Goal: Task Accomplishment & Management: Use online tool/utility

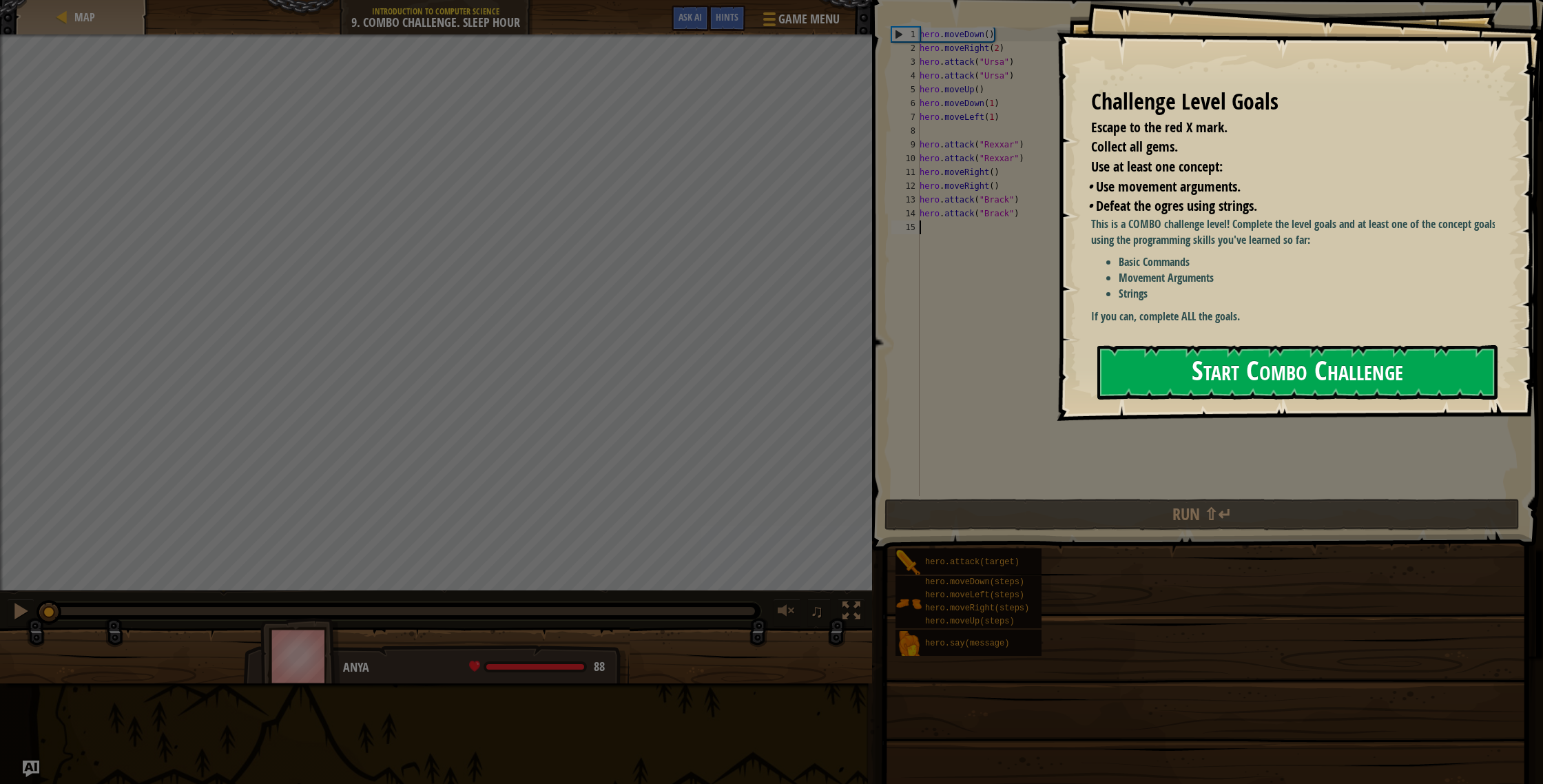
click at [1171, 371] on button "Start Combo Challenge" at bounding box center [1297, 372] width 400 height 55
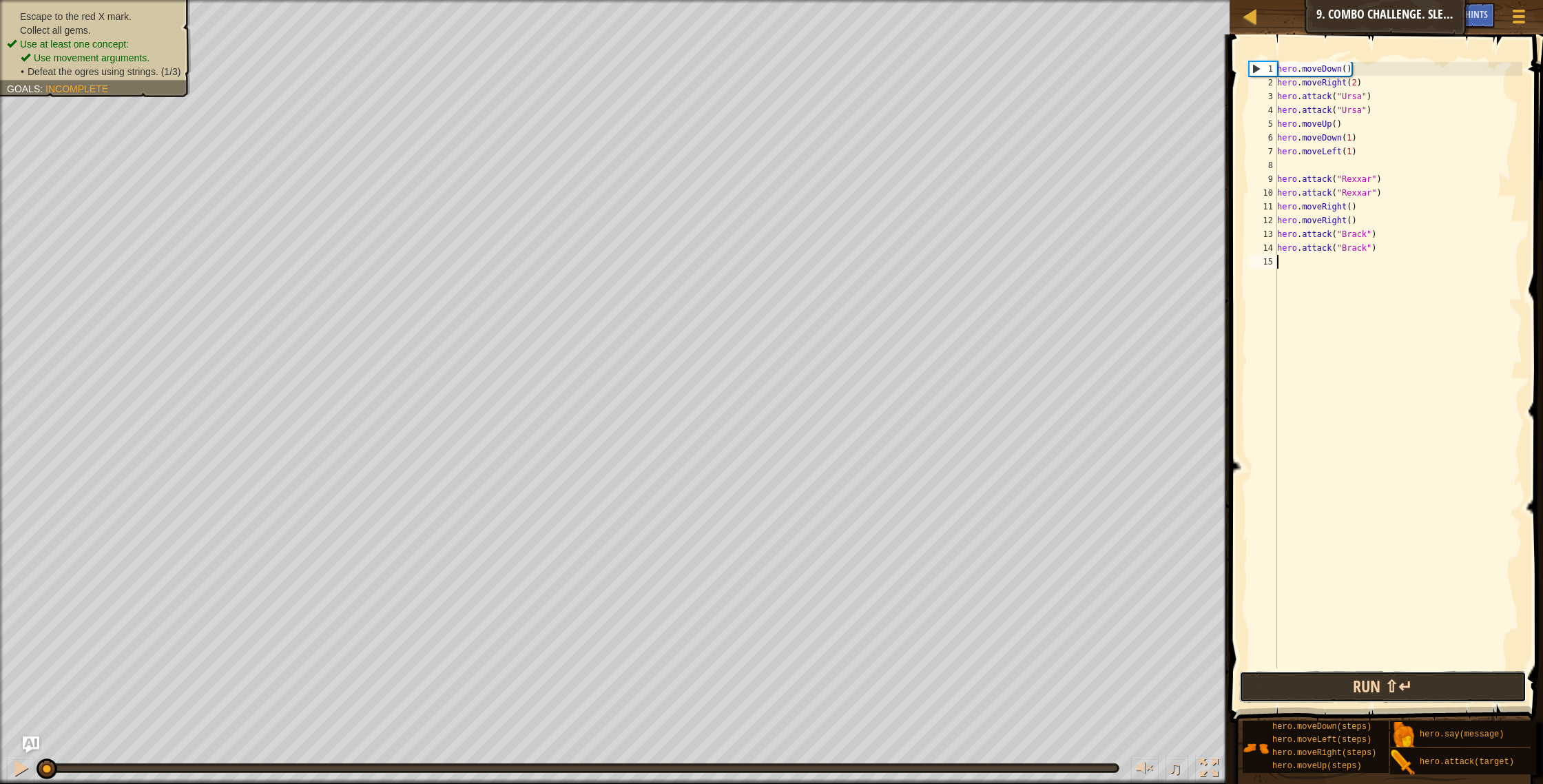
click at [1423, 687] on button "Run ⇧↵" at bounding box center [1383, 686] width 288 height 31
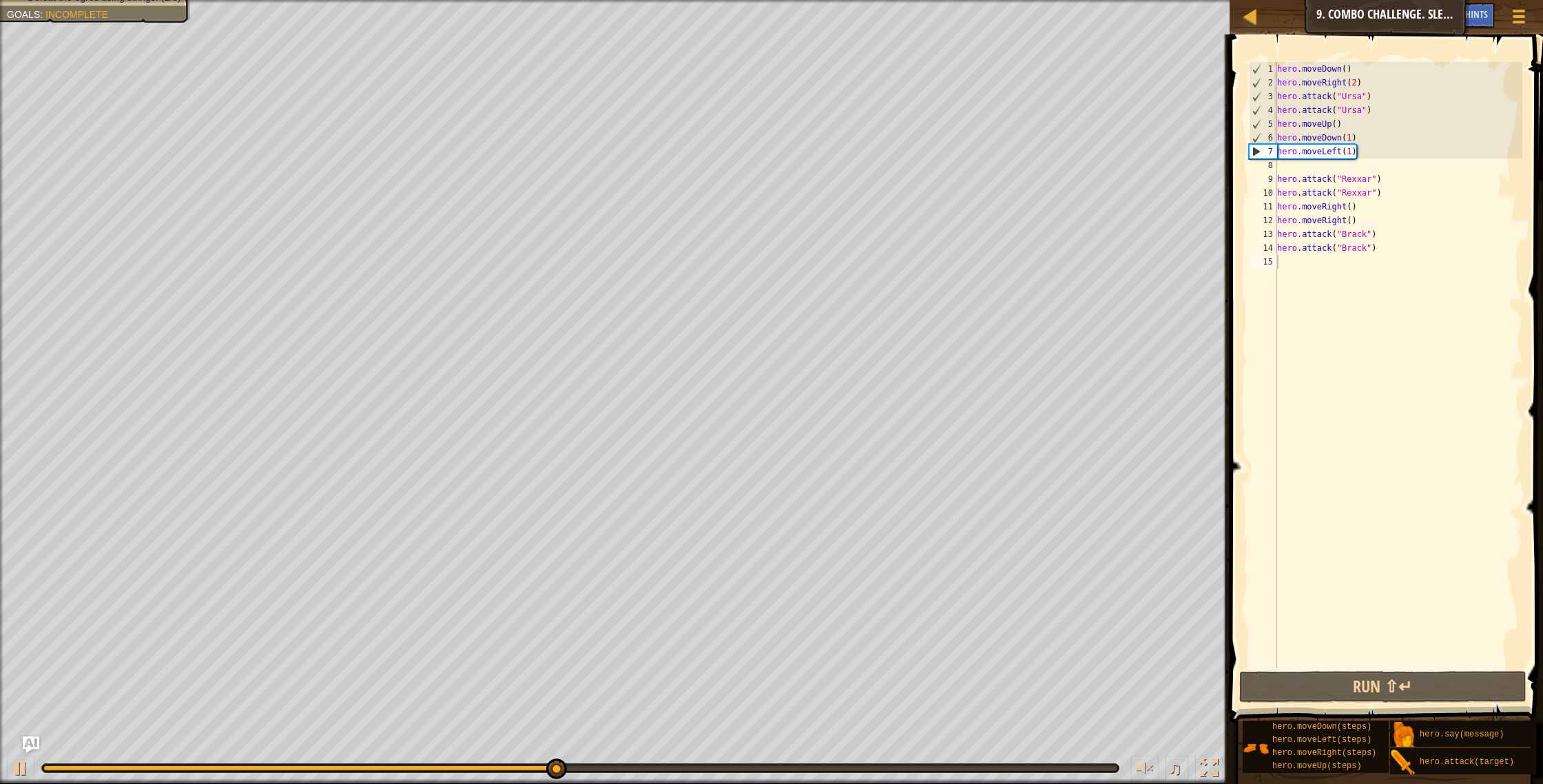
click at [196, 782] on div "♫" at bounding box center [615, 764] width 1229 height 41
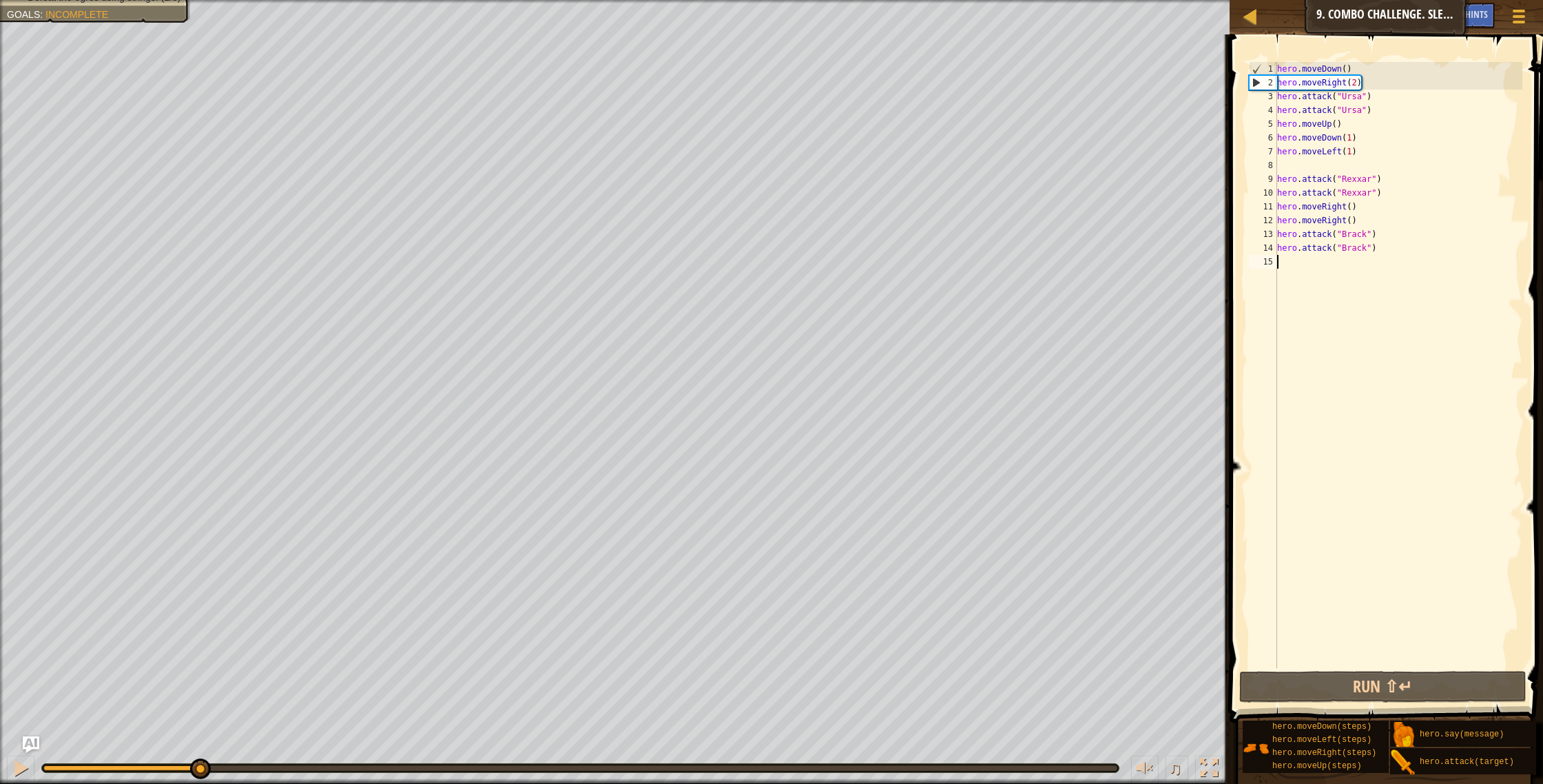
click at [198, 765] on div at bounding box center [121, 768] width 156 height 6
click at [17, 766] on div at bounding box center [21, 767] width 18 height 18
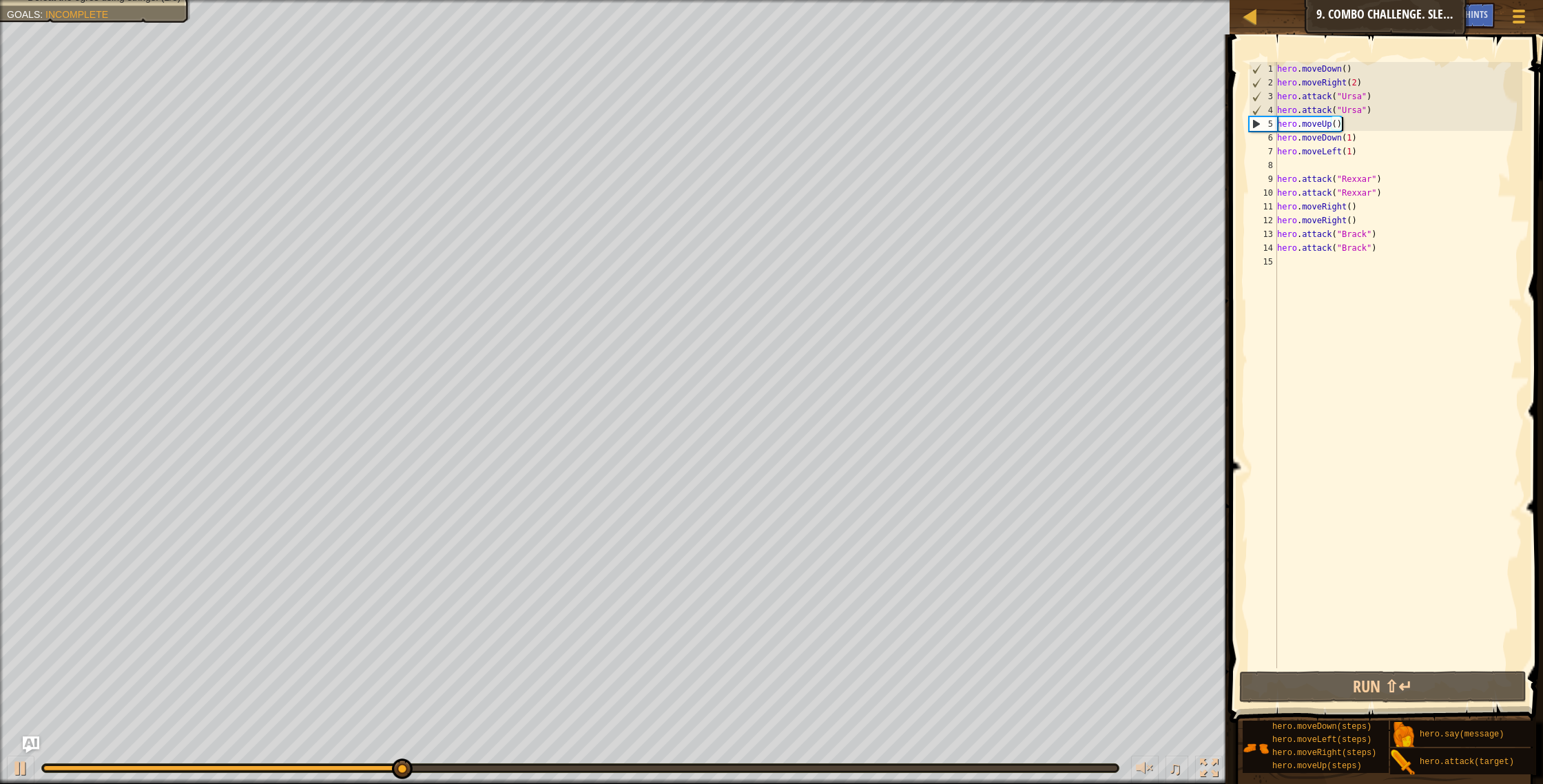
click at [1348, 117] on div "hero . moveDown ( ) hero . moveRight ( 2 ) hero . attack ( "Ursa" ) hero . atta…" at bounding box center [1398, 378] width 248 height 634
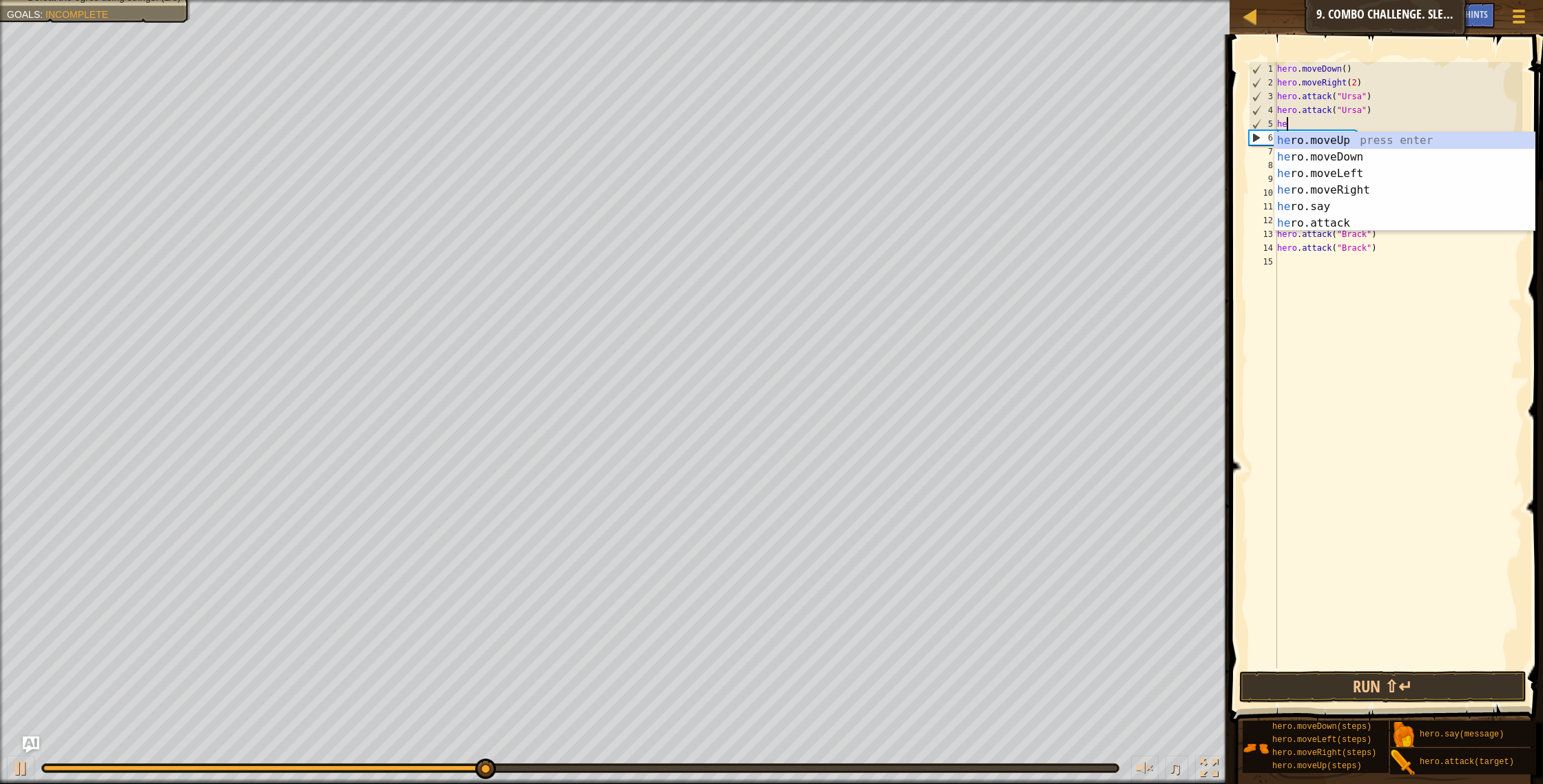
type textarea "h"
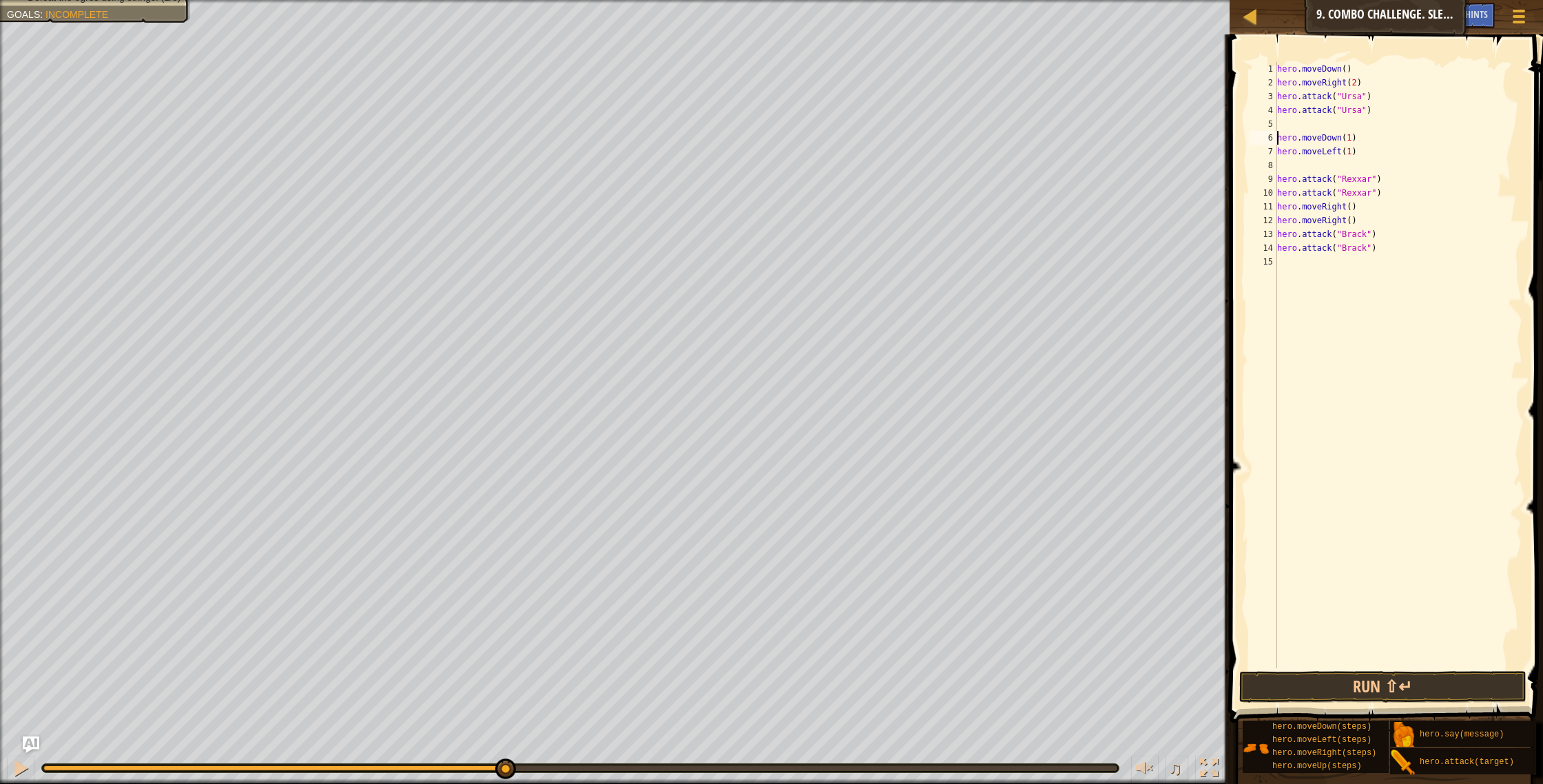
click at [1278, 137] on div "hero . moveDown ( ) hero . moveRight ( 2 ) hero . attack ( "Ursa" ) hero . atta…" at bounding box center [1398, 378] width 248 height 634
click at [1278, 161] on div "hero . moveDown ( ) hero . moveRight ( 2 ) hero . attack ( "Ursa" ) hero . atta…" at bounding box center [1398, 378] width 248 height 634
click at [1301, 682] on button "Run ⇧↵" at bounding box center [1383, 686] width 288 height 31
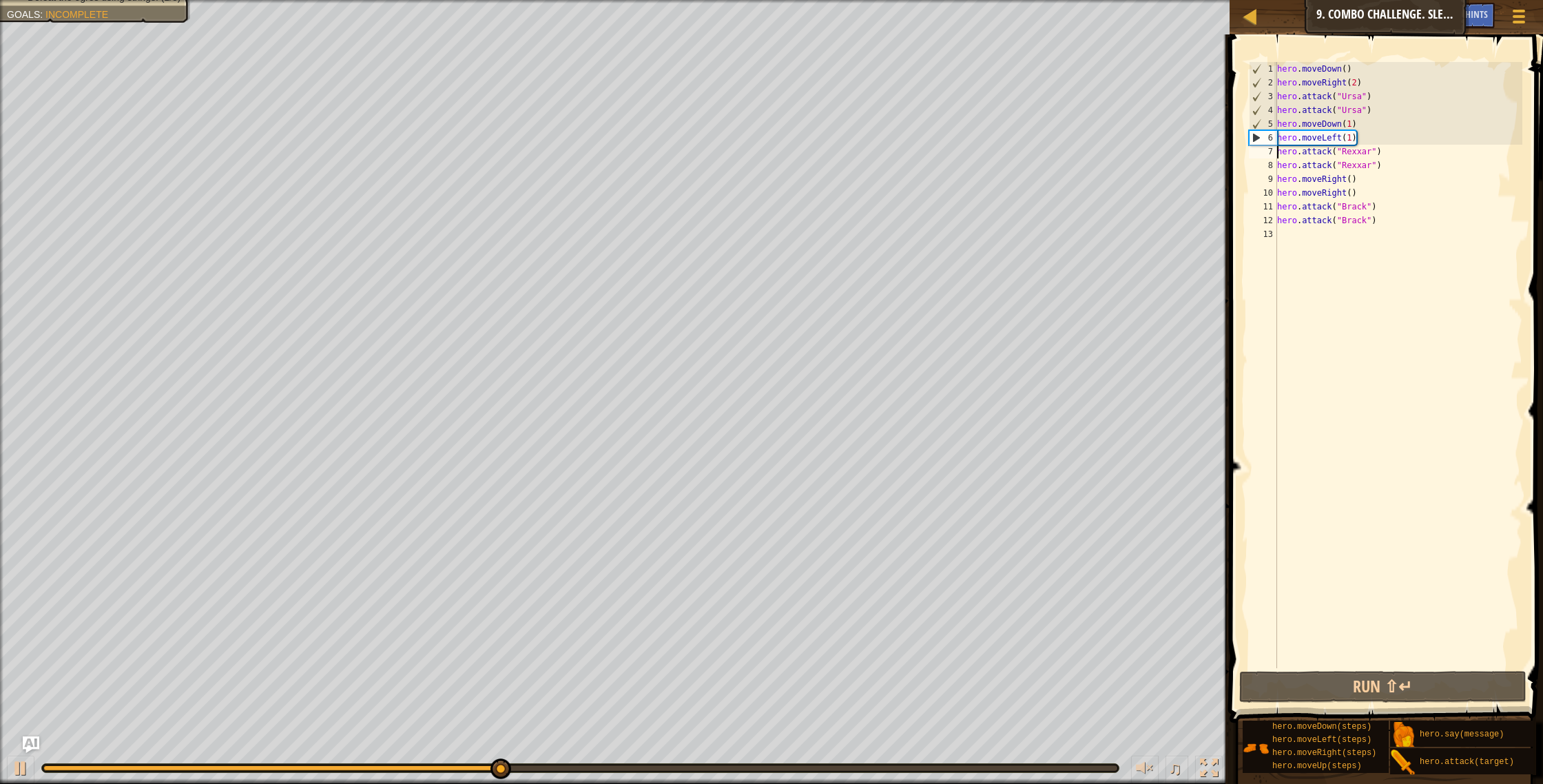
click at [1353, 123] on div "hero . moveDown ( ) hero . moveRight ( 2 ) hero . attack ( "Ursa" ) hero . atta…" at bounding box center [1398, 378] width 248 height 634
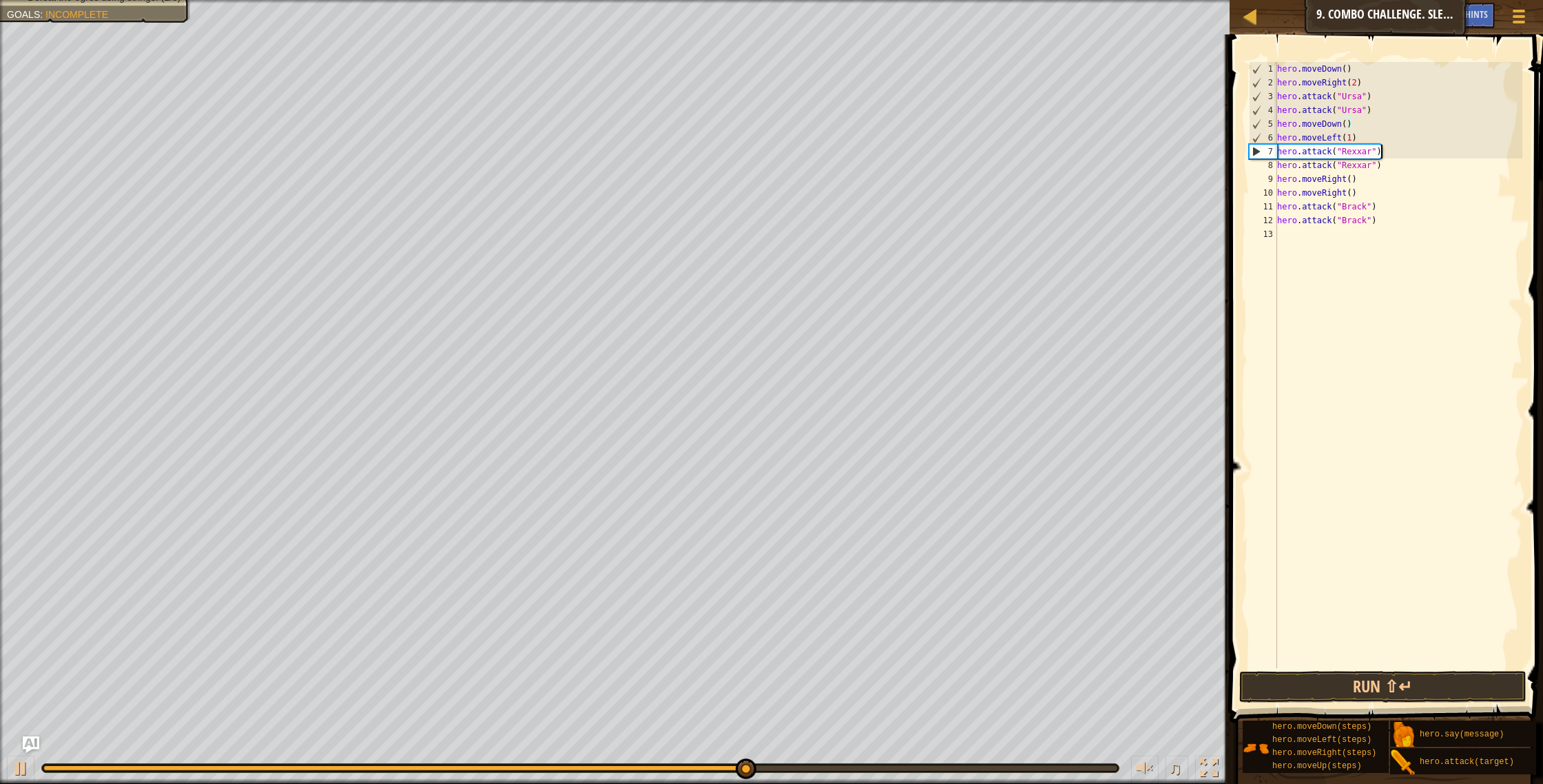
click at [1386, 152] on div "hero . moveDown ( ) hero . moveRight ( 2 ) hero . attack ( "Ursa" ) hero . atta…" at bounding box center [1398, 378] width 248 height 634
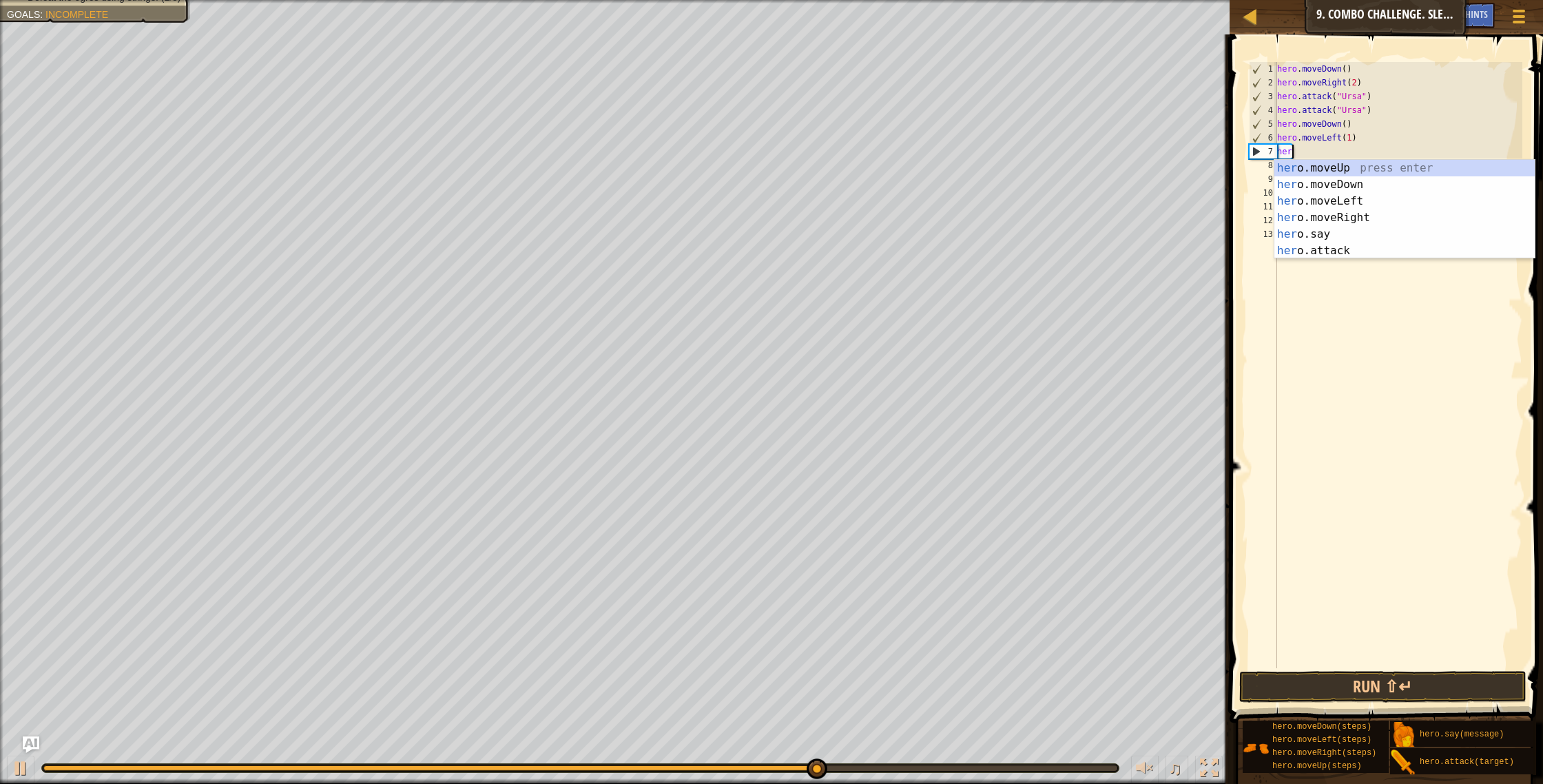
type textarea "h"
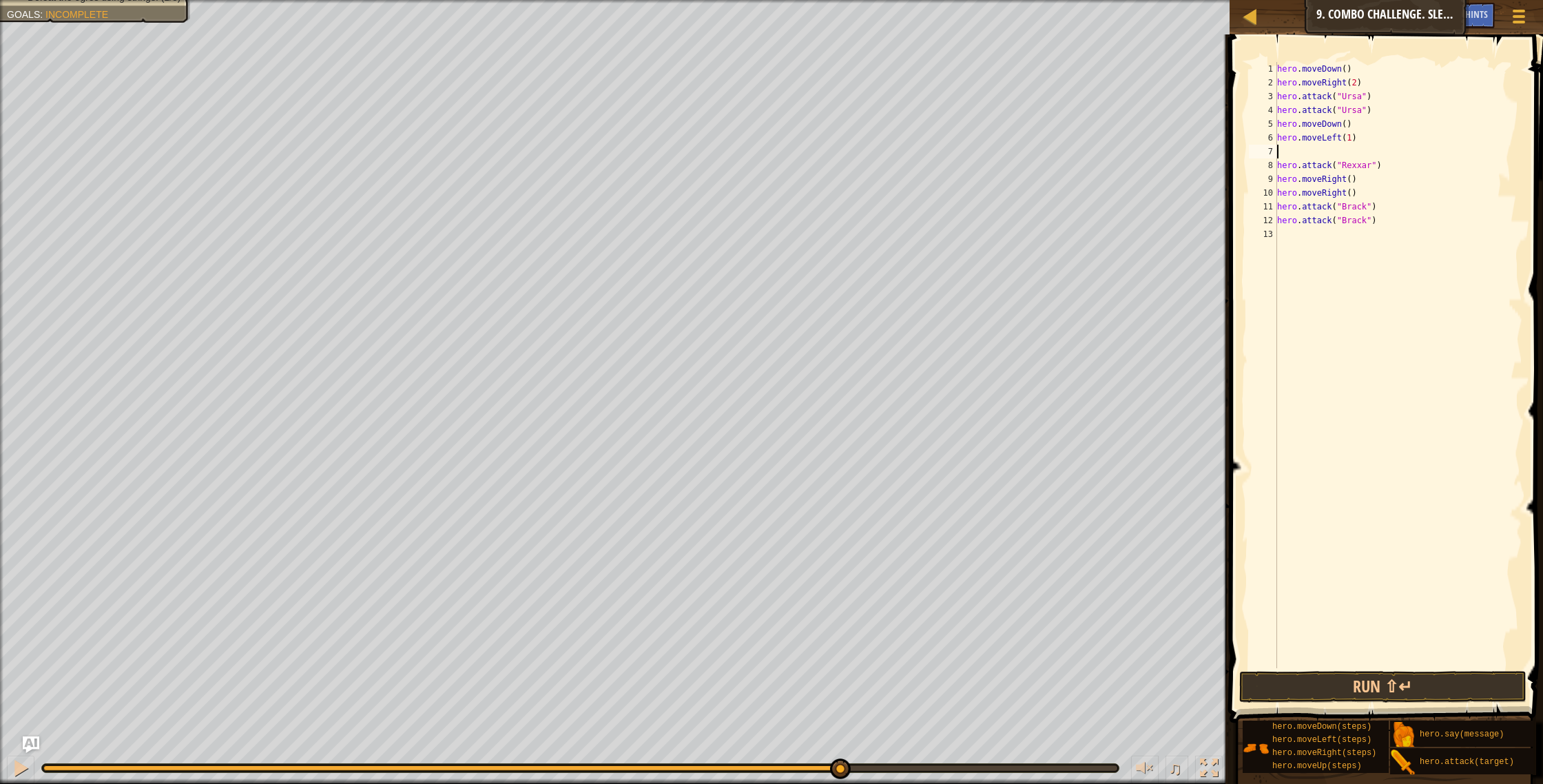
click at [1386, 165] on div "hero . moveDown ( ) hero . moveRight ( 2 ) hero . attack ( "Ursa" ) hero . atta…" at bounding box center [1398, 378] width 248 height 634
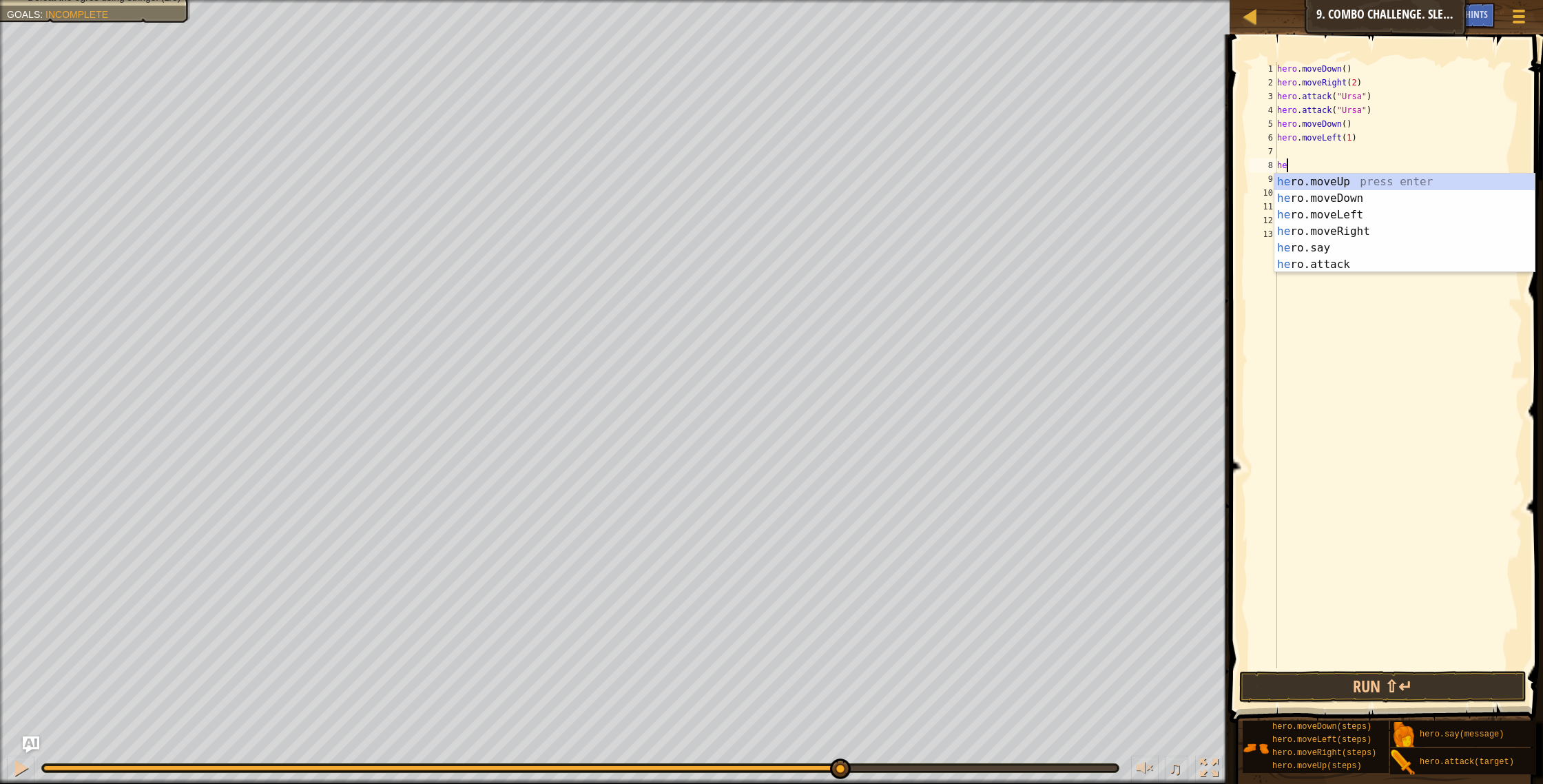
type textarea "h"
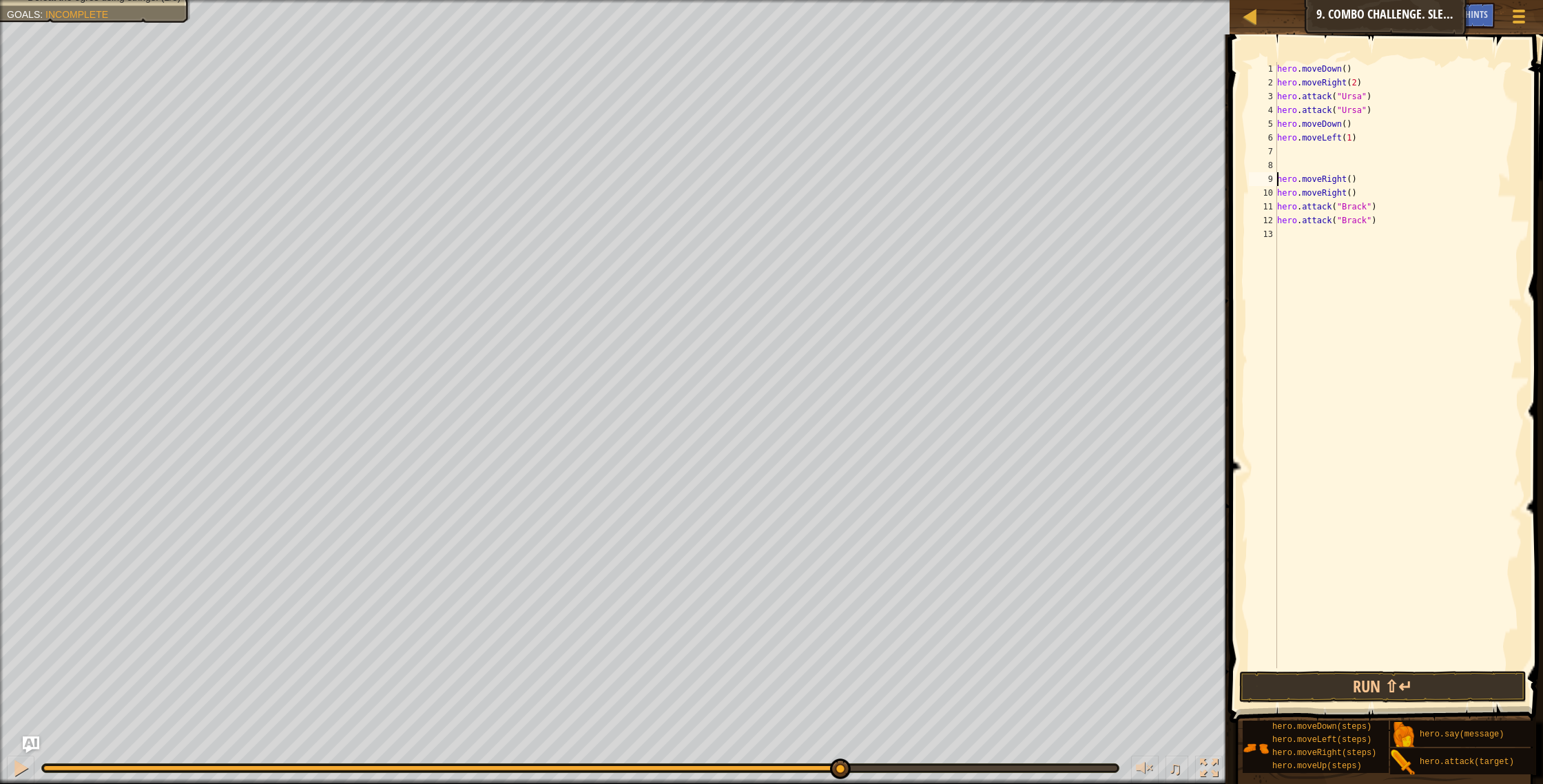
click at [1278, 179] on div "hero . moveDown ( ) hero . moveRight ( 2 ) hero . attack ( "Ursa" ) hero . atta…" at bounding box center [1398, 378] width 248 height 634
click at [1312, 677] on button "Run ⇧↵" at bounding box center [1383, 686] width 288 height 31
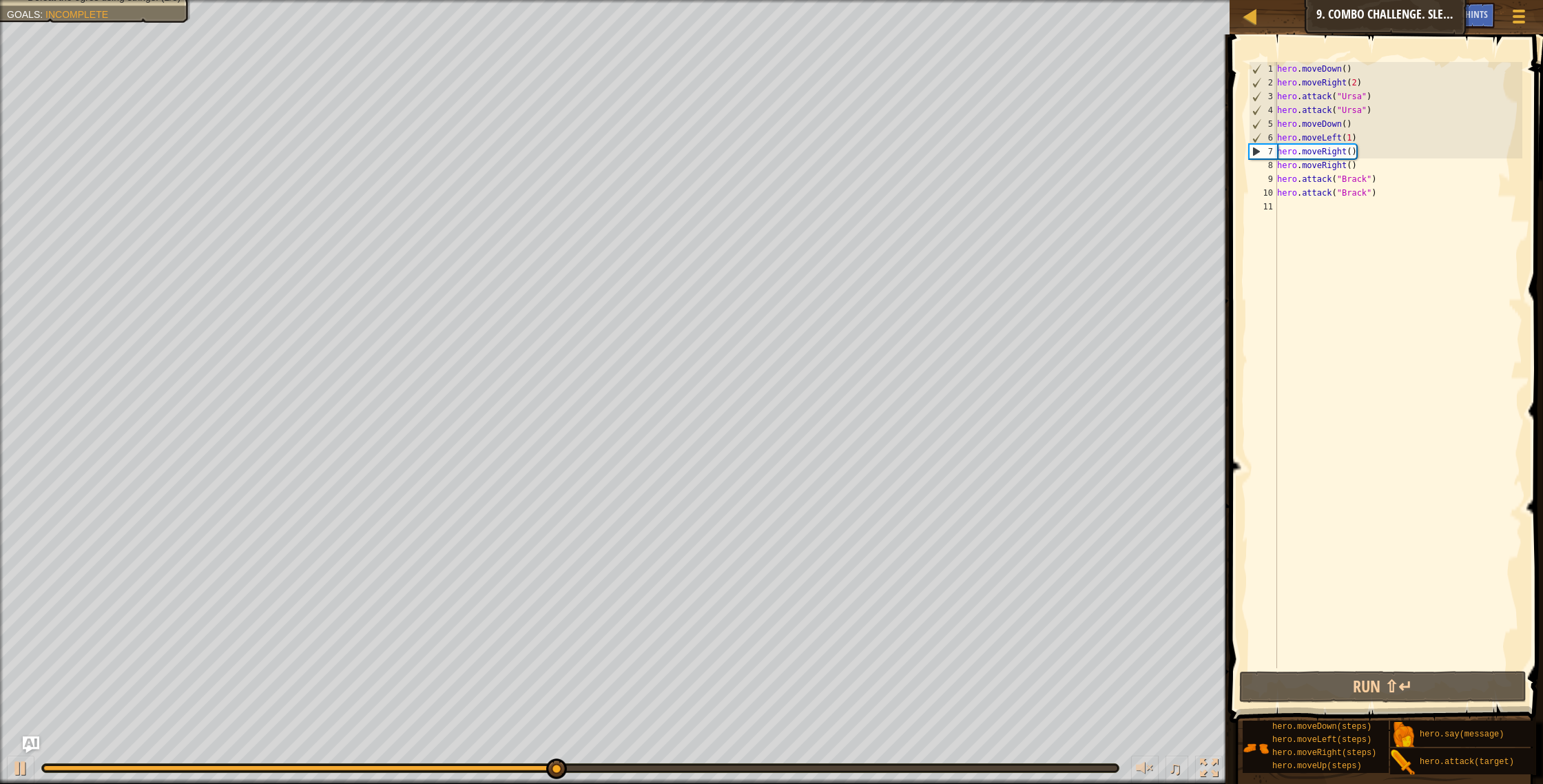
click at [1350, 124] on div "hero . moveDown ( ) hero . moveRight ( 2 ) hero . attack ( "Ursa" ) hero . atta…" at bounding box center [1398, 378] width 248 height 634
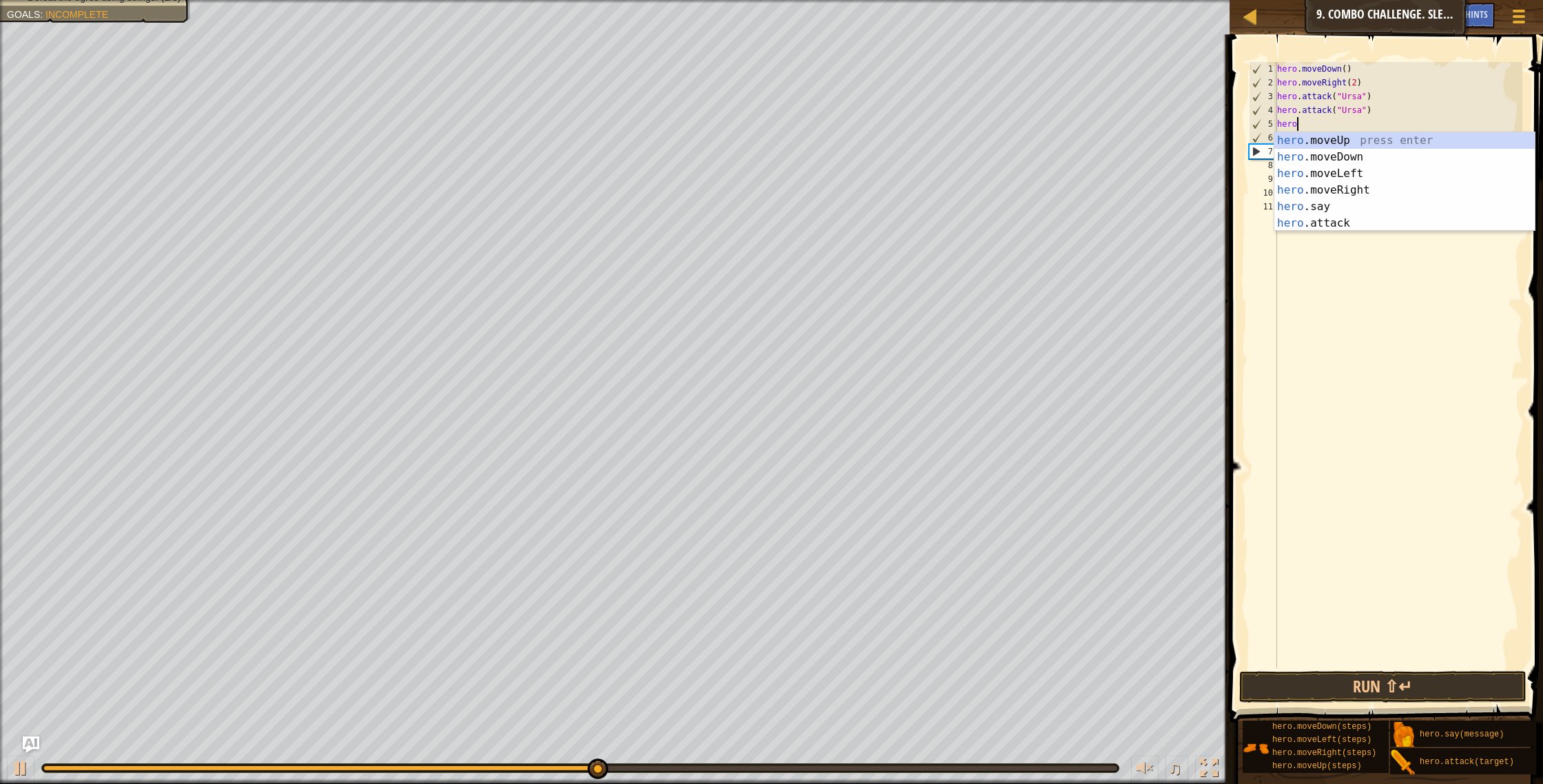
type textarea "h"
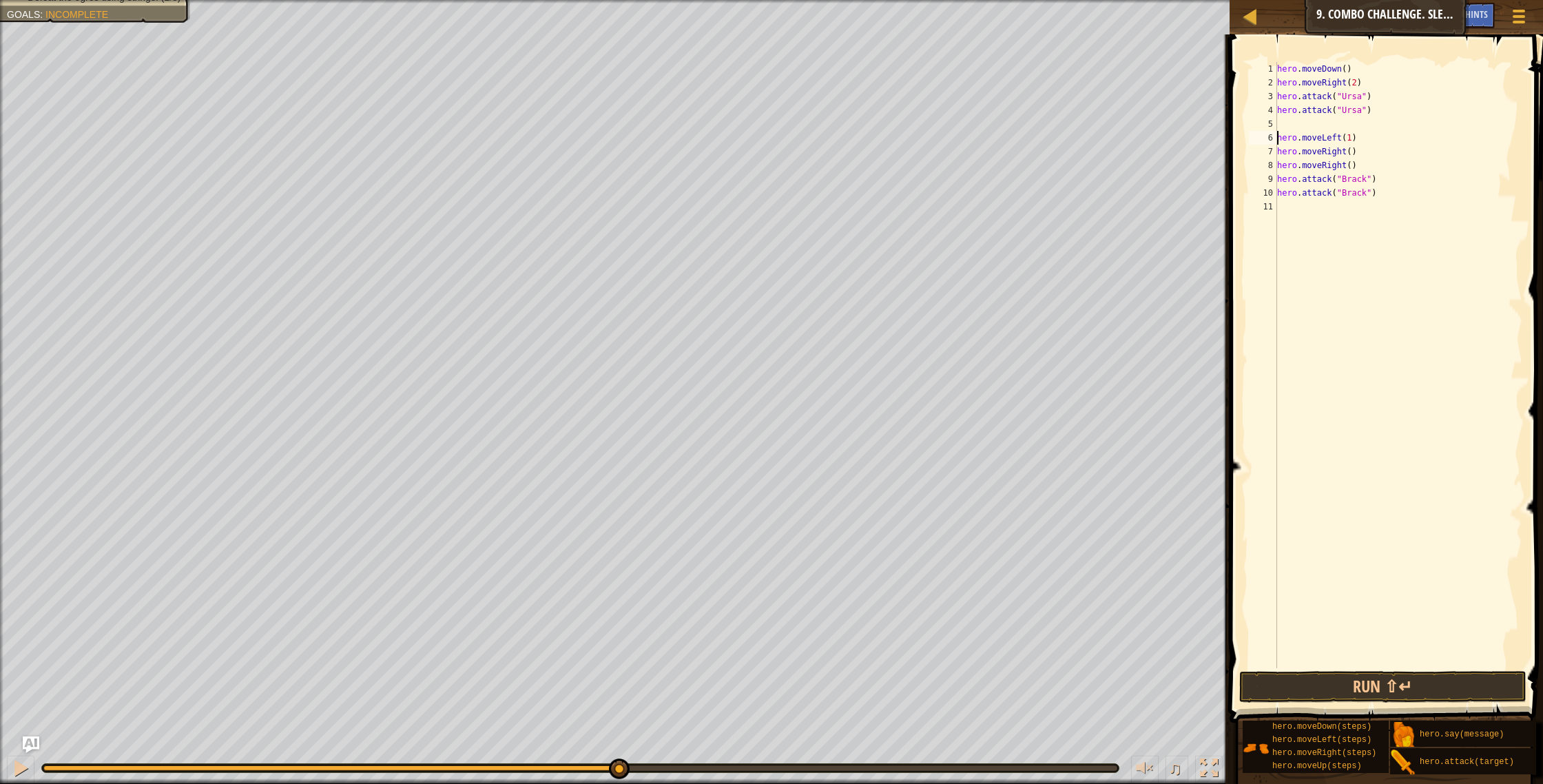
click at [1278, 135] on div "hero . moveDown ( ) hero . moveRight ( 2 ) hero . attack ( "Ursa" ) hero . atta…" at bounding box center [1398, 378] width 248 height 634
click at [1418, 675] on button "Run ⇧↵" at bounding box center [1383, 686] width 288 height 31
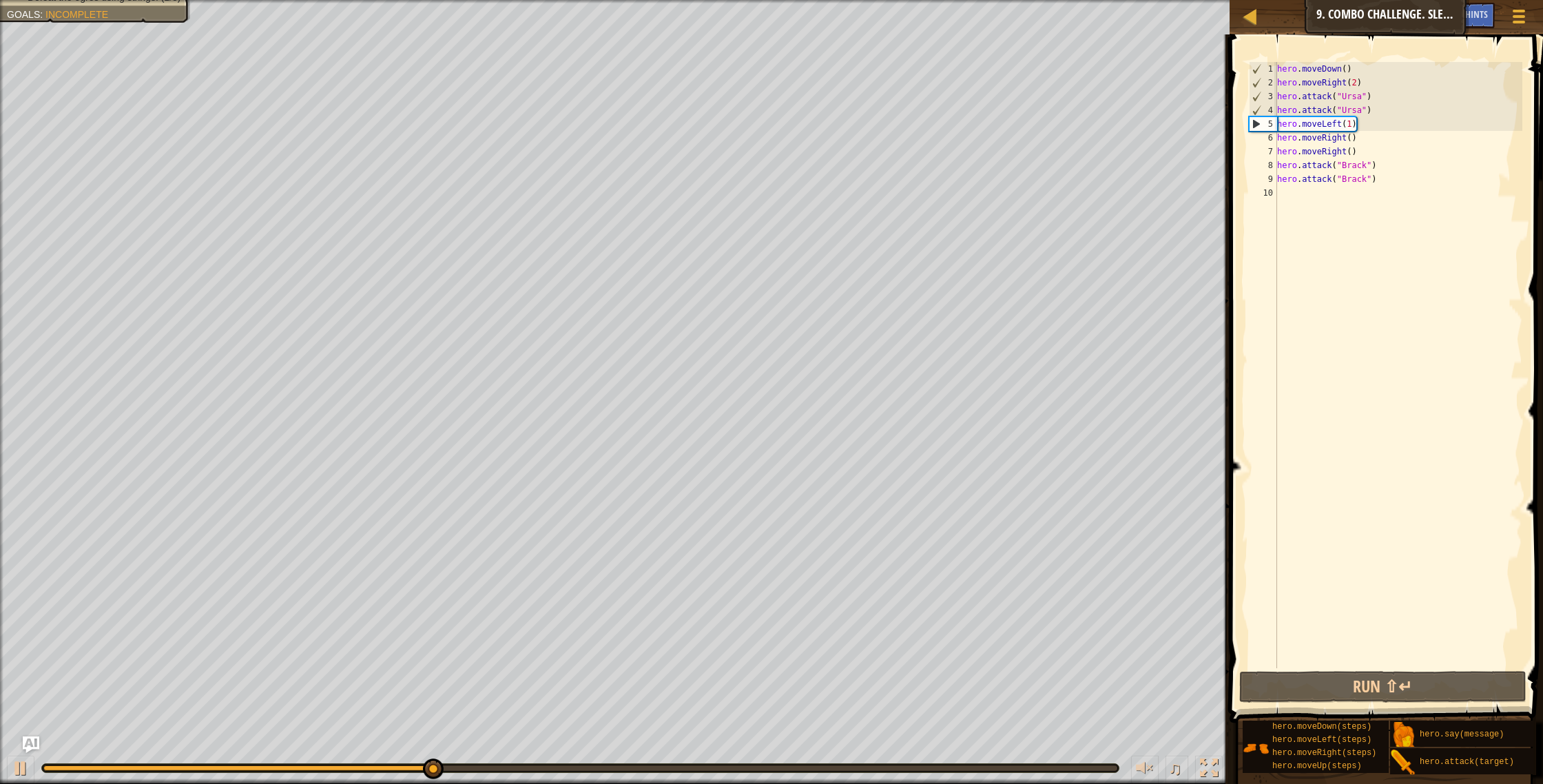
click at [1358, 122] on div "hero . moveDown ( ) hero . moveRight ( 2 ) hero . attack ( "Ursa" ) hero . atta…" at bounding box center [1398, 378] width 248 height 634
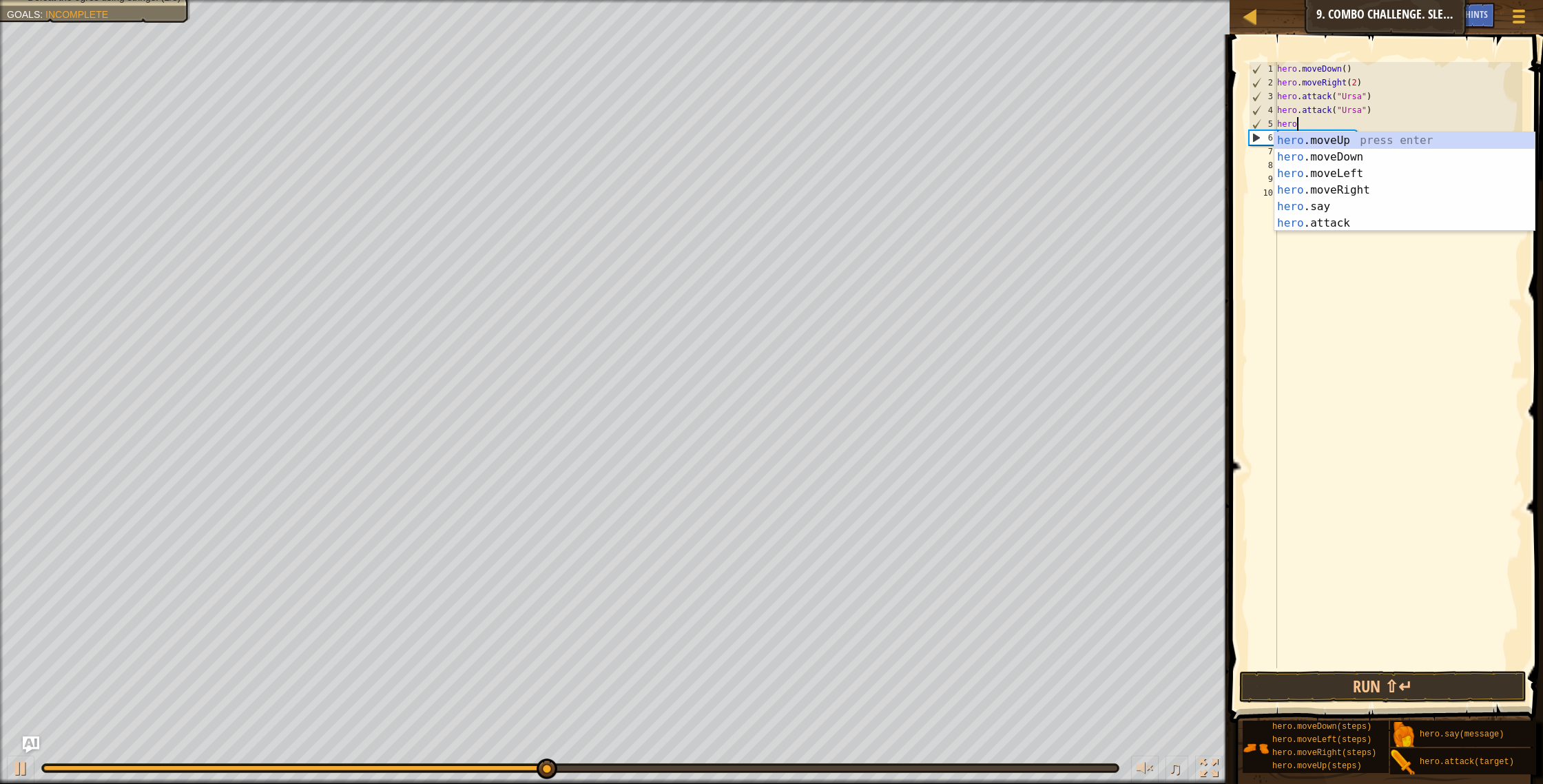
type textarea "h"
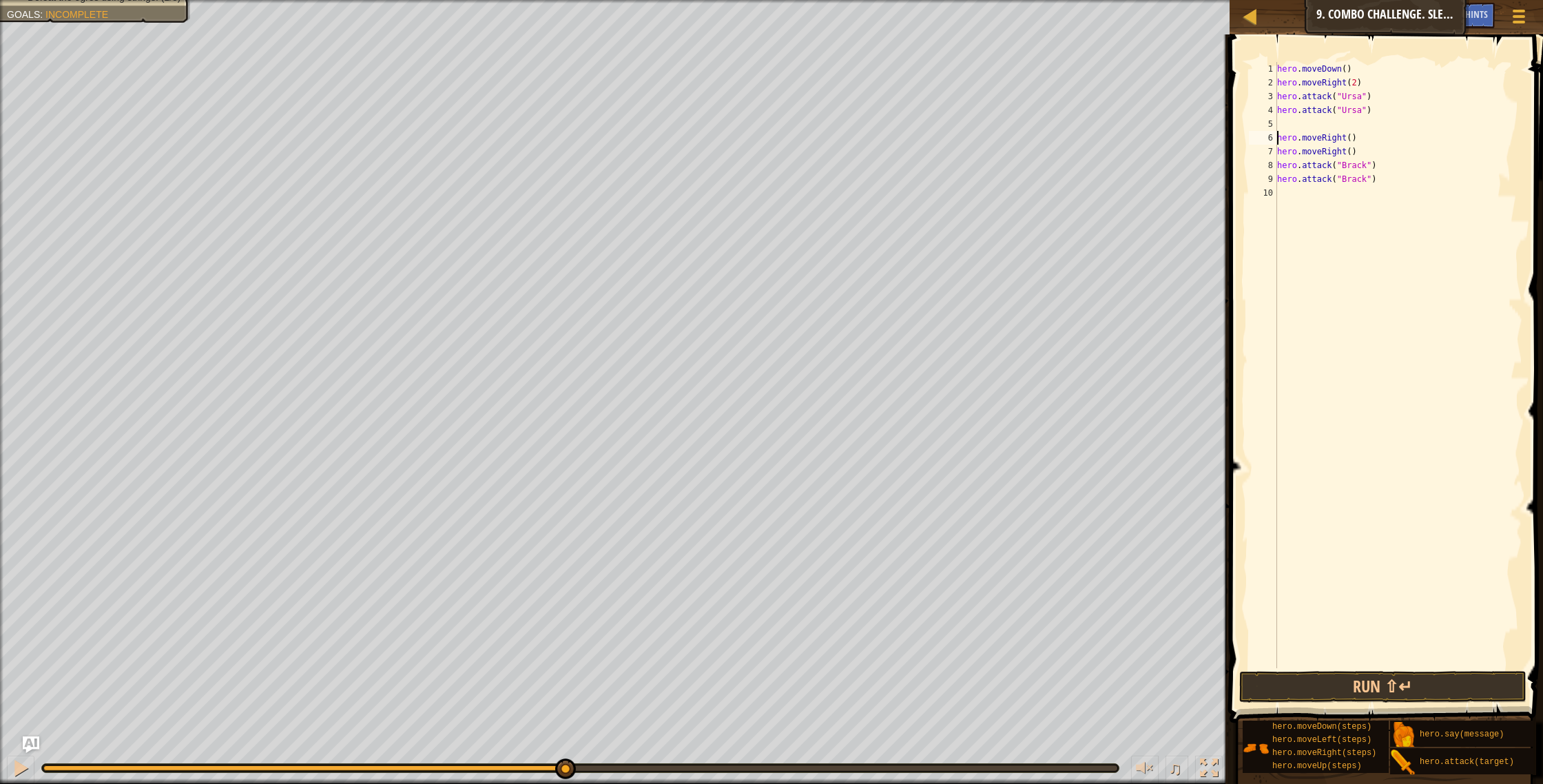
click at [1278, 137] on div "hero . moveDown ( ) hero . moveRight ( 2 ) hero . attack ( "Ursa" ) hero . atta…" at bounding box center [1398, 378] width 248 height 634
click at [1410, 682] on button "Run ⇧↵" at bounding box center [1383, 686] width 288 height 31
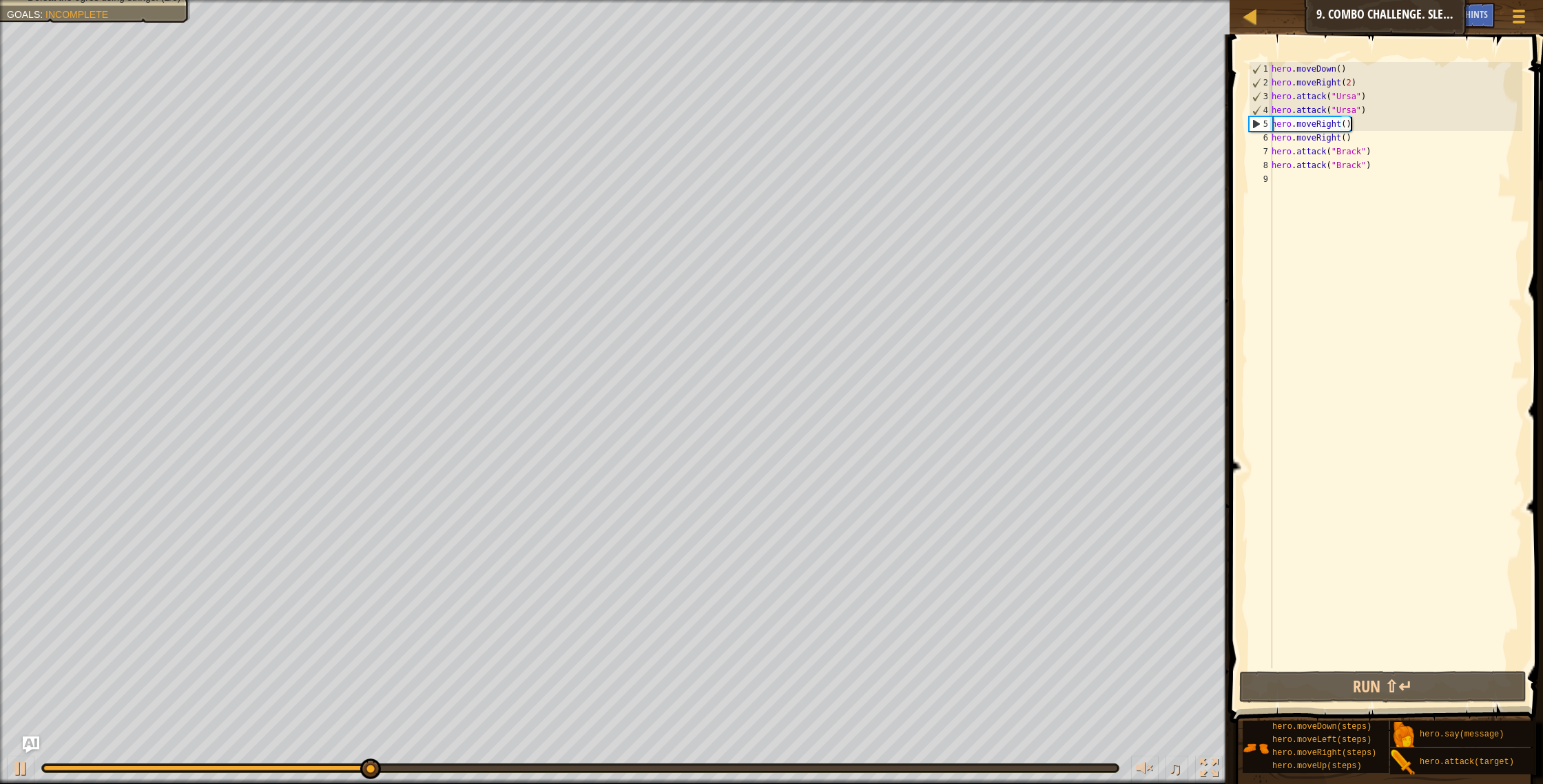
click at [1361, 126] on div "hero . moveDown ( ) hero . moveRight ( 2 ) hero . attack ( "Ursa" ) hero . atta…" at bounding box center [1395, 378] width 254 height 634
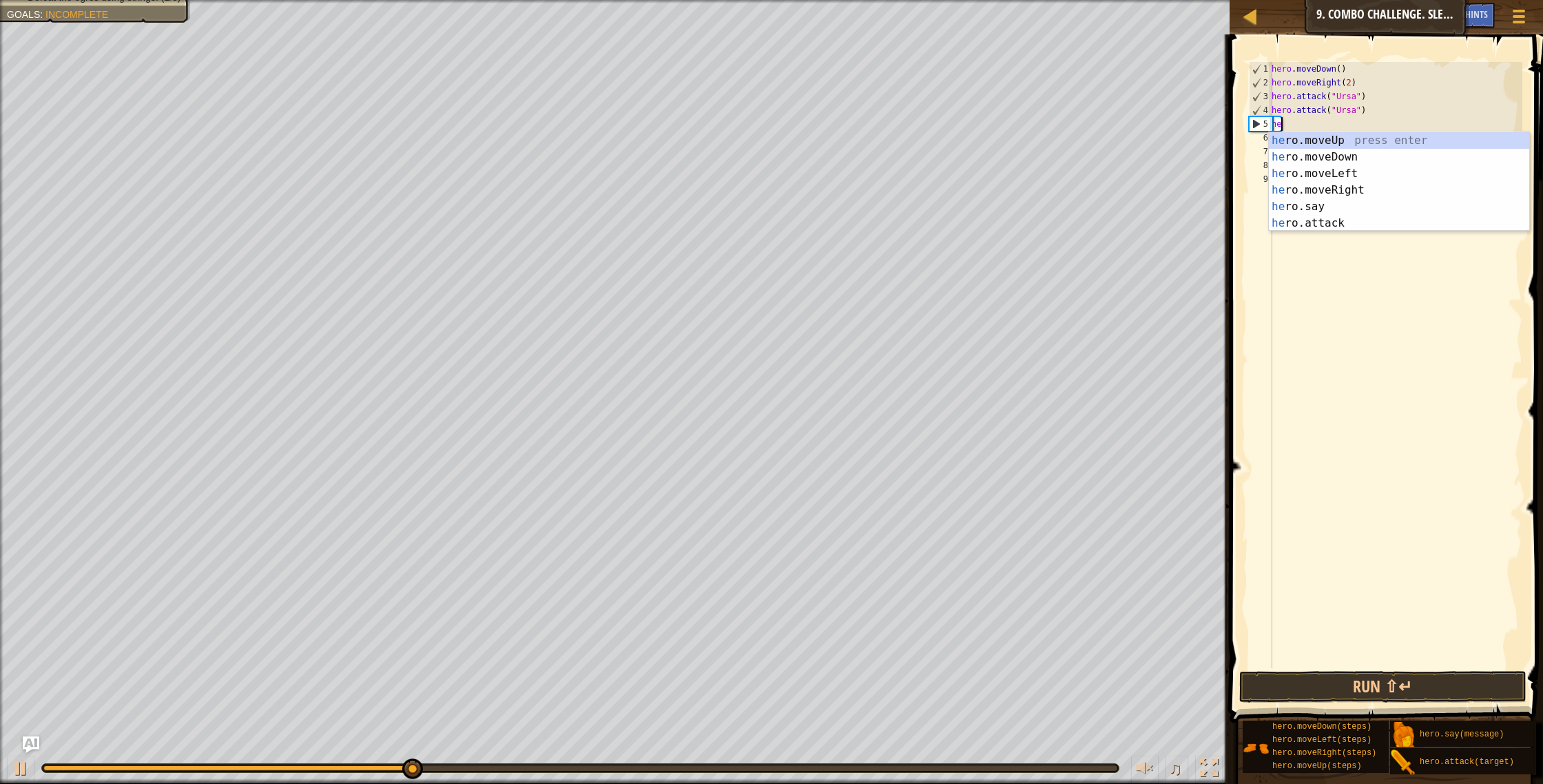
type textarea "h"
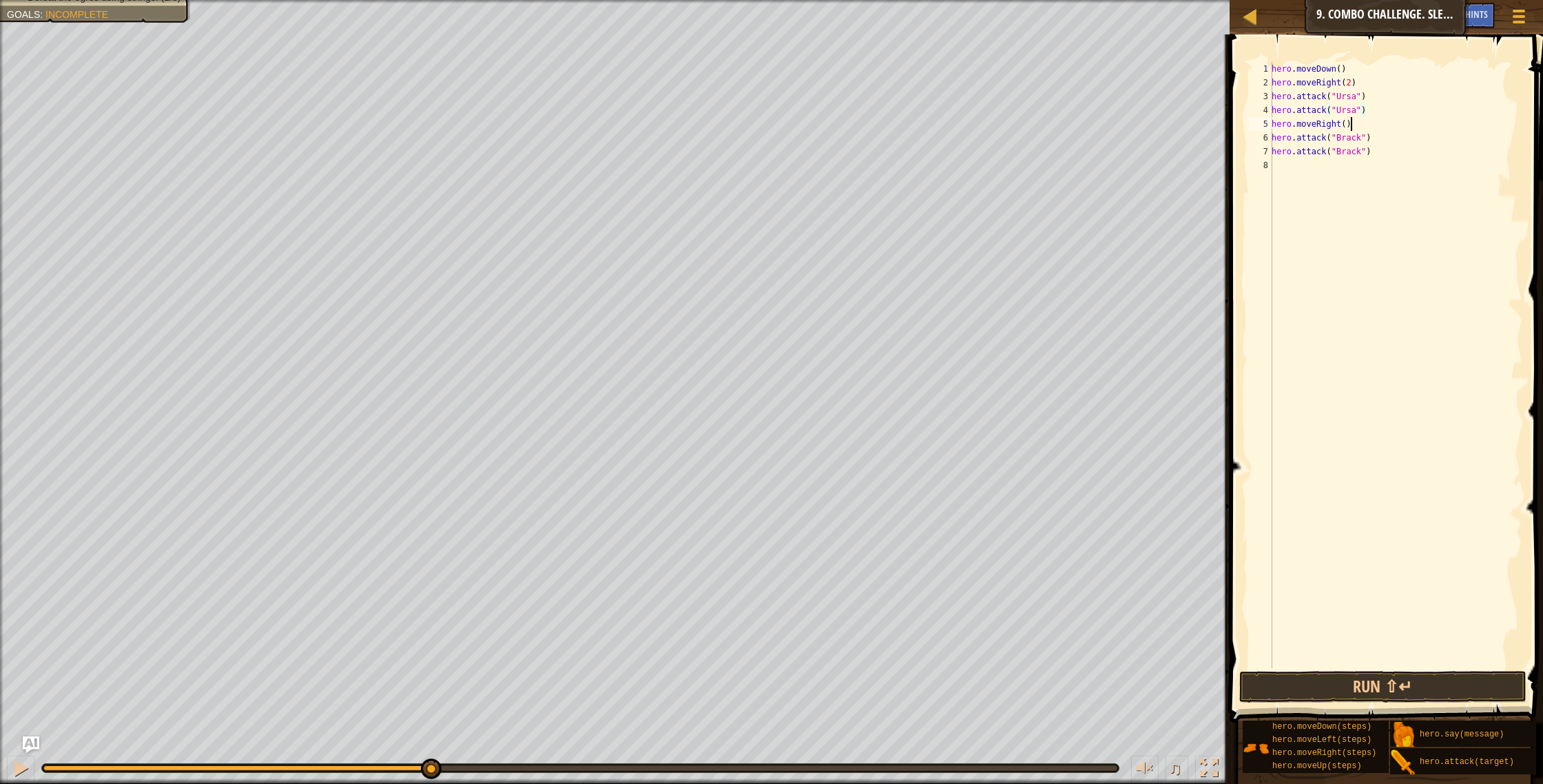
click at [1359, 128] on div "hero . moveDown ( ) hero . moveRight ( 2 ) hero . attack ( "Ursa" ) hero . atta…" at bounding box center [1395, 378] width 254 height 634
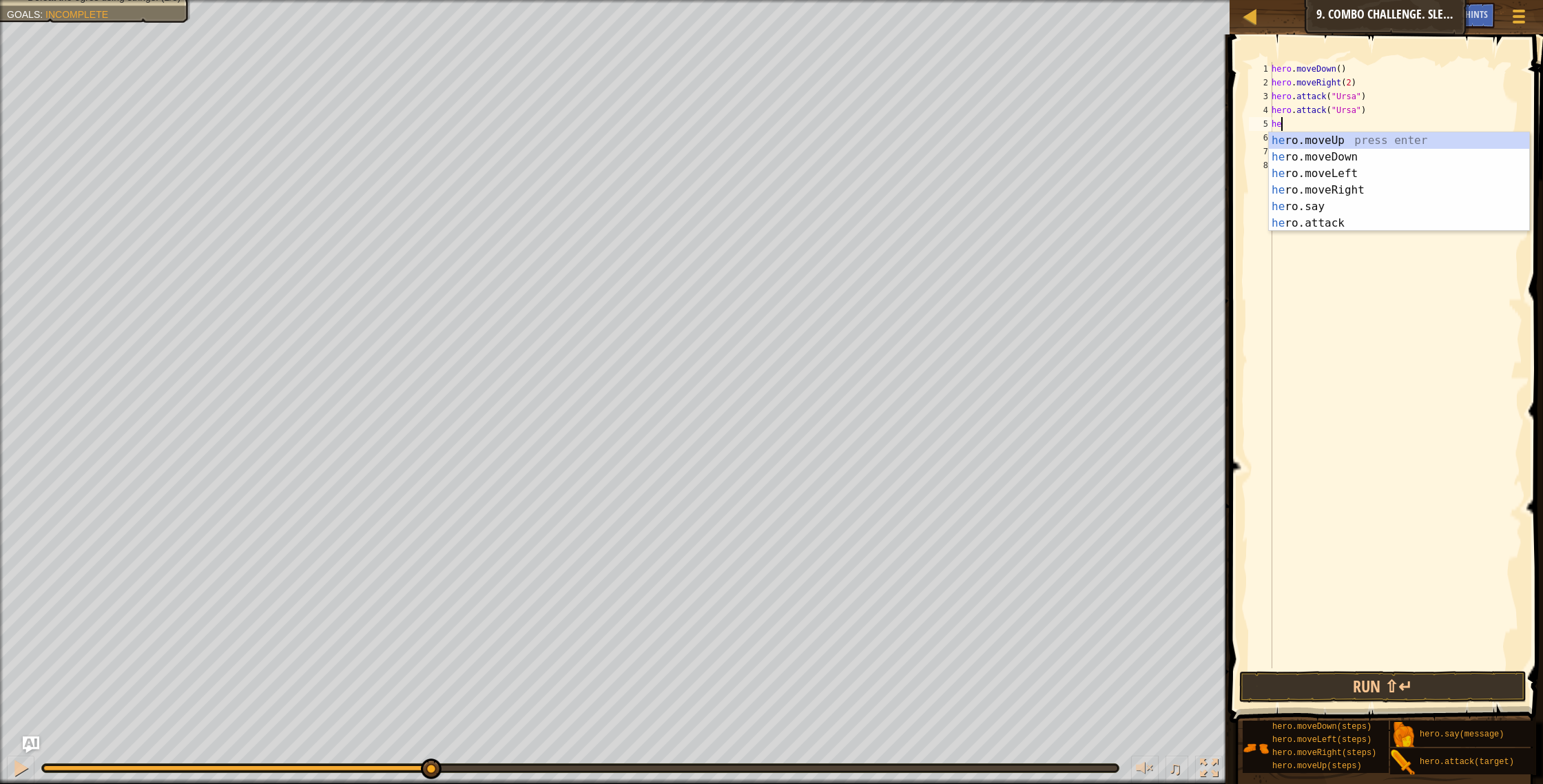
type textarea "h"
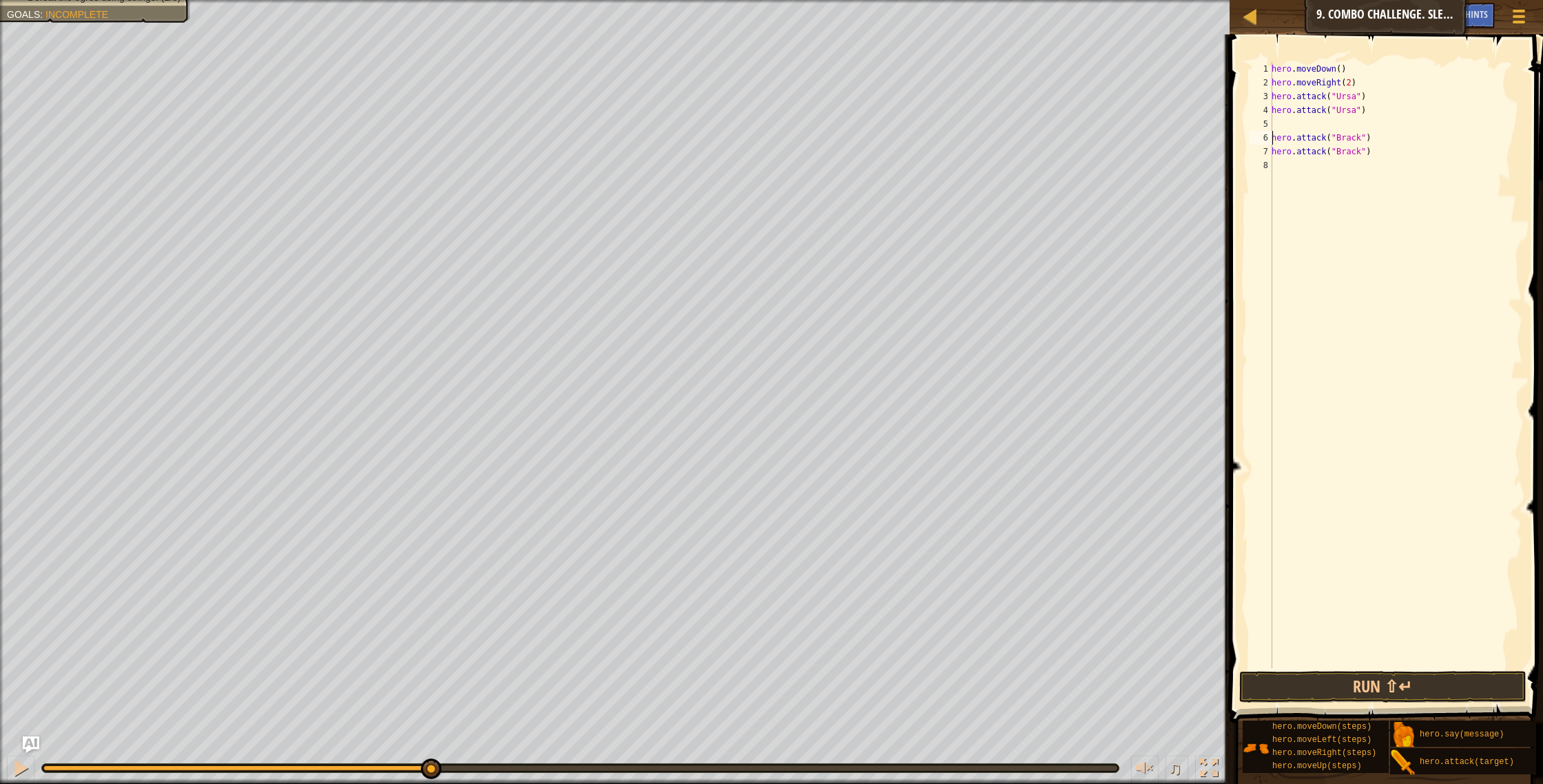
click at [1273, 138] on div "hero . moveDown ( ) hero . moveRight ( 2 ) hero . attack ( "Ursa" ) hero . atta…" at bounding box center [1395, 378] width 254 height 634
click at [1286, 676] on button "Run ⇧↵" at bounding box center [1383, 686] width 288 height 31
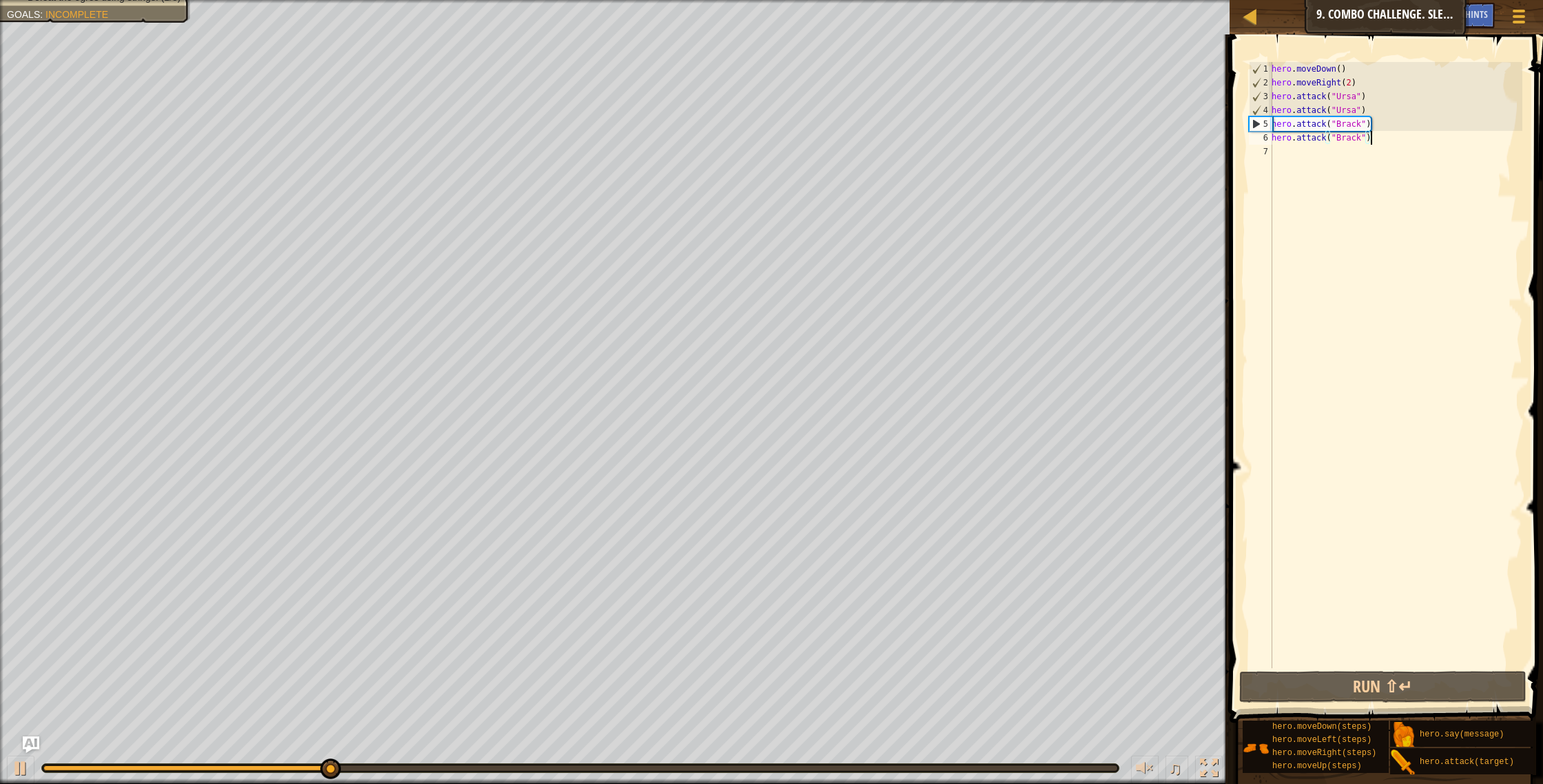
click at [1373, 141] on div "hero . moveDown ( ) hero . moveRight ( 2 ) hero . attack ( "Ursa" ) hero . atta…" at bounding box center [1395, 378] width 254 height 634
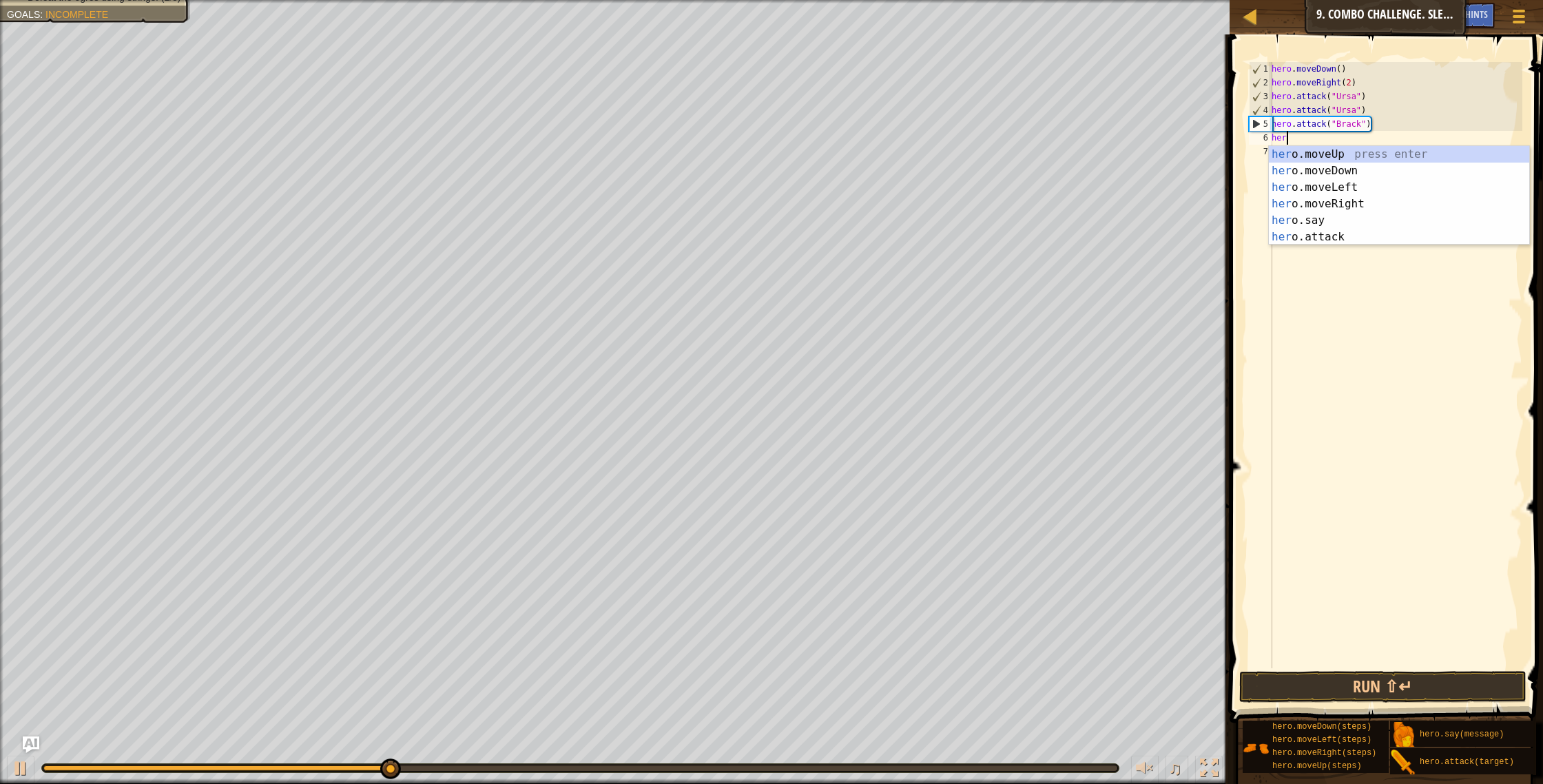
type textarea "h"
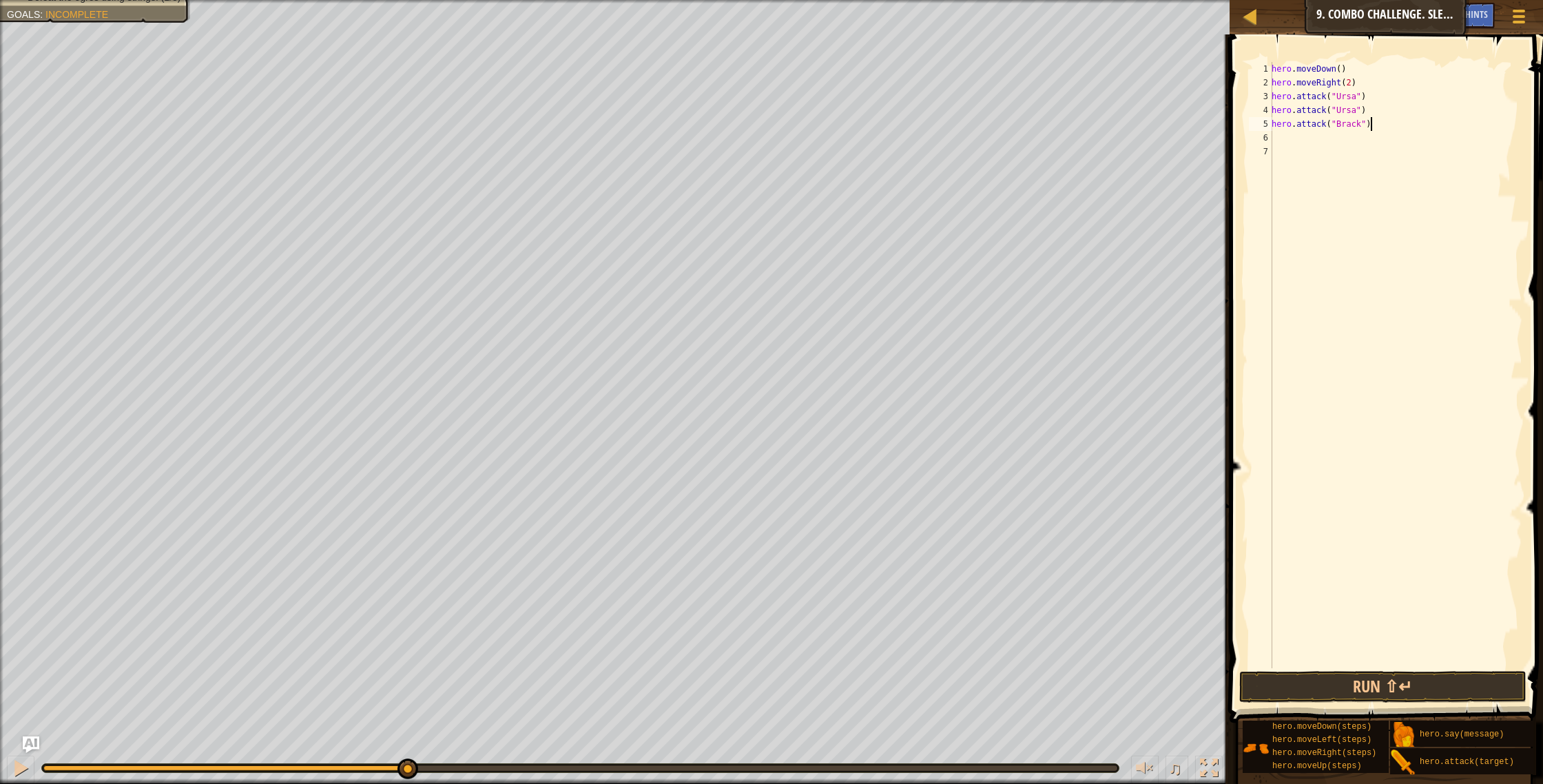
click at [1374, 127] on div "hero . moveDown ( ) hero . moveRight ( 2 ) hero . attack ( "Ursa" ) hero . atta…" at bounding box center [1395, 378] width 254 height 634
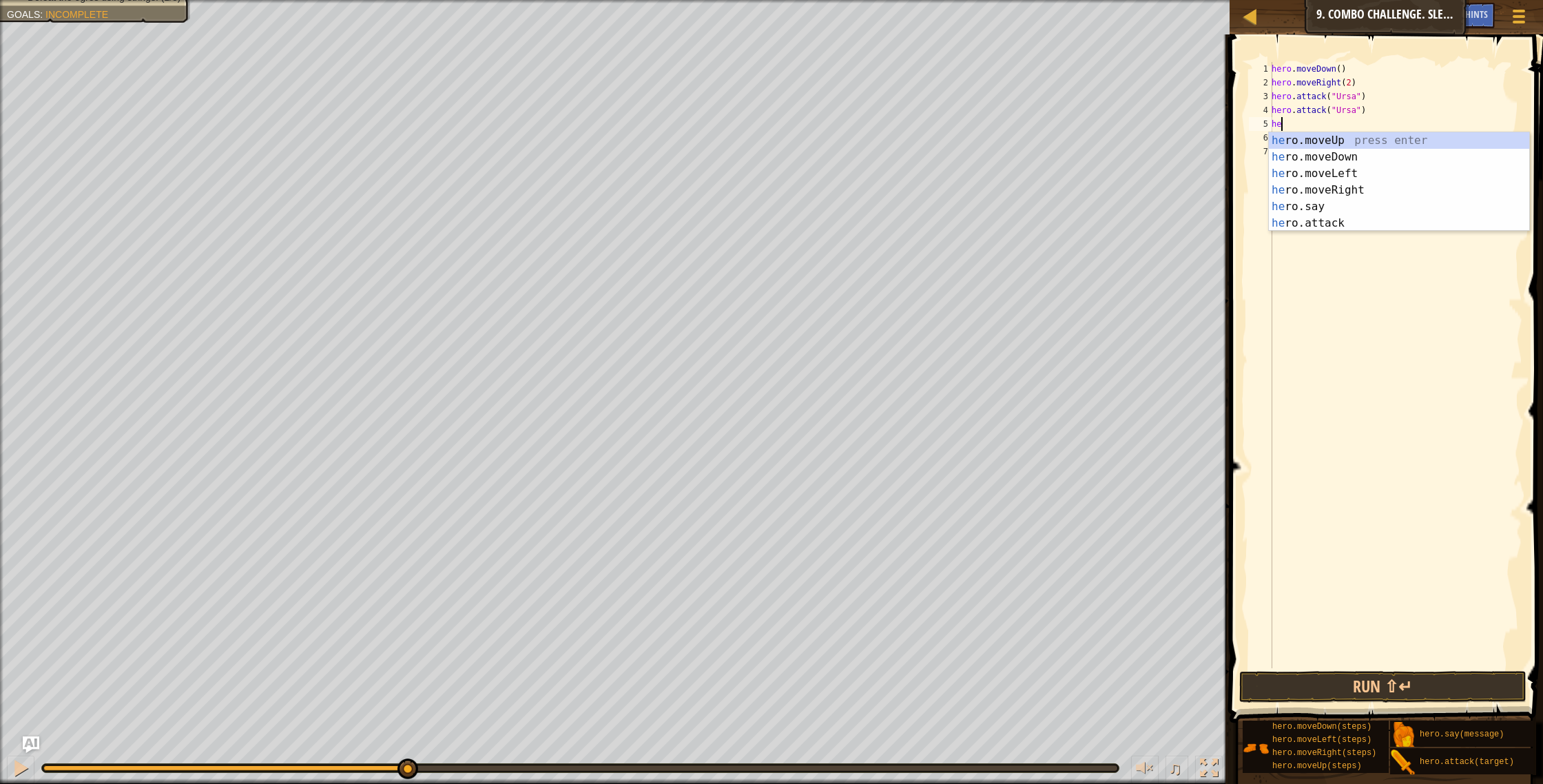
type textarea "h"
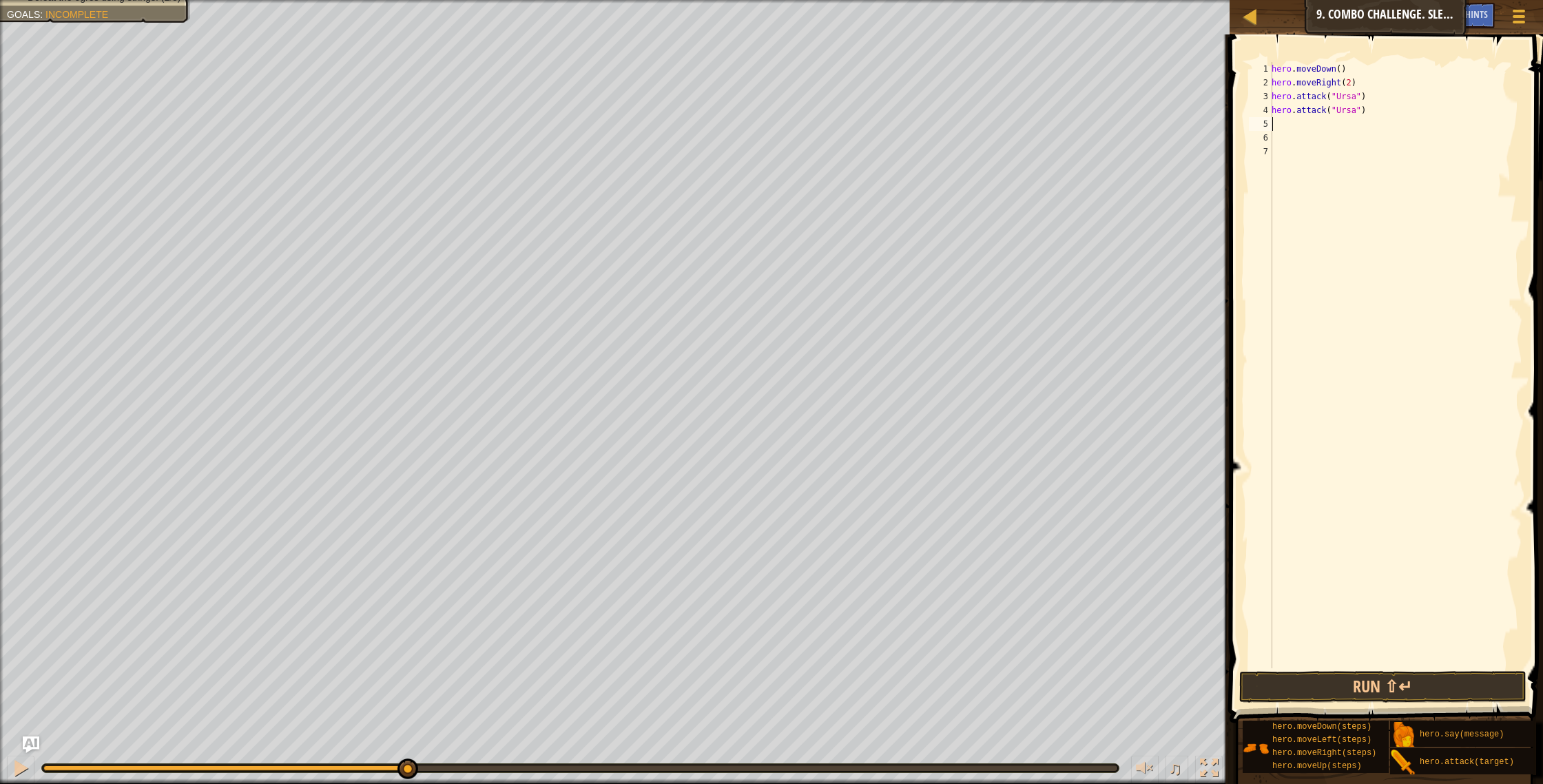
drag, startPoint x: 1389, startPoint y: 768, endPoint x: 1397, endPoint y: 783, distance: 17.0
click at [1397, 777] on div "Hints Videos 1 2 3 4 5 6 7 hero . moveDown ( ) hero . moveRight ( 2 ) hero . at…" at bounding box center [1384, 406] width 318 height 743
click at [1428, 686] on button "Run ⇧↵" at bounding box center [1383, 686] width 288 height 31
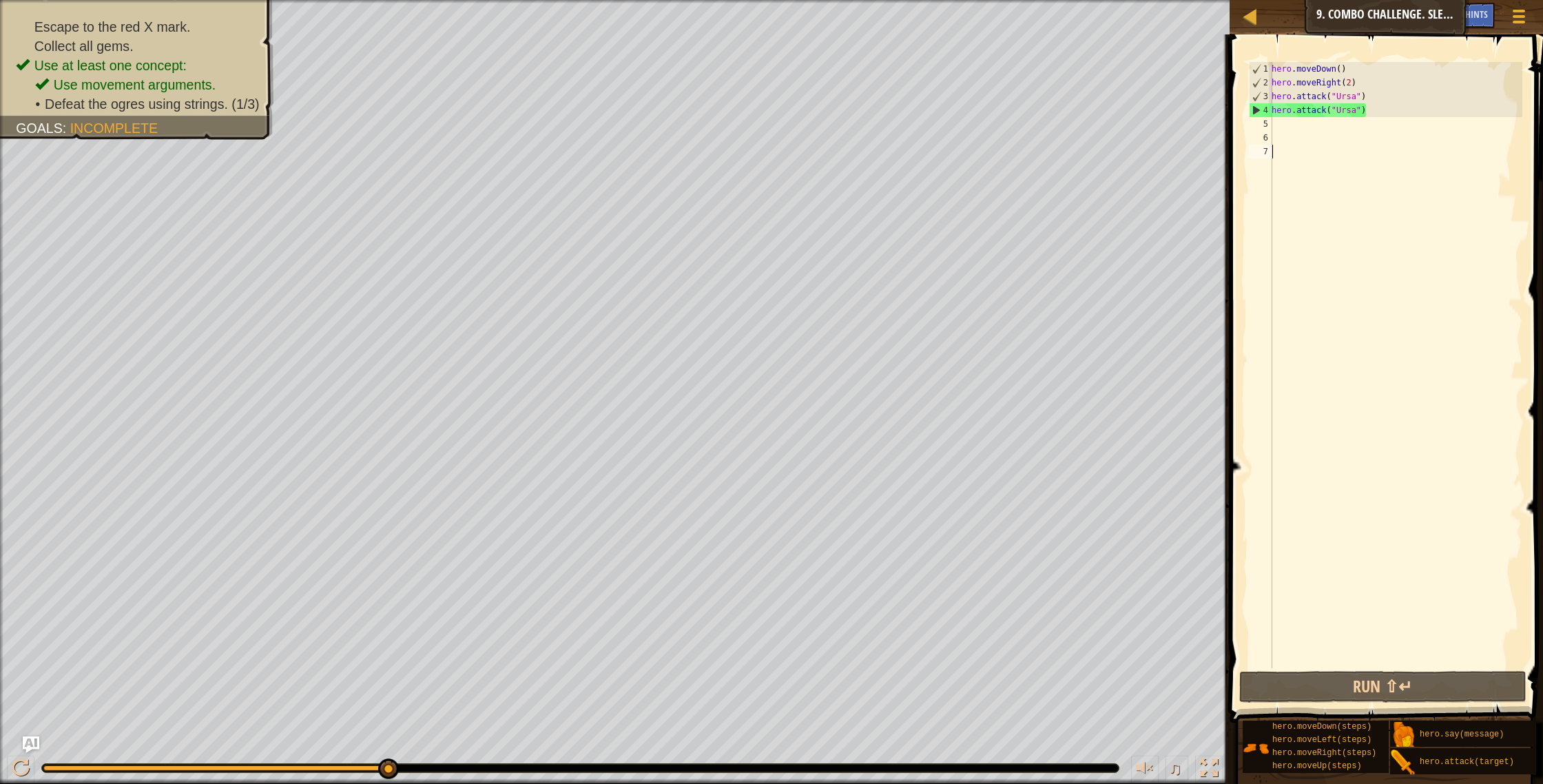
click at [1272, 125] on div "hero . moveDown ( ) hero . moveRight ( 2 ) hero . attack ( "Ursa" ) hero . atta…" at bounding box center [1395, 378] width 254 height 634
type textarea "h"
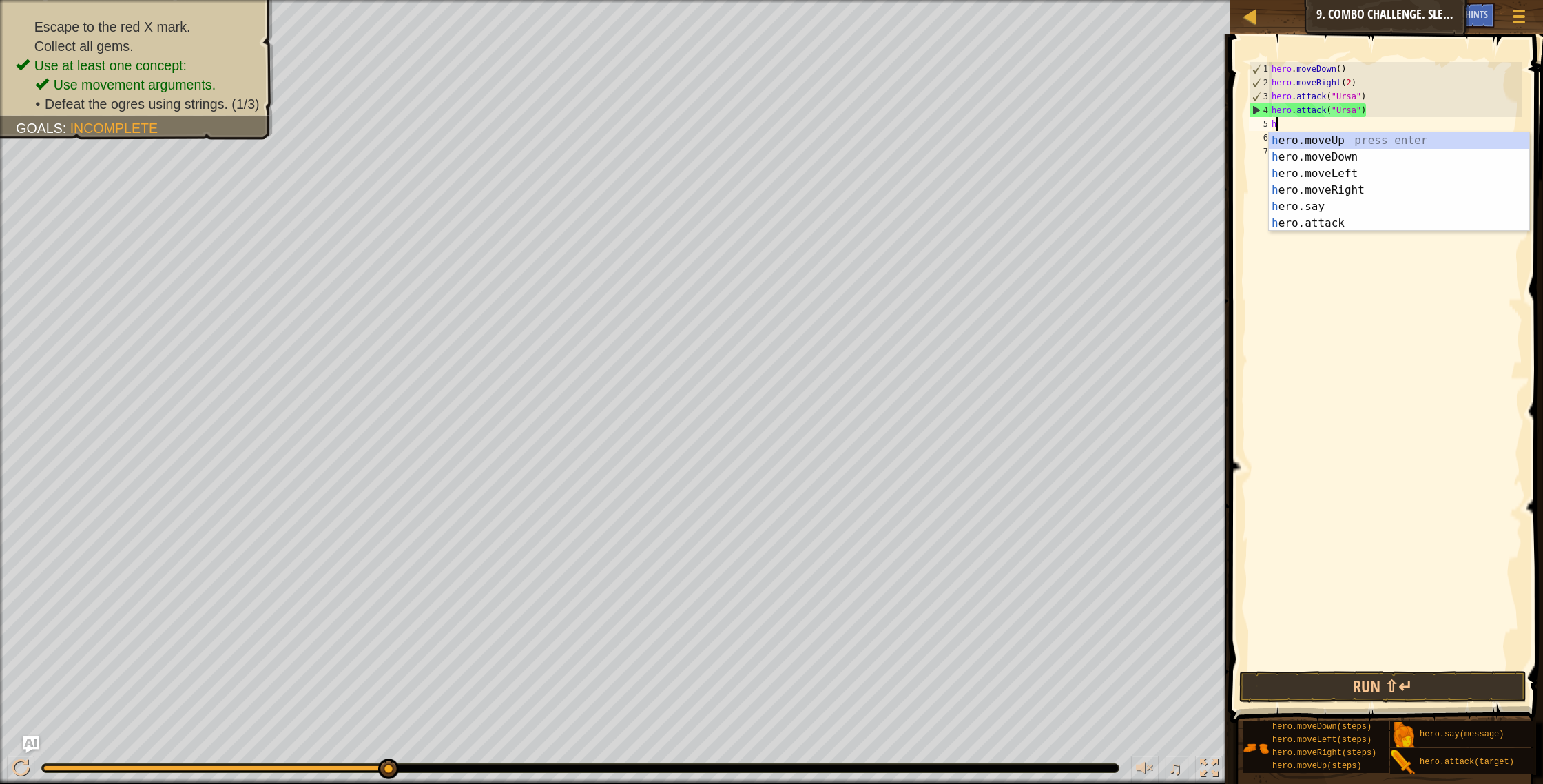
scroll to position [6, 0]
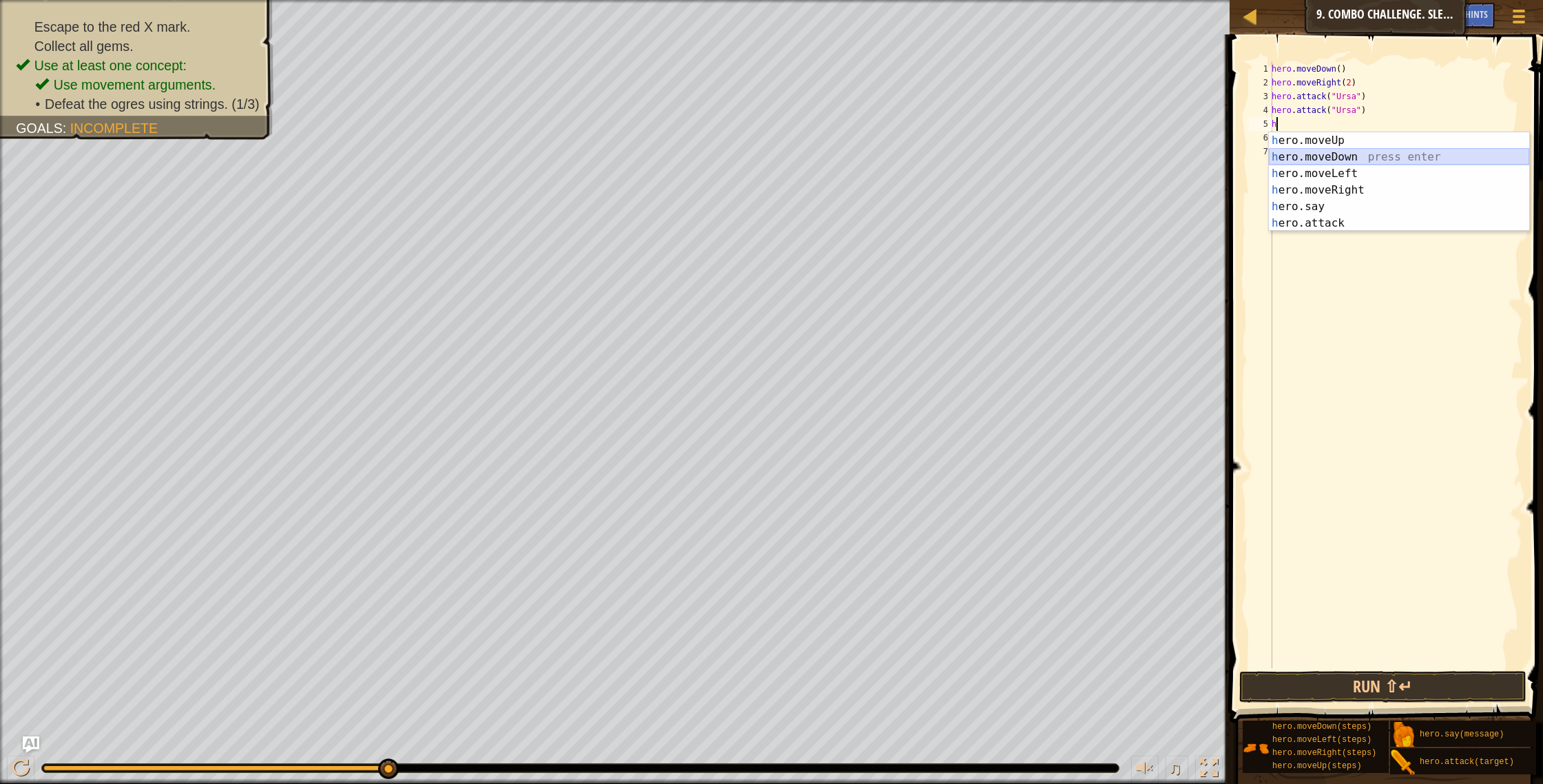
click at [1293, 154] on div "h ero.moveUp press enter h ero.moveDown press enter h ero.moveLeft press enter …" at bounding box center [1399, 198] width 261 height 132
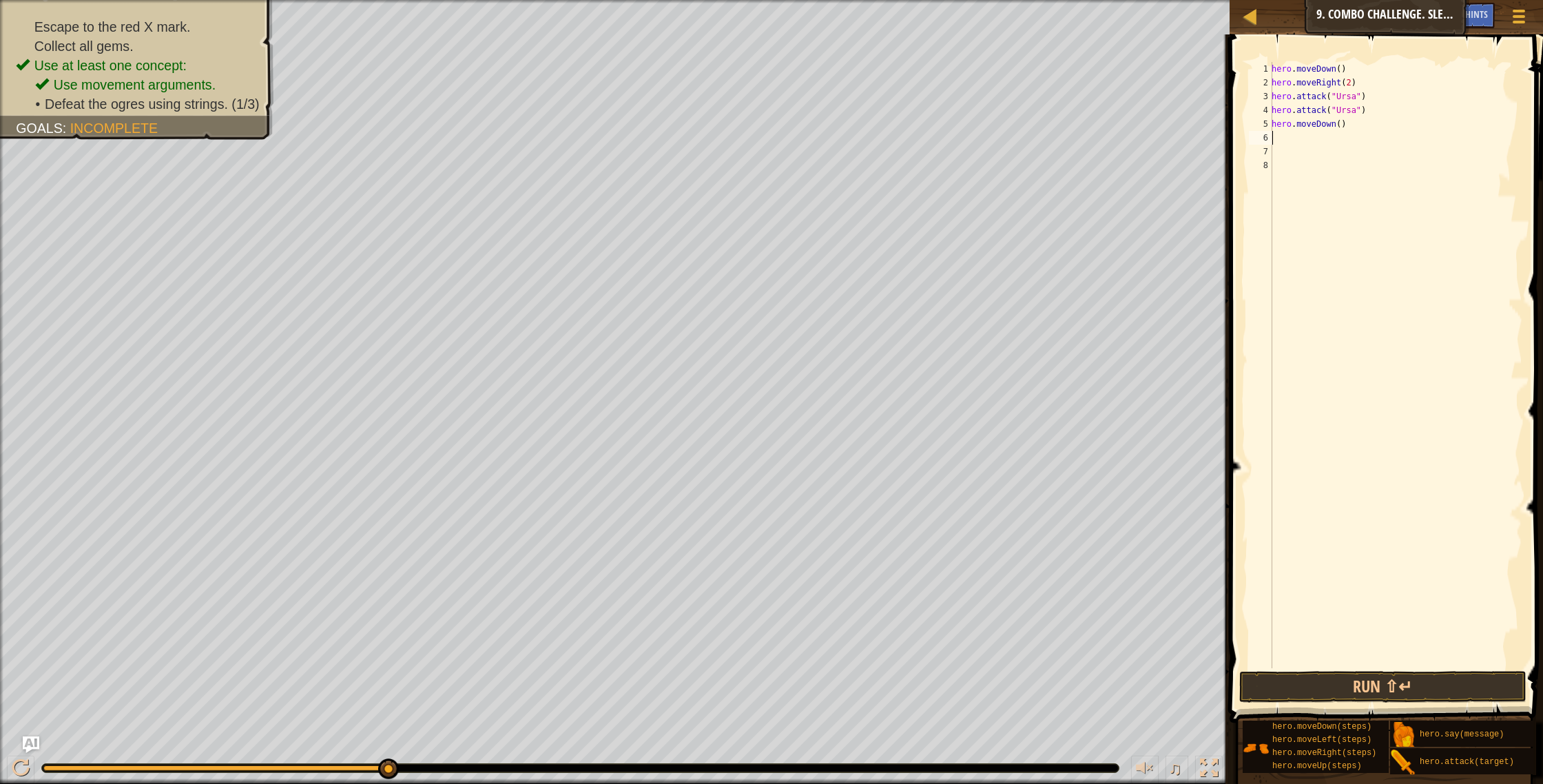
type textarea "h"
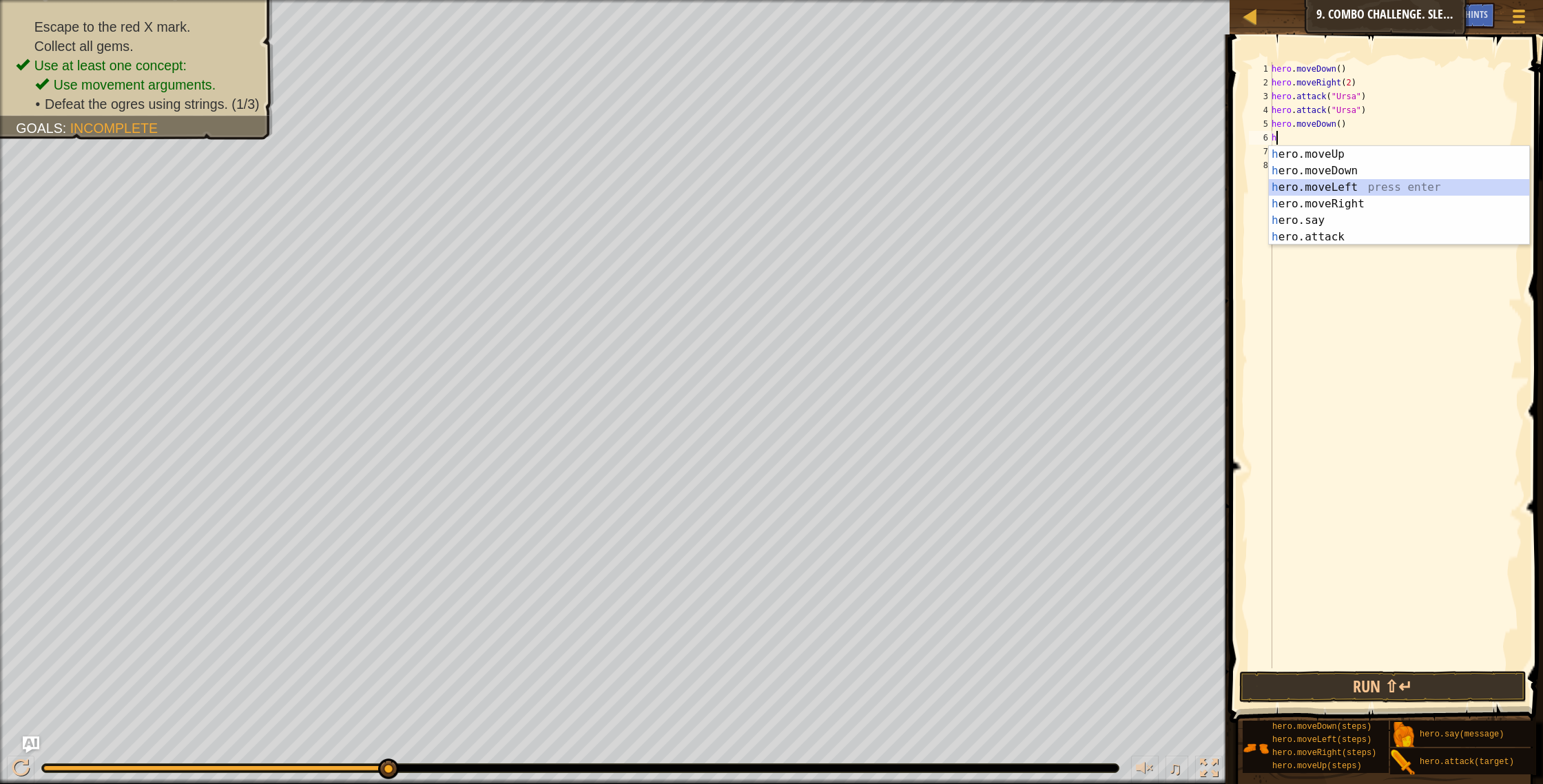
click at [1306, 191] on div "h ero.moveUp press enter h ero.moveDown press enter h ero.moveLeft press enter …" at bounding box center [1399, 212] width 261 height 132
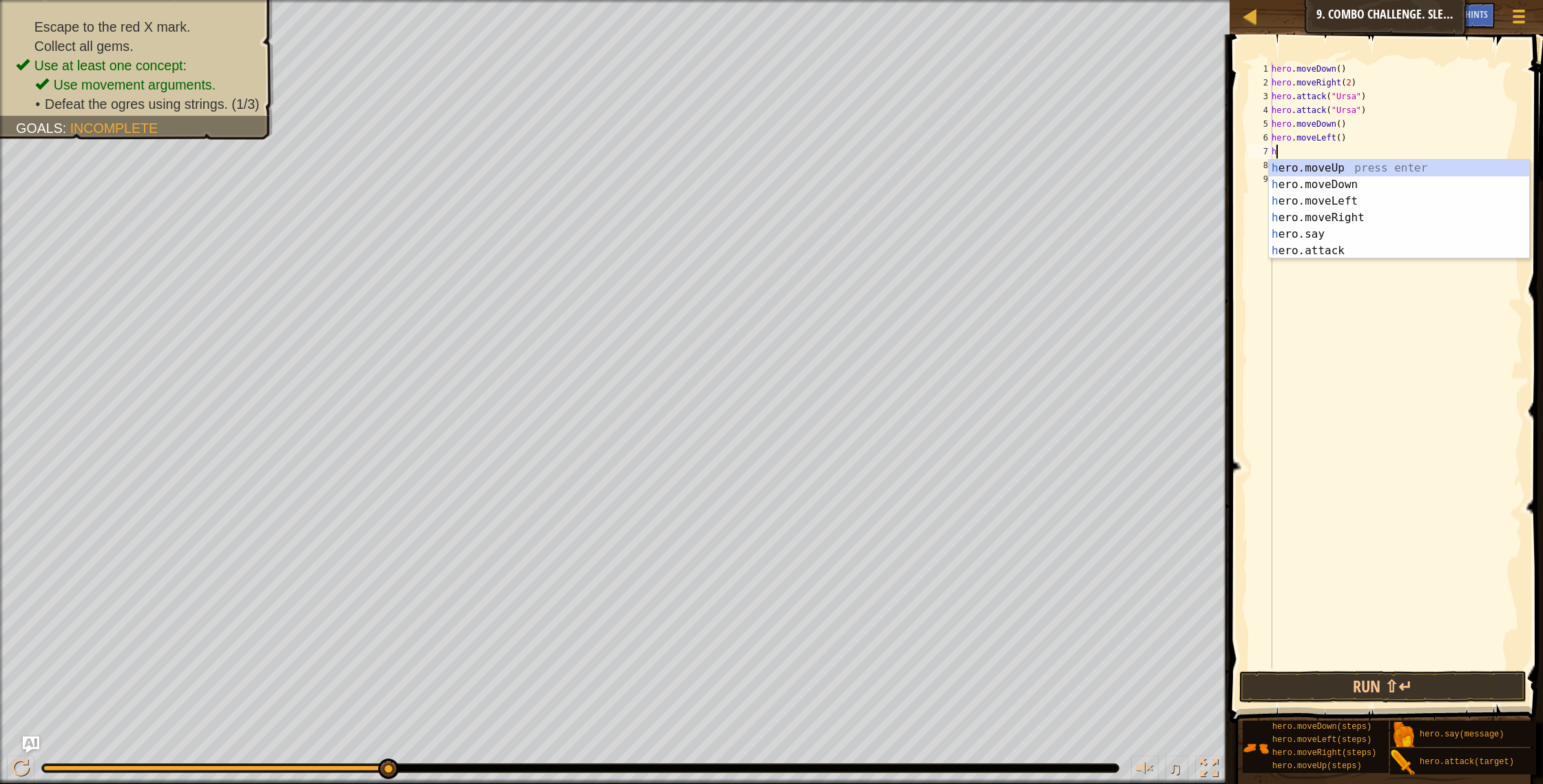
click at [1341, 138] on div "hero . moveDown ( ) hero . moveRight ( 2 ) hero . attack ( "Ursa" ) hero . atta…" at bounding box center [1395, 378] width 254 height 634
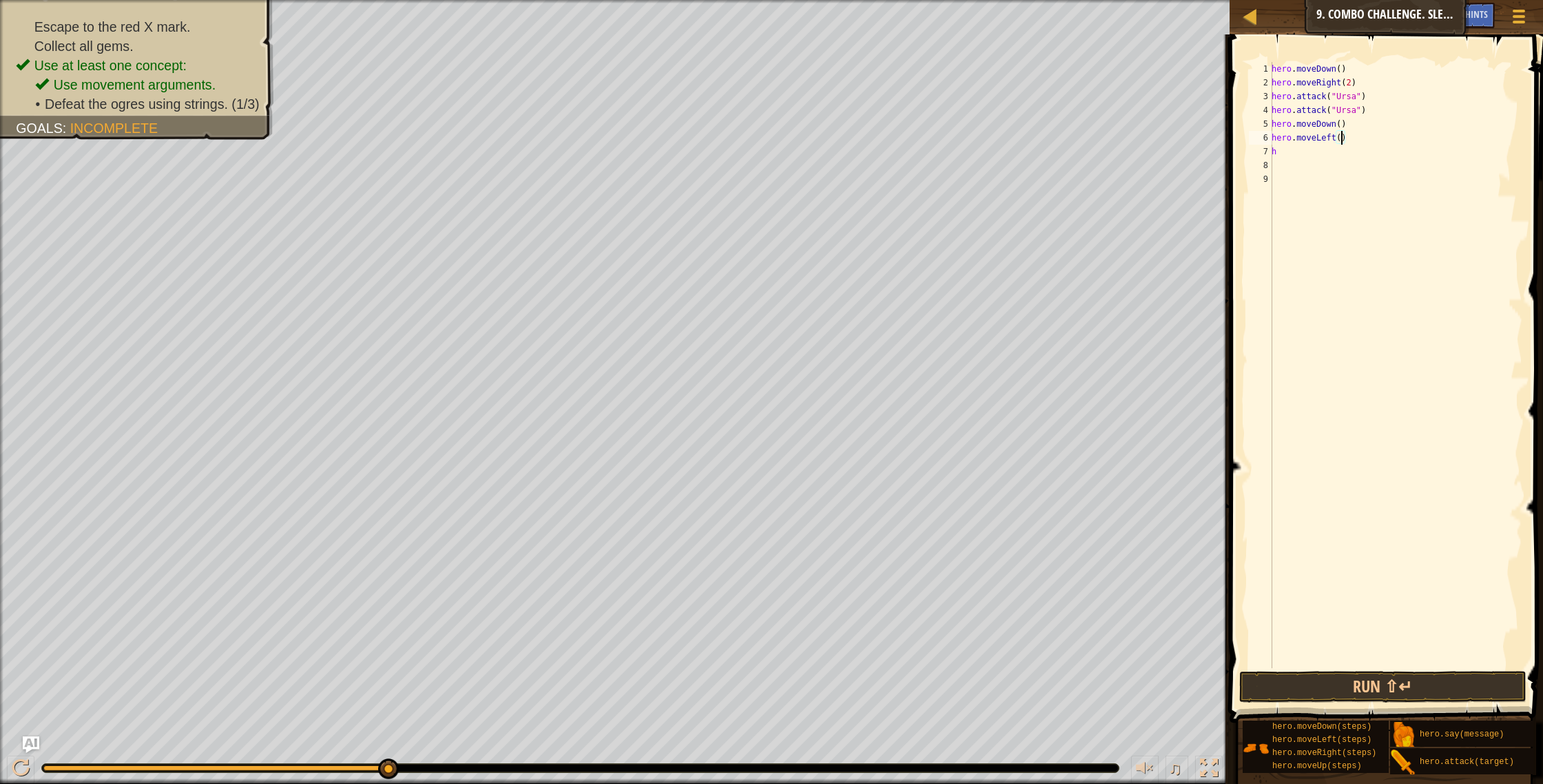
scroll to position [6, 6]
click at [1282, 154] on div "hero . moveDown ( ) hero . moveRight ( 2 ) hero . attack ( "Ursa" ) hero . atta…" at bounding box center [1395, 378] width 254 height 634
type textarea "h"
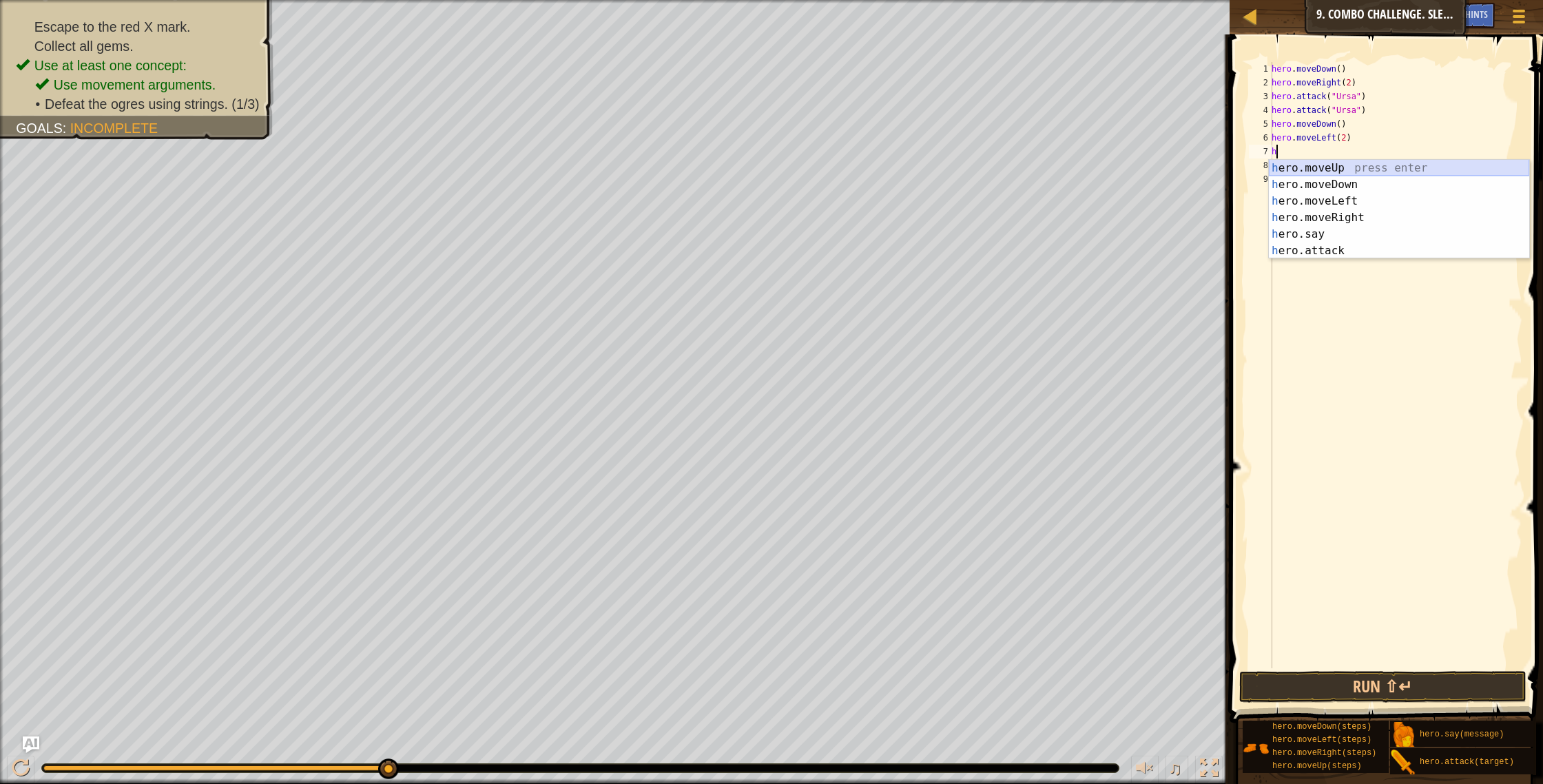
click at [1287, 172] on div "h ero.moveUp press enter h ero.moveDown press enter h ero.moveLeft press enter …" at bounding box center [1399, 225] width 261 height 132
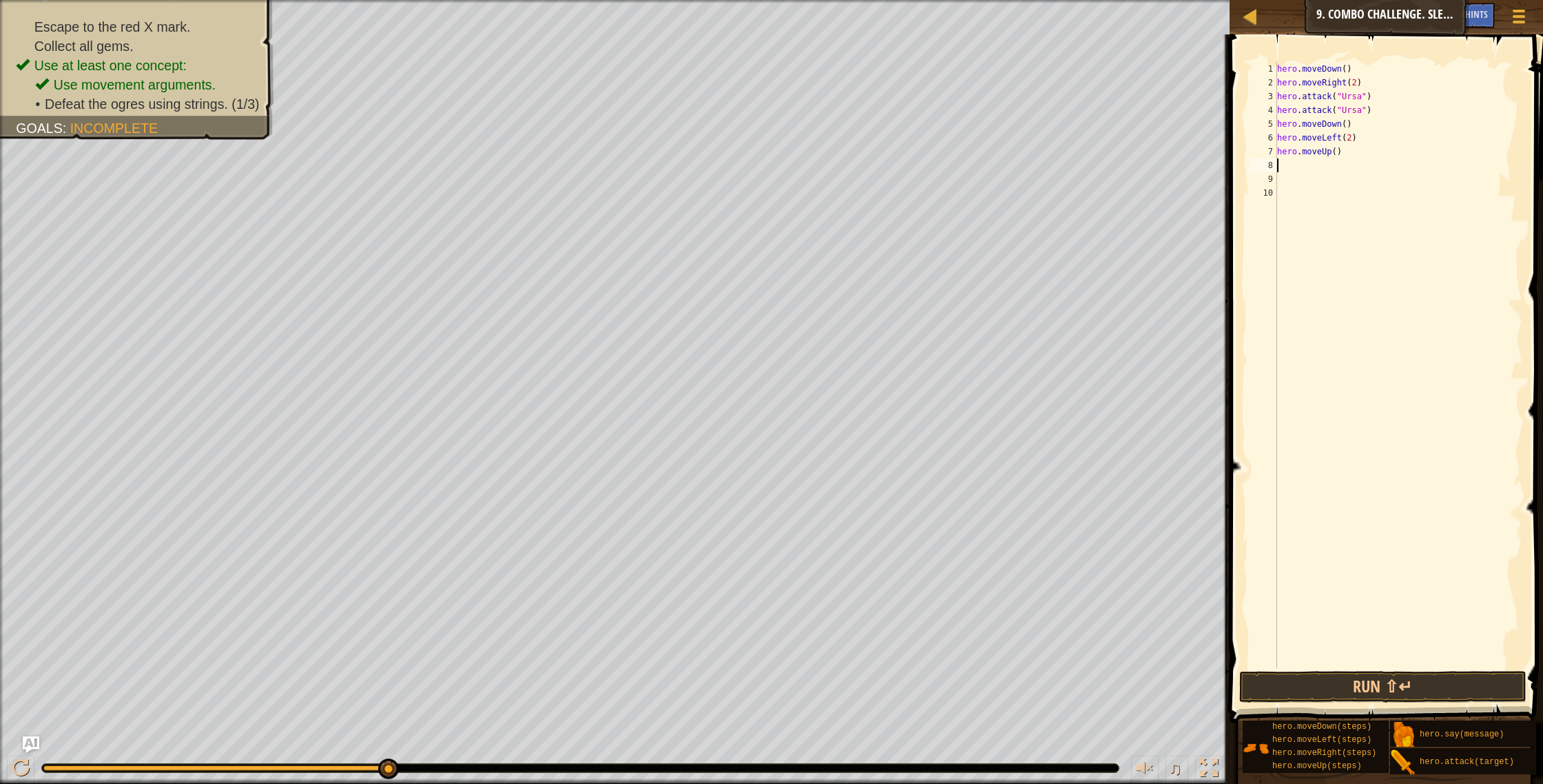
click at [1334, 154] on div "hero . moveDown ( ) hero . moveRight ( 2 ) hero . attack ( "Ursa" ) hero . atta…" at bounding box center [1399, 378] width 249 height 634
type textarea "hero.moveUp(2)"
click at [1289, 165] on div "hero . moveDown ( ) hero . moveRight ( 2 ) hero . attack ( "Ursa" ) hero . atta…" at bounding box center [1399, 378] width 249 height 634
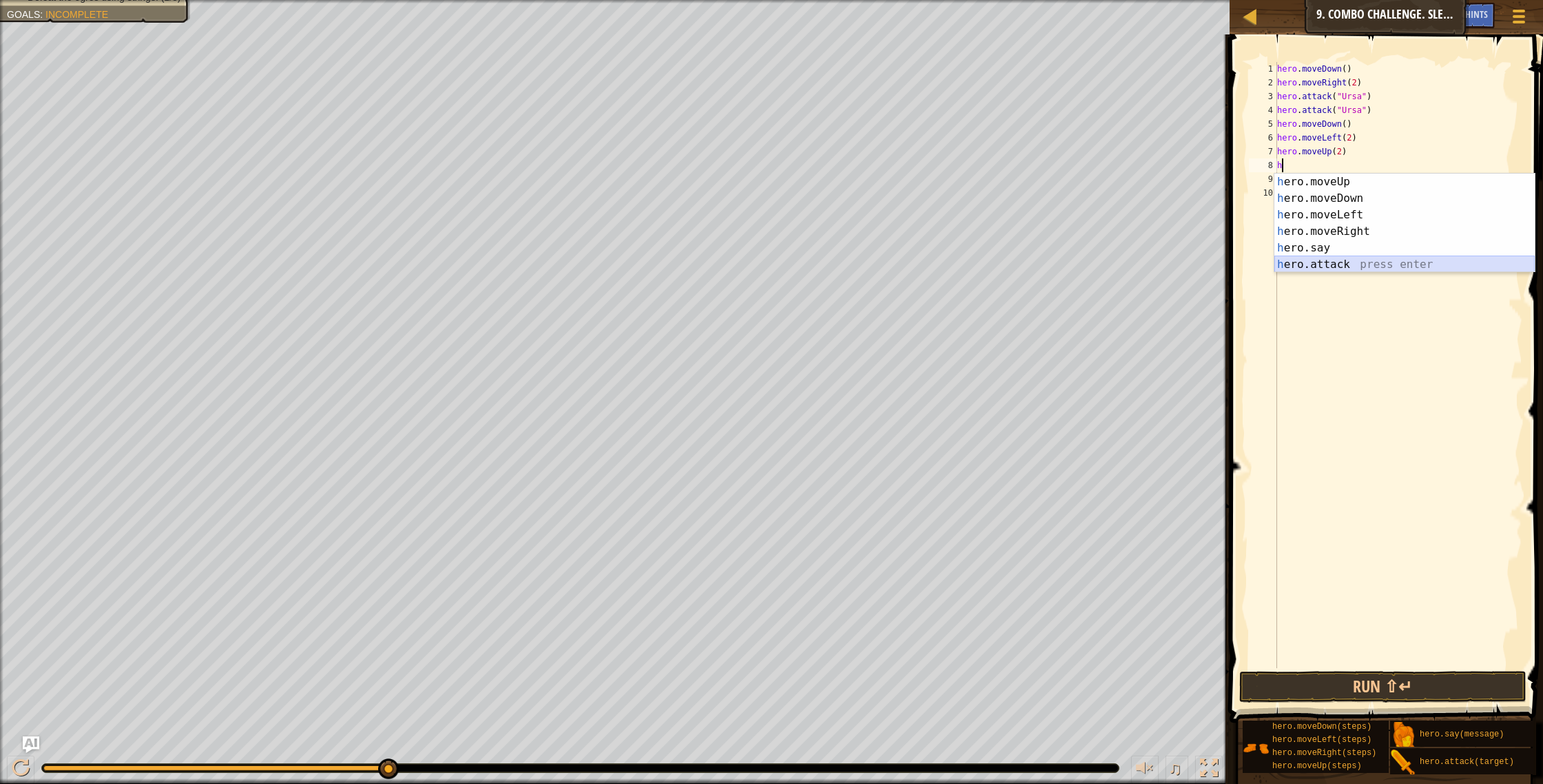
click at [1276, 268] on div "h ero.moveUp press enter h ero.moveDown press enter h ero.moveLeft press enter …" at bounding box center [1405, 239] width 261 height 132
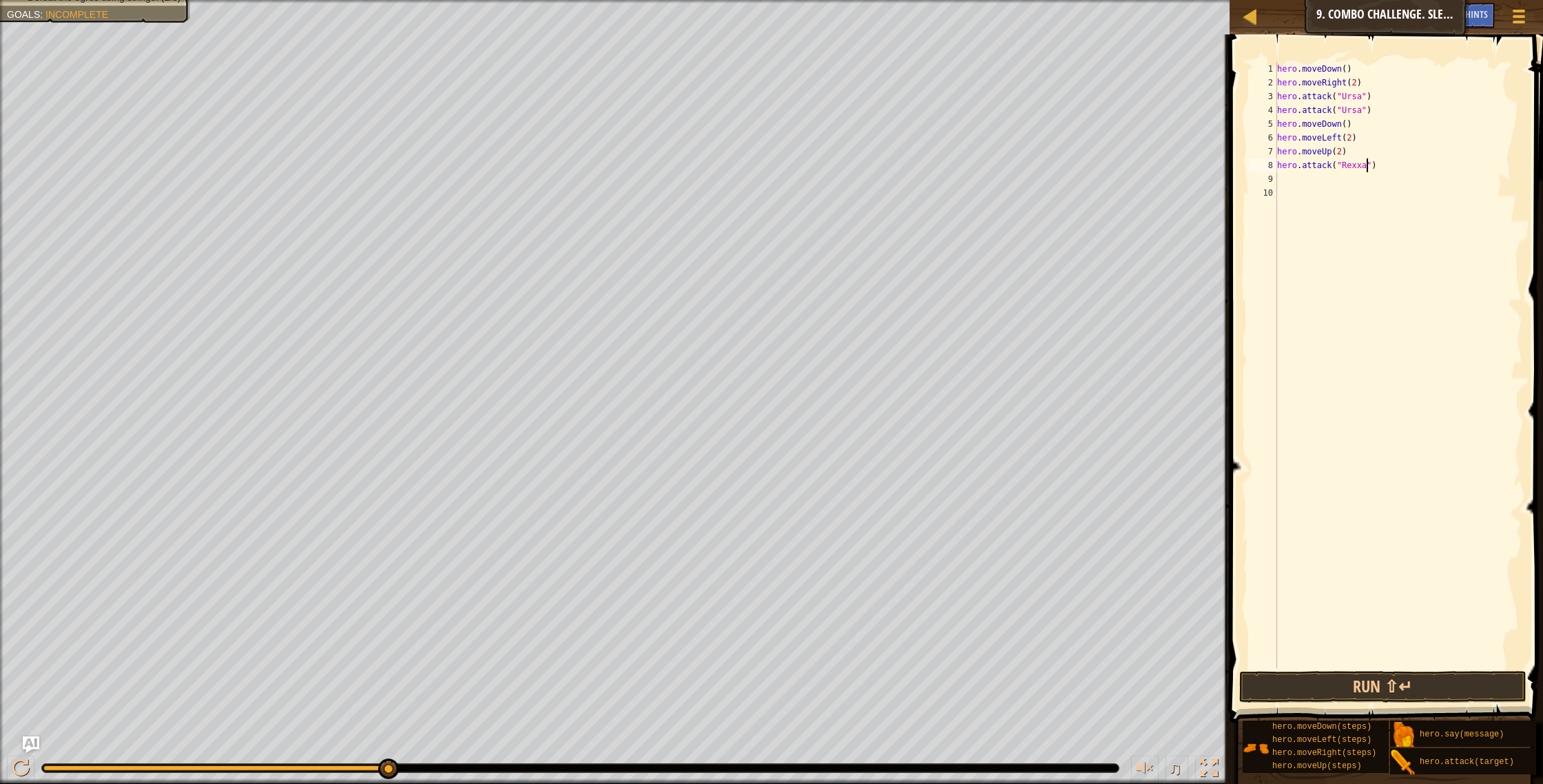
scroll to position [6, 8]
type textarea "hero.attack("Rexxar")"
click at [1280, 172] on div "hero . moveDown ( ) hero . moveRight ( 2 ) hero . attack ( "Ursa" ) hero . atta…" at bounding box center [1399, 378] width 249 height 634
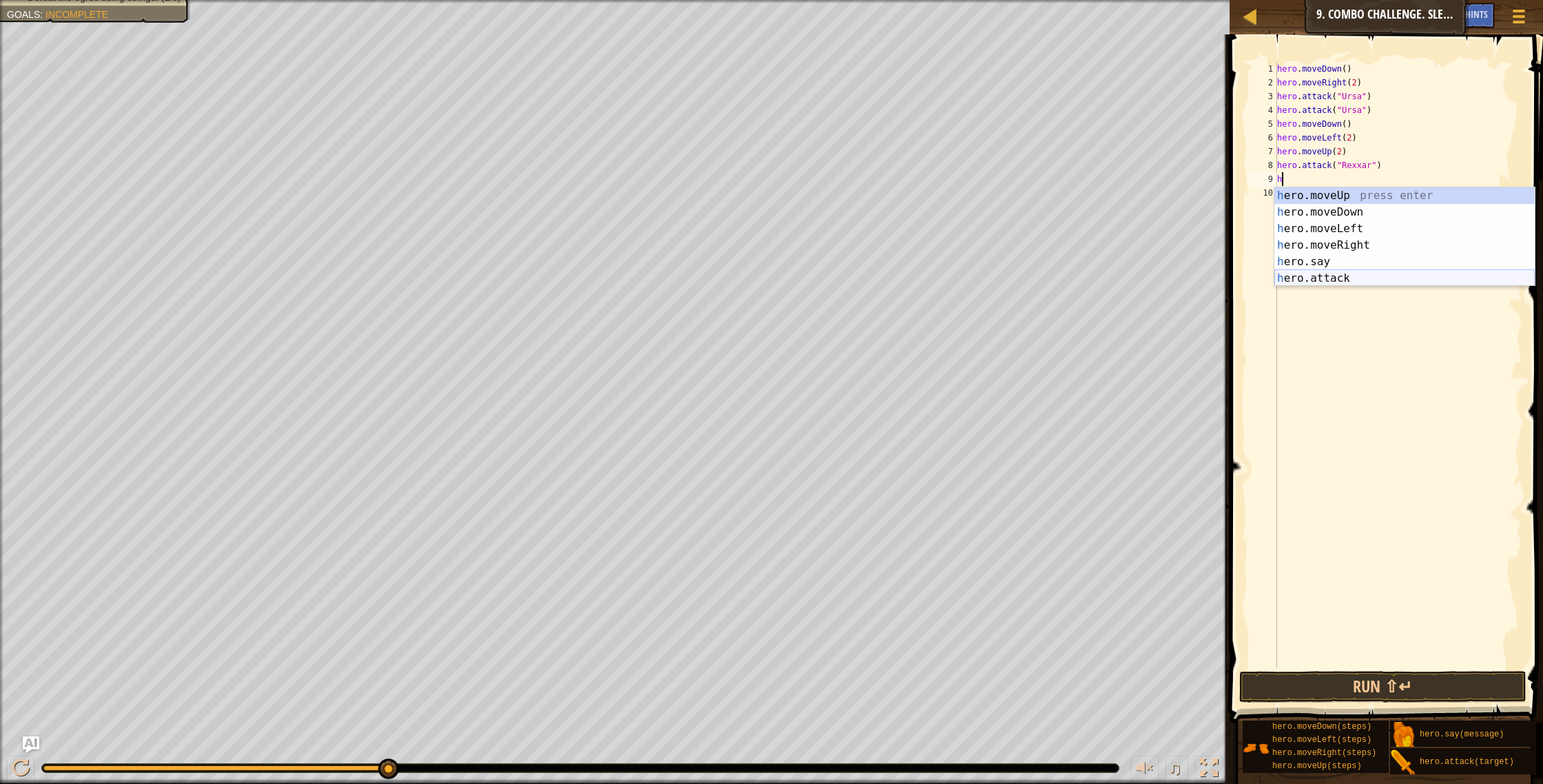
drag, startPoint x: 1360, startPoint y: 276, endPoint x: 1351, endPoint y: 263, distance: 15.8
click at [1351, 263] on div "h ero.moveUp press enter h ero.moveDown press enter h ero.moveLeft press enter …" at bounding box center [1405, 253] width 261 height 132
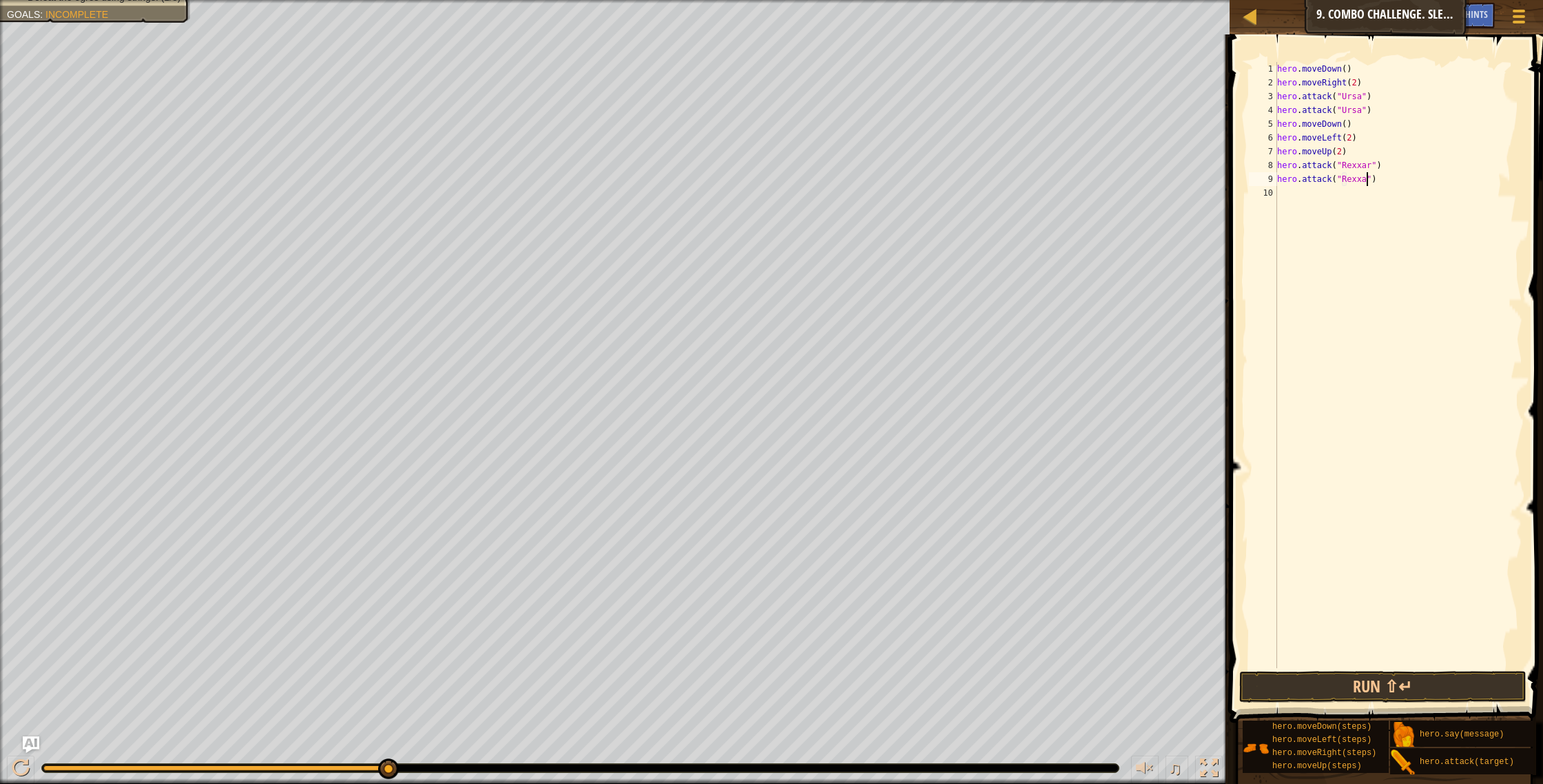
scroll to position [6, 8]
type textarea "hero.attack("Rexxar")"
click at [1330, 682] on button "Run ⇧↵" at bounding box center [1383, 686] width 288 height 31
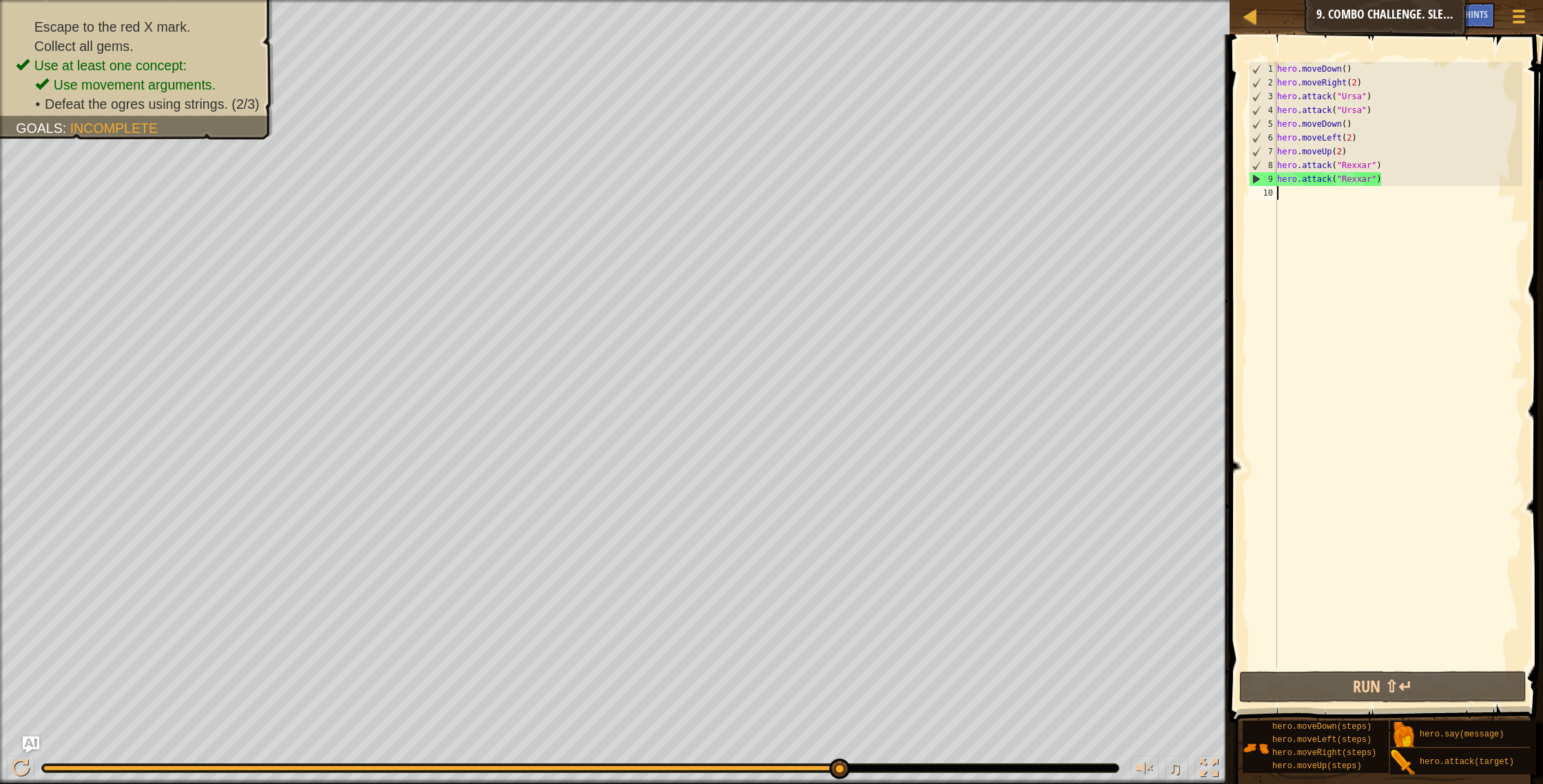
click at [1297, 196] on div "hero . moveDown ( ) hero . moveRight ( 2 ) hero . attack ( "Ursa" ) hero . atta…" at bounding box center [1399, 378] width 249 height 634
type textarea "h"
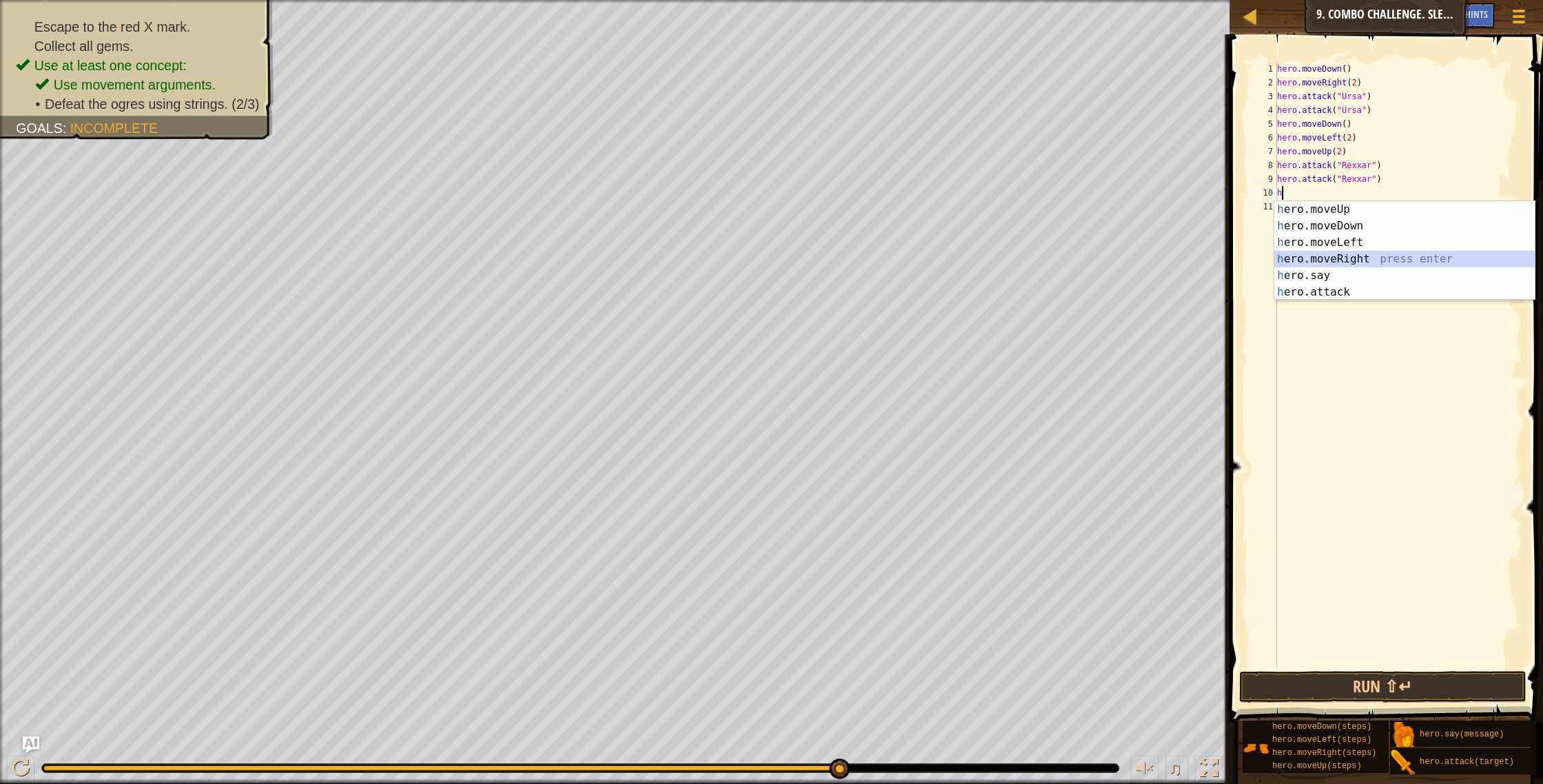
click at [1333, 259] on div "h ero.moveUp press enter h ero.moveDown press enter h ero.moveLeft press enter …" at bounding box center [1405, 267] width 261 height 132
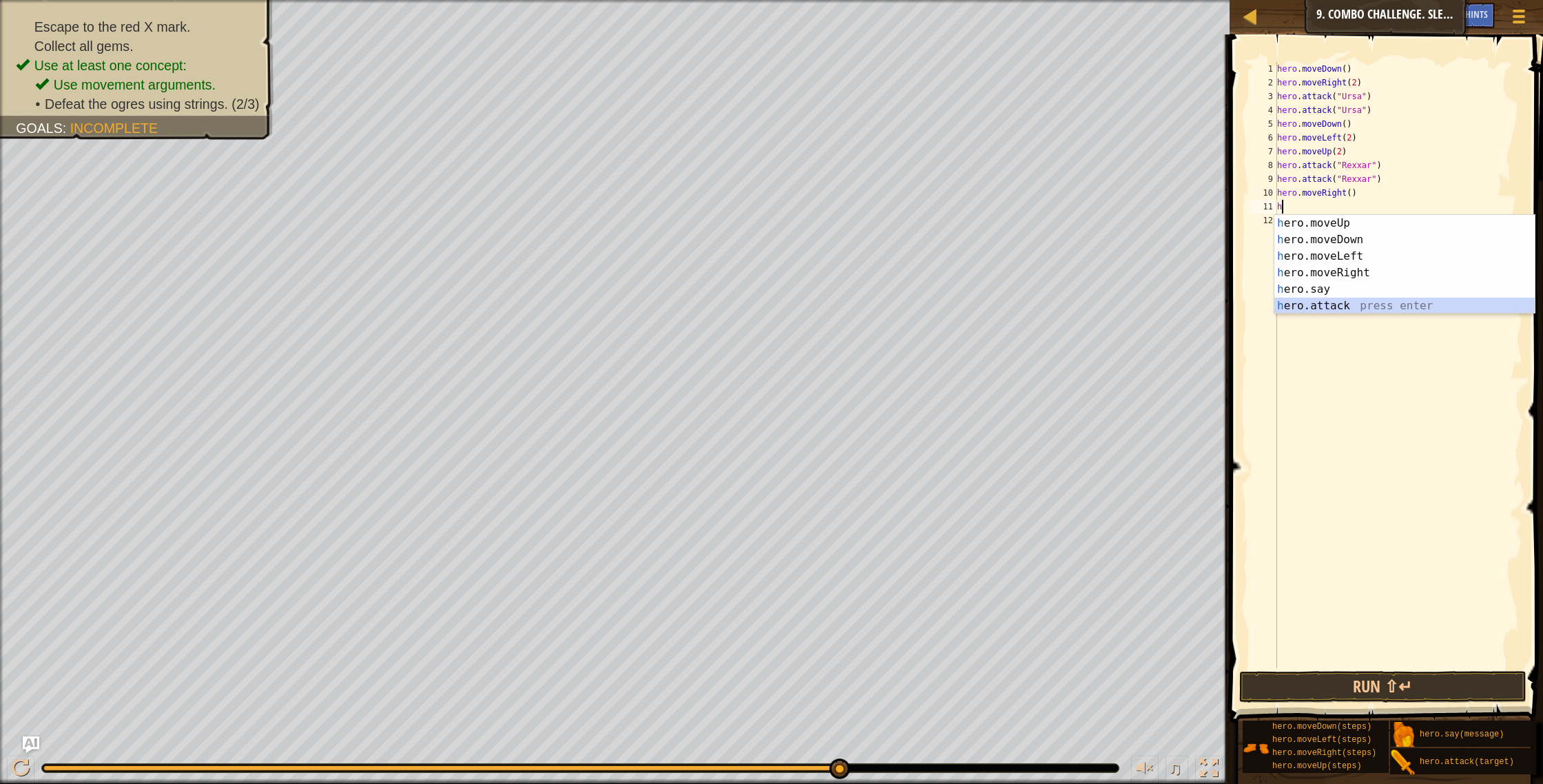
click at [1332, 303] on div "h ero.moveUp press enter h ero.moveDown press enter h ero.moveLeft press enter …" at bounding box center [1405, 280] width 261 height 132
type textarea "hero.attack("Enemy Name")"
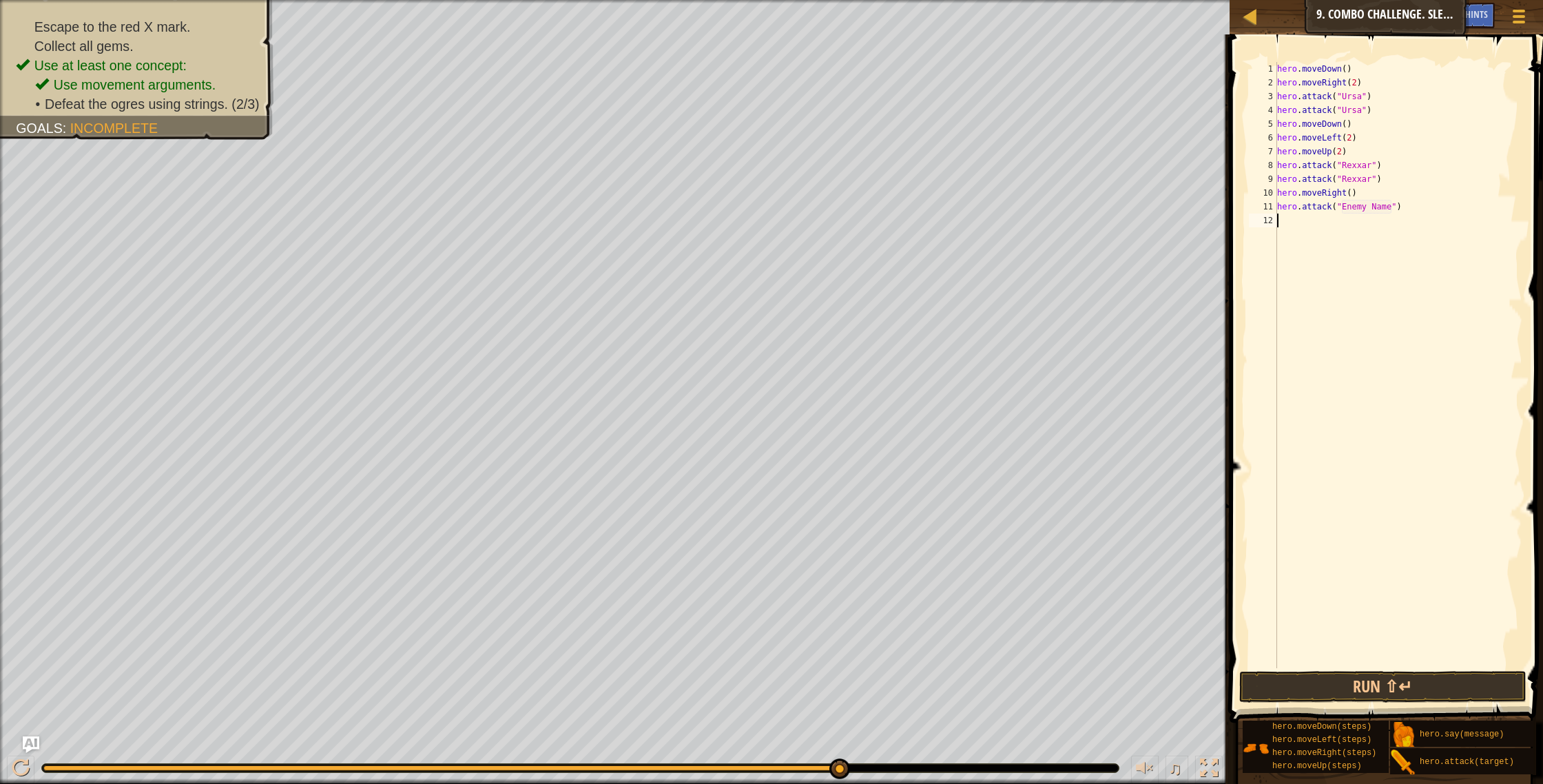
click at [1281, 227] on div "hero . moveDown ( ) hero . moveRight ( 2 ) hero . attack ( "Ursa" ) hero . atta…" at bounding box center [1399, 378] width 249 height 634
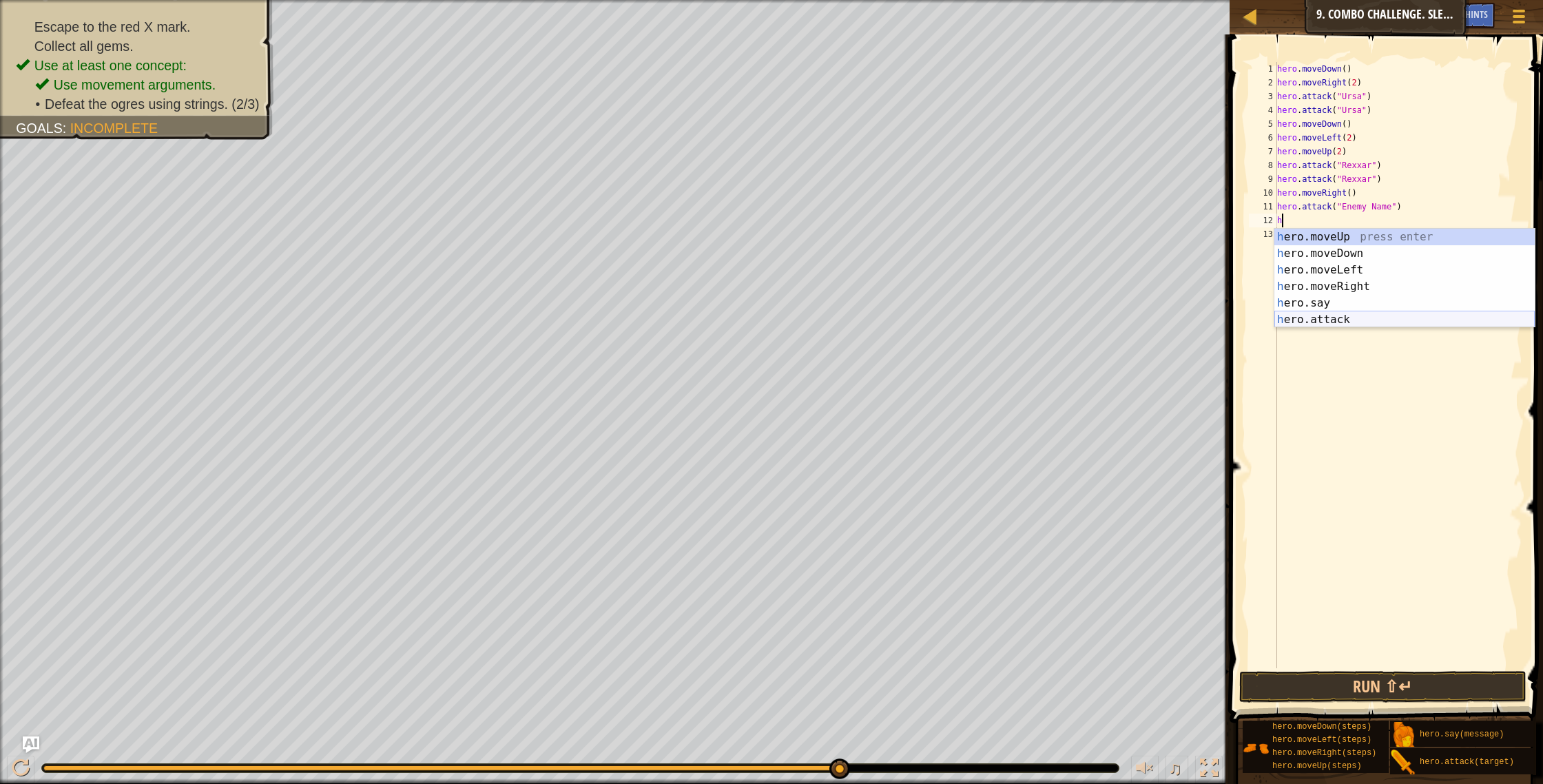
click at [1338, 318] on div "h ero.moveUp press enter h ero.moveDown press enter h ero.moveLeft press enter …" at bounding box center [1405, 294] width 261 height 132
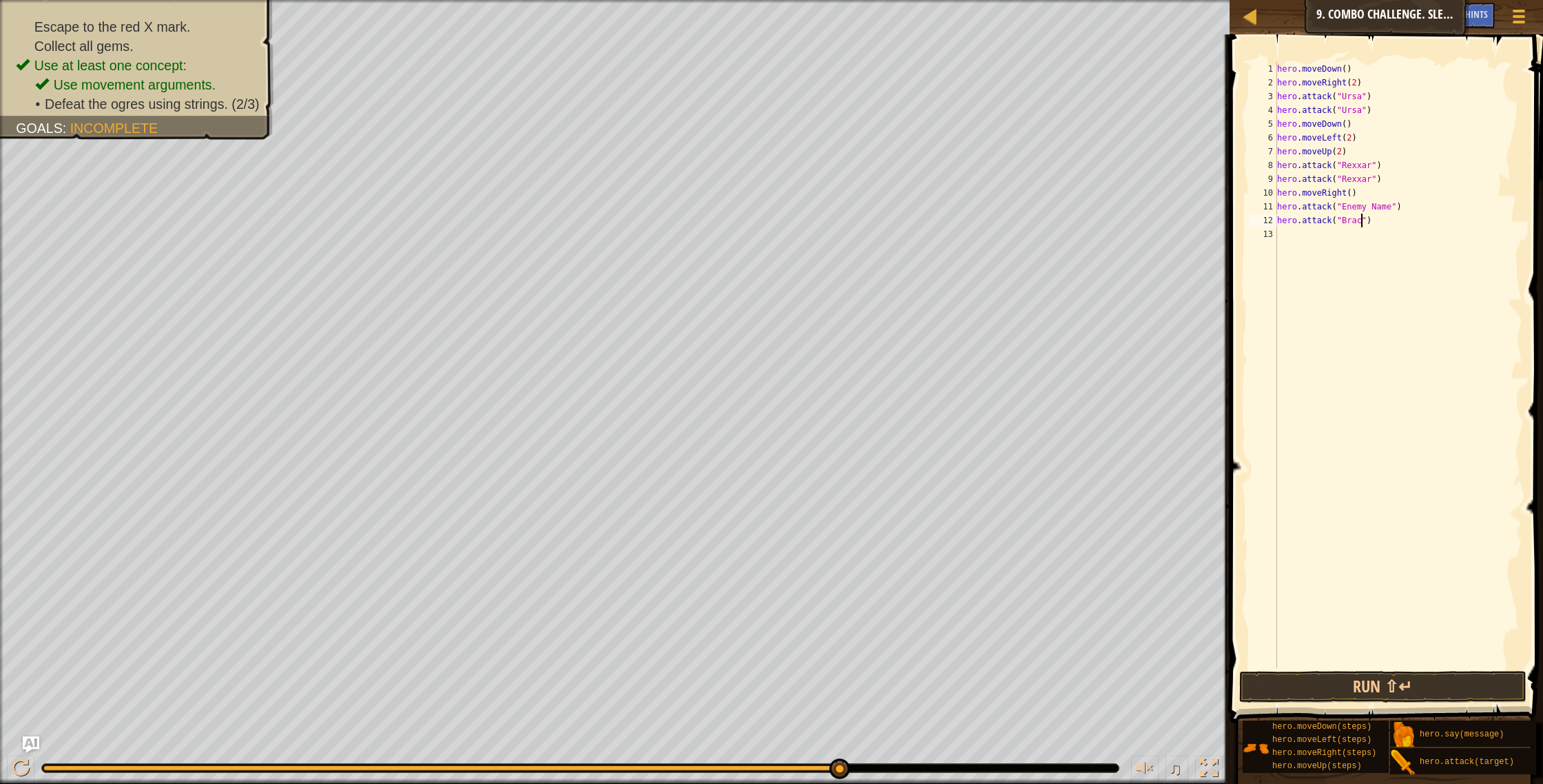
scroll to position [6, 8]
click at [1388, 203] on div "hero . moveDown ( ) hero . moveRight ( 2 ) hero . attack ( "Ursa" ) hero . atta…" at bounding box center [1399, 378] width 249 height 634
drag, startPoint x: 1387, startPoint y: 205, endPoint x: 1393, endPoint y: 210, distance: 7.8
click at [1393, 210] on div "hero . moveDown ( ) hero . moveRight ( 2 ) hero . attack ( "Ursa" ) hero . atta…" at bounding box center [1399, 378] width 249 height 634
click at [1384, 208] on div "hero . moveDown ( ) hero . moveRight ( 2 ) hero . attack ( "Ursa" ) hero . atta…" at bounding box center [1399, 378] width 249 height 634
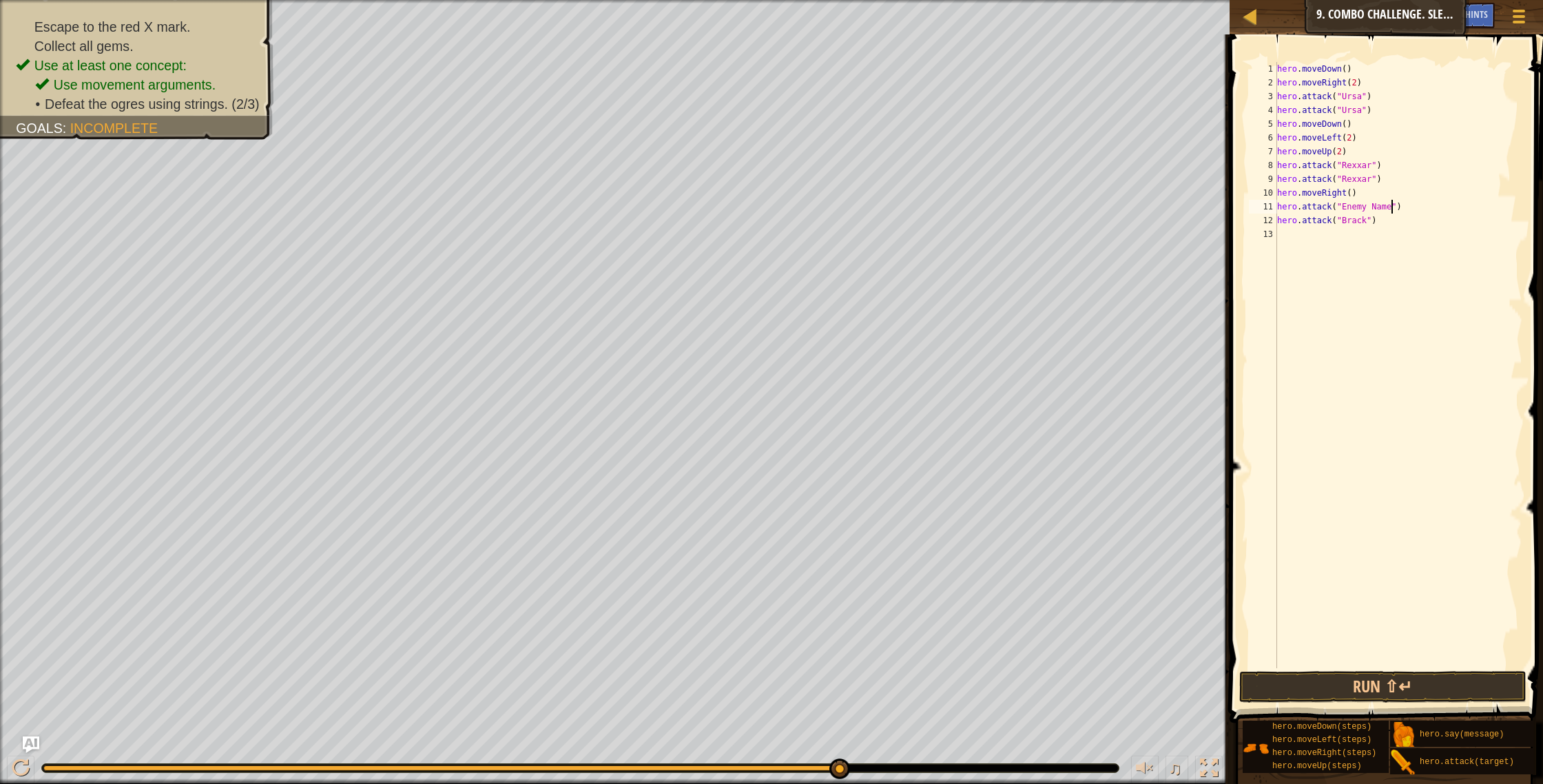
click at [1389, 208] on div "hero . moveDown ( ) hero . moveRight ( 2 ) hero . attack ( "Ursa" ) hero . atta…" at bounding box center [1399, 378] width 249 height 634
drag, startPoint x: 1369, startPoint y: 208, endPoint x: 1348, endPoint y: 213, distance: 21.6
click at [1348, 213] on div "hero . moveDown ( ) hero . moveRight ( 2 ) hero . attack ( "Ursa" ) hero . atta…" at bounding box center [1399, 378] width 249 height 634
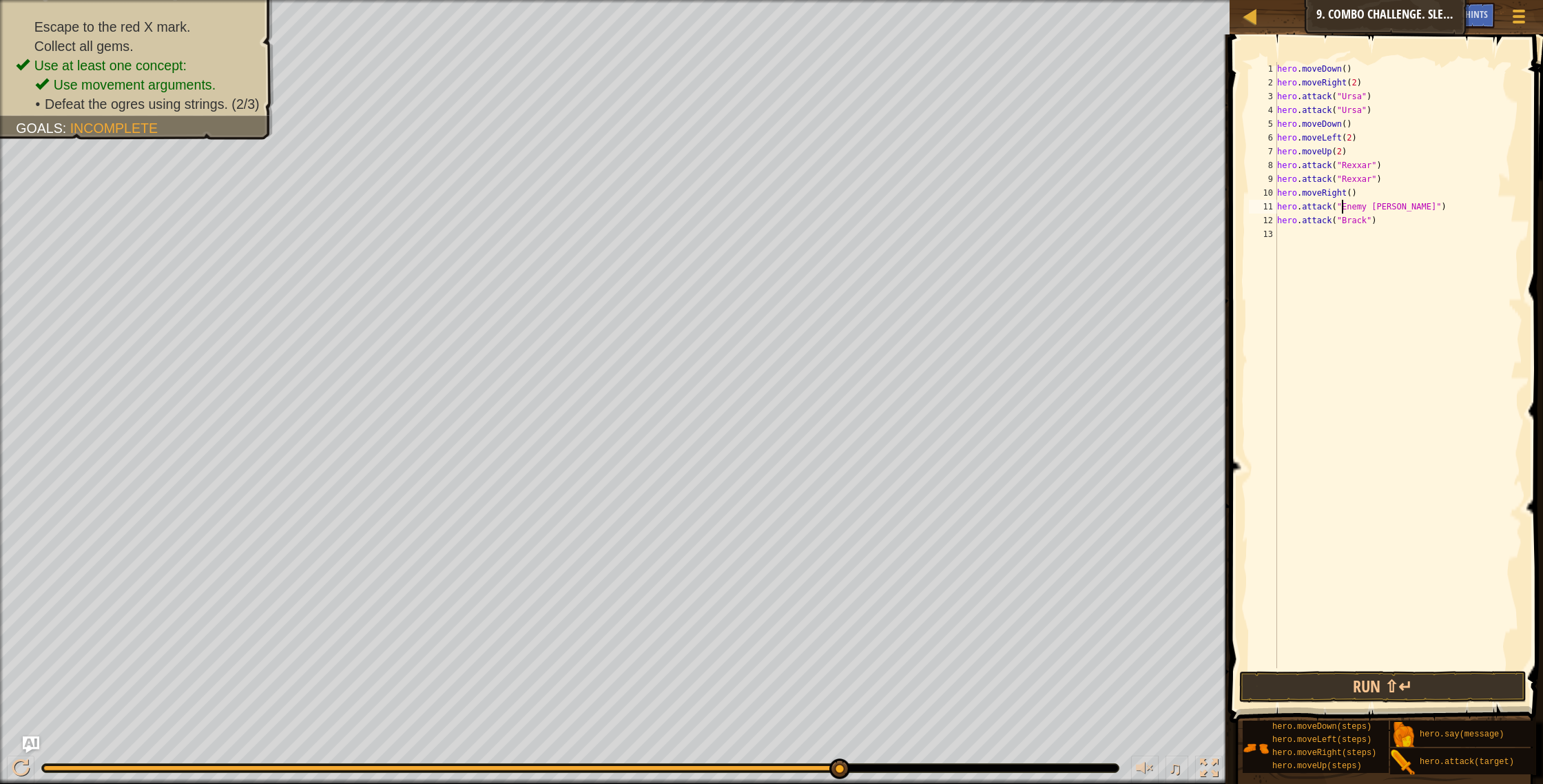
click at [1343, 206] on div "hero . moveDown ( ) hero . moveRight ( 2 ) hero . attack ( "Ursa" ) hero . atta…" at bounding box center [1399, 378] width 249 height 634
click at [1368, 208] on div "hero . moveDown ( ) hero . moveRight ( 2 ) hero . attack ( "Ursa" ) hero . atta…" at bounding box center [1399, 378] width 249 height 634
click at [1427, 688] on button "Run ⇧↵" at bounding box center [1383, 686] width 288 height 31
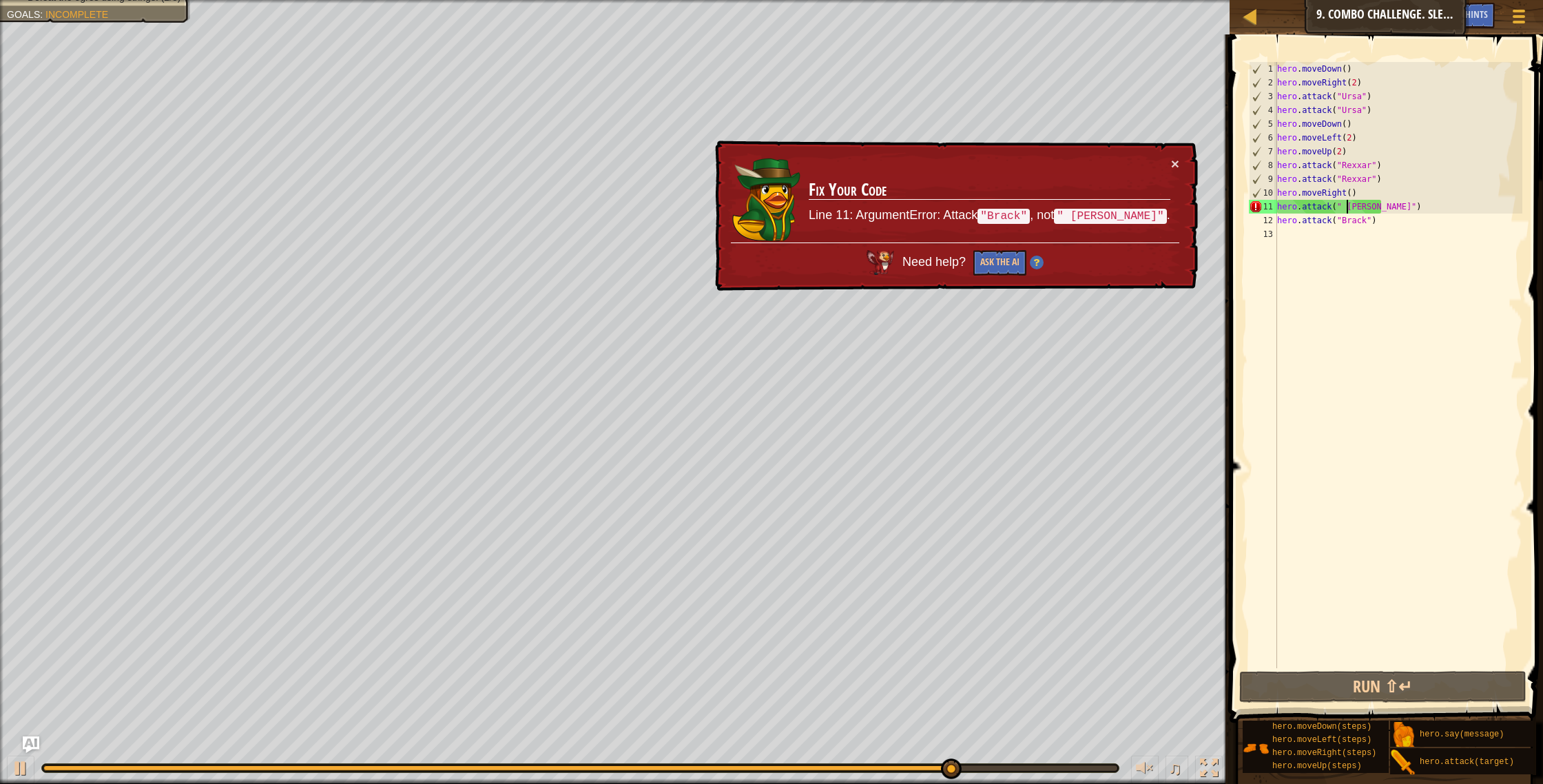
click at [1348, 205] on div "hero . moveDown ( ) hero . moveRight ( 2 ) hero . attack ( "Ursa" ) hero . atta…" at bounding box center [1399, 378] width 249 height 634
type textarea "hero.attack("Brack")"
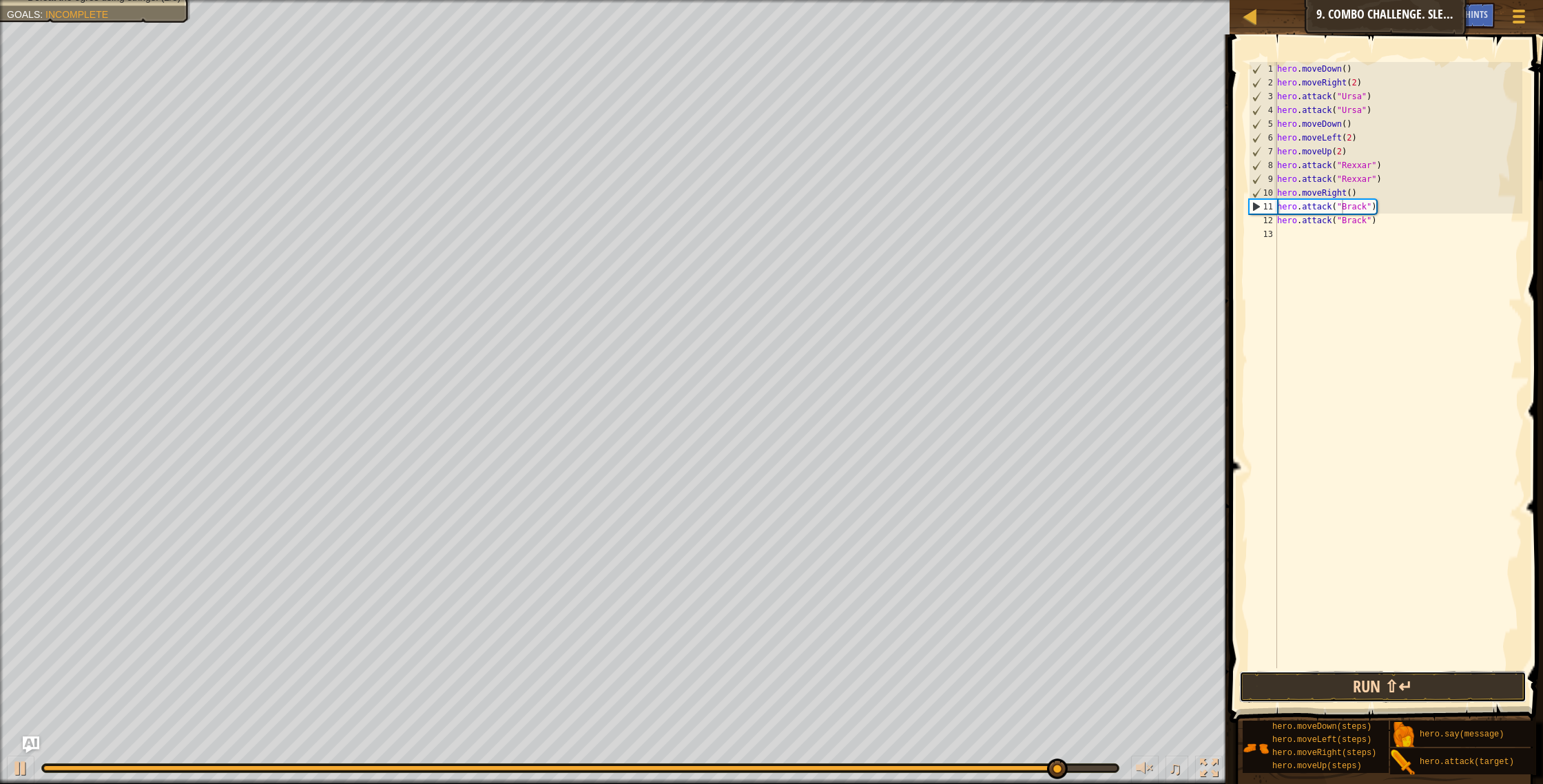
click at [1323, 684] on button "Run ⇧↵" at bounding box center [1383, 686] width 288 height 31
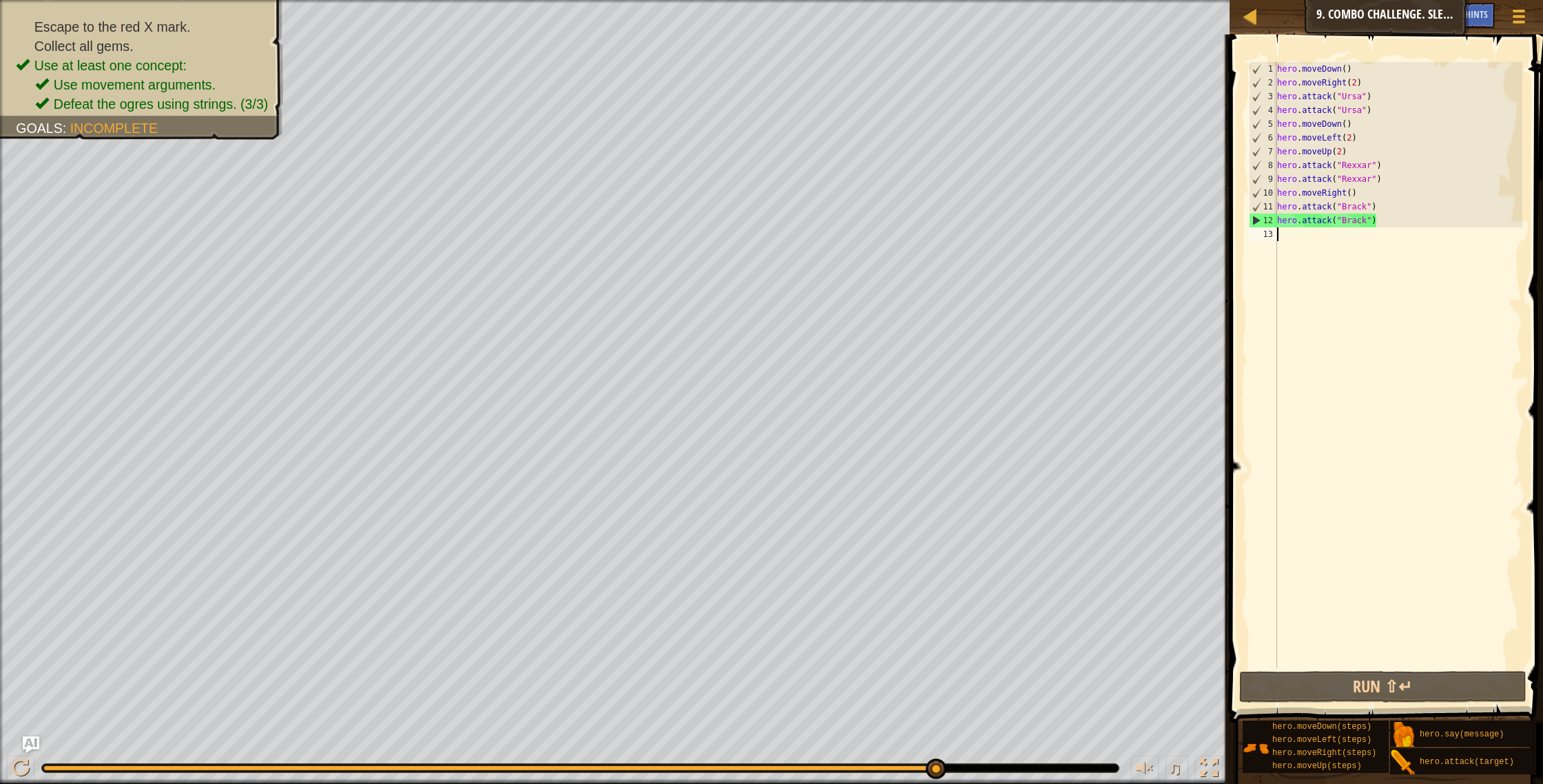
click at [1290, 236] on div "hero . moveDown ( ) hero . moveRight ( 2 ) hero . attack ( "Ursa" ) hero . atta…" at bounding box center [1399, 378] width 249 height 634
type textarea "h"
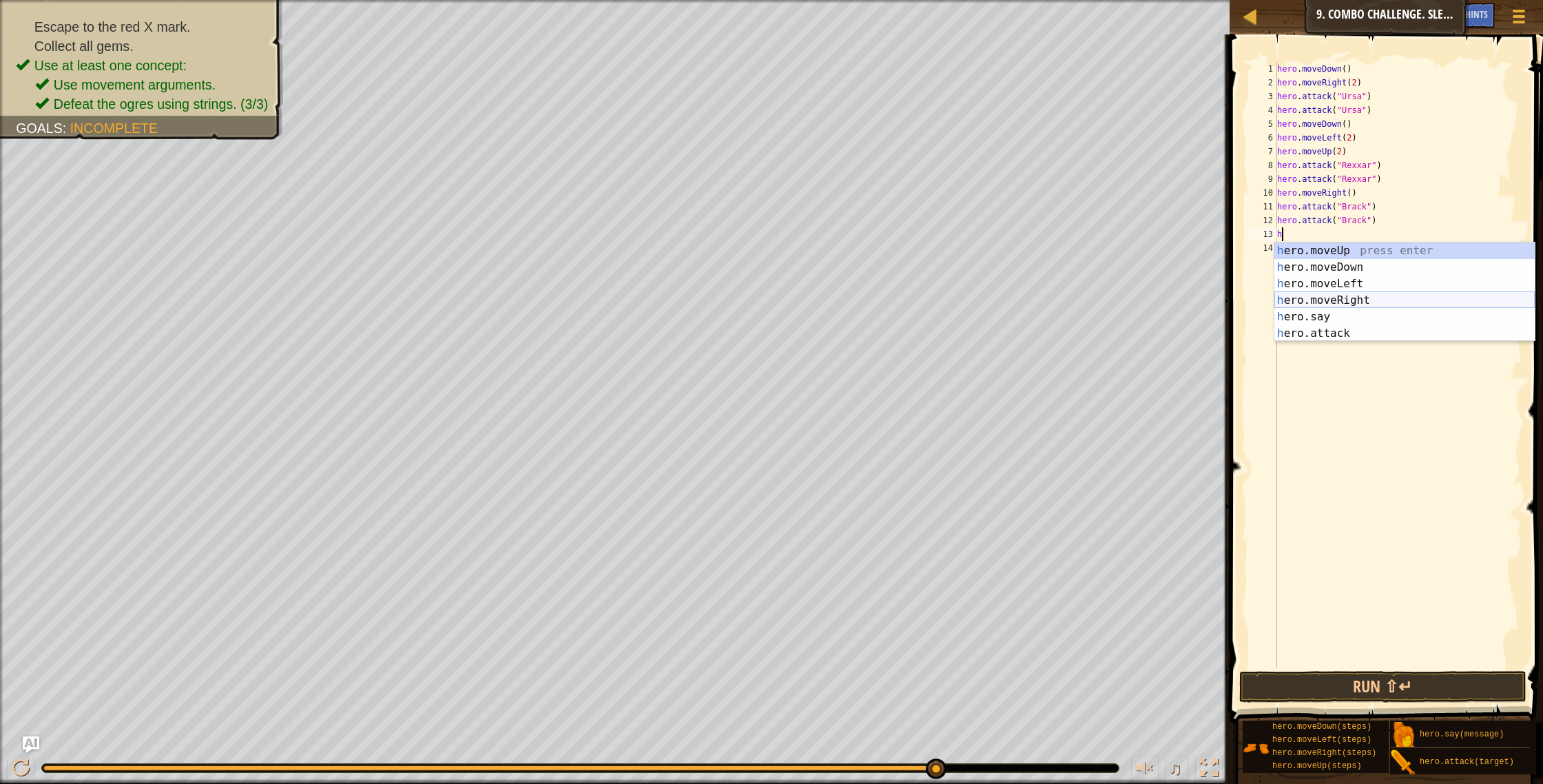
click at [1338, 303] on div "h ero.moveUp press enter h ero.moveDown press enter h ero.moveLeft press enter …" at bounding box center [1405, 308] width 261 height 132
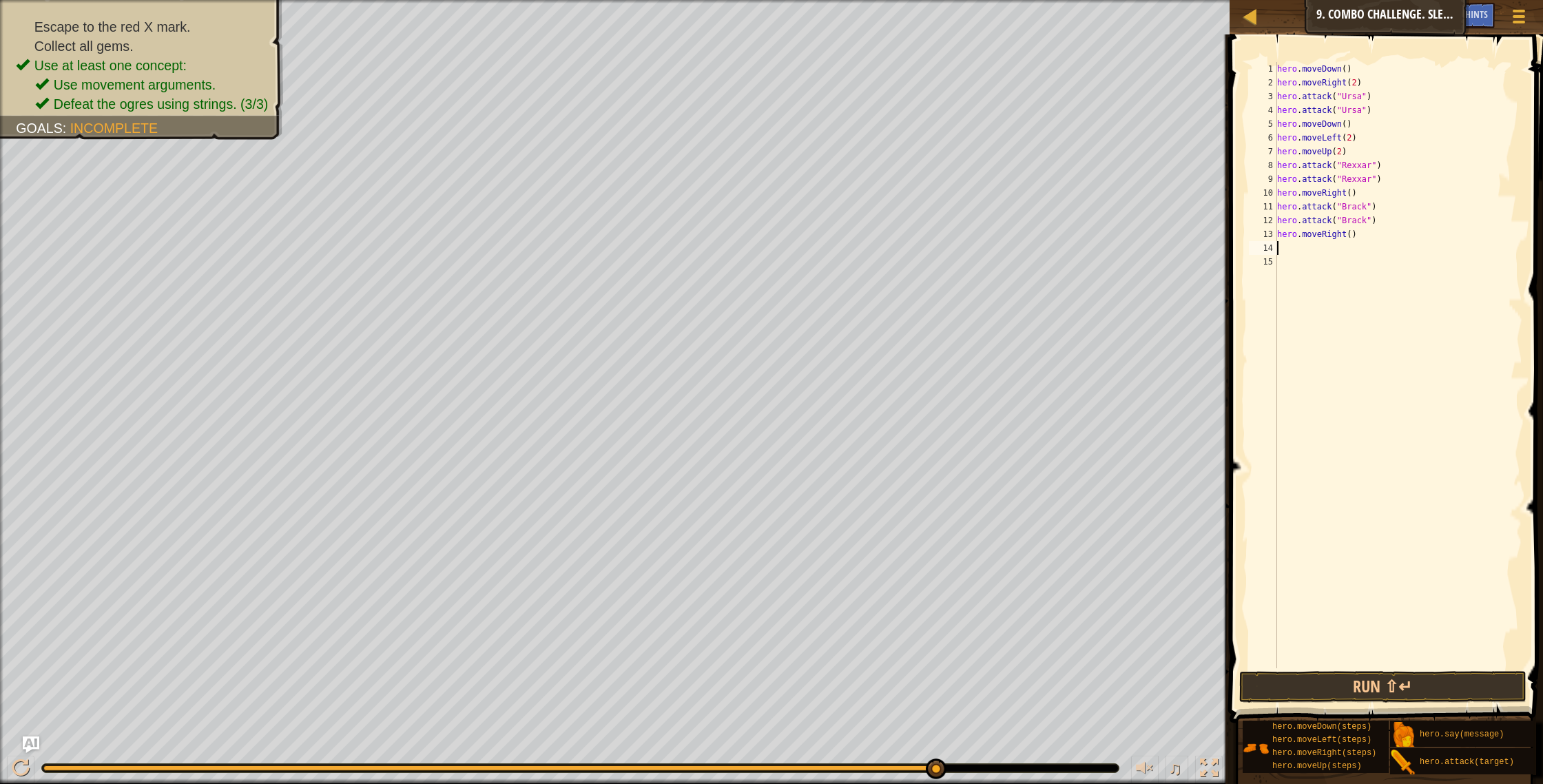
type textarea "h"
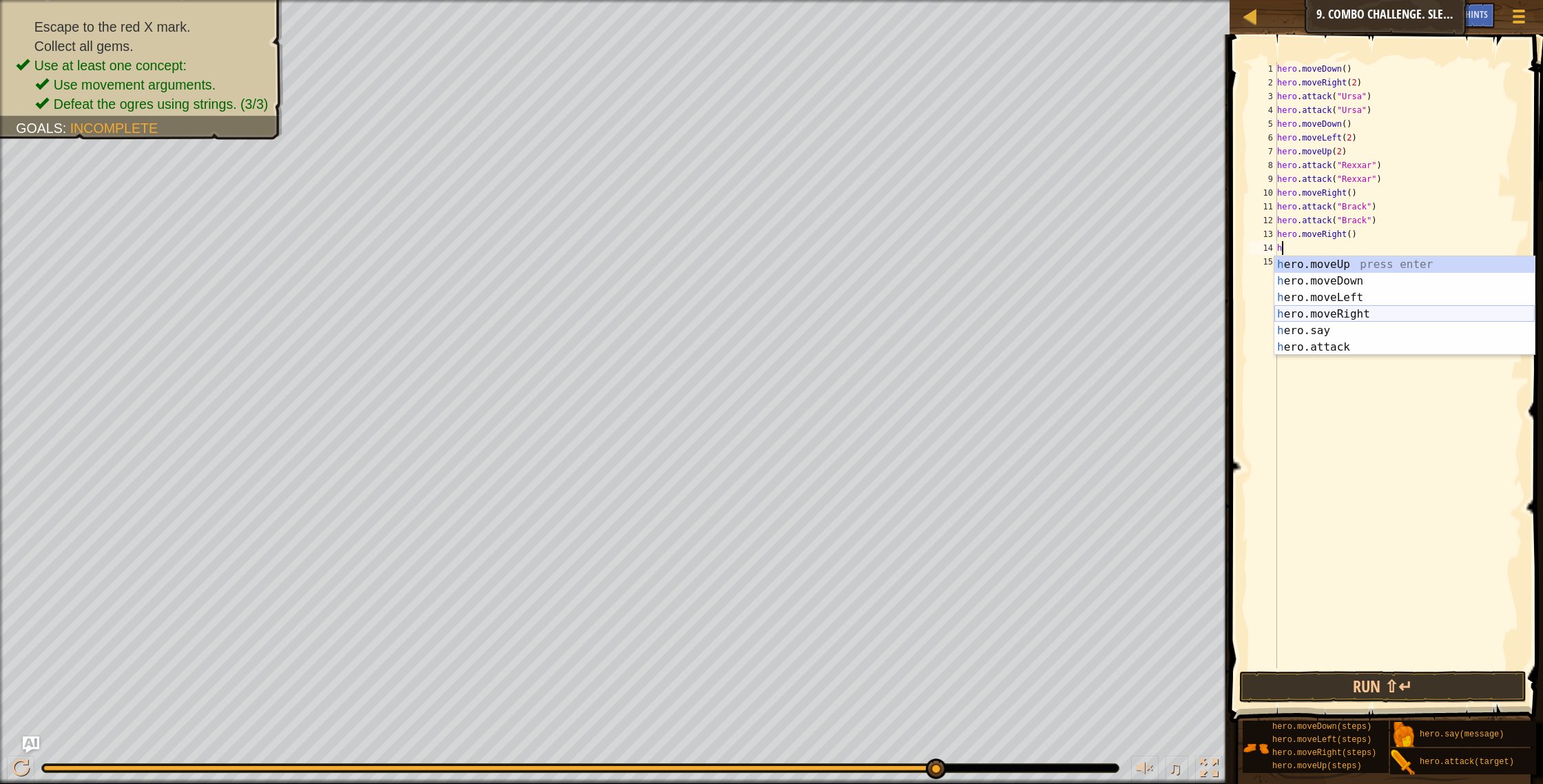
click at [1344, 307] on div "h ero.moveUp press enter h ero.moveDown press enter h ero.moveLeft press enter …" at bounding box center [1405, 321] width 261 height 132
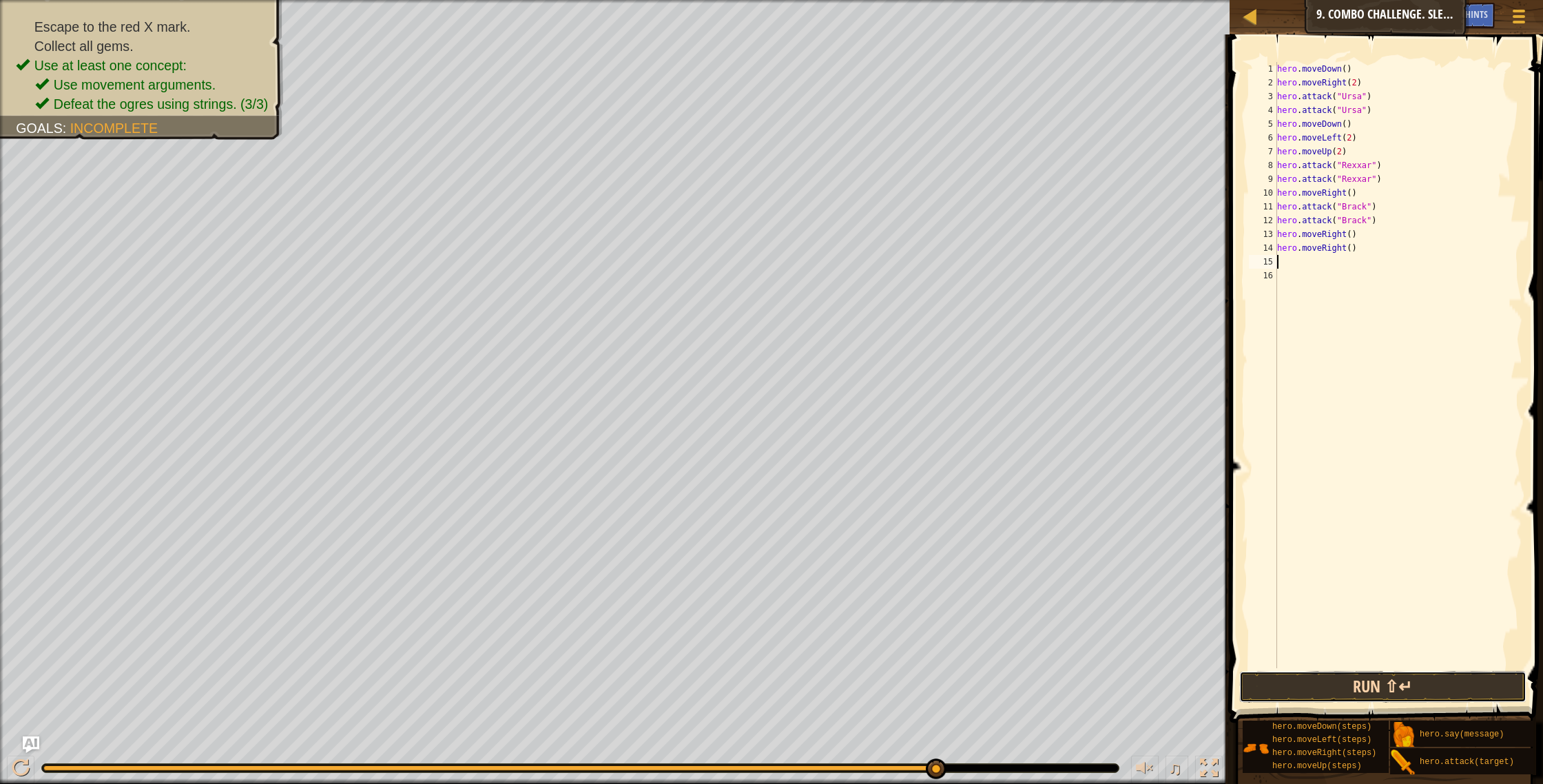
click at [1329, 692] on button "Run ⇧↵" at bounding box center [1383, 686] width 288 height 31
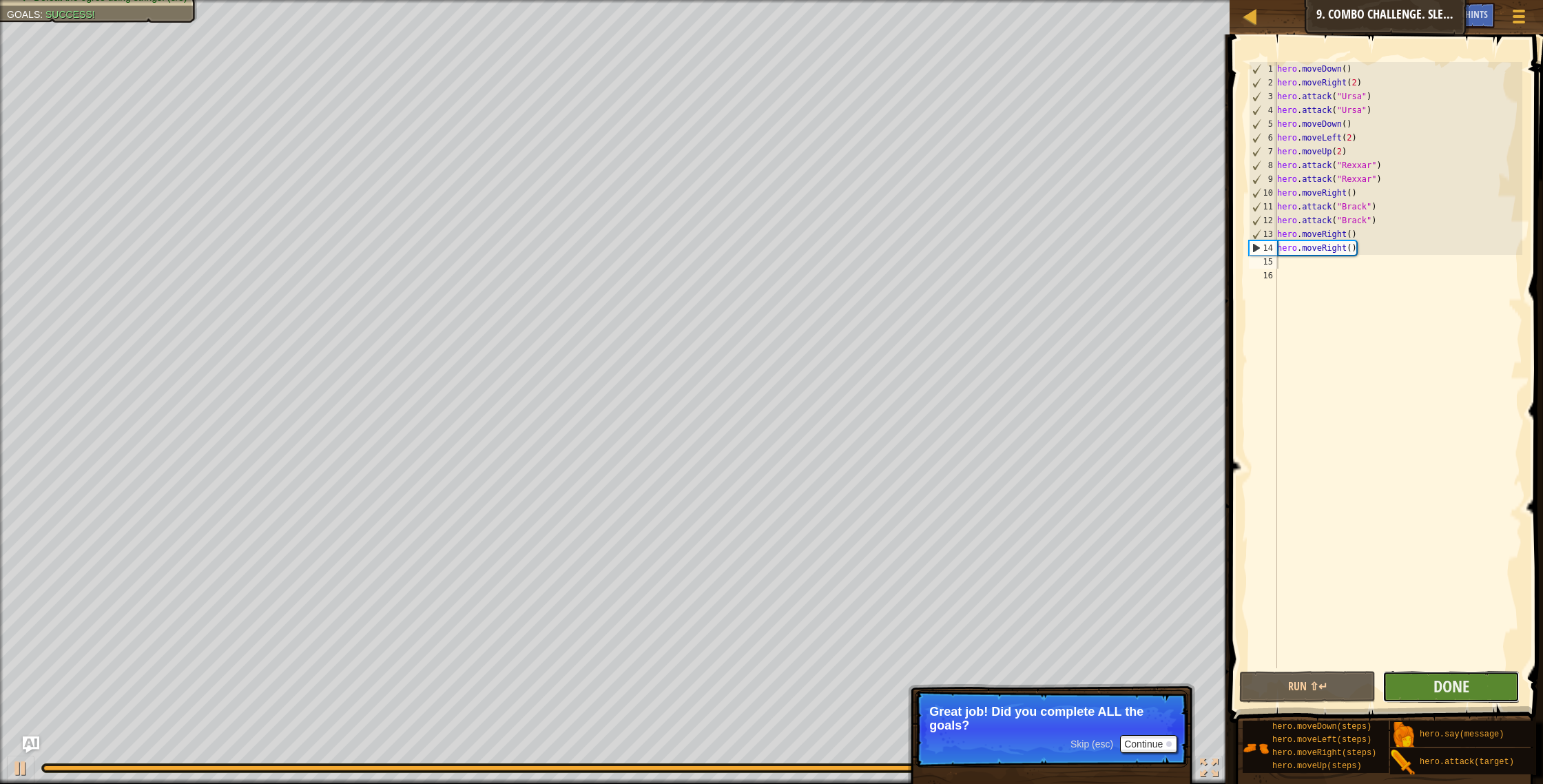
click at [1479, 686] on button "Done" at bounding box center [1451, 686] width 137 height 31
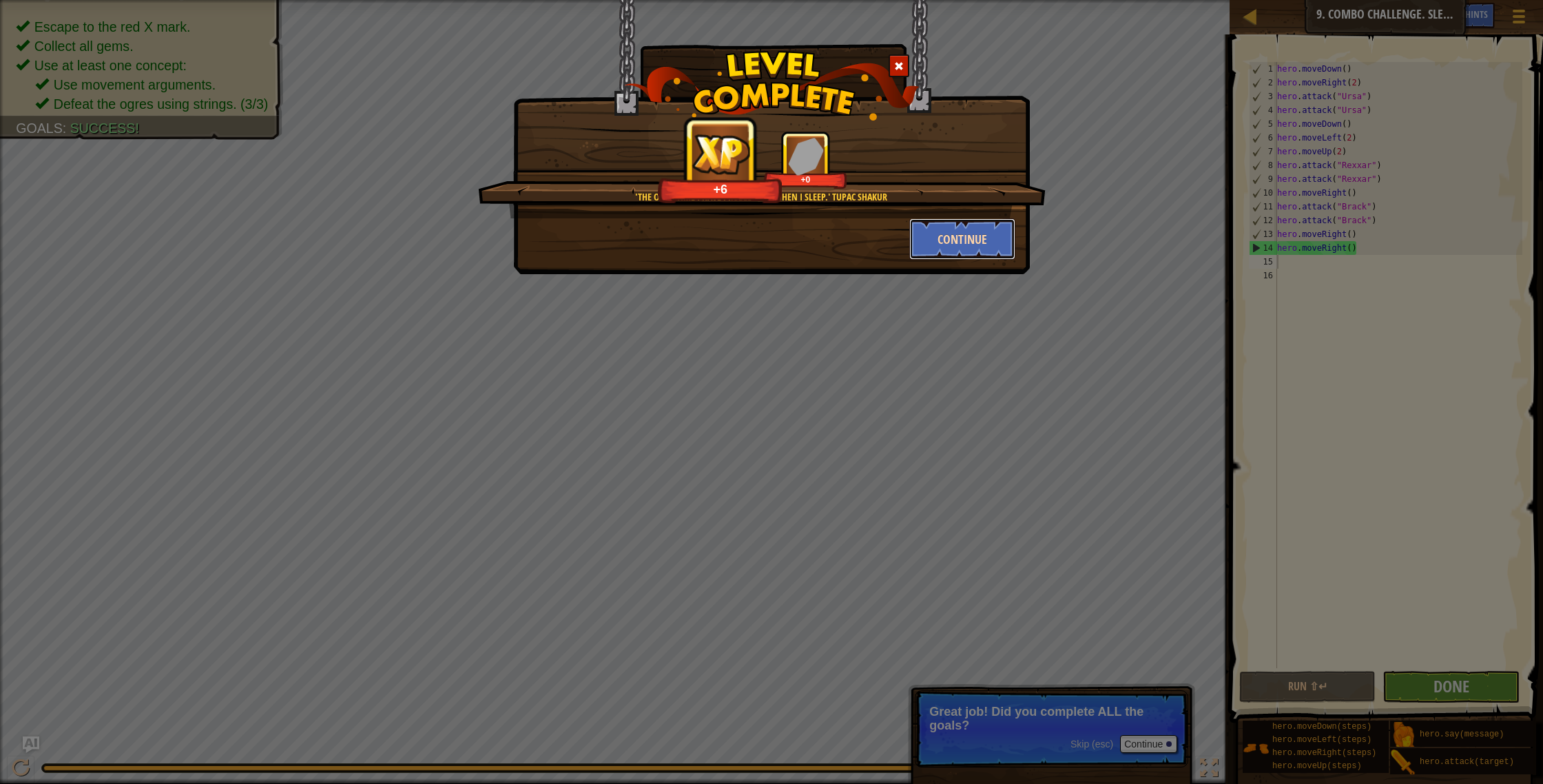
click at [977, 229] on button "Continue" at bounding box center [963, 239] width 107 height 41
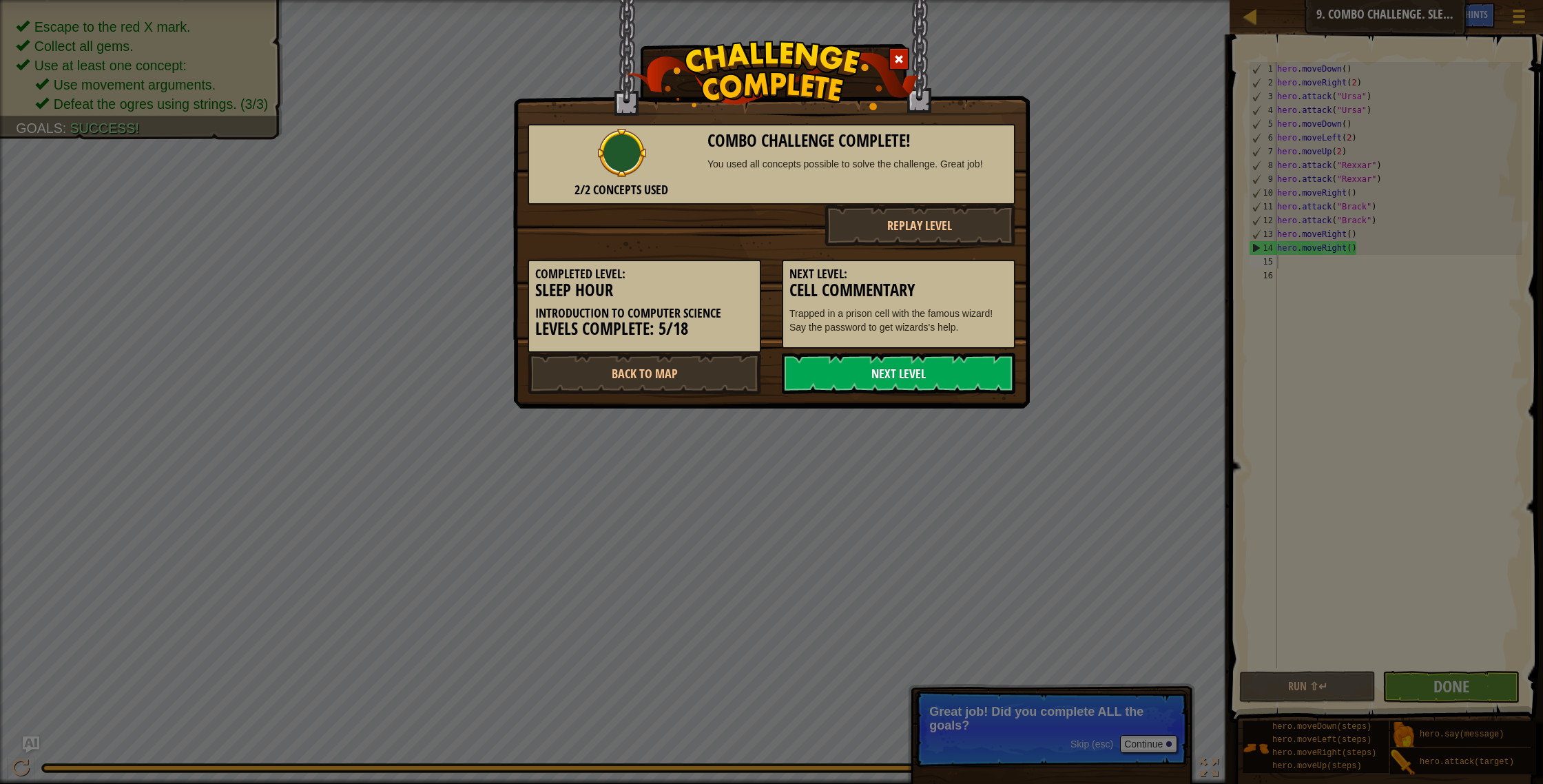
click at [946, 383] on link "Next Level" at bounding box center [899, 373] width 233 height 41
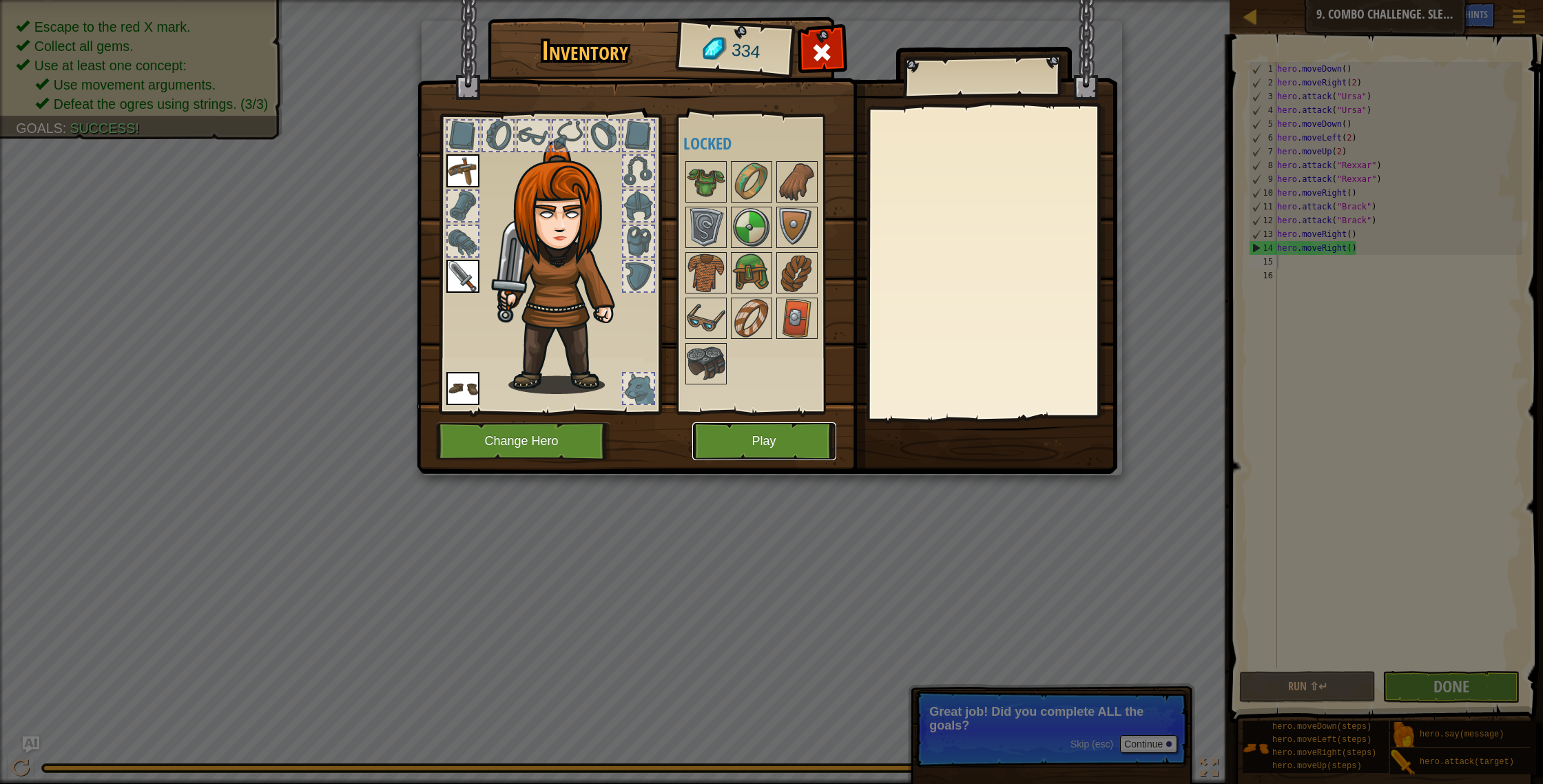
click at [722, 437] on button "Play" at bounding box center [764, 441] width 144 height 38
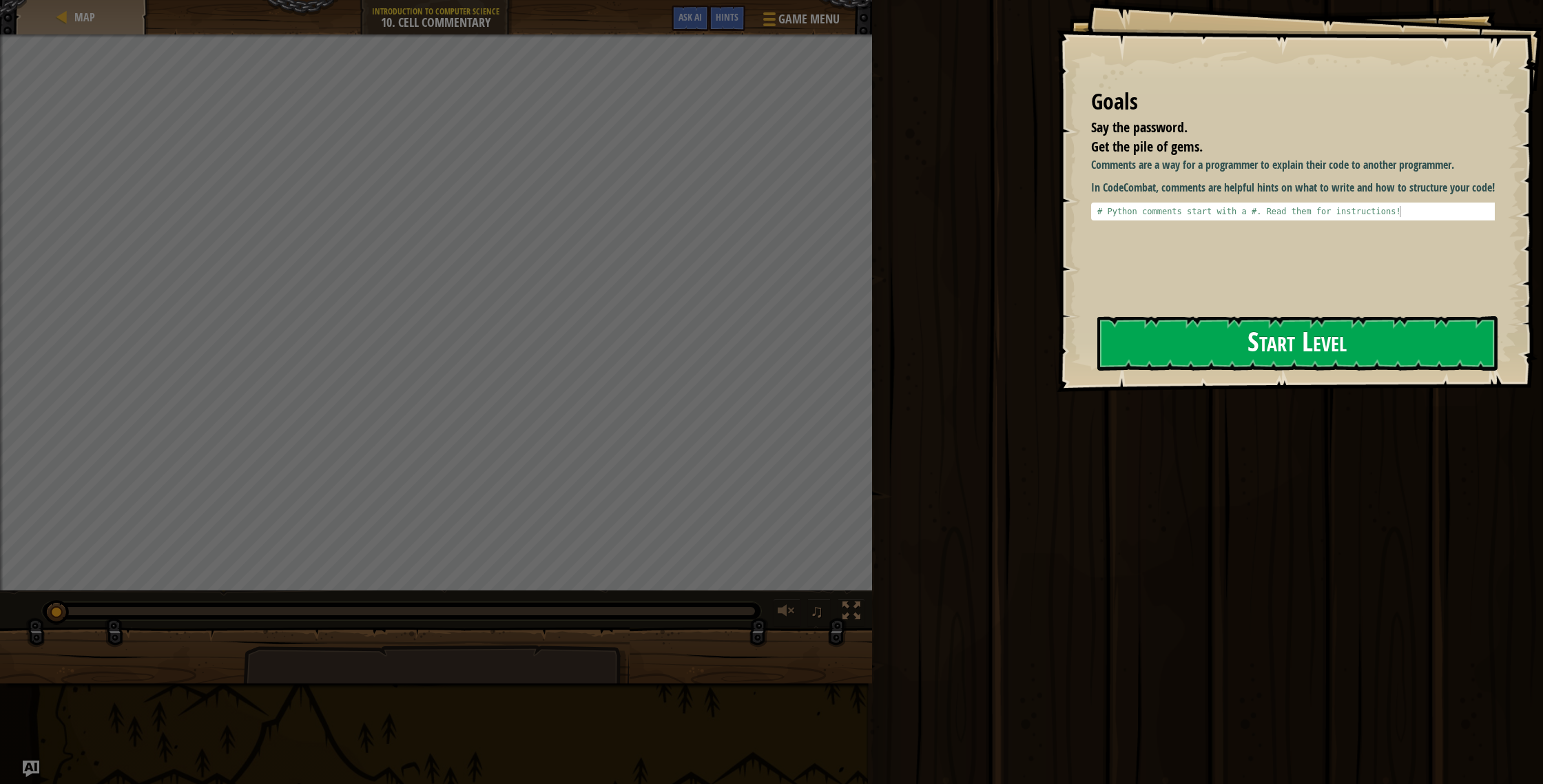
click at [1185, 345] on button "Start Level" at bounding box center [1297, 344] width 400 height 55
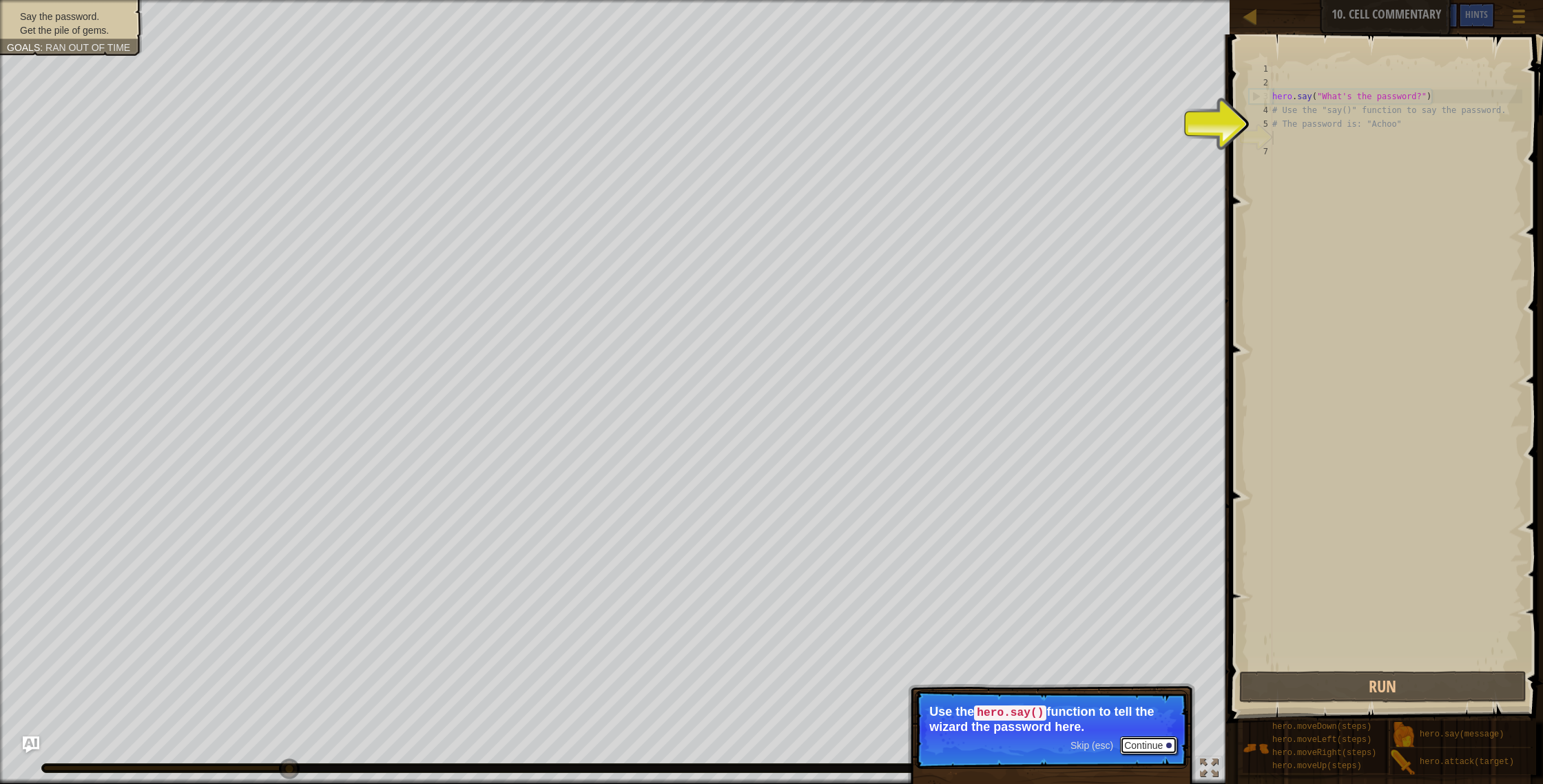
click at [1155, 750] on button "Continue" at bounding box center [1149, 745] width 57 height 18
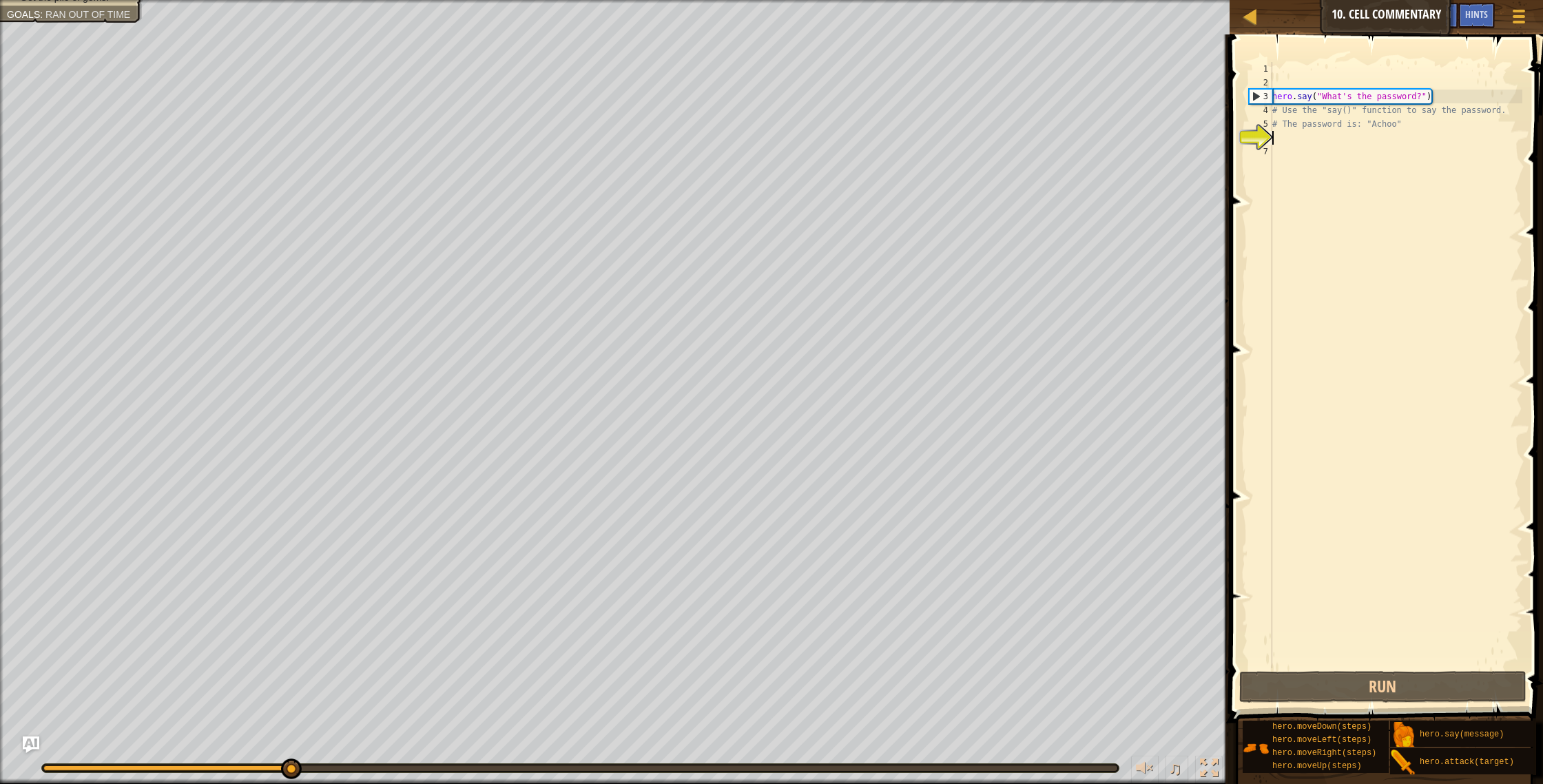
scroll to position [6, 0]
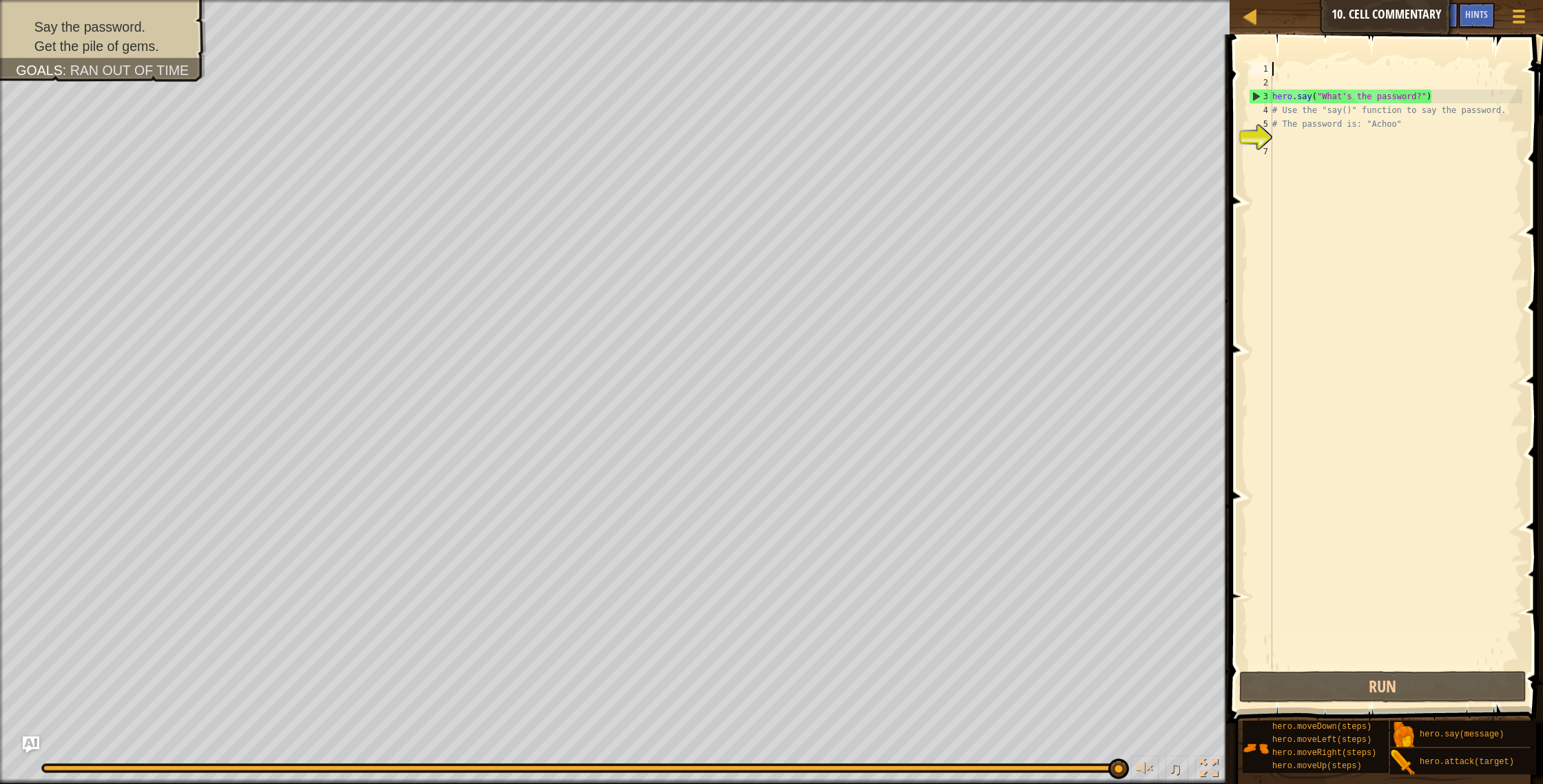
click at [1273, 65] on div "hero . say ( "What's the password?" ) # Use the "say()" function to say the pas…" at bounding box center [1396, 378] width 253 height 634
type textarea "h"
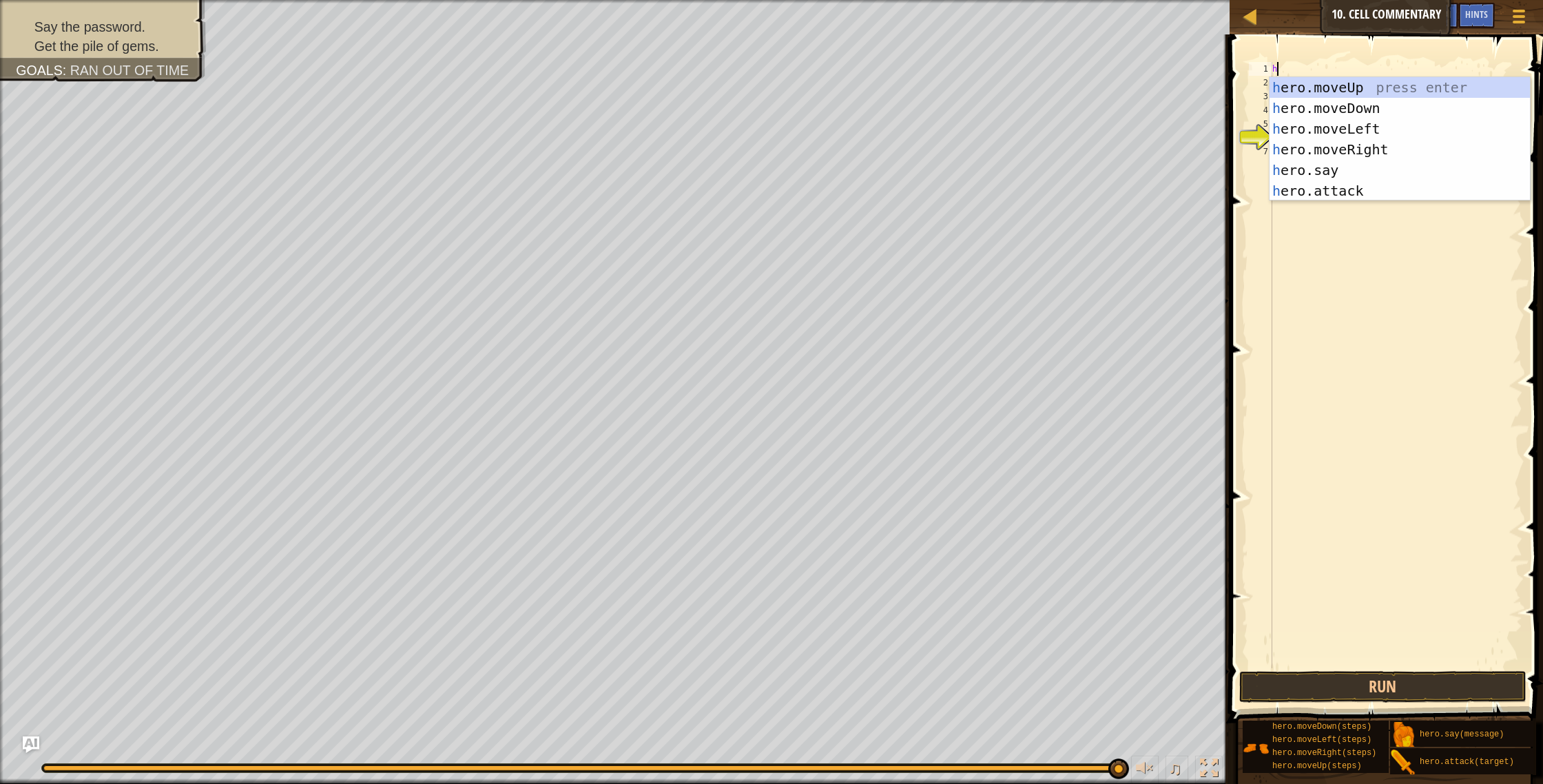
click at [1387, 328] on div "h hero . say ( "What's the password?" ) # Use the "say()" function to say the p…" at bounding box center [1396, 378] width 253 height 634
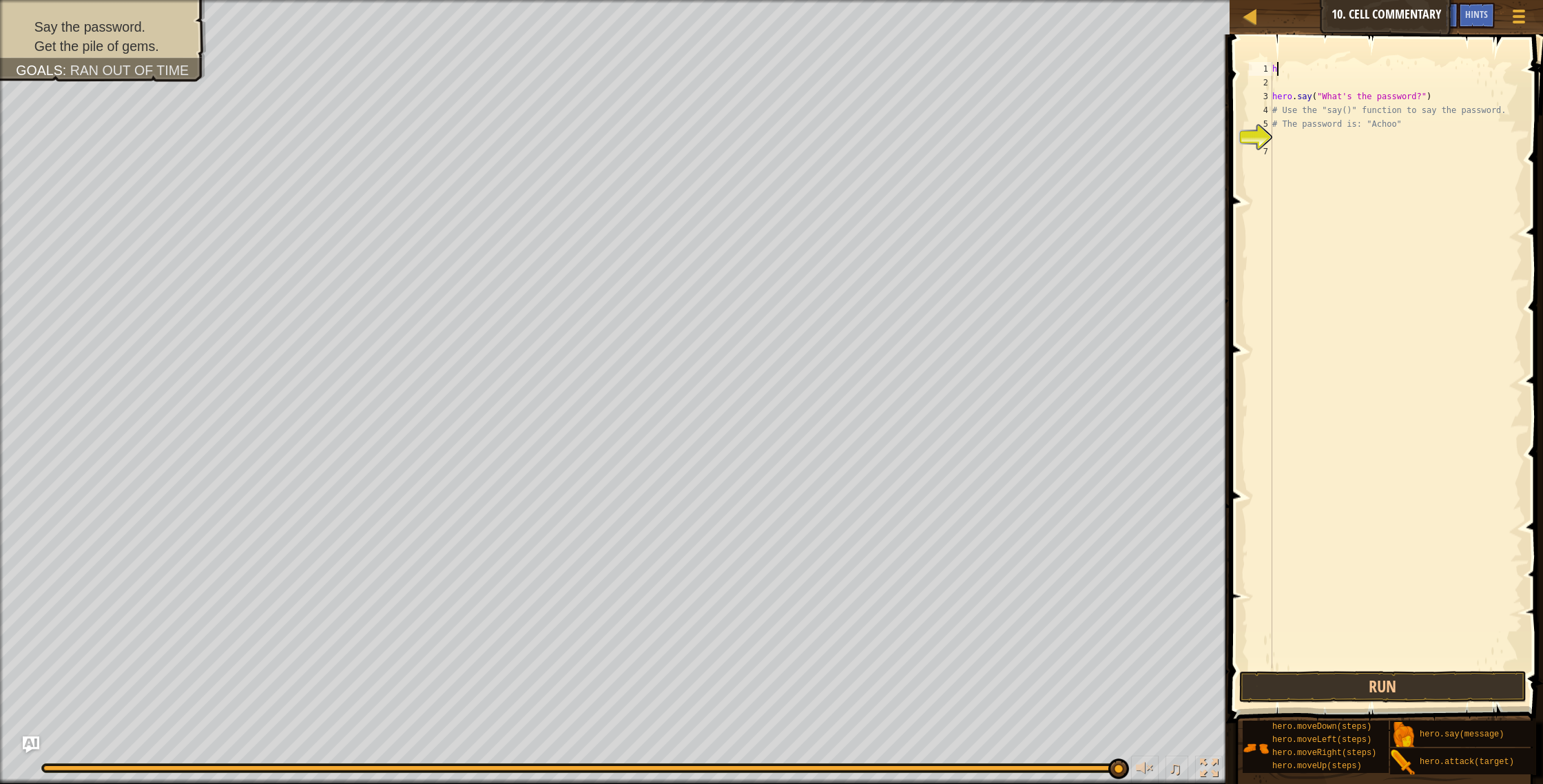
click at [1280, 71] on div "h hero . say ( "What's the password?" ) # Use the "say()" function to say the p…" at bounding box center [1396, 378] width 253 height 634
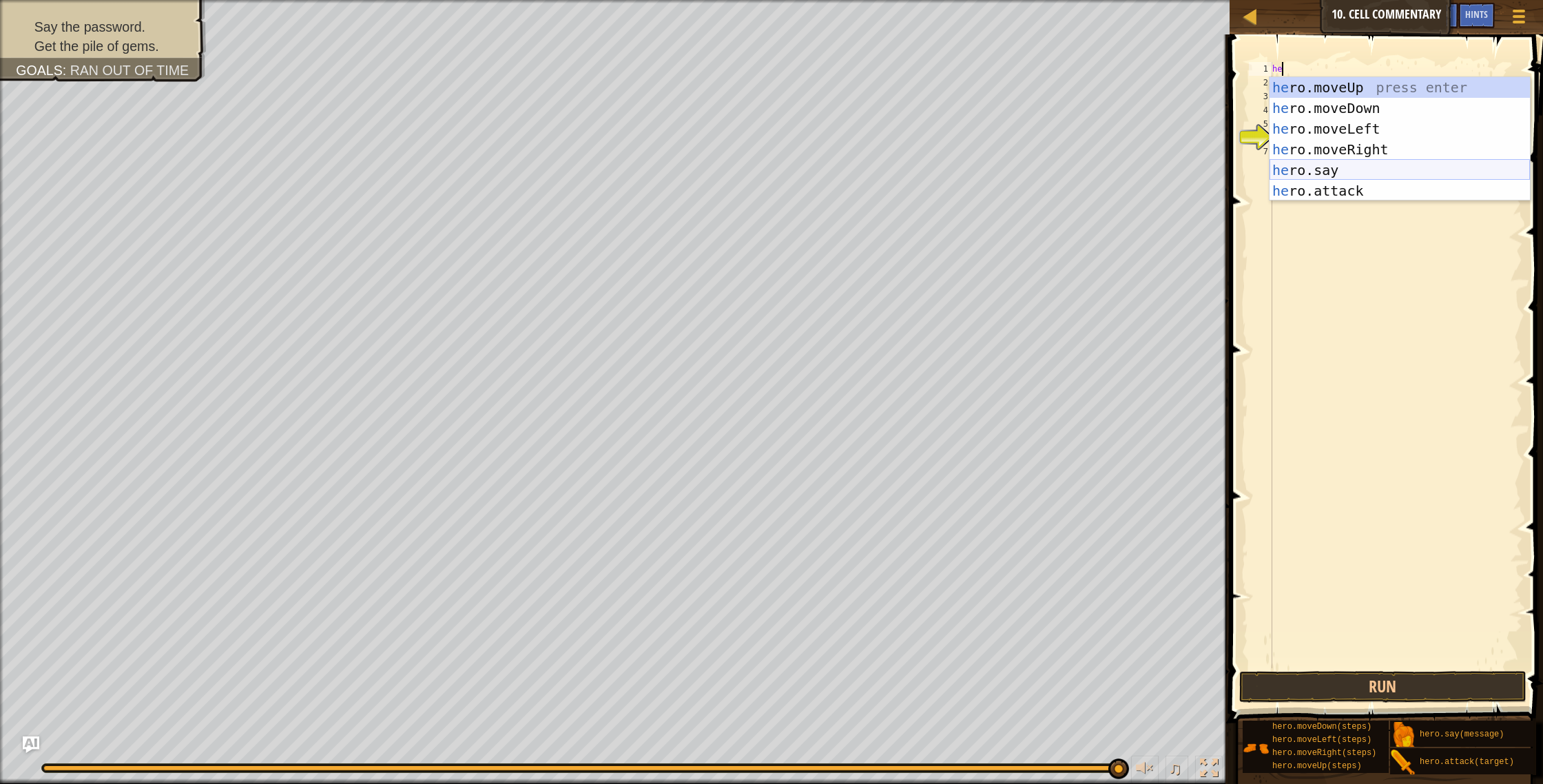
click at [1351, 175] on div "he ro.moveUp press enter he ro.moveDown press enter he ro.moveLeft press enter …" at bounding box center [1400, 160] width 261 height 166
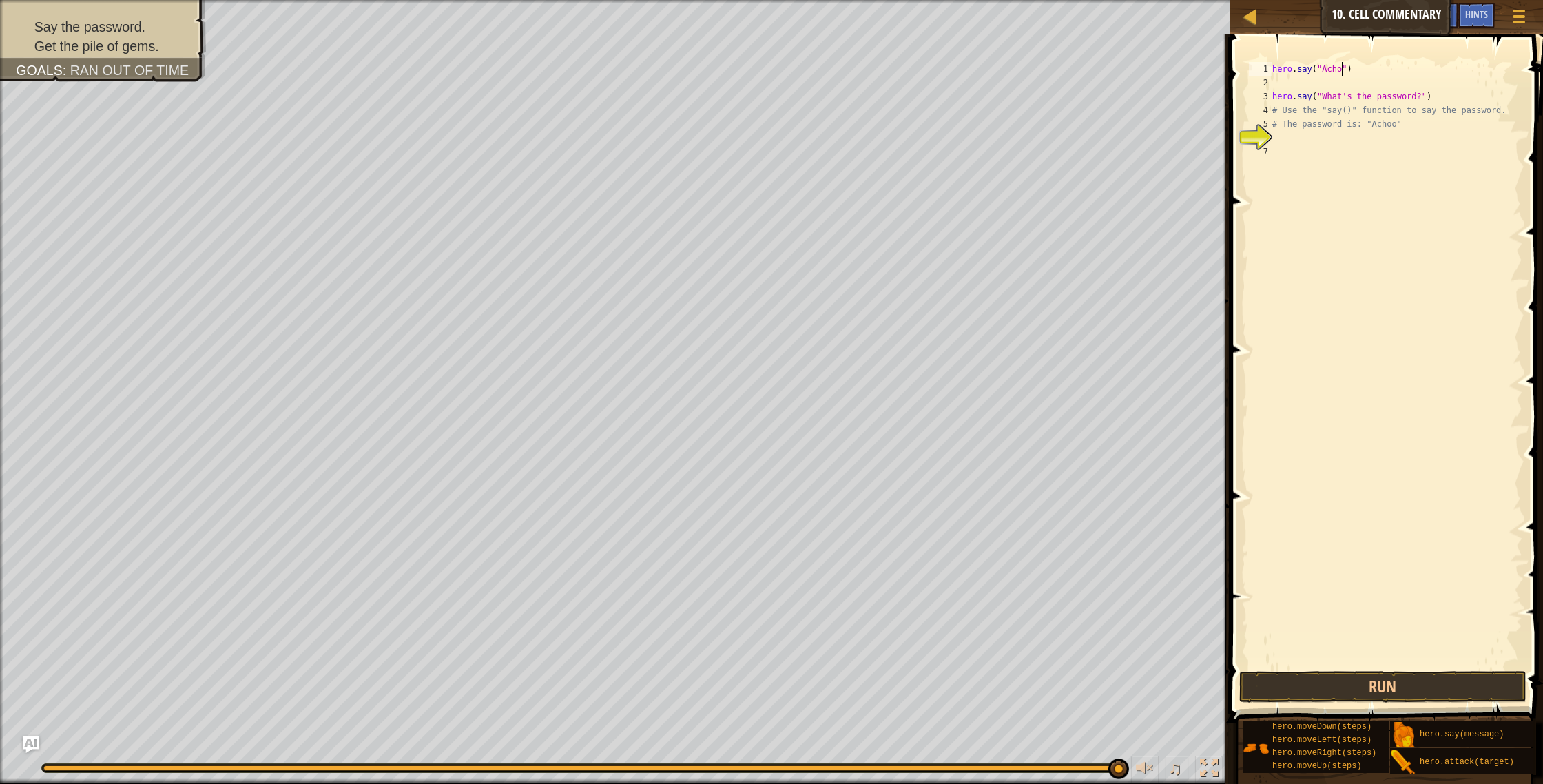
scroll to position [6, 6]
drag, startPoint x: 1274, startPoint y: 94, endPoint x: 1475, endPoint y: 127, distance: 203.7
click at [1481, 128] on div "hero . say ( "Achoo" ) hero . say ( "What's the password?" ) # Use the "say()" …" at bounding box center [1396, 378] width 253 height 634
type textarea "# Use the "say()" function to say the password. # The password is: "Achoo""
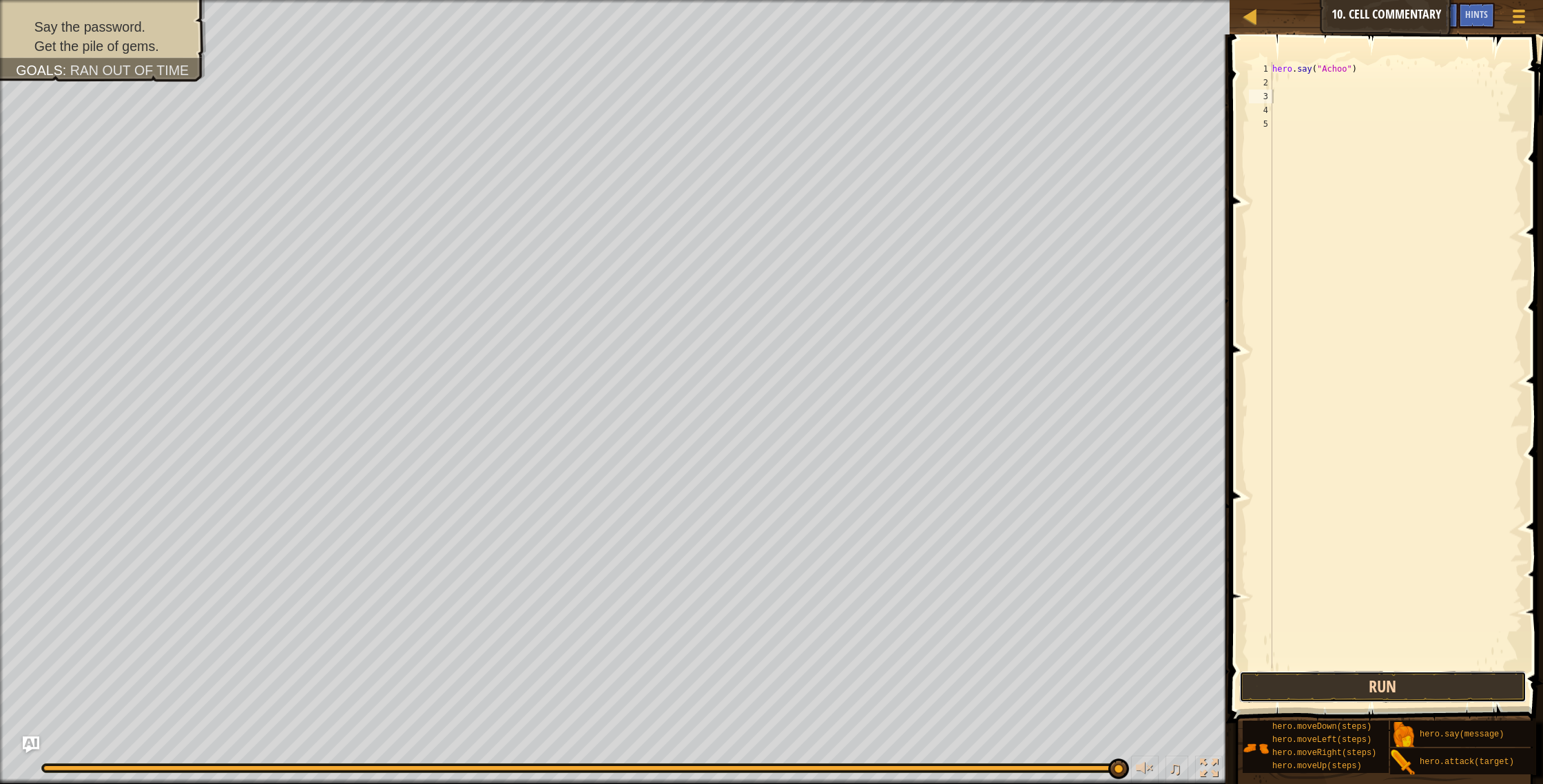
click at [1394, 689] on button "Run" at bounding box center [1383, 686] width 288 height 31
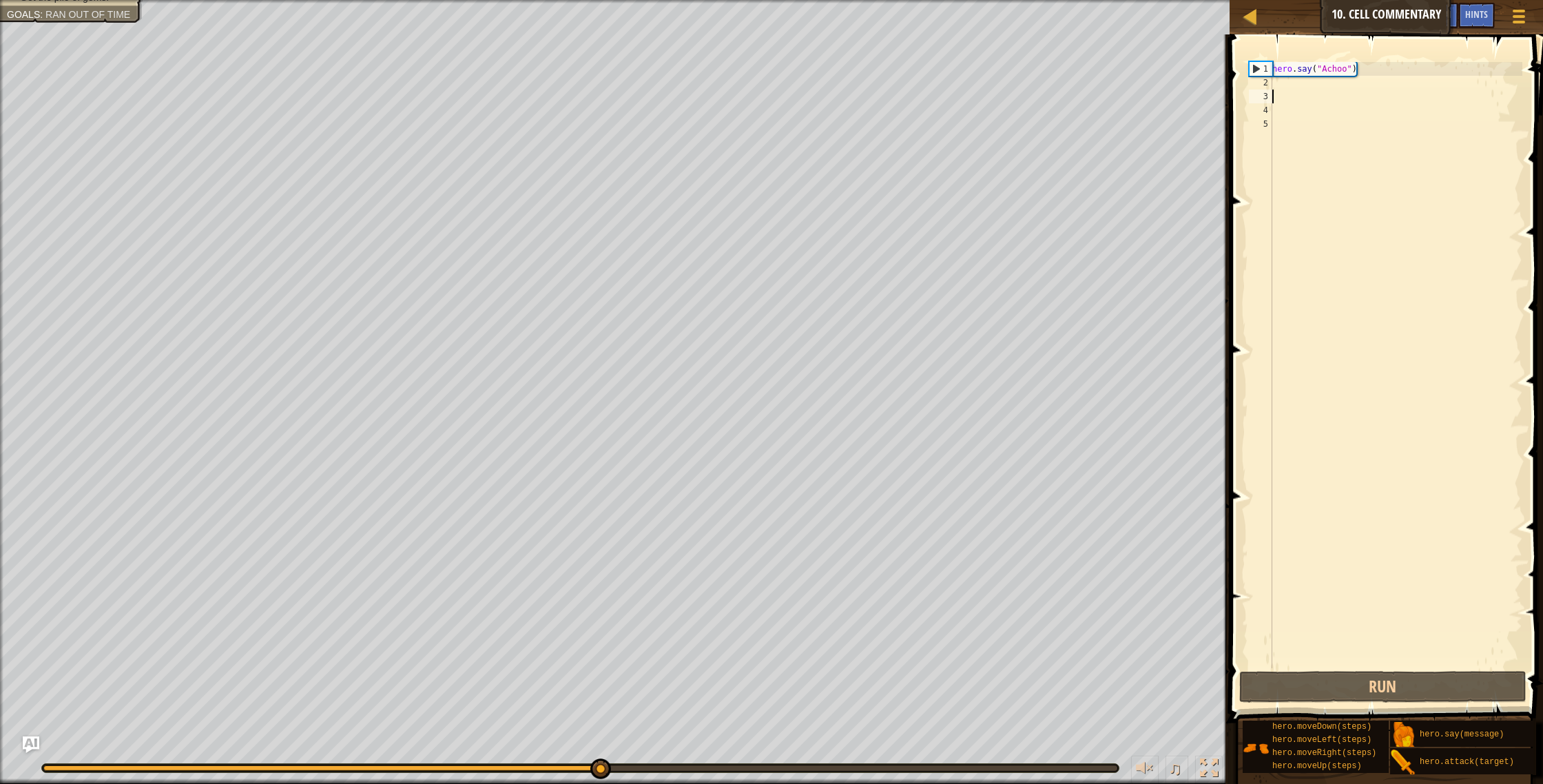
click at [1283, 87] on div "hero . say ( "Achoo" )" at bounding box center [1396, 378] width 253 height 634
type textarea "h"
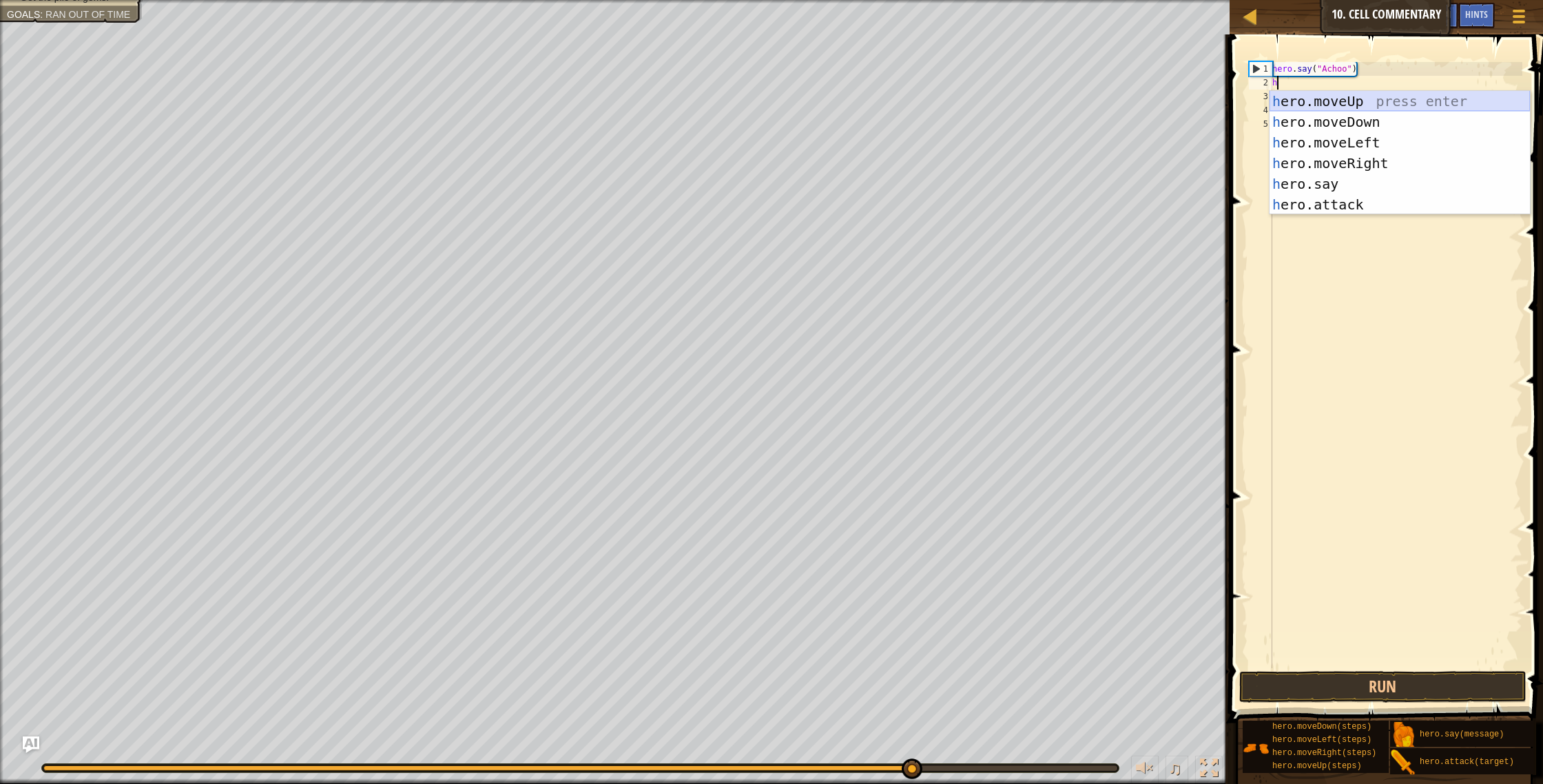
click at [1327, 105] on div "h ero.moveUp press enter h ero.moveDown press enter h ero.moveLeft press enter …" at bounding box center [1400, 173] width 261 height 166
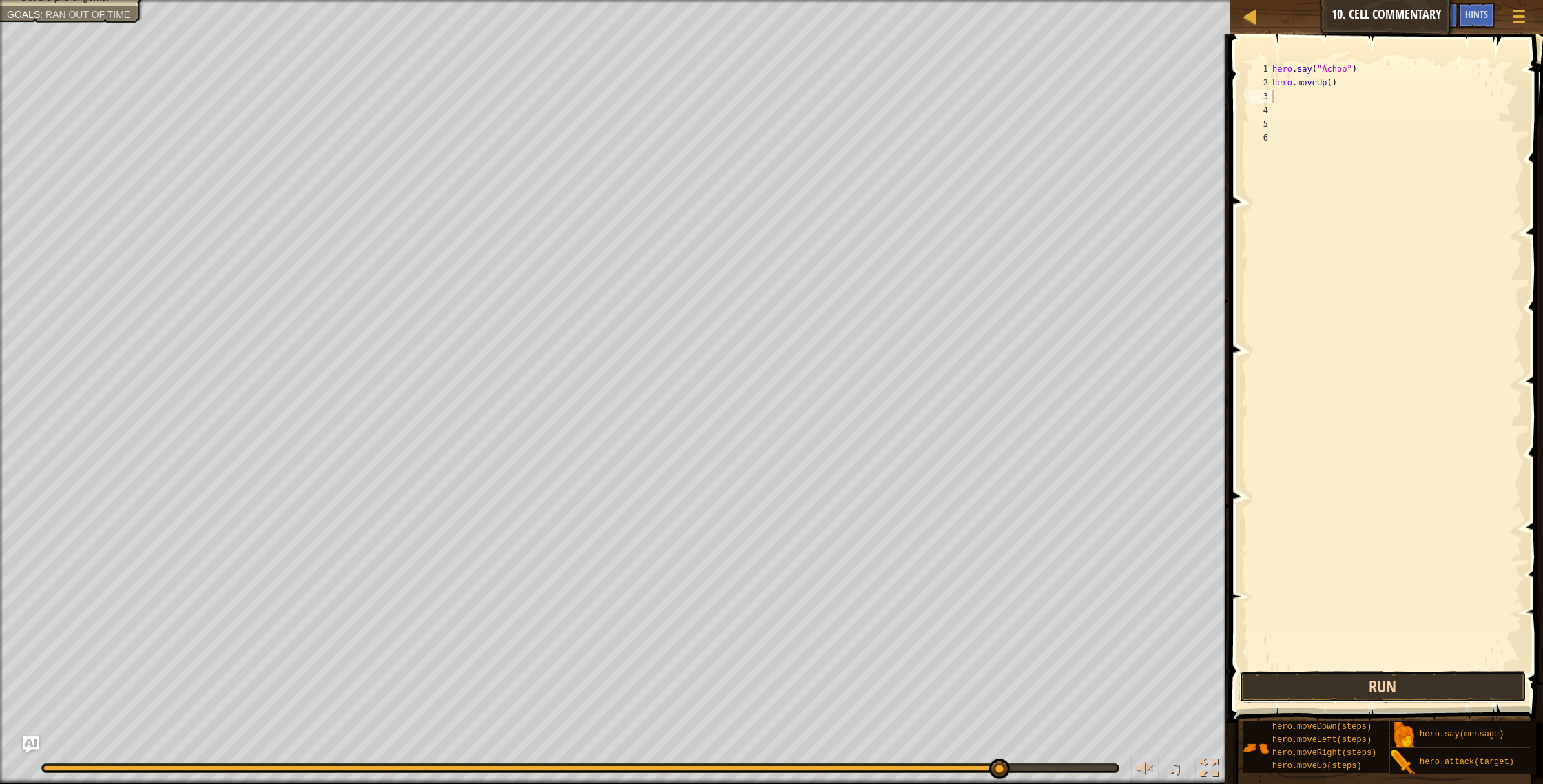
click at [1392, 685] on button "Run" at bounding box center [1383, 686] width 288 height 31
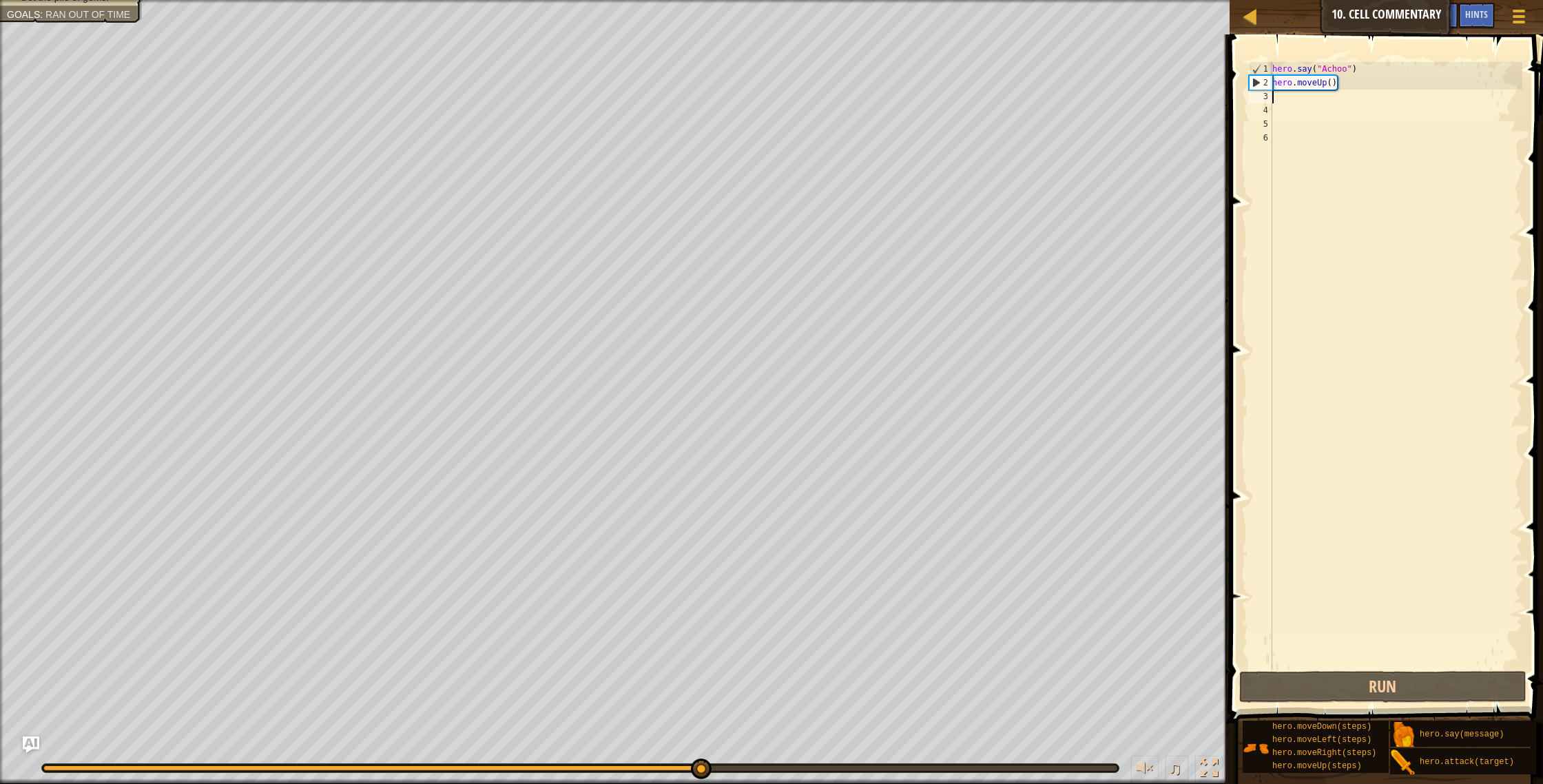
type textarea "h"
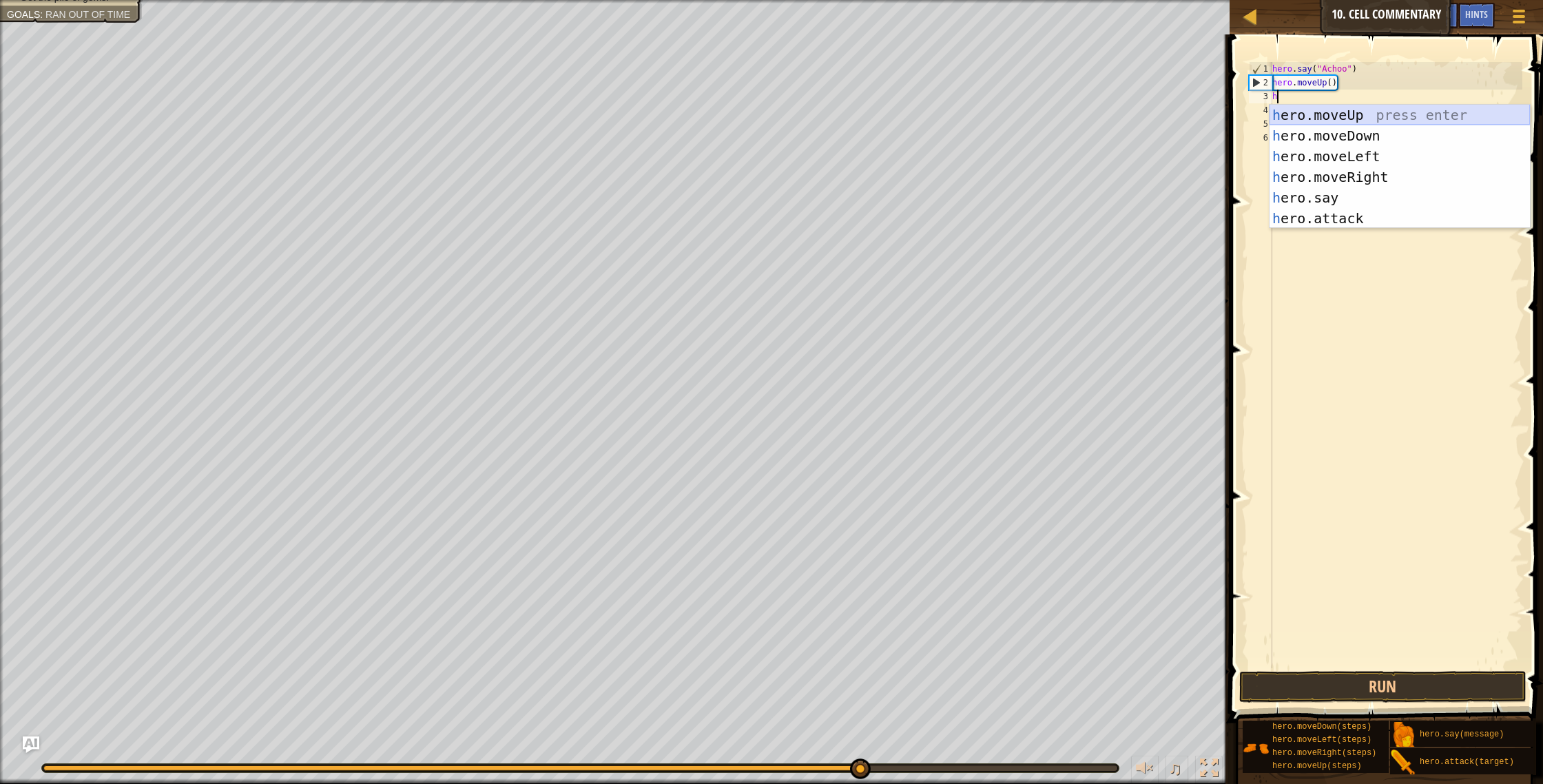
click at [1298, 115] on div "h ero.moveUp press enter h ero.moveDown press enter h ero.moveLeft press enter …" at bounding box center [1400, 187] width 261 height 166
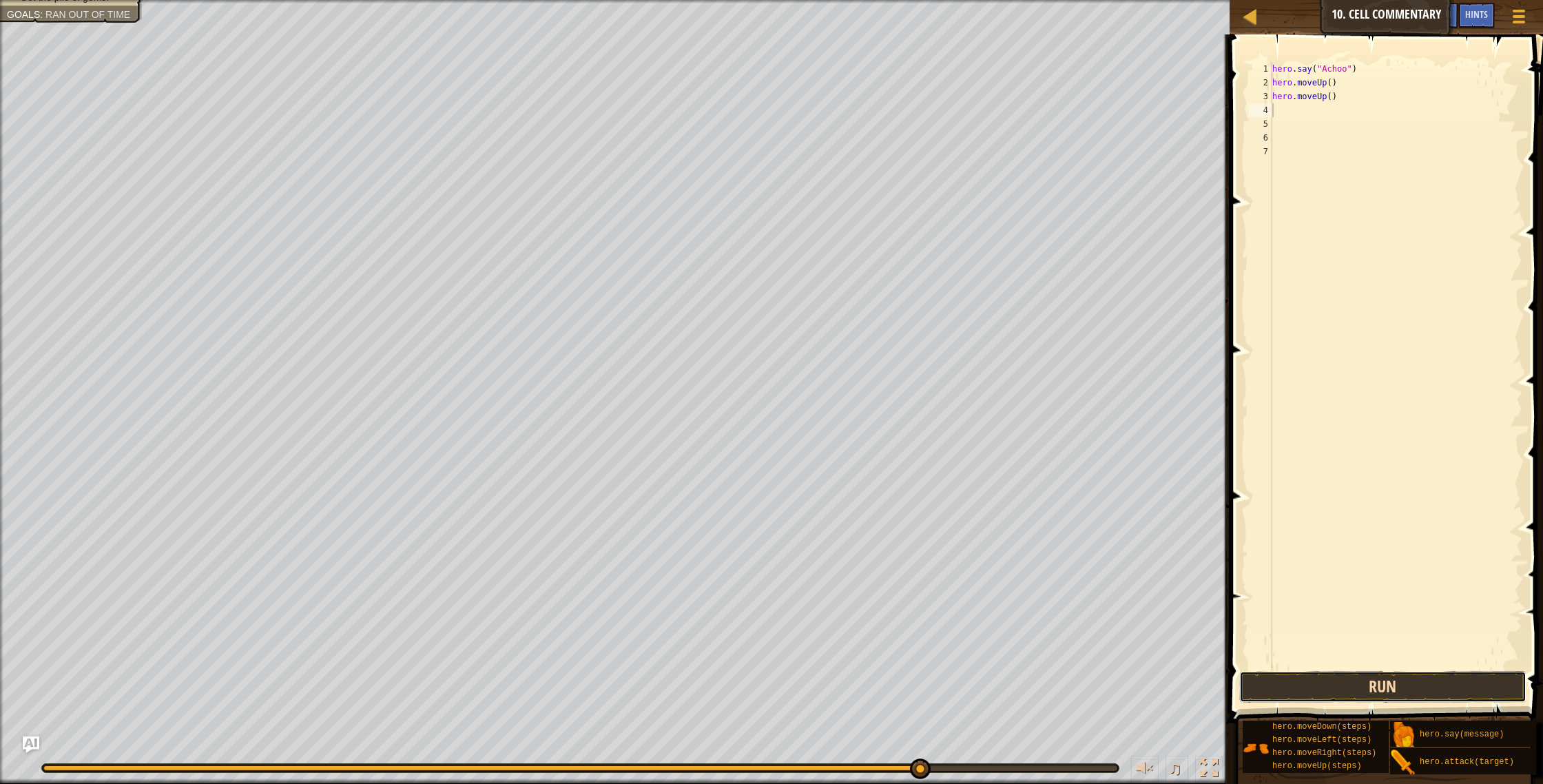
click at [1341, 689] on button "Run" at bounding box center [1383, 686] width 288 height 31
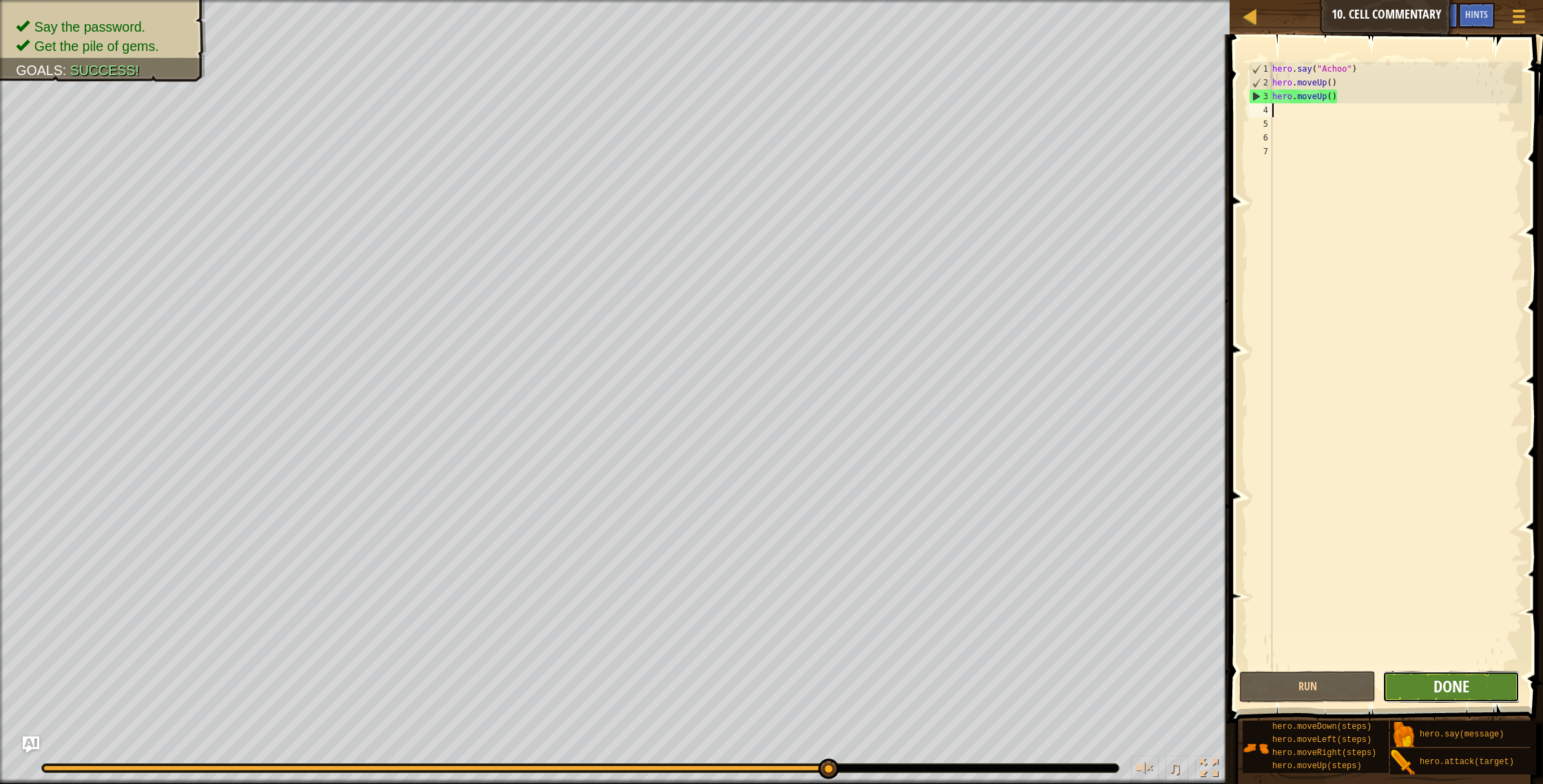
click at [1438, 689] on span "Done" at bounding box center [1451, 686] width 36 height 22
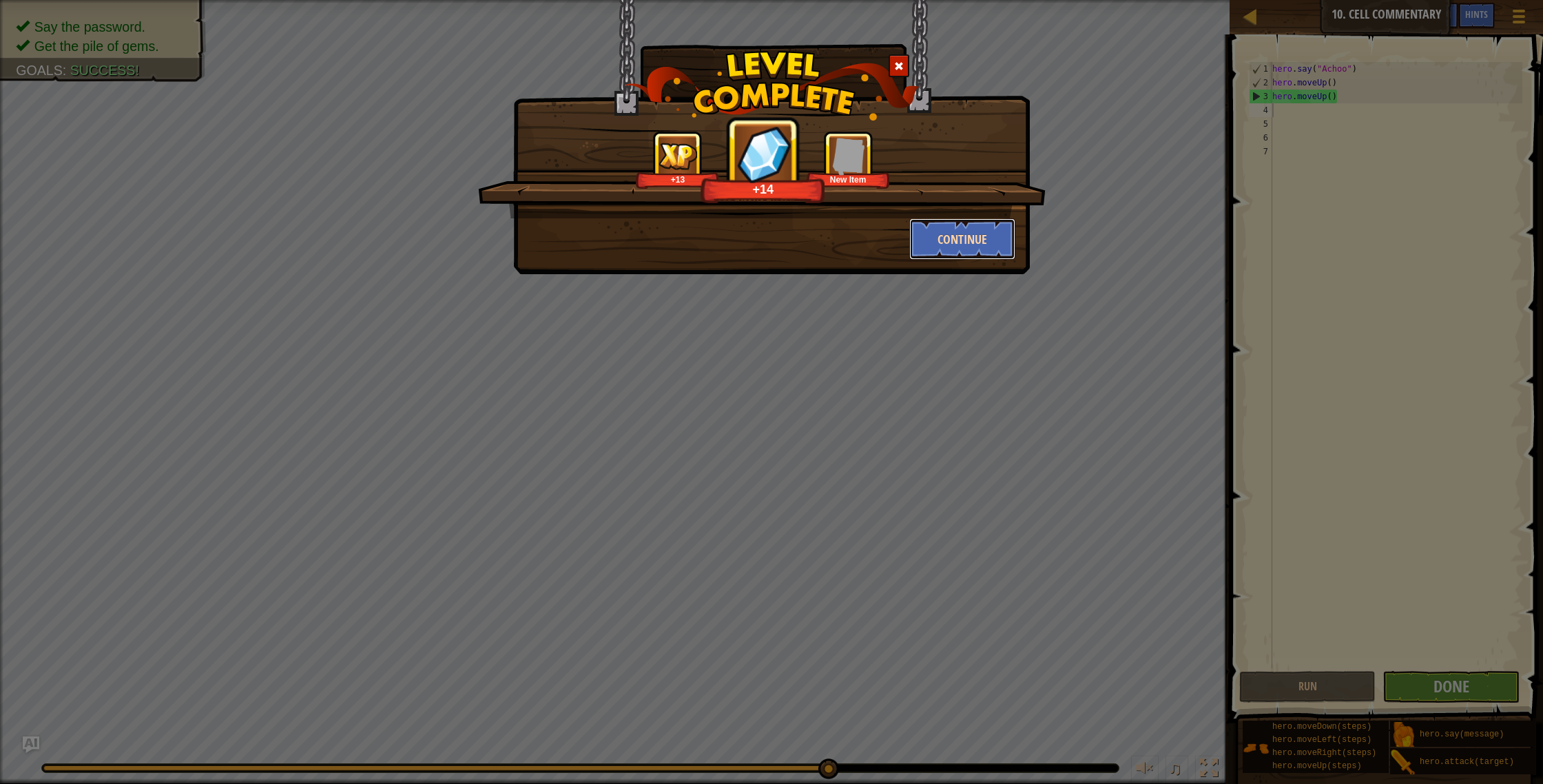
click at [984, 238] on button "Continue" at bounding box center [963, 239] width 107 height 41
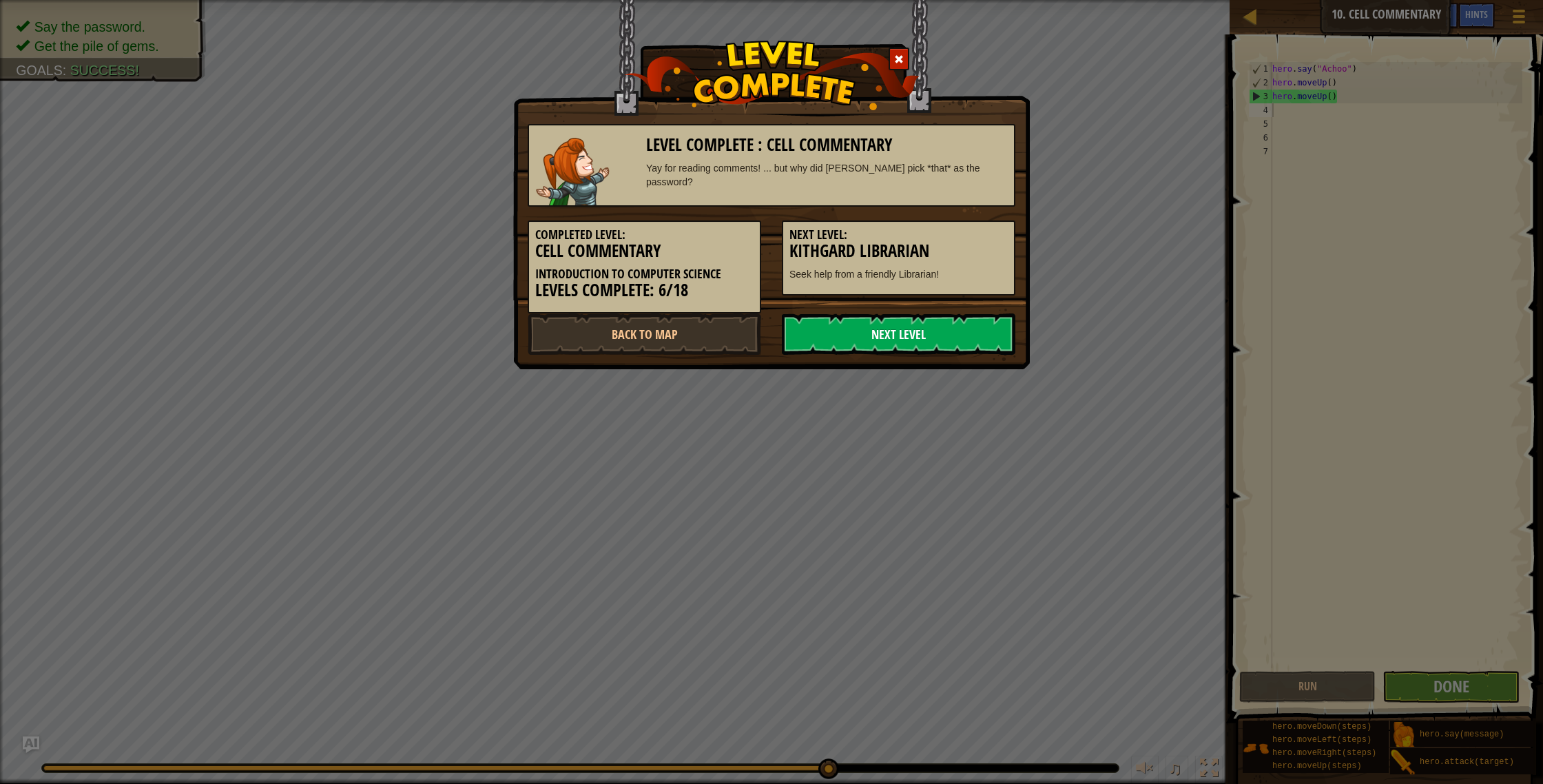
click at [950, 339] on link "Next Level" at bounding box center [899, 334] width 233 height 41
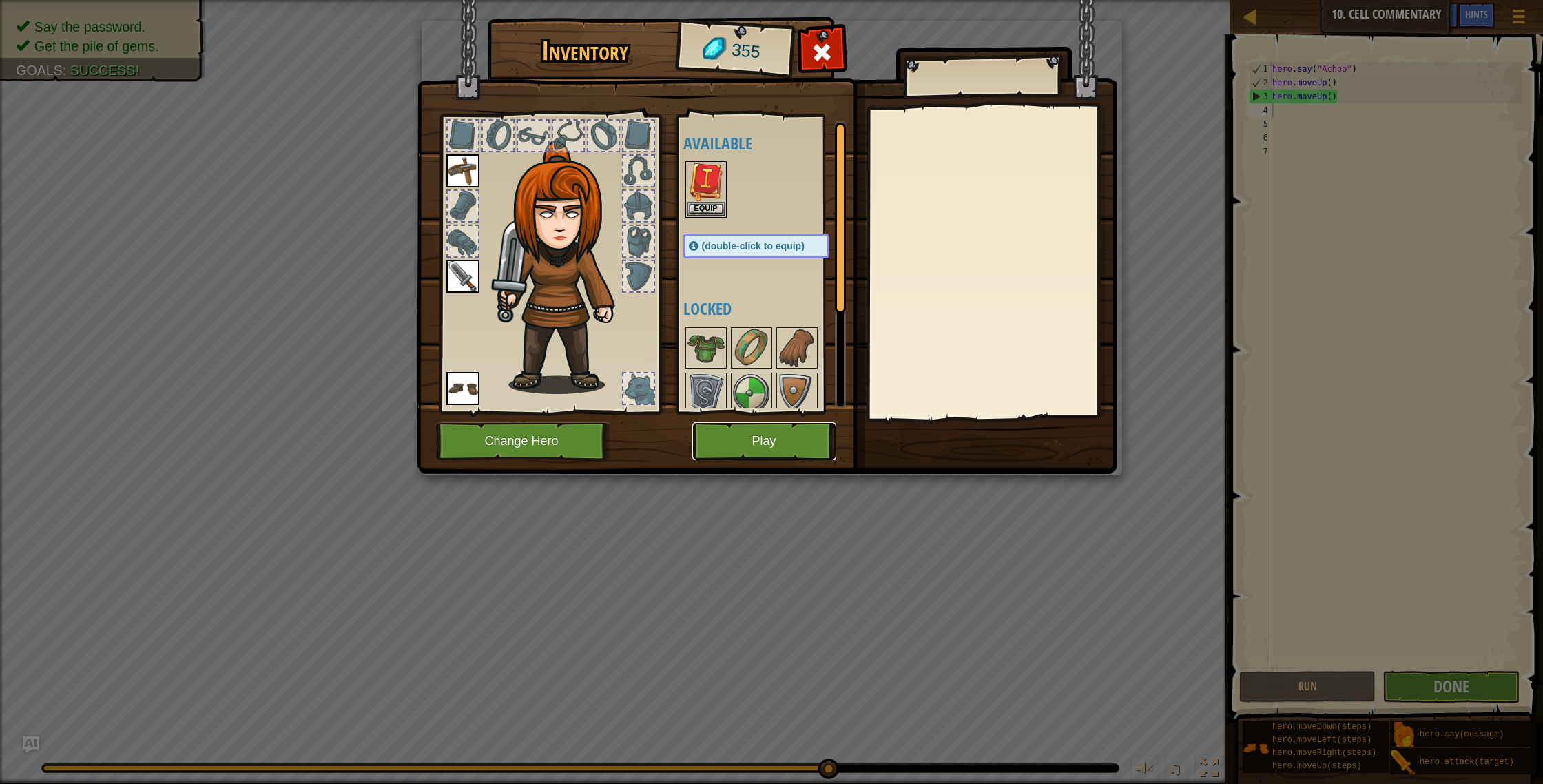
click at [771, 446] on button "Play" at bounding box center [764, 441] width 144 height 38
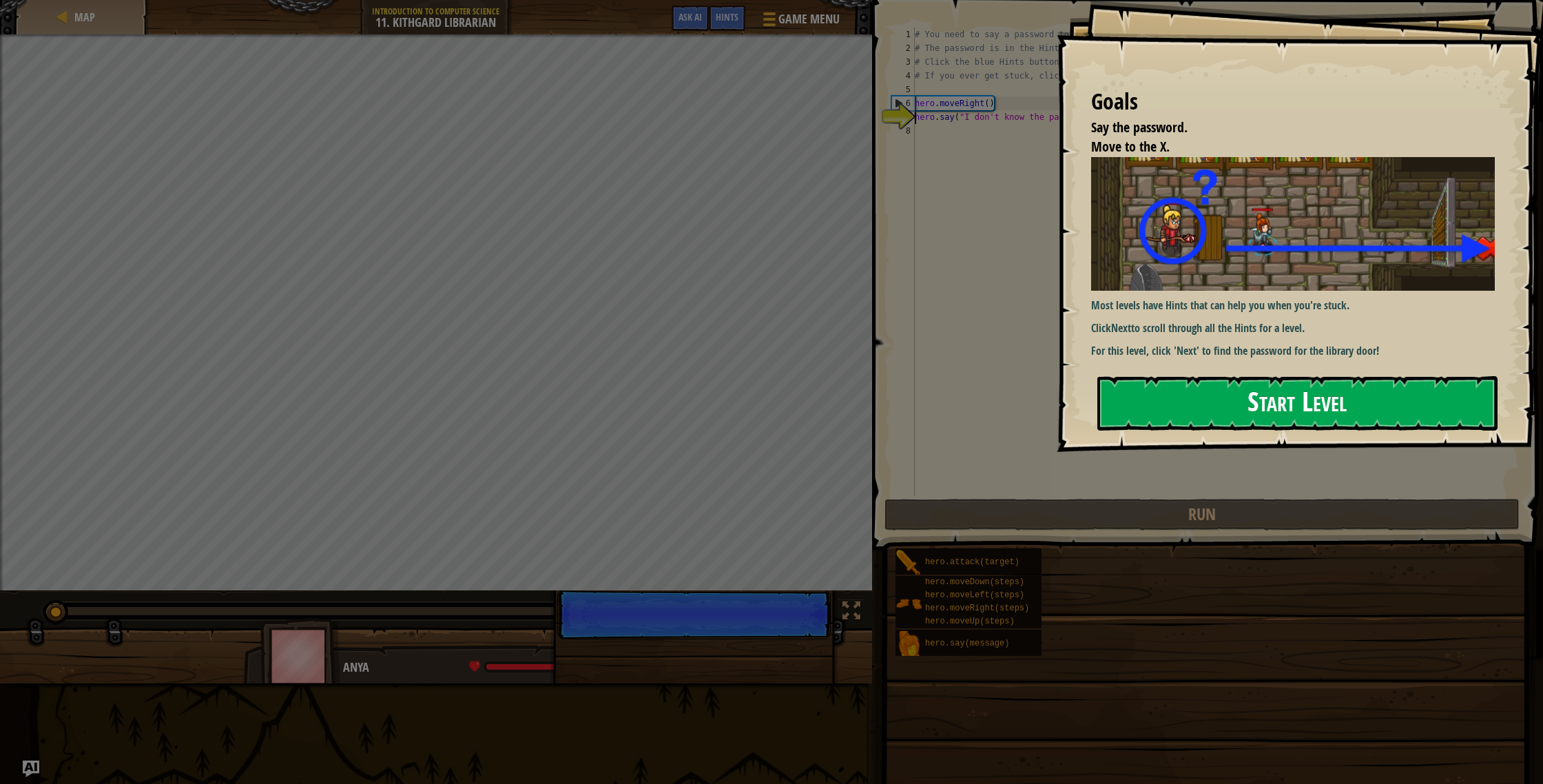
click at [1155, 409] on button "Start Level" at bounding box center [1297, 404] width 400 height 55
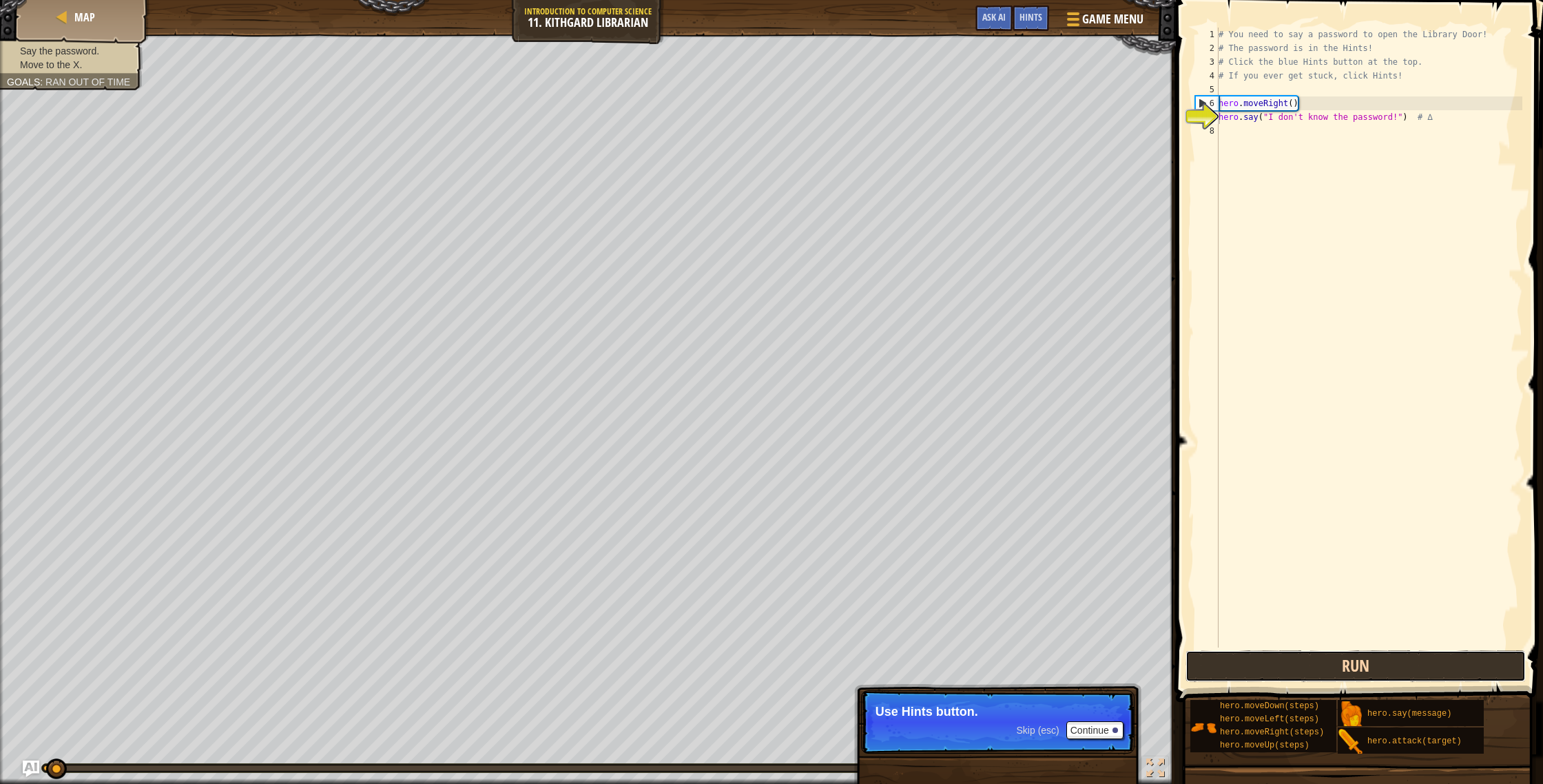
click at [1280, 668] on button "Run" at bounding box center [1355, 665] width 340 height 31
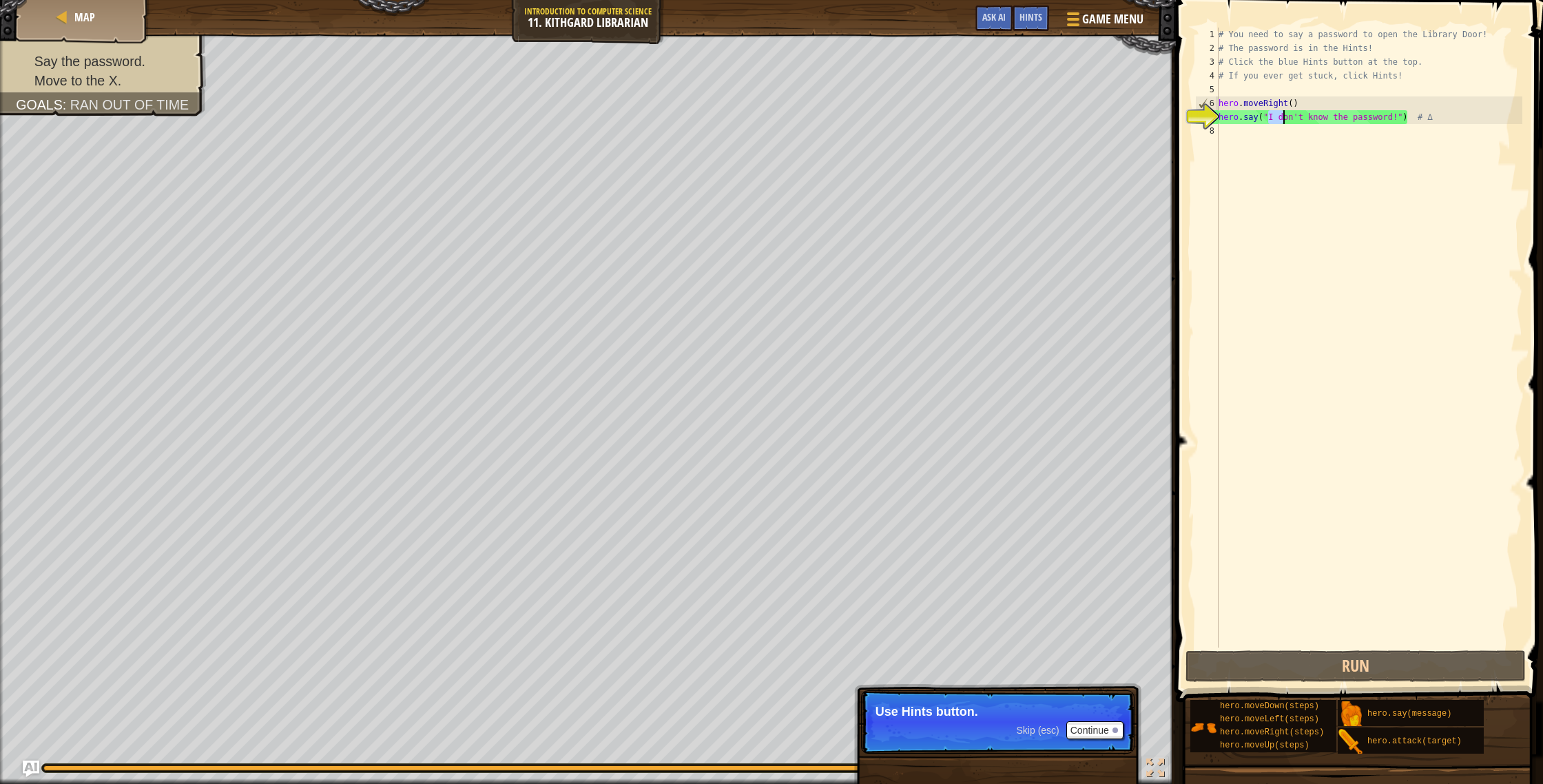
drag, startPoint x: 1270, startPoint y: 116, endPoint x: 1282, endPoint y: 118, distance: 12.2
click at [1282, 118] on div "# You need to say a password to open the Library Door! # The password is in the…" at bounding box center [1369, 351] width 307 height 648
click at [1433, 119] on div "# You need to say a password to open the Library Door! # The password is in the…" at bounding box center [1369, 351] width 307 height 648
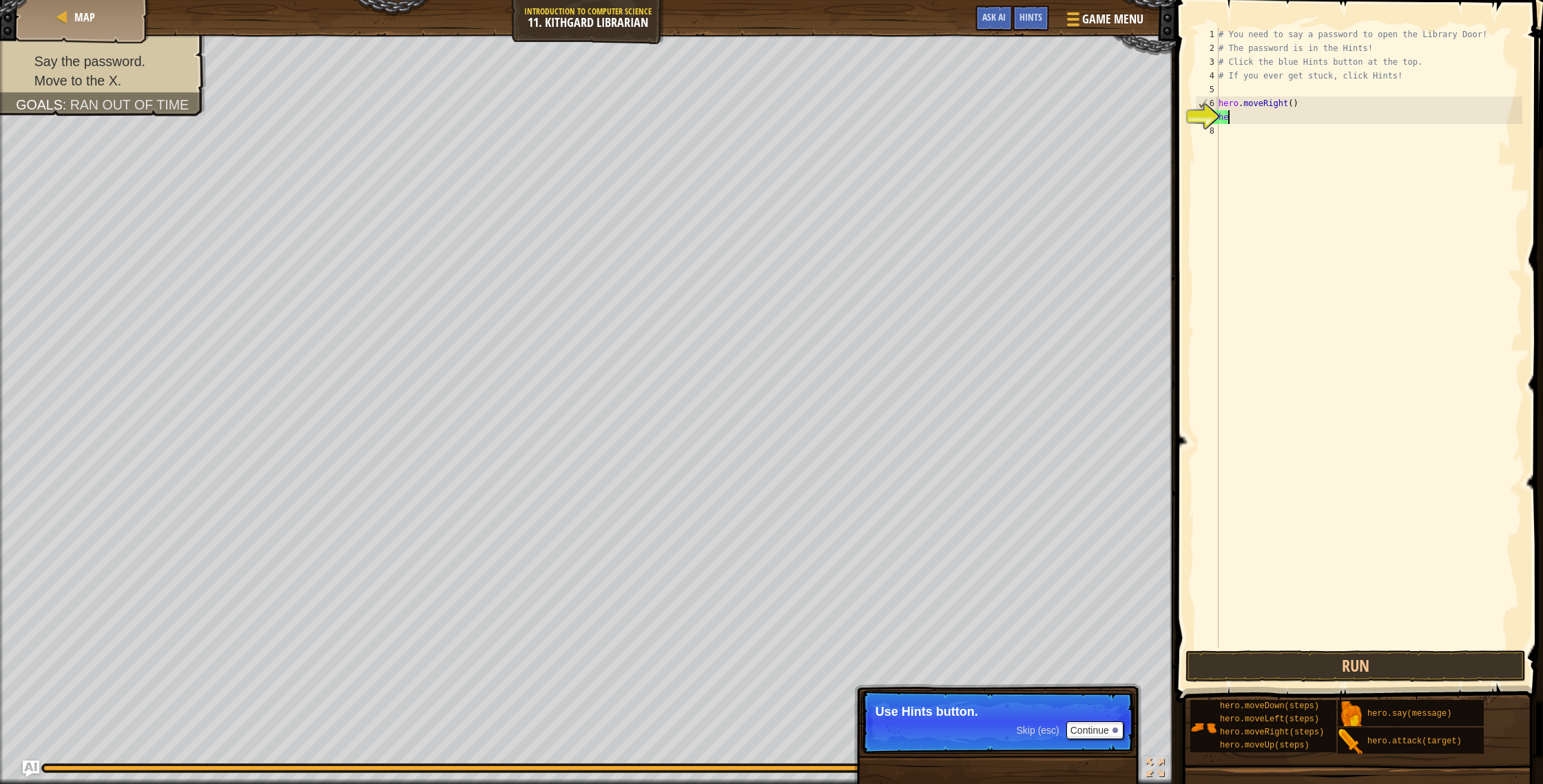
type textarea "h"
type textarea "hero.moveRight()"
click at [1223, 116] on div "# You need to say a password to open the Library Door! # The password is in the…" at bounding box center [1369, 351] width 307 height 648
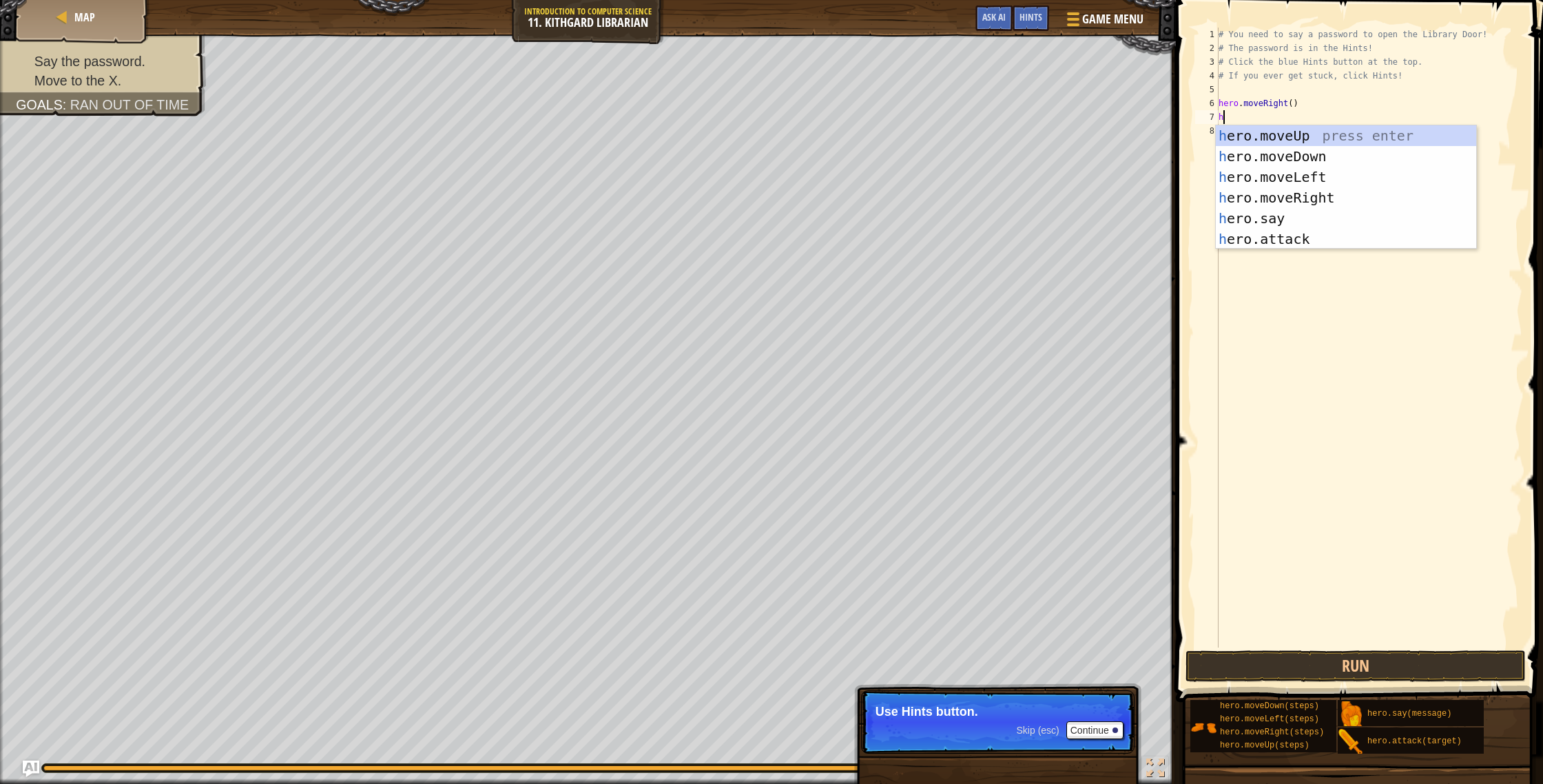
scroll to position [6, 0]
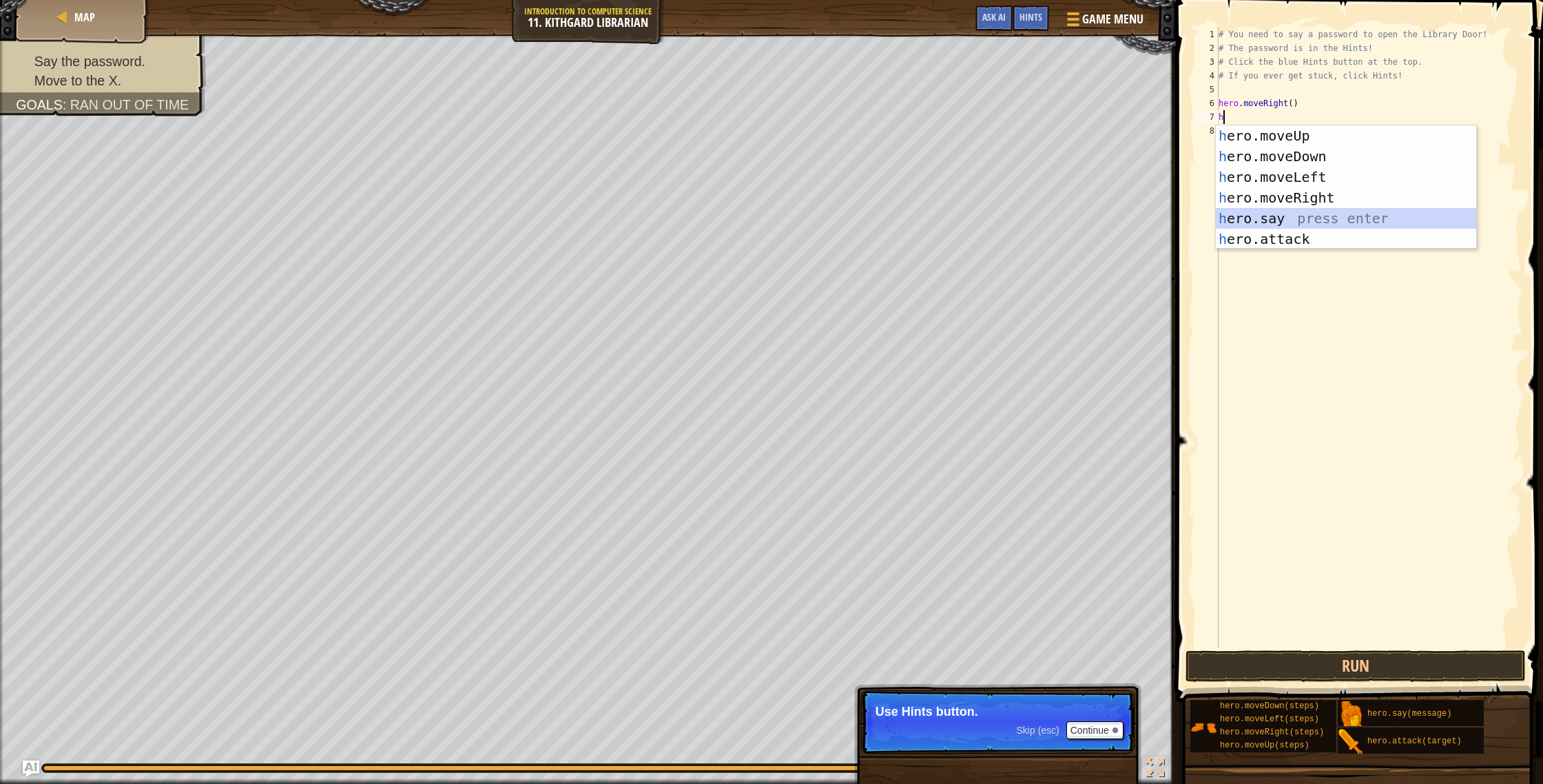
click at [1338, 223] on div "h ero.moveUp press enter h ero.moveDown press enter h ero.moveLeft press enter …" at bounding box center [1346, 208] width 261 height 166
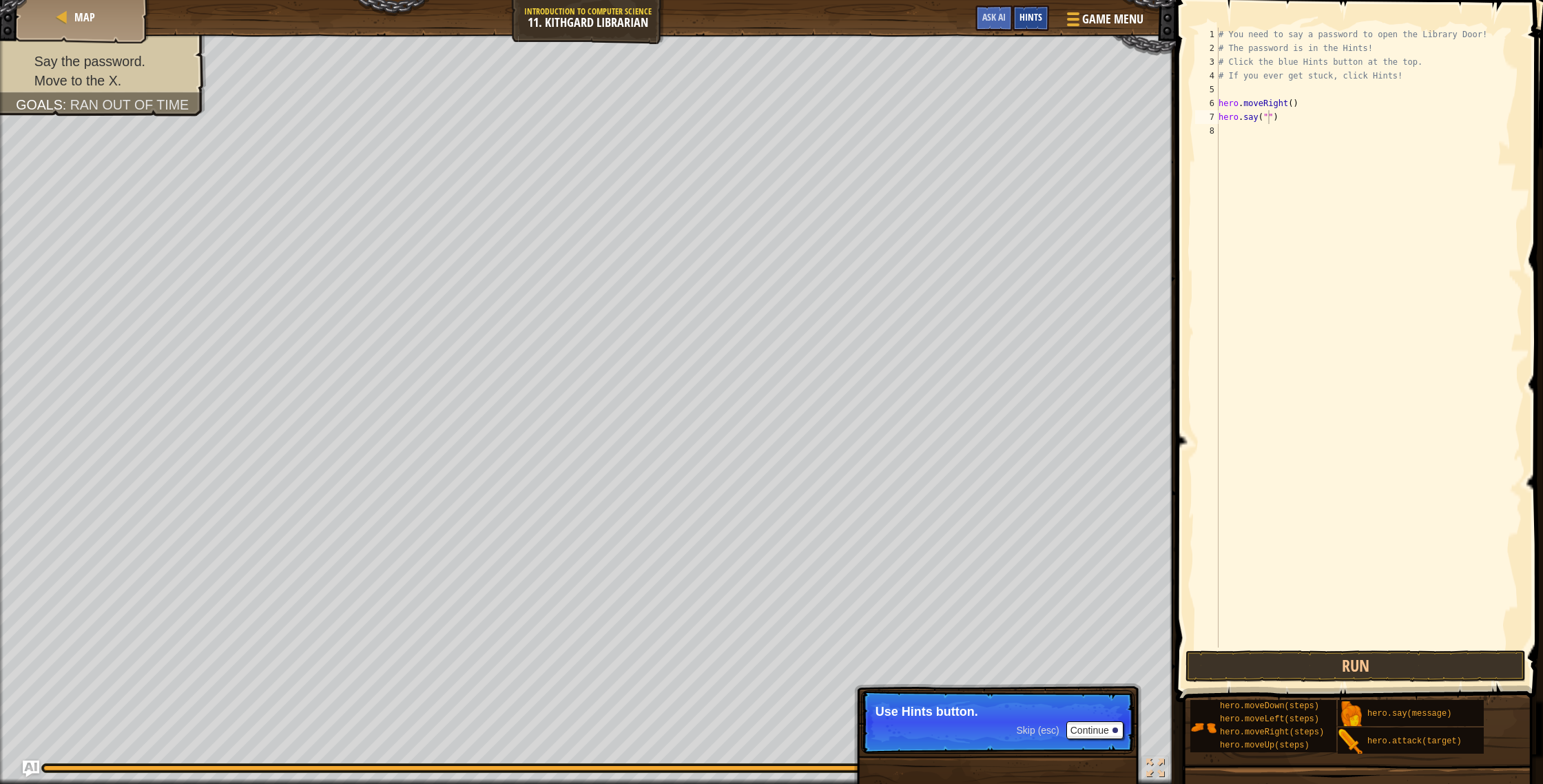
click at [1028, 23] on span "Hints" at bounding box center [1030, 17] width 23 height 13
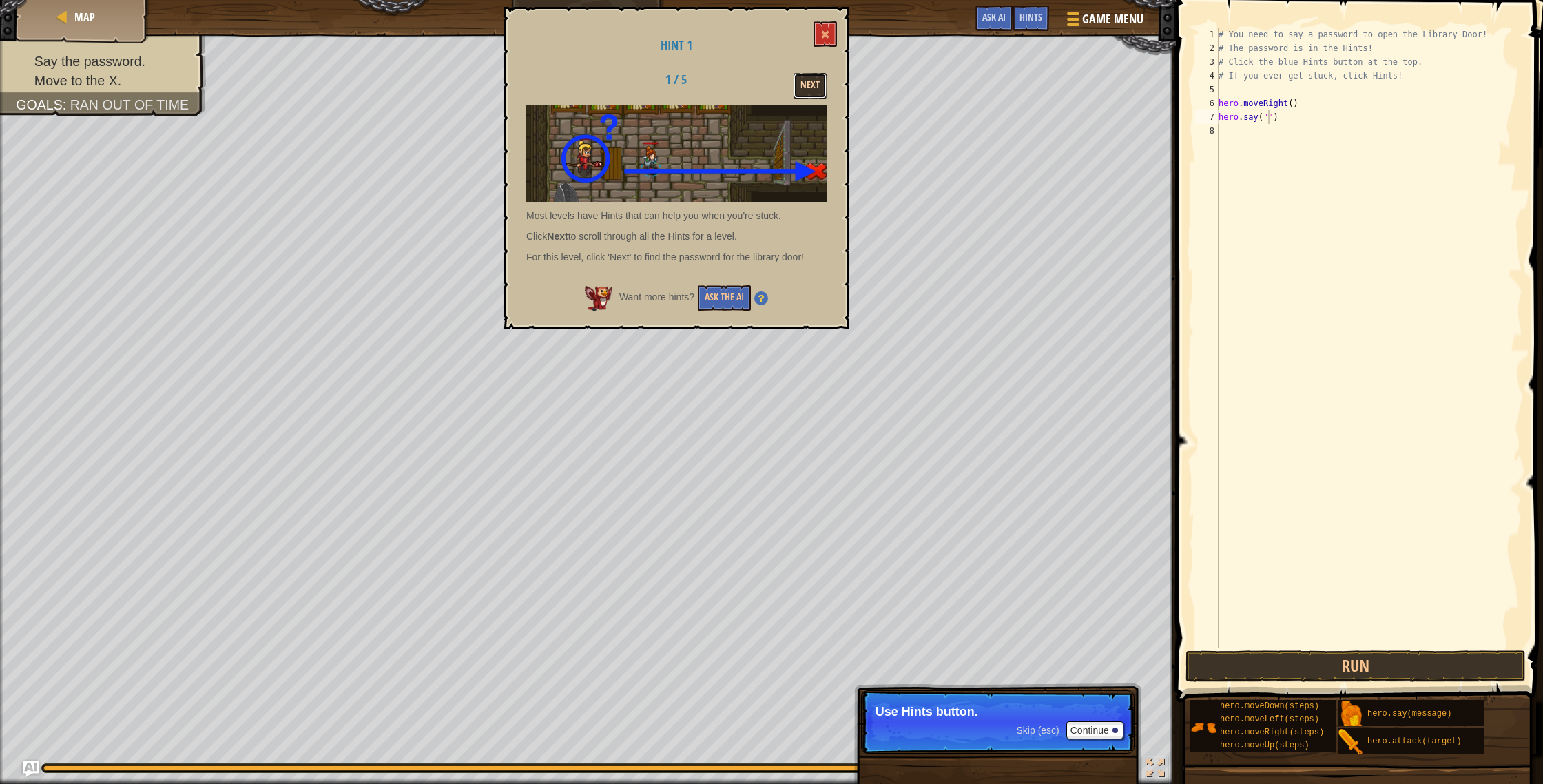
click at [813, 89] on button "Next" at bounding box center [811, 85] width 33 height 25
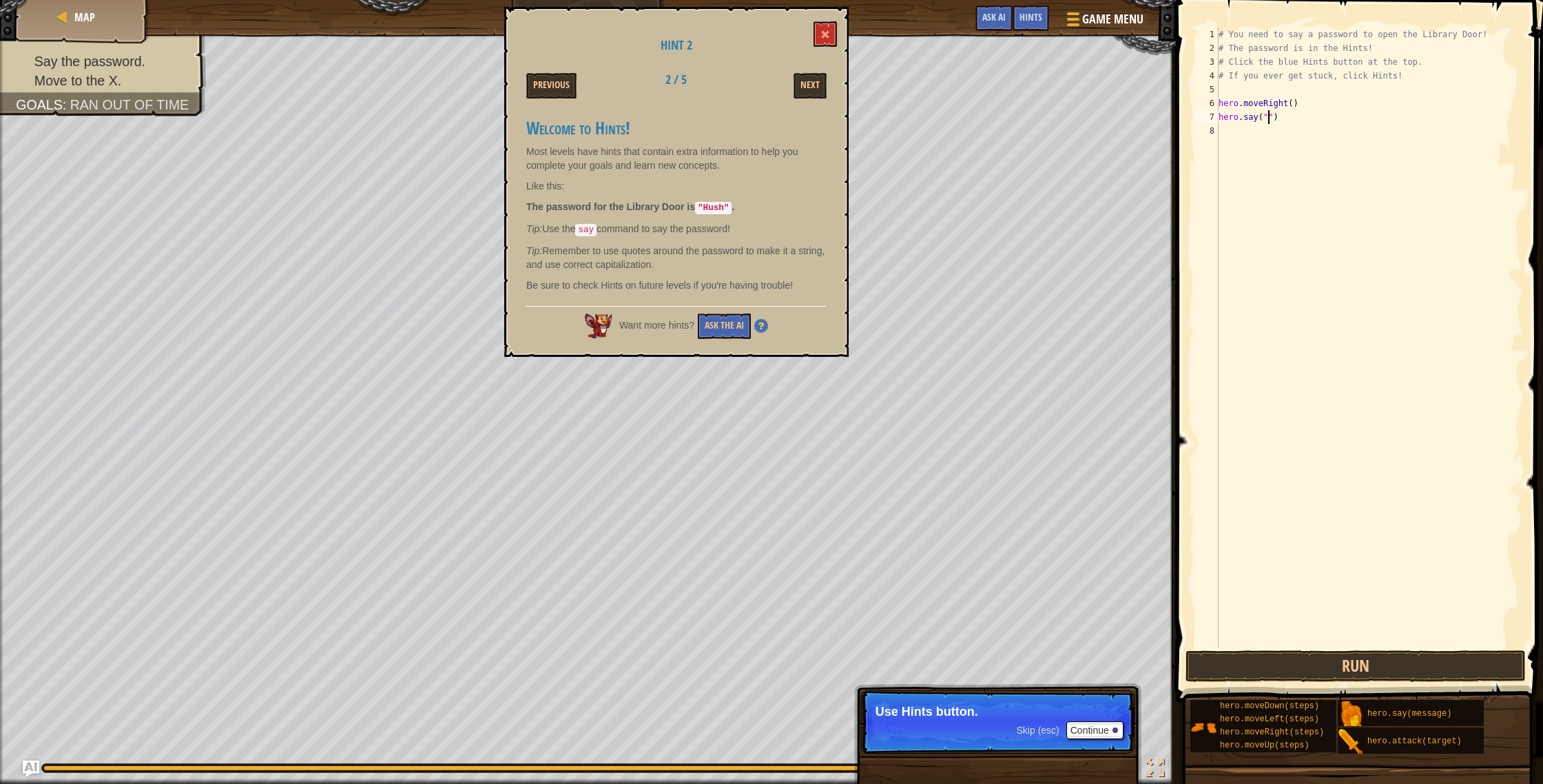
click at [1269, 116] on div "# You need to say a password to open the Library Door! # The password is in the…" at bounding box center [1369, 351] width 307 height 648
type textarea "hero.say("Hush")"
click at [826, 38] on span at bounding box center [825, 34] width 10 height 10
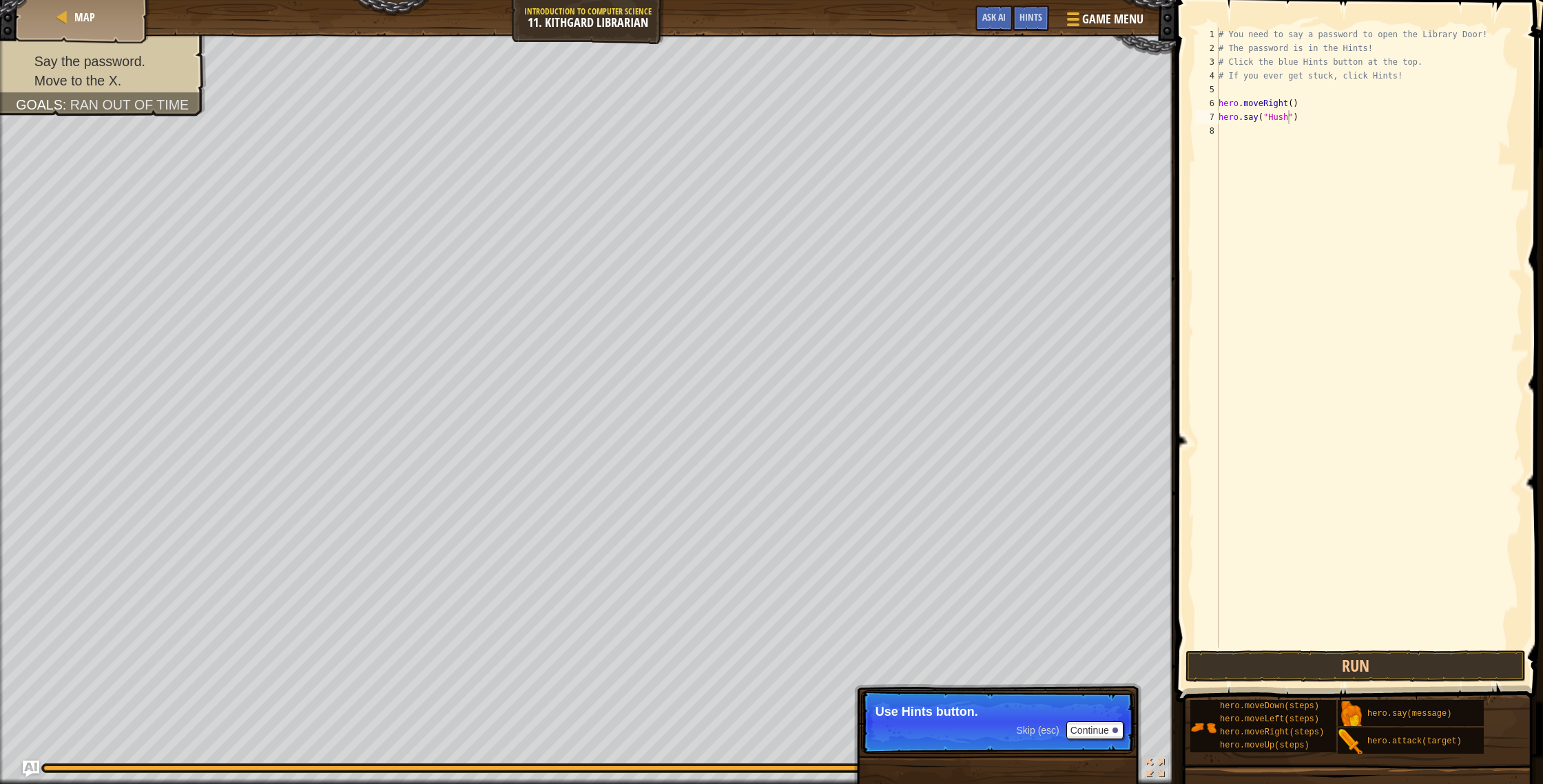
click at [1260, 648] on span at bounding box center [1361, 331] width 378 height 743
click at [1261, 663] on button "Run" at bounding box center [1355, 665] width 340 height 31
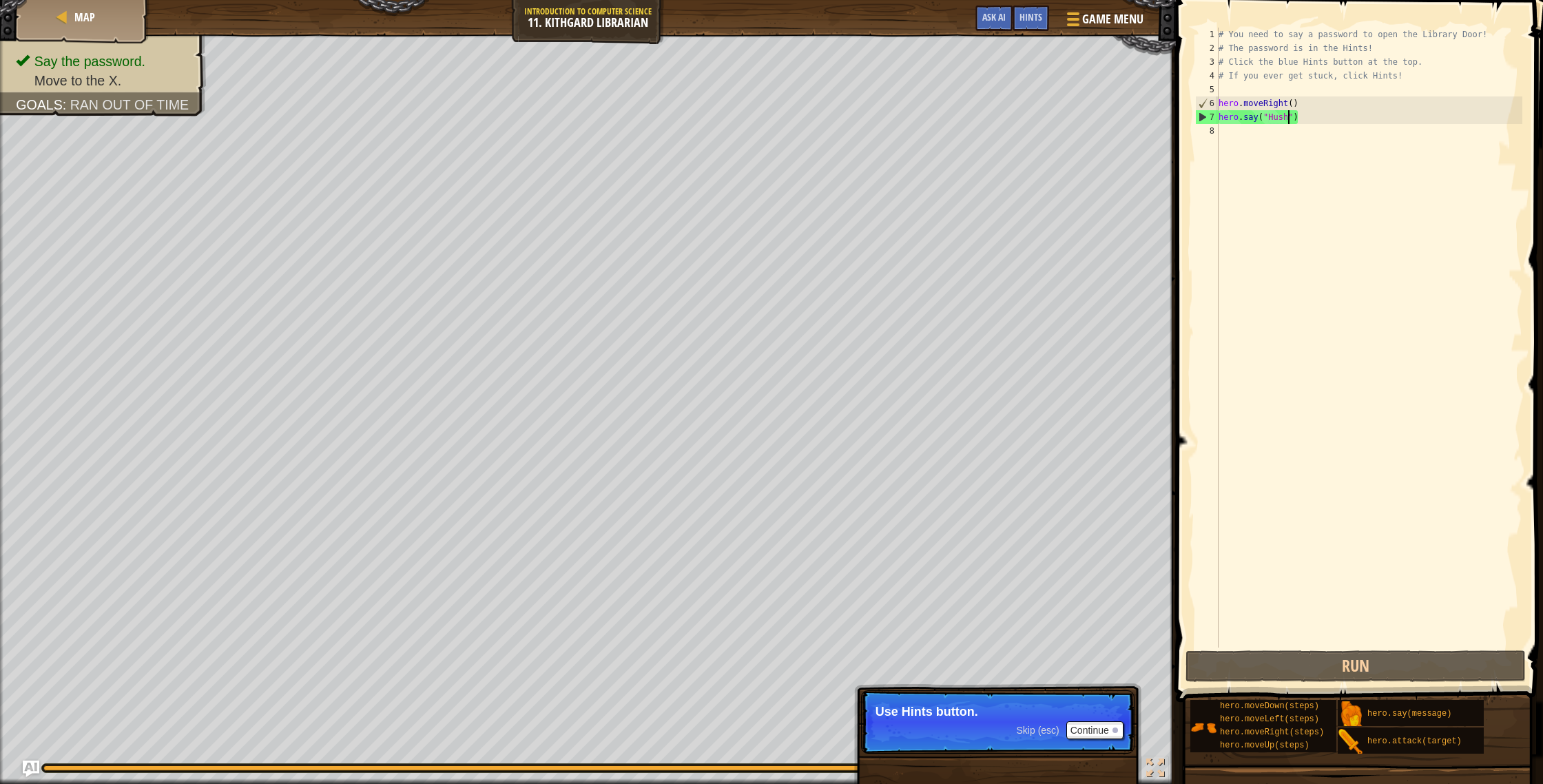
click at [1222, 139] on div "# You need to say a password to open the Library Door! # The password is in the…" at bounding box center [1369, 351] width 307 height 648
type textarea "h"
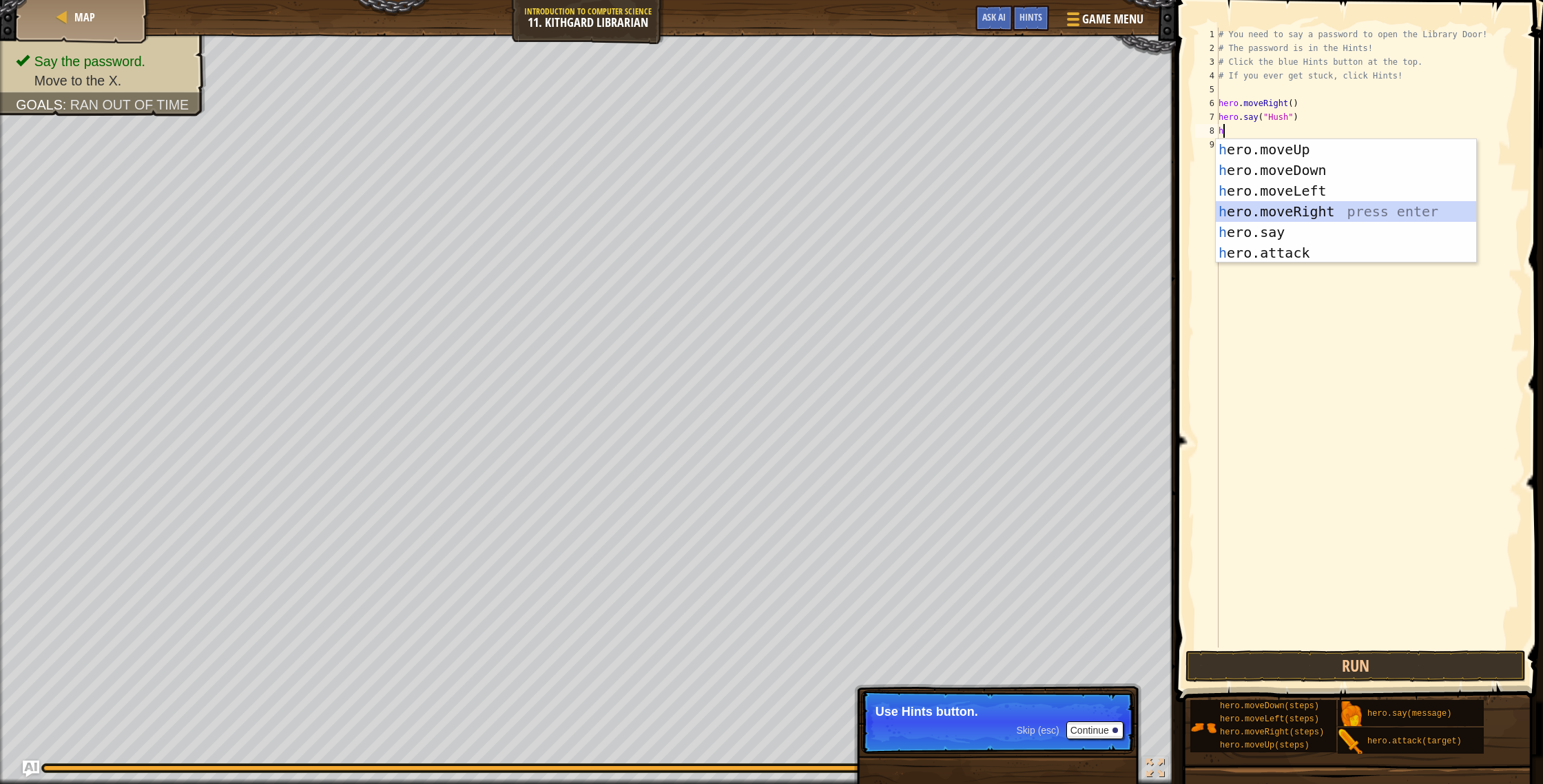
click at [1341, 203] on div "h ero.moveUp press enter h ero.moveDown press enter h ero.moveLeft press enter …" at bounding box center [1346, 221] width 261 height 166
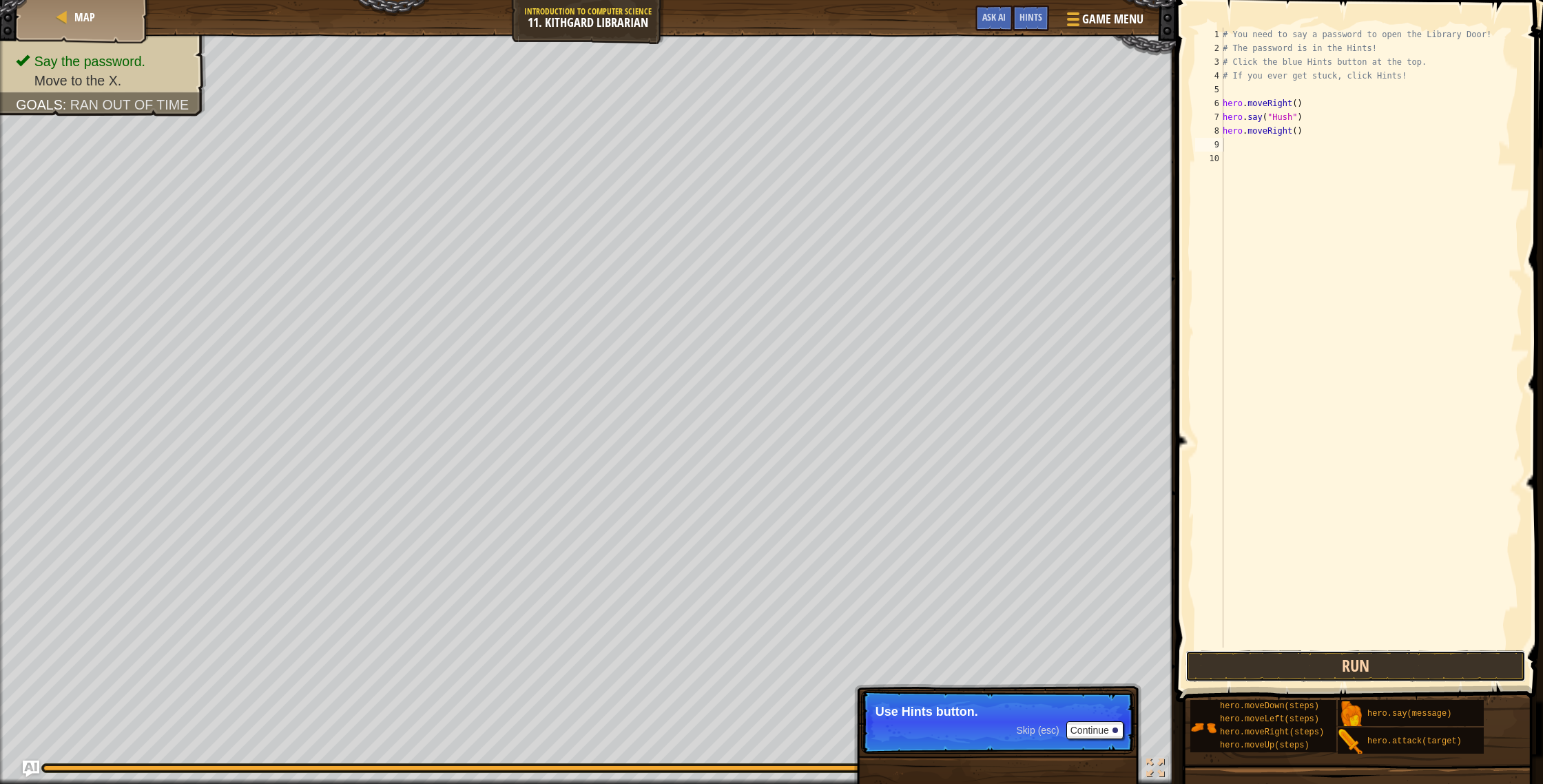
click at [1309, 667] on button "Run" at bounding box center [1355, 665] width 340 height 31
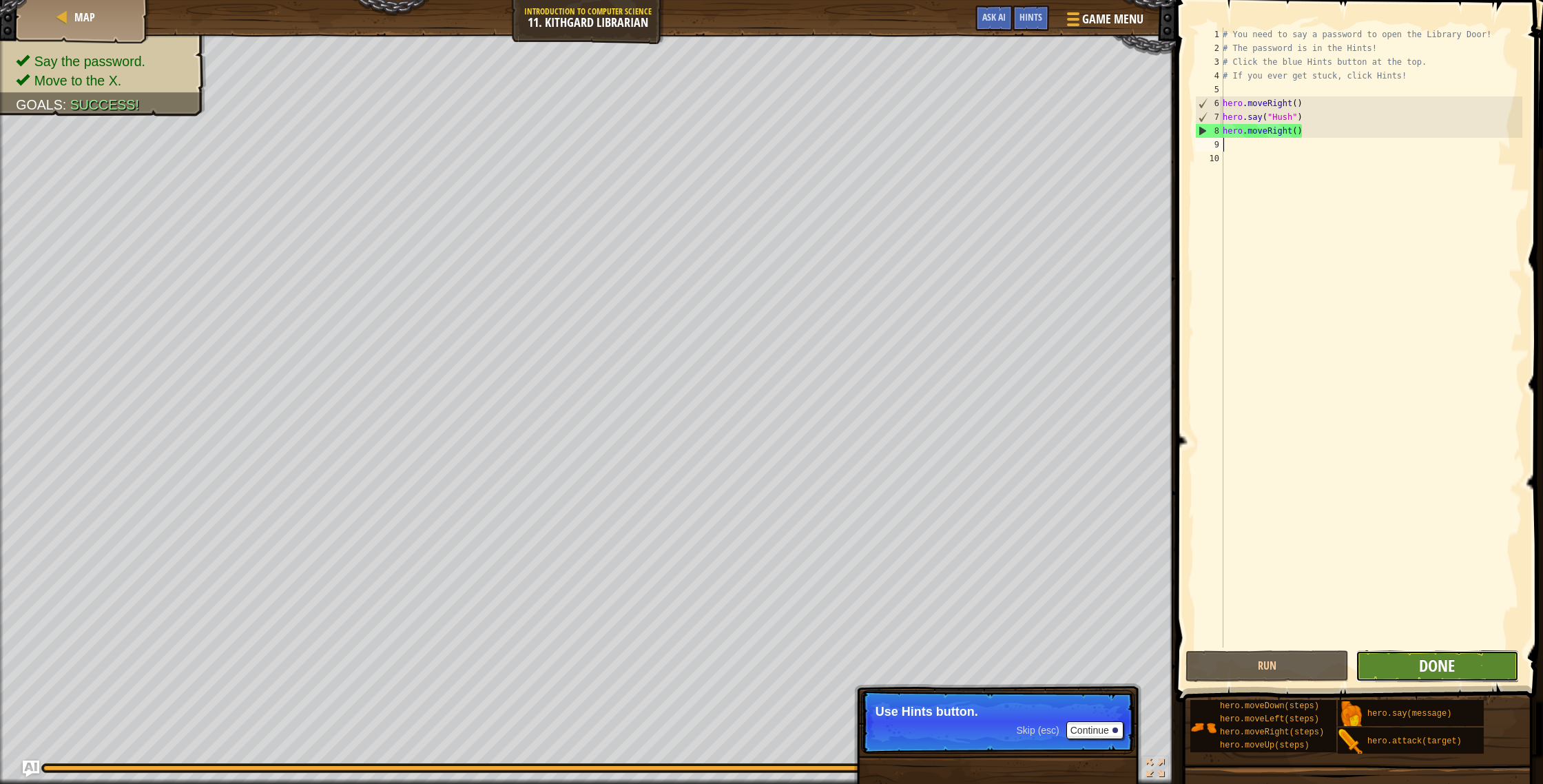
click at [1440, 671] on span "Done" at bounding box center [1437, 665] width 36 height 22
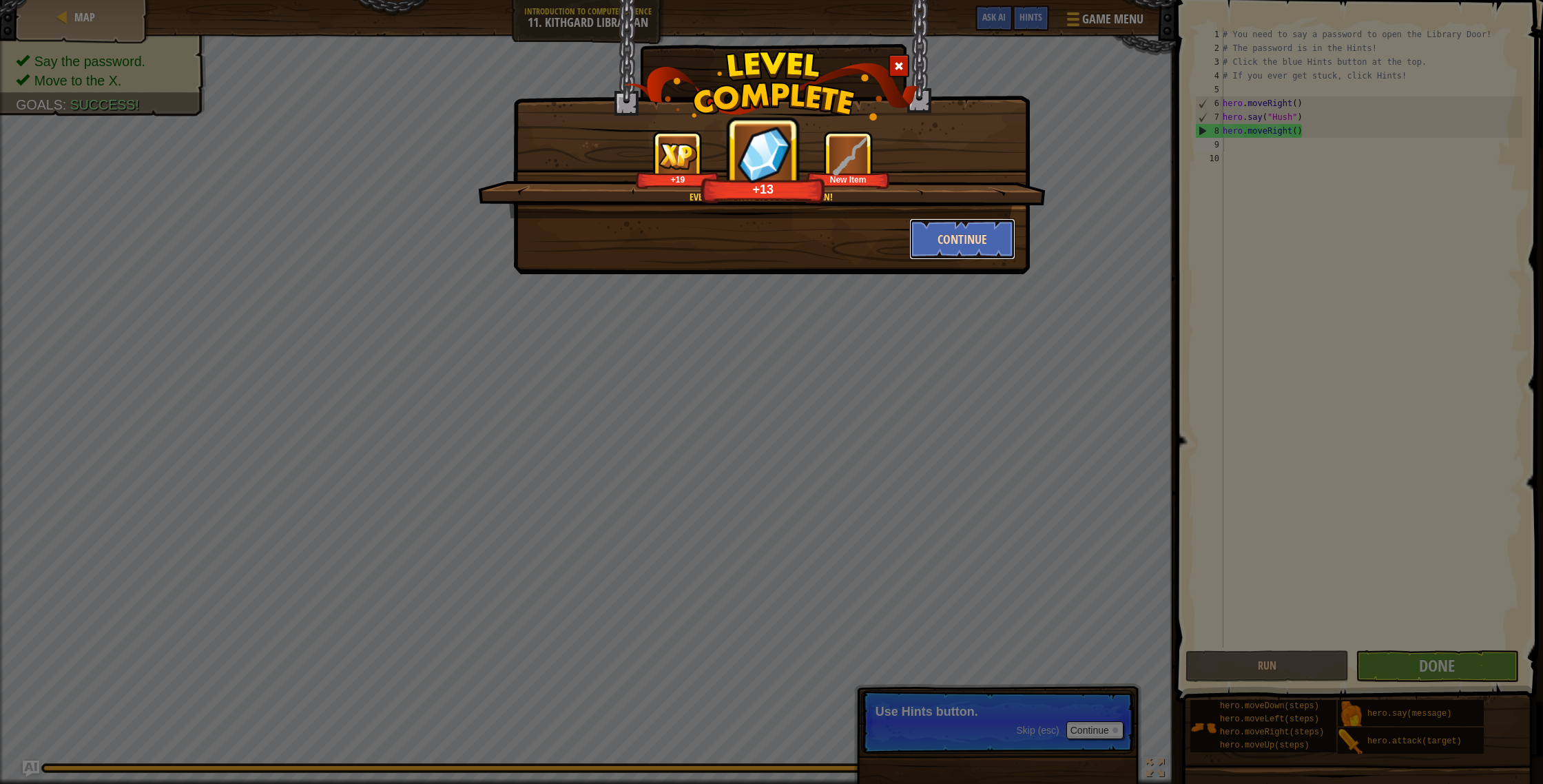
click at [952, 259] on button "Continue" at bounding box center [963, 239] width 107 height 41
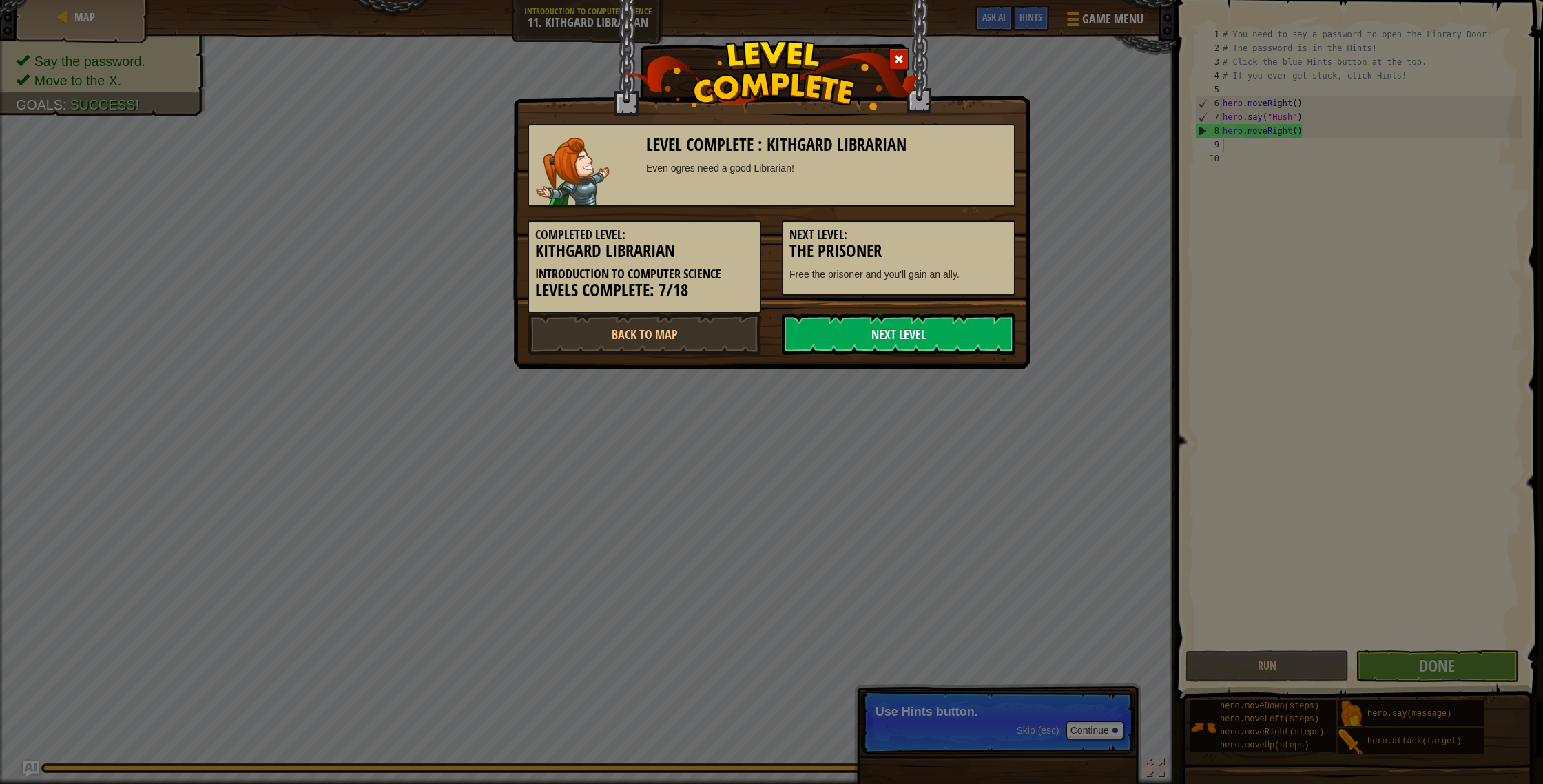
click at [920, 330] on link "Next Level" at bounding box center [899, 334] width 233 height 41
drag, startPoint x: 920, startPoint y: 349, endPoint x: 918, endPoint y: 360, distance: 11.2
click at [919, 363] on div "Level Complete : Kithgard Librarian Even ogres need a good Librarian! Completed…" at bounding box center [772, 184] width 517 height 369
click at [925, 322] on link "Next Level" at bounding box center [899, 334] width 233 height 41
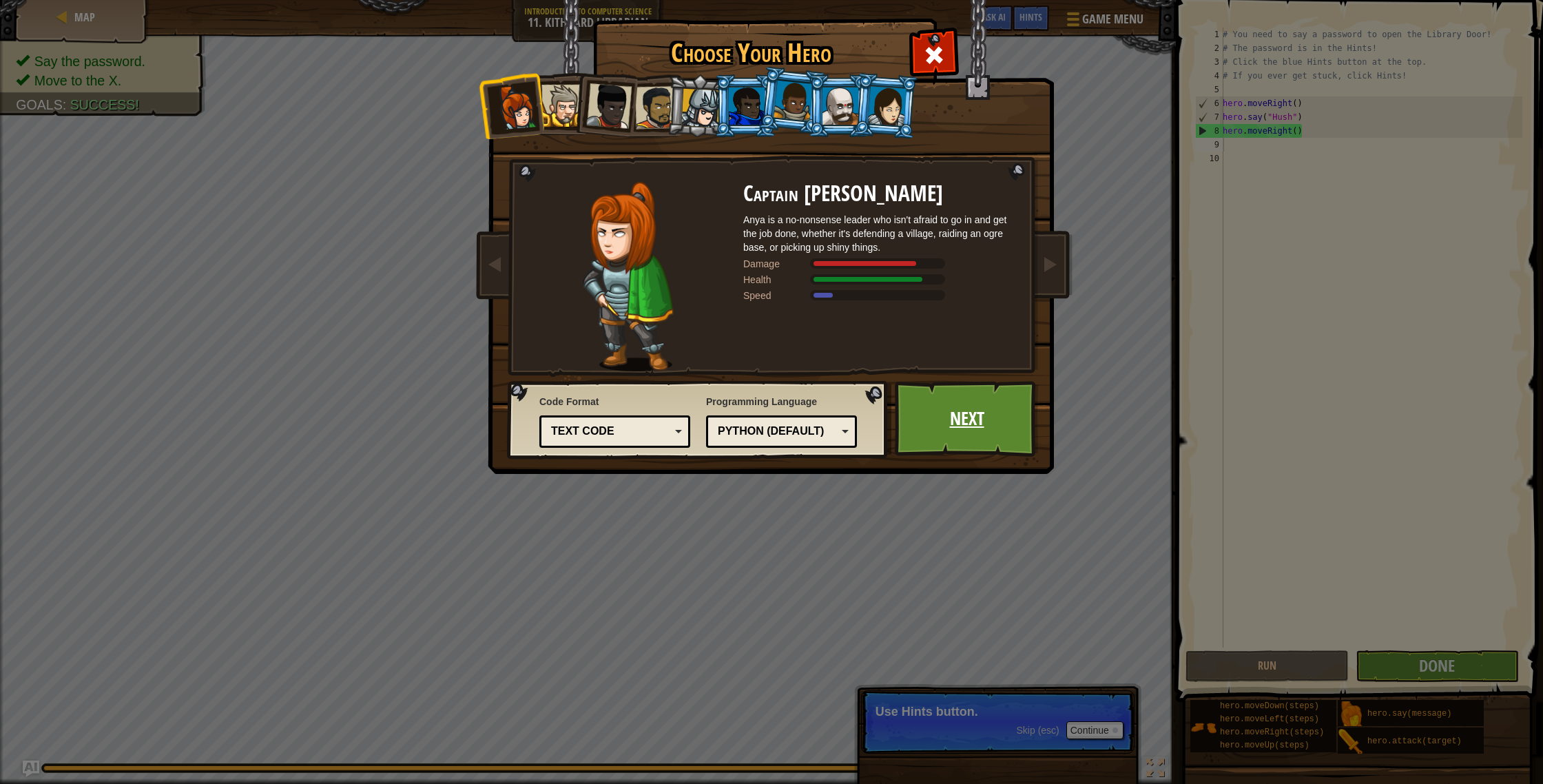
click at [963, 398] on link "Next" at bounding box center [967, 418] width 144 height 75
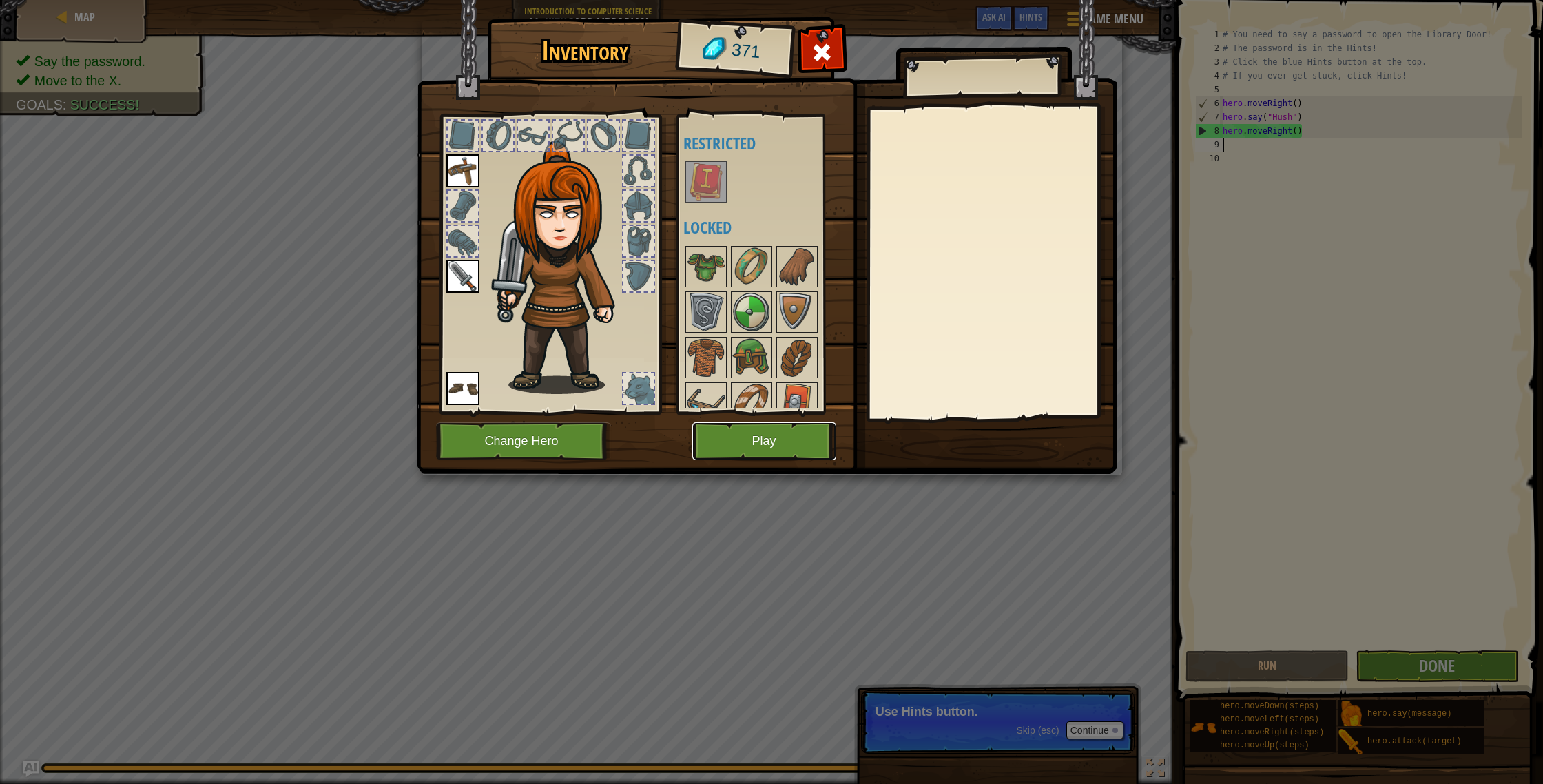
click at [752, 449] on button "Play" at bounding box center [764, 441] width 144 height 38
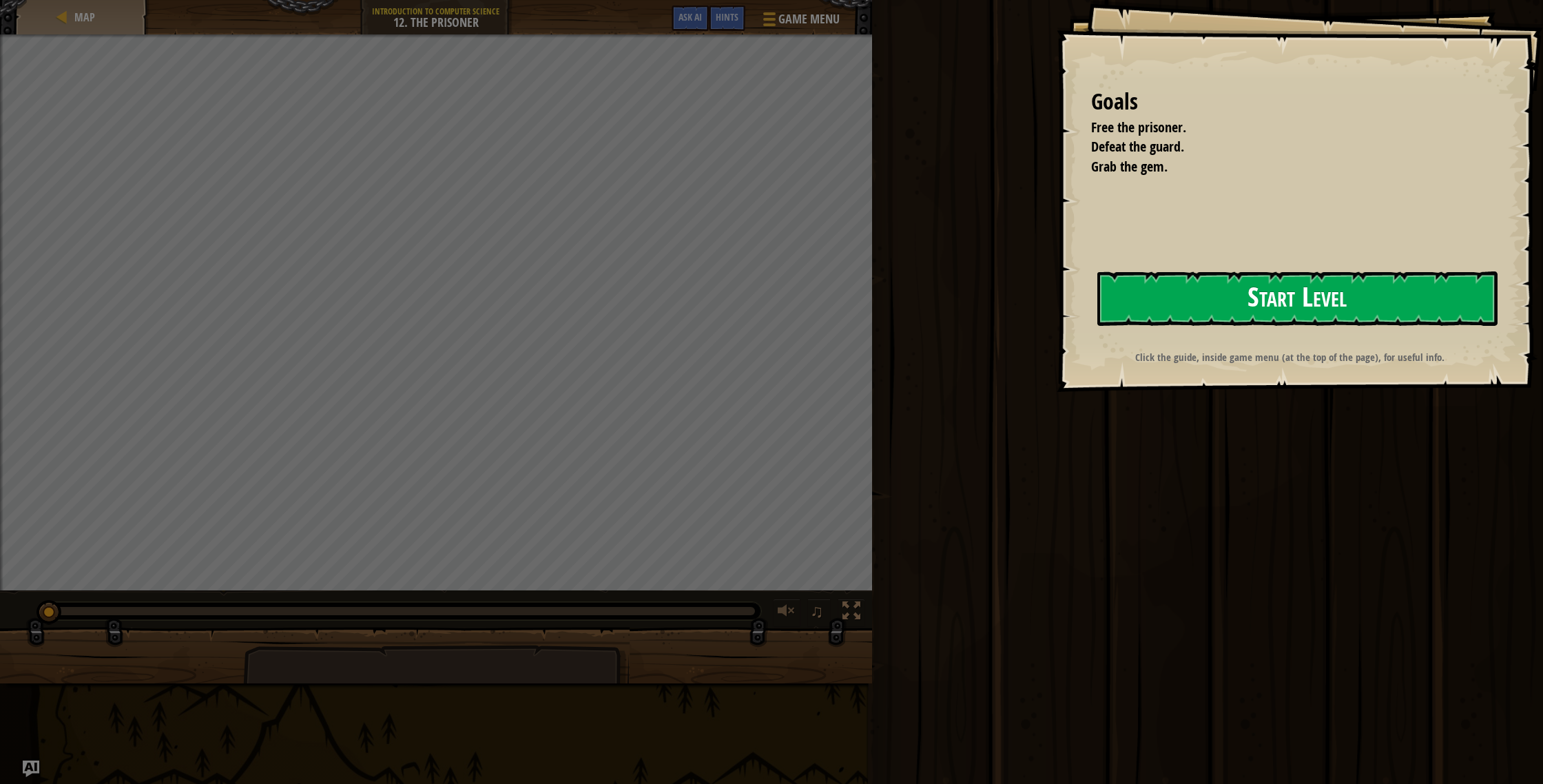
click at [1331, 315] on button "Start Level" at bounding box center [1297, 299] width 400 height 55
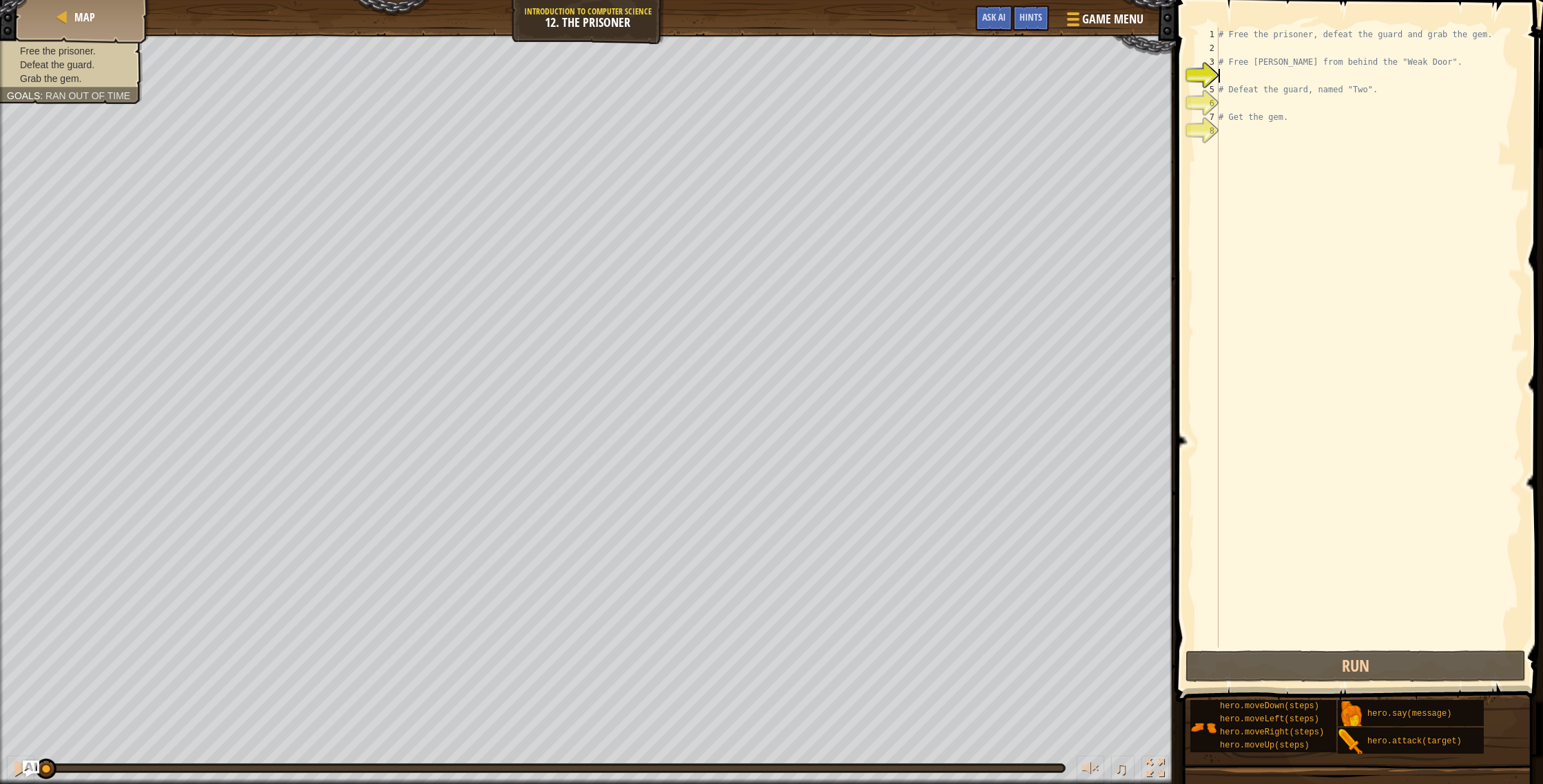
type textarea "h"
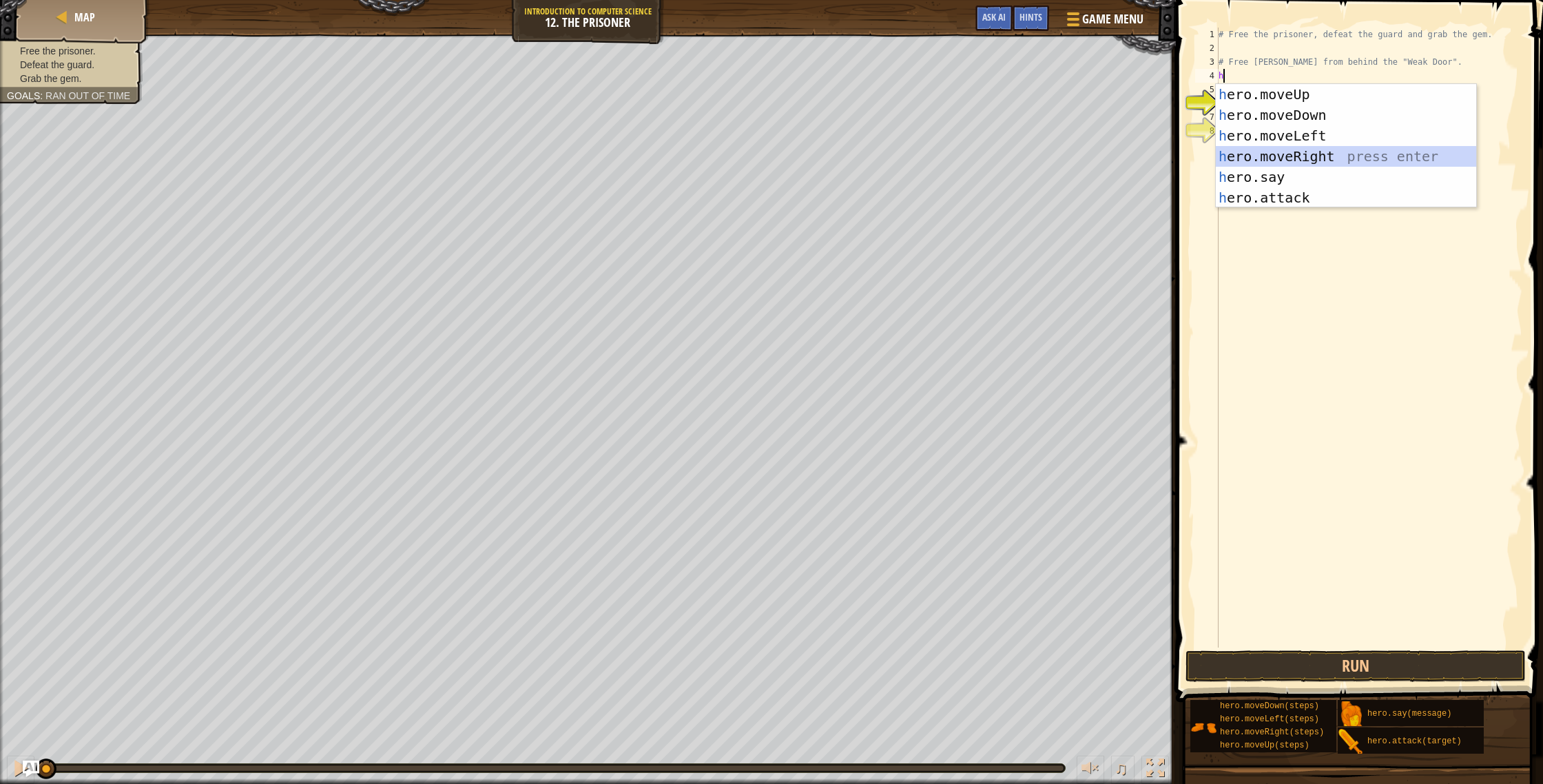
click at [1321, 146] on div "h ero.moveUp press enter h ero.moveDown press enter h ero.moveLeft press enter …" at bounding box center [1346, 167] width 261 height 166
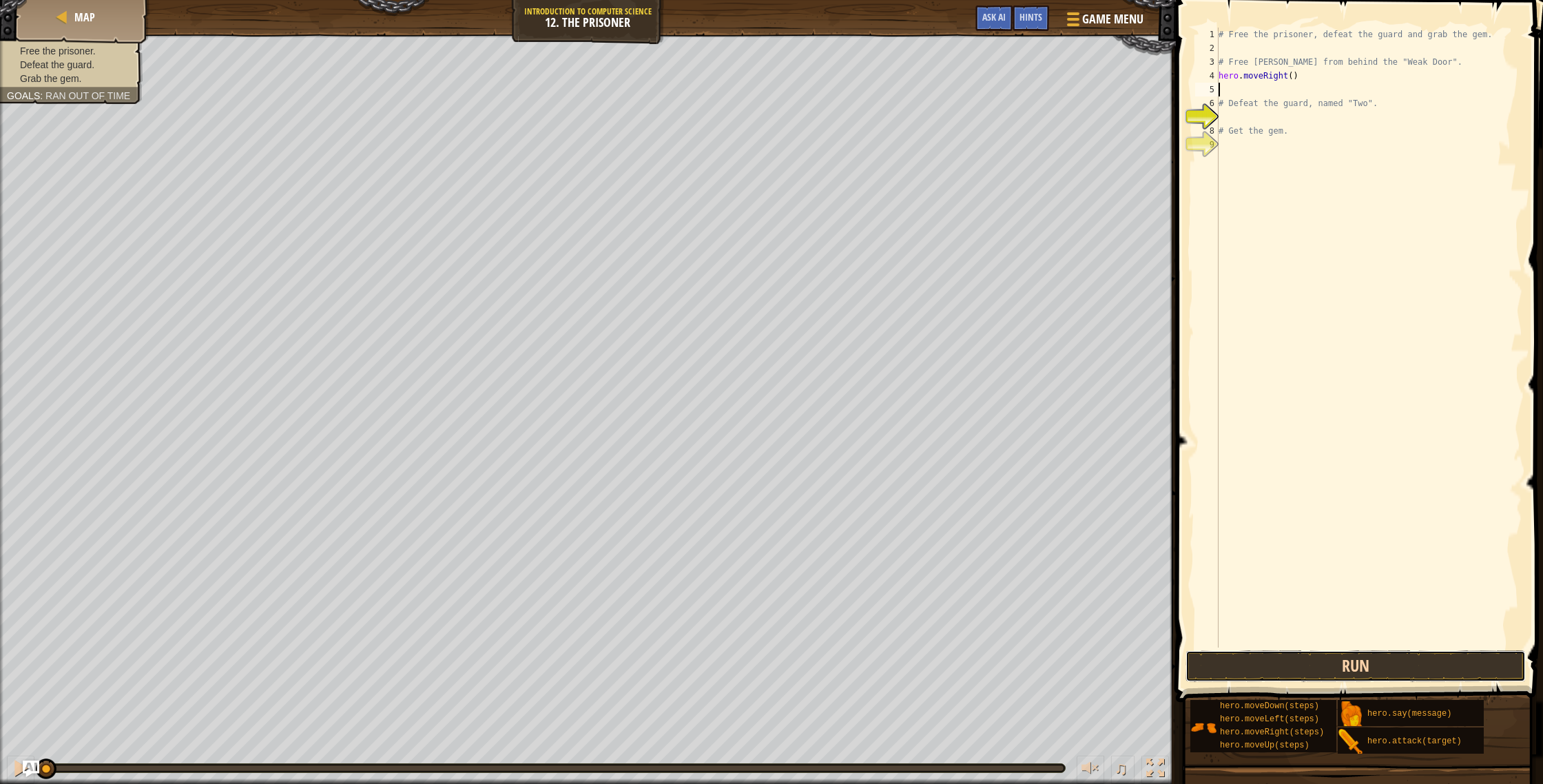
click at [1368, 675] on button "Run" at bounding box center [1355, 665] width 340 height 31
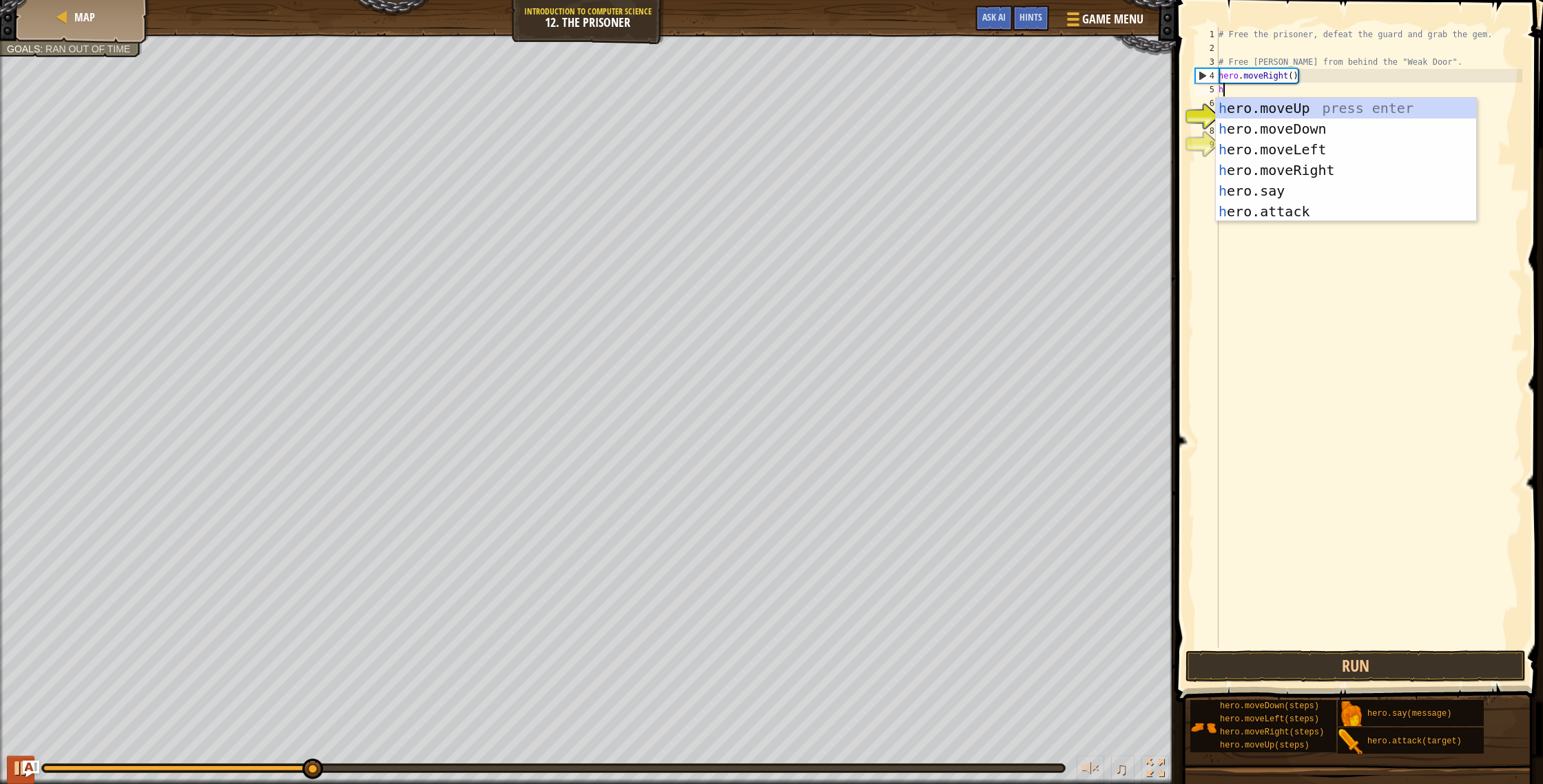
type textarea "h"
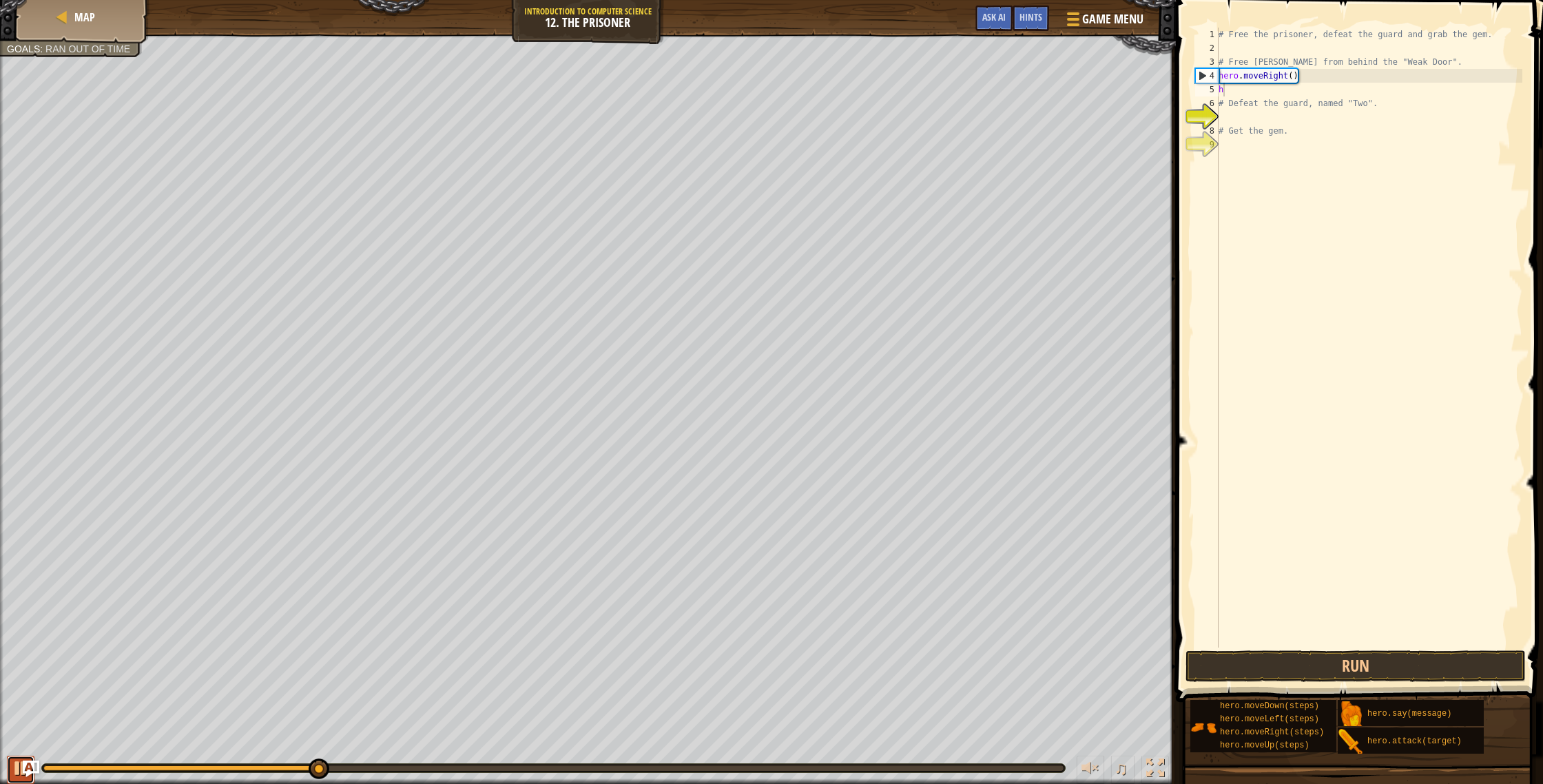
click at [12, 771] on div at bounding box center [21, 767] width 18 height 18
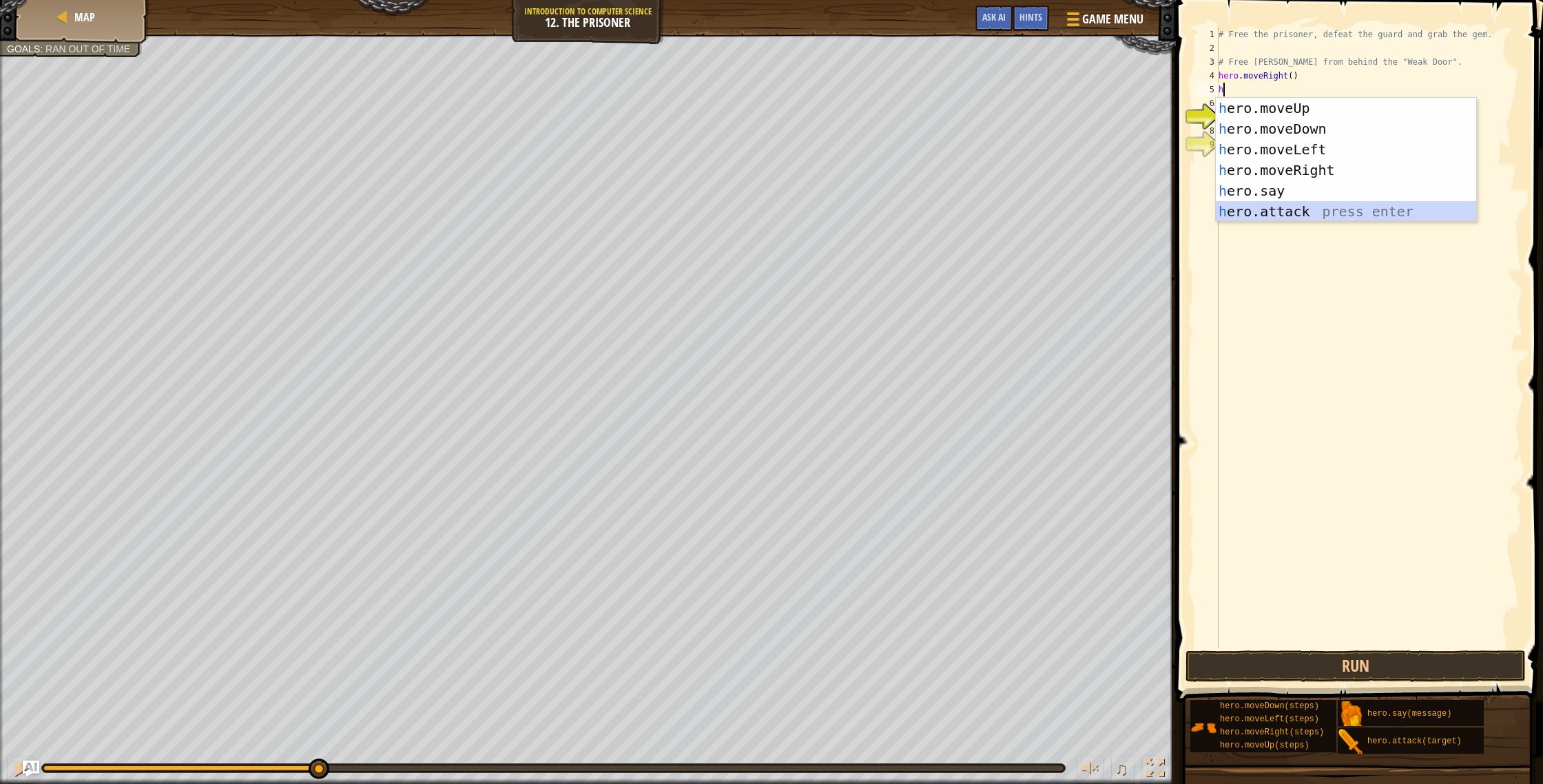
click at [1246, 214] on div "h ero.moveUp press enter h ero.moveDown press enter h ero.moveLeft press enter …" at bounding box center [1346, 180] width 261 height 166
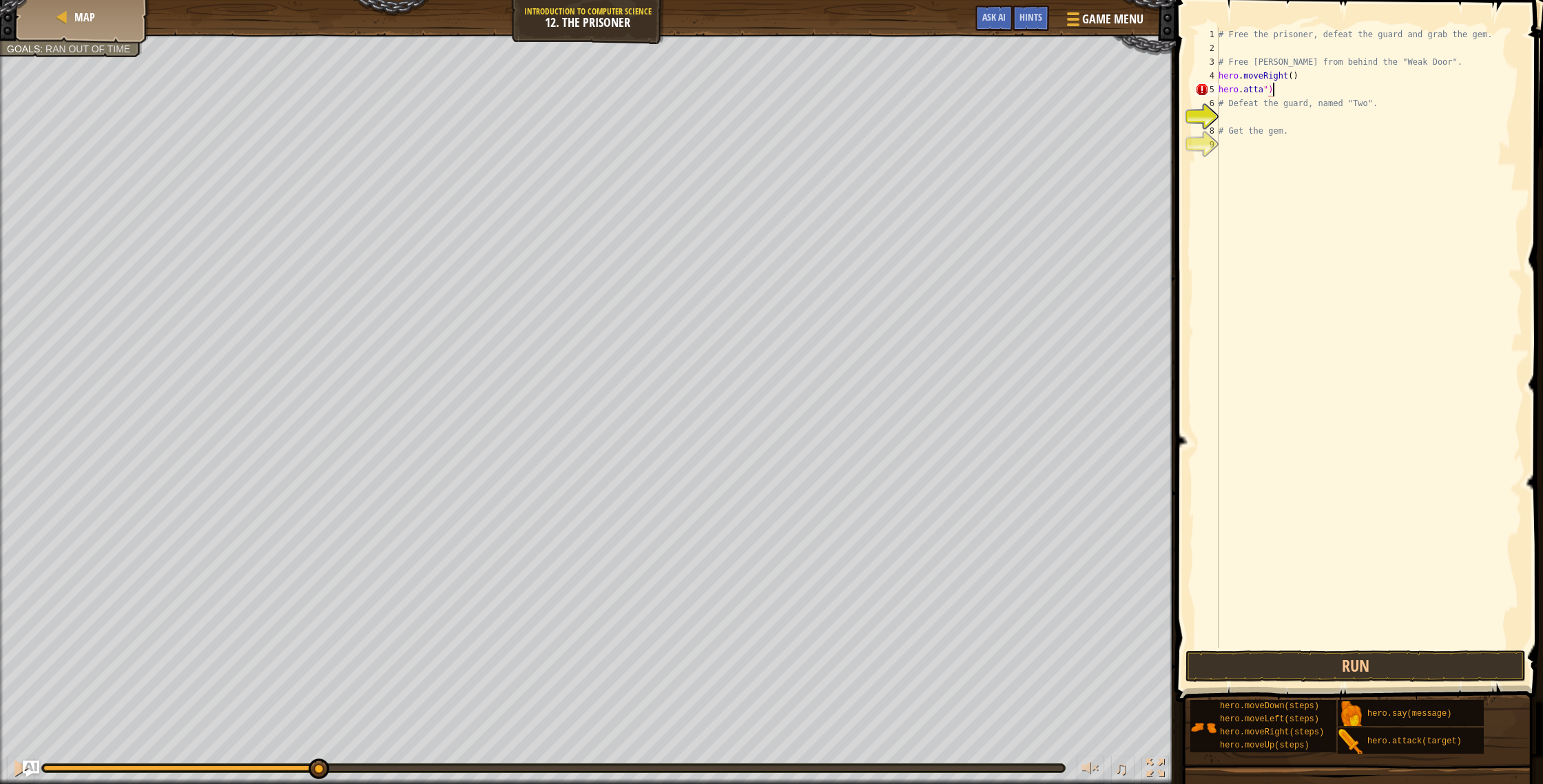
click at [1280, 91] on div "# Free the prisoner, defeat the guard and grab the gem. # Free [PERSON_NAME] fr…" at bounding box center [1369, 351] width 307 height 648
type textarea "h"
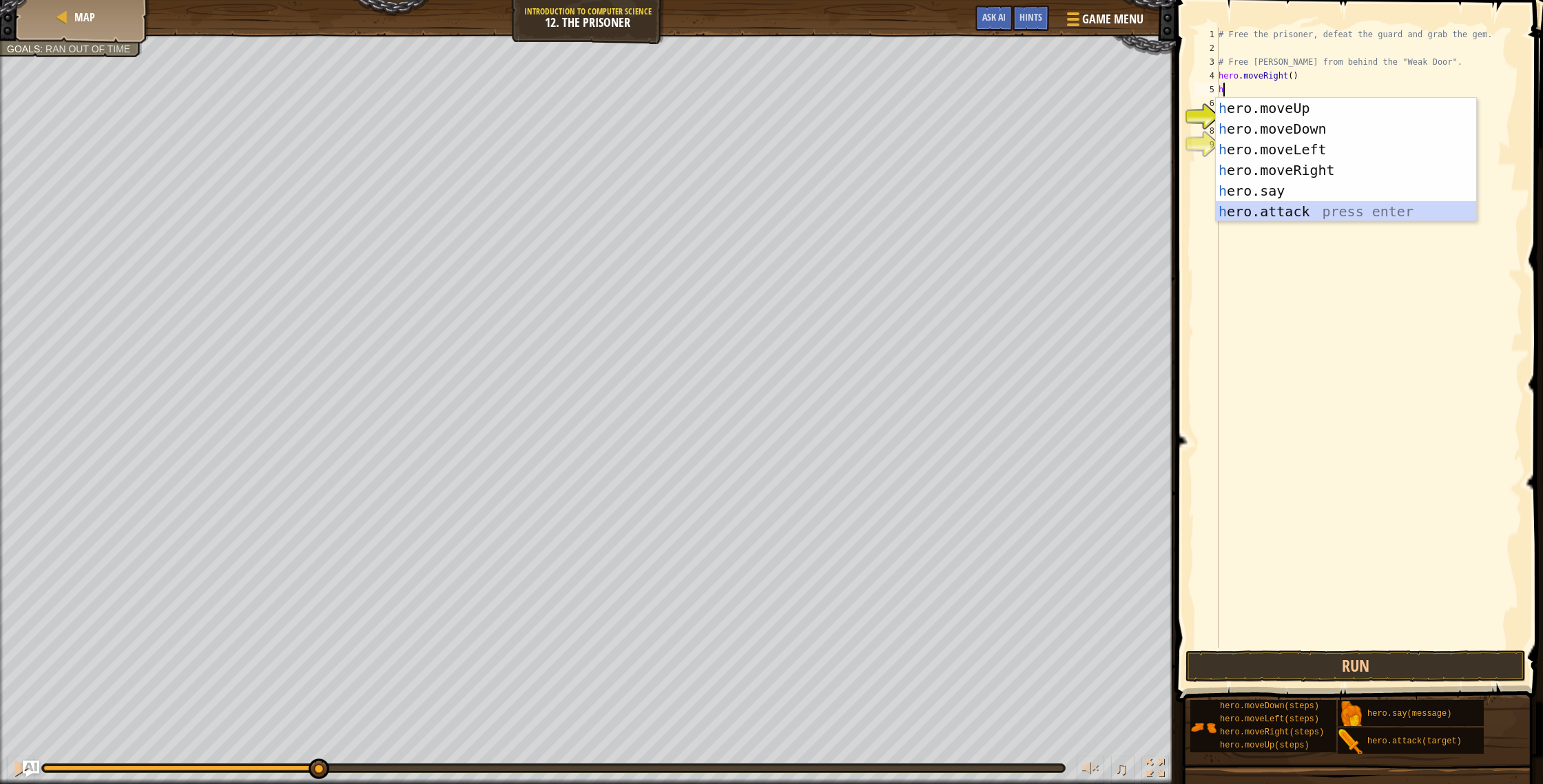
click at [1280, 217] on div "h ero.moveUp press enter h ero.moveDown press enter h ero.moveLeft press enter …" at bounding box center [1346, 180] width 261 height 166
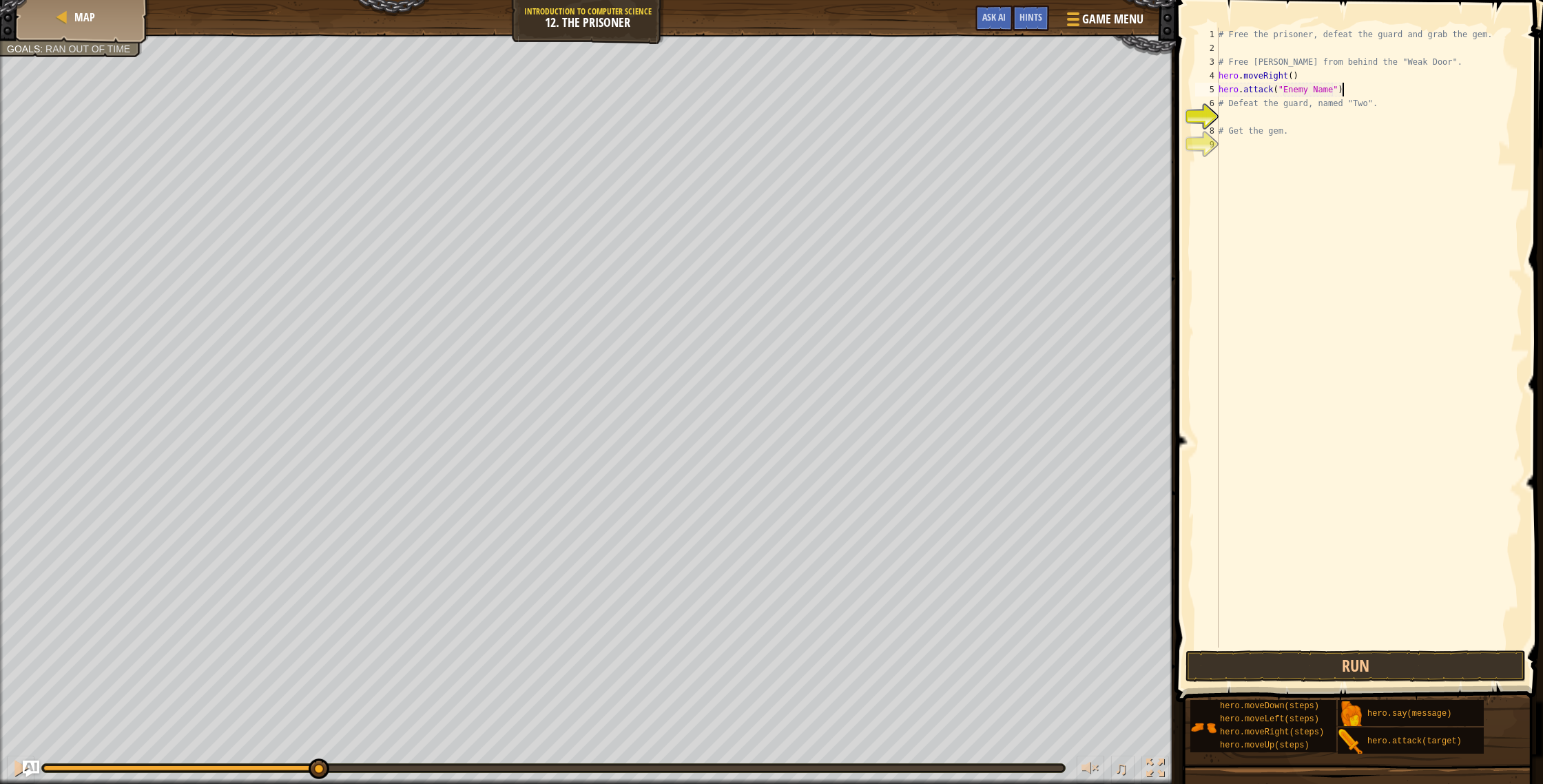
click at [1346, 88] on div "# Free the prisoner, defeat the guard and grab the gem. # Free [PERSON_NAME] fr…" at bounding box center [1369, 351] width 307 height 648
type textarea "h"
type textarea "f"
type textarea "F"
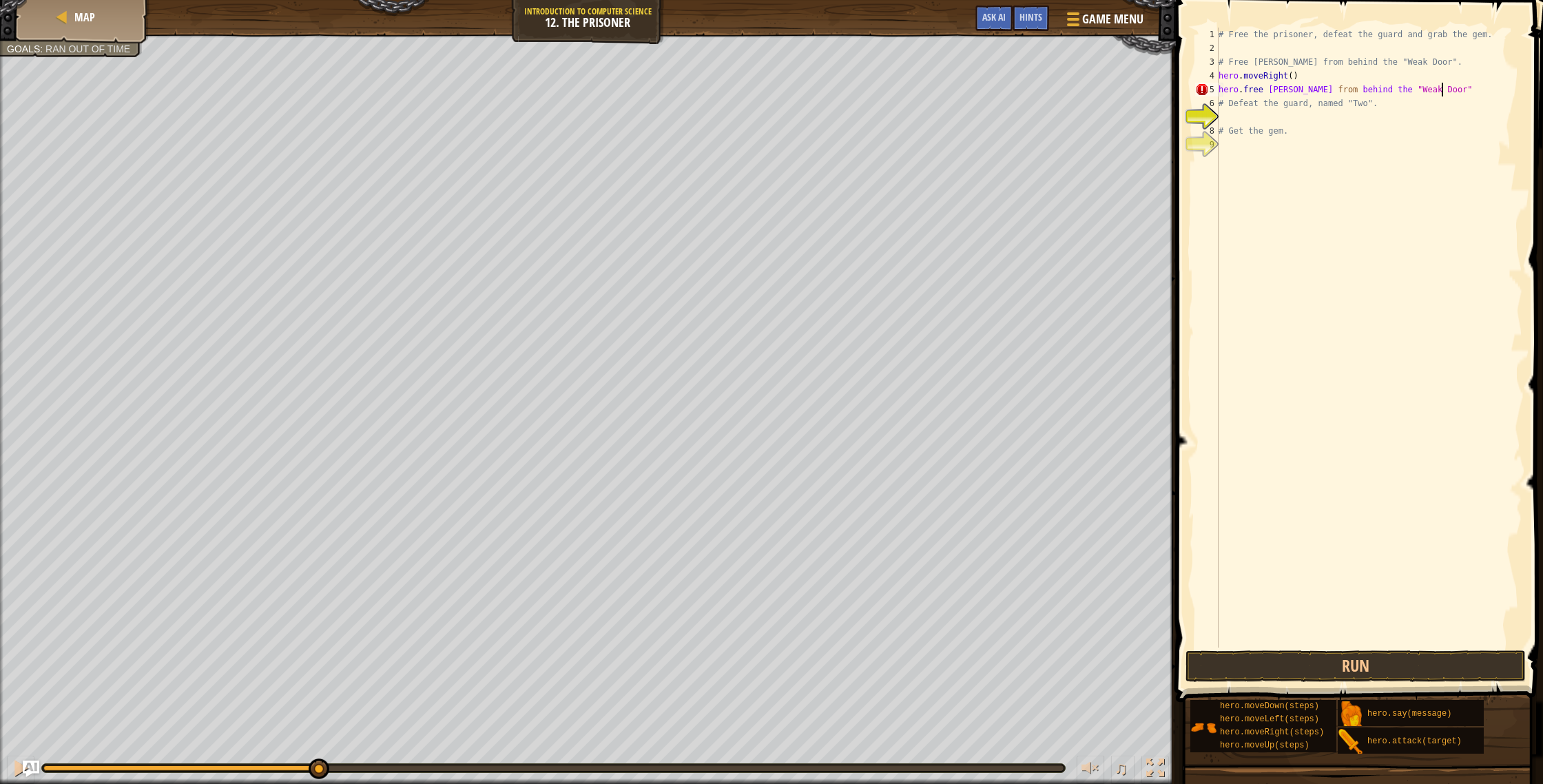
scroll to position [6, 18]
click at [1301, 659] on button "Run" at bounding box center [1355, 665] width 340 height 31
type textarea "h"
click at [20, 769] on div at bounding box center [21, 767] width 18 height 18
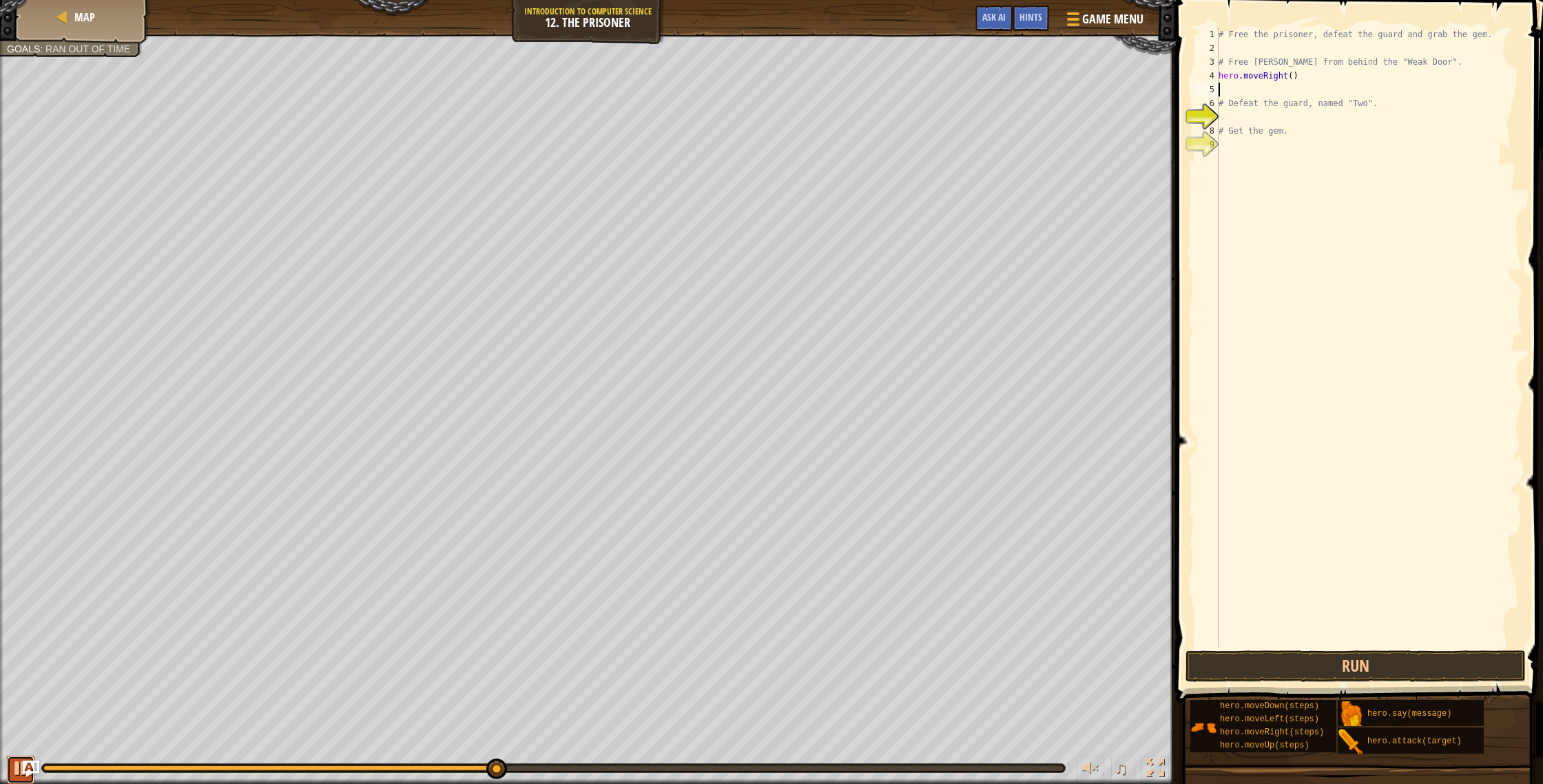
click at [20, 769] on div at bounding box center [21, 767] width 18 height 18
click at [1029, 9] on div "Hints" at bounding box center [1030, 19] width 36 height 25
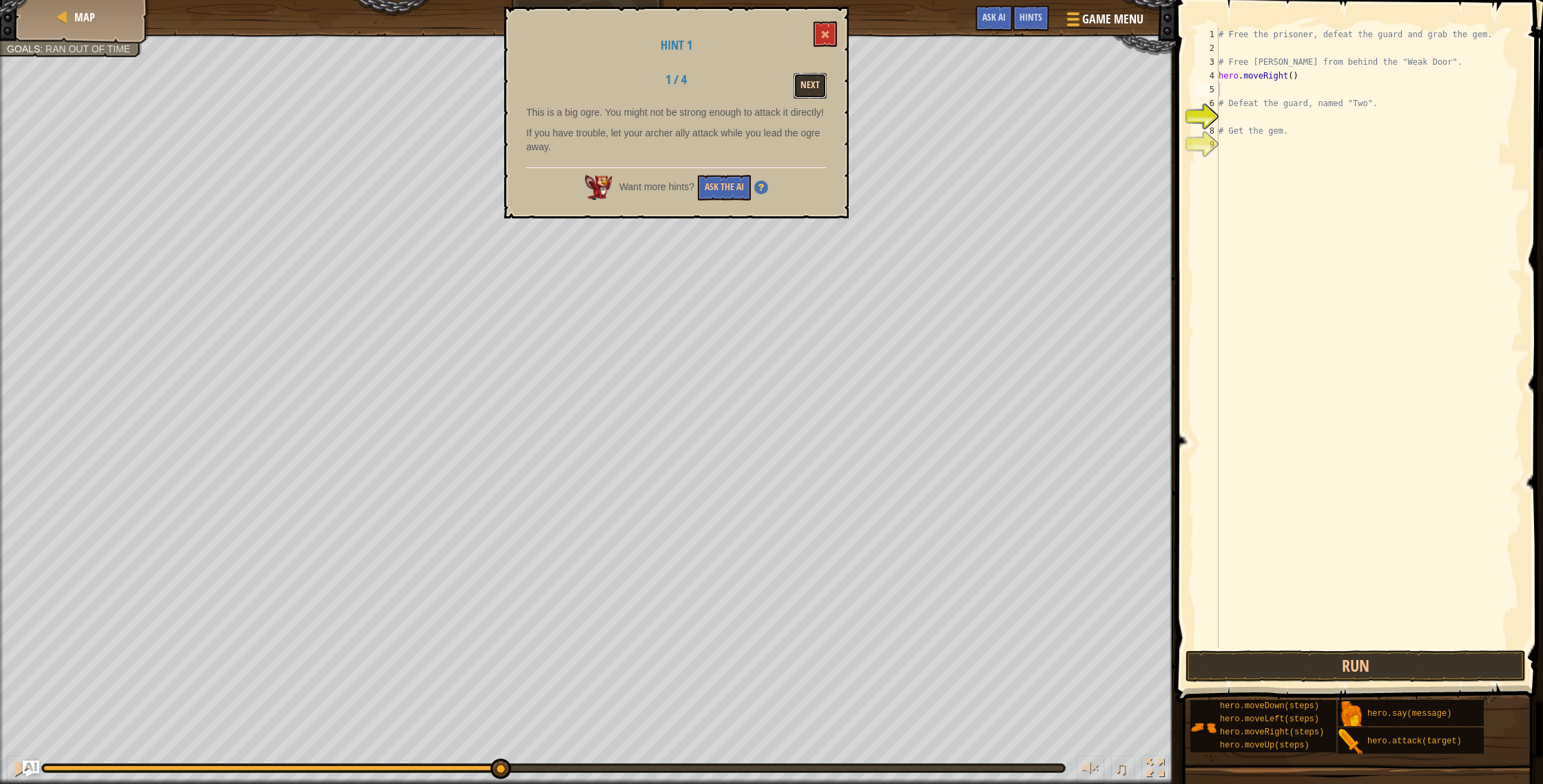
click at [811, 85] on button "Next" at bounding box center [811, 85] width 33 height 25
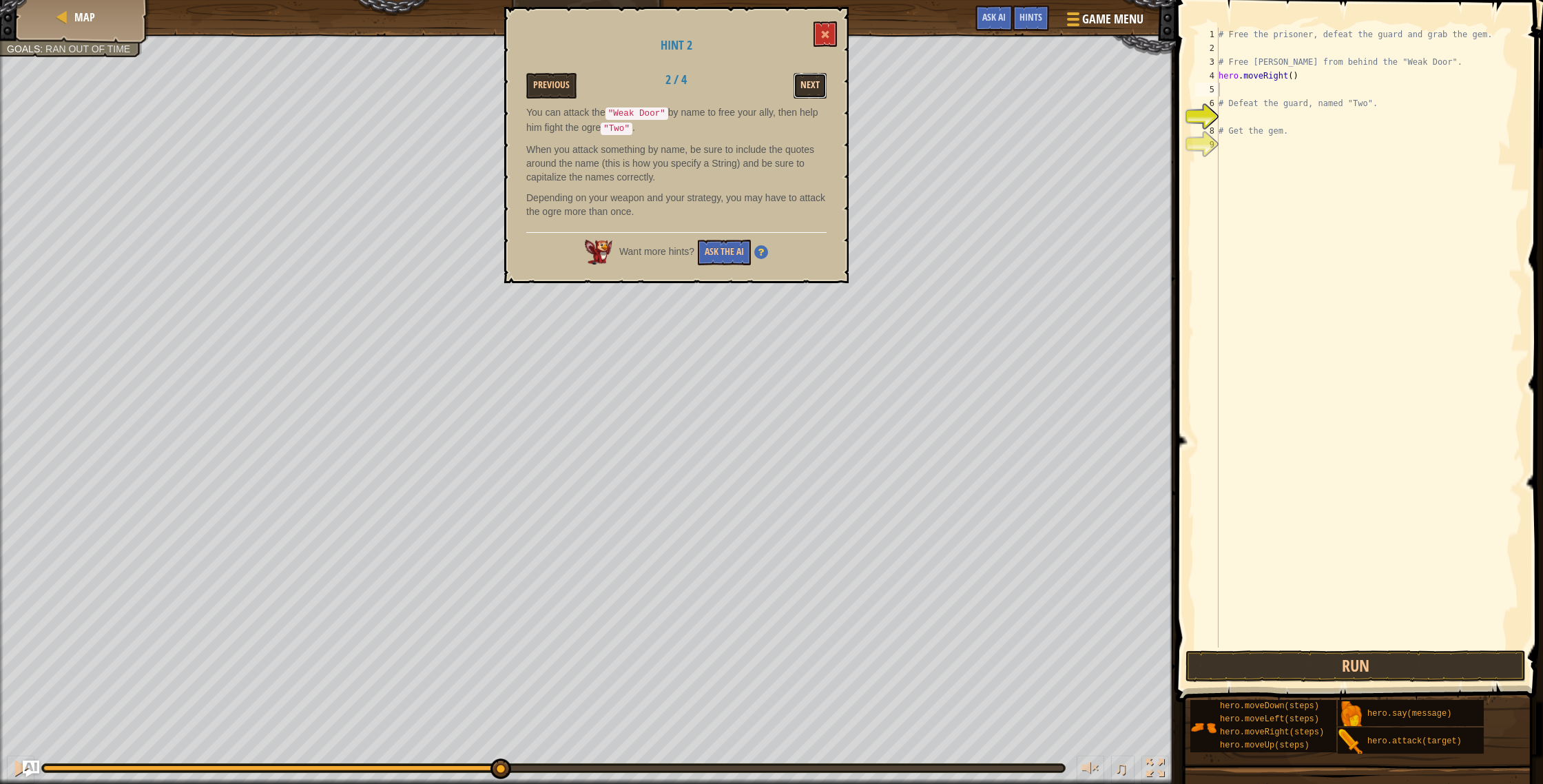
click at [820, 89] on button "Next" at bounding box center [811, 85] width 33 height 25
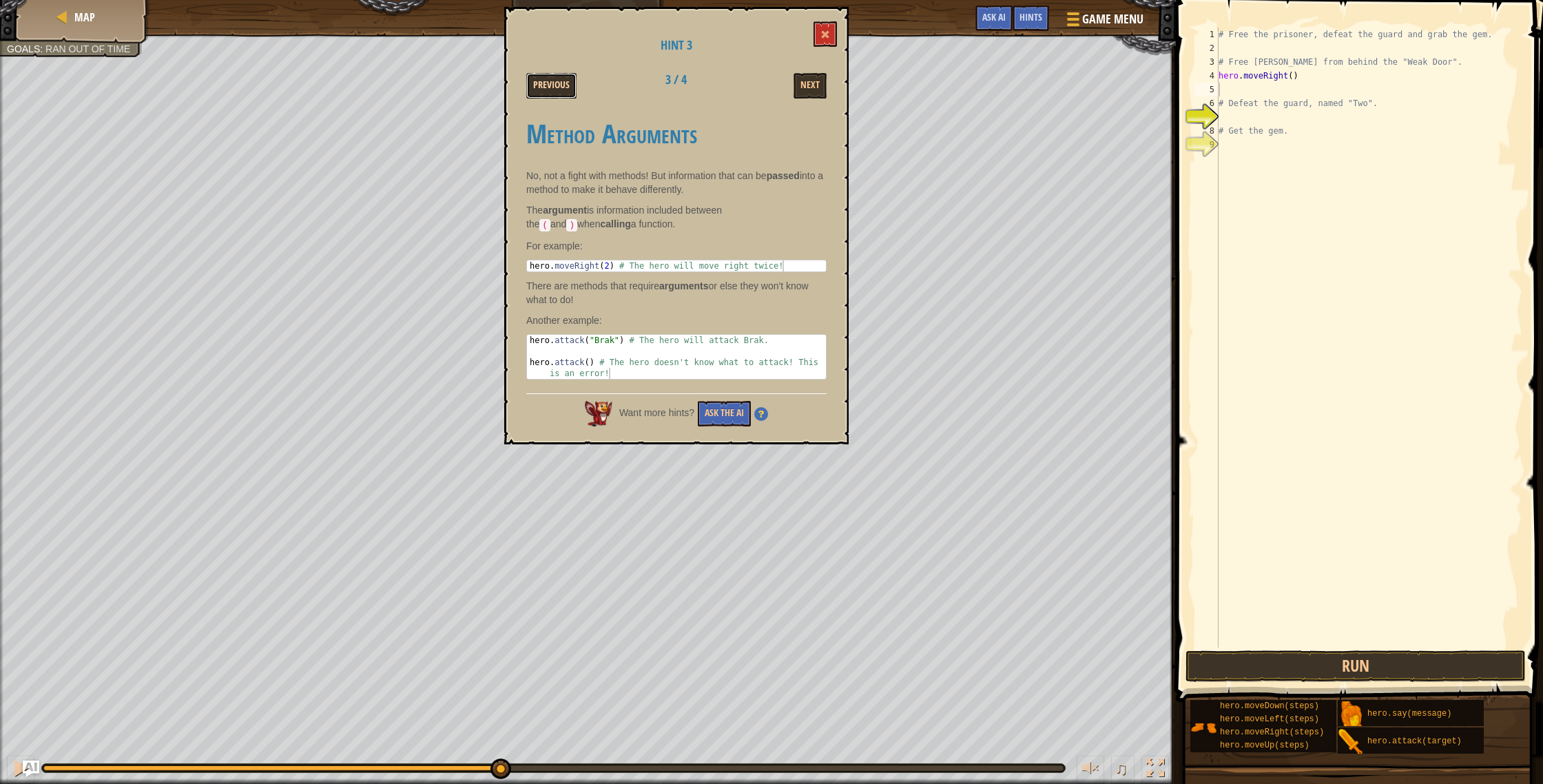
click at [539, 95] on button "Previous" at bounding box center [551, 85] width 50 height 25
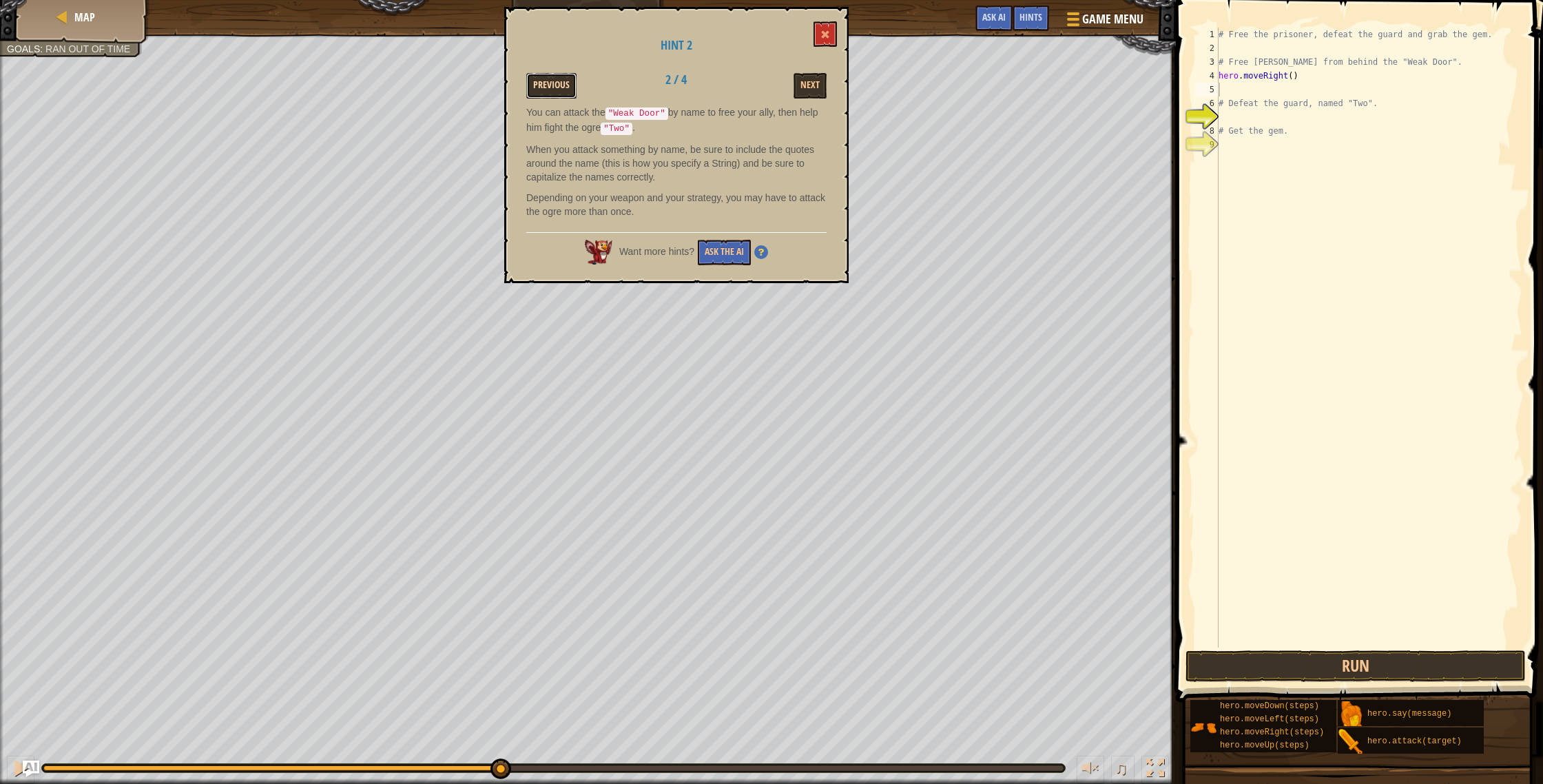
click at [548, 90] on button "Previous" at bounding box center [551, 85] width 50 height 25
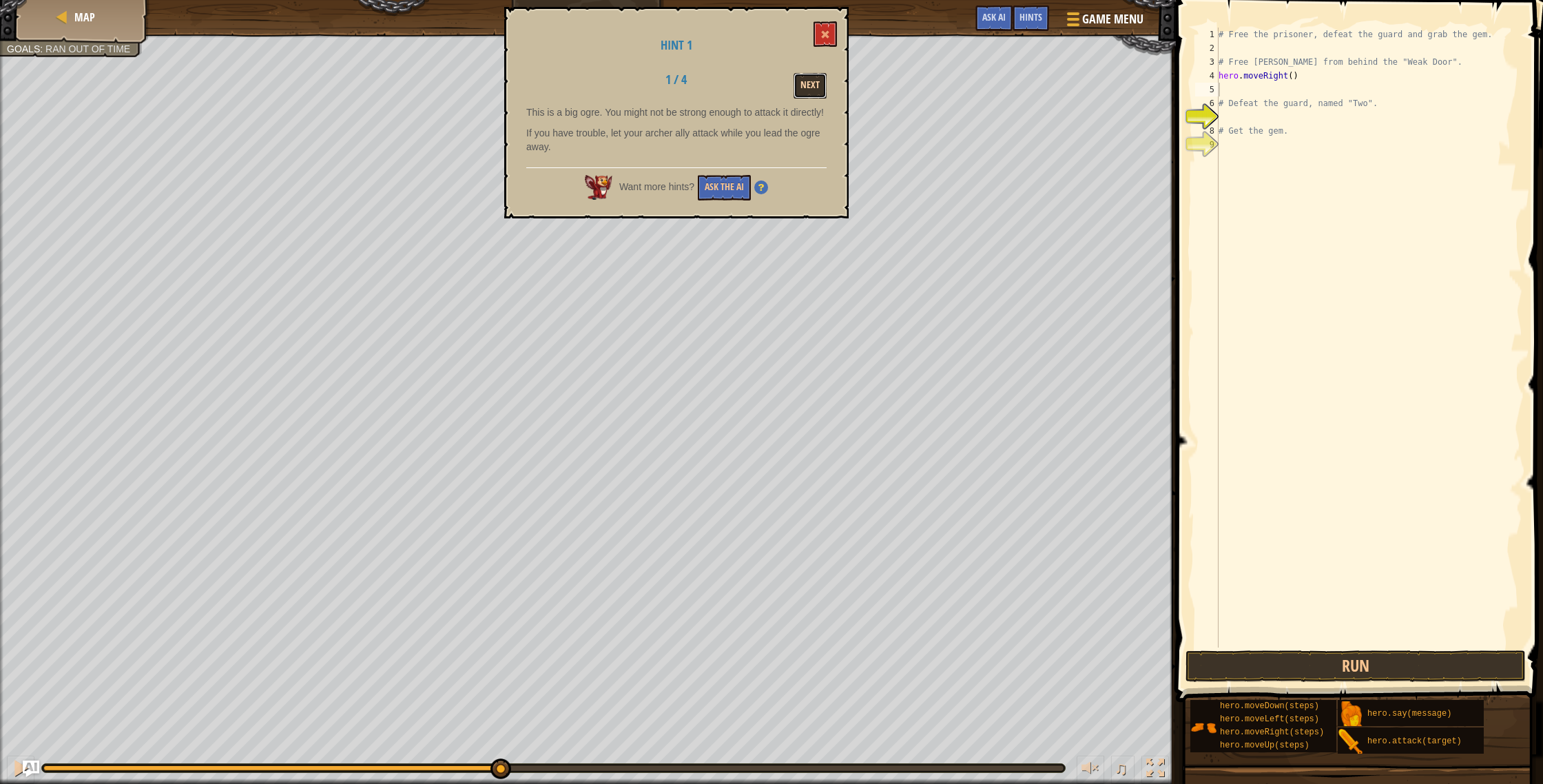
click at [801, 97] on button "Next" at bounding box center [811, 85] width 33 height 25
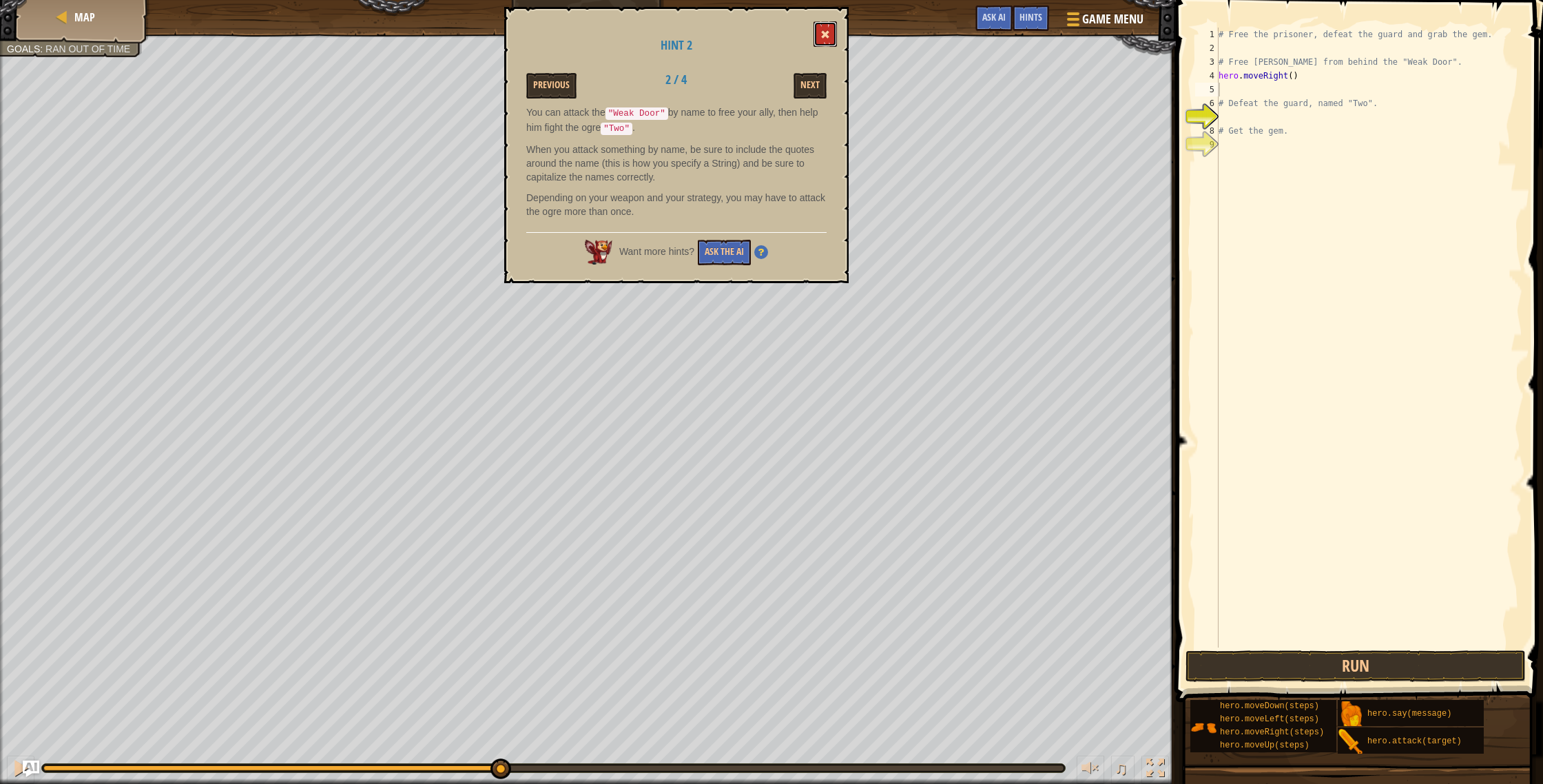
click at [830, 31] on button at bounding box center [825, 34] width 24 height 25
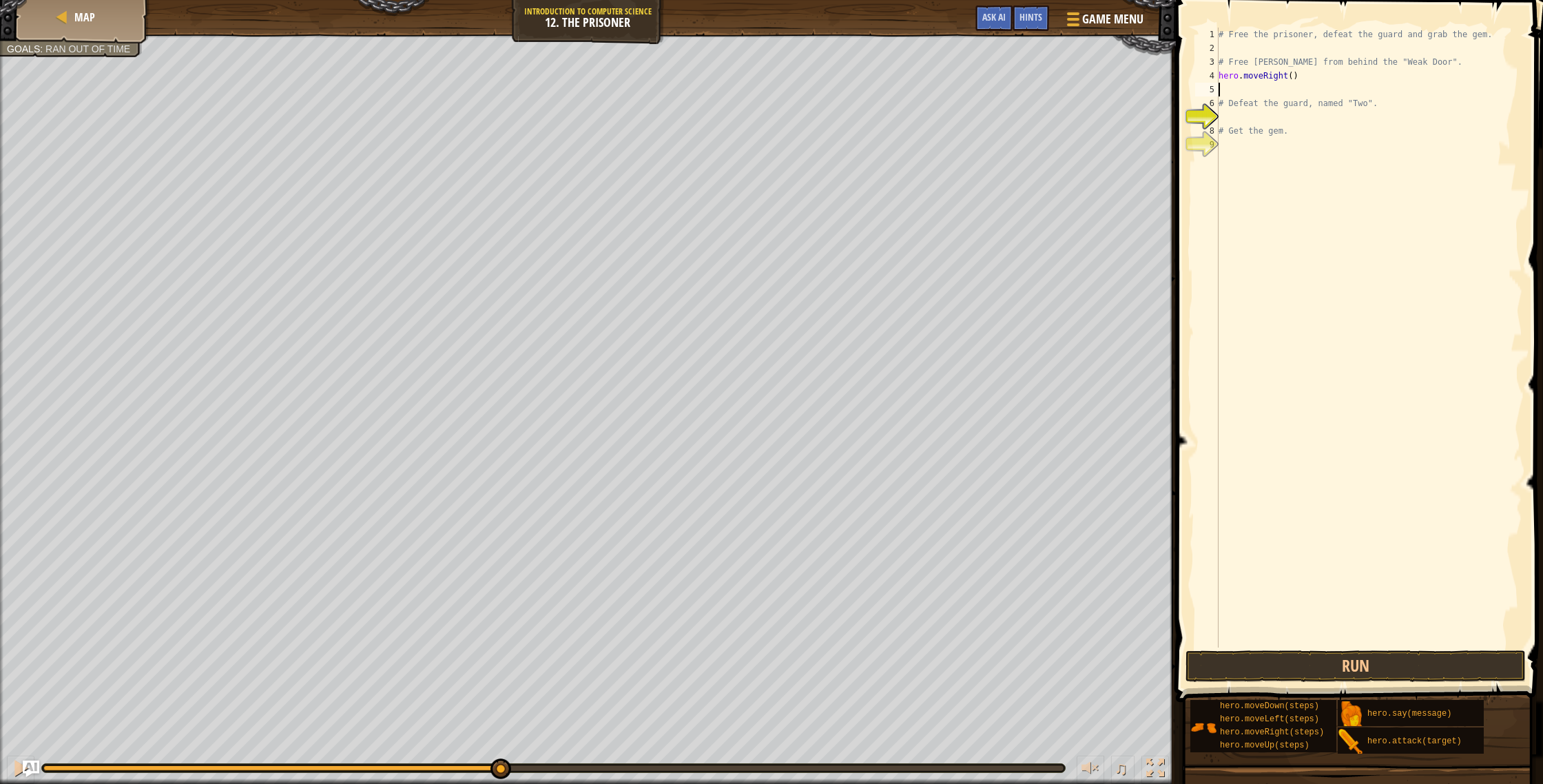
drag, startPoint x: 1217, startPoint y: 31, endPoint x: 1229, endPoint y: 45, distance: 18.4
click at [1243, 77] on div "1 2 3 4 5 6 7 8 9 # Free the prisoner, defeat the guard and grab the gem. # Fre…" at bounding box center [1357, 337] width 330 height 619
click at [1217, 29] on div "1" at bounding box center [1207, 34] width 24 height 14
click at [1494, 36] on div "# Free the prisoner, defeat the guard and grab the gem. # Free [PERSON_NAME] fr…" at bounding box center [1369, 351] width 307 height 648
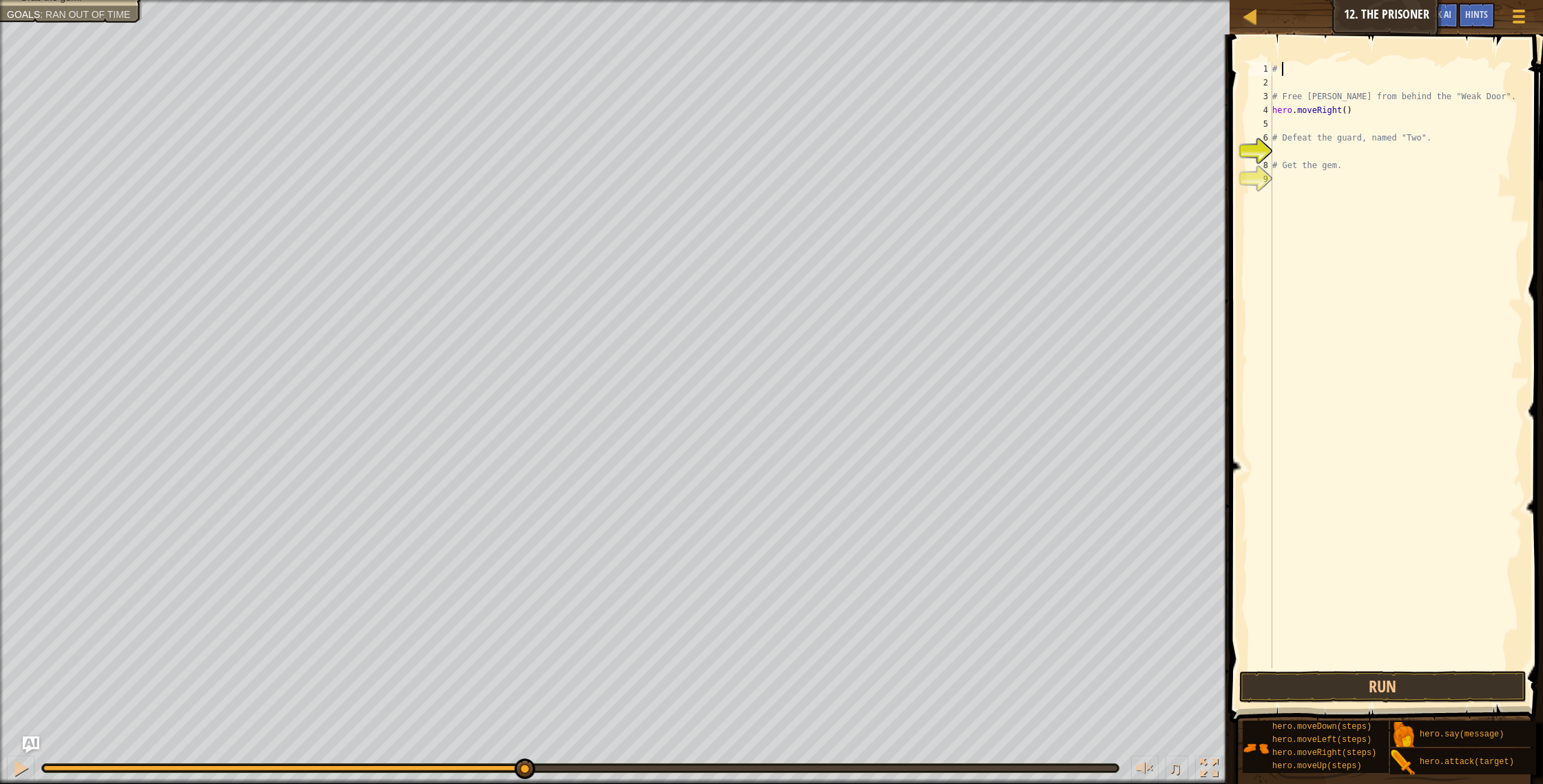
type textarea "#"
type textarea "h"
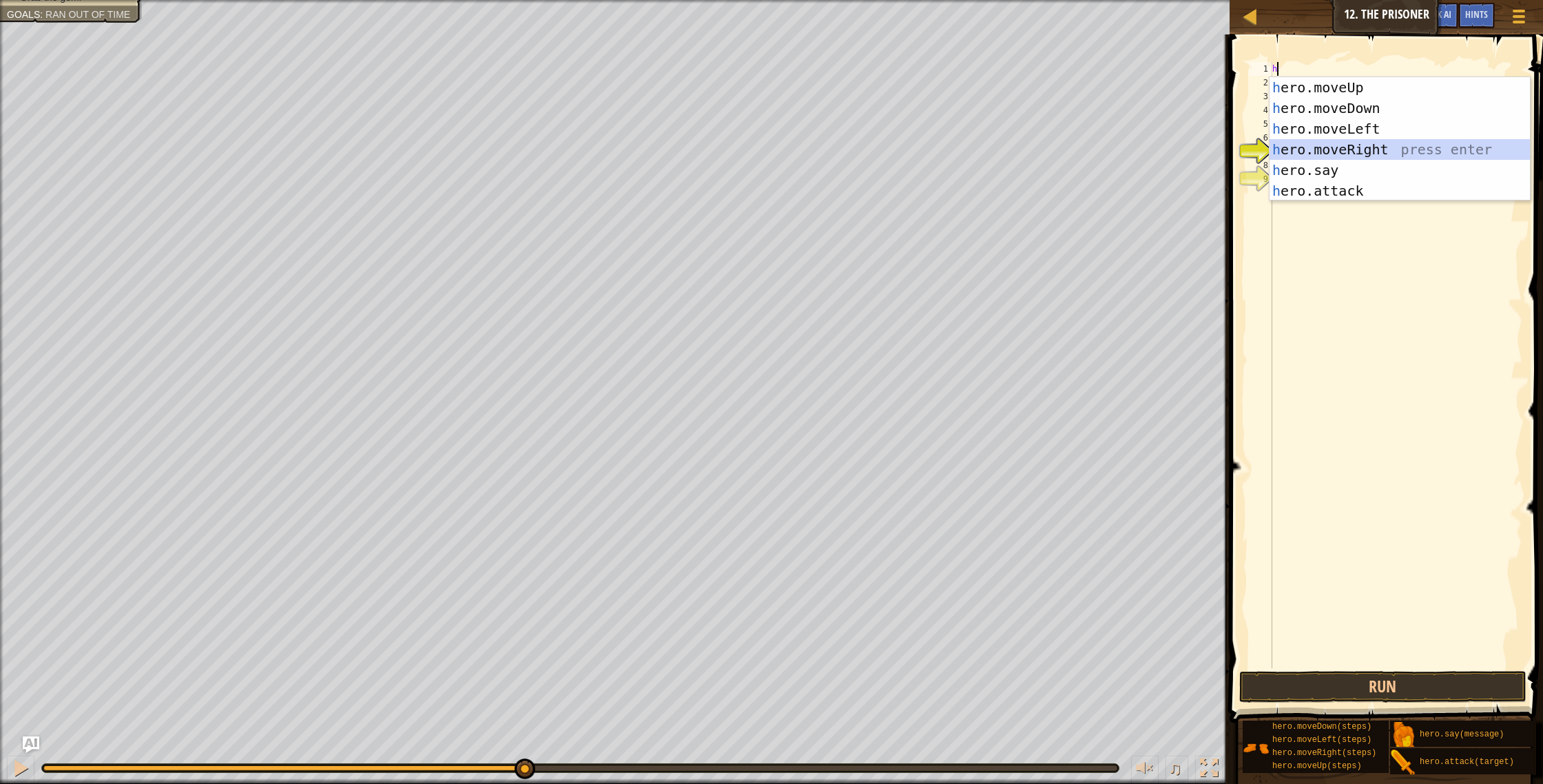
click at [1338, 142] on div "h ero.moveUp press enter h ero.moveDown press enter h ero.moveLeft press enter …" at bounding box center [1400, 160] width 261 height 166
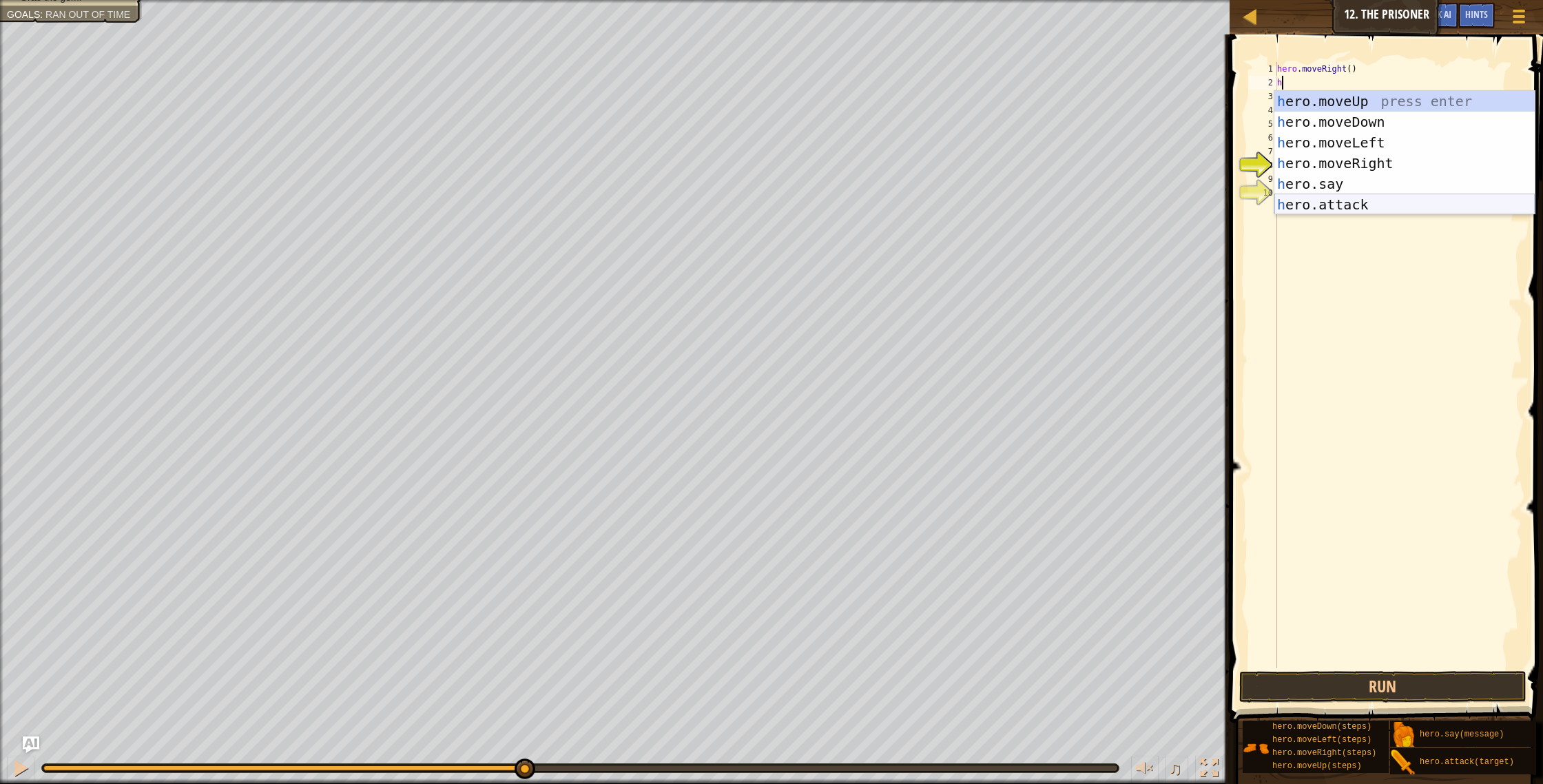
drag, startPoint x: 1320, startPoint y: 197, endPoint x: 1319, endPoint y: 176, distance: 21.0
click at [1320, 197] on div "h ero.moveUp press enter h ero.moveDown press enter h ero.moveLeft press enter …" at bounding box center [1405, 173] width 261 height 166
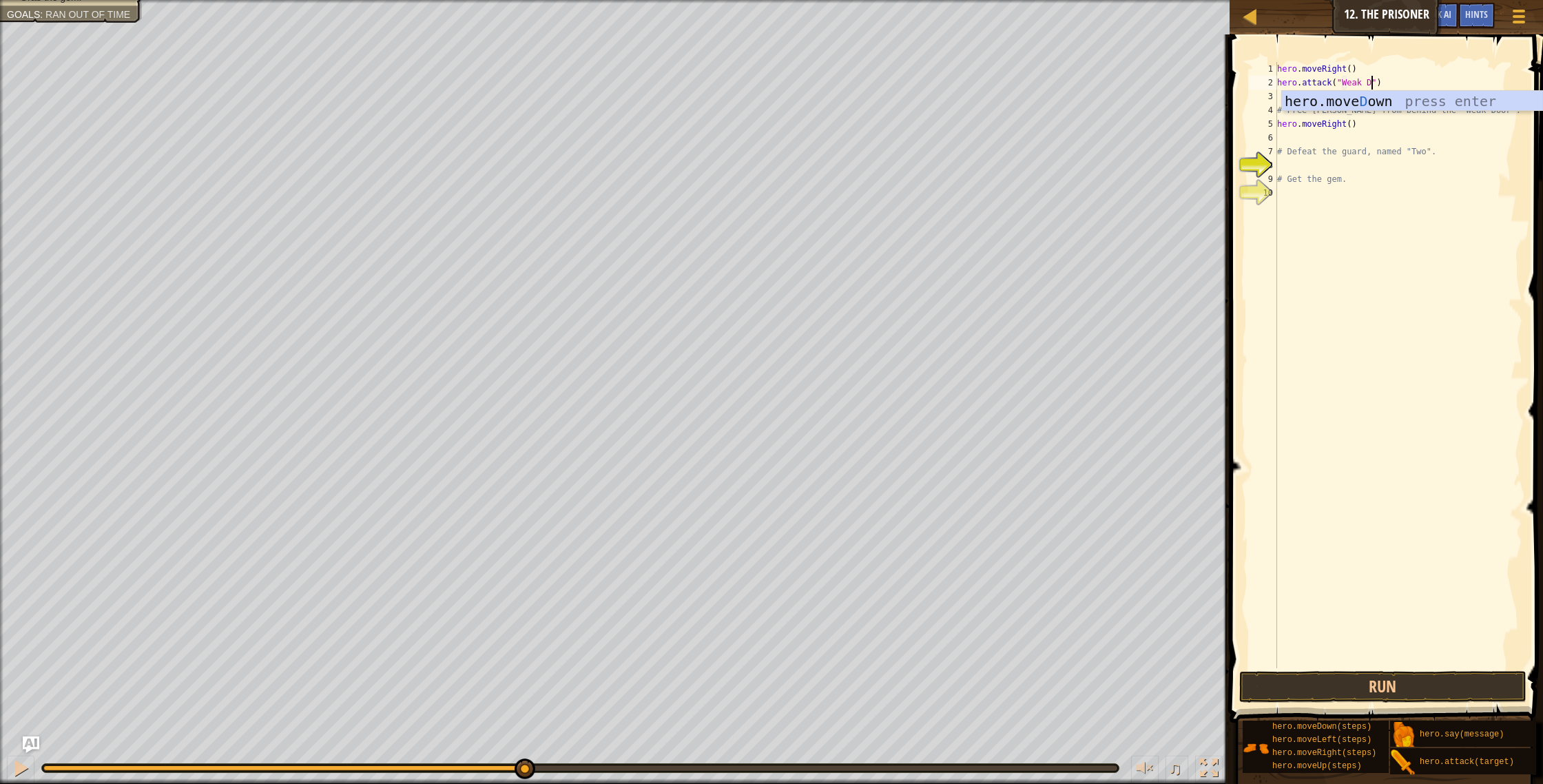
scroll to position [6, 8]
type textarea "hero.attack("Weak Door")"
click at [1308, 98] on div "hero . moveRight ( ) hero . attack ( "Weak Door" ) # Free [PERSON_NAME] from be…" at bounding box center [1399, 378] width 249 height 634
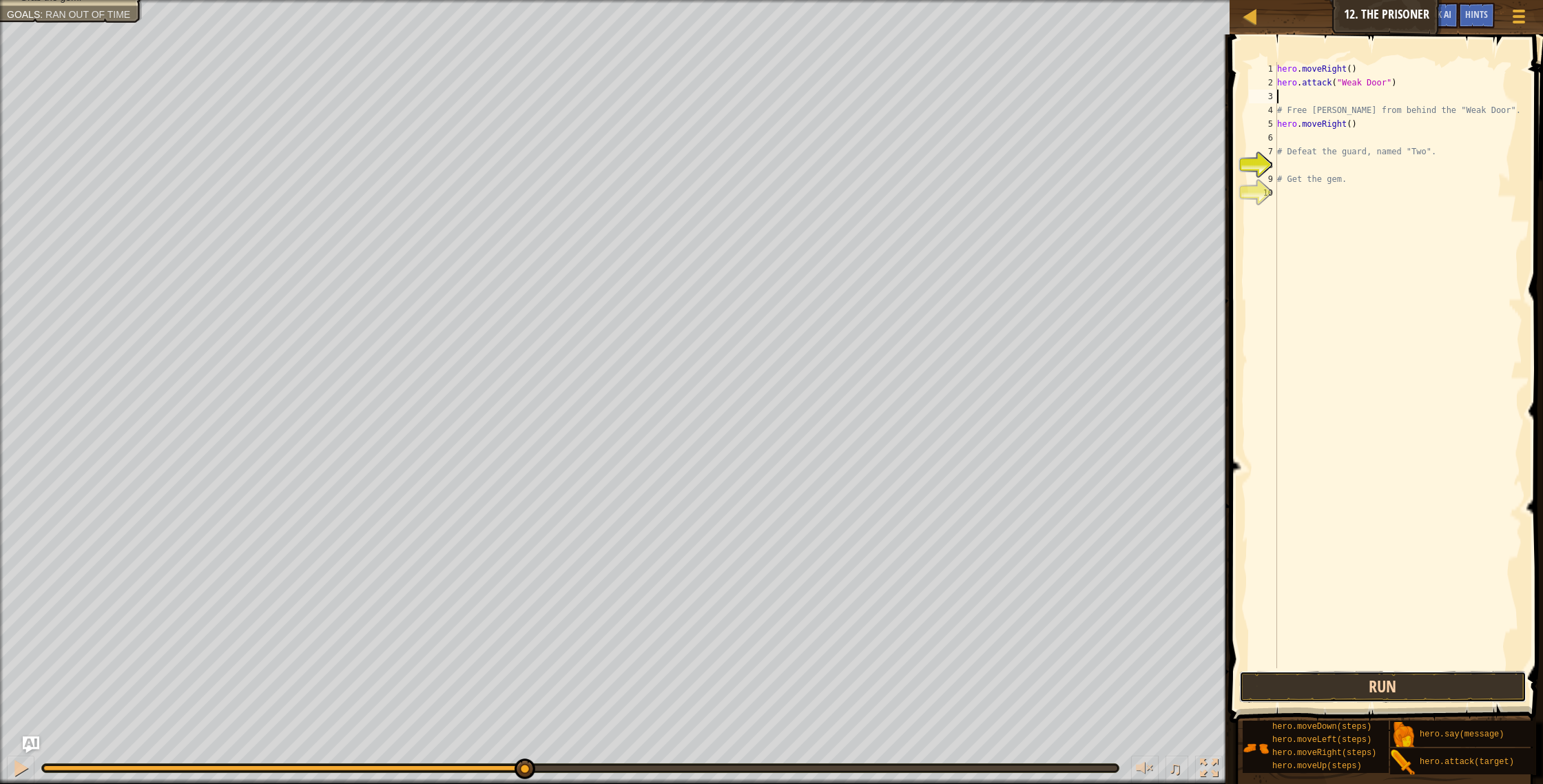
drag, startPoint x: 1367, startPoint y: 701, endPoint x: 1364, endPoint y: 687, distance: 14.3
click at [1366, 695] on button "Run" at bounding box center [1383, 686] width 288 height 31
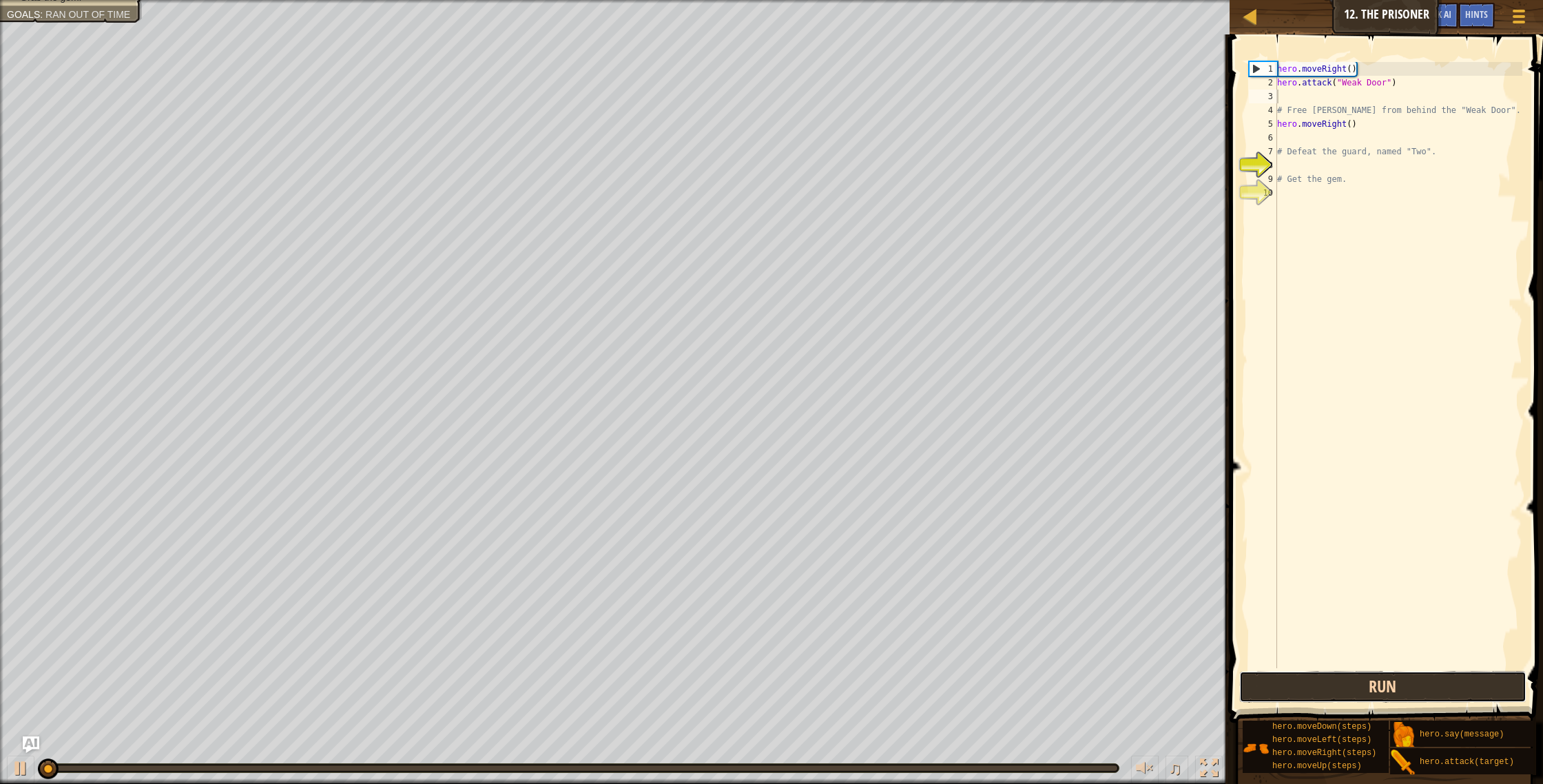
click at [1362, 681] on button "Run" at bounding box center [1383, 686] width 288 height 31
type textarea "h"
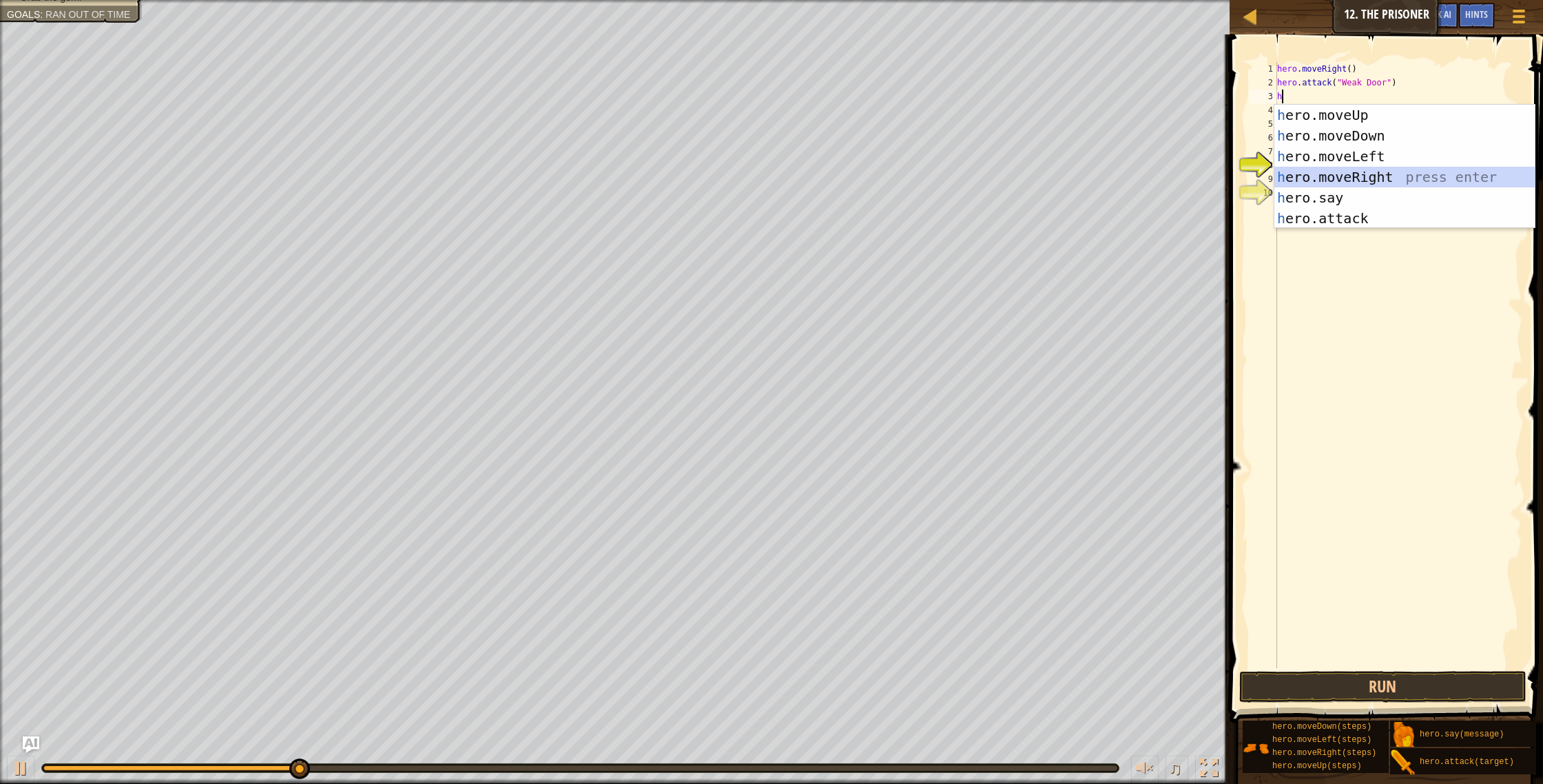
click at [1323, 179] on div "h ero.moveUp press enter h ero.moveDown press enter h ero.moveLeft press enter …" at bounding box center [1405, 187] width 261 height 166
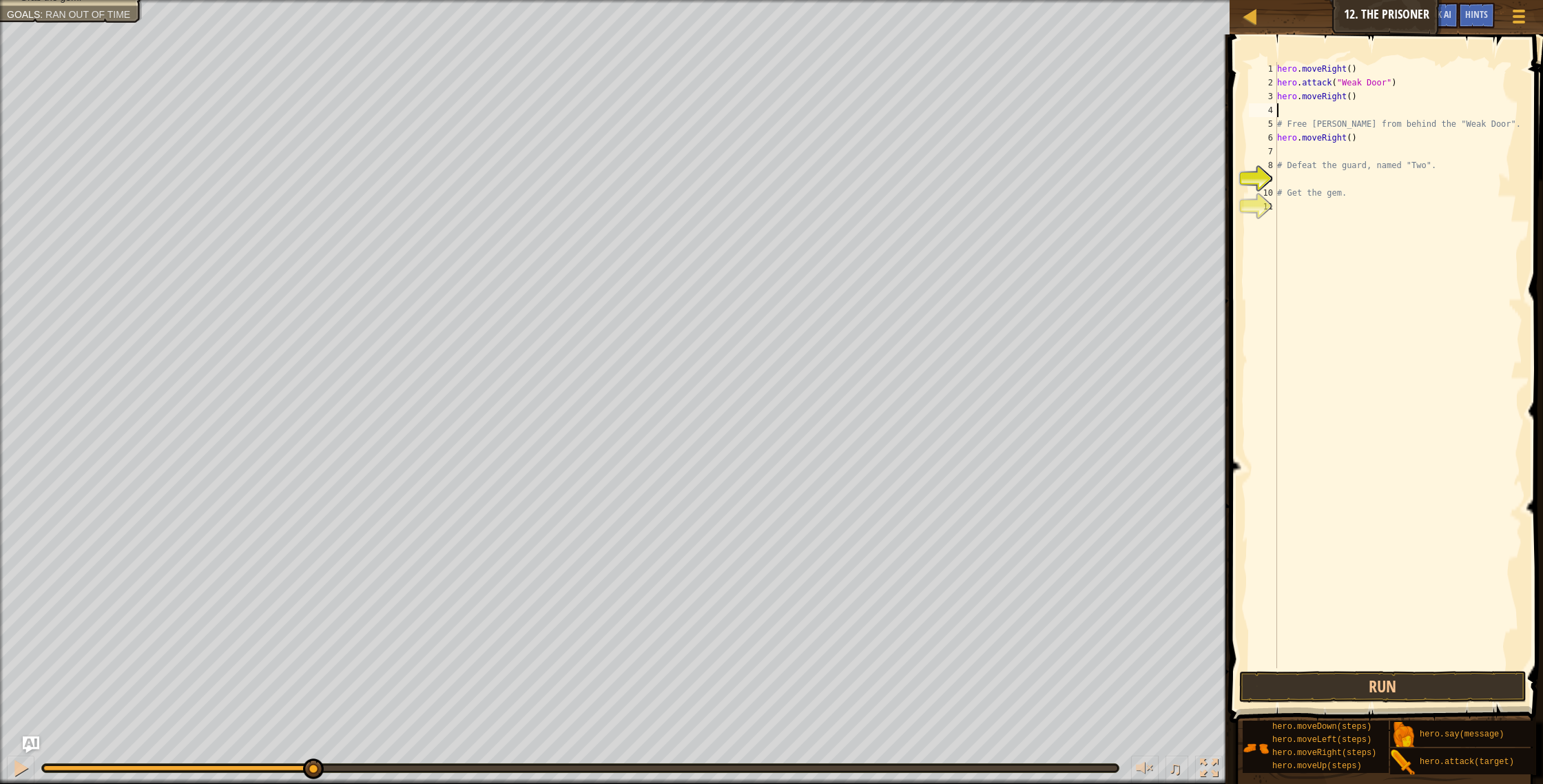
type textarea "h"
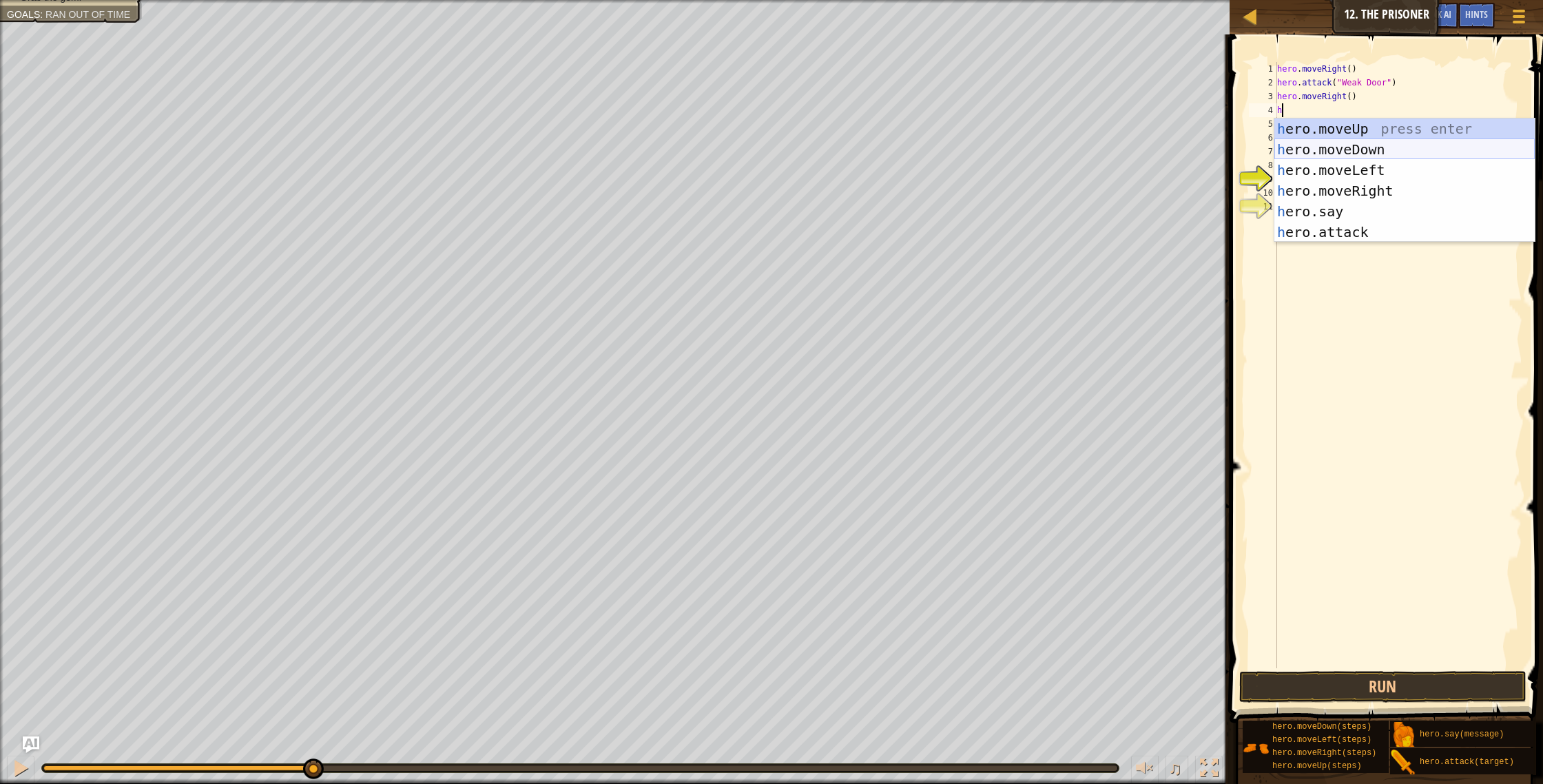
click at [1329, 156] on div "h ero.moveUp press enter h ero.moveDown press enter h ero.moveLeft press enter …" at bounding box center [1405, 201] width 261 height 166
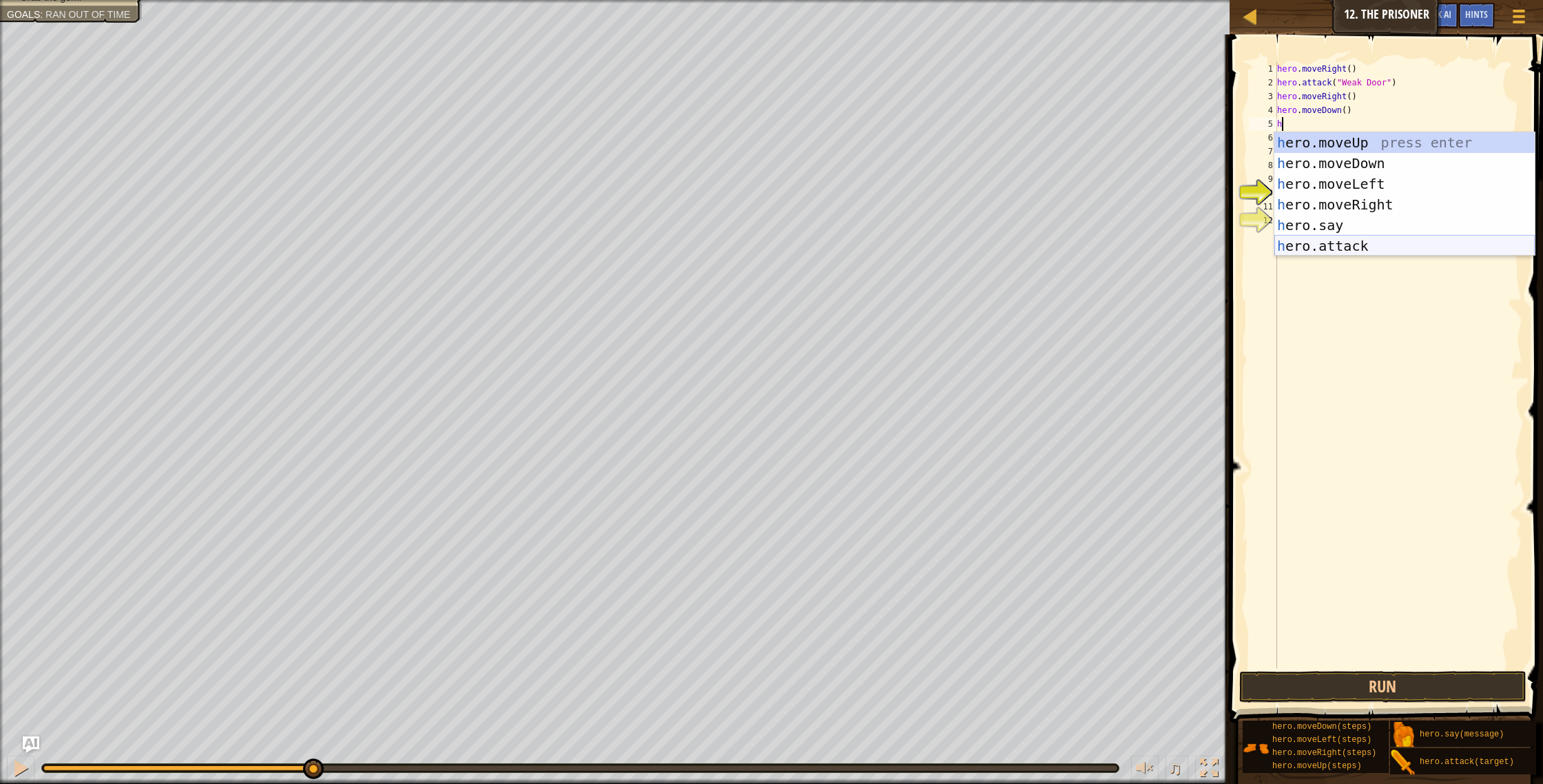
click at [1327, 245] on div "h ero.moveUp press enter h ero.moveDown press enter h ero.moveLeft press enter …" at bounding box center [1405, 215] width 261 height 166
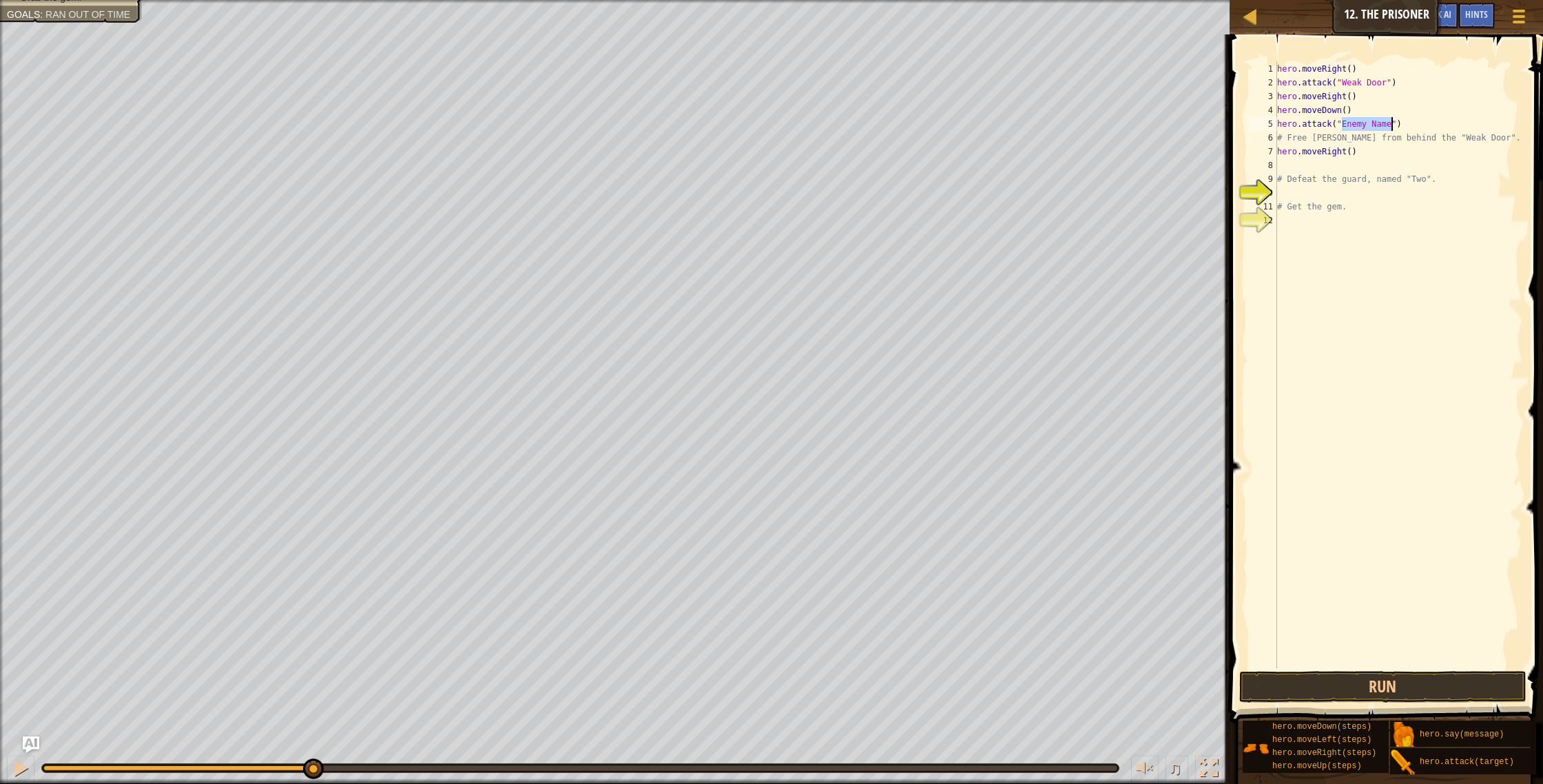
click at [1289, 139] on div "hero . moveRight ( ) hero . attack ( "Weak Door" ) hero . moveRight ( ) hero . …" at bounding box center [1399, 378] width 249 height 634
click at [1483, 139] on div "hero . moveRight ( ) hero . attack ( "Weak Door" ) hero . moveRight ( ) hero . …" at bounding box center [1398, 378] width 248 height 634
type textarea "F"
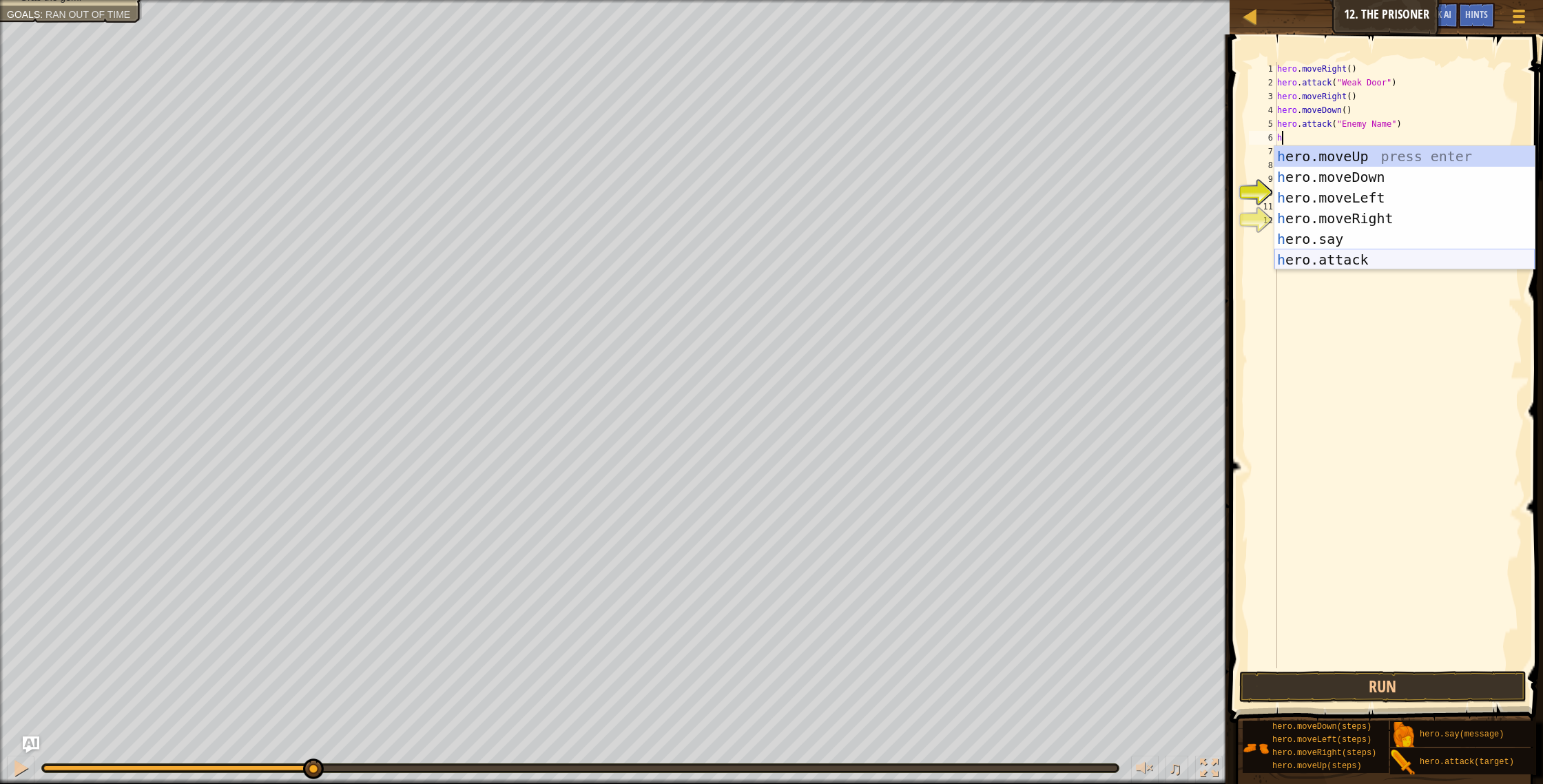
click at [1345, 263] on div "h ero.moveUp press enter h ero.moveDown press enter h ero.moveLeft press enter …" at bounding box center [1405, 228] width 261 height 166
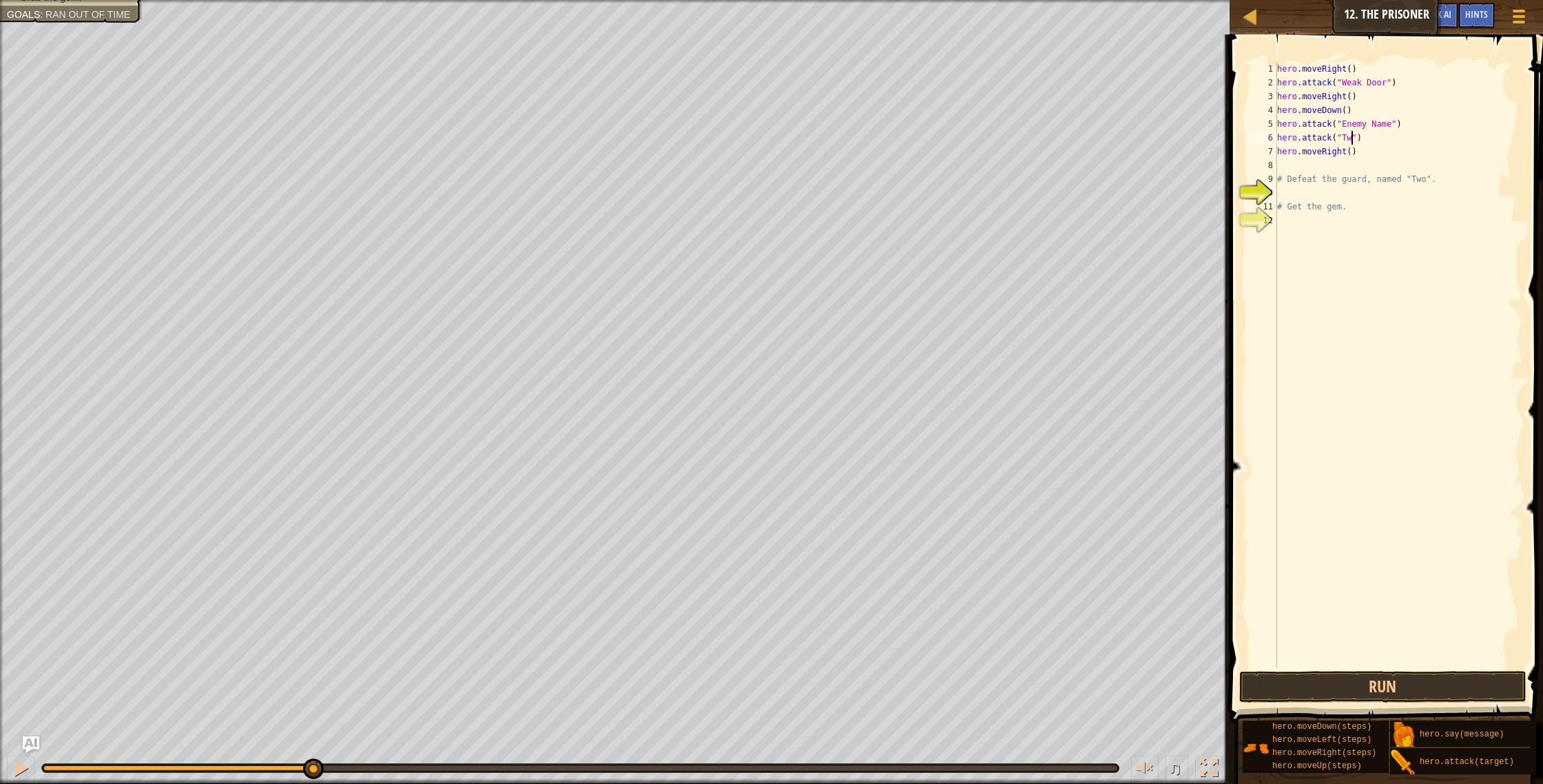
scroll to position [6, 6]
click at [1389, 121] on div "hero . moveRight ( ) hero . attack ( "Weak Door" ) hero . moveRight ( ) hero . …" at bounding box center [1398, 378] width 248 height 634
click at [1358, 153] on div "hero . moveRight ( ) hero . attack ( "Weak Door" ) hero . moveRight ( ) hero . …" at bounding box center [1398, 378] width 248 height 634
type textarea "h"
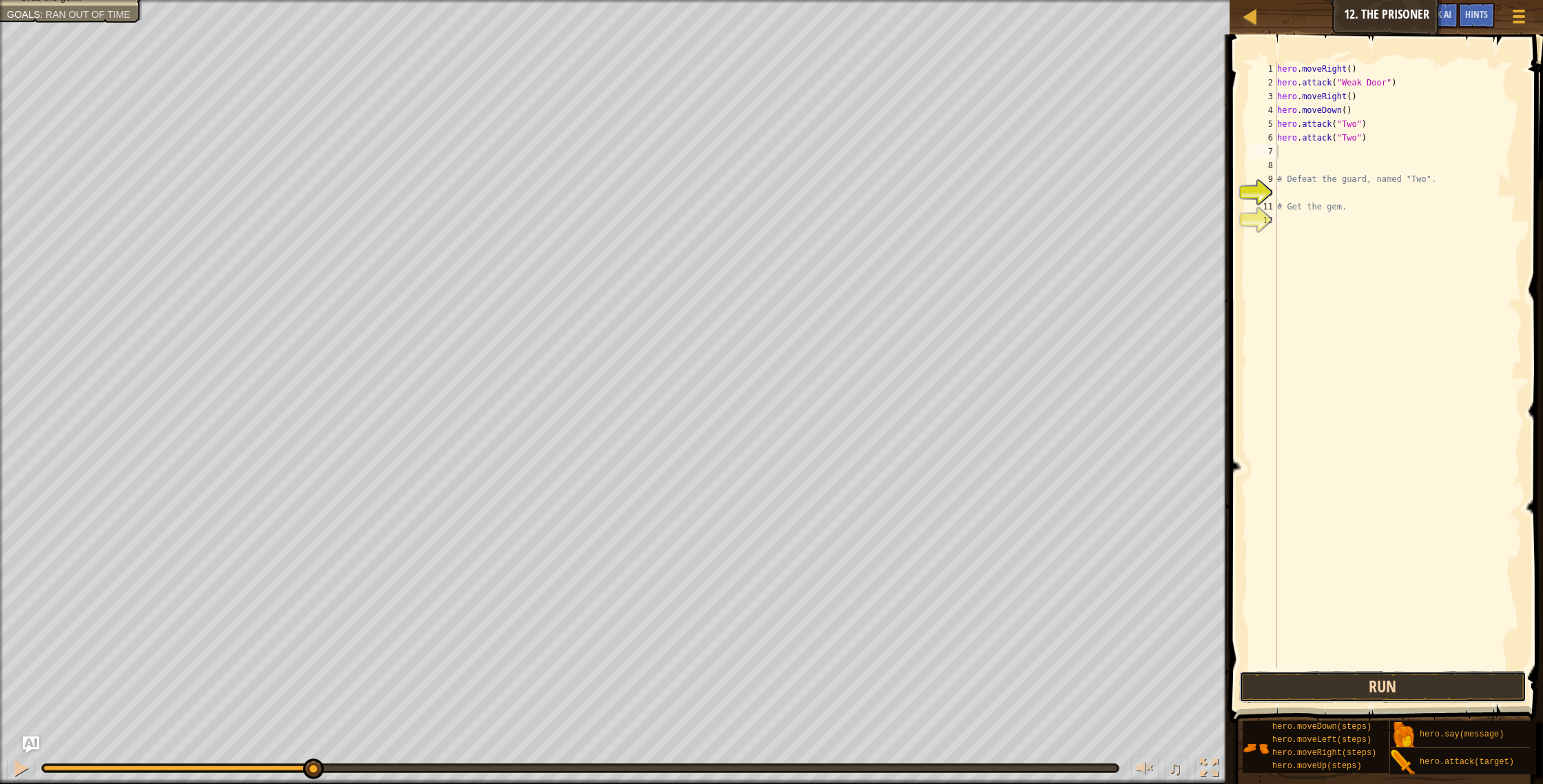
click at [1362, 675] on button "Run" at bounding box center [1383, 686] width 288 height 31
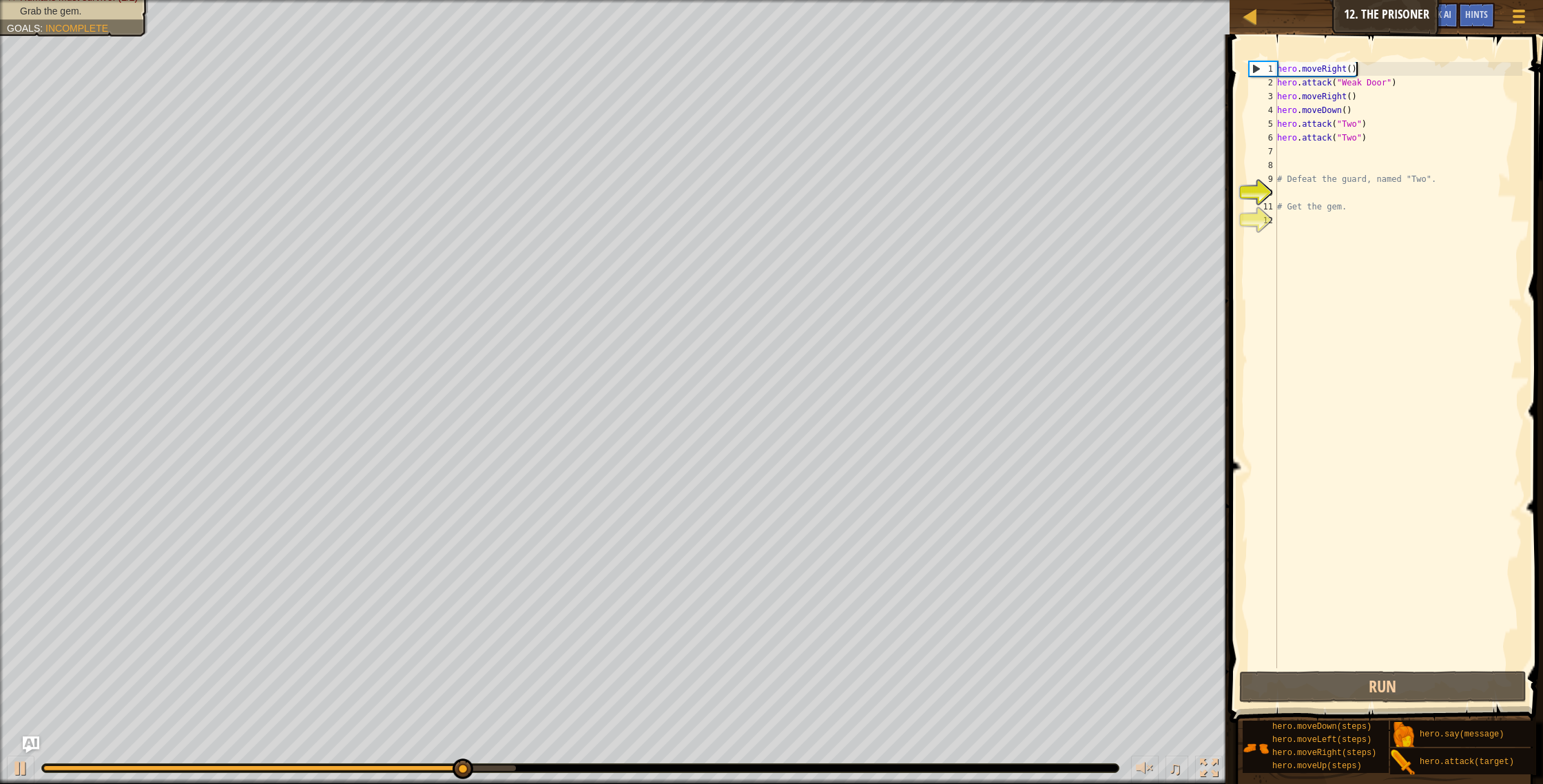
click at [1369, 73] on div "hero . moveRight ( ) hero . attack ( "Weak Door" ) hero . moveRight ( ) hero . …" at bounding box center [1398, 378] width 248 height 634
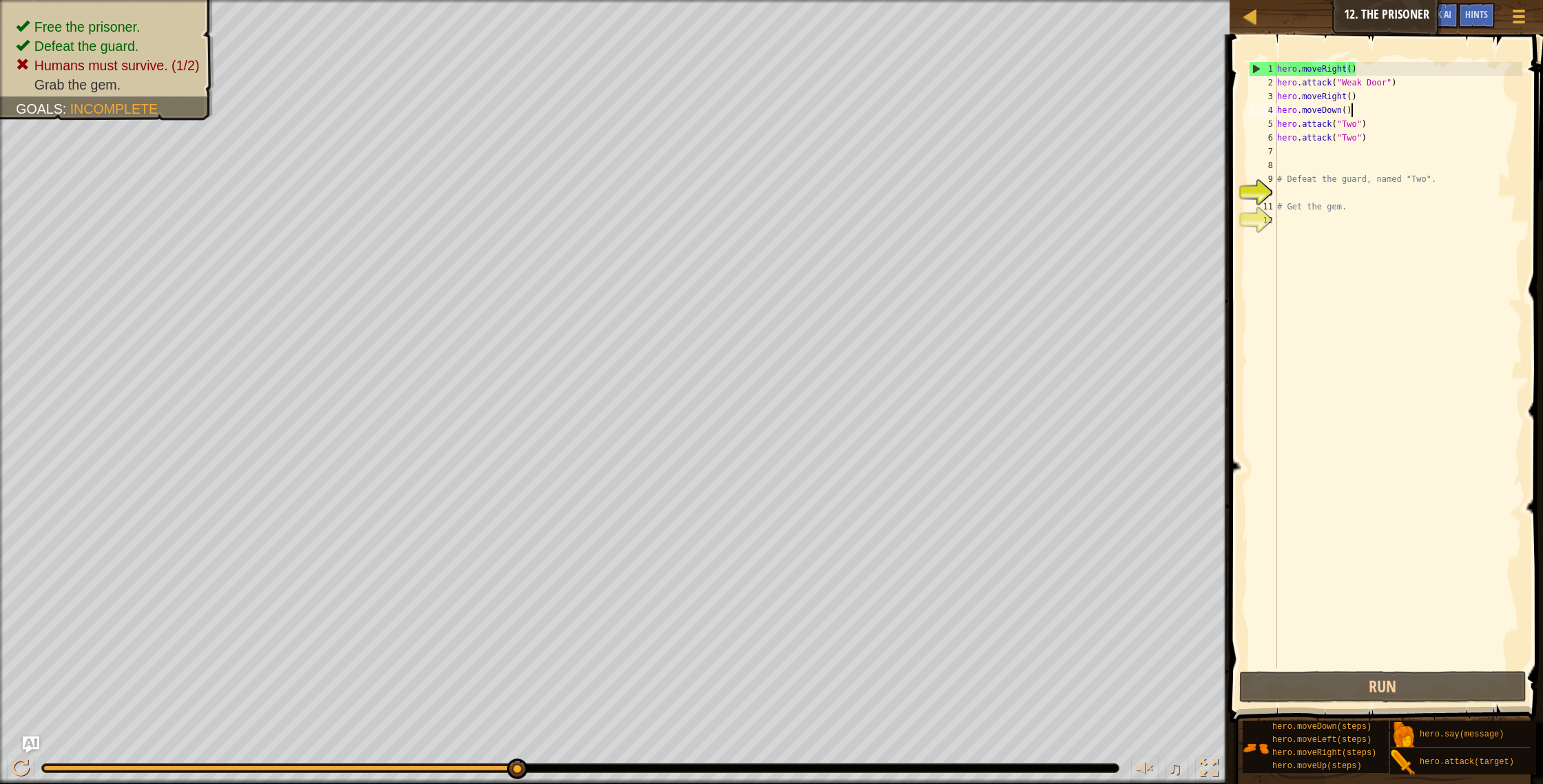
click at [1355, 112] on div "hero . moveRight ( ) hero . attack ( "Weak Door" ) hero . moveRight ( ) hero . …" at bounding box center [1398, 378] width 248 height 634
type textarea "h"
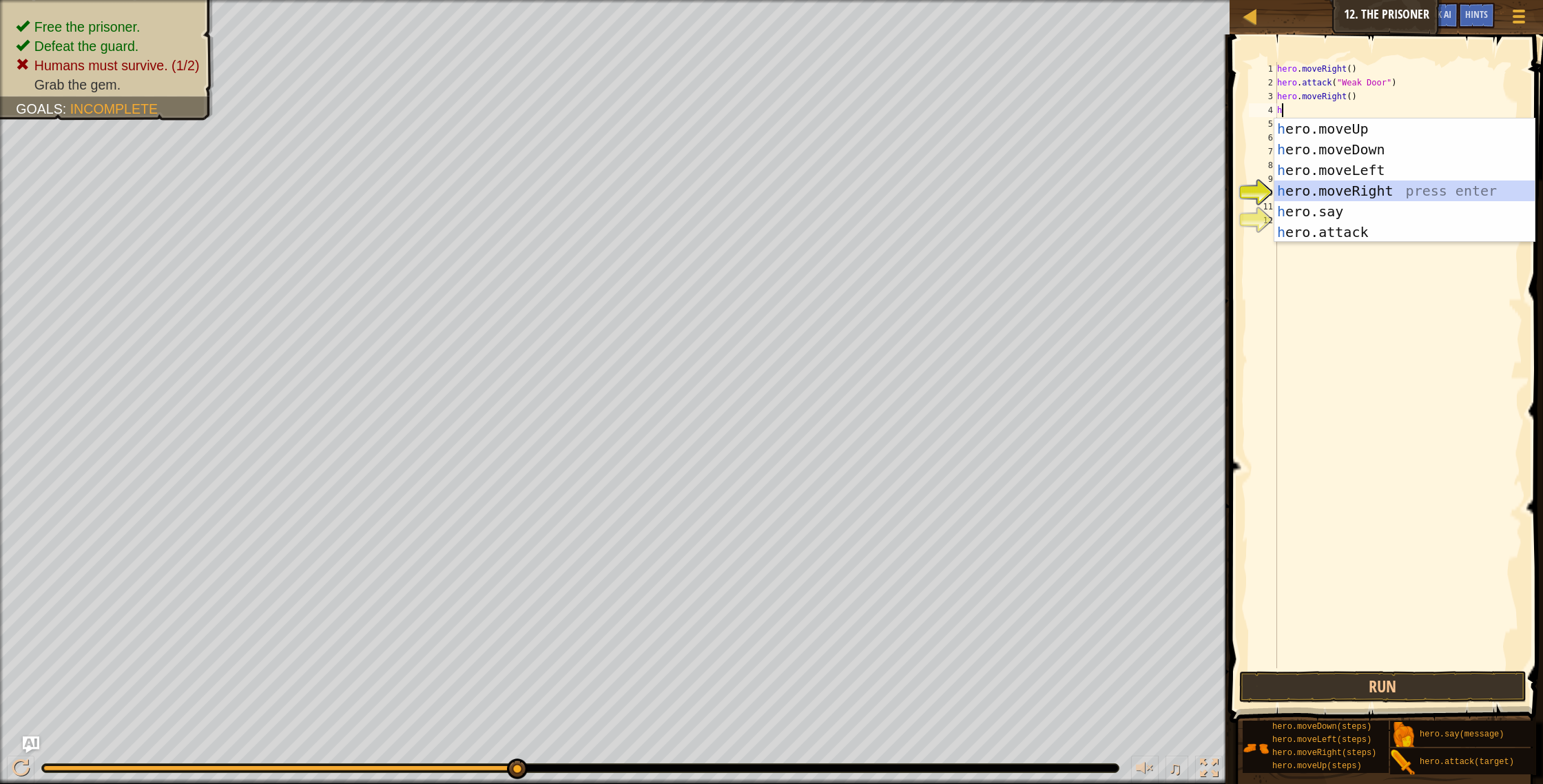
click at [1329, 187] on div "h ero.moveUp press enter h ero.moveDown press enter h ero.moveLeft press enter …" at bounding box center [1405, 201] width 261 height 166
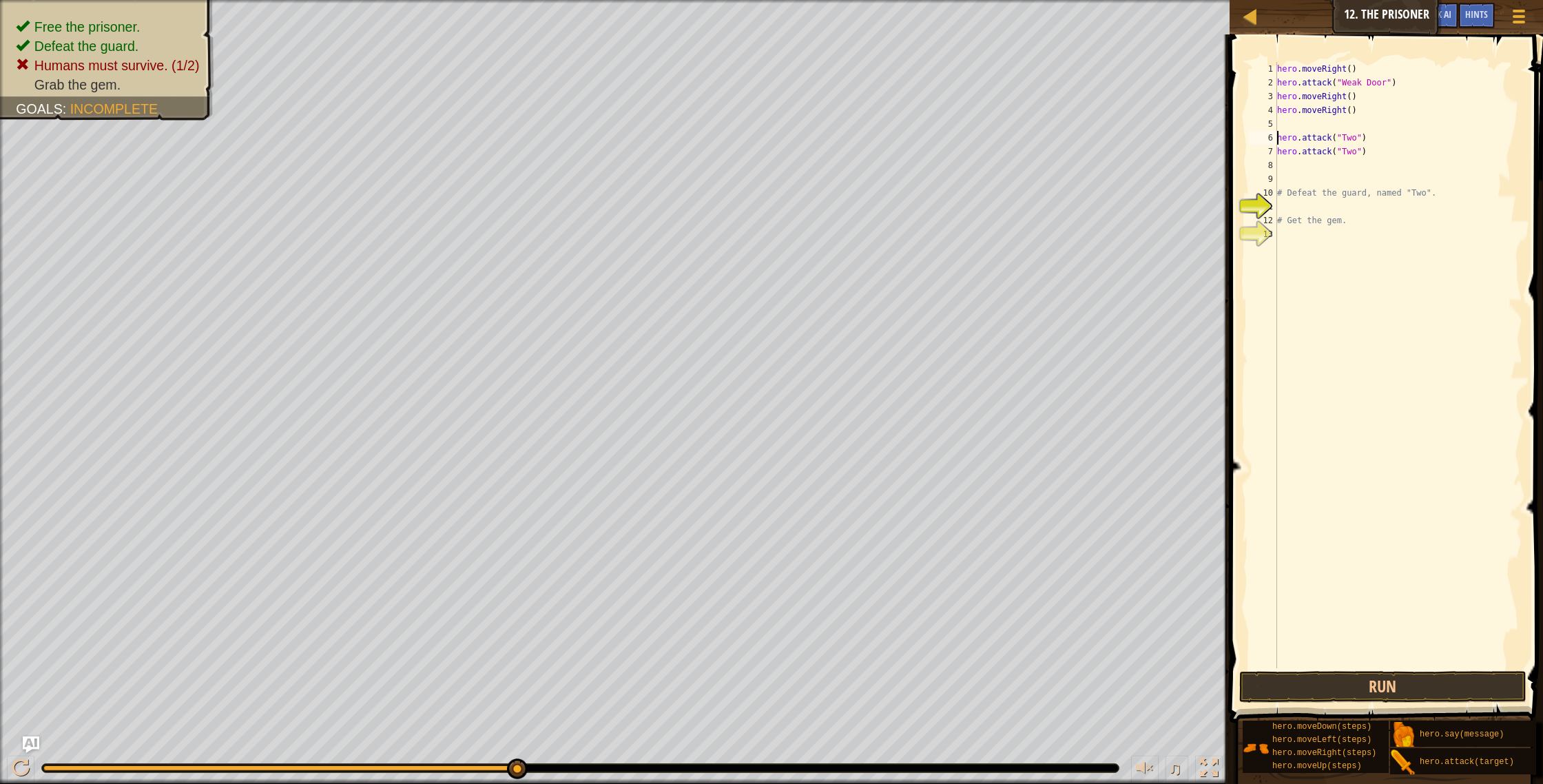
click at [1278, 135] on div "hero . moveRight ( ) hero . attack ( "Weak Door" ) hero . moveRight ( ) hero . …" at bounding box center [1398, 378] width 248 height 634
type textarea "hero.attack("Two")"
click at [1462, 675] on button "Run" at bounding box center [1383, 686] width 288 height 31
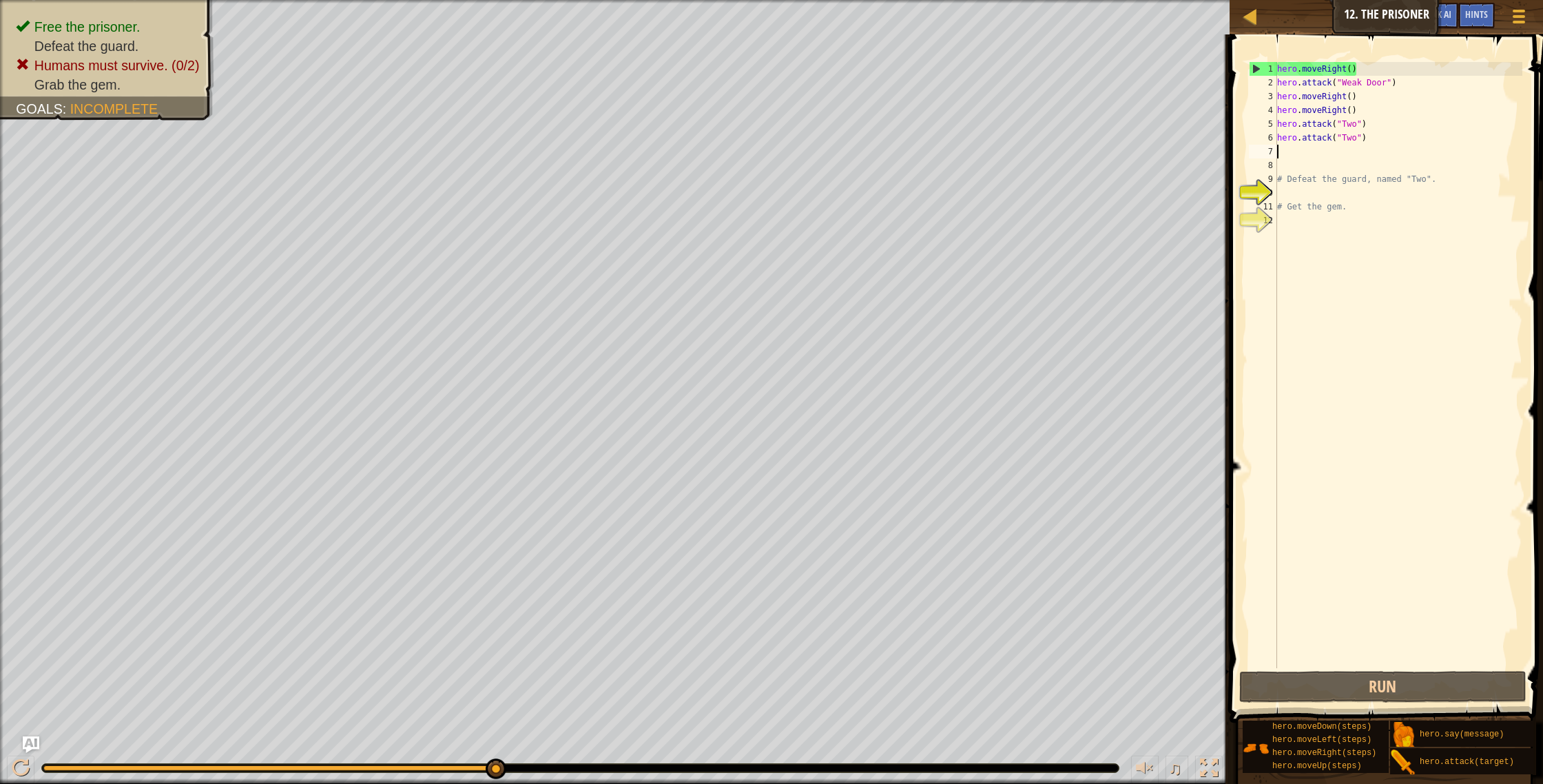
click at [1279, 151] on div "hero . moveRight ( ) hero . attack ( "Weak Door" ) hero . moveRight ( ) hero . …" at bounding box center [1398, 378] width 248 height 634
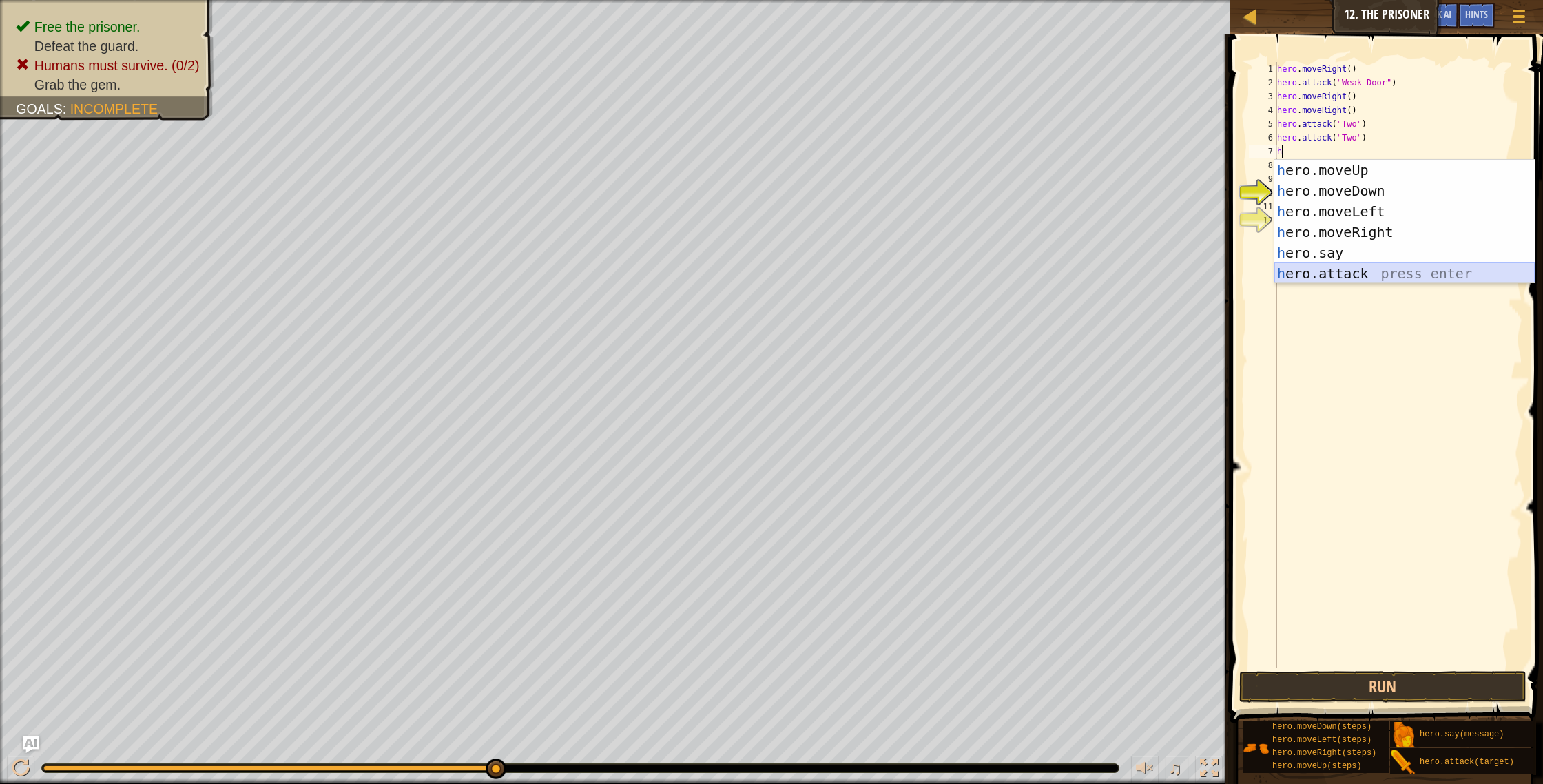
click at [1336, 273] on div "h ero.moveUp press enter h ero.moveDown press enter h ero.moveLeft press enter …" at bounding box center [1405, 242] width 261 height 166
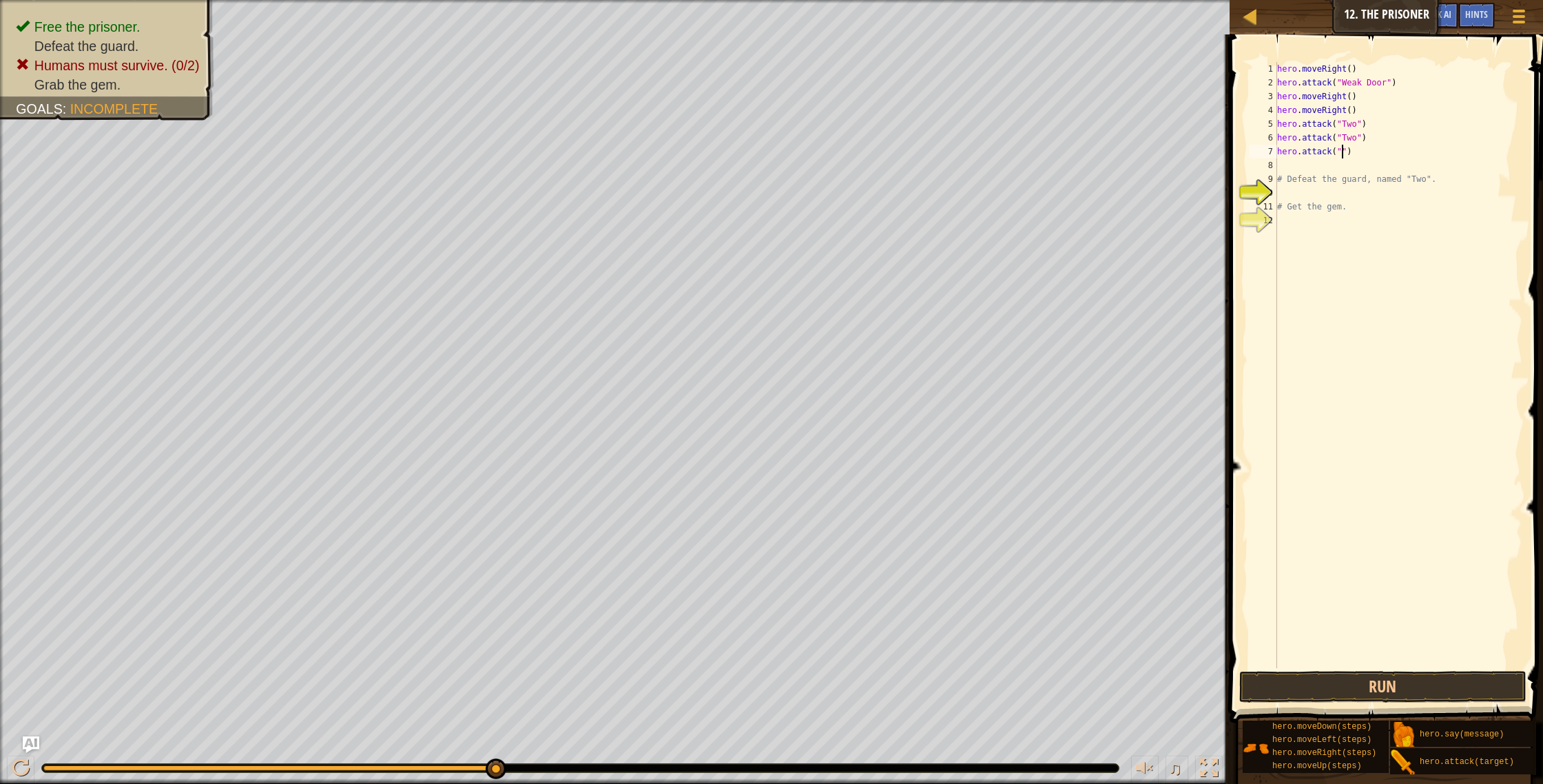
scroll to position [6, 6]
type textarea "hero.attack("Two")"
click at [1296, 161] on div "hero . moveRight ( ) hero . attack ( "Weak Door" ) hero . moveRight ( ) hero . …" at bounding box center [1398, 378] width 248 height 634
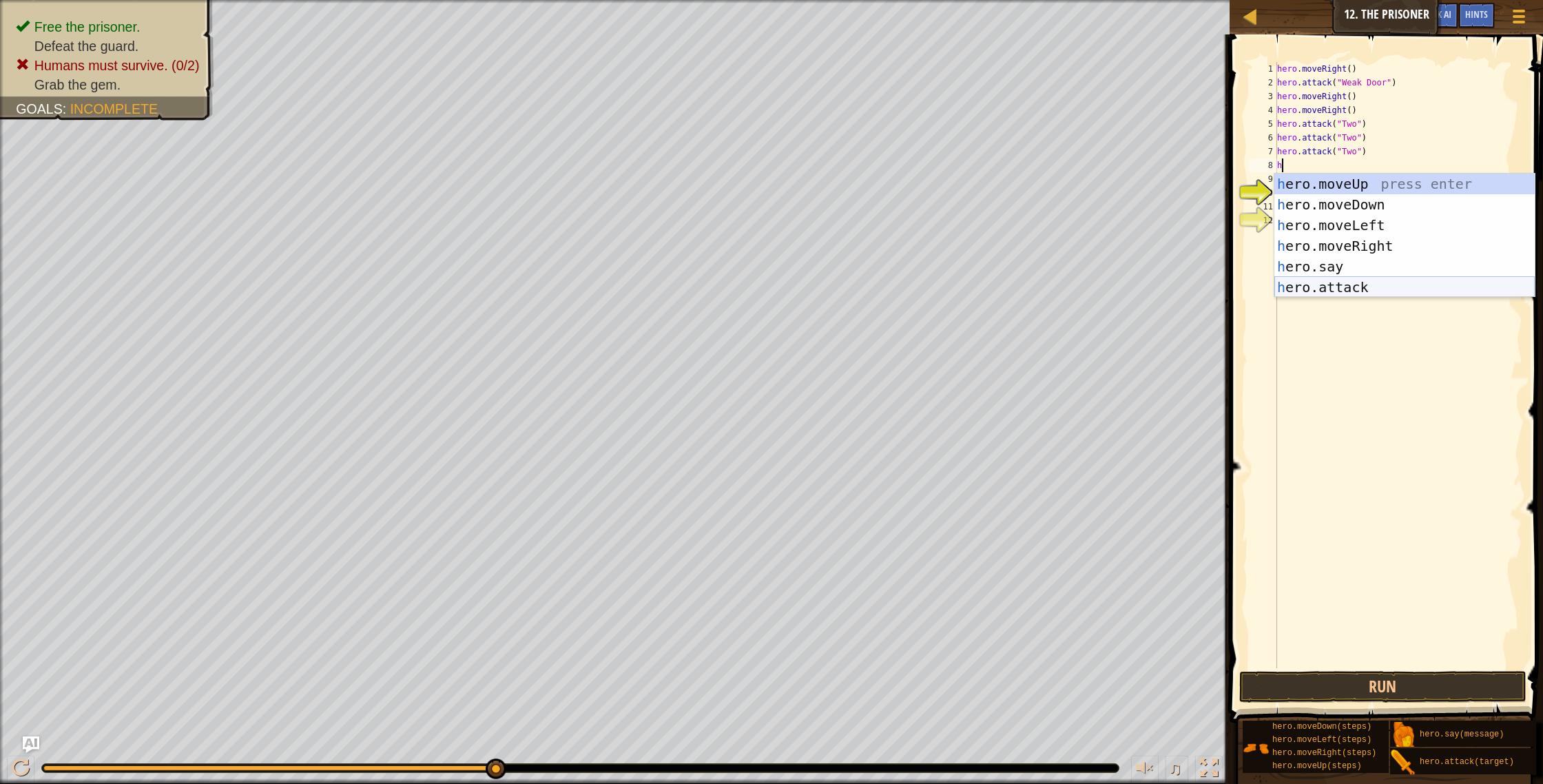
drag, startPoint x: 1321, startPoint y: 288, endPoint x: 1321, endPoint y: 270, distance: 18.0
click at [1320, 288] on div "h ero.moveUp press enter h ero.moveDown press enter h ero.moveLeft press enter …" at bounding box center [1405, 256] width 261 height 166
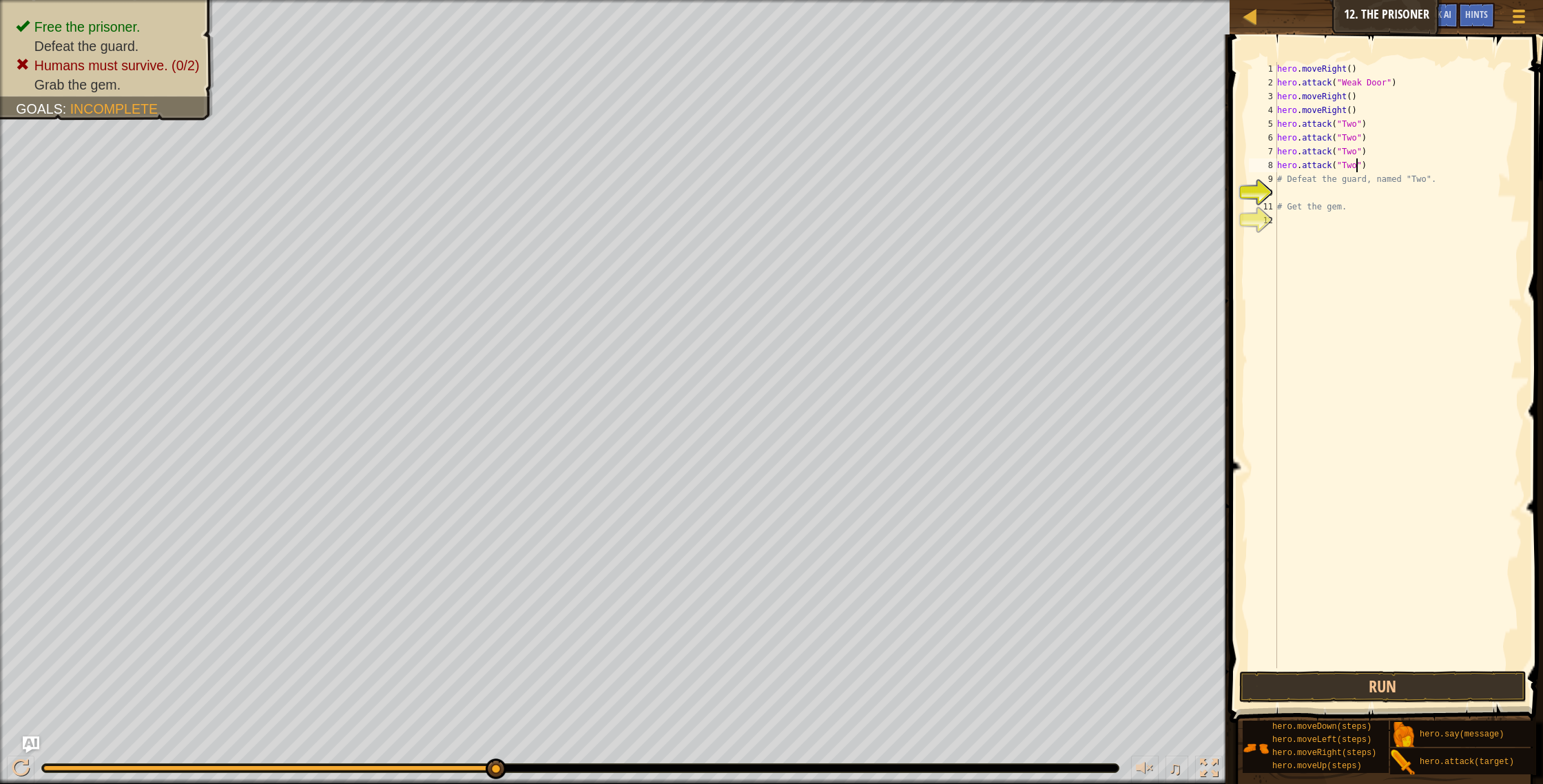
scroll to position [6, 6]
click at [1434, 177] on div "hero . moveRight ( ) hero . attack ( "Weak Door" ) hero . moveRight ( ) hero . …" at bounding box center [1398, 378] width 248 height 634
type textarea "#"
click at [1356, 212] on div "hero . moveRight ( ) hero . attack ( "Weak Door" ) hero . moveRight ( ) hero . …" at bounding box center [1398, 378] width 248 height 634
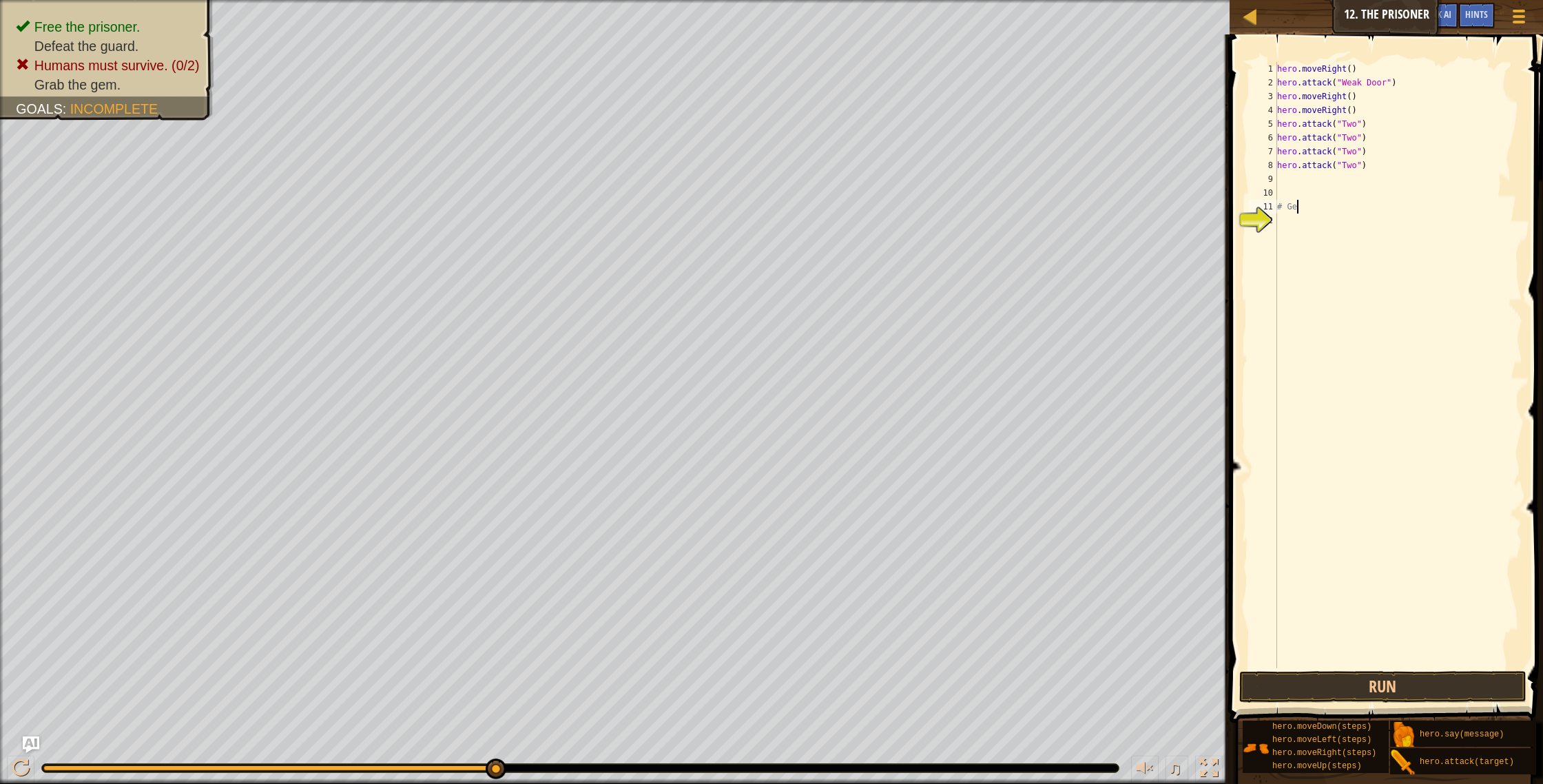
type textarea "#"
type textarea "hero.attack("Two")"
click at [1445, 680] on button "Run" at bounding box center [1383, 686] width 288 height 31
click at [1274, 182] on div "hero . moveRight ( ) hero . attack ( "Weak Door" ) hero . moveRight ( ) hero . …" at bounding box center [1395, 378] width 254 height 634
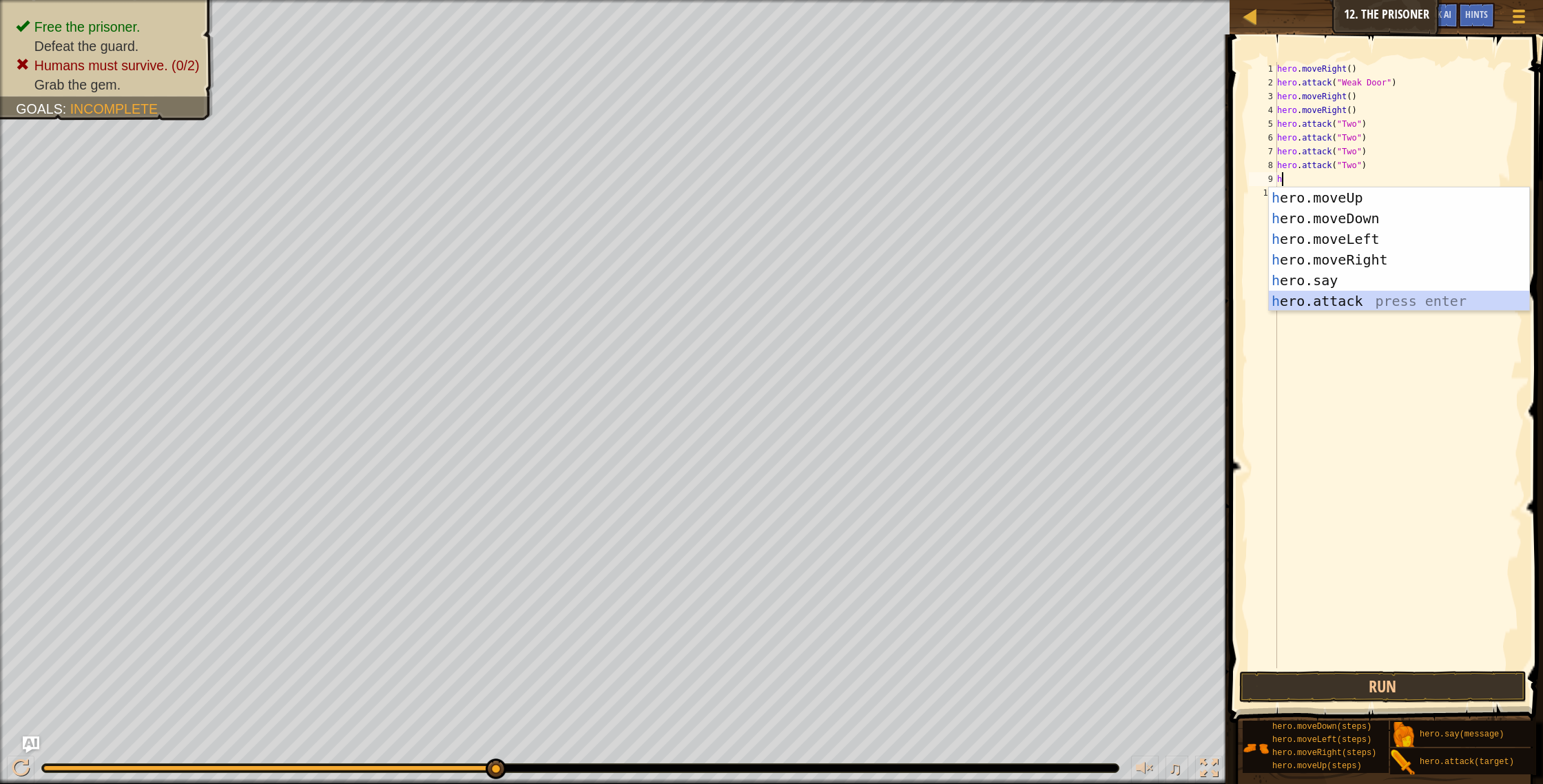
click at [1364, 310] on div "1 2 3 4 5 6 h ero.moveUp press enter h ero.moveDown press enter h ero.moveLeft …" at bounding box center [1399, 248] width 262 height 123
click at [1364, 305] on div "h ero.moveUp press enter h ero.moveDown press enter h ero.moveLeft press enter …" at bounding box center [1399, 270] width 261 height 166
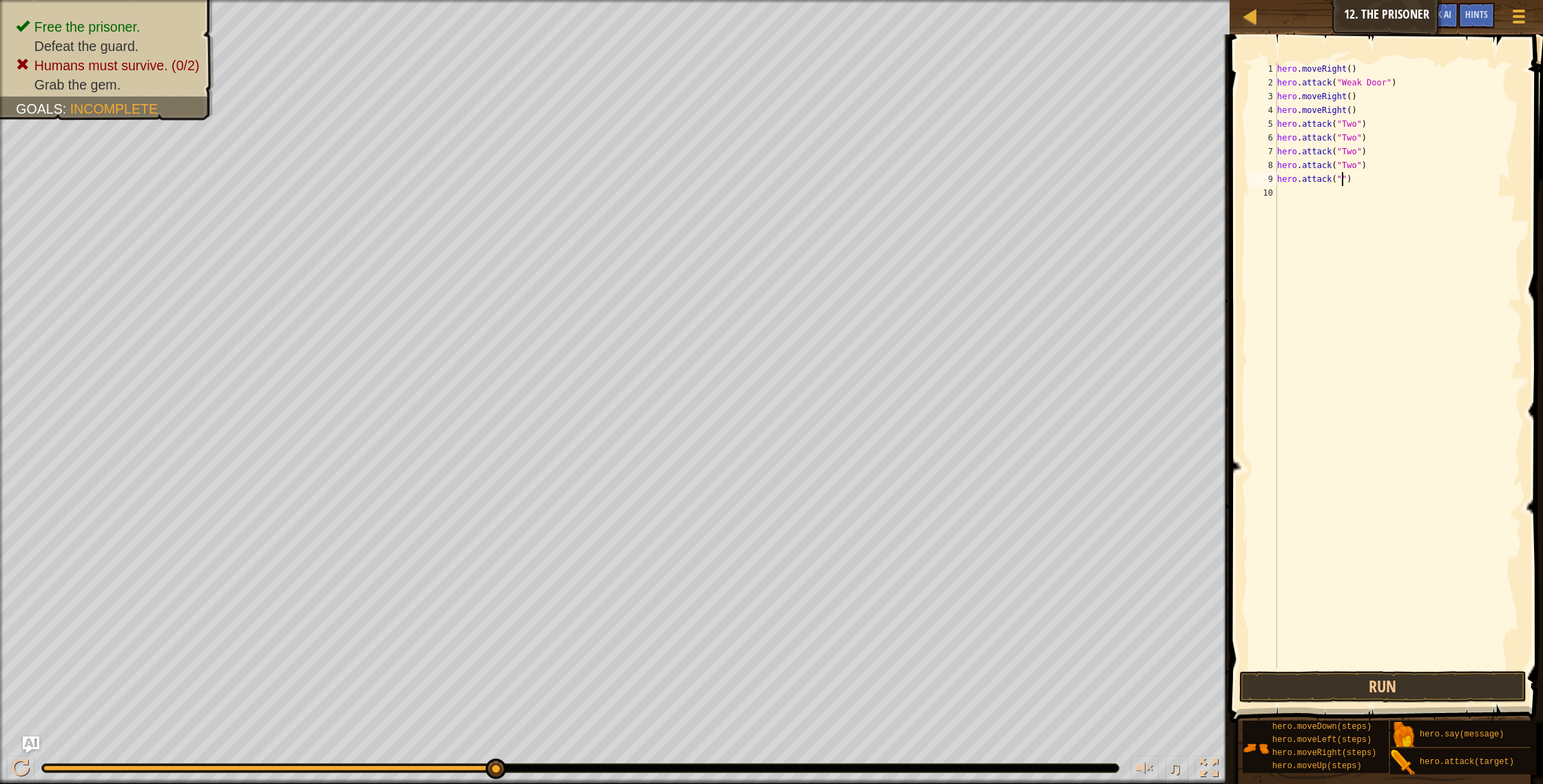
scroll to position [6, 6]
type textarea "hero.attack("Two")"
click at [1319, 197] on div "hero . moveRight ( ) hero . attack ( "Weak Door" ) hero . moveRight ( ) hero . …" at bounding box center [1399, 378] width 249 height 634
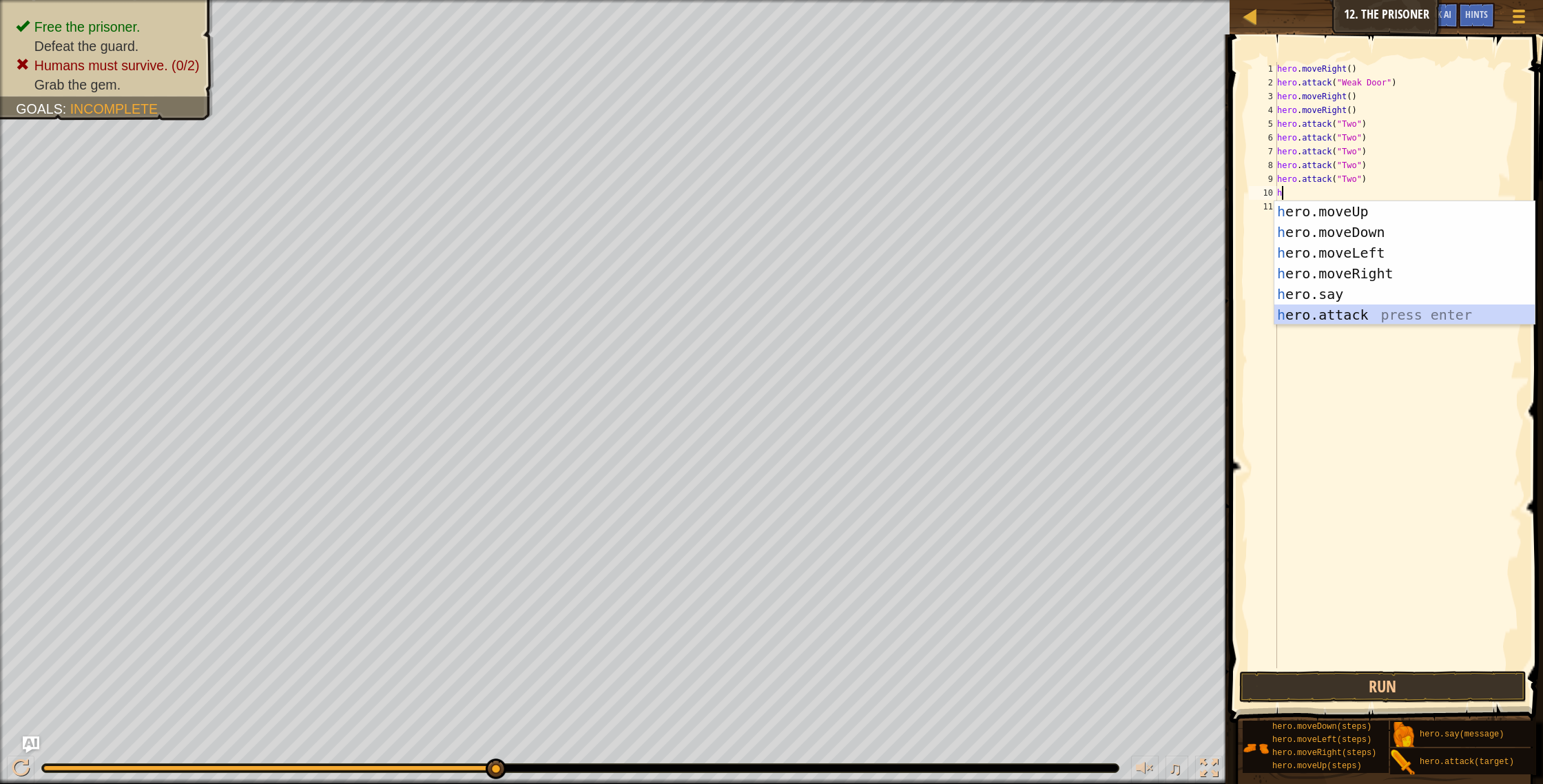
click at [1352, 317] on div "h ero.moveUp press enter h ero.moveDown press enter h ero.moveLeft press enter …" at bounding box center [1405, 283] width 261 height 166
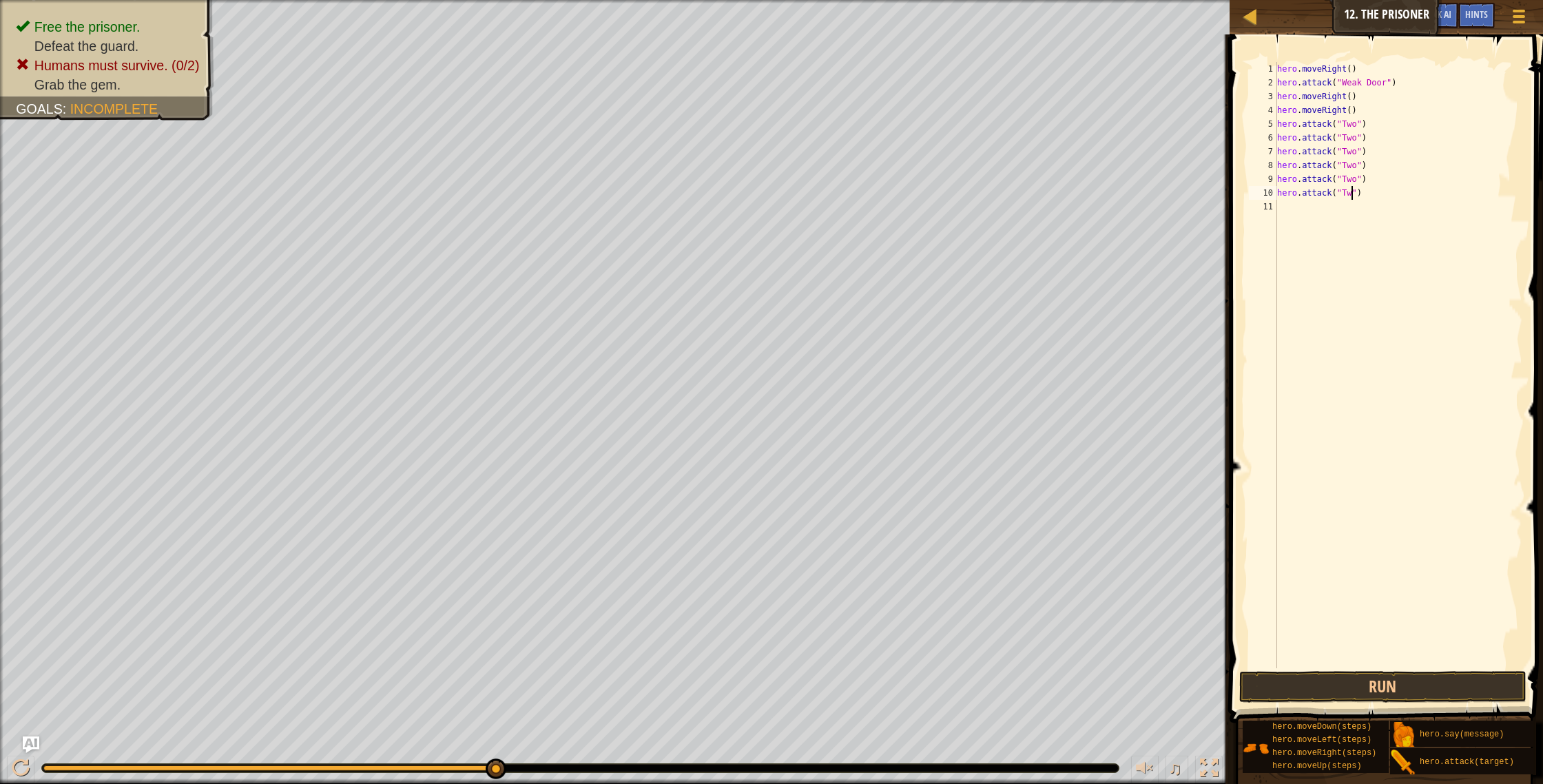
scroll to position [6, 6]
type textarea "hero.attack("Two")"
click at [1338, 673] on button "Run" at bounding box center [1383, 686] width 288 height 31
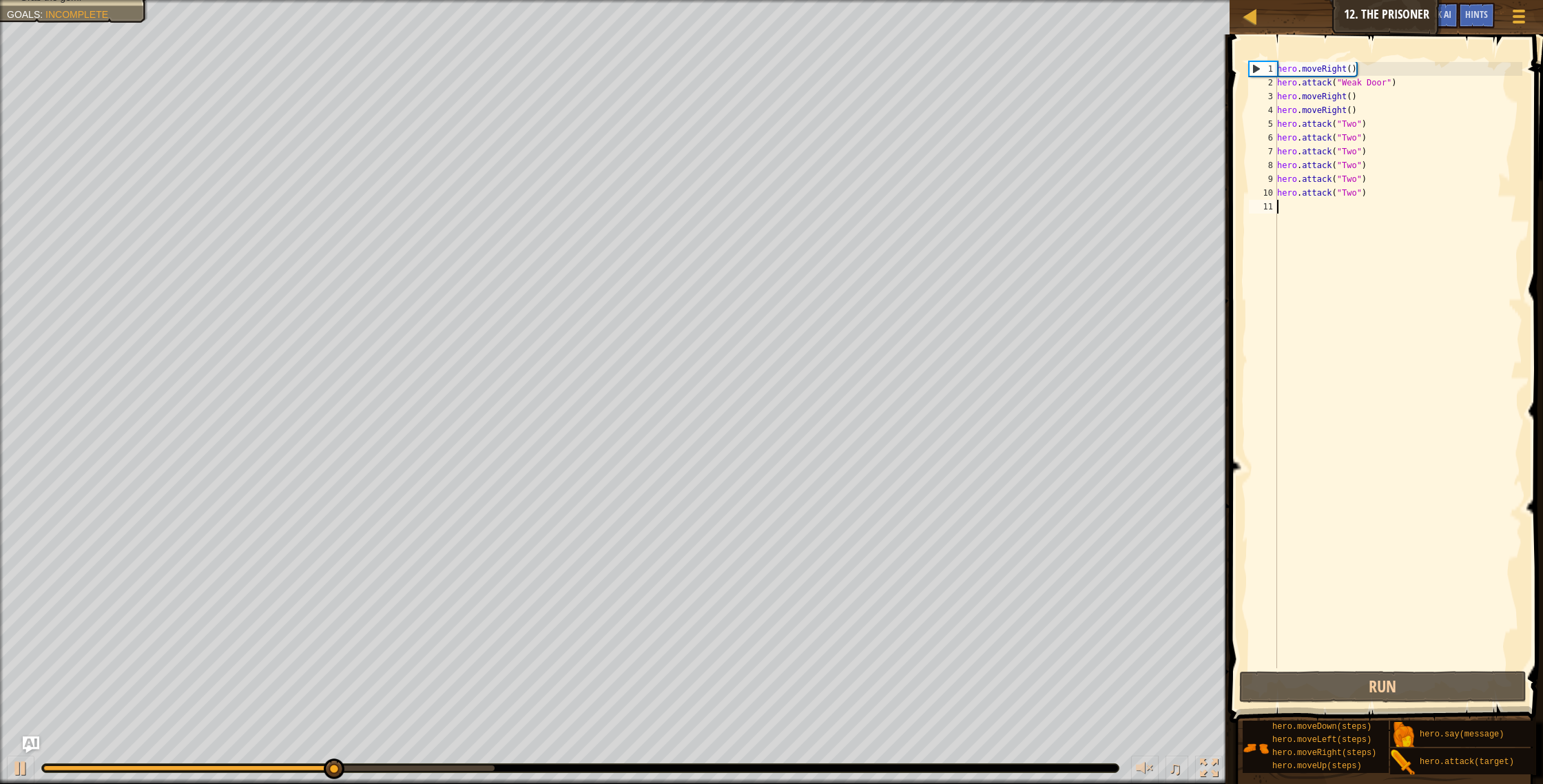
click at [1290, 213] on div "hero . moveRight ( ) hero . attack ( "Weak Door" ) hero . moveRight ( ) hero . …" at bounding box center [1399, 378] width 249 height 634
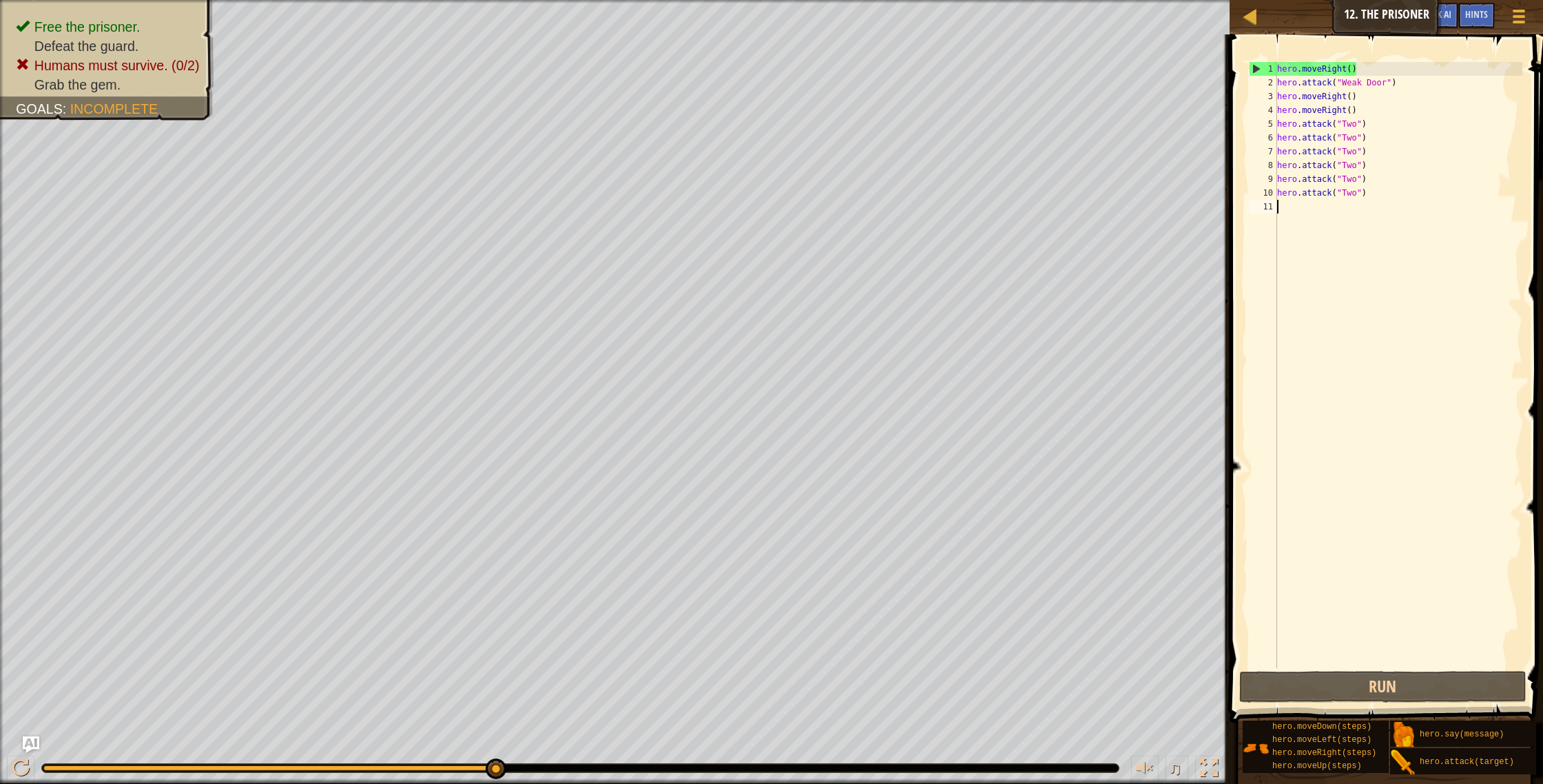
click at [1287, 205] on div "hero . moveRight ( ) hero . attack ( "Weak Door" ) hero . moveRight ( ) hero . …" at bounding box center [1399, 378] width 249 height 634
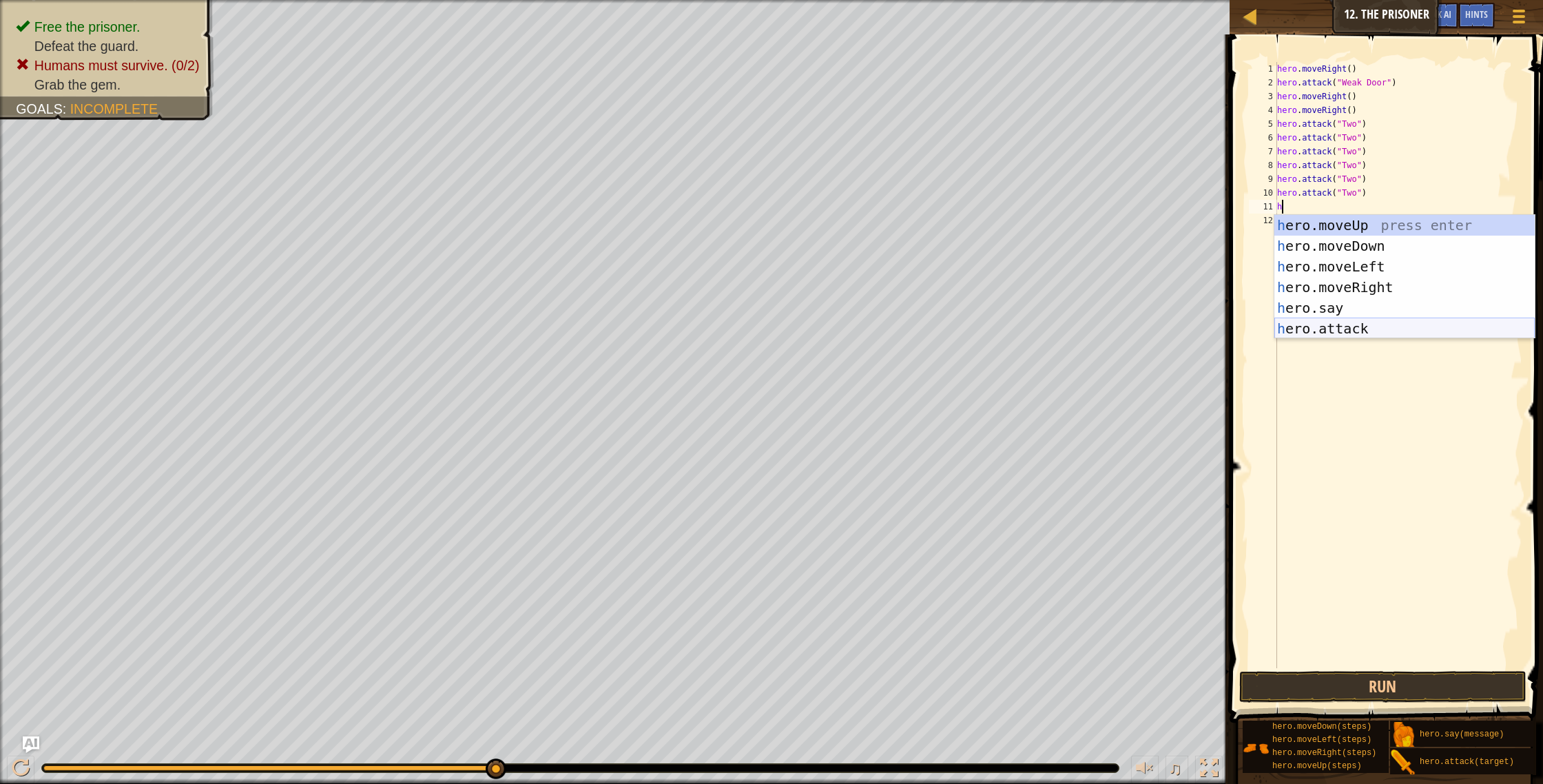
click at [1355, 320] on div "h ero.moveUp press enter h ero.moveDown press enter h ero.moveLeft press enter …" at bounding box center [1405, 297] width 261 height 166
type textarea "hero.attack("Enemy Name")"
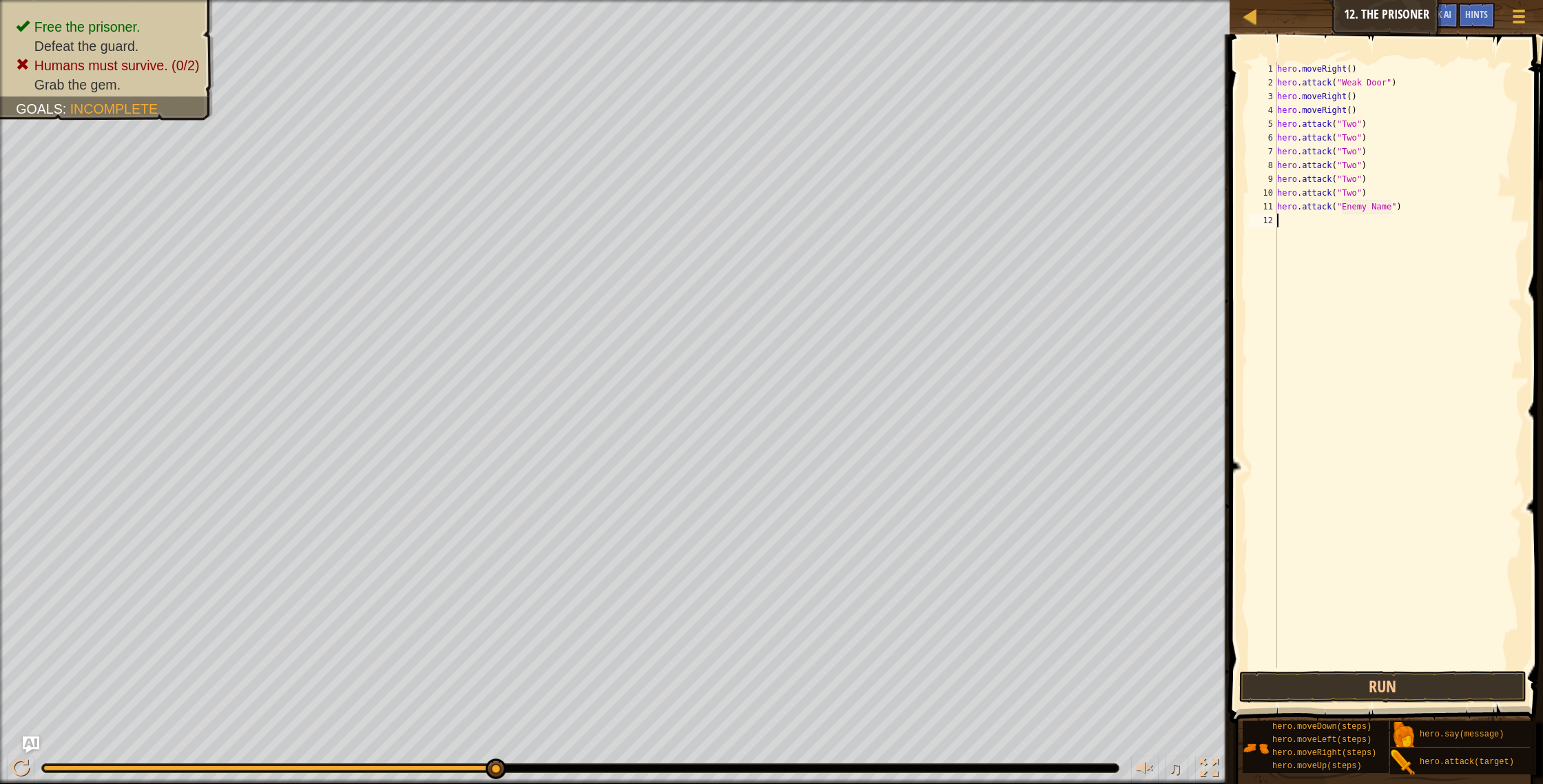
click at [1309, 241] on div "hero . moveRight ( ) hero . attack ( "Weak Door" ) hero . moveRight ( ) hero . …" at bounding box center [1399, 378] width 249 height 634
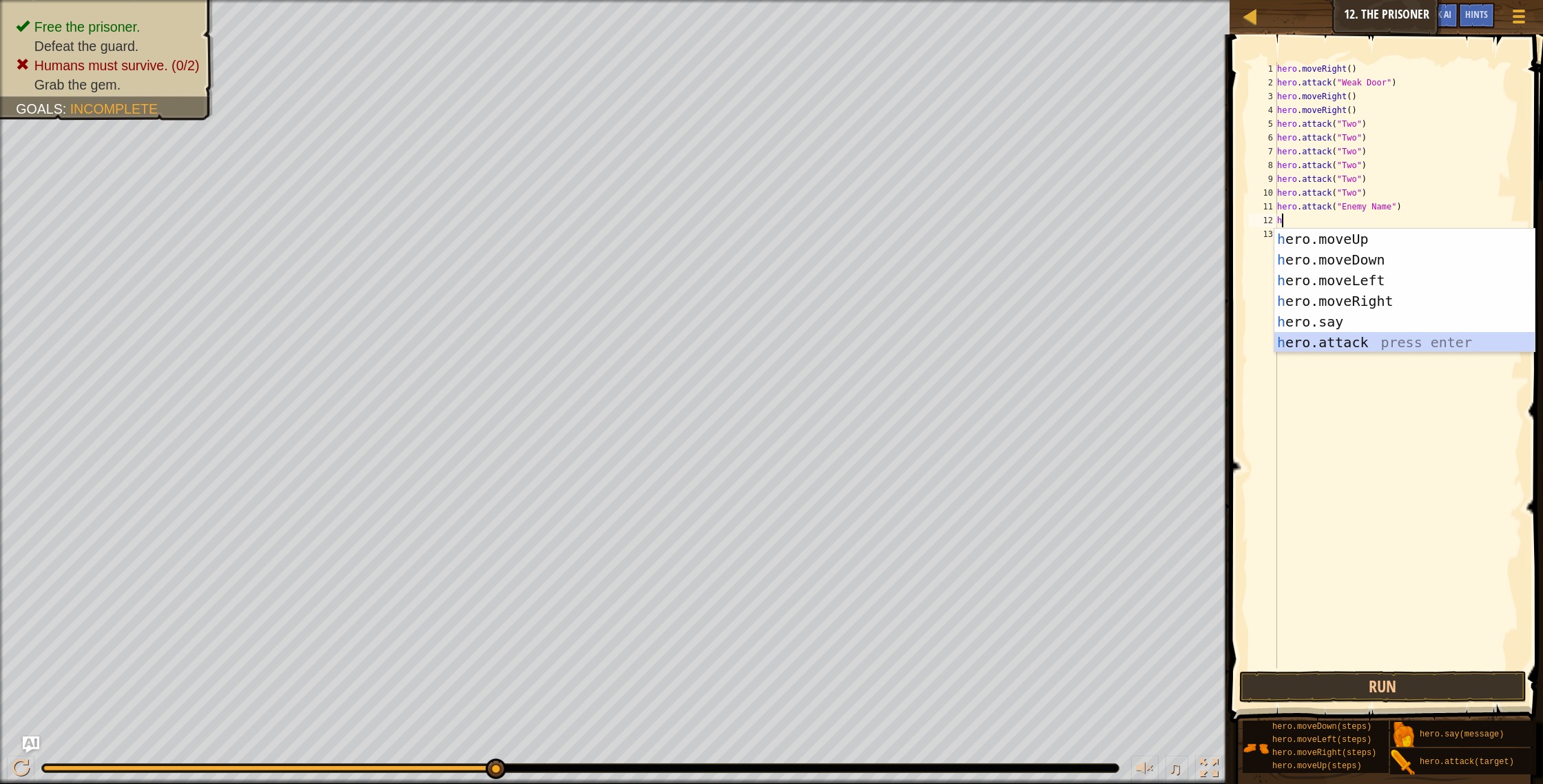
drag, startPoint x: 1329, startPoint y: 337, endPoint x: 1329, endPoint y: 318, distance: 19.0
click at [1329, 336] on div "h ero.moveUp press enter h ero.moveDown press enter h ero.moveLeft press enter …" at bounding box center [1405, 311] width 261 height 166
type textarea "hero.attack("Enemy Name")"
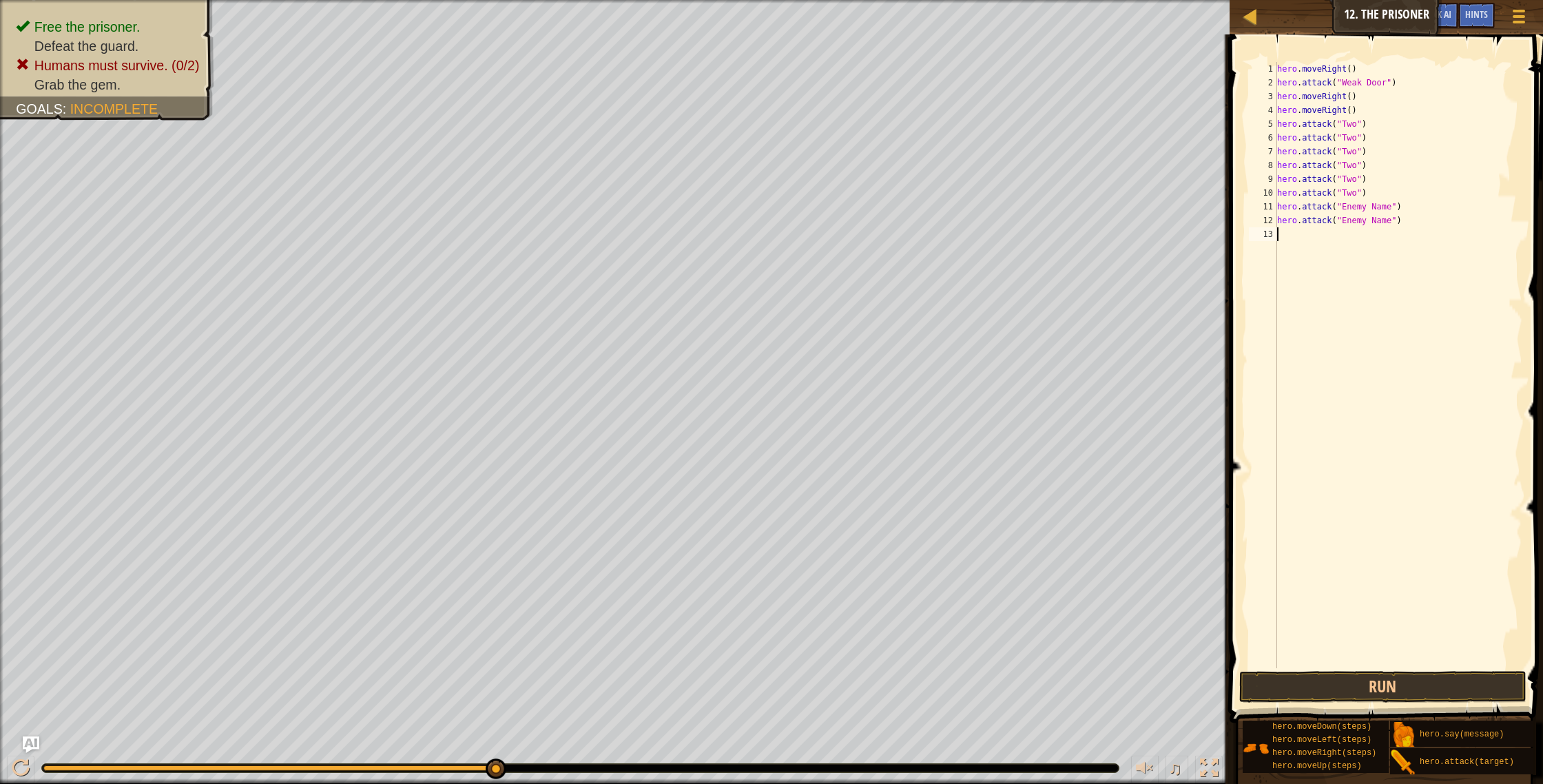
click at [1328, 253] on div "hero . moveRight ( ) hero . attack ( "Weak Door" ) hero . moveRight ( ) hero . …" at bounding box center [1399, 378] width 249 height 634
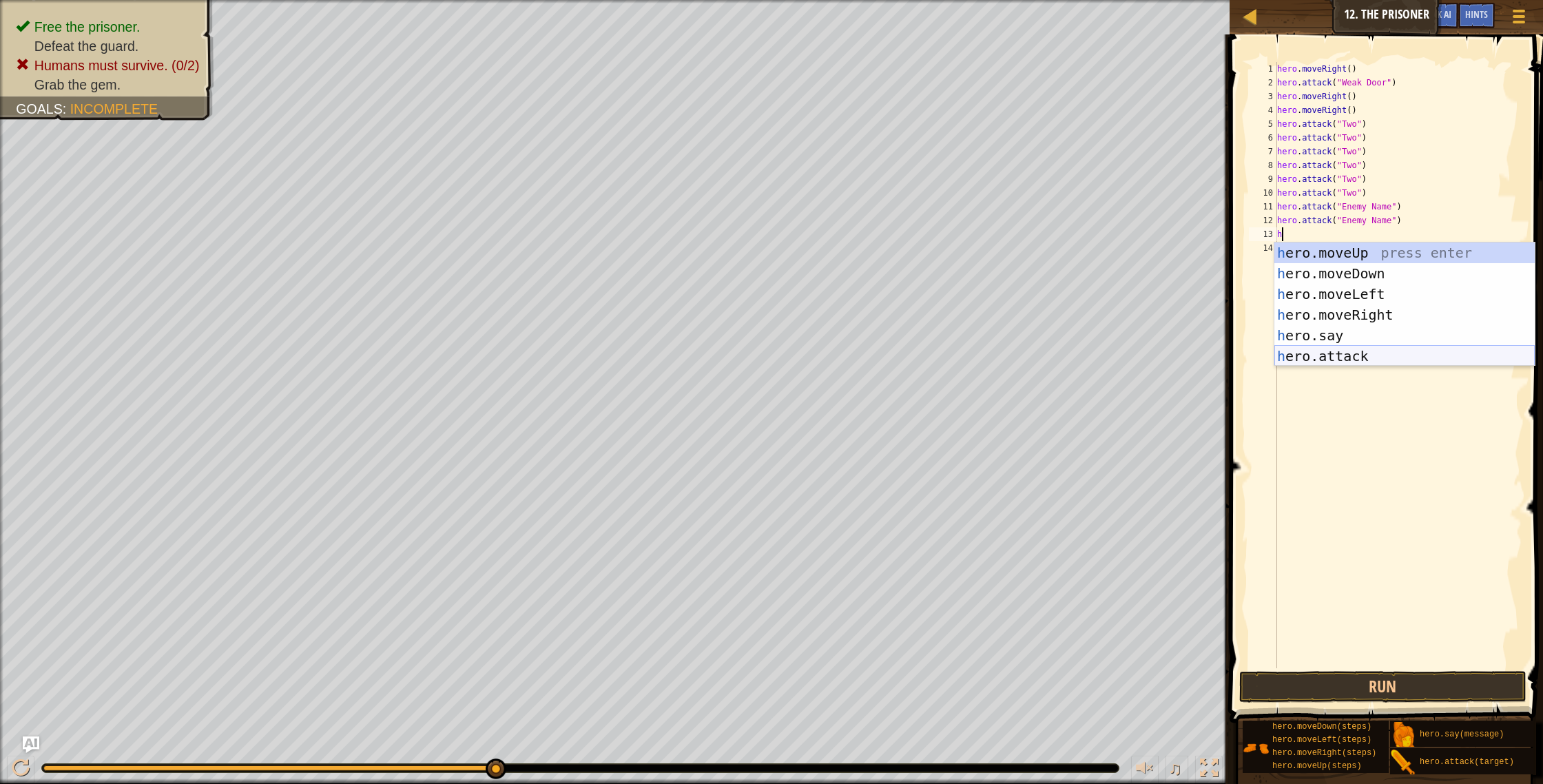
click at [1336, 351] on div "h ero.moveUp press enter h ero.moveDown press enter h ero.moveLeft press enter …" at bounding box center [1405, 324] width 261 height 166
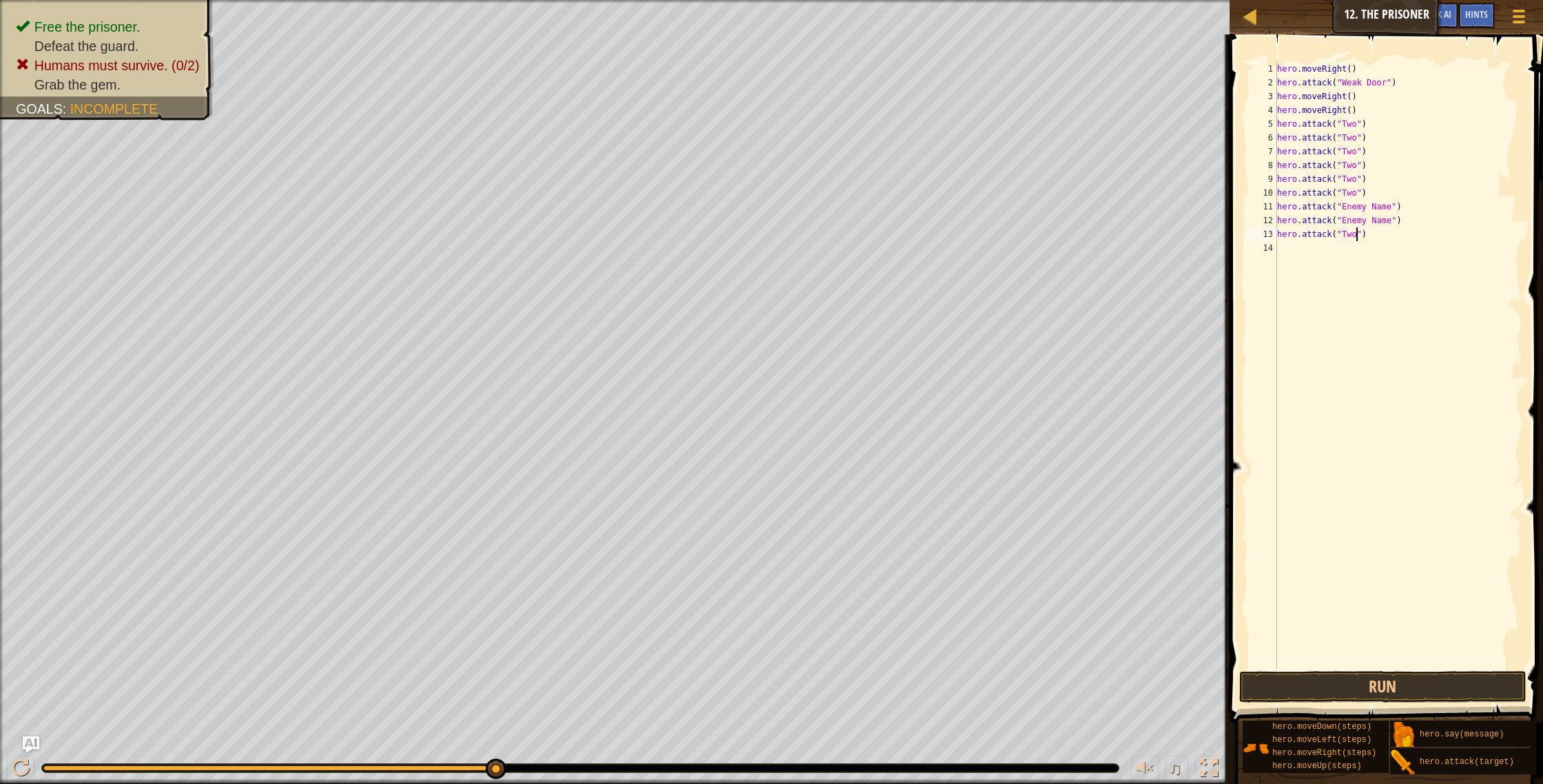
scroll to position [6, 6]
drag, startPoint x: 1392, startPoint y: 206, endPoint x: 1343, endPoint y: 204, distance: 49.0
click at [1343, 204] on div "hero . moveRight ( ) hero . attack ( "Weak Door" ) hero . moveRight ( ) hero . …" at bounding box center [1399, 378] width 249 height 634
drag, startPoint x: 1392, startPoint y: 220, endPoint x: 1343, endPoint y: 221, distance: 49.0
click at [1343, 221] on div "hero . moveRight ( ) hero . attack ( "Weak Door" ) hero . moveRight ( ) hero . …" at bounding box center [1399, 378] width 249 height 634
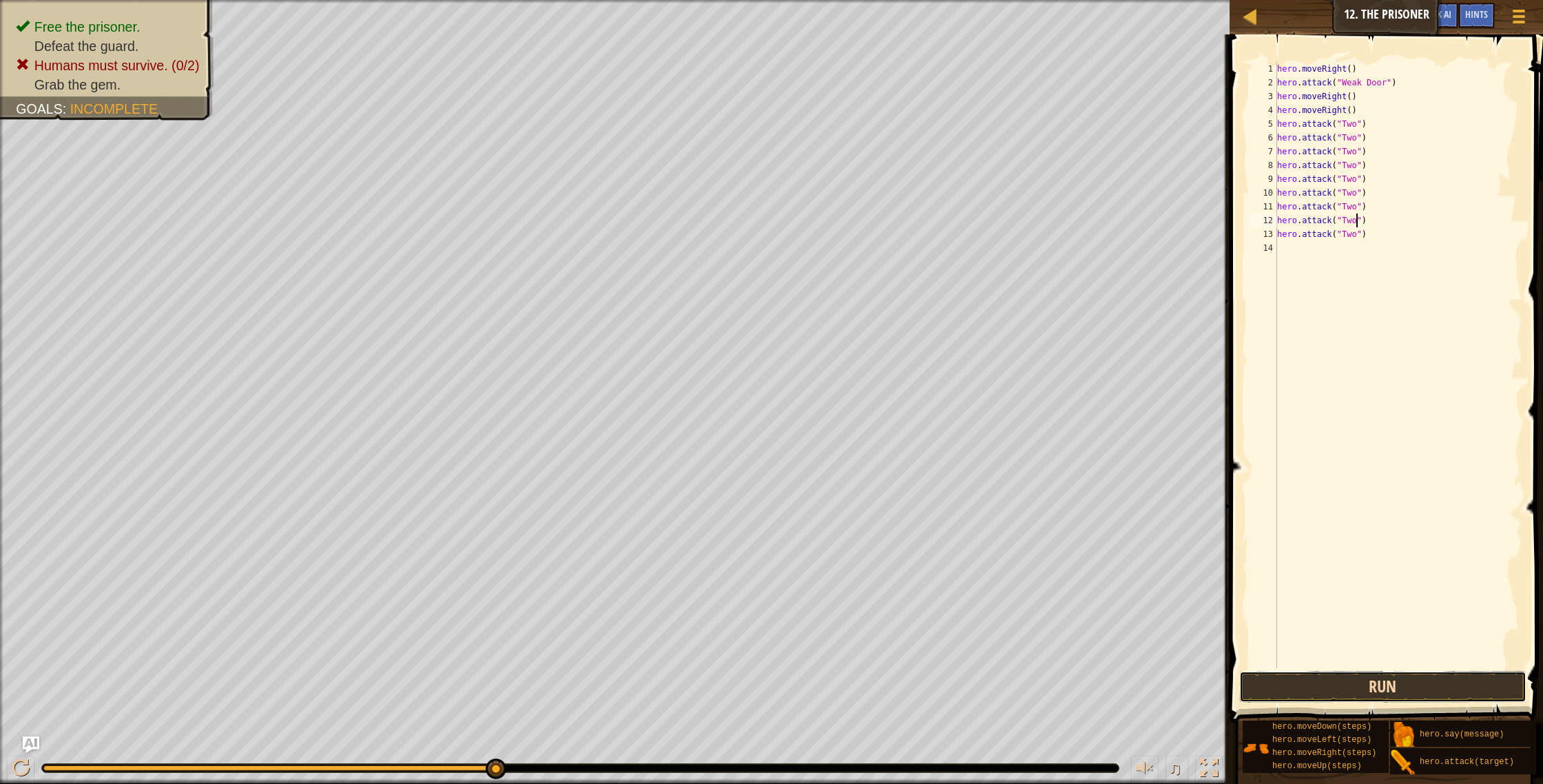
click at [1352, 688] on button "Run" at bounding box center [1383, 686] width 288 height 31
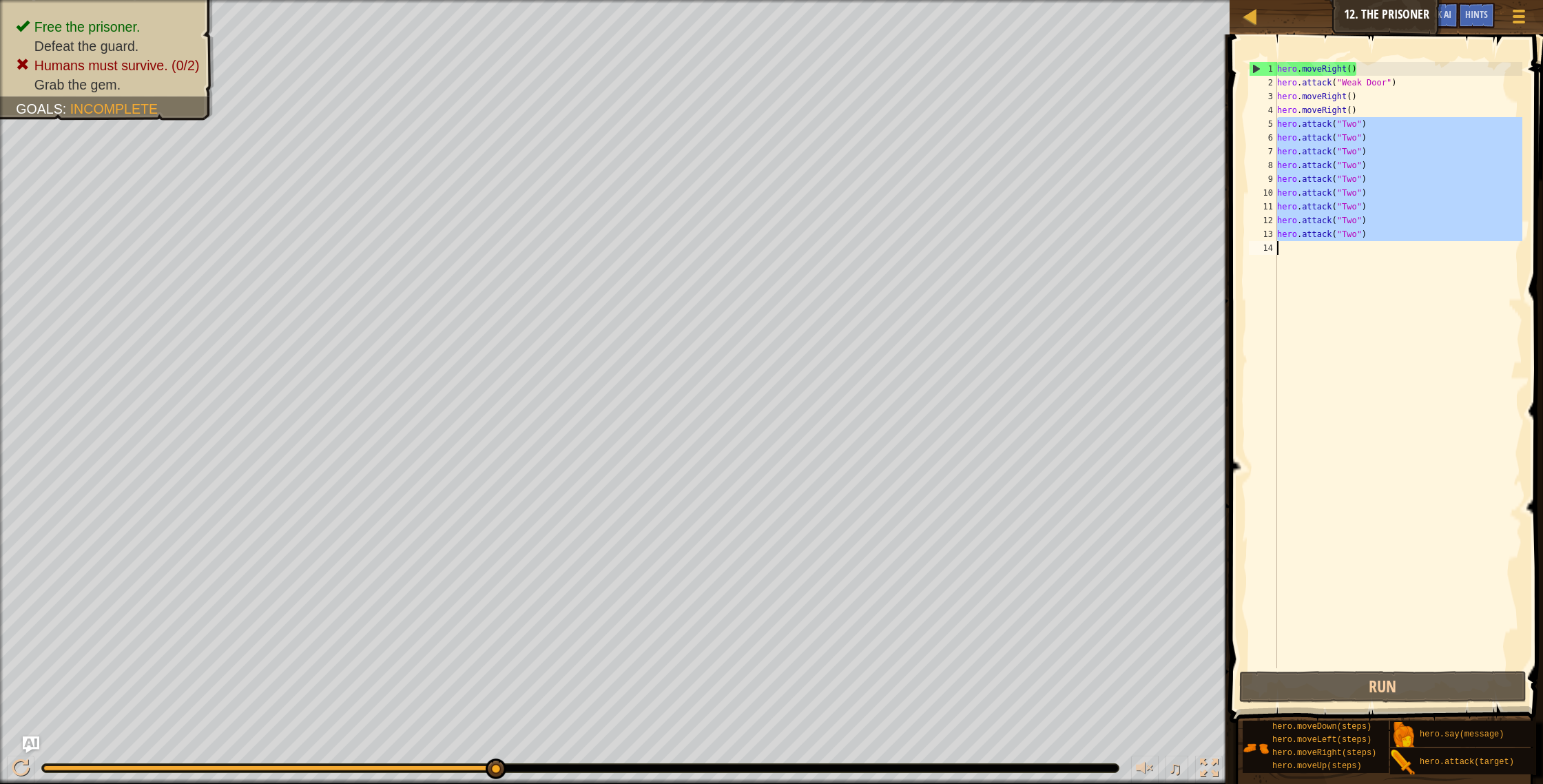
drag, startPoint x: 1279, startPoint y: 124, endPoint x: 1406, endPoint y: 244, distance: 174.7
click at [1406, 244] on div "hero . moveRight ( ) hero . attack ( "Weak Door" ) hero . moveRight ( ) hero . …" at bounding box center [1399, 378] width 249 height 634
type textarea "hero.attack("Two")"
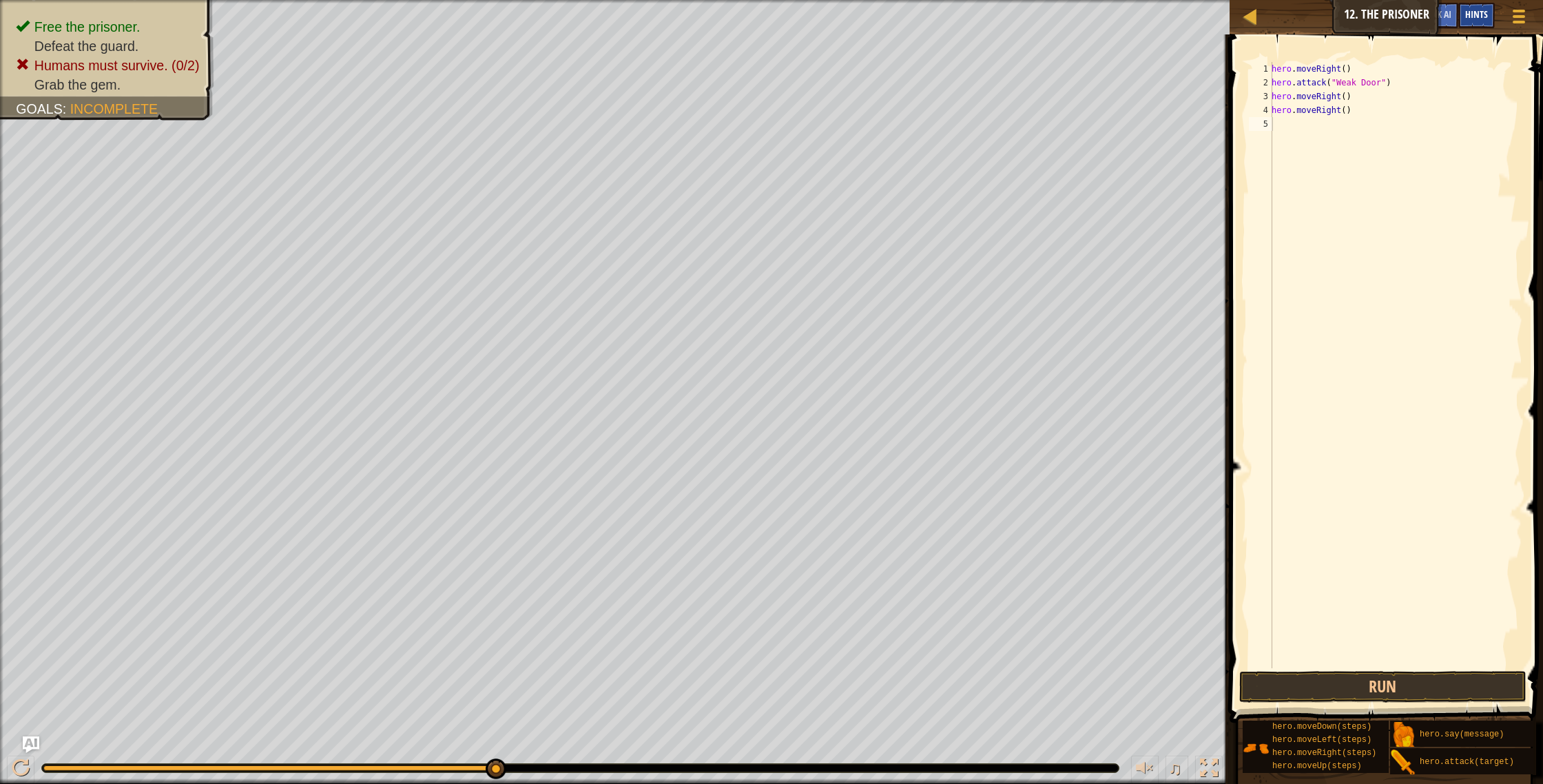
click at [1473, 24] on div "Hints" at bounding box center [1476, 16] width 36 height 25
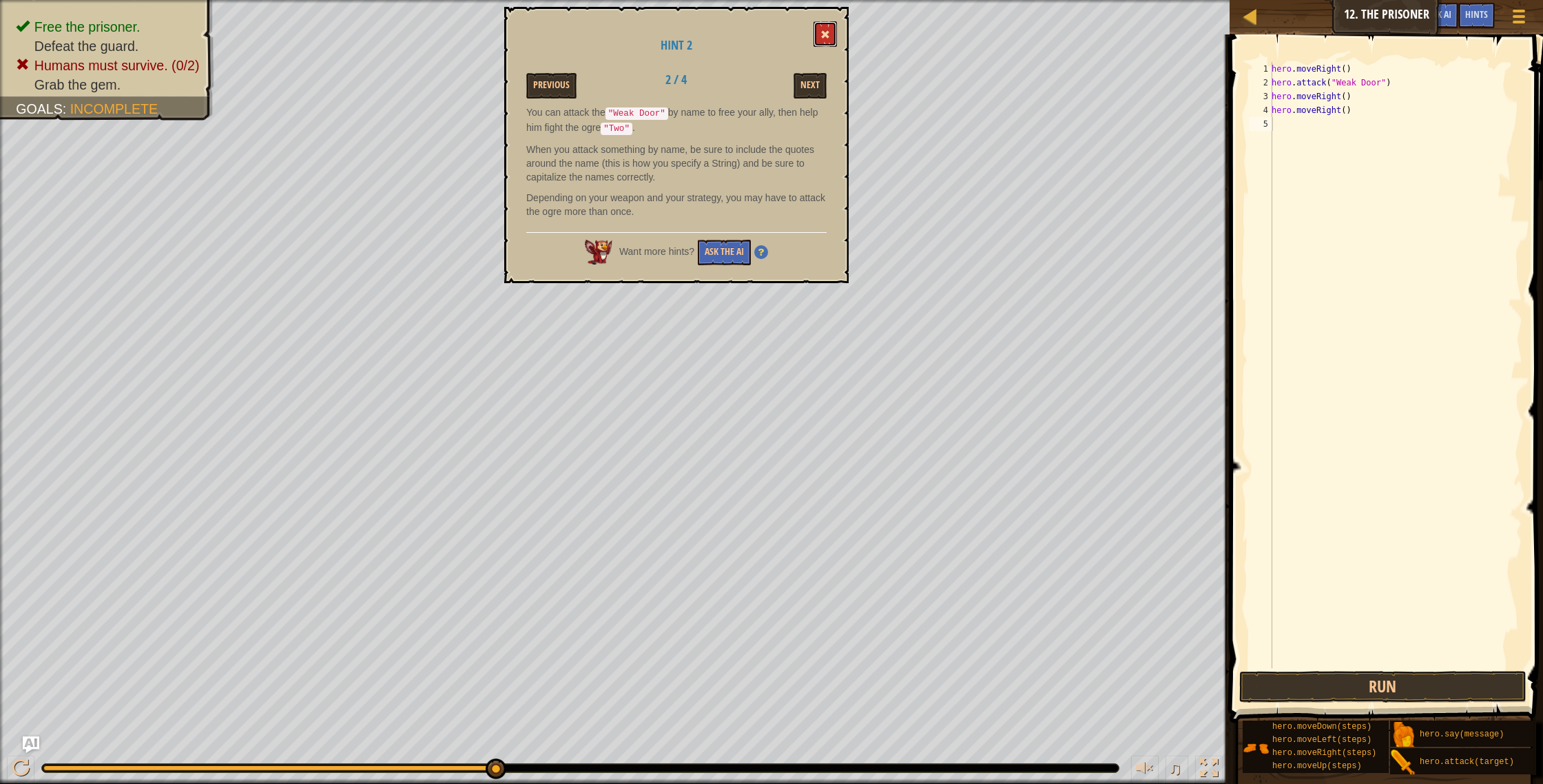
click at [828, 42] on button at bounding box center [825, 34] width 24 height 25
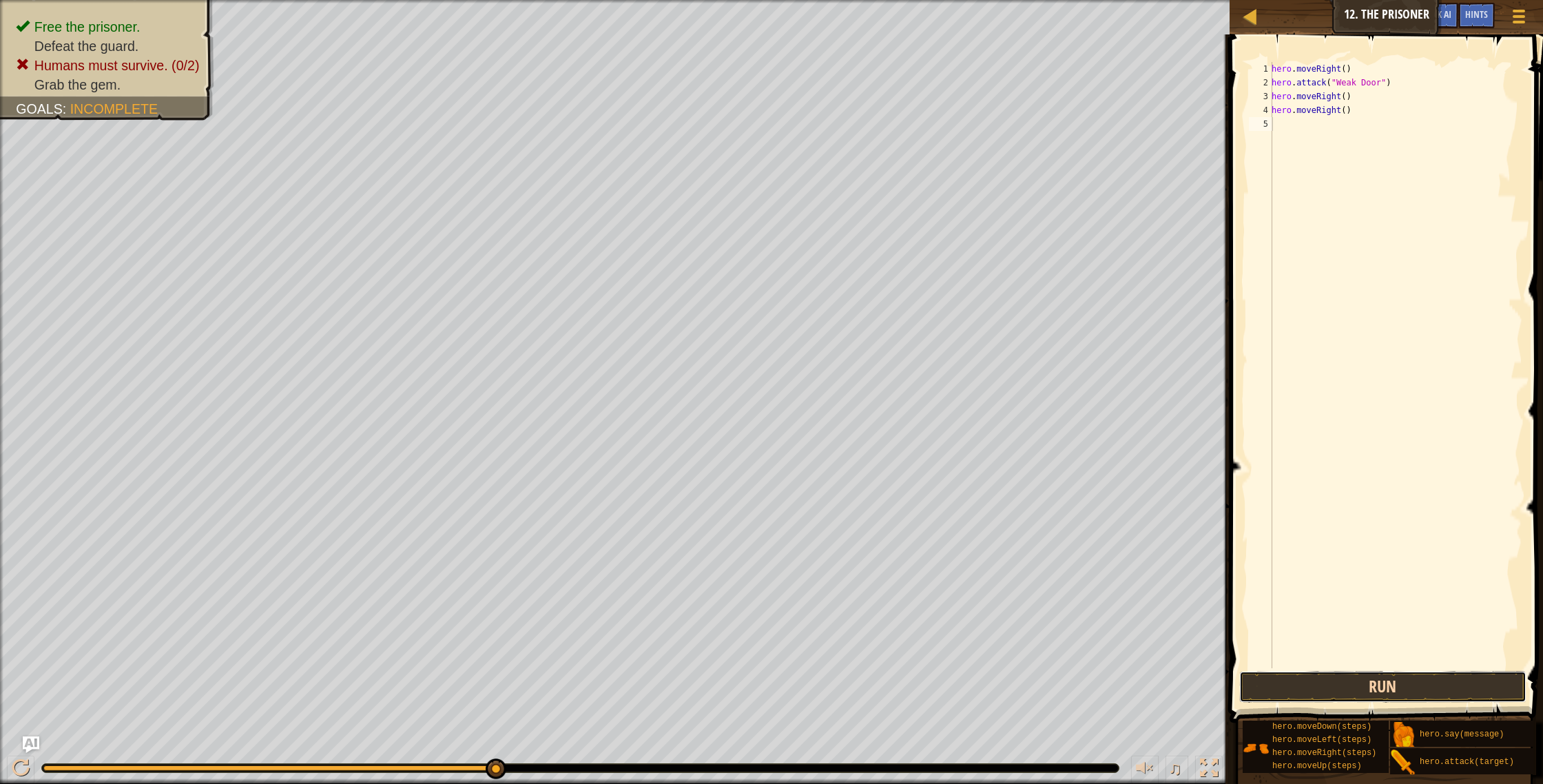
click at [1463, 675] on button "Run" at bounding box center [1383, 686] width 288 height 31
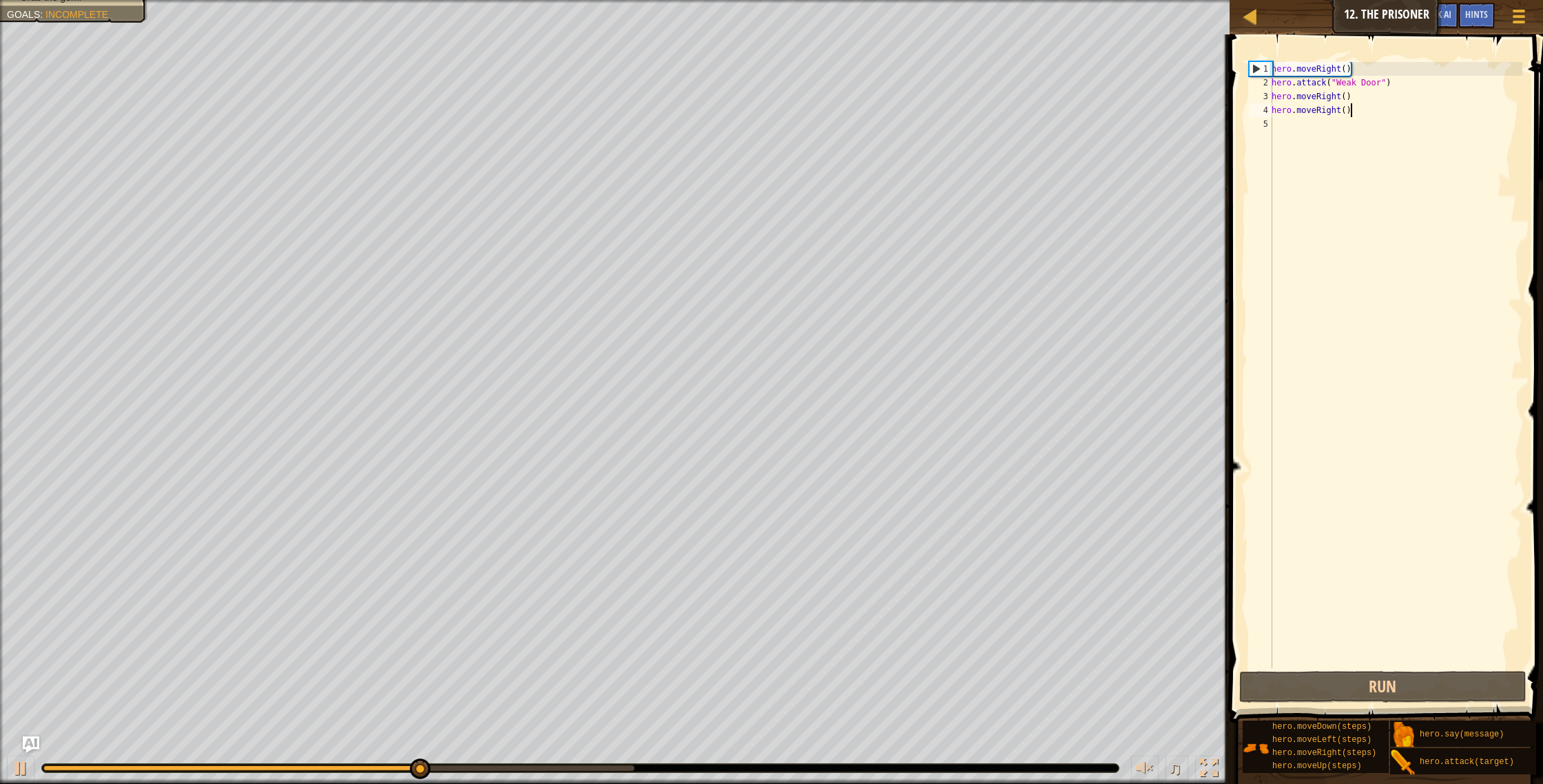
click at [1359, 117] on div "hero . moveRight ( ) hero . attack ( "Weak Door" ) hero . moveRight ( ) hero . …" at bounding box center [1395, 378] width 254 height 634
type textarea "h"
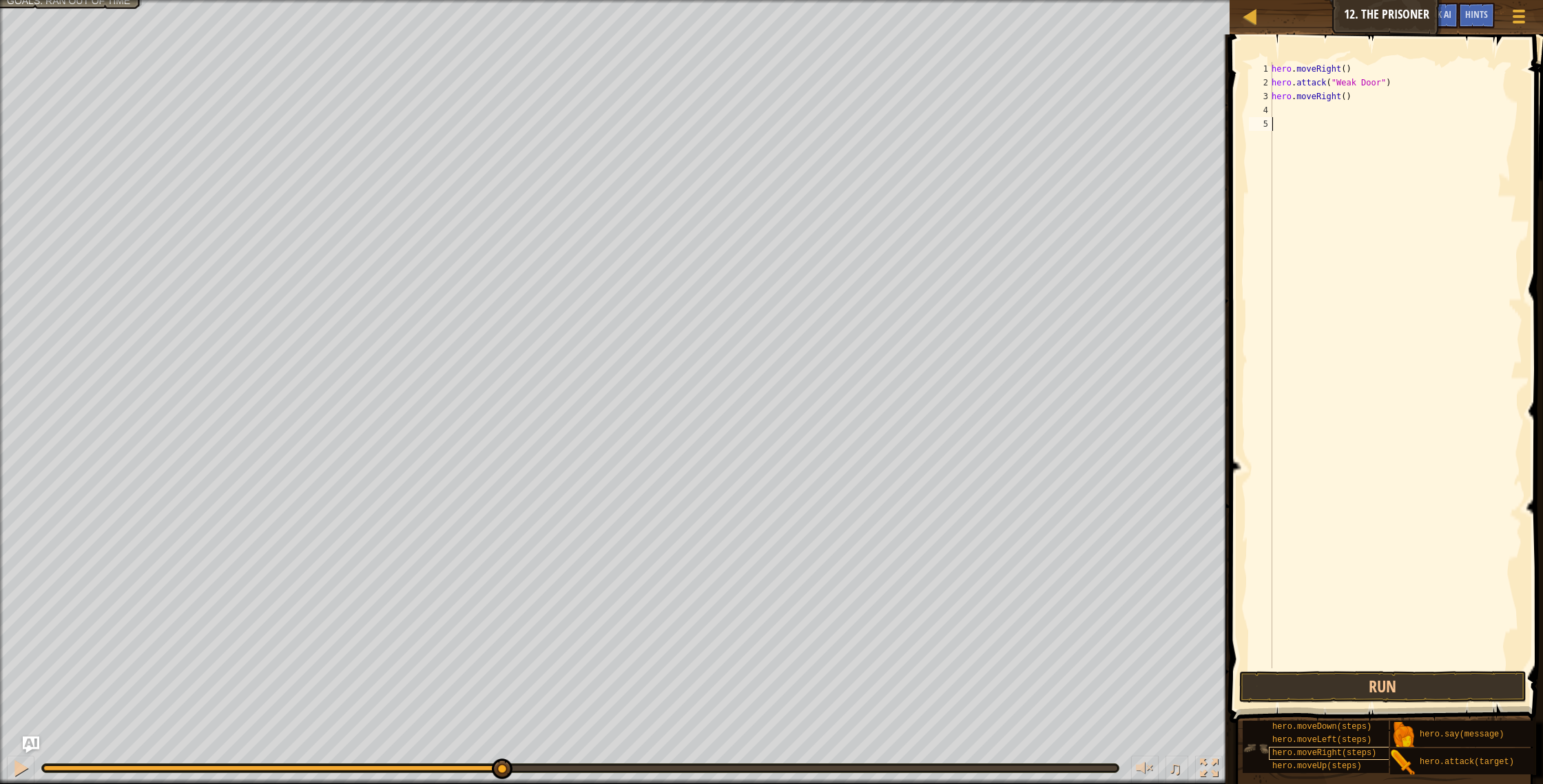
drag, startPoint x: 1333, startPoint y: 561, endPoint x: 1306, endPoint y: 758, distance: 198.8
click at [1291, 777] on div "Hints Videos 1 2 3 4 5 hero . moveRight ( ) hero . attack ( "Weak Door" ) hero …" at bounding box center [1384, 406] width 318 height 743
click at [1308, 684] on button "Run" at bounding box center [1383, 686] width 288 height 31
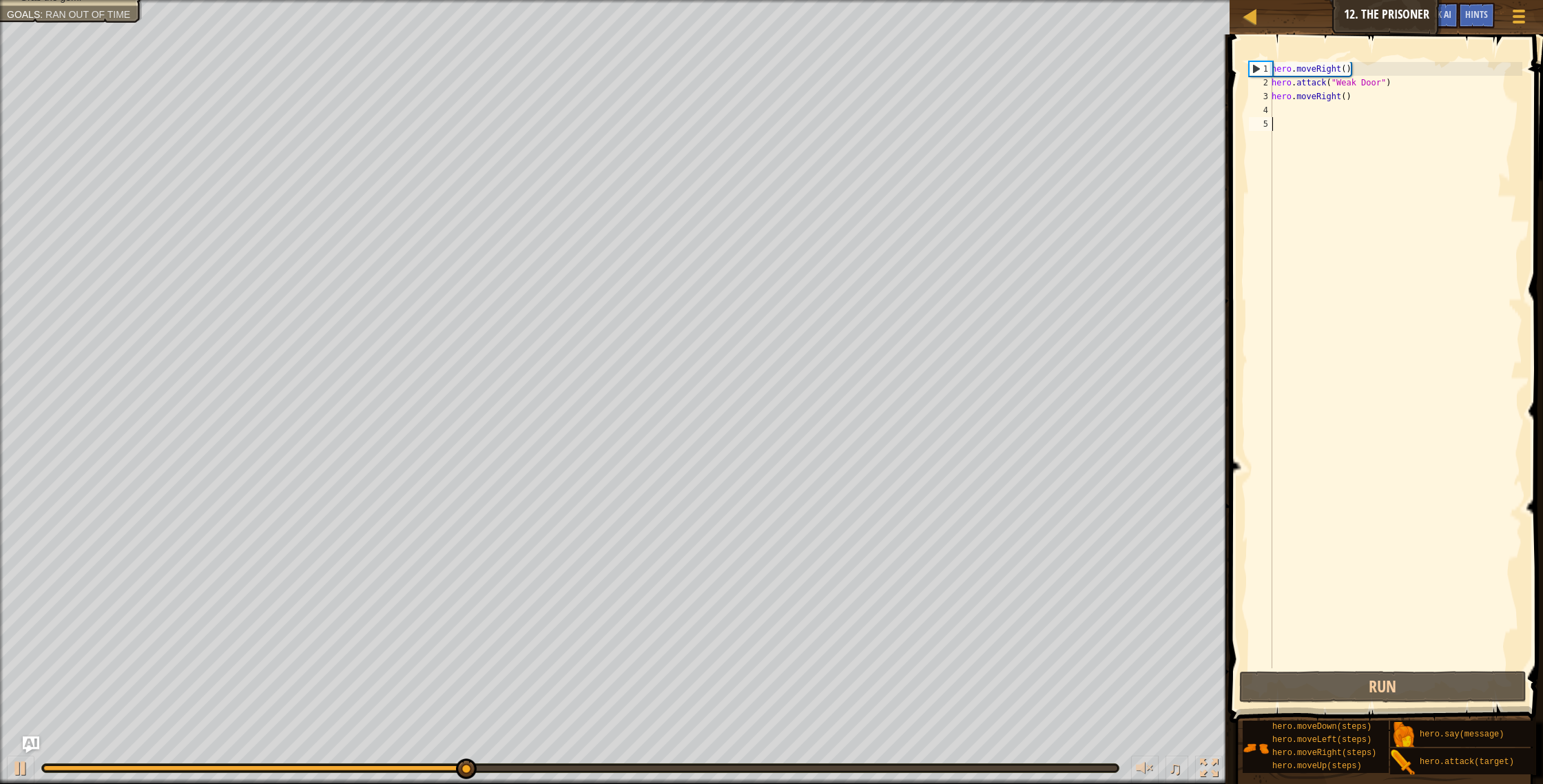
click at [1362, 67] on div "hero . moveRight ( ) hero . attack ( "Weak Door" ) hero . moveRight ( )" at bounding box center [1395, 378] width 254 height 634
type textarea "h"
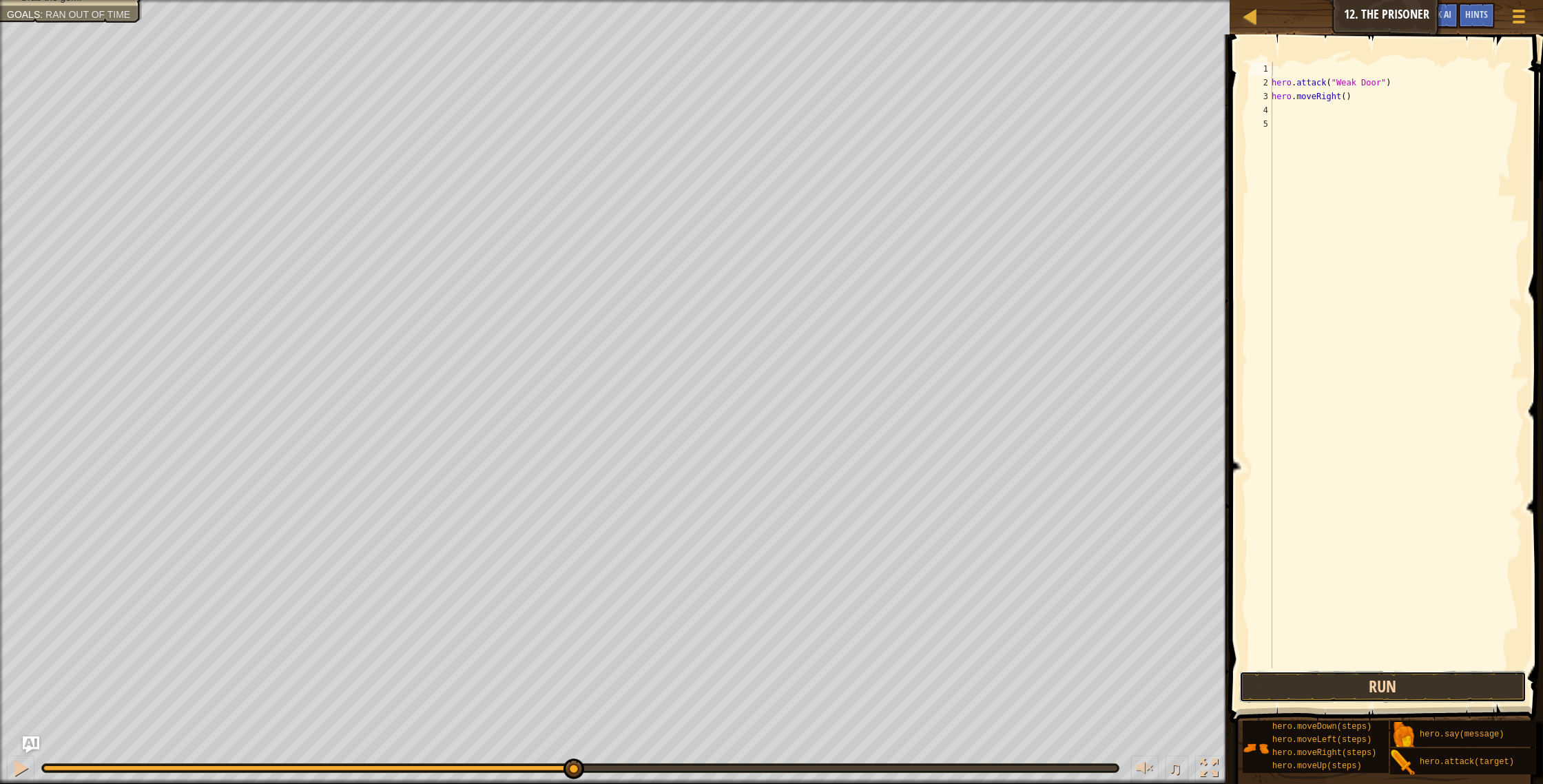
click at [1307, 677] on button "Run" at bounding box center [1383, 686] width 288 height 31
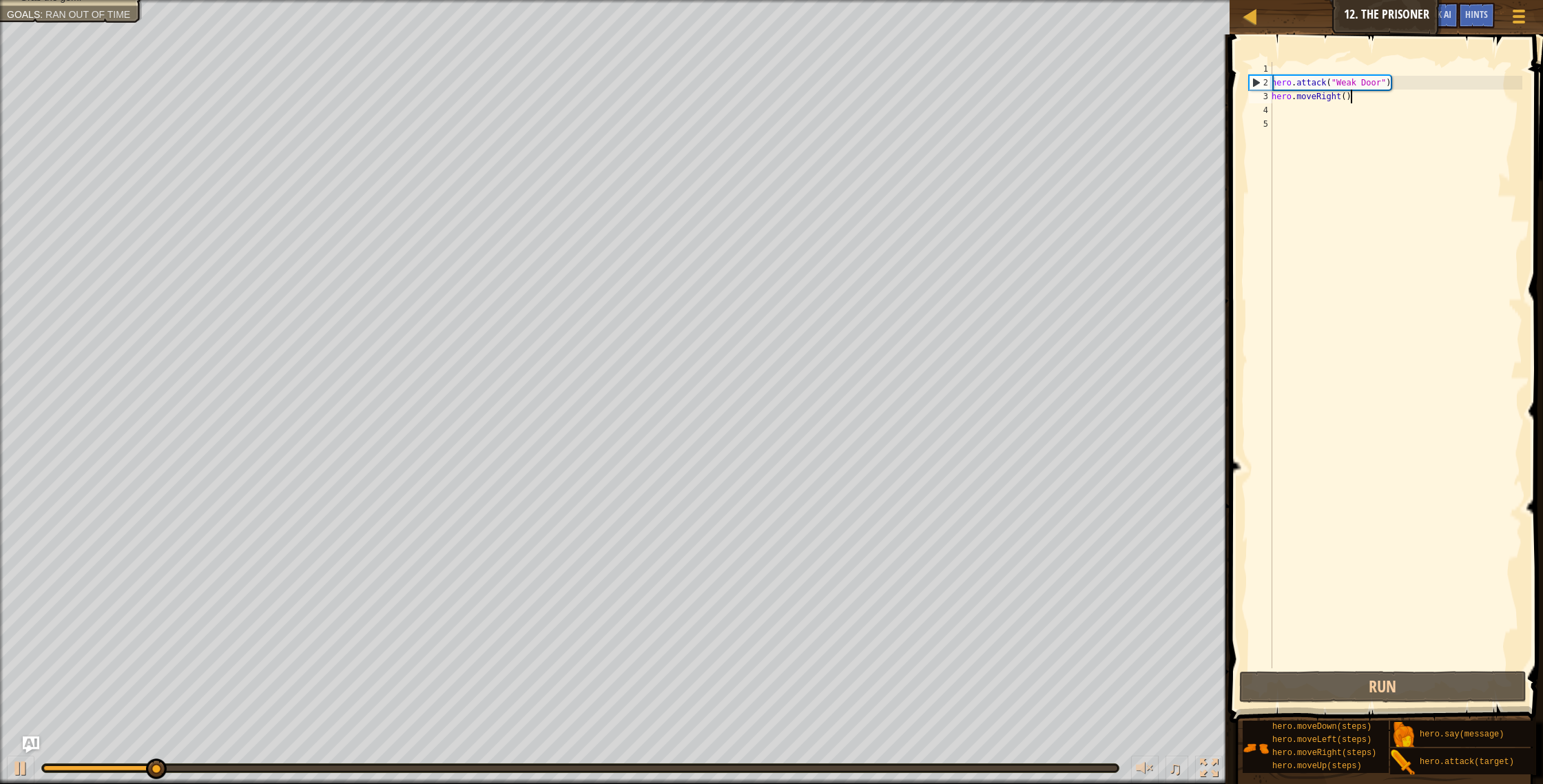
click at [1353, 97] on div "hero . attack ( "Weak Door" ) hero . moveRight ( )" at bounding box center [1395, 378] width 254 height 634
type textarea "h"
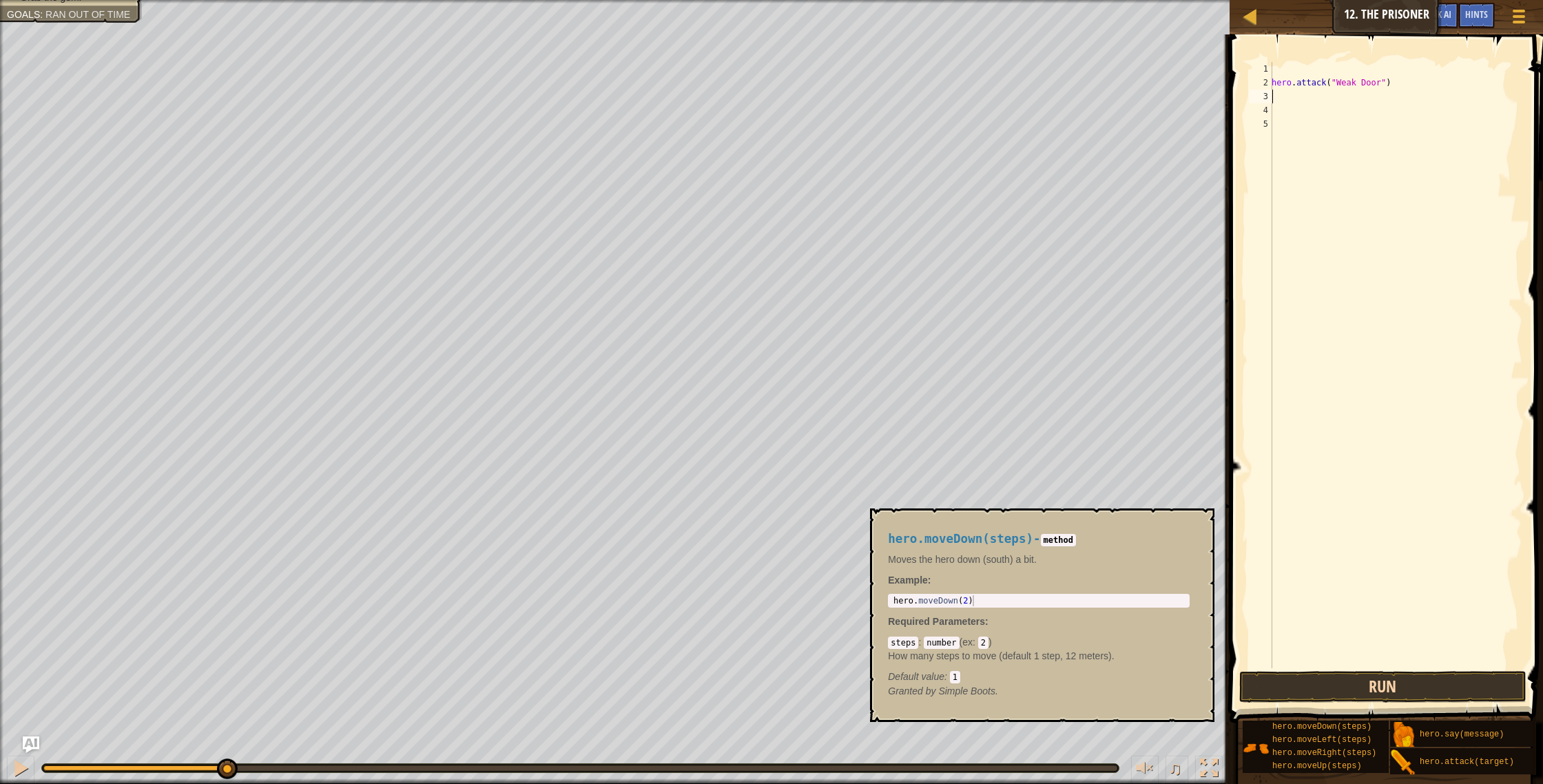
type textarea "hero.attack("Weak Door")"
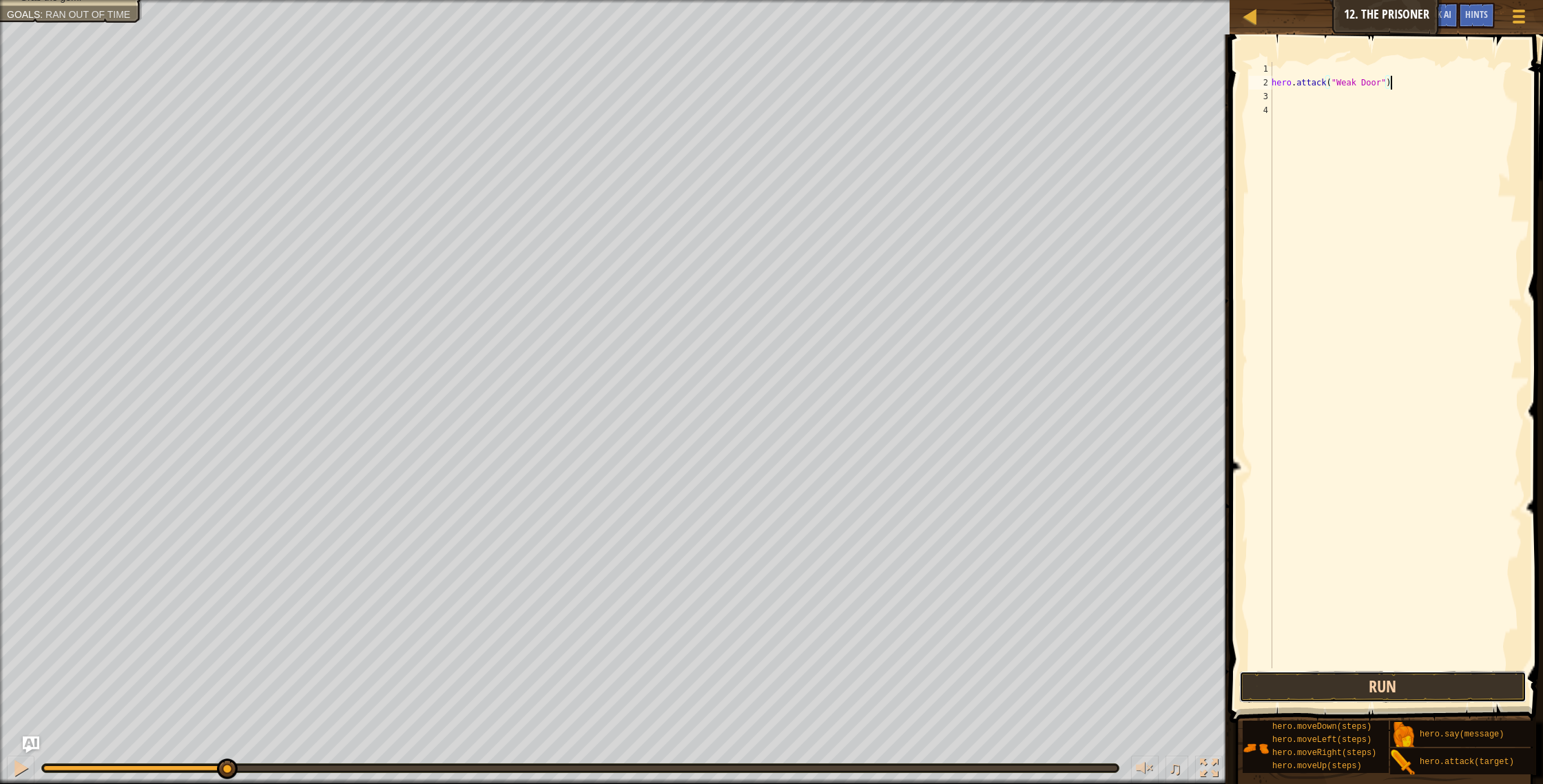
click at [1341, 697] on button "Run" at bounding box center [1383, 686] width 288 height 31
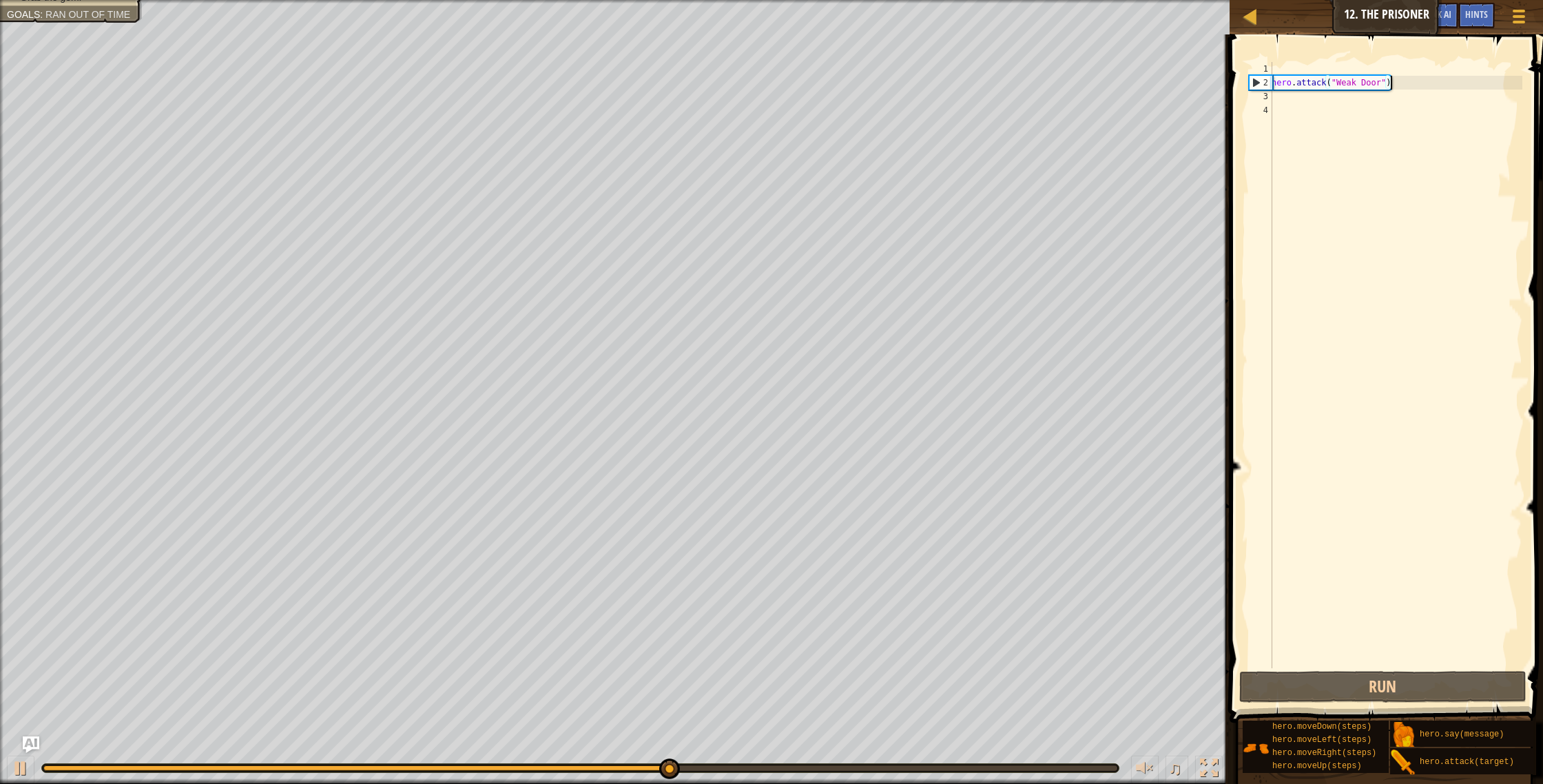
click at [1284, 101] on div "hero . attack ( "Weak Door" )" at bounding box center [1395, 378] width 254 height 634
type textarea "h"
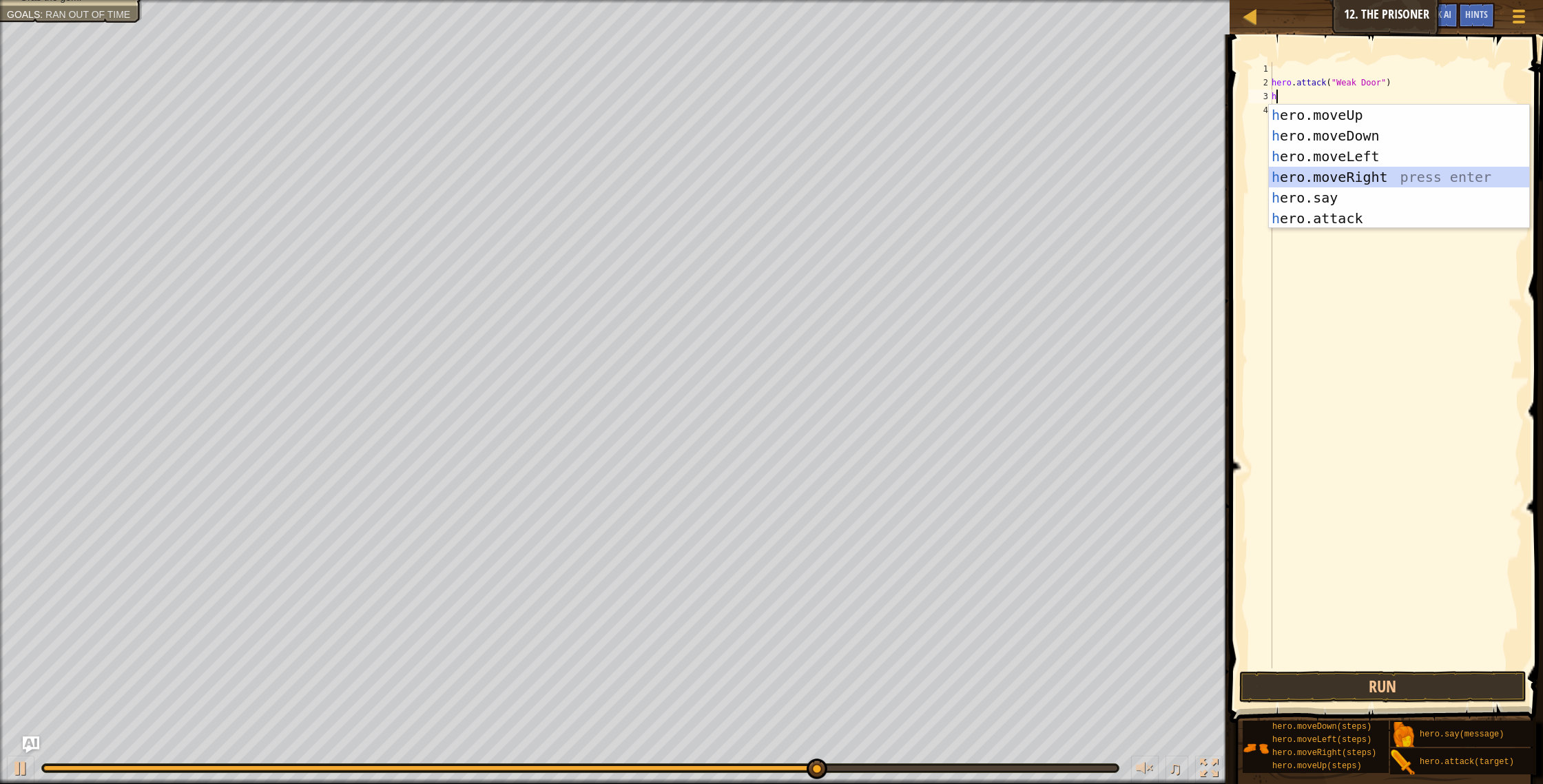
click at [1326, 175] on div "h ero.moveUp press enter h ero.moveDown press enter h ero.moveLeft press enter …" at bounding box center [1399, 187] width 261 height 166
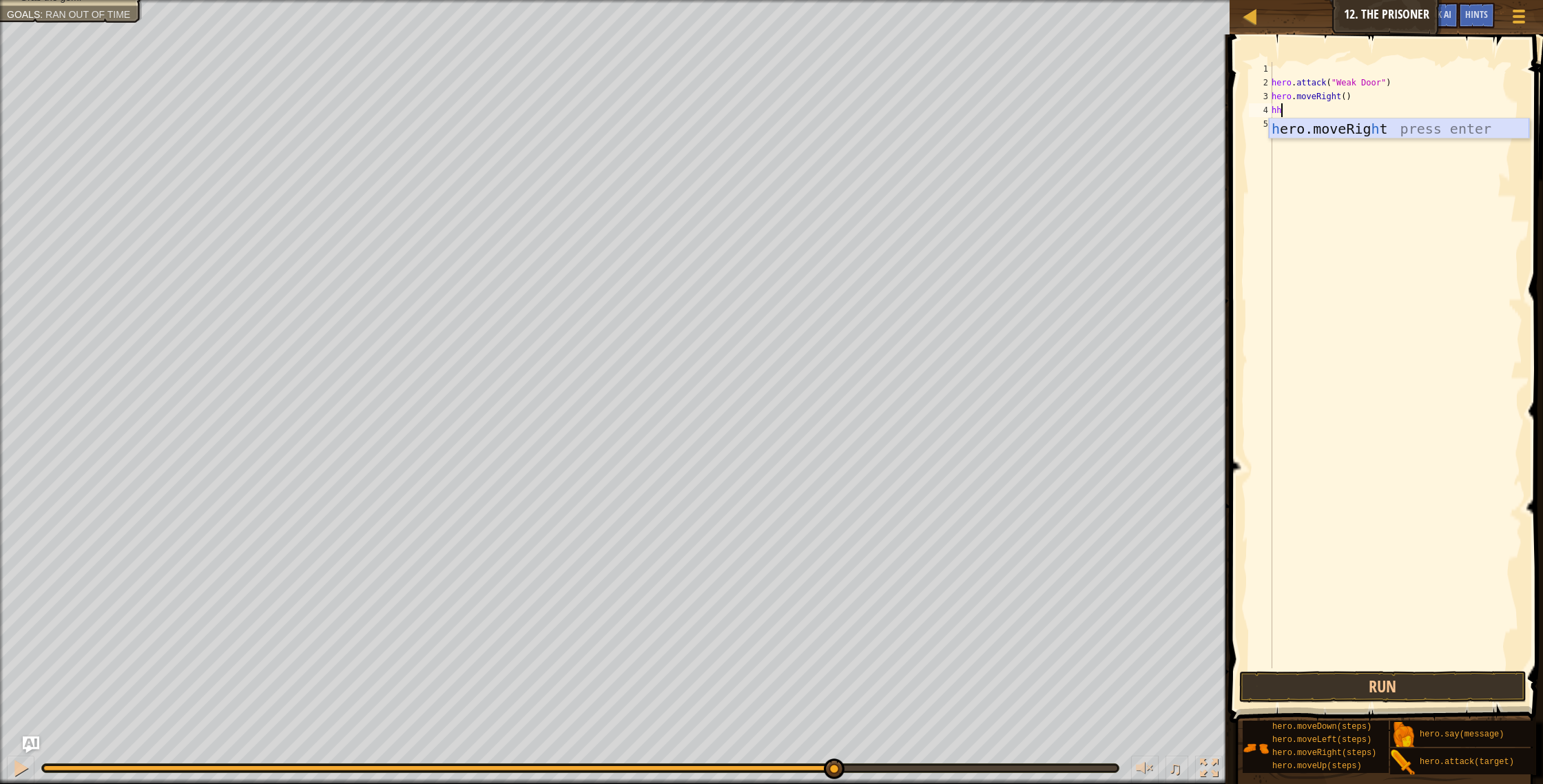
type textarea "h"
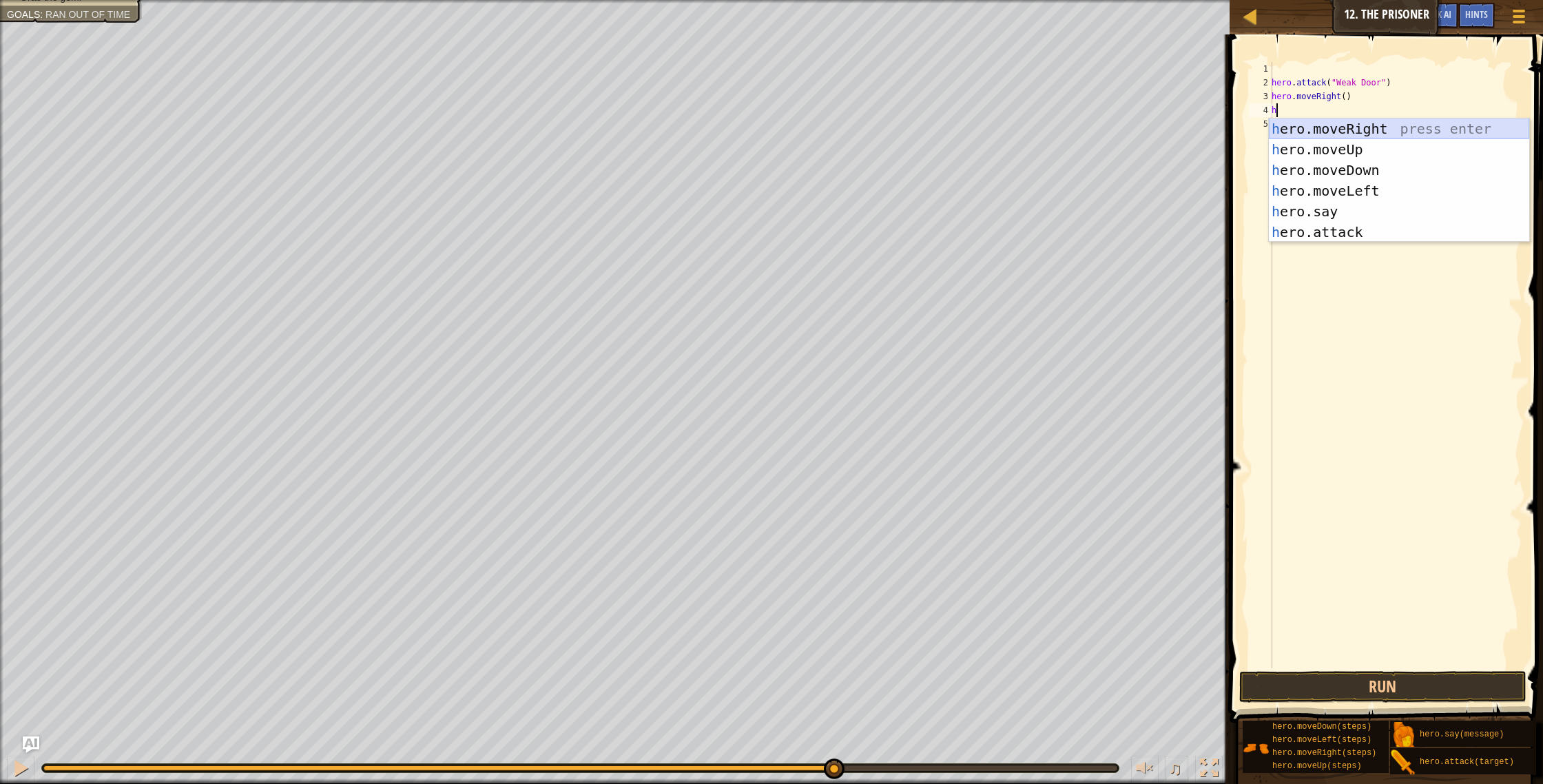
click at [1370, 122] on div "h ero.moveRight press enter h ero.moveUp press enter h ero.moveDown press enter…" at bounding box center [1399, 201] width 261 height 166
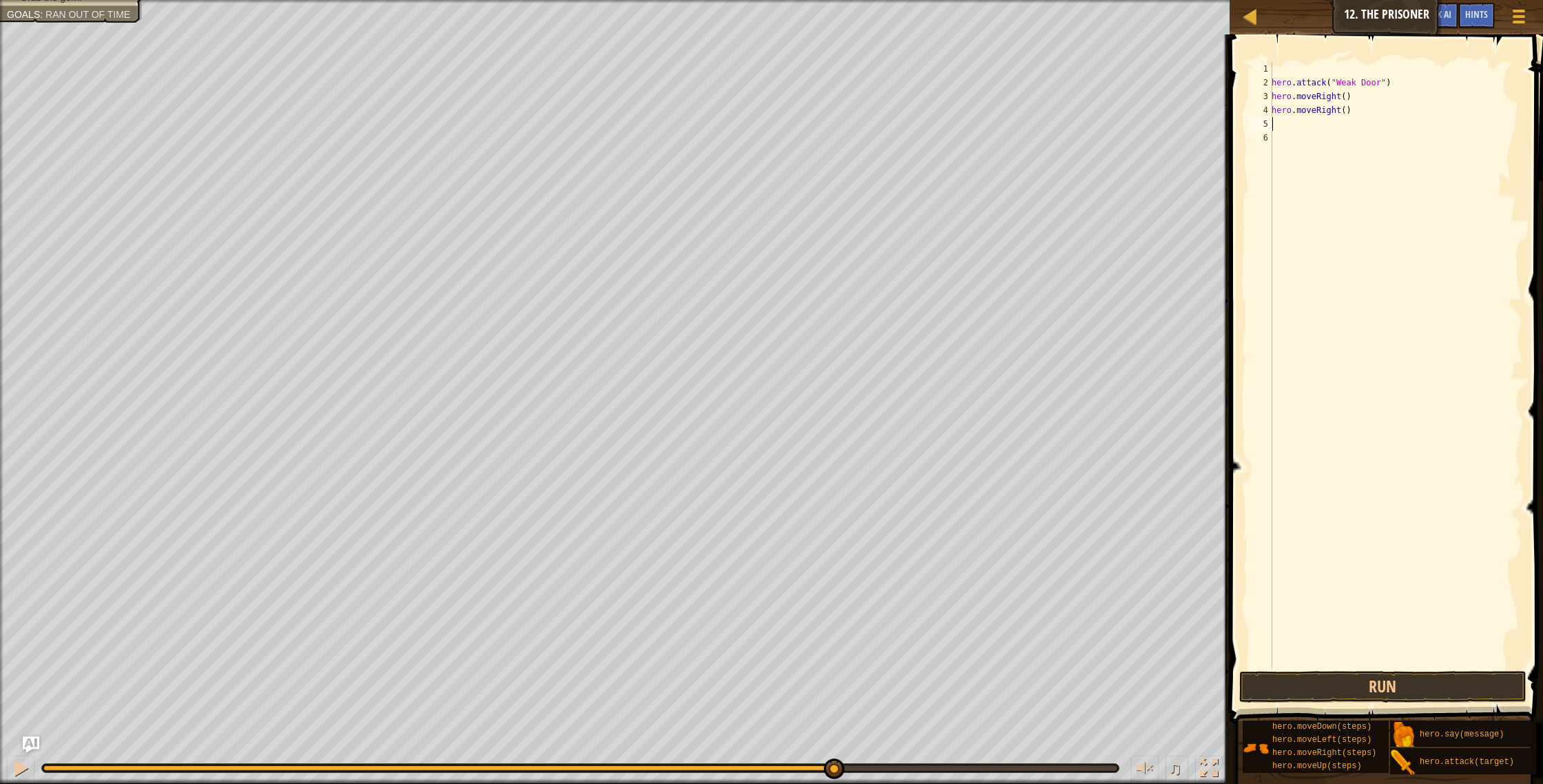
type textarea "h"
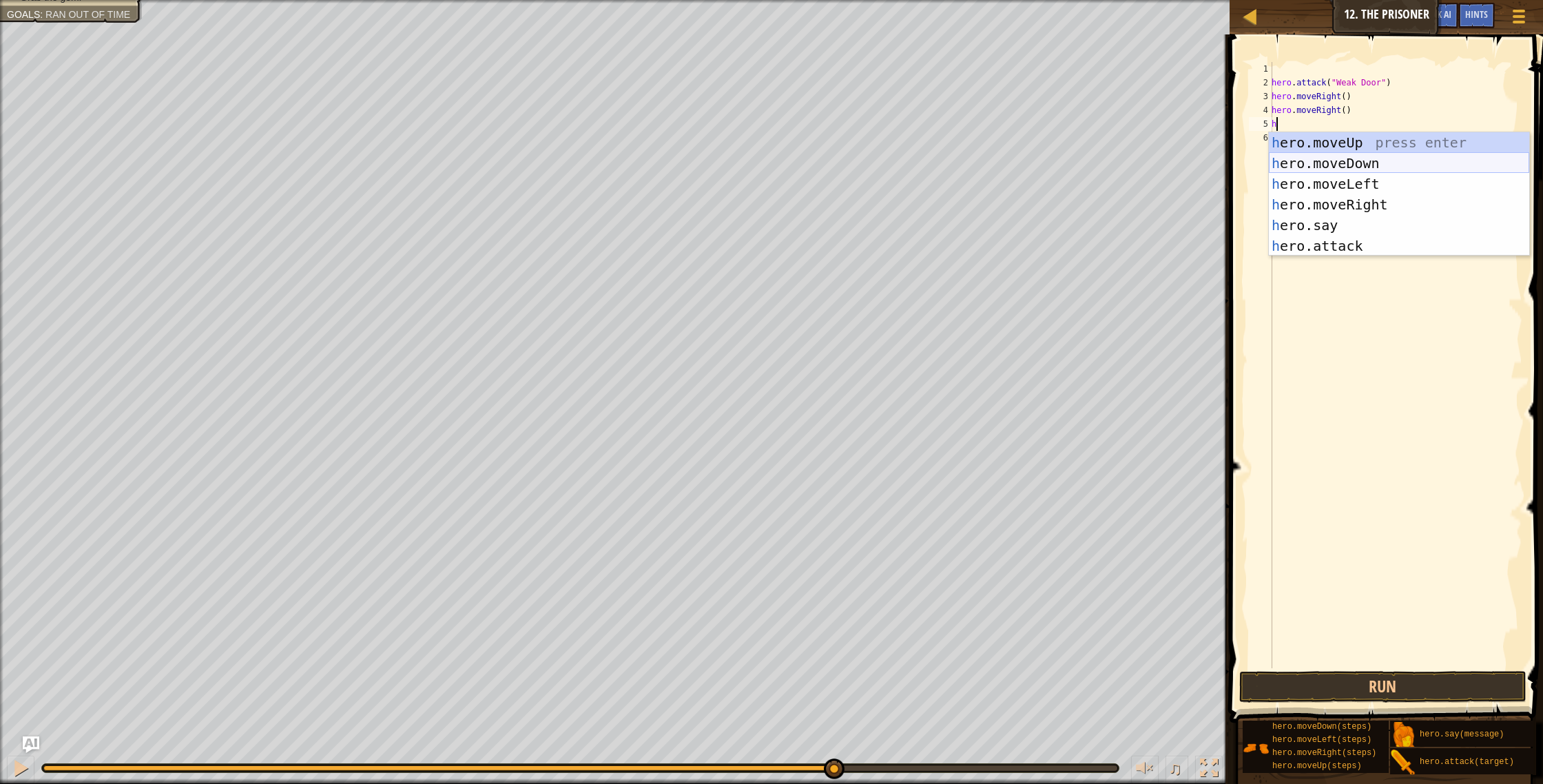
click at [1341, 158] on div "h ero.moveUp press enter h ero.moveDown press enter h ero.moveLeft press enter …" at bounding box center [1399, 215] width 261 height 166
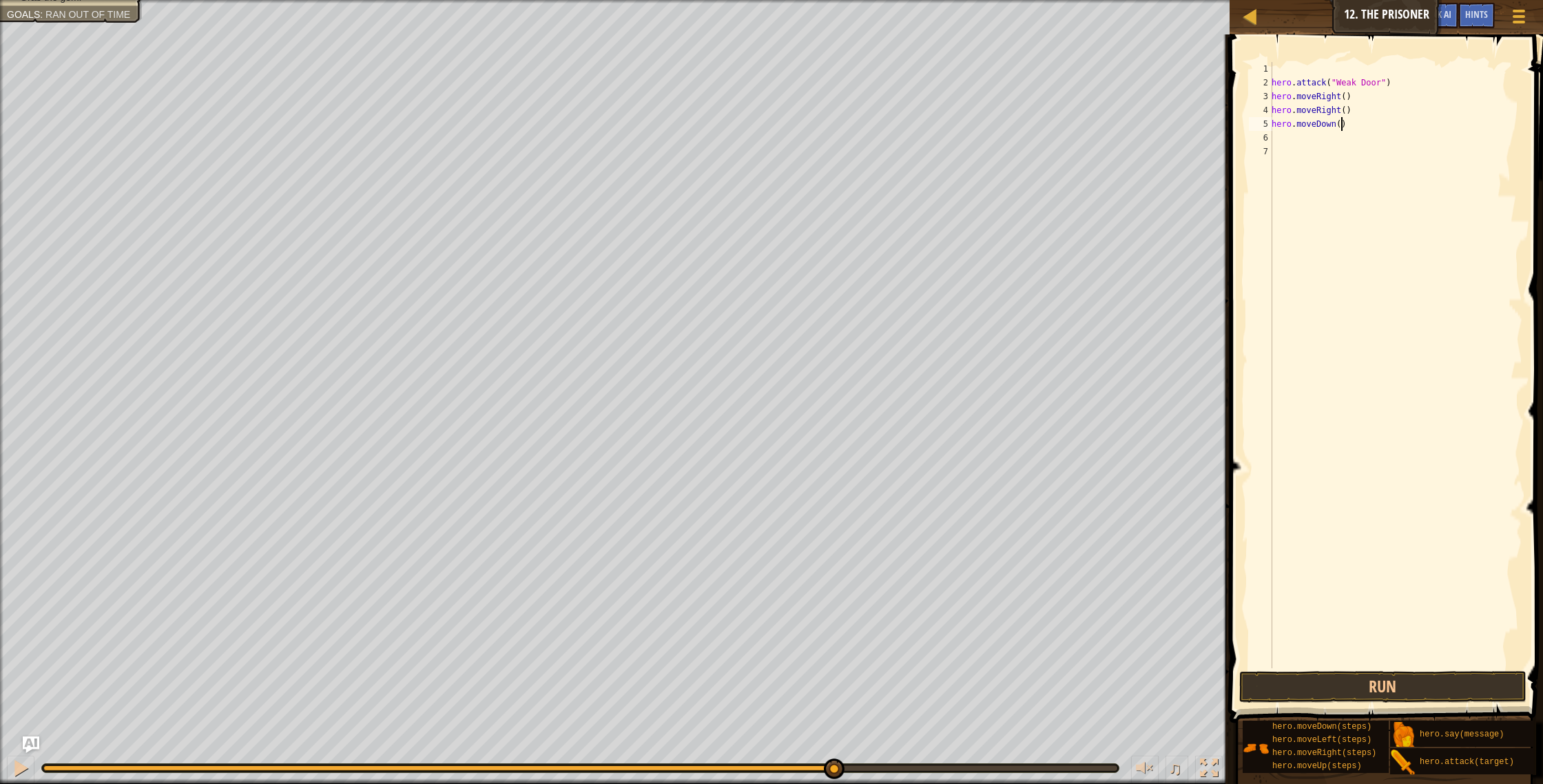
click at [1343, 123] on div "hero . attack ( "Weak Door" ) hero . moveRight ( ) hero . moveRight ( ) hero . …" at bounding box center [1395, 378] width 254 height 634
click at [1354, 673] on button "Run" at bounding box center [1383, 686] width 288 height 31
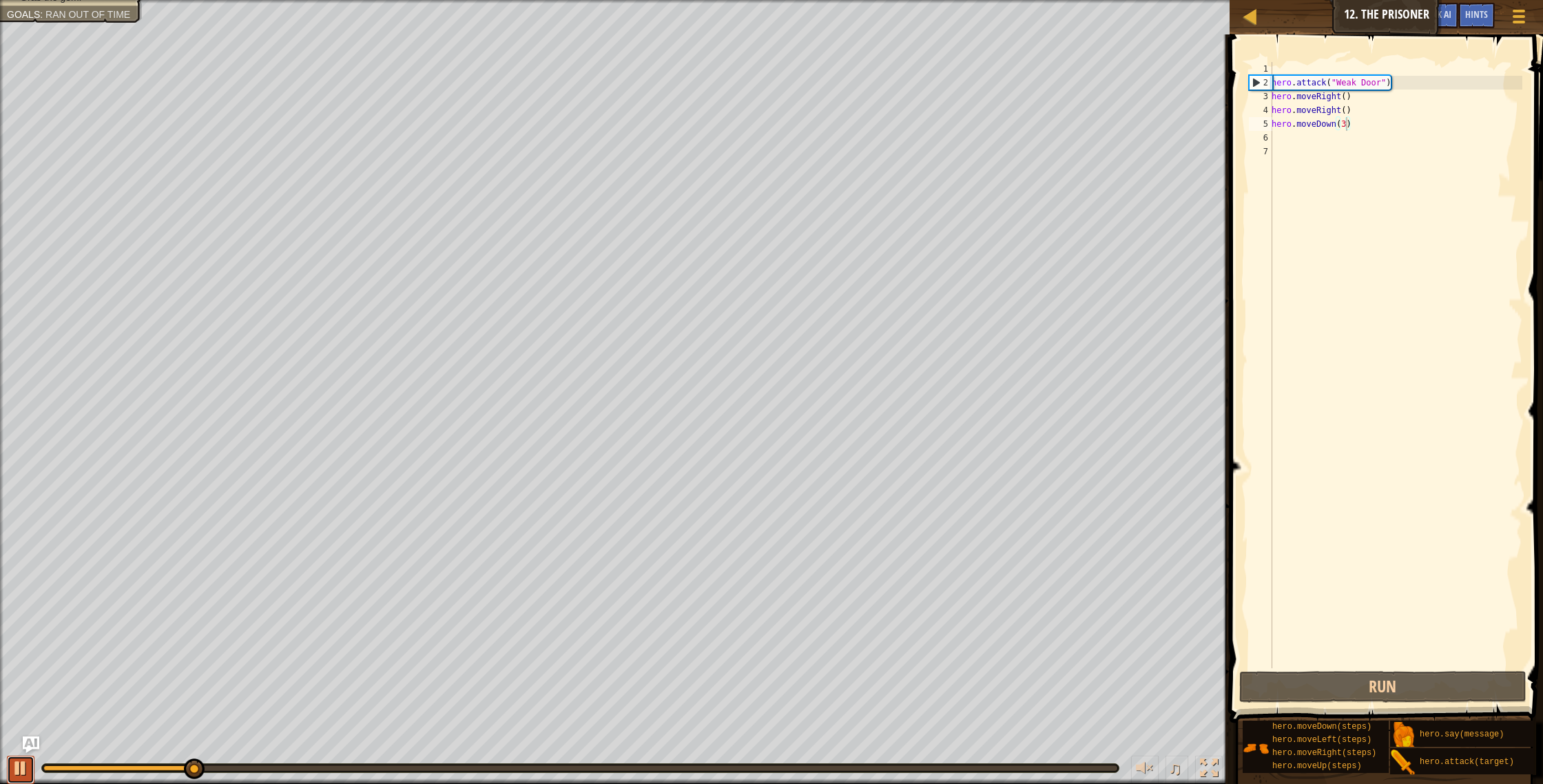
click at [11, 766] on button at bounding box center [21, 769] width 27 height 28
click at [1348, 96] on div "hero . attack ( "Weak Door" ) hero . moveRight ( ) hero . moveRight ( ) hero . …" at bounding box center [1395, 378] width 254 height 634
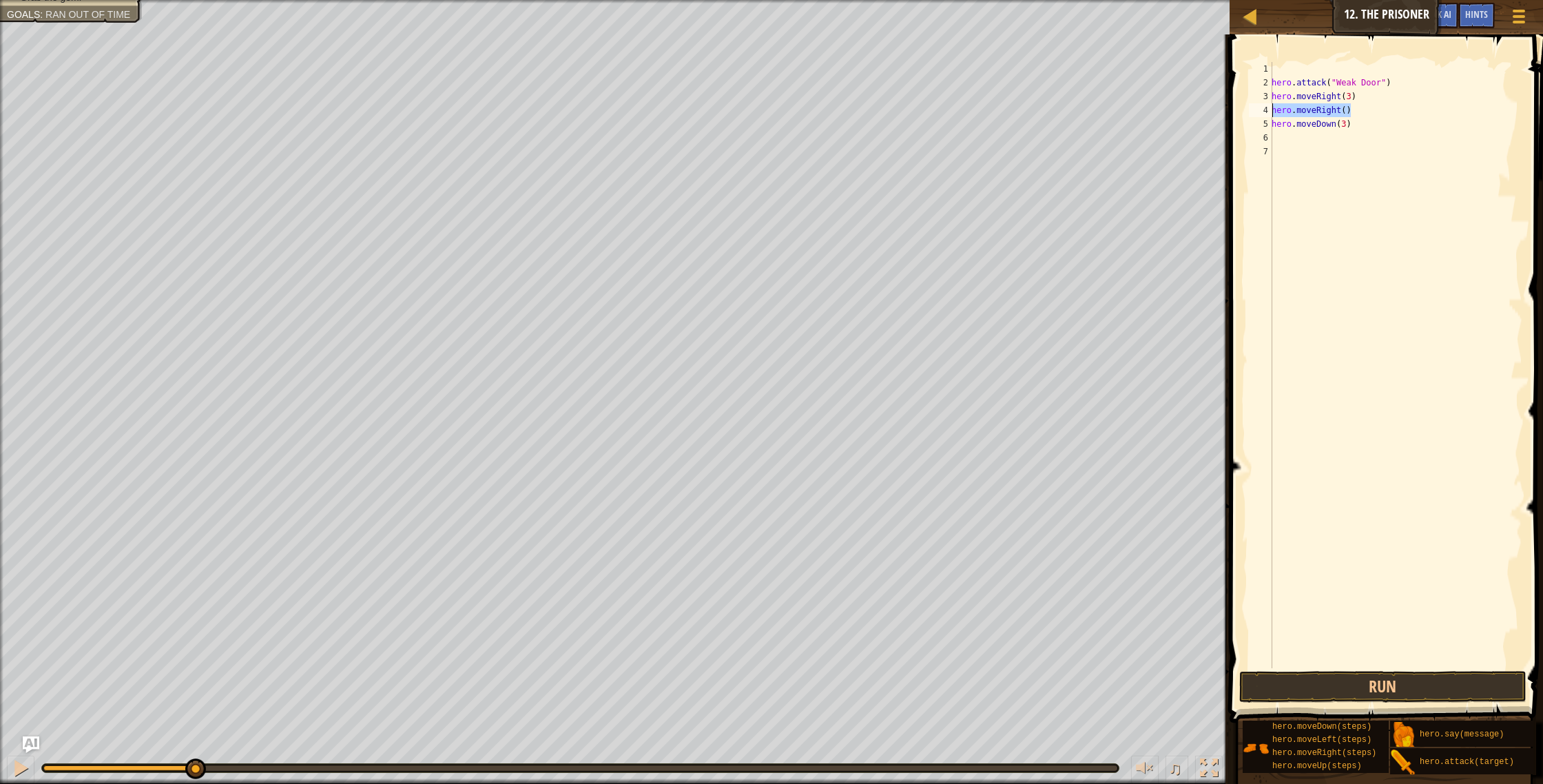
drag, startPoint x: 1352, startPoint y: 111, endPoint x: 1271, endPoint y: 111, distance: 81.0
click at [1271, 111] on div "hero.moveRight(3) 1 2 3 4 5 6 7 hero . attack ( "Weak Door" ) hero . moveRight …" at bounding box center [1384, 365] width 276 height 606
type textarea "hero.moveRight()"
click at [1271, 122] on div "5" at bounding box center [1261, 123] width 24 height 14
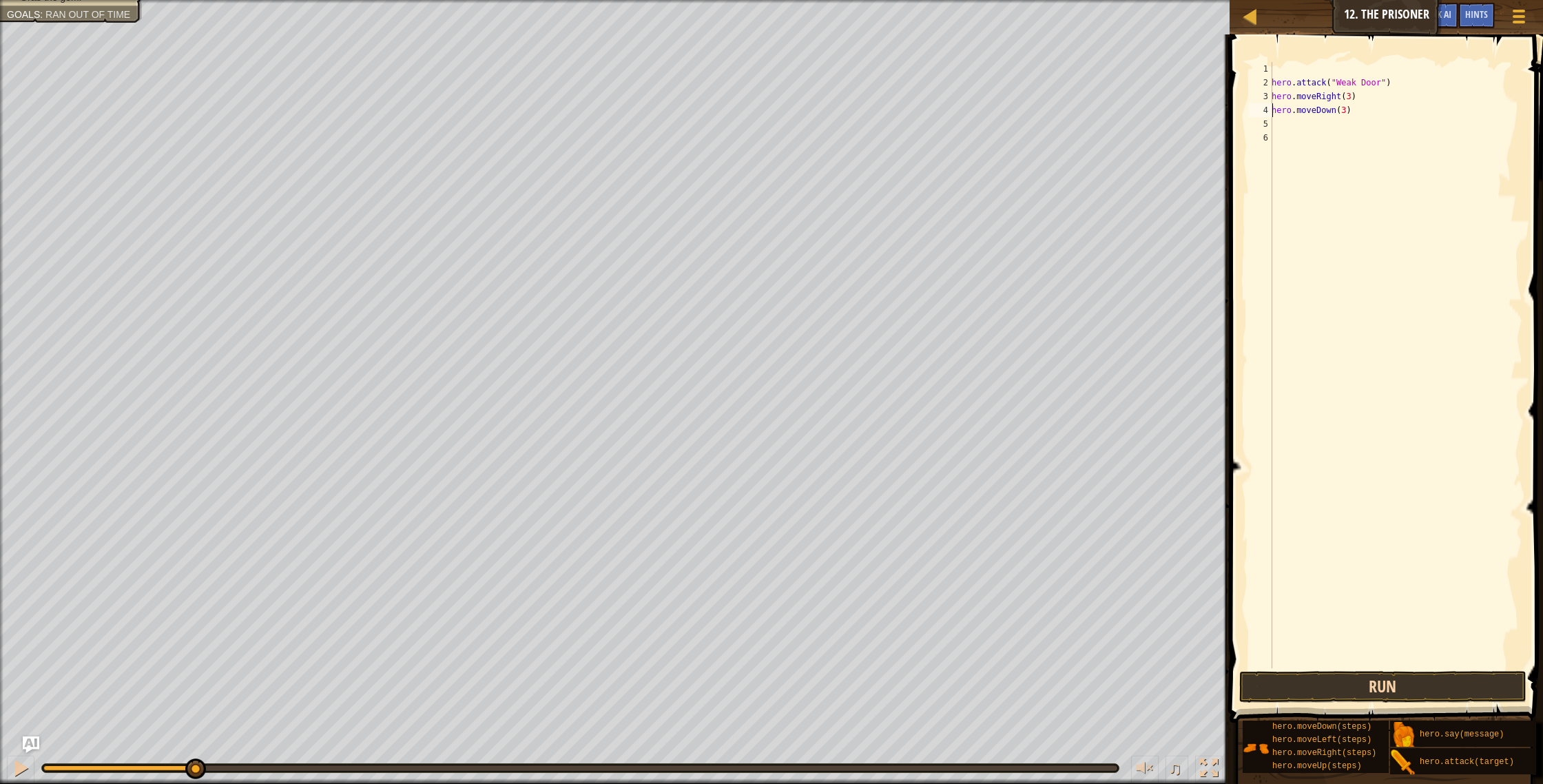
type textarea "hero.moveDown(3)"
click at [1370, 687] on button "Run" at bounding box center [1383, 686] width 288 height 31
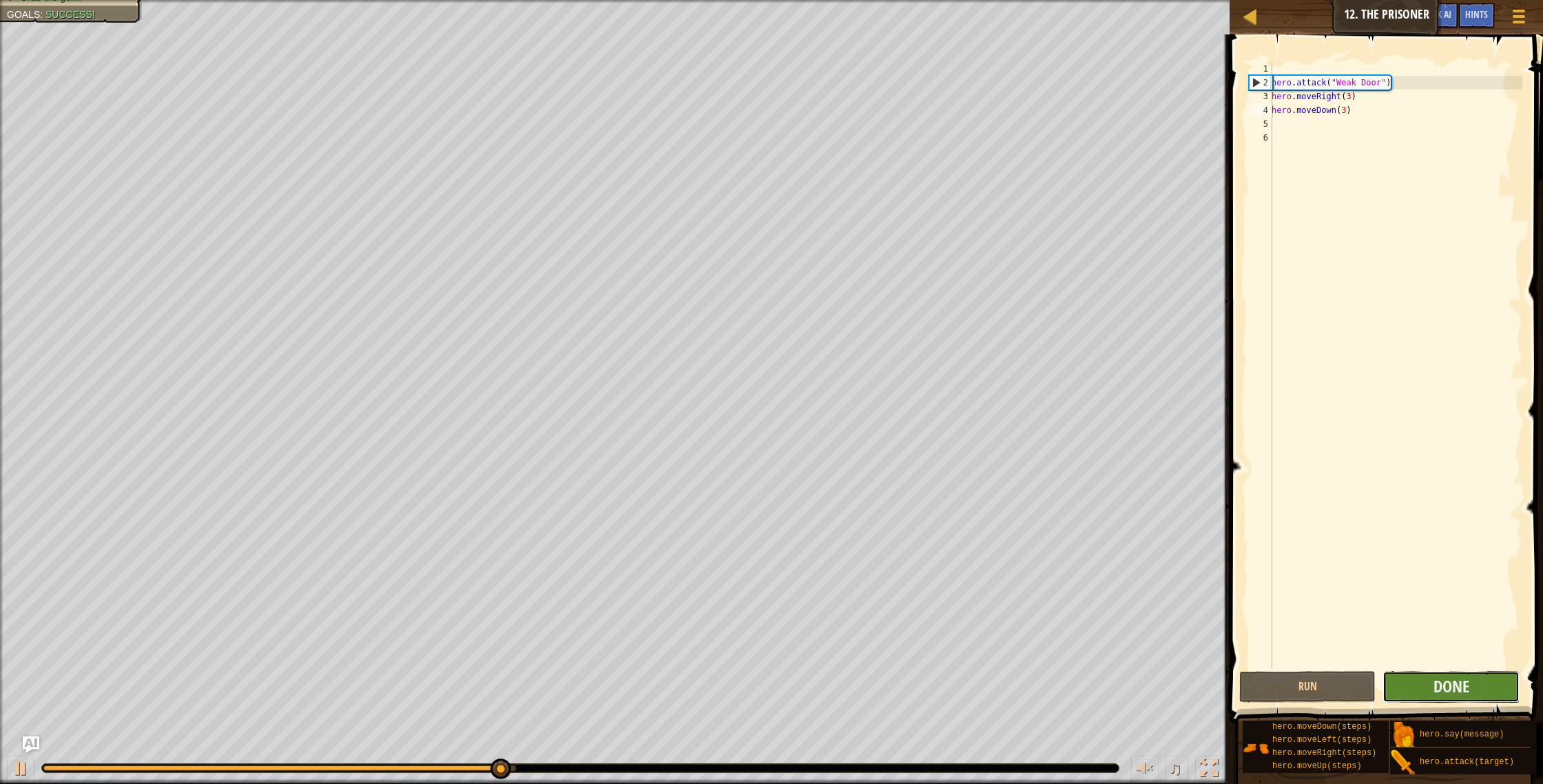
click at [1407, 677] on button "Done" at bounding box center [1451, 686] width 137 height 31
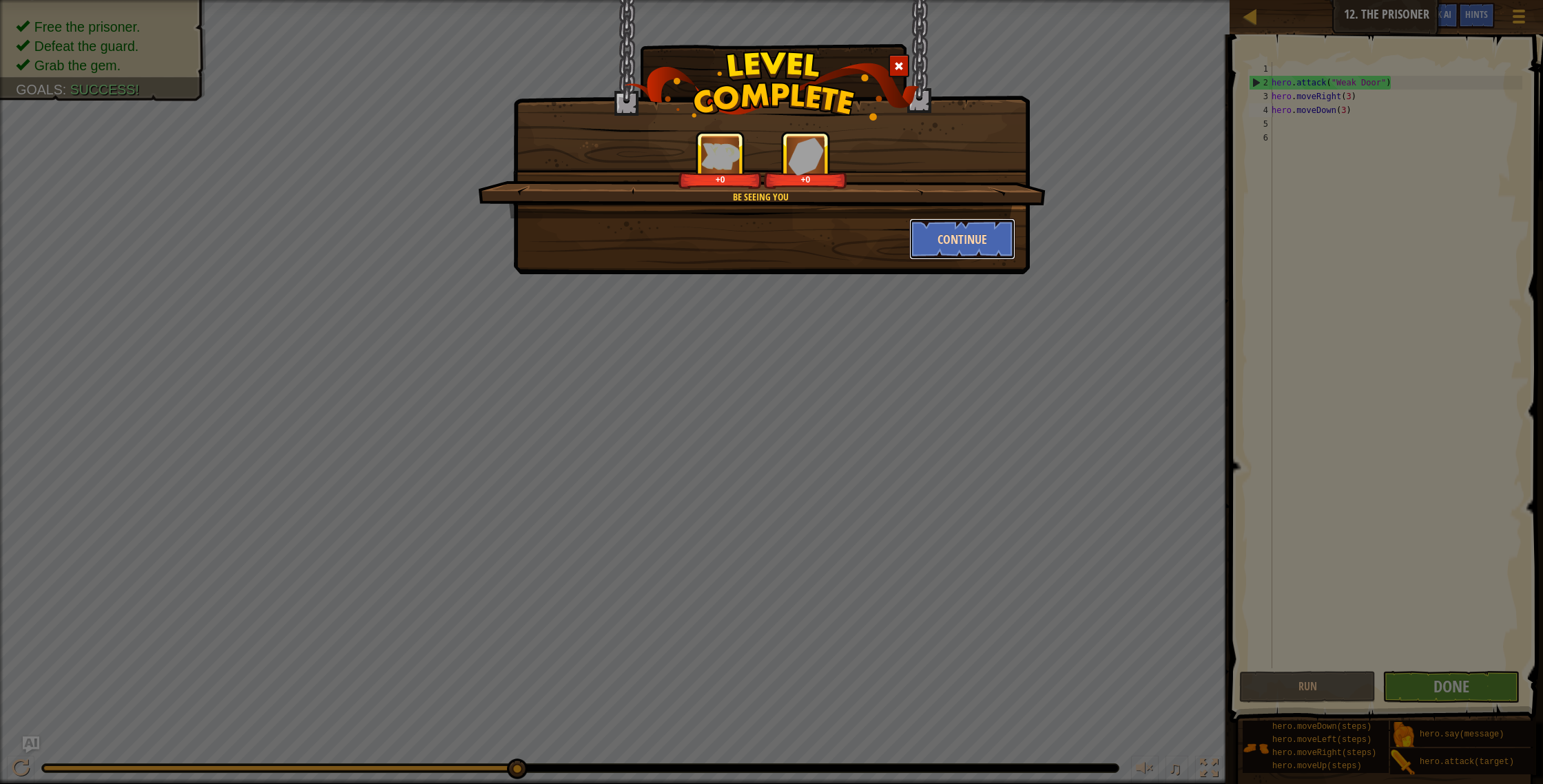
click at [971, 247] on button "Continue" at bounding box center [963, 239] width 107 height 41
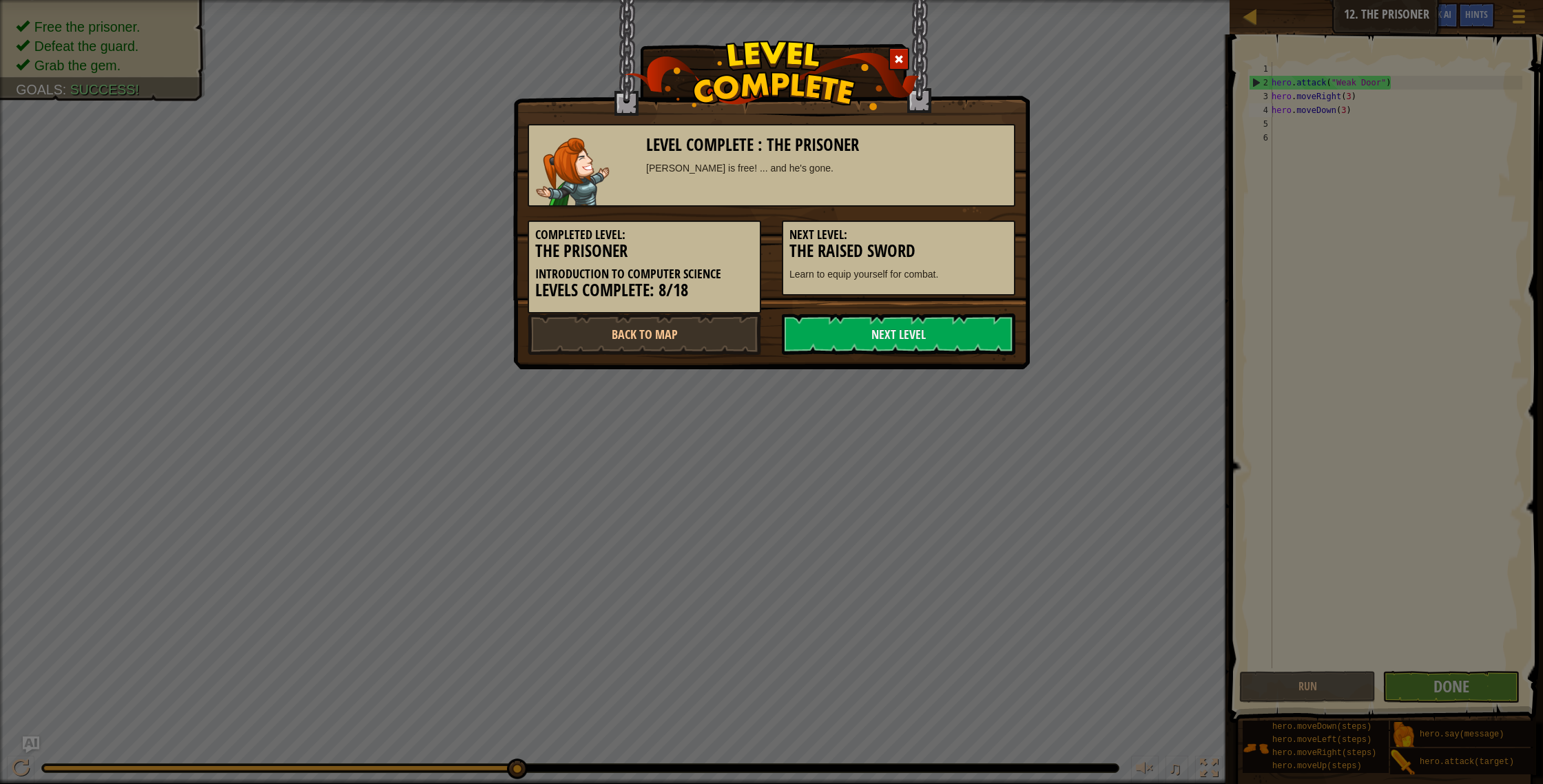
click at [968, 244] on h3 "The Raised Sword" at bounding box center [898, 251] width 219 height 19
click at [944, 339] on link "Next Level" at bounding box center [899, 334] width 233 height 41
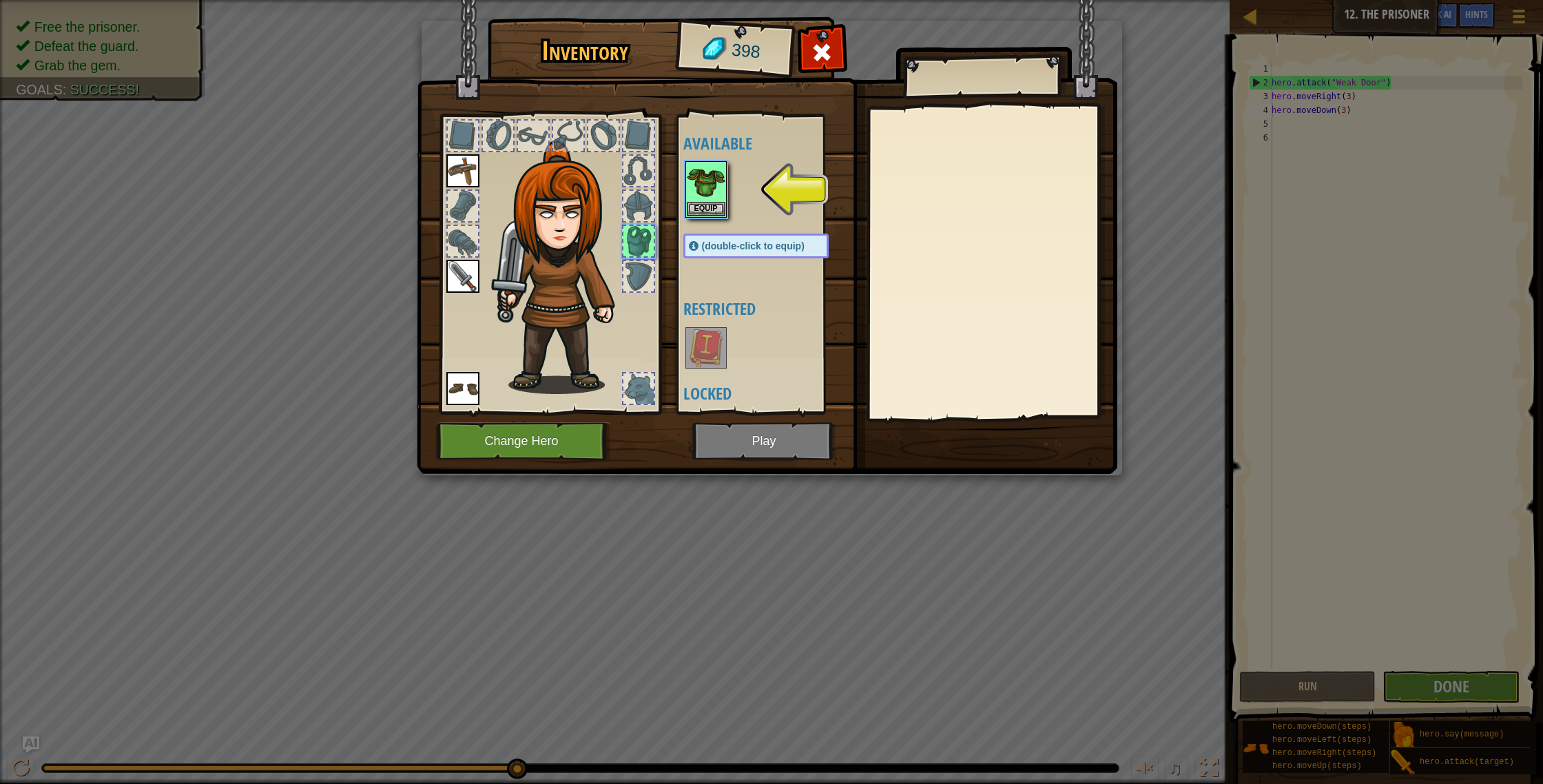
click at [746, 446] on img at bounding box center [767, 223] width 701 height 500
click at [696, 211] on button "Equip" at bounding box center [706, 208] width 38 height 15
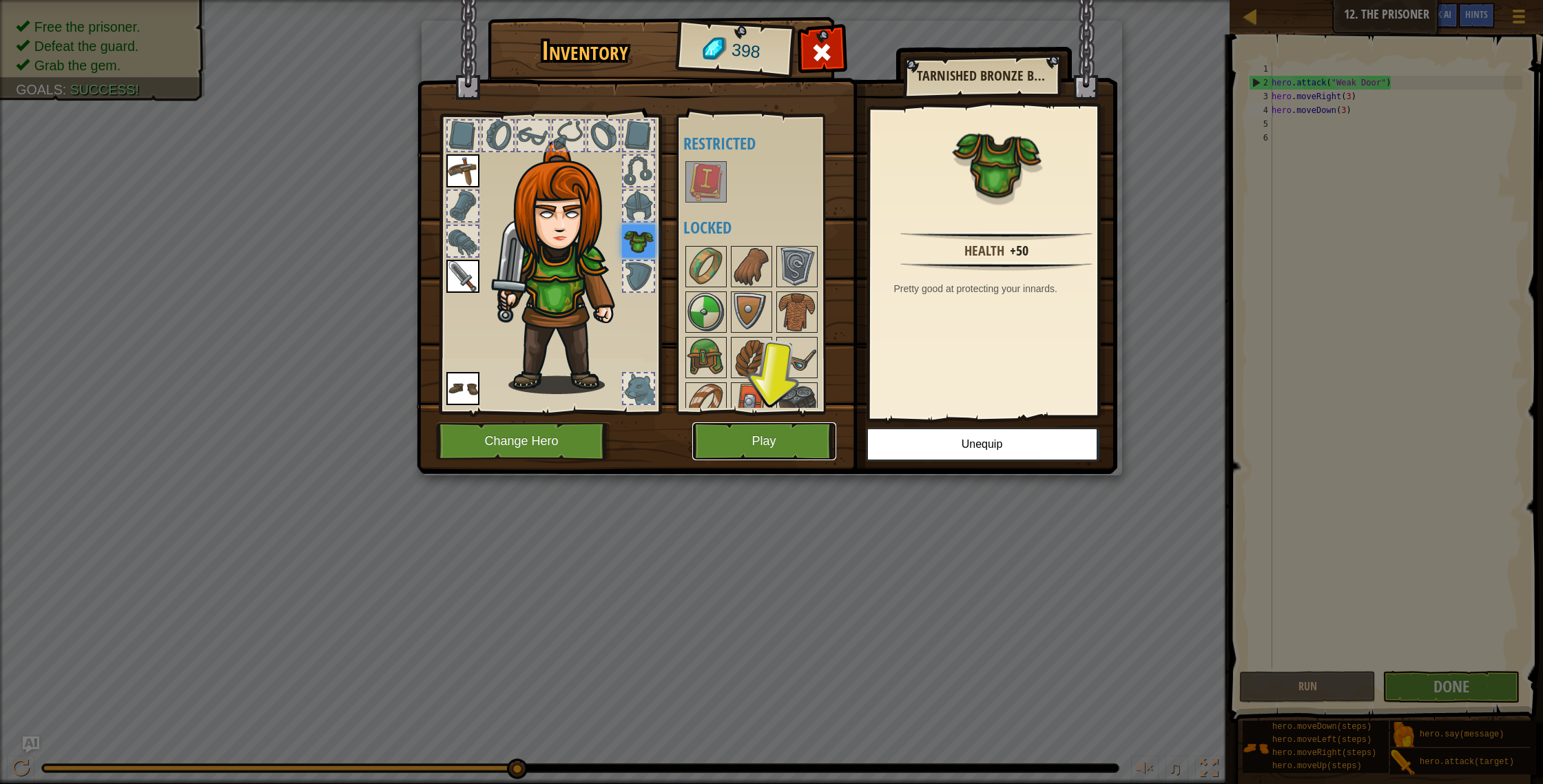
click at [764, 450] on button "Play" at bounding box center [764, 441] width 144 height 38
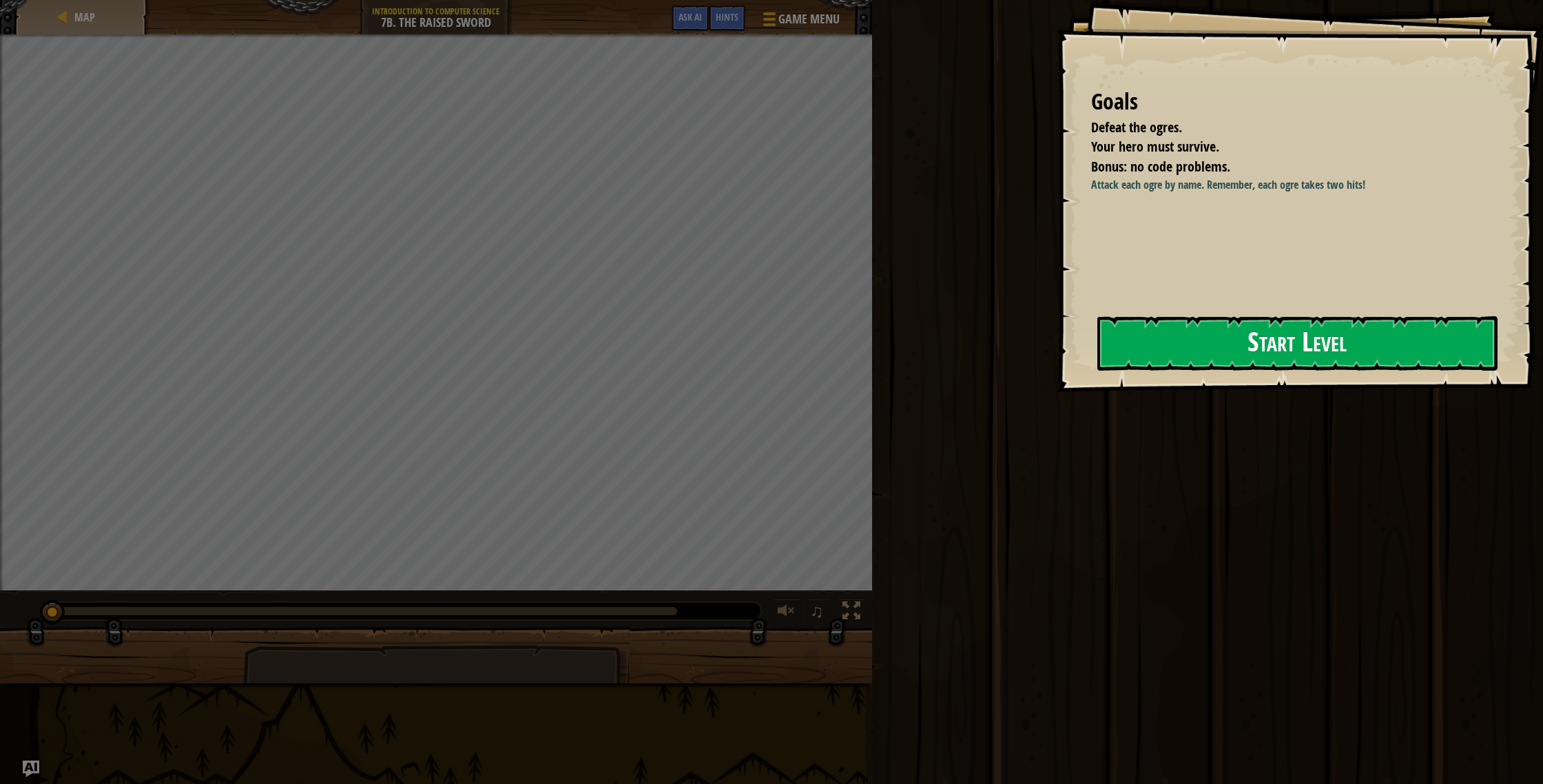
click at [1168, 352] on button "Start Level" at bounding box center [1297, 344] width 400 height 55
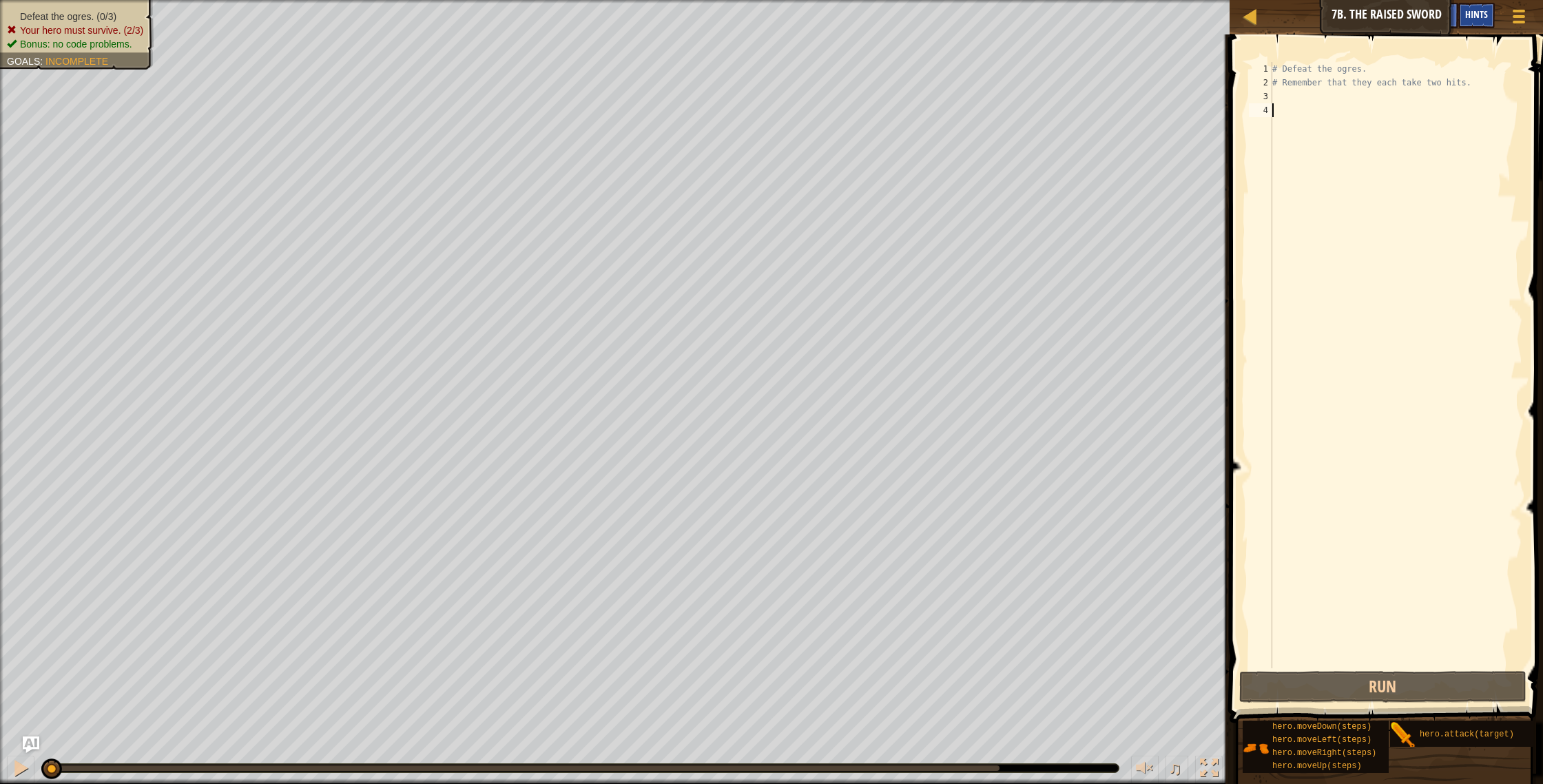
drag, startPoint x: 1482, startPoint y: 21, endPoint x: 1475, endPoint y: 18, distance: 7.6
click at [1481, 21] on div "Hints" at bounding box center [1476, 16] width 36 height 25
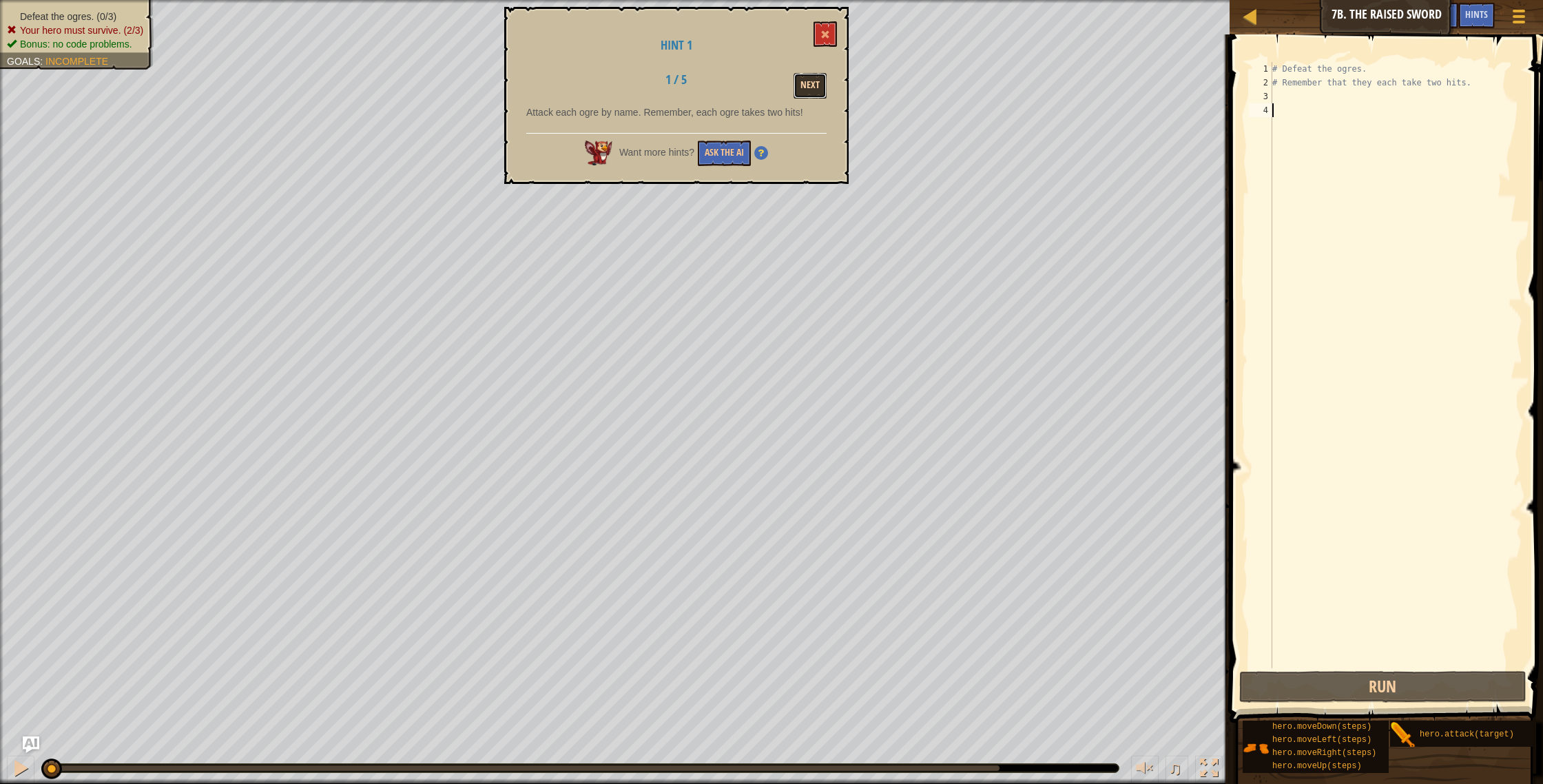
click at [810, 89] on button "Next" at bounding box center [811, 85] width 33 height 25
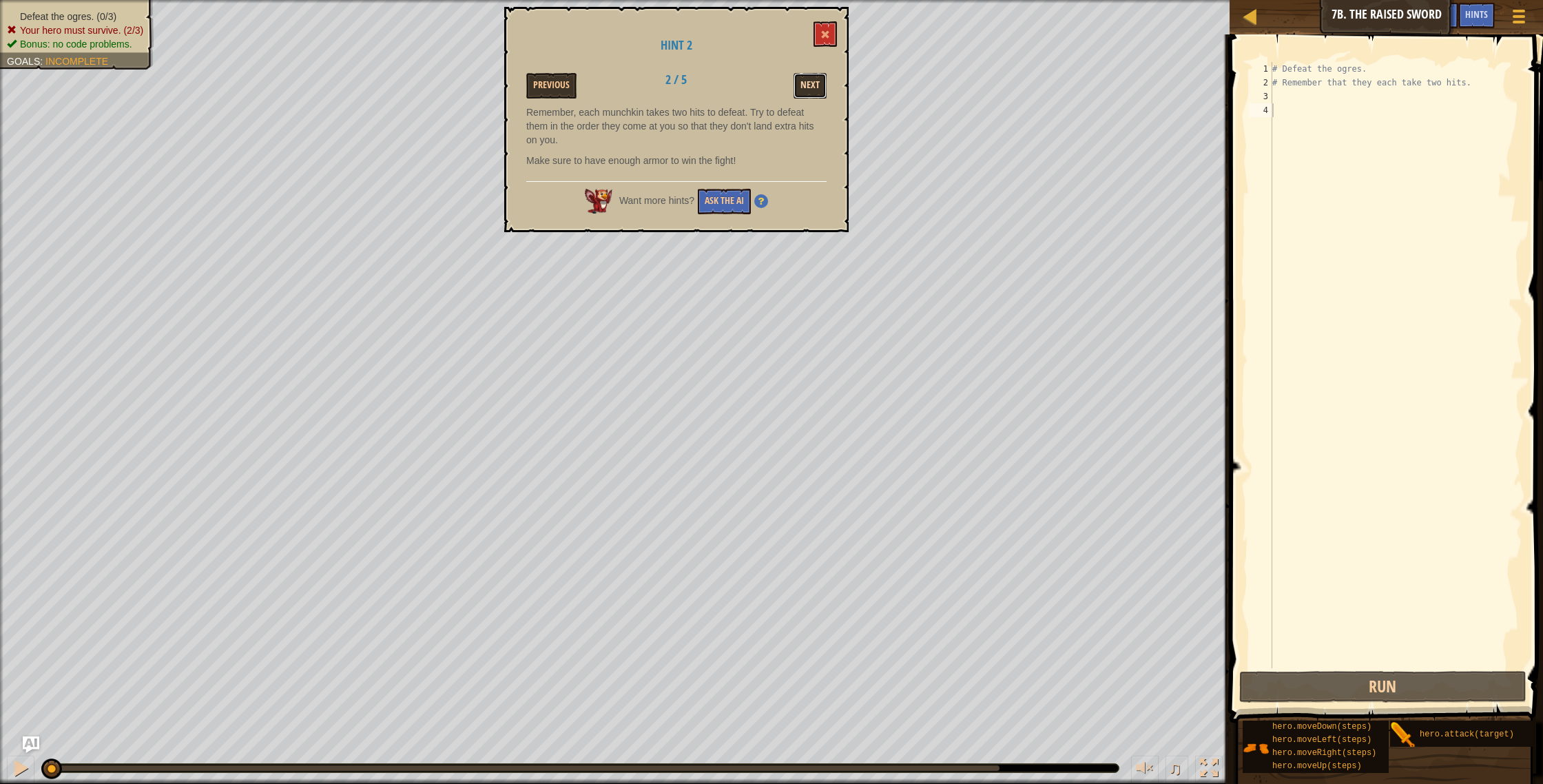
click at [808, 85] on button "Next" at bounding box center [811, 85] width 33 height 25
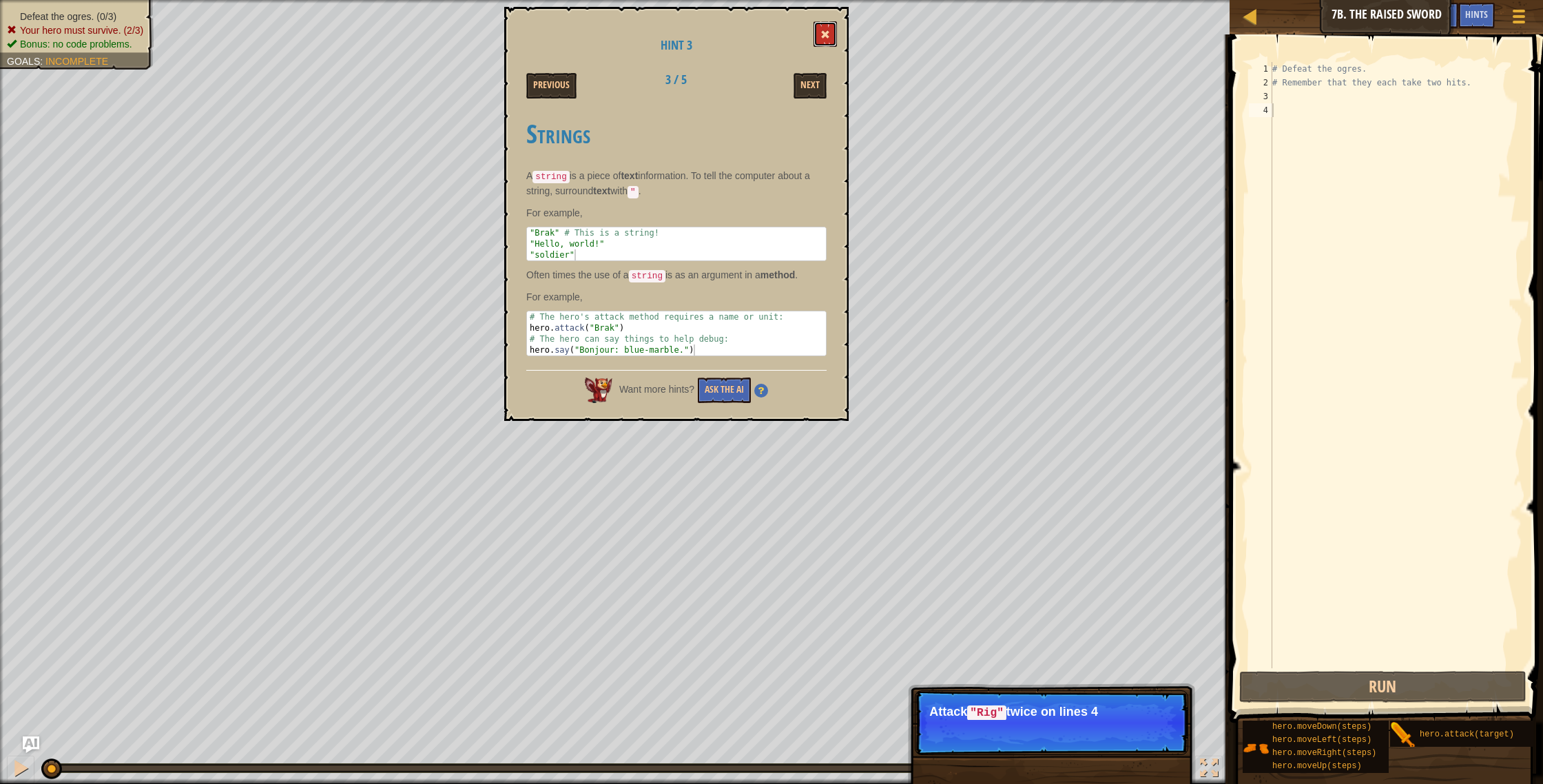
click at [823, 29] on button at bounding box center [825, 34] width 24 height 25
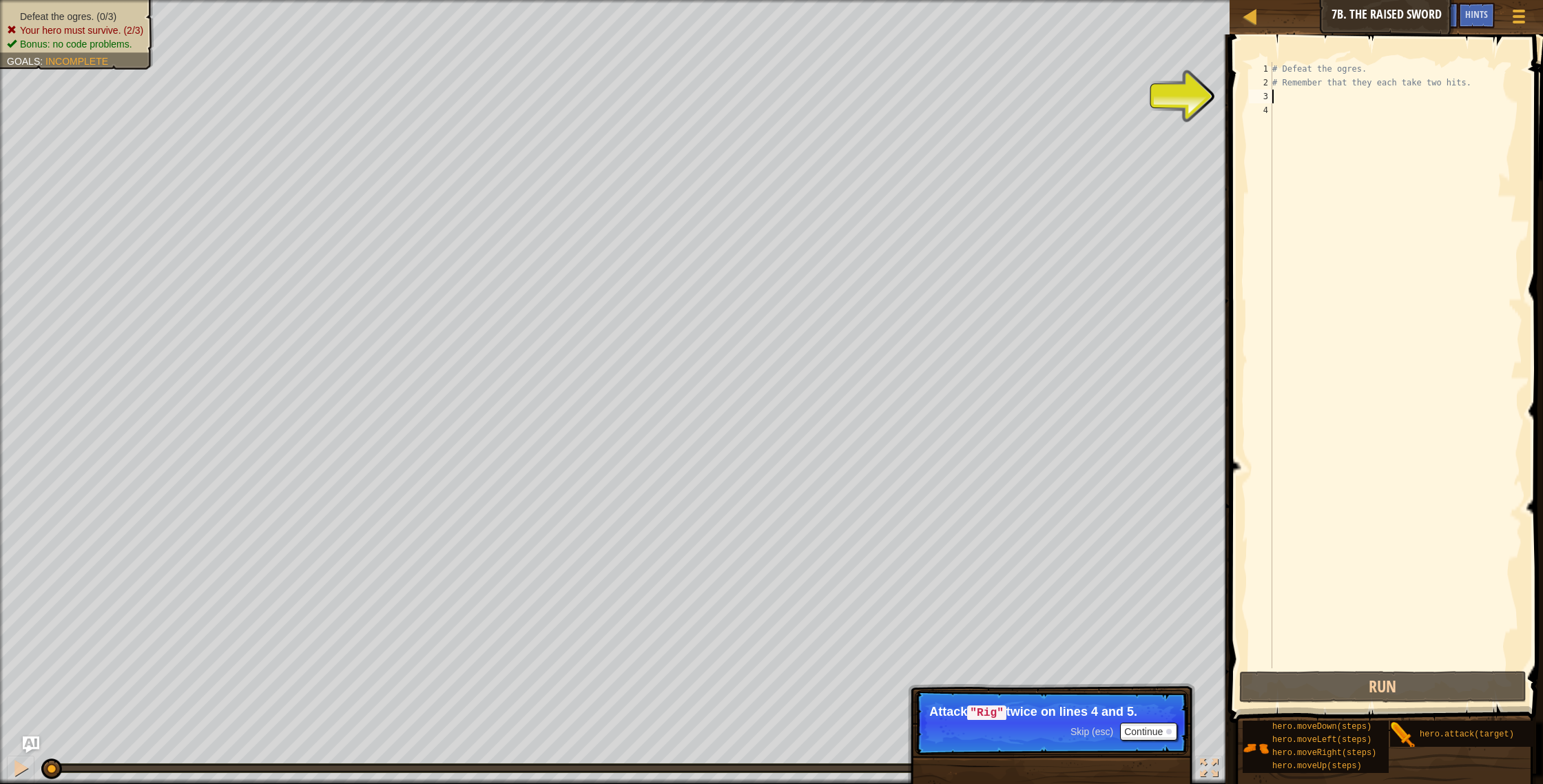
click at [1277, 94] on div "# Defeat the ogres. # Remember that they each take two hits." at bounding box center [1396, 378] width 253 height 634
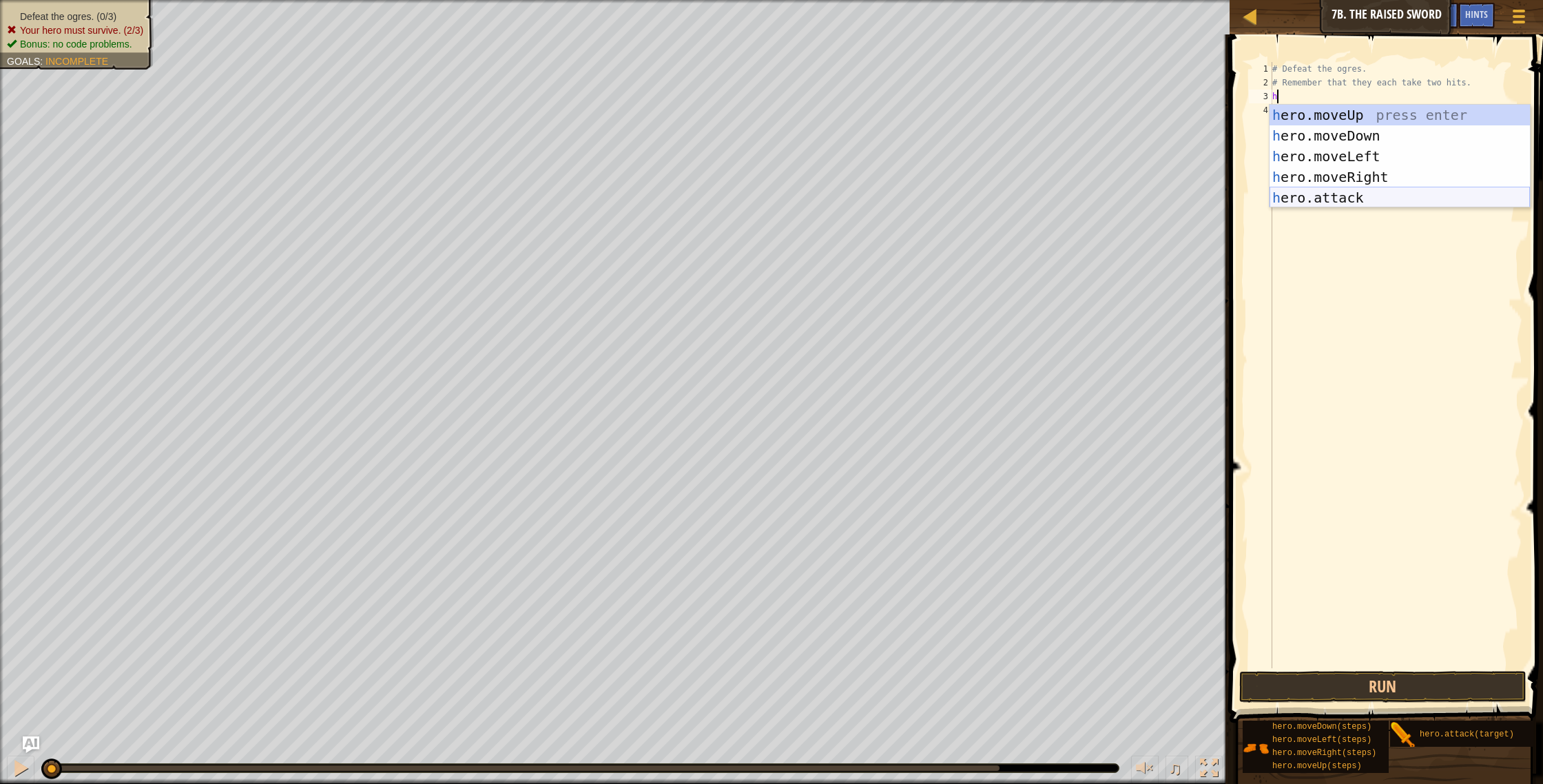
click at [1355, 203] on div "h ero.moveUp press enter h ero.moveDown press enter h ero.moveLeft press enter …" at bounding box center [1400, 177] width 261 height 145
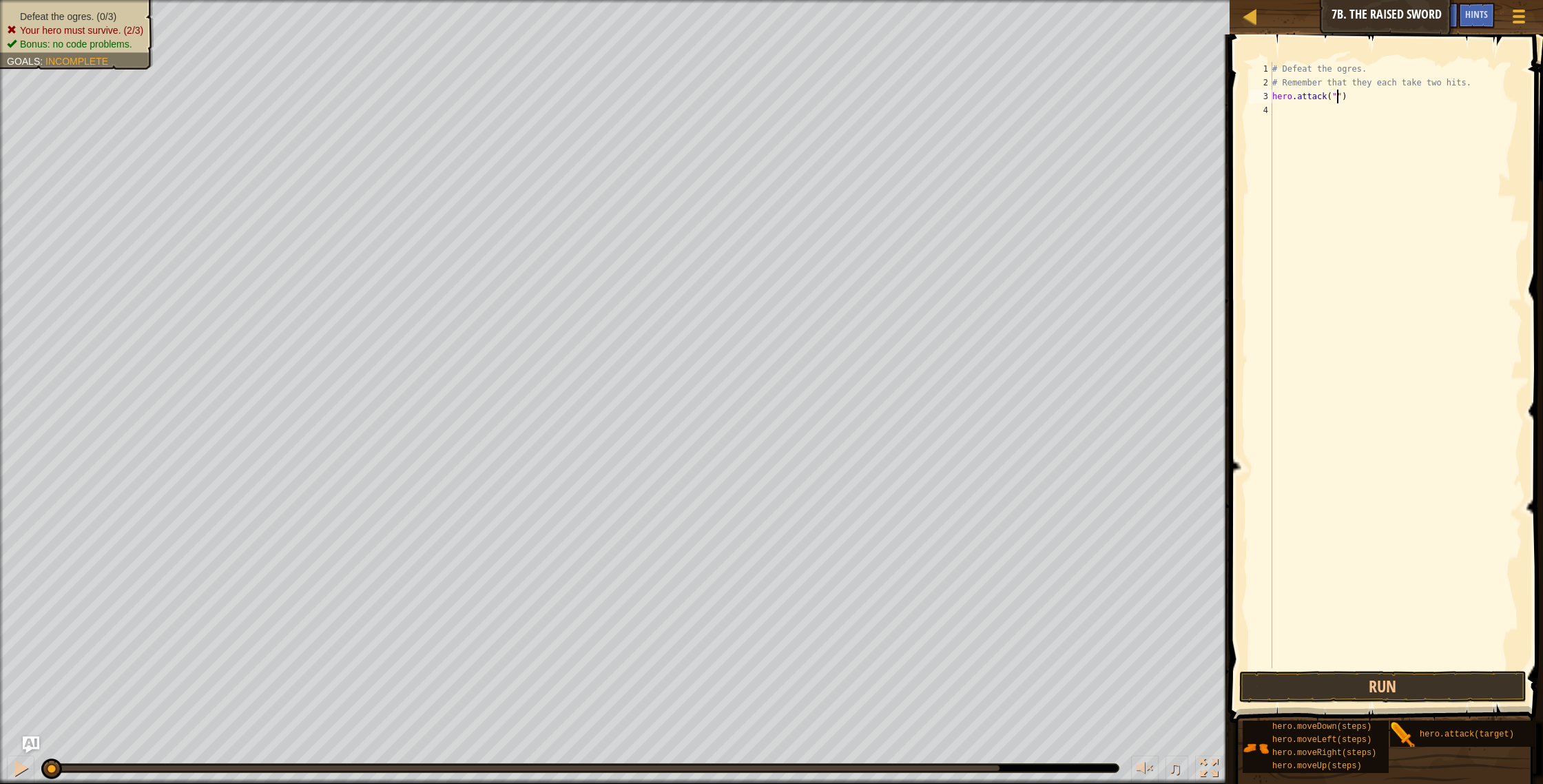
scroll to position [6, 6]
type textarea "hero.attack("Rig")"
click at [1280, 107] on div "# Defeat the ogres. # Remember that they each take two hits. hero . attack ( "R…" at bounding box center [1396, 378] width 253 height 634
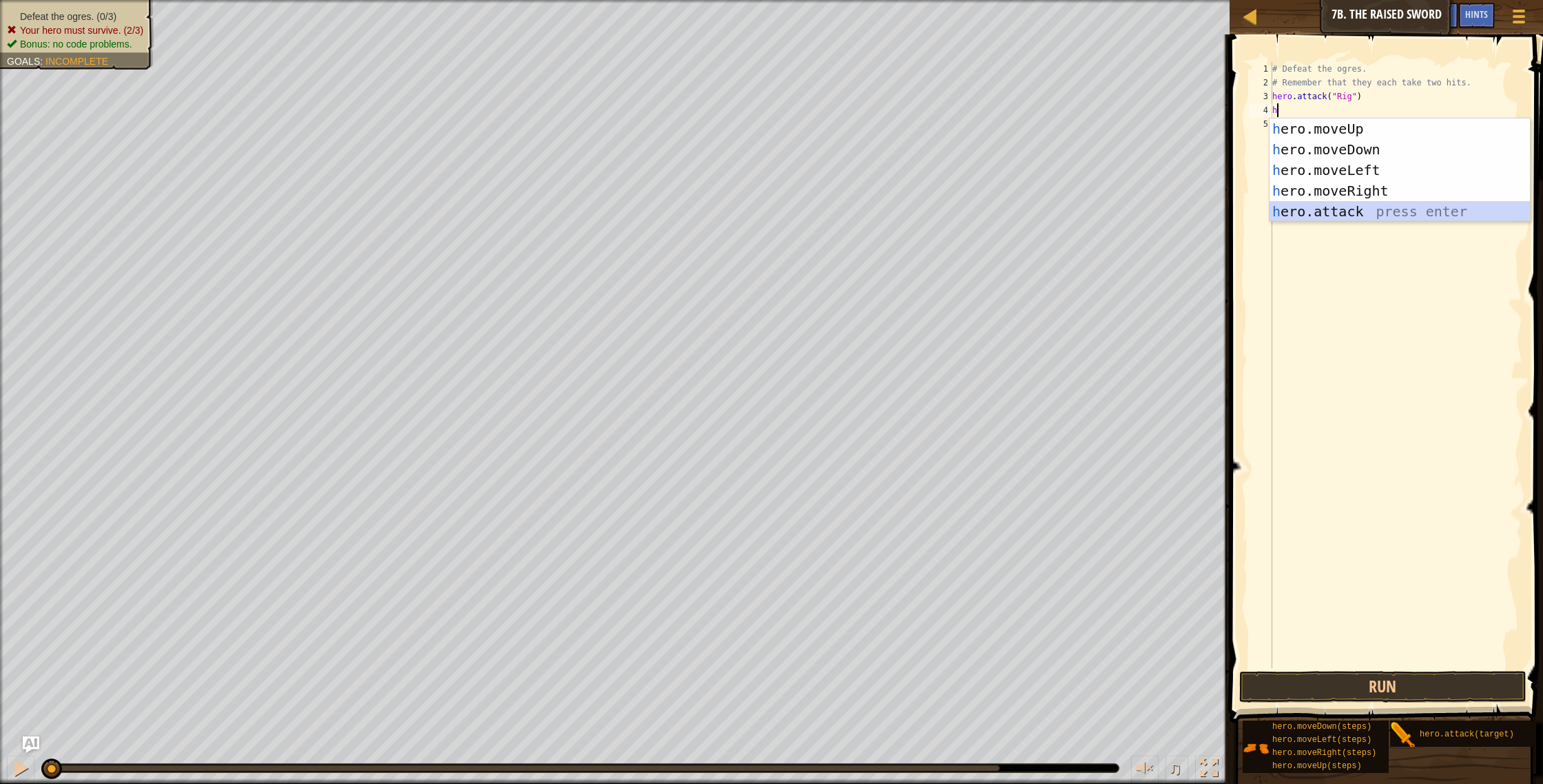
click at [1319, 205] on div "h ero.moveUp press enter h ero.moveDown press enter h ero.moveLeft press enter …" at bounding box center [1400, 191] width 261 height 145
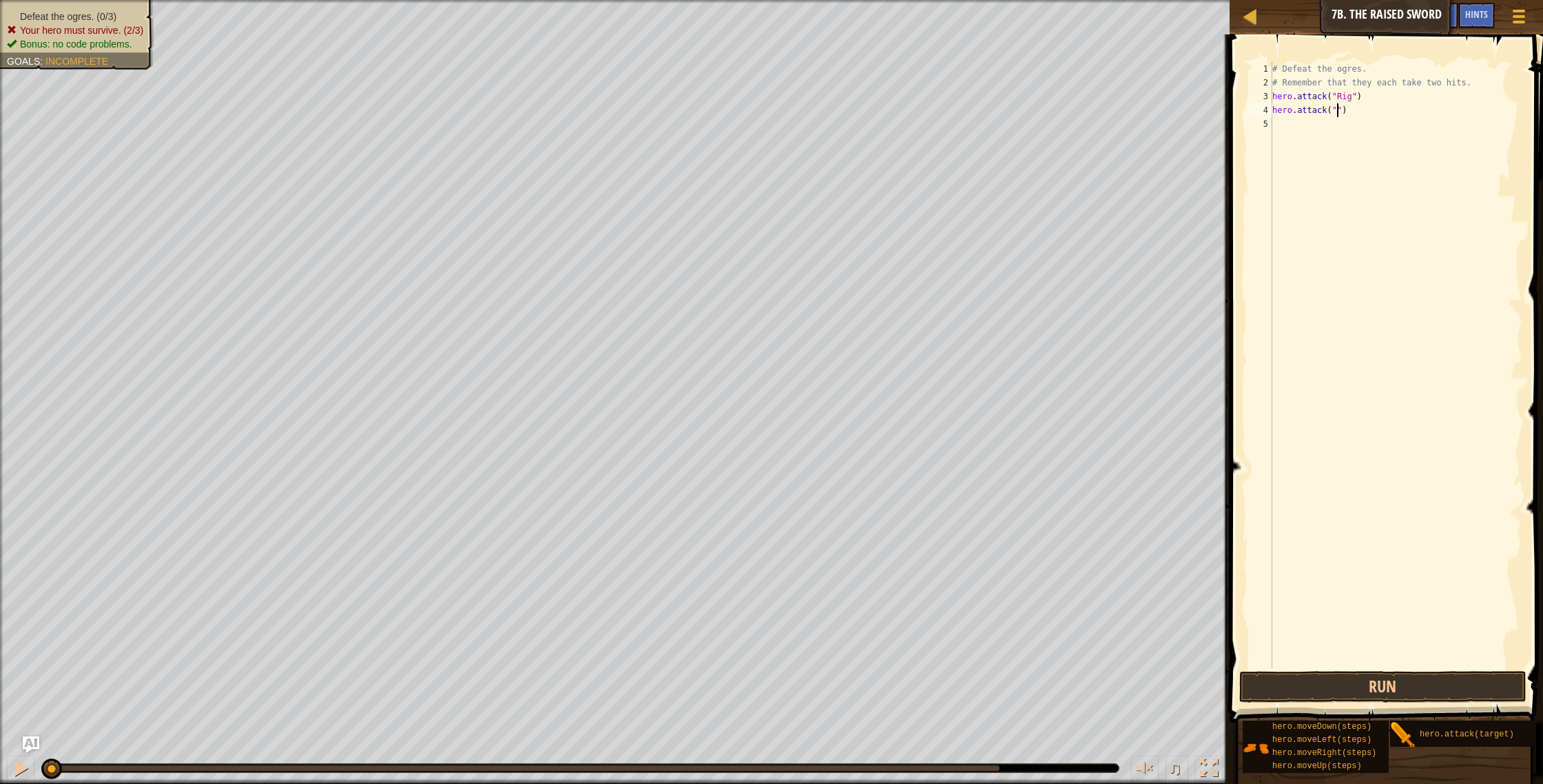
scroll to position [6, 6]
type textarea "hero.attack("Rig")"
click at [1299, 123] on div "# Defeat the ogres. # Remember that they each take two hits. hero . attack ( "R…" at bounding box center [1396, 378] width 253 height 634
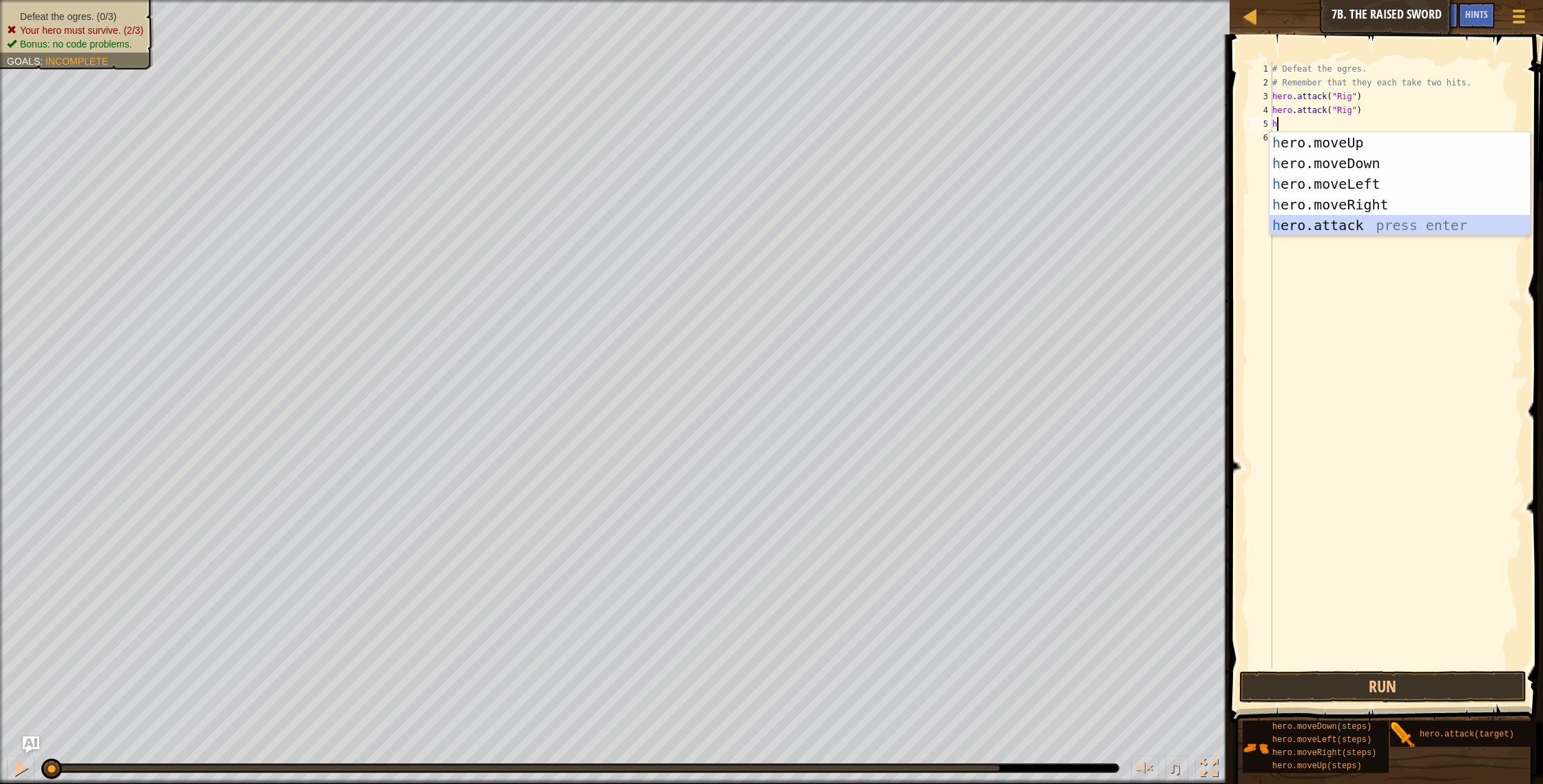
click at [1321, 228] on div "h ero.moveUp press enter h ero.moveDown press enter h ero.moveLeft press enter …" at bounding box center [1400, 205] width 261 height 145
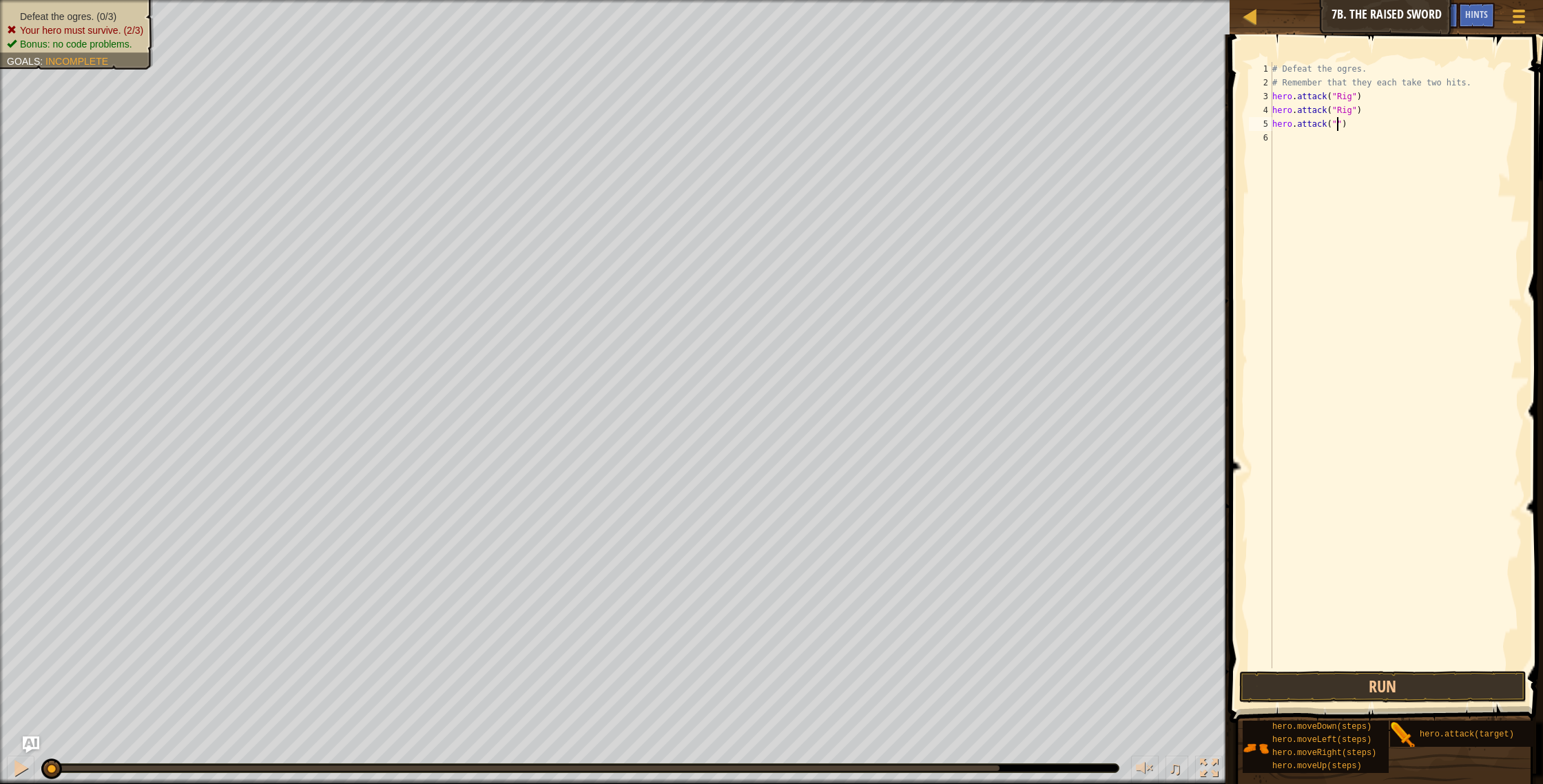
scroll to position [6, 6]
type textarea "hero.attack("Gurt")"
click at [1299, 135] on div "# Defeat the ogres. # Remember that they each take two hits. hero . attack ( "R…" at bounding box center [1396, 378] width 253 height 634
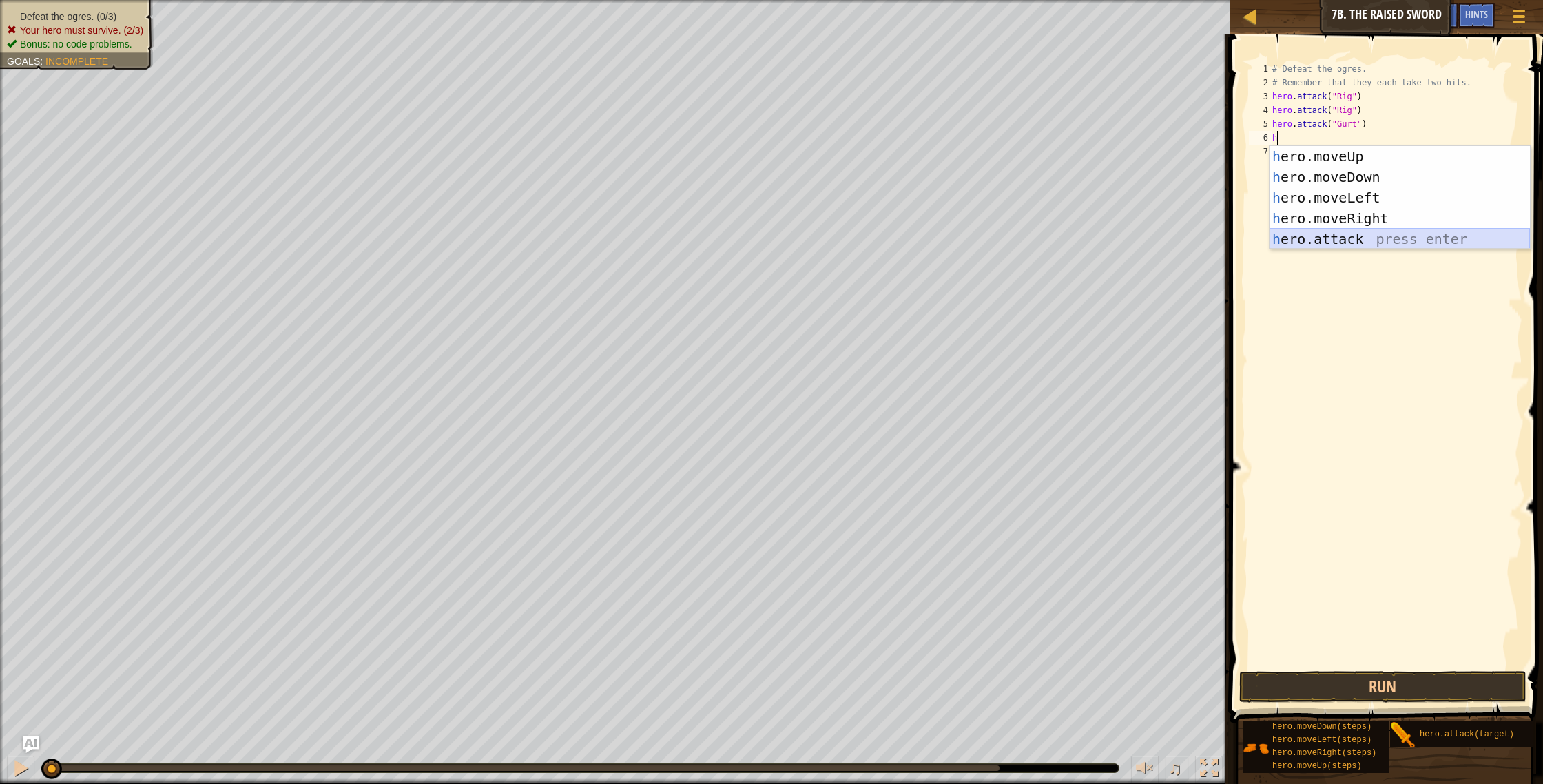
click at [1314, 239] on div "h ero.moveUp press enter h ero.moveDown press enter h ero.moveLeft press enter …" at bounding box center [1400, 219] width 261 height 145
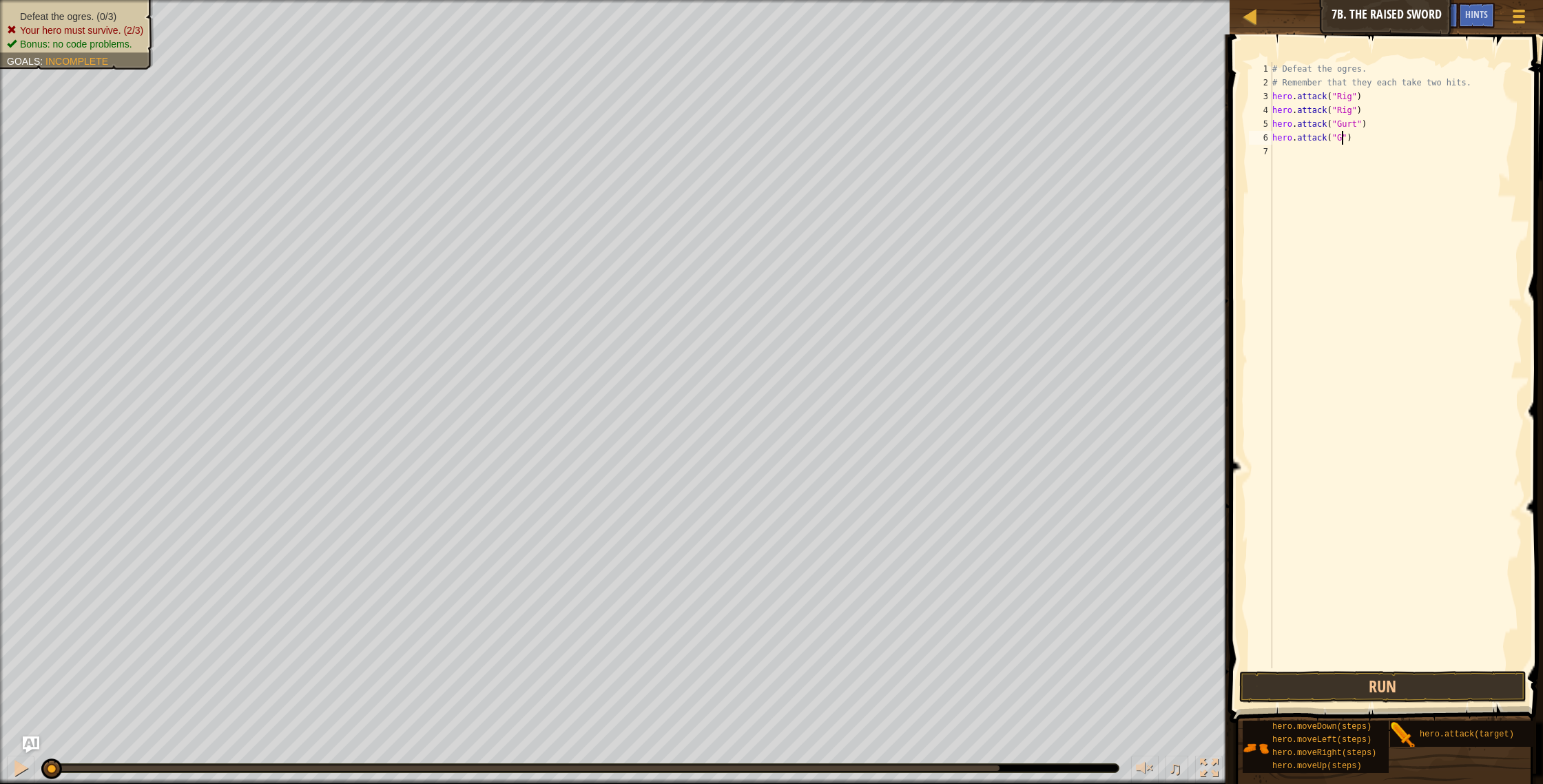
scroll to position [6, 6]
type textarea "hero.attack("Gurt")"
click at [1290, 152] on div "# Defeat the ogres. # Remember that they each take two hits. hero . attack ( "R…" at bounding box center [1396, 378] width 253 height 634
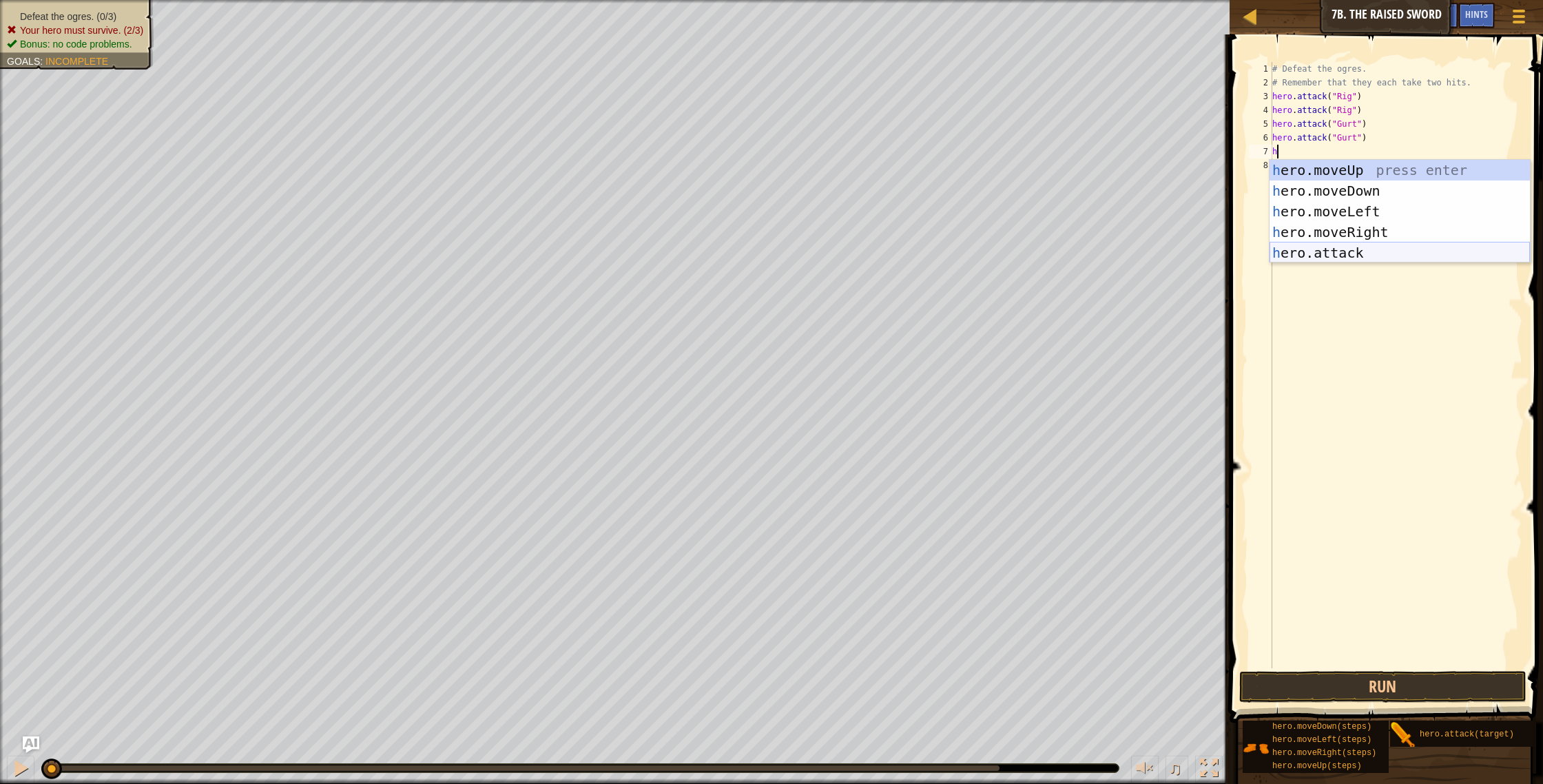
click at [1355, 256] on div "h ero.moveUp press enter h ero.moveDown press enter h ero.moveLeft press enter …" at bounding box center [1400, 232] width 261 height 145
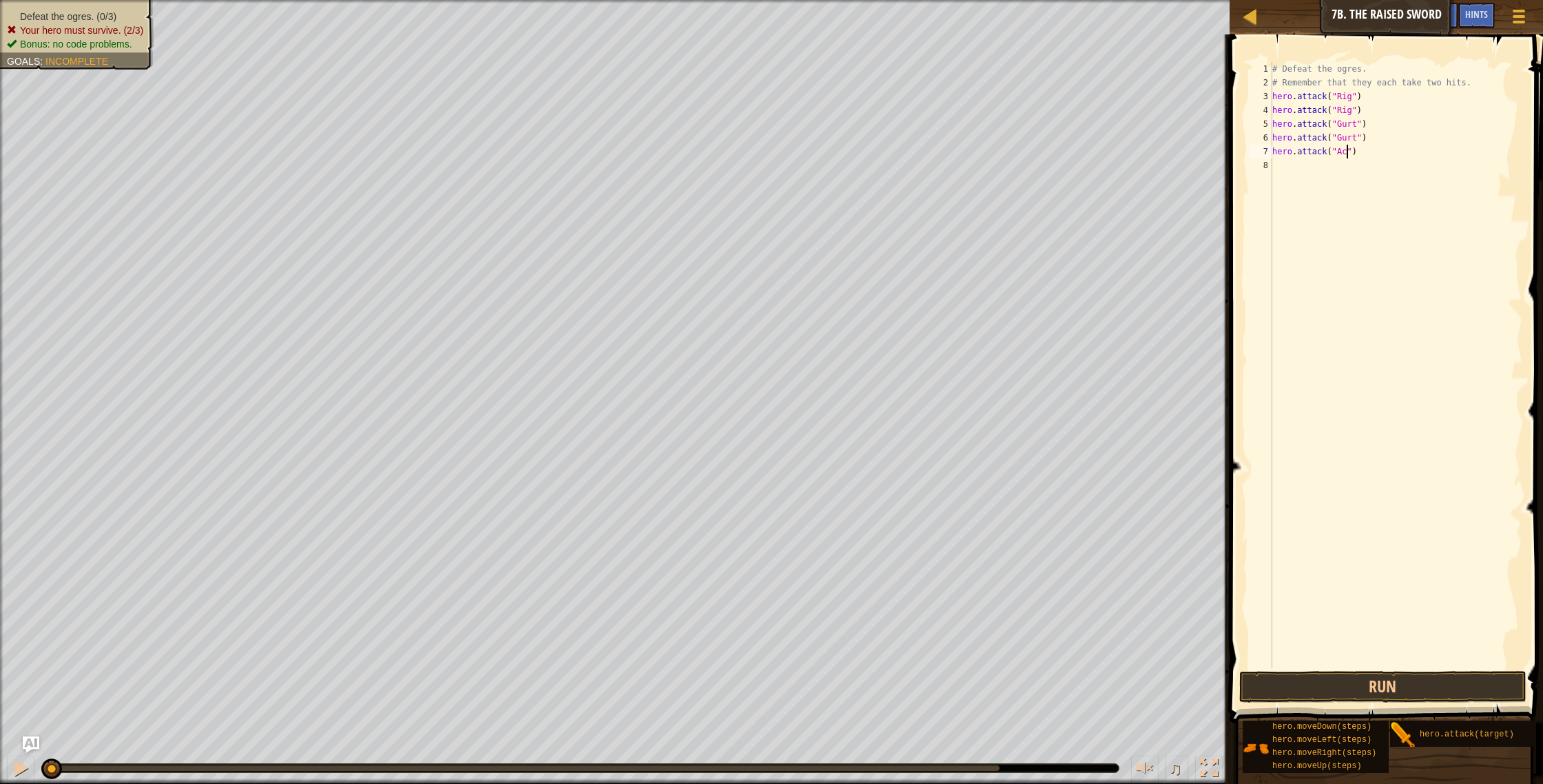
type textarea "hero.attack("Ack")"
click at [1334, 166] on div "# Defeat the ogres. # Remember that they each take two hits. hero . attack ( "R…" at bounding box center [1396, 378] width 253 height 634
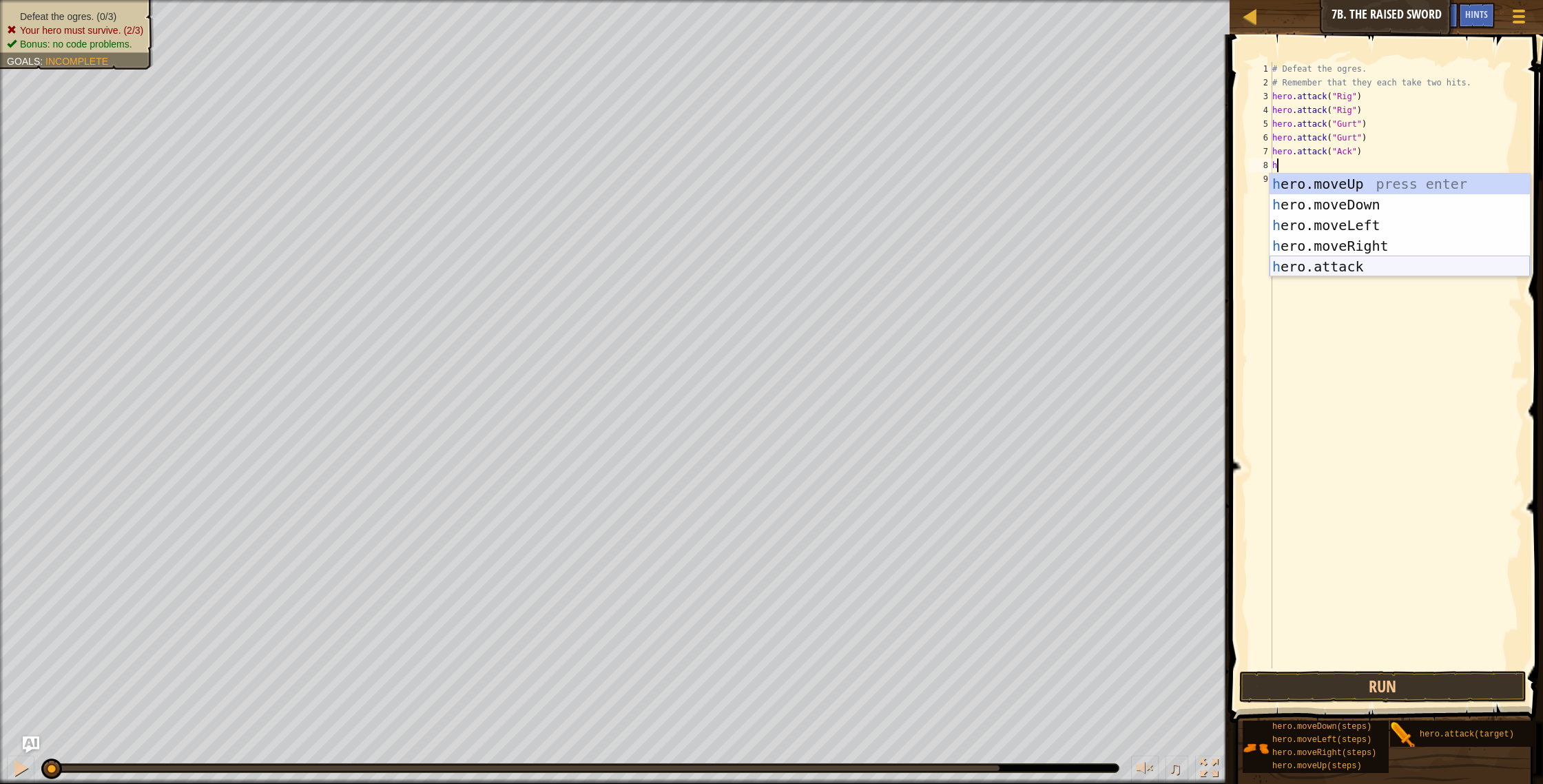
click at [1290, 264] on div "h ero.moveUp press enter h ero.moveDown press enter h ero.moveLeft press enter …" at bounding box center [1400, 246] width 261 height 145
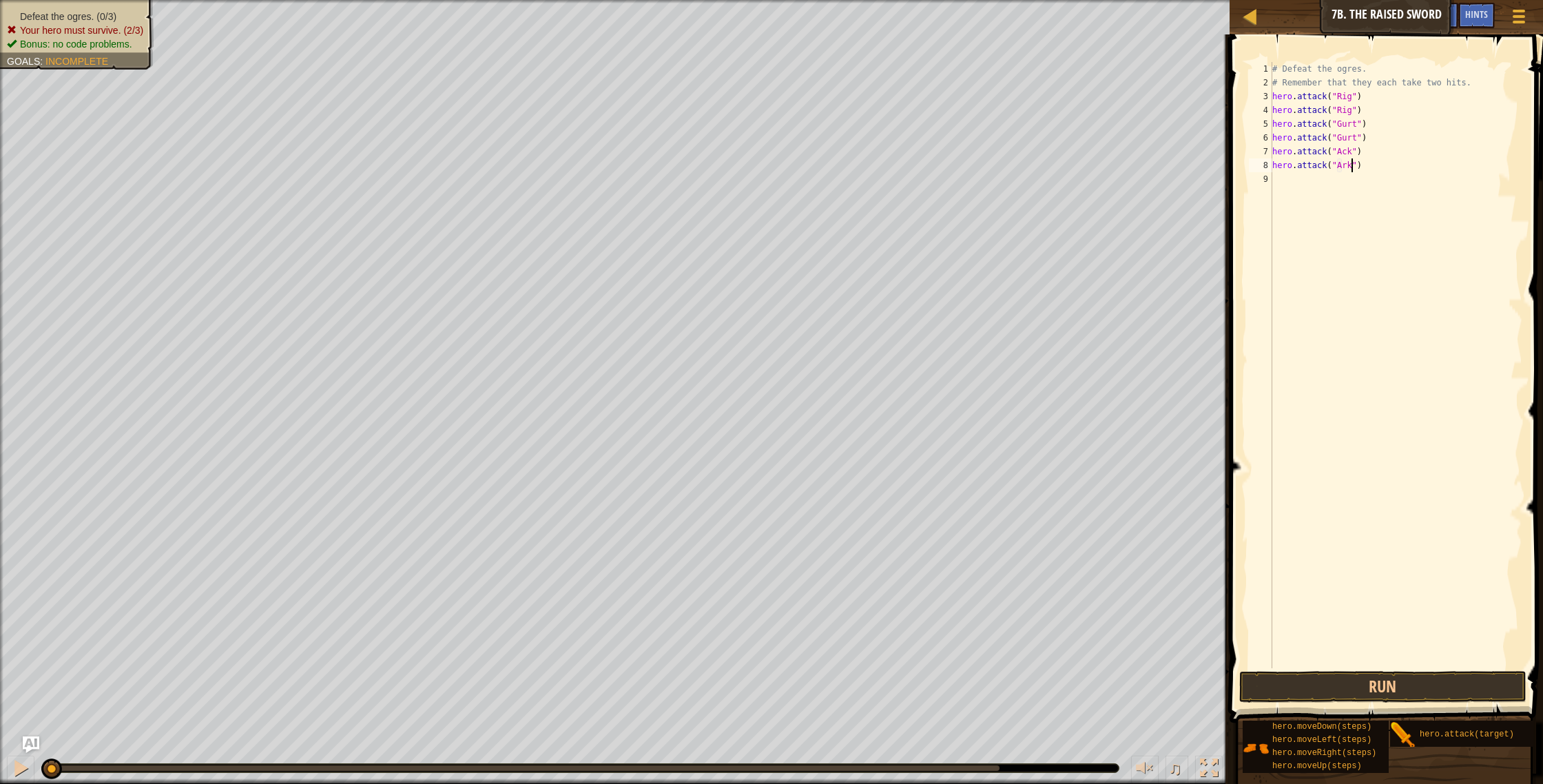
scroll to position [6, 6]
click at [1377, 677] on button "Run" at bounding box center [1383, 686] width 288 height 31
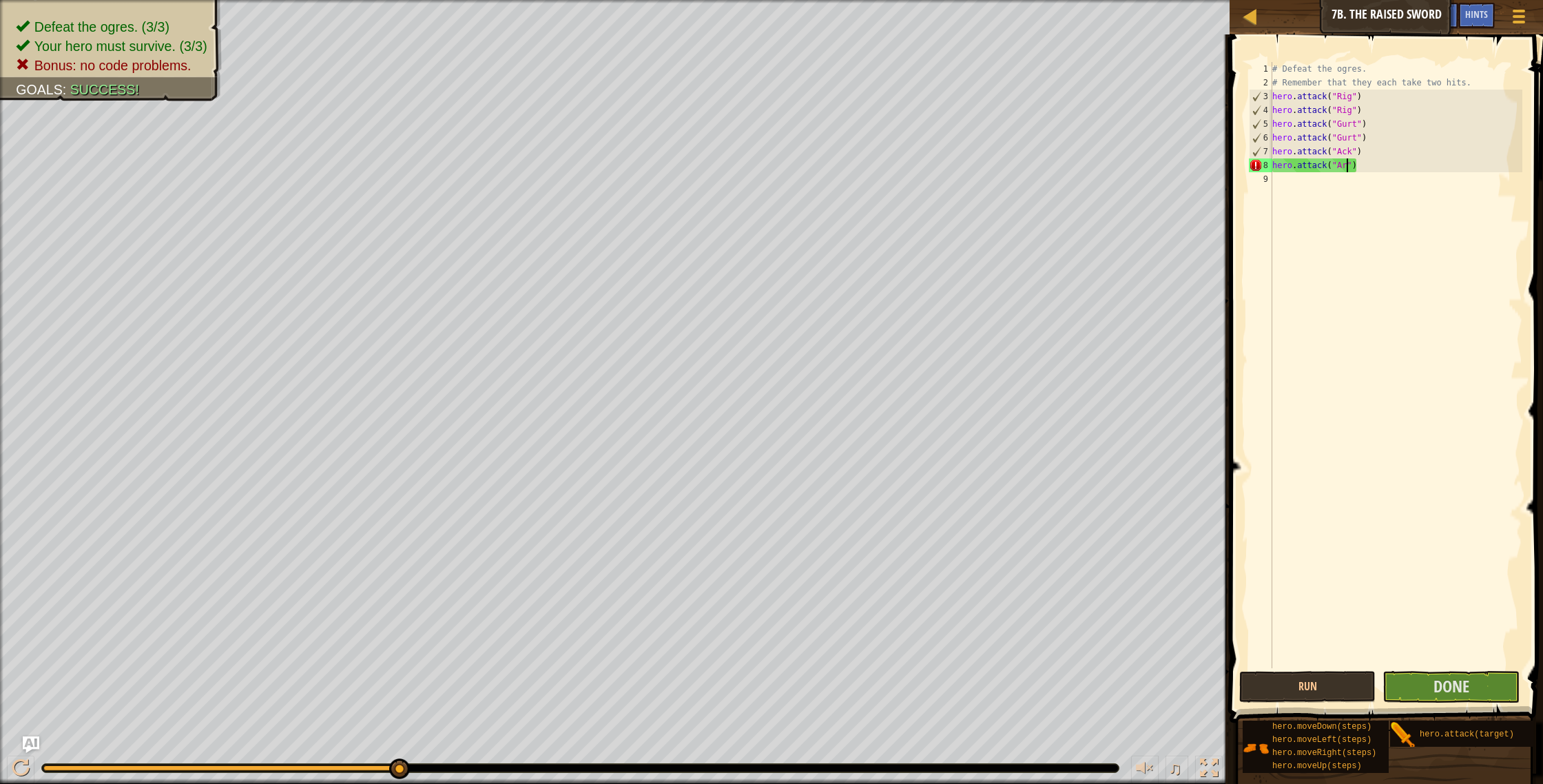
scroll to position [6, 6]
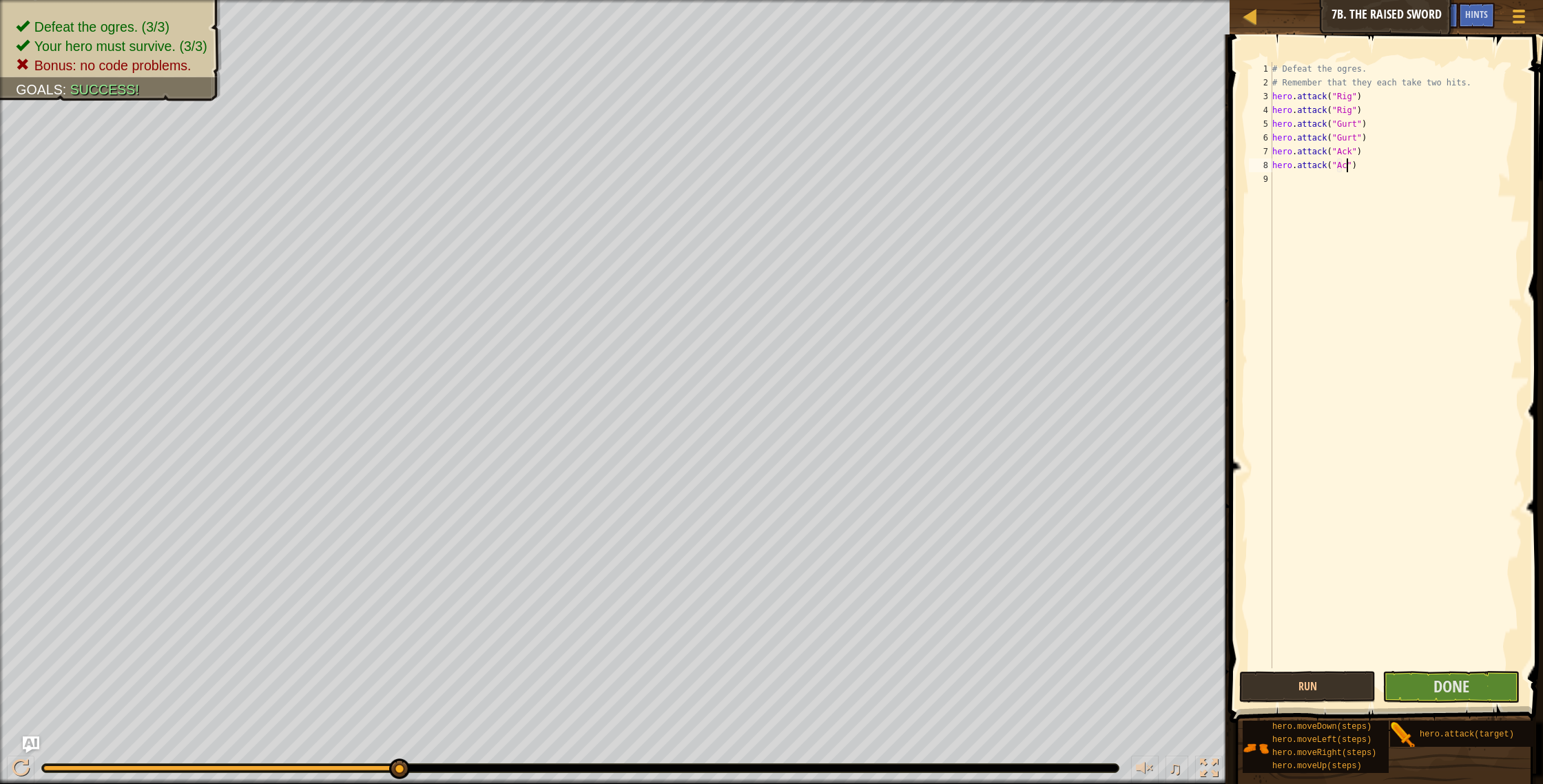
type textarea "hero.attack("Ack")"
click at [1302, 174] on div "# Defeat the ogres. # Remember that they each take two hits. hero . attack ( "R…" at bounding box center [1396, 378] width 253 height 634
type textarea "h"
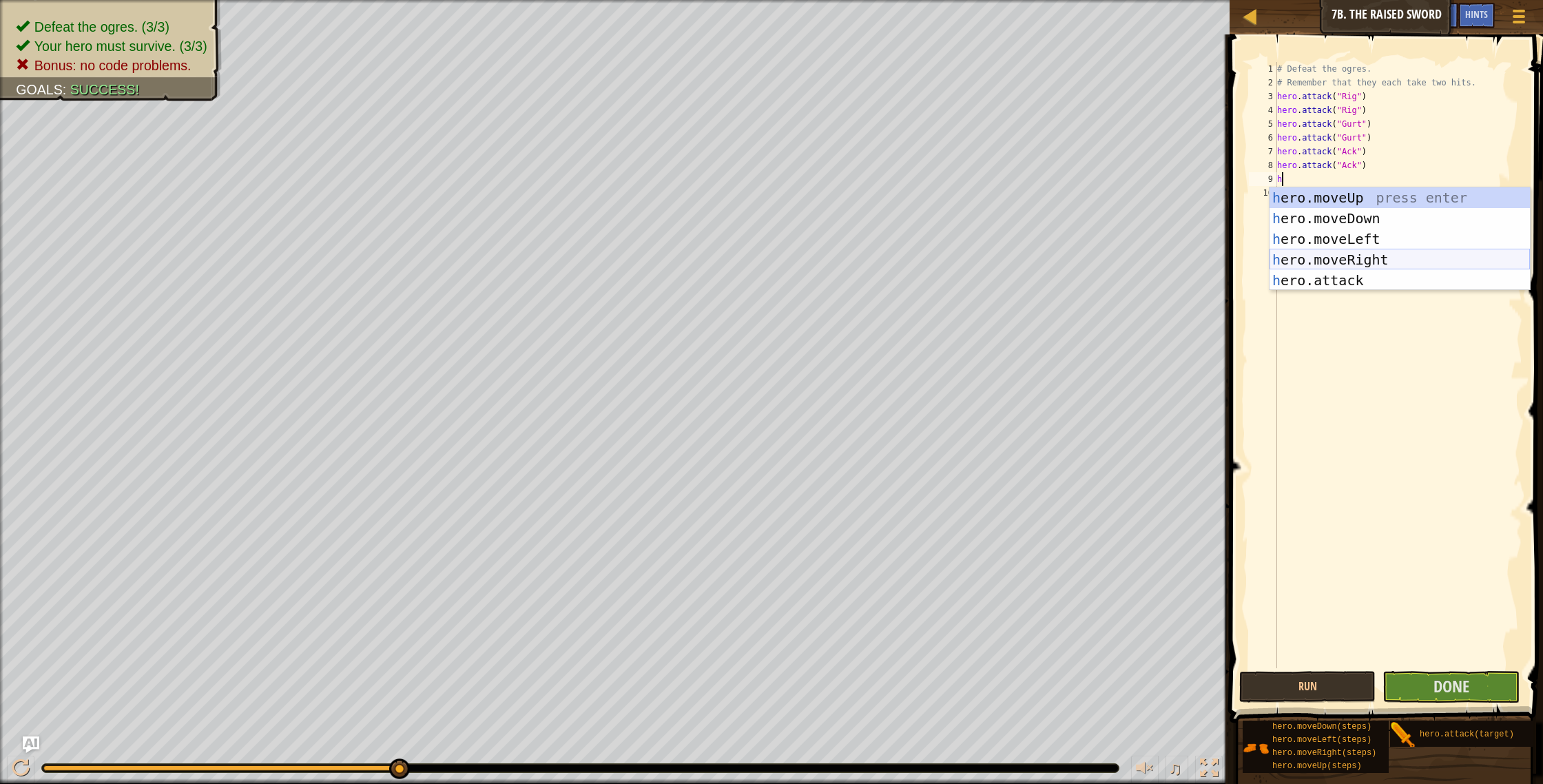
click at [1335, 261] on div "h ero.moveUp press enter h ero.moveDown press enter h ero.moveLeft press enter …" at bounding box center [1400, 260] width 261 height 145
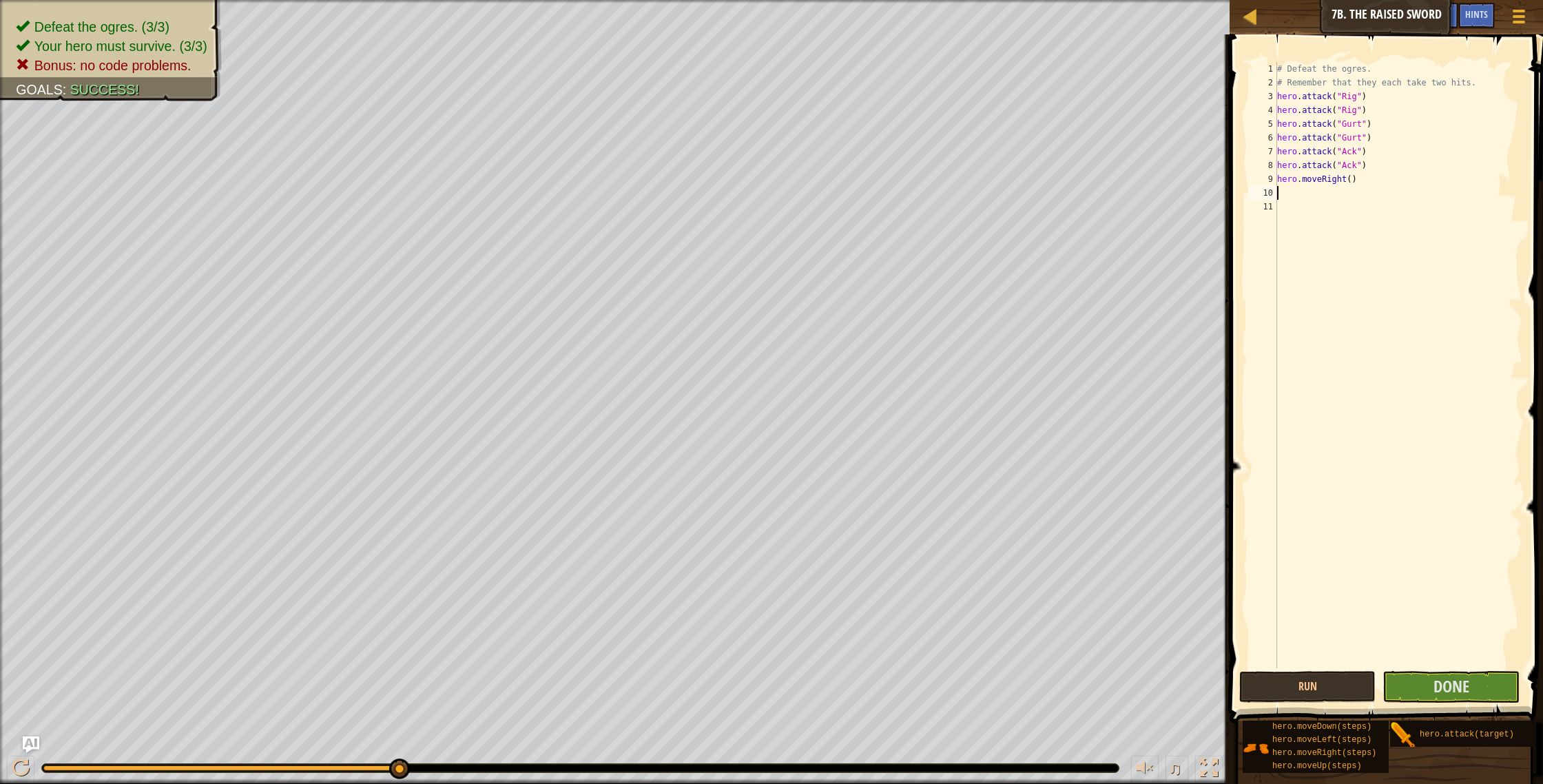
type textarea "h"
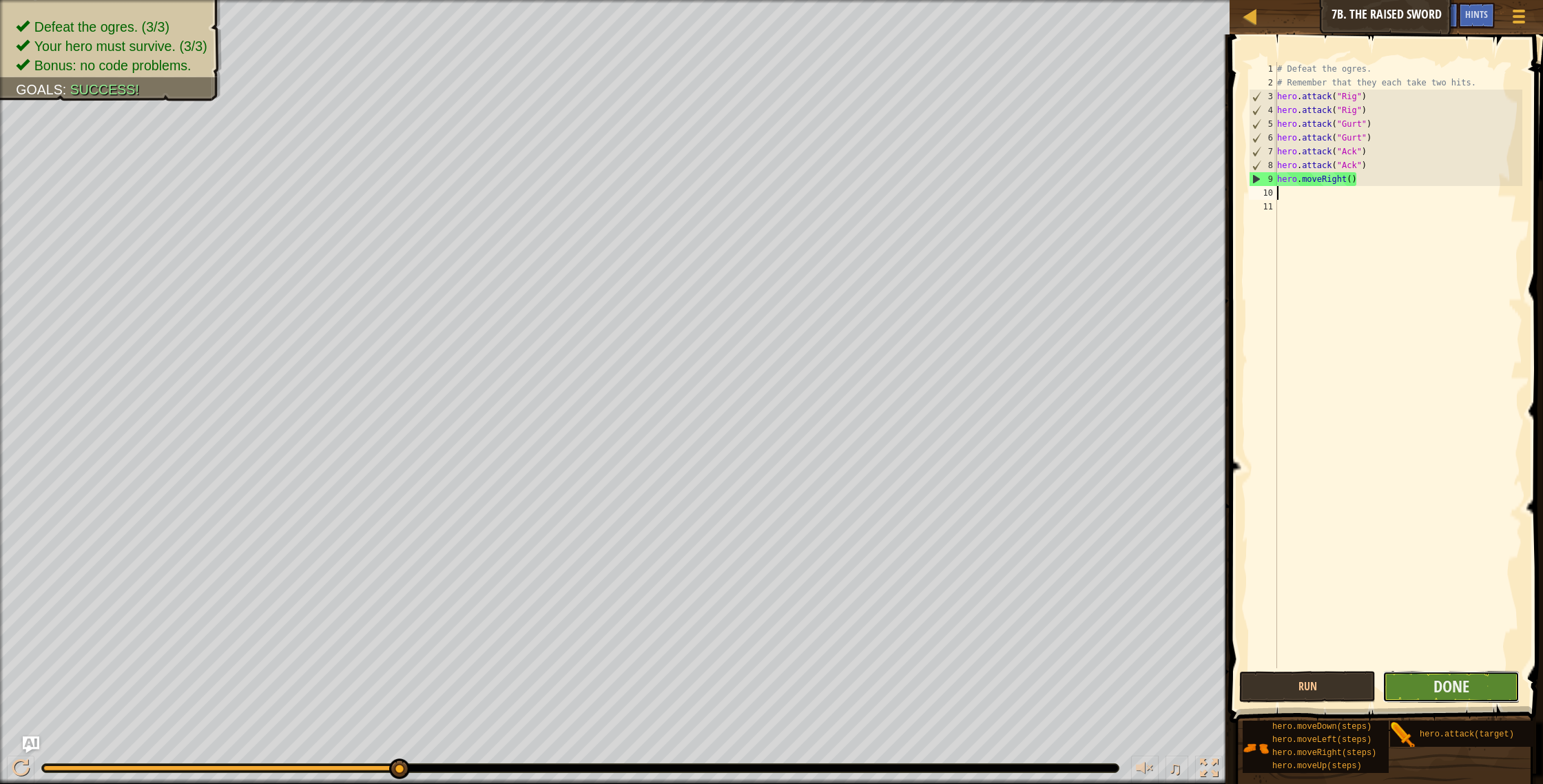
click at [1450, 674] on button "Done" at bounding box center [1451, 686] width 137 height 31
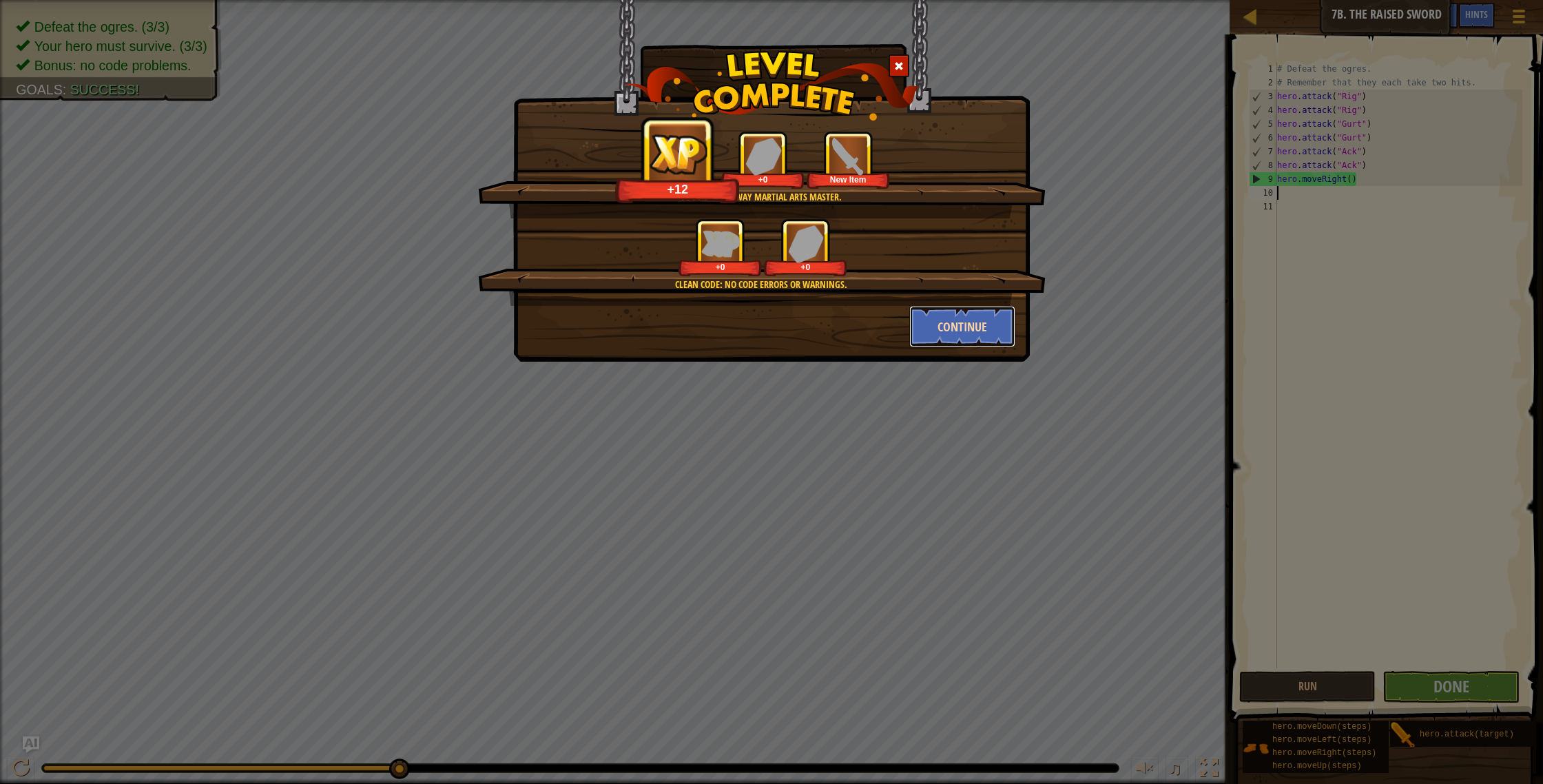
click at [986, 314] on button "Continue" at bounding box center [963, 326] width 107 height 41
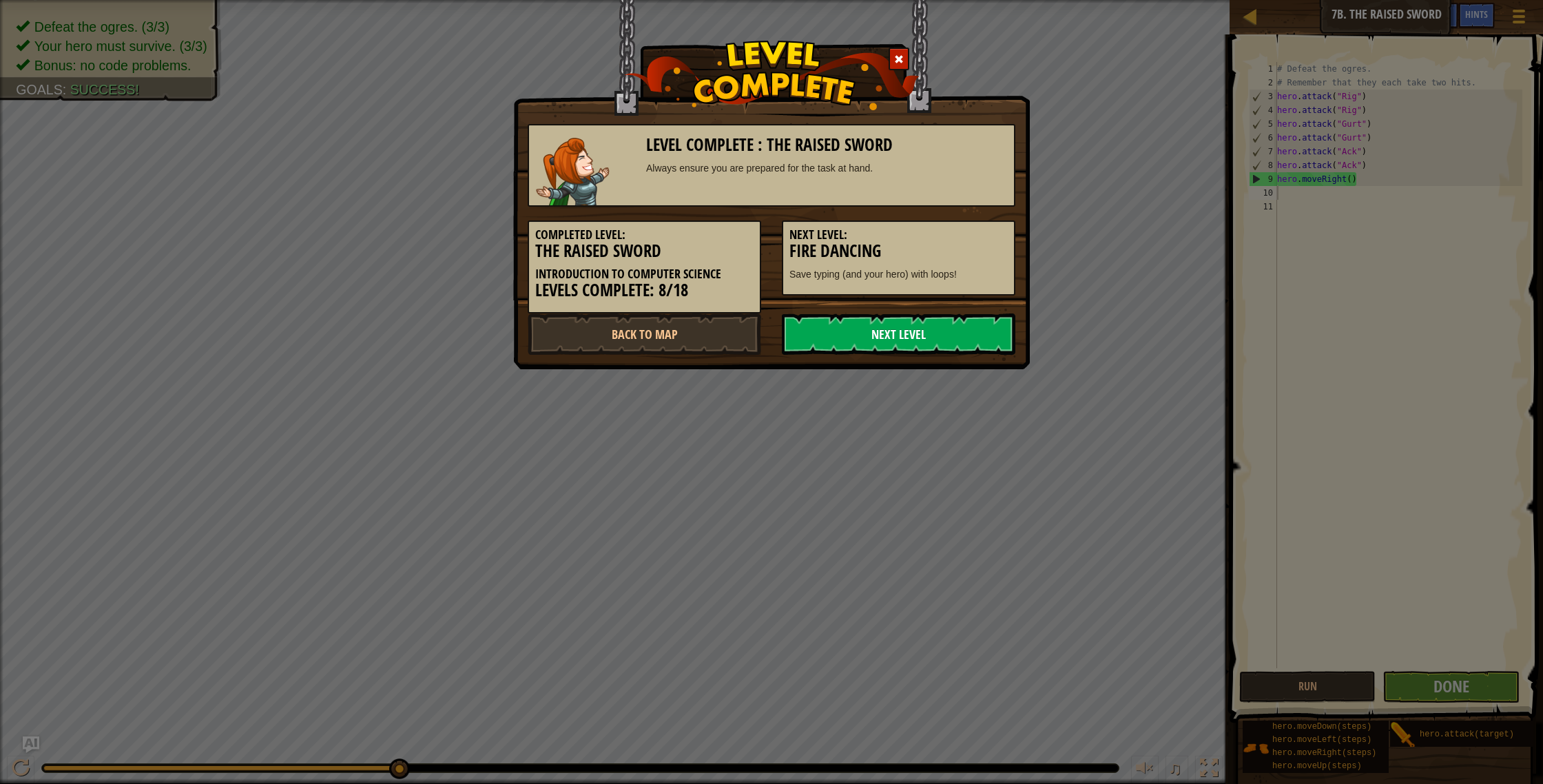
click at [970, 342] on link "Next Level" at bounding box center [899, 334] width 233 height 41
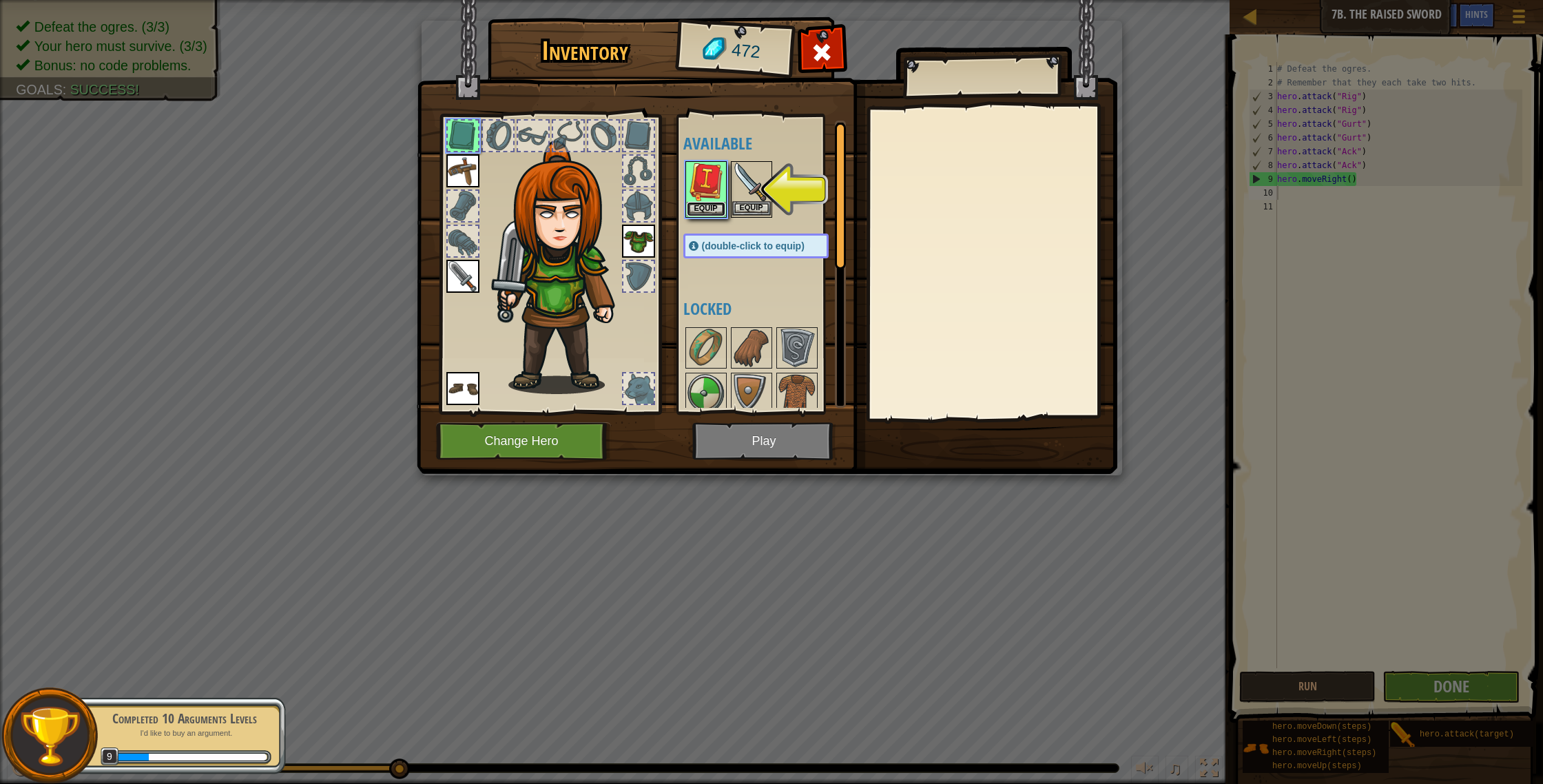
click at [701, 205] on button "Equip" at bounding box center [706, 209] width 38 height 15
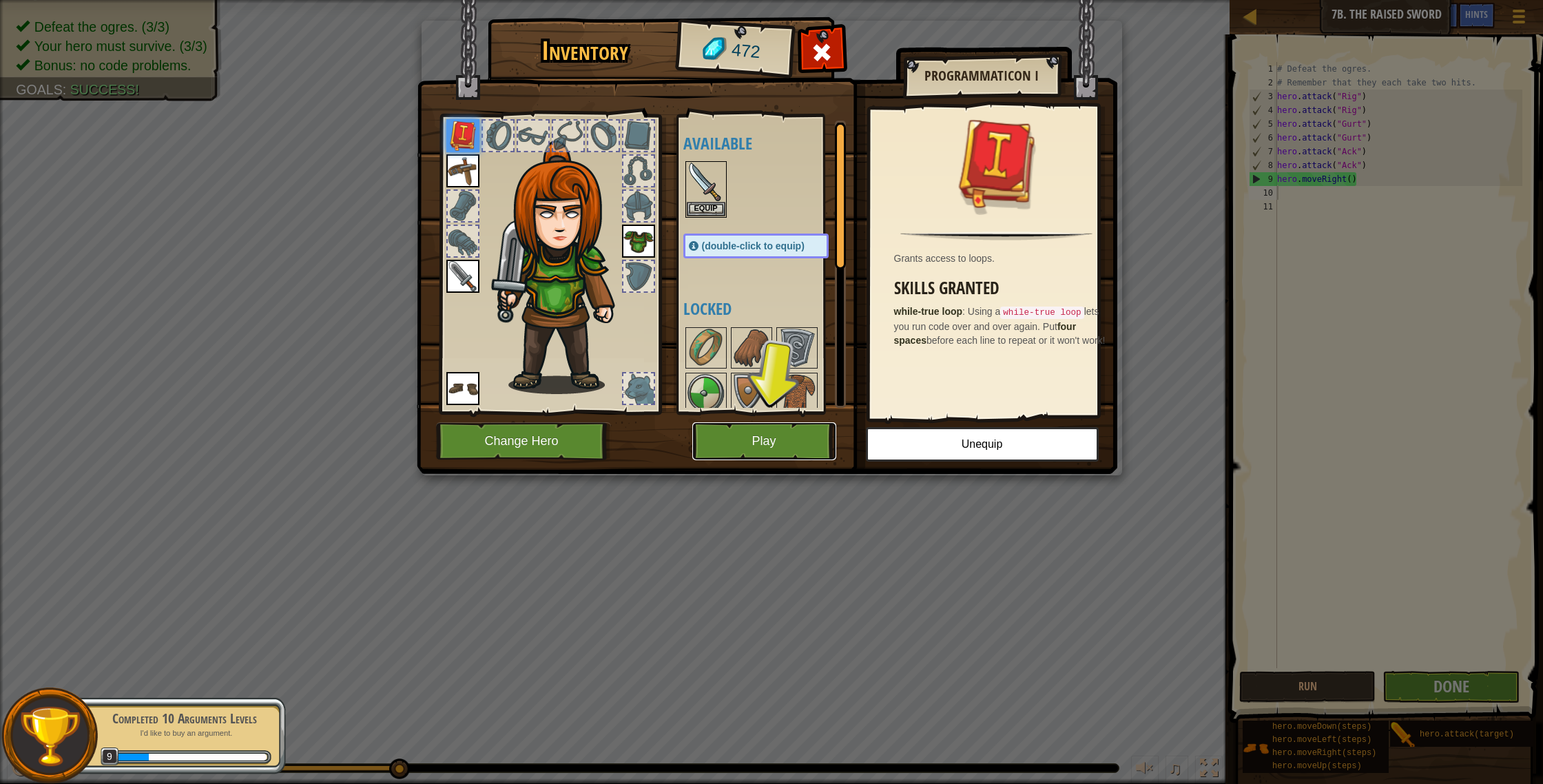
click at [759, 457] on button "Play" at bounding box center [764, 441] width 144 height 38
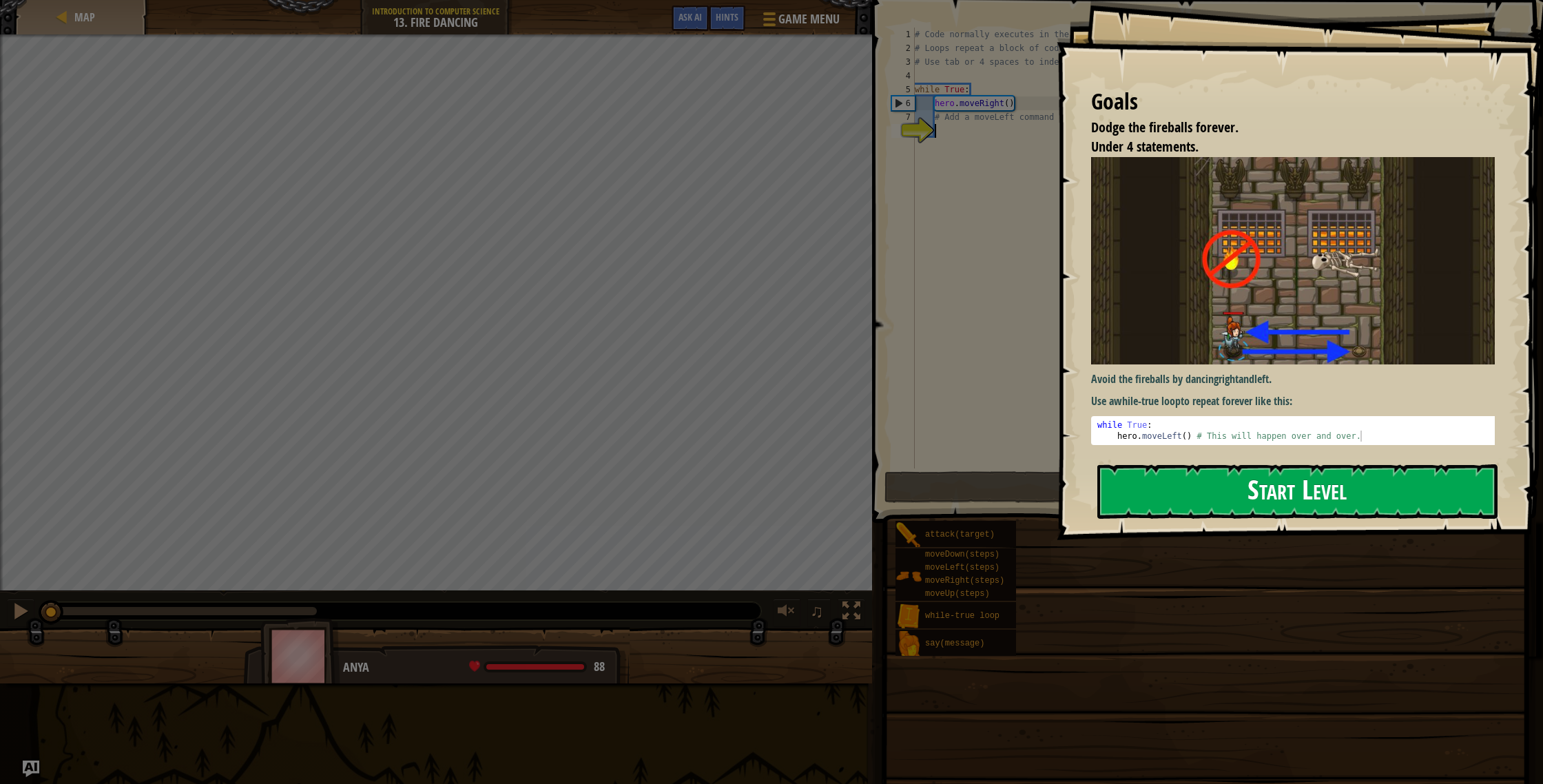
click at [1204, 483] on button "Start Level" at bounding box center [1297, 492] width 400 height 55
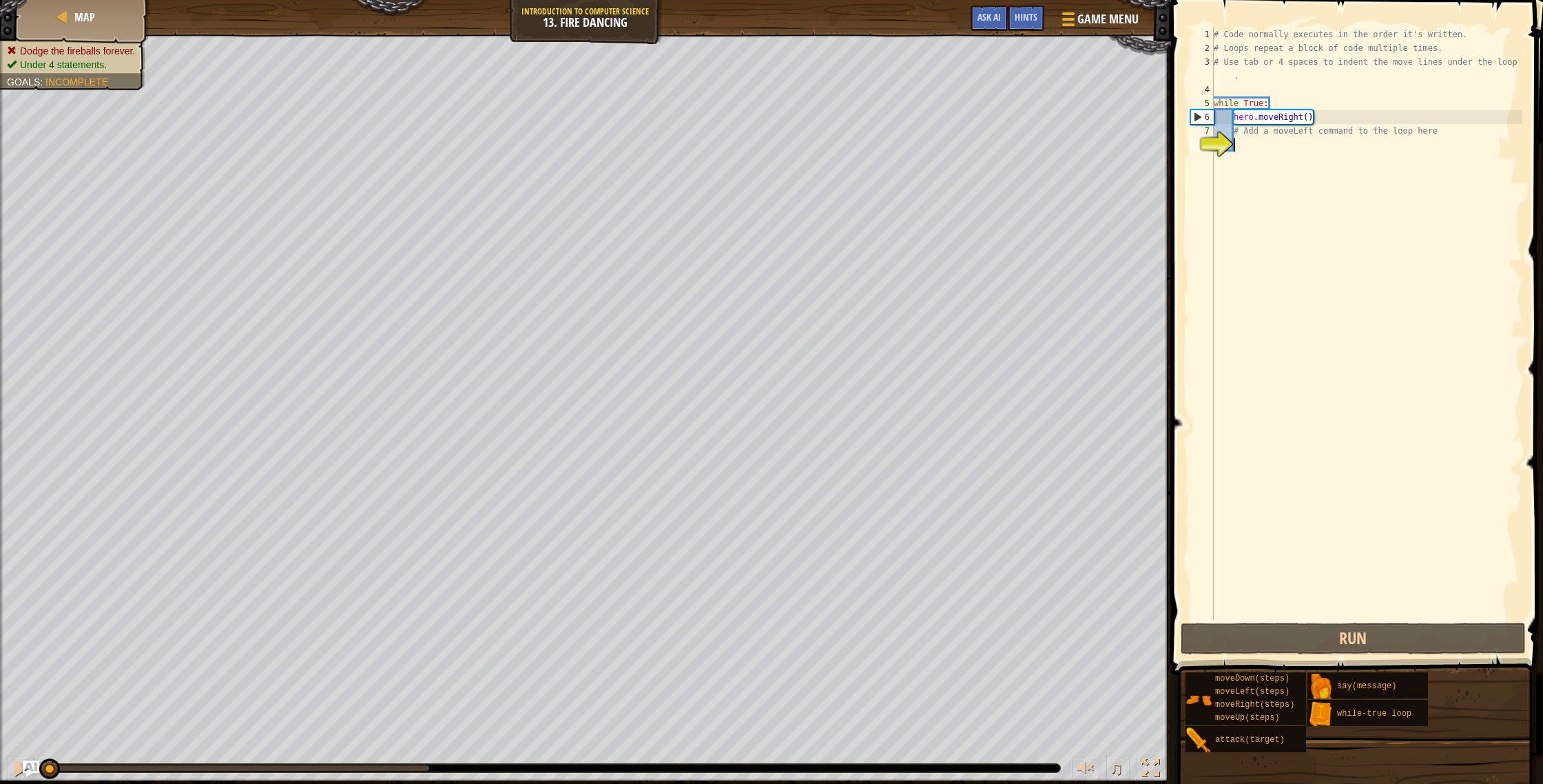
type textarea "h"
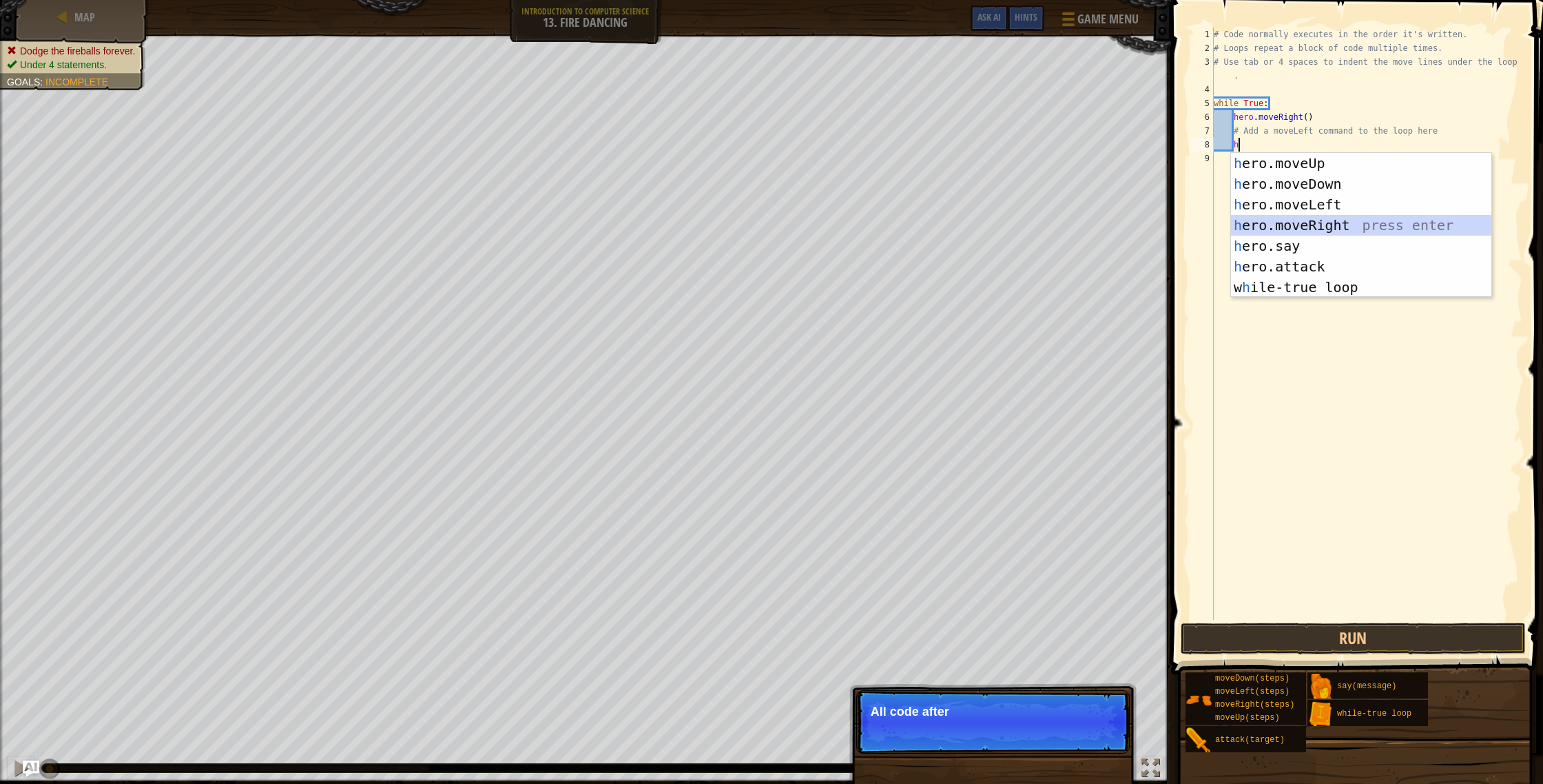
click at [1313, 226] on div "h ero.moveUp press enter h ero.moveDown press enter h ero.moveLeft press enter …" at bounding box center [1362, 246] width 261 height 186
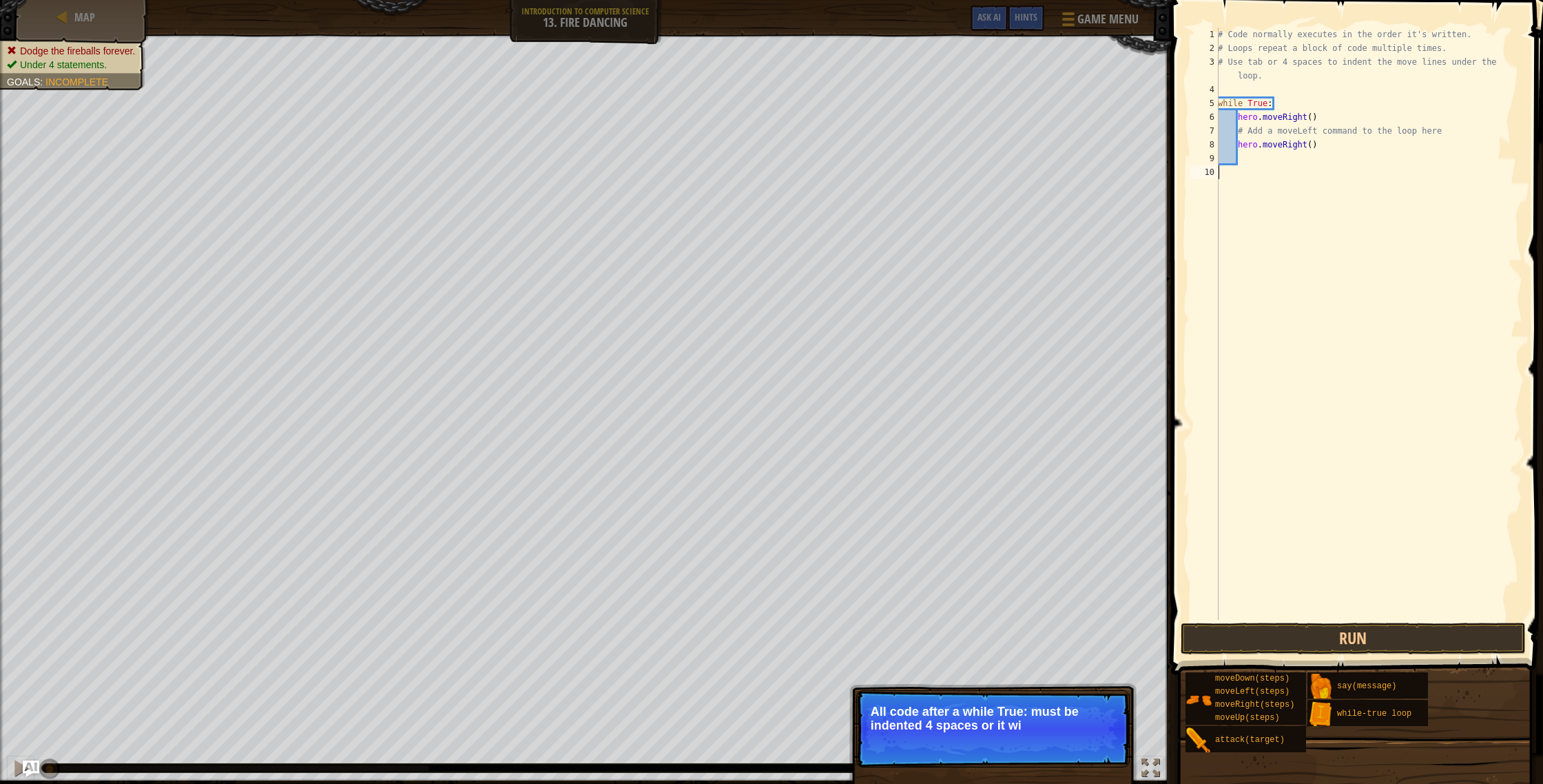
click at [1290, 617] on div "# Code normally executes in the order it's written. # Loops repeat a block of c…" at bounding box center [1369, 337] width 307 height 619
click at [1300, 629] on button "Run" at bounding box center [1353, 638] width 345 height 31
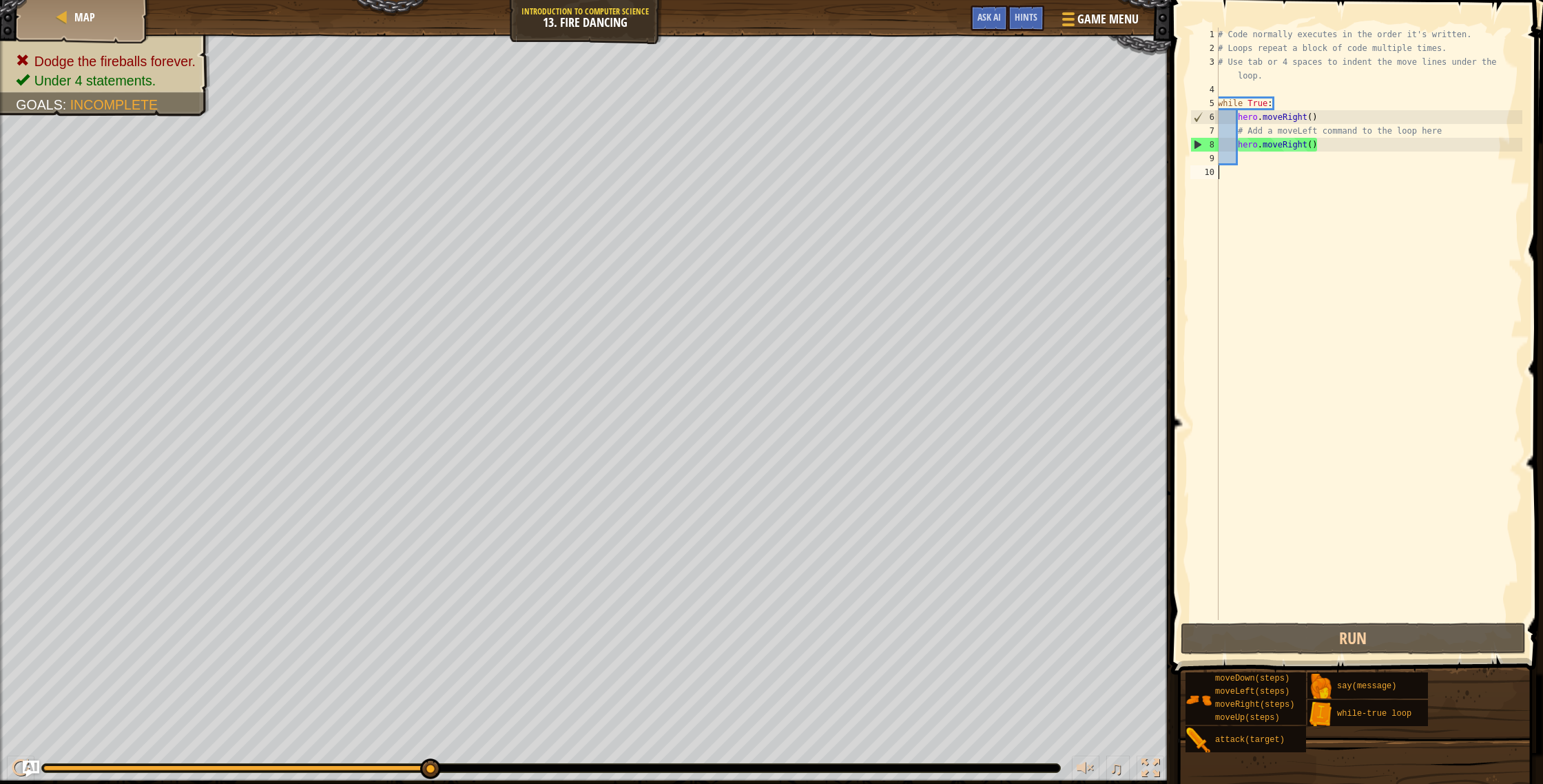
click at [1248, 169] on div "# Code normally executes in the order it's written. # Loops repeat a block of c…" at bounding box center [1369, 337] width 307 height 619
click at [1245, 161] on div "# Code normally executes in the order it's written. # Loops repeat a block of c…" at bounding box center [1369, 337] width 307 height 619
type textarea "h"
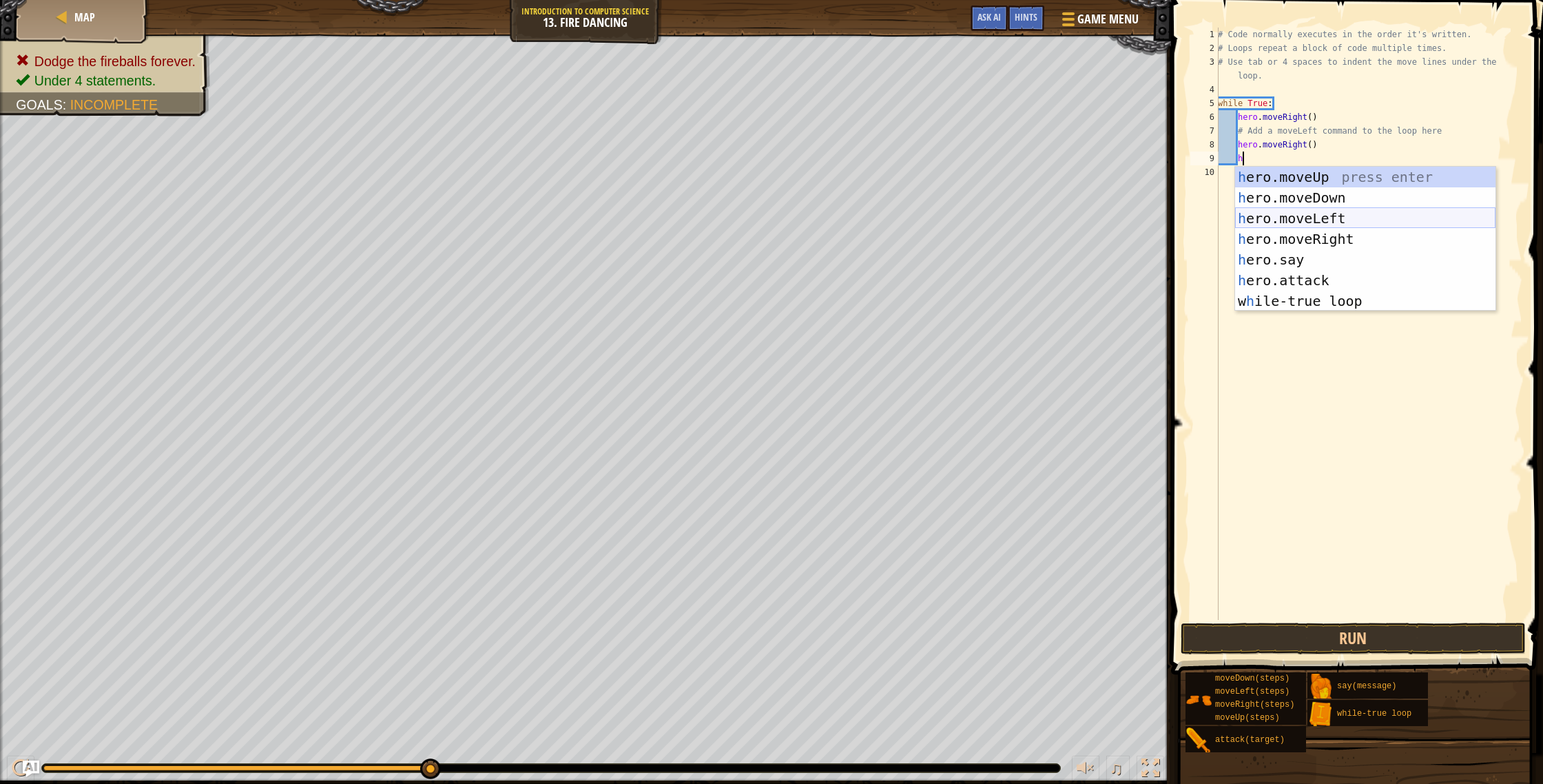
click at [1277, 215] on div "h ero.moveUp press enter h ero.moveDown press enter h ero.moveLeft press enter …" at bounding box center [1366, 260] width 261 height 186
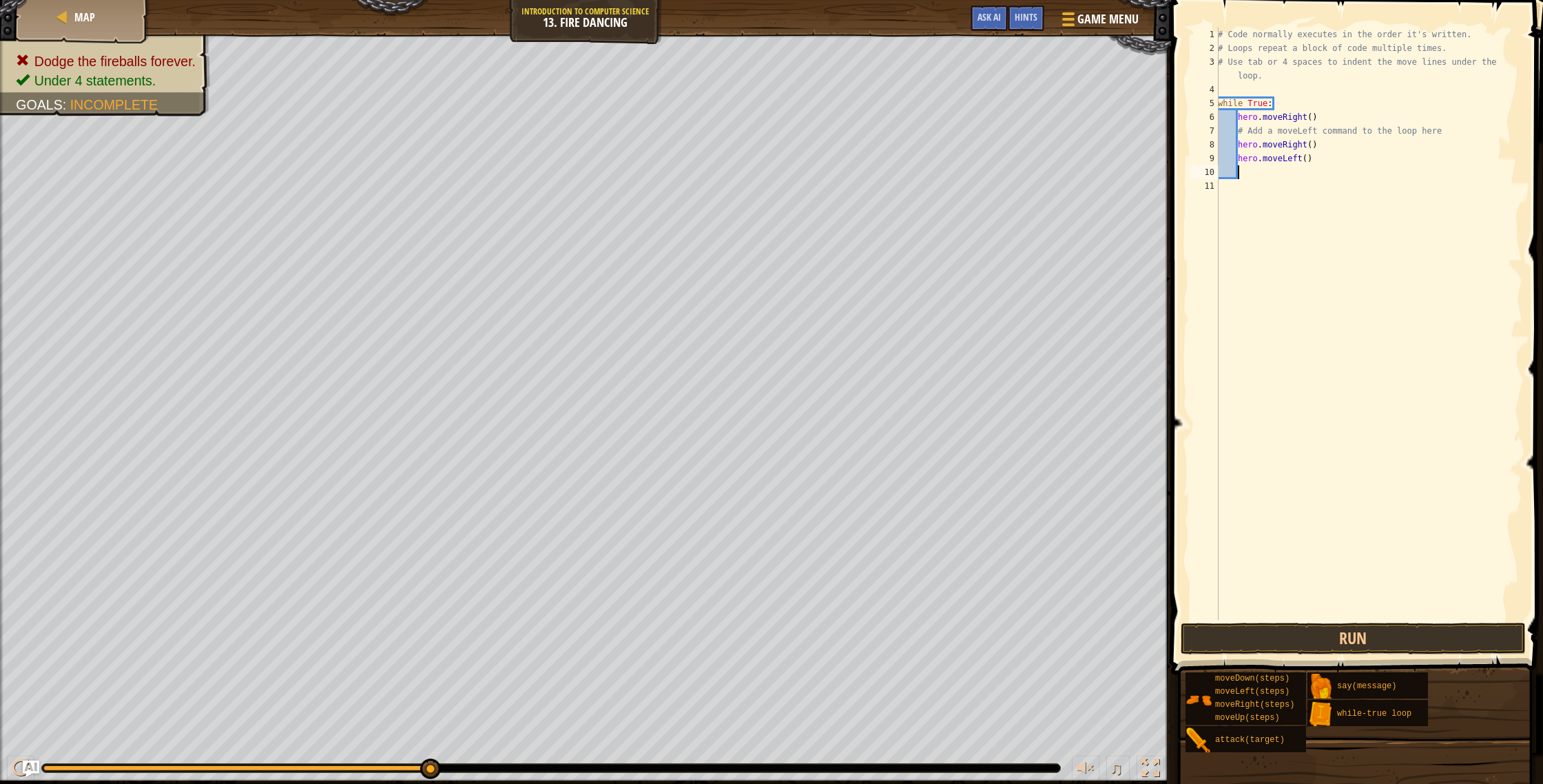
scroll to position [6, 1]
type textarea "h"
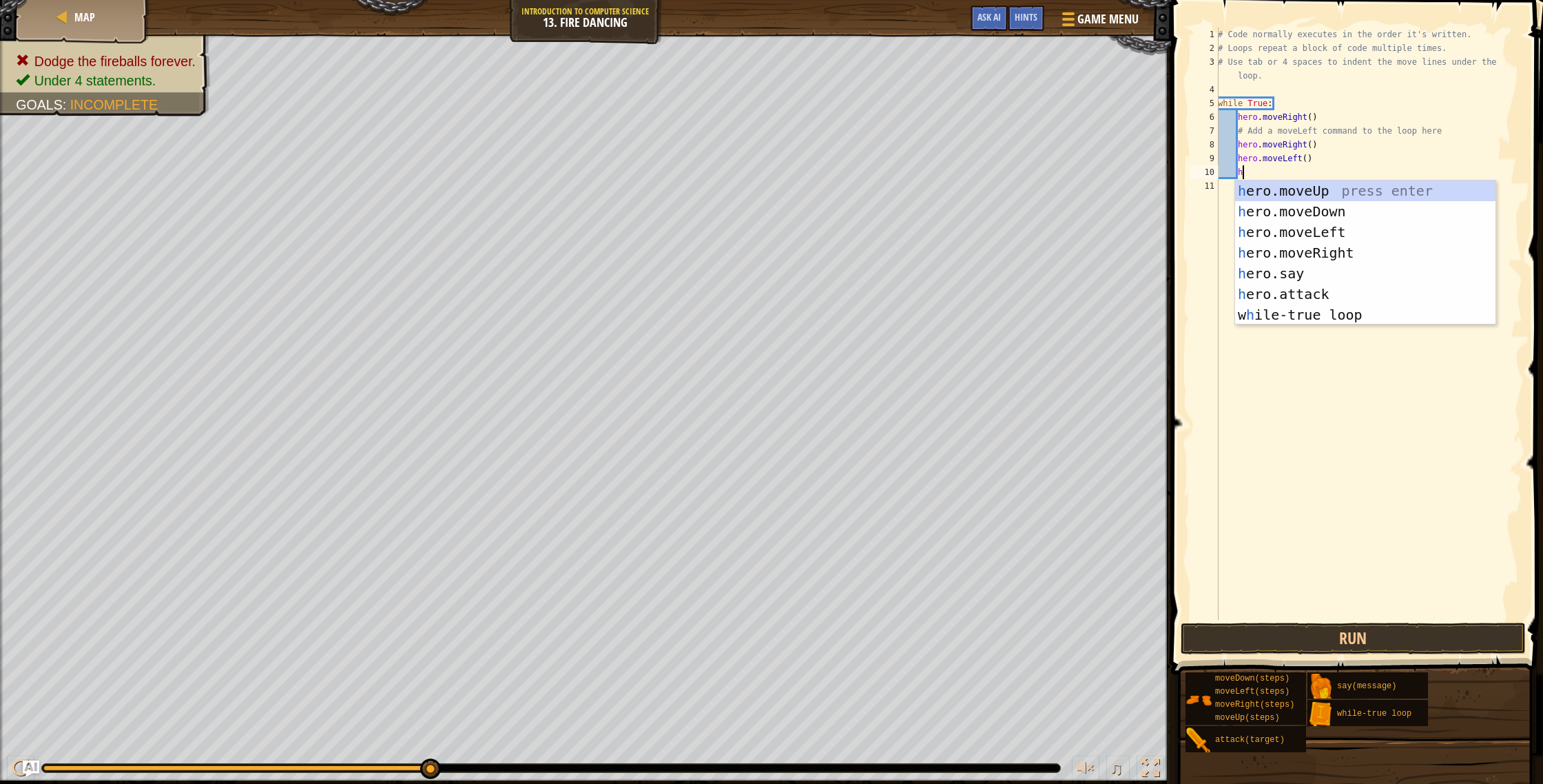
scroll to position [6, 1]
click at [1283, 246] on div "h ero.moveUp press enter h ero.moveDown press enter h ero.moveLeft press enter …" at bounding box center [1366, 273] width 261 height 186
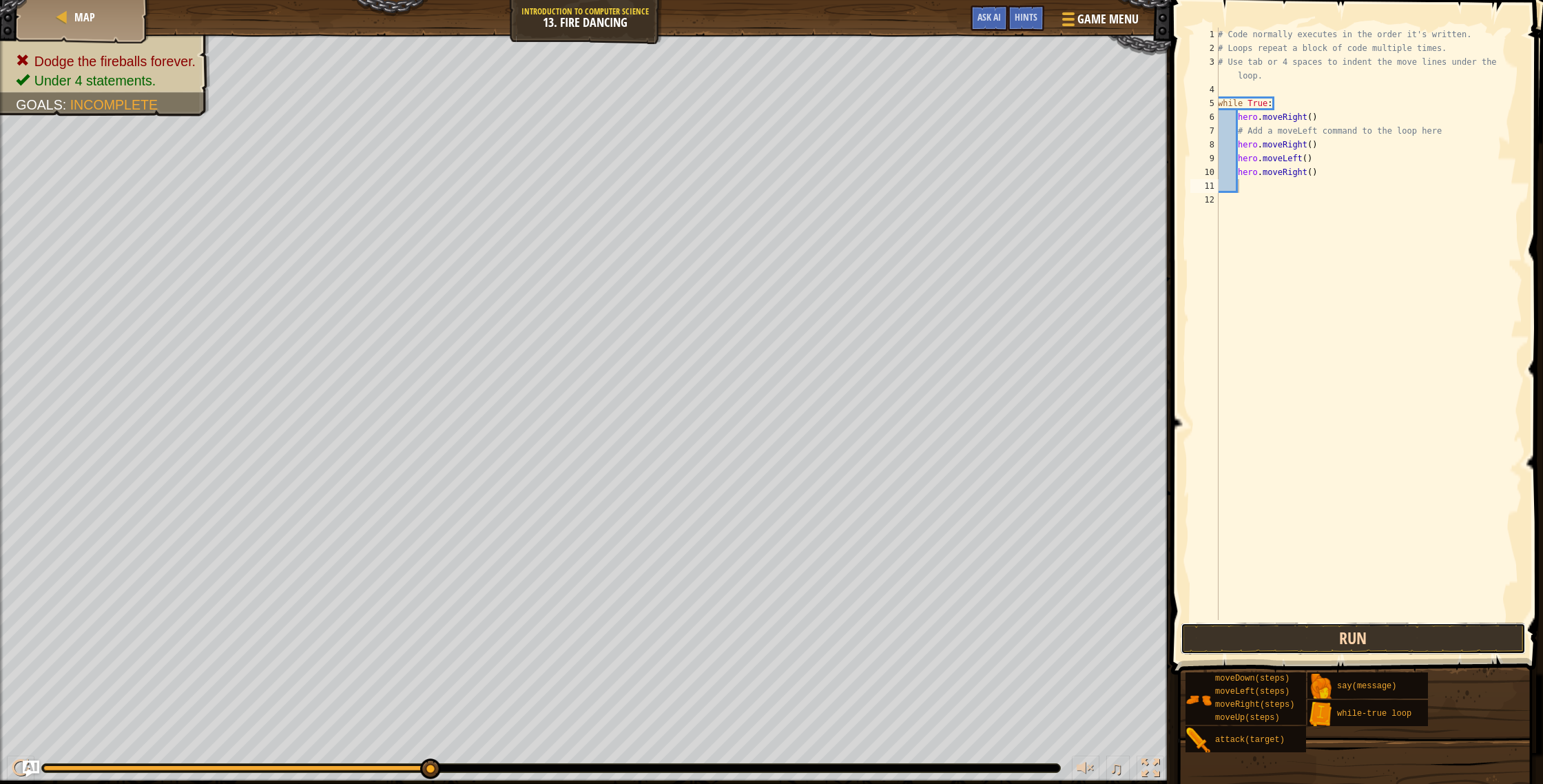
click at [1236, 634] on button "Run" at bounding box center [1353, 638] width 345 height 31
drag, startPoint x: 1255, startPoint y: 651, endPoint x: 1246, endPoint y: 641, distance: 13.5
click at [1254, 650] on button "Run" at bounding box center [1353, 638] width 345 height 31
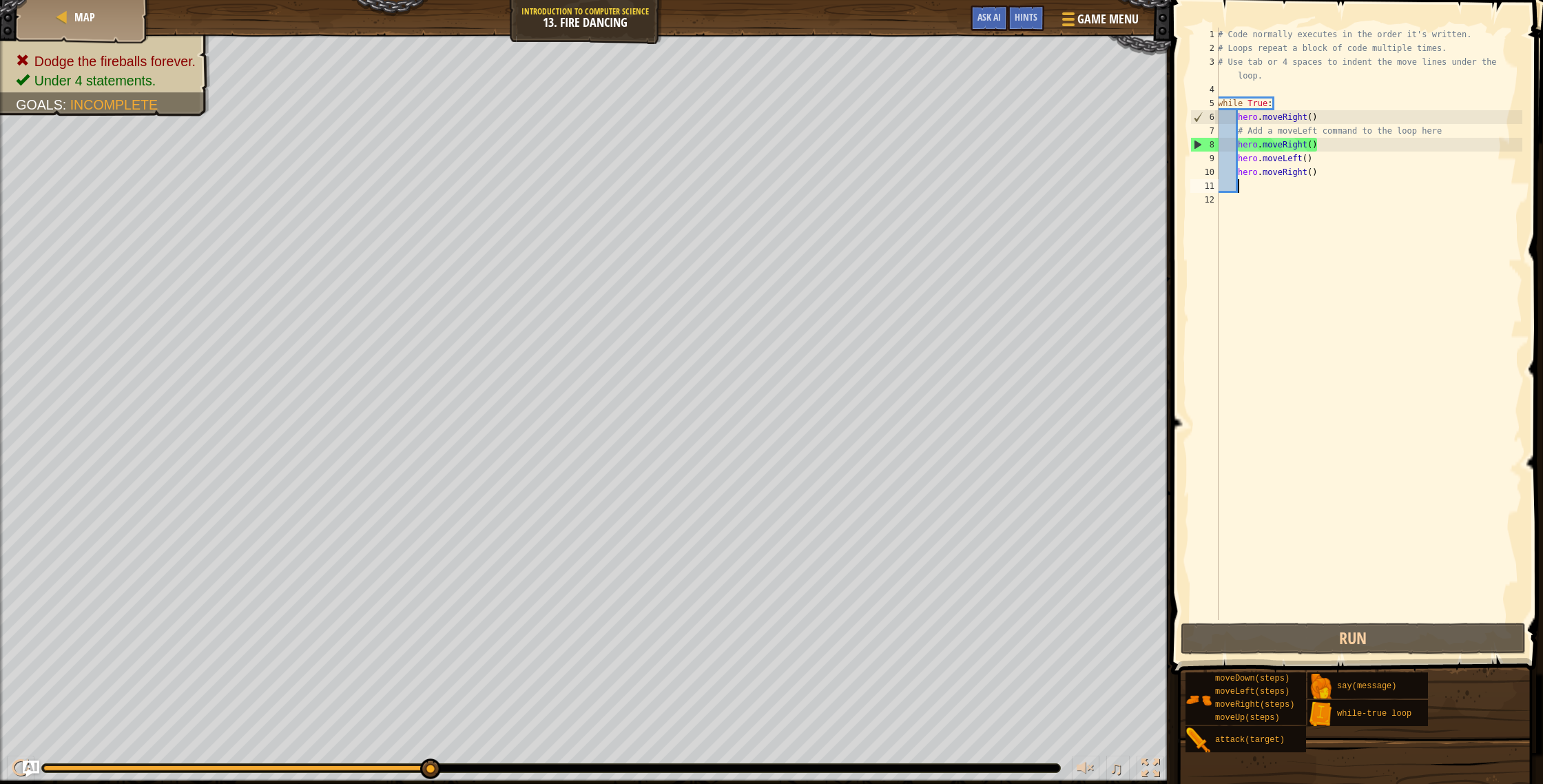
click at [1331, 149] on div "# Code normally executes in the order it's written. # Loops repeat a block of c…" at bounding box center [1369, 337] width 307 height 619
click at [1310, 145] on div "# Code normally executes in the order it's written. # Loops repeat a block of c…" at bounding box center [1369, 337] width 307 height 619
click at [1316, 146] on div "# Code normally executes in the order it's written. # Loops repeat a block of c…" at bounding box center [1369, 337] width 307 height 619
click at [1314, 143] on div "# Code normally executes in the order it's written. # Loops repeat a block of c…" at bounding box center [1369, 337] width 307 height 619
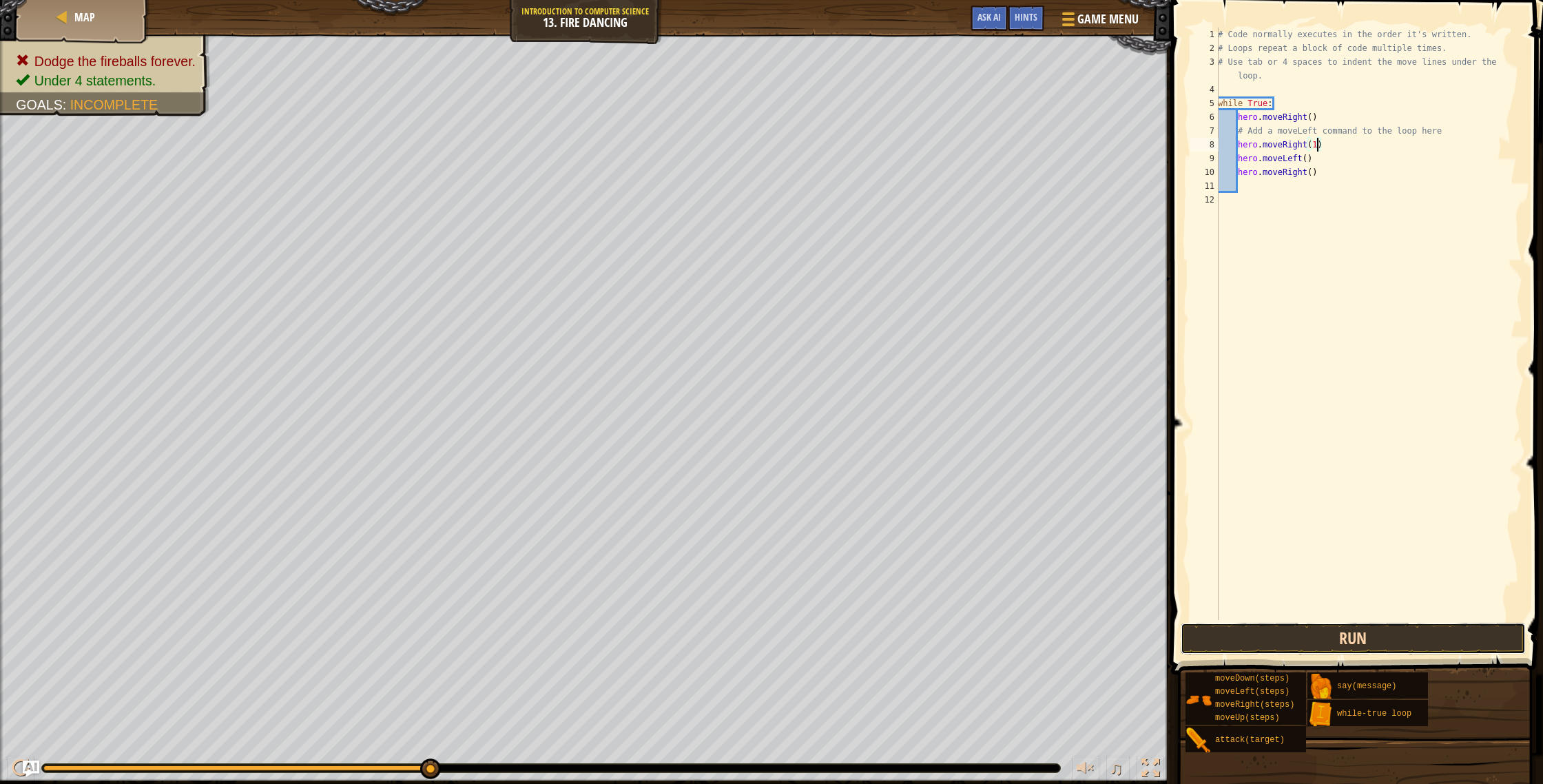
drag, startPoint x: 1283, startPoint y: 626, endPoint x: 1269, endPoint y: 624, distance: 14.1
click at [1276, 626] on button "Run" at bounding box center [1353, 638] width 345 height 31
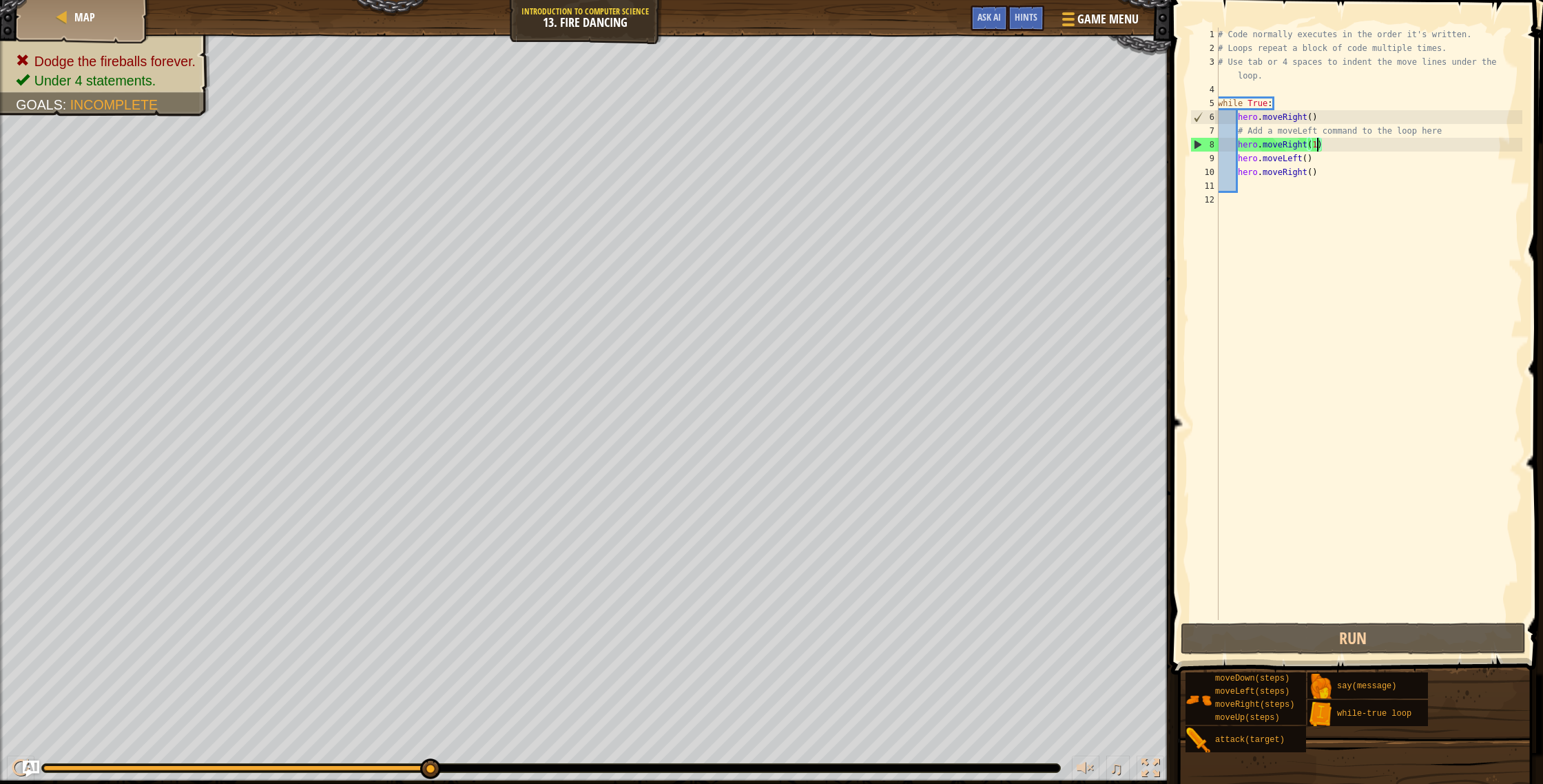
click at [1349, 147] on div "# Code normally executes in the order it's written. # Loops repeat a block of c…" at bounding box center [1369, 337] width 307 height 619
type textarea "h"
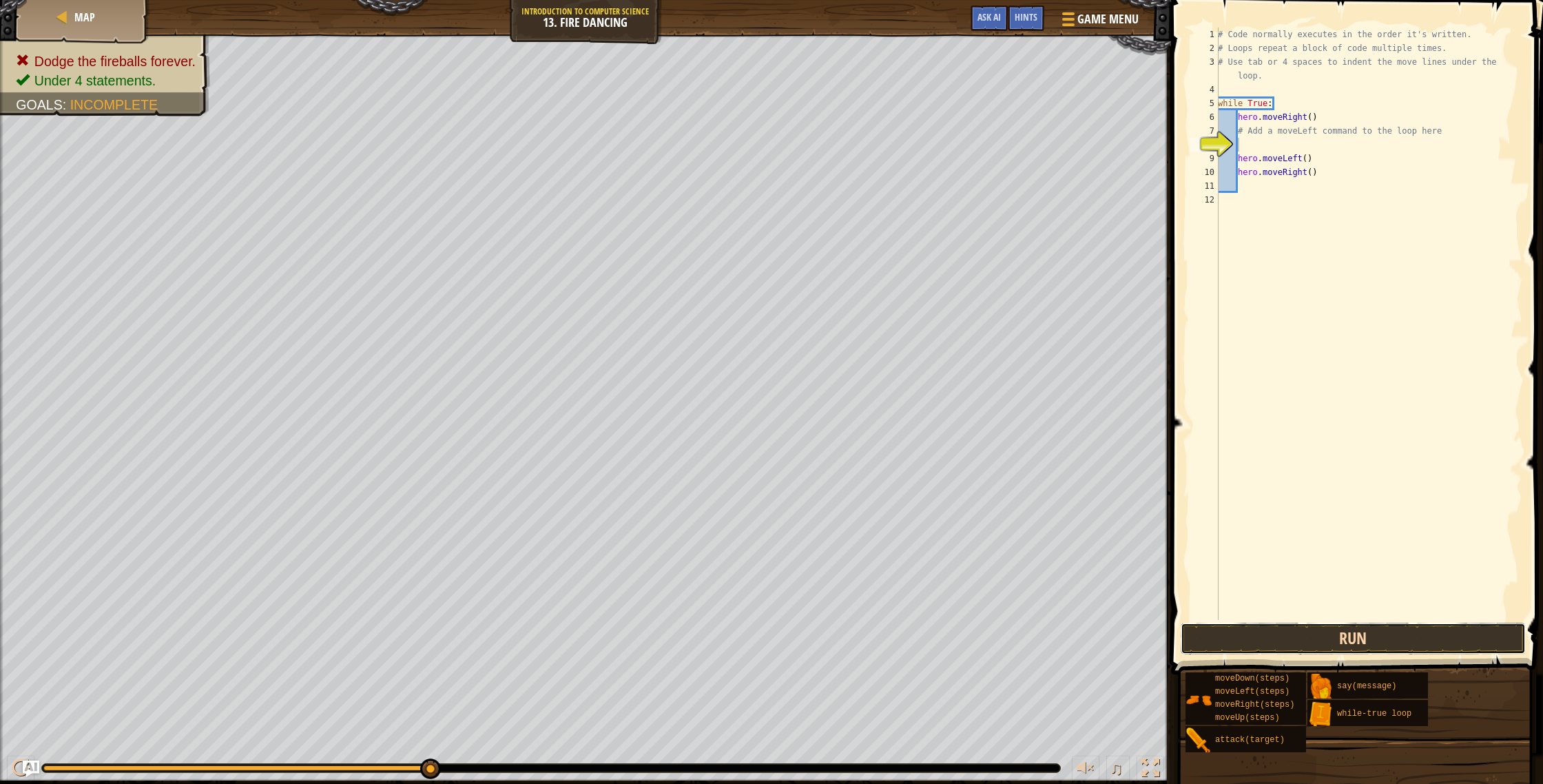
click at [1247, 629] on button "Run" at bounding box center [1353, 638] width 345 height 31
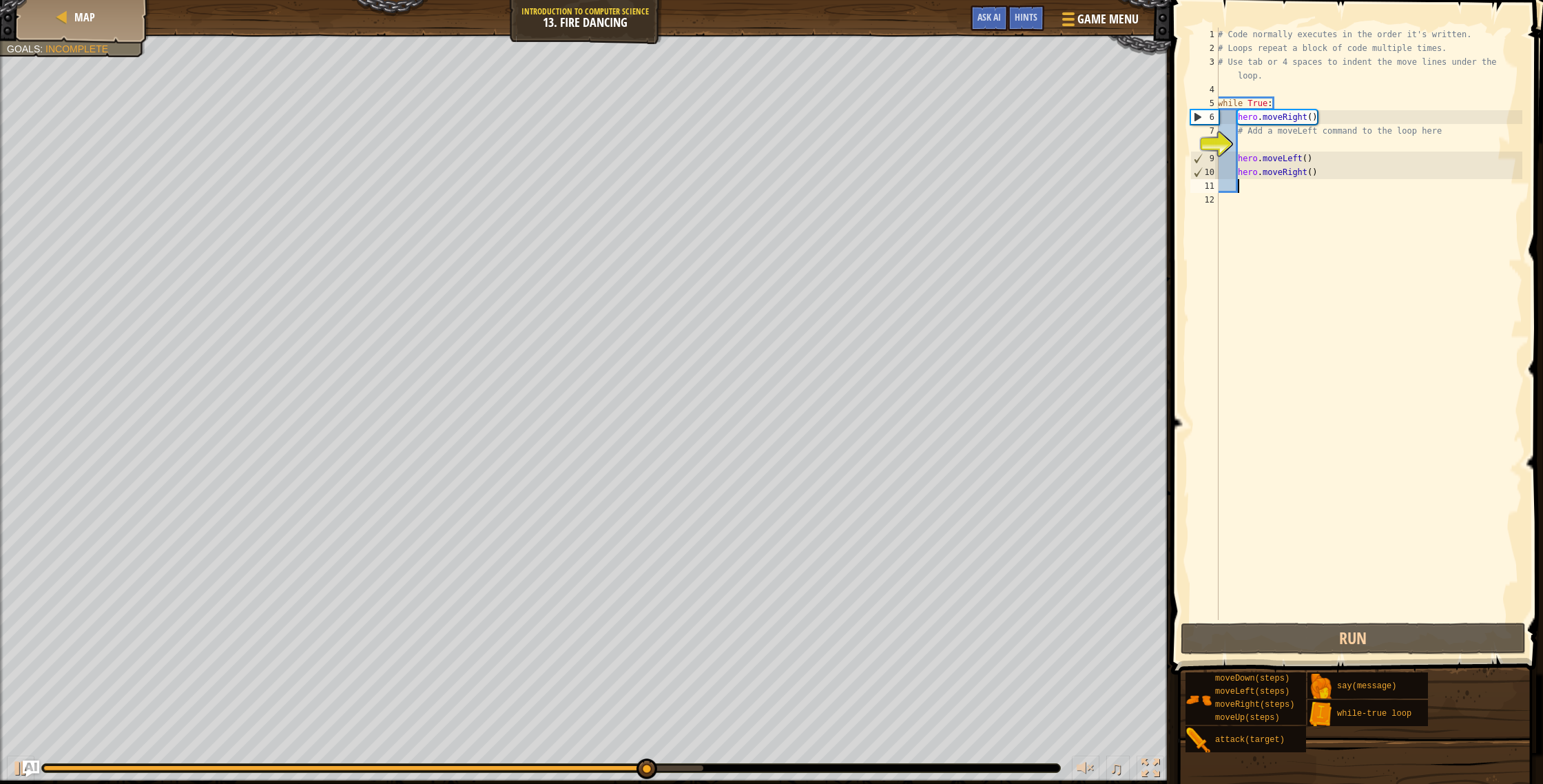
click at [1259, 182] on div "# Code normally executes in the order it's written. # Loops repeat a block of c…" at bounding box center [1369, 337] width 307 height 619
type textarea "h"
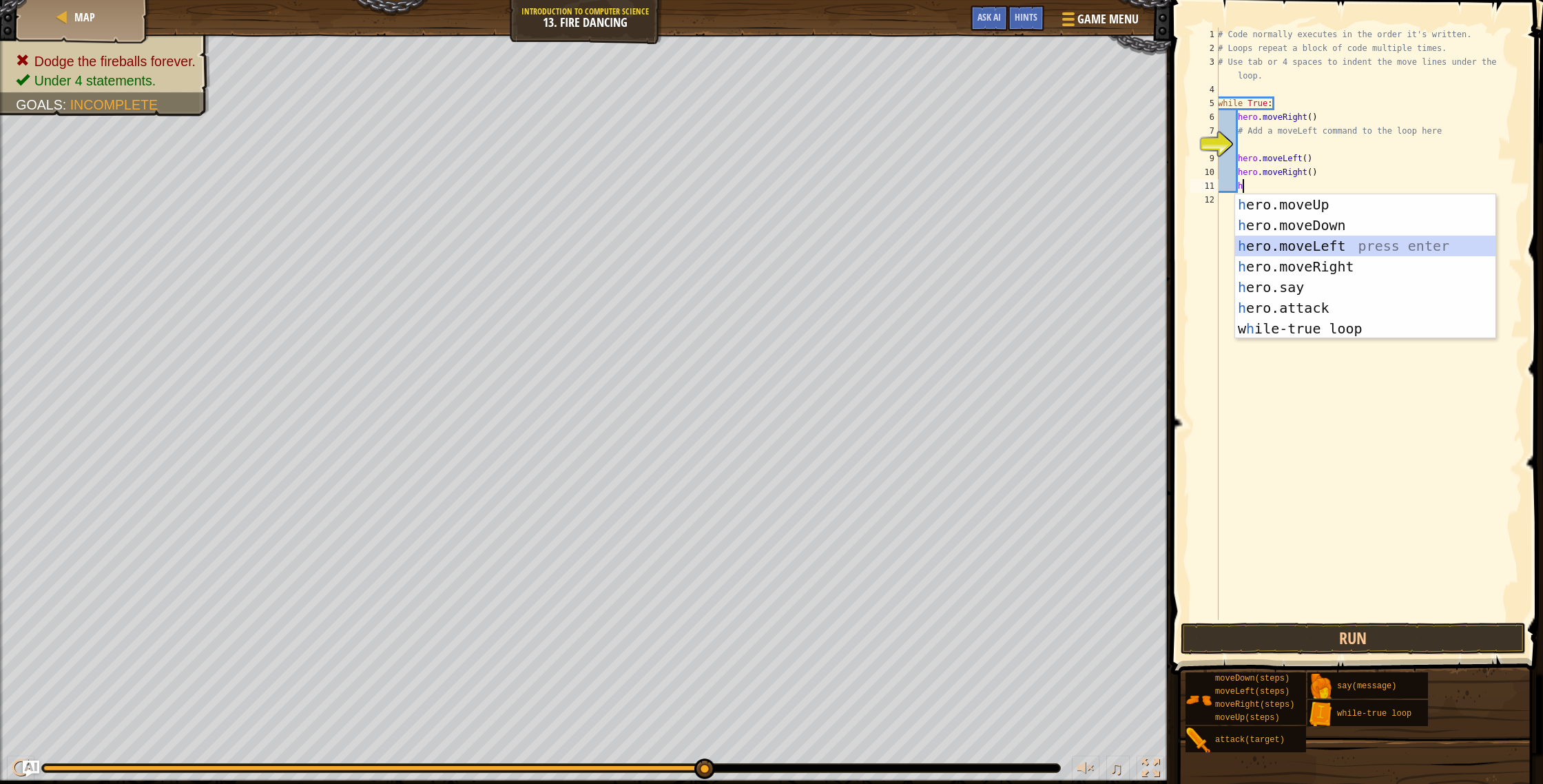
click at [1318, 246] on div "h ero.moveUp press enter h ero.moveDown press enter h ero.moveLeft press enter …" at bounding box center [1366, 287] width 261 height 186
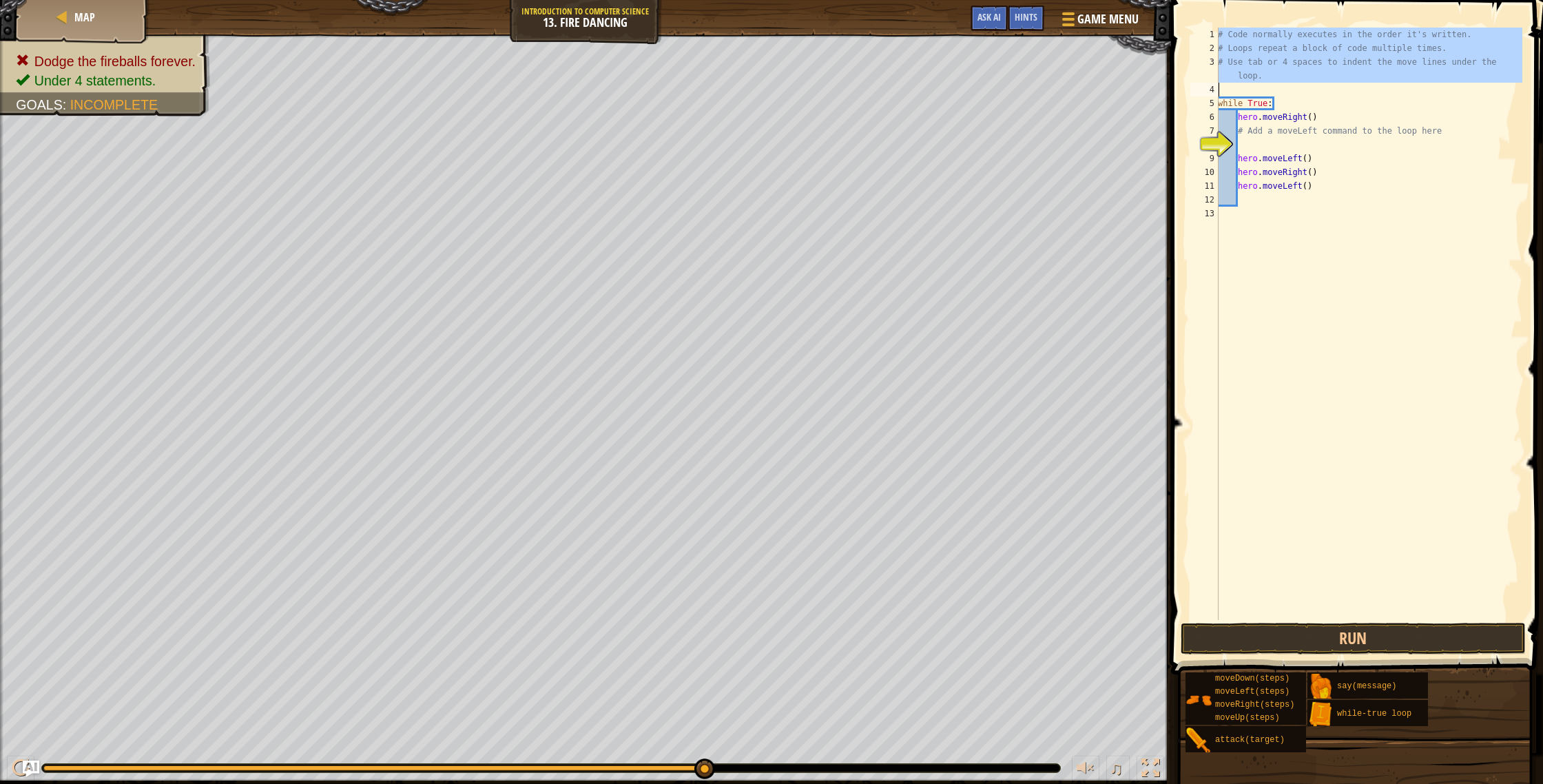
drag, startPoint x: 1223, startPoint y: 38, endPoint x: 1291, endPoint y: 82, distance: 81.0
click at [1291, 82] on div "# Code normally executes in the order it's written. # Loops repeat a block of c…" at bounding box center [1369, 337] width 307 height 619
type textarea "# Use tab or 4 spaces to indent the move lines under the loop."
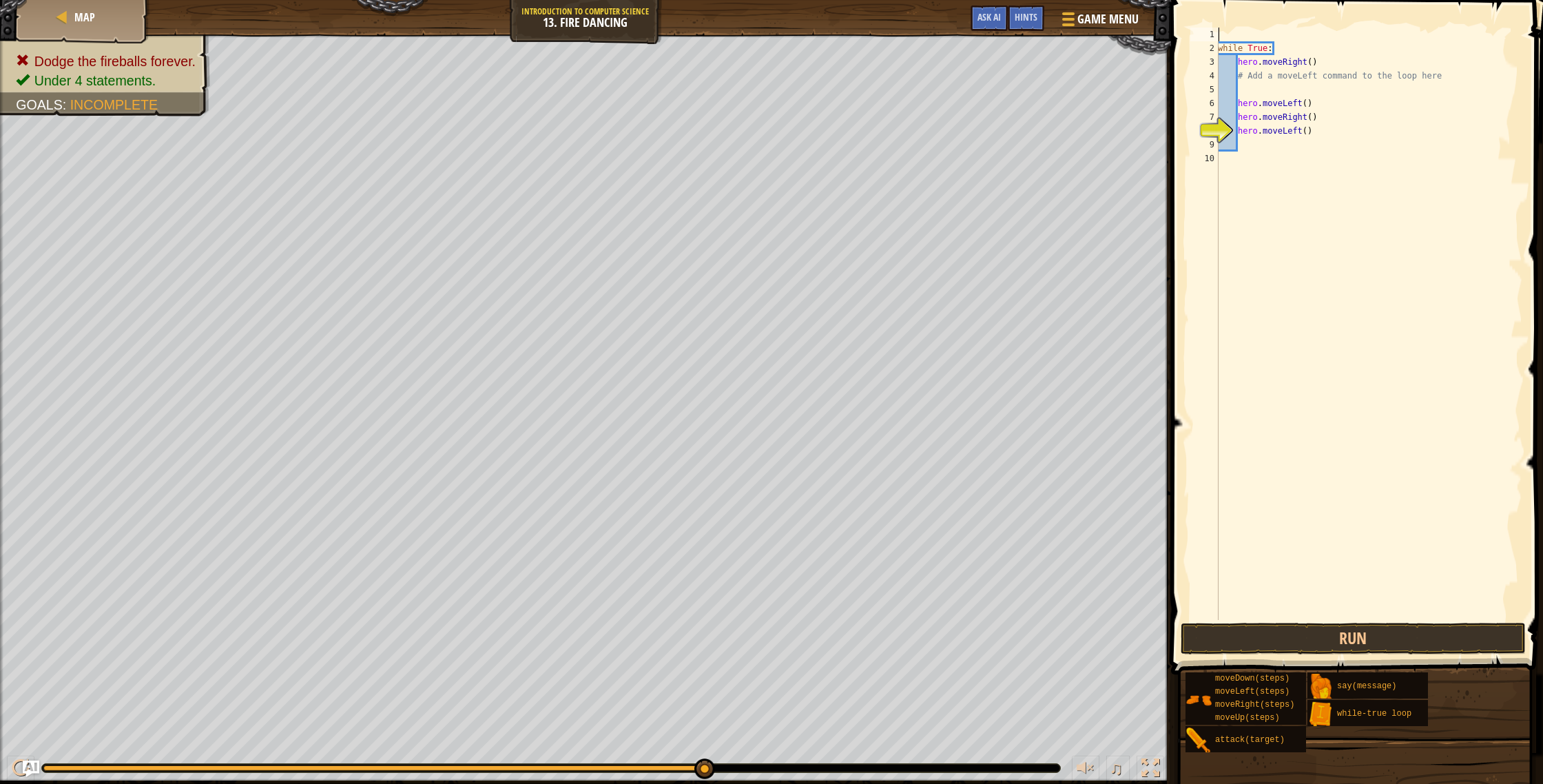
scroll to position [6, 0]
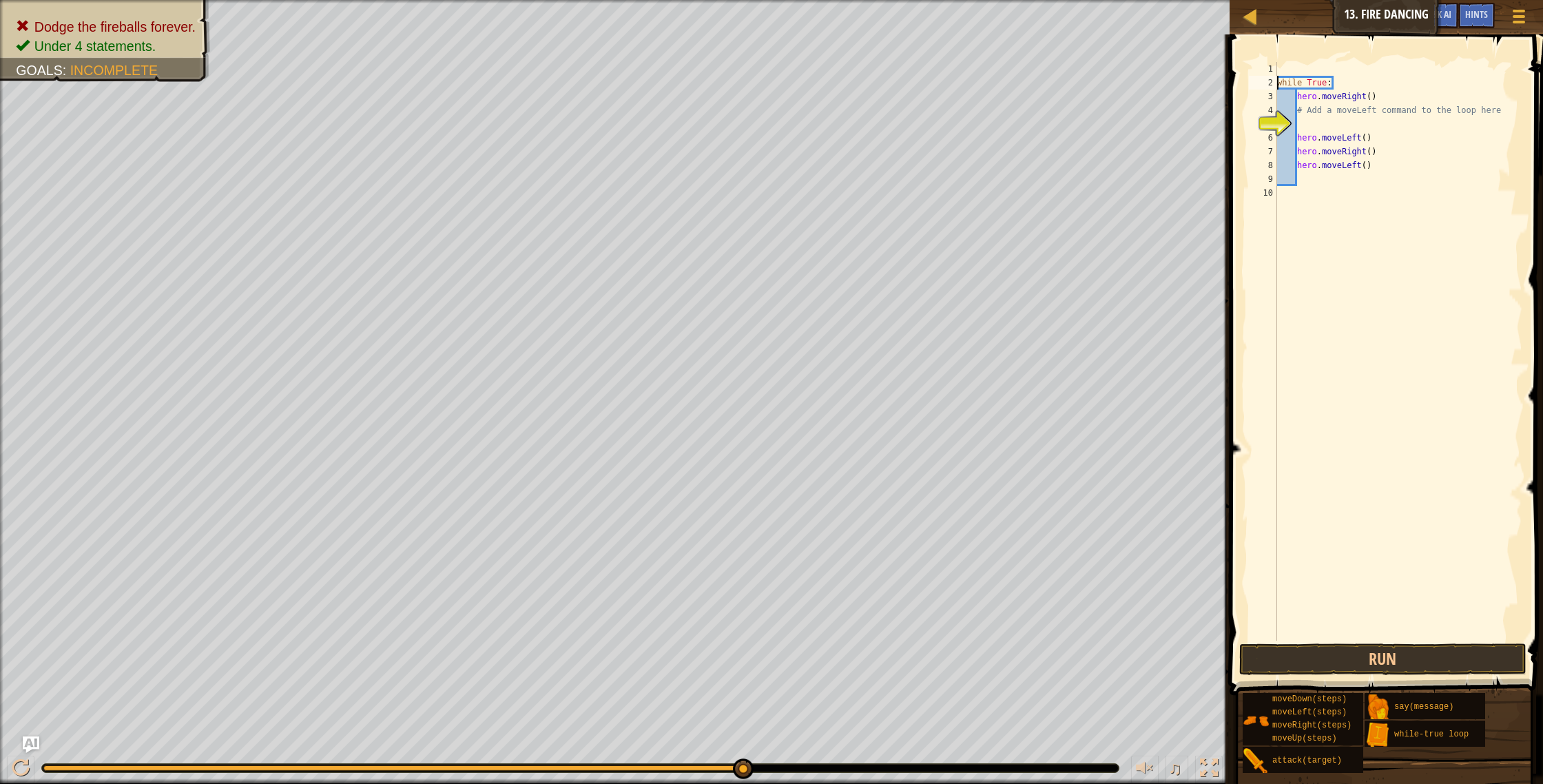
click at [1278, 82] on div "while True : hero . moveRight ( ) # Add a moveLeft command to the loop here her…" at bounding box center [1398, 365] width 248 height 606
drag, startPoint x: 1292, startPoint y: 95, endPoint x: 1485, endPoint y: 105, distance: 193.3
click at [1485, 105] on div "while True : hero . moveRight ( ) # Add a moveLeft command to the loop here her…" at bounding box center [1395, 365] width 254 height 606
type textarea "# Add a moveLeft command to the loop here"
click at [1294, 113] on div "while True : hero . moveRight ( ) hero . moveLeft ( ) hero . moveRight ( ) hero…" at bounding box center [1396, 365] width 253 height 606
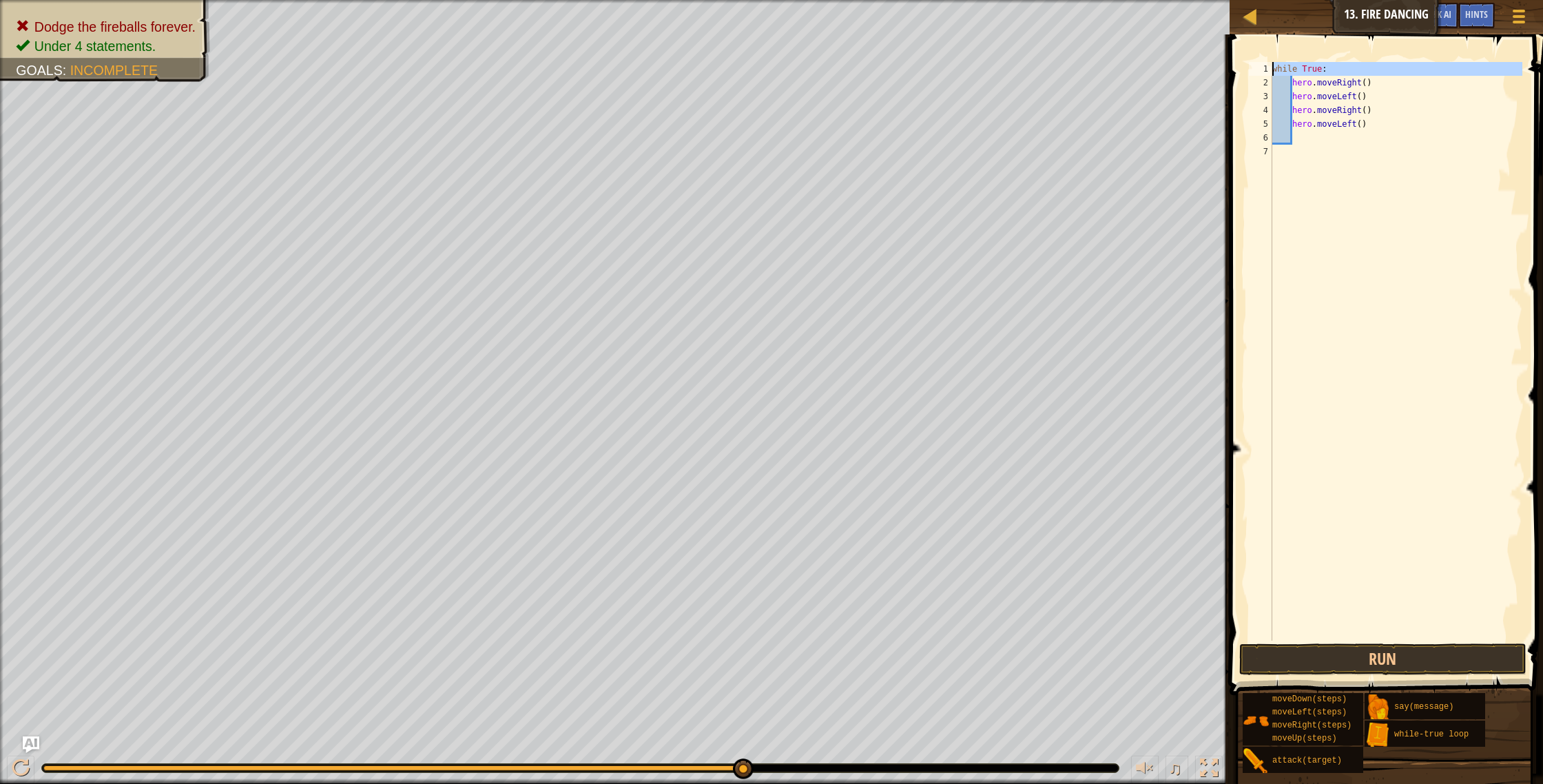
drag, startPoint x: 1273, startPoint y: 69, endPoint x: 1287, endPoint y: 68, distance: 14.0
click at [1287, 68] on div "hero.moveLeft() 1 2 3 4 5 6 7 while True : hero . moveRight ( ) hero . moveLeft…" at bounding box center [1384, 351] width 276 height 578
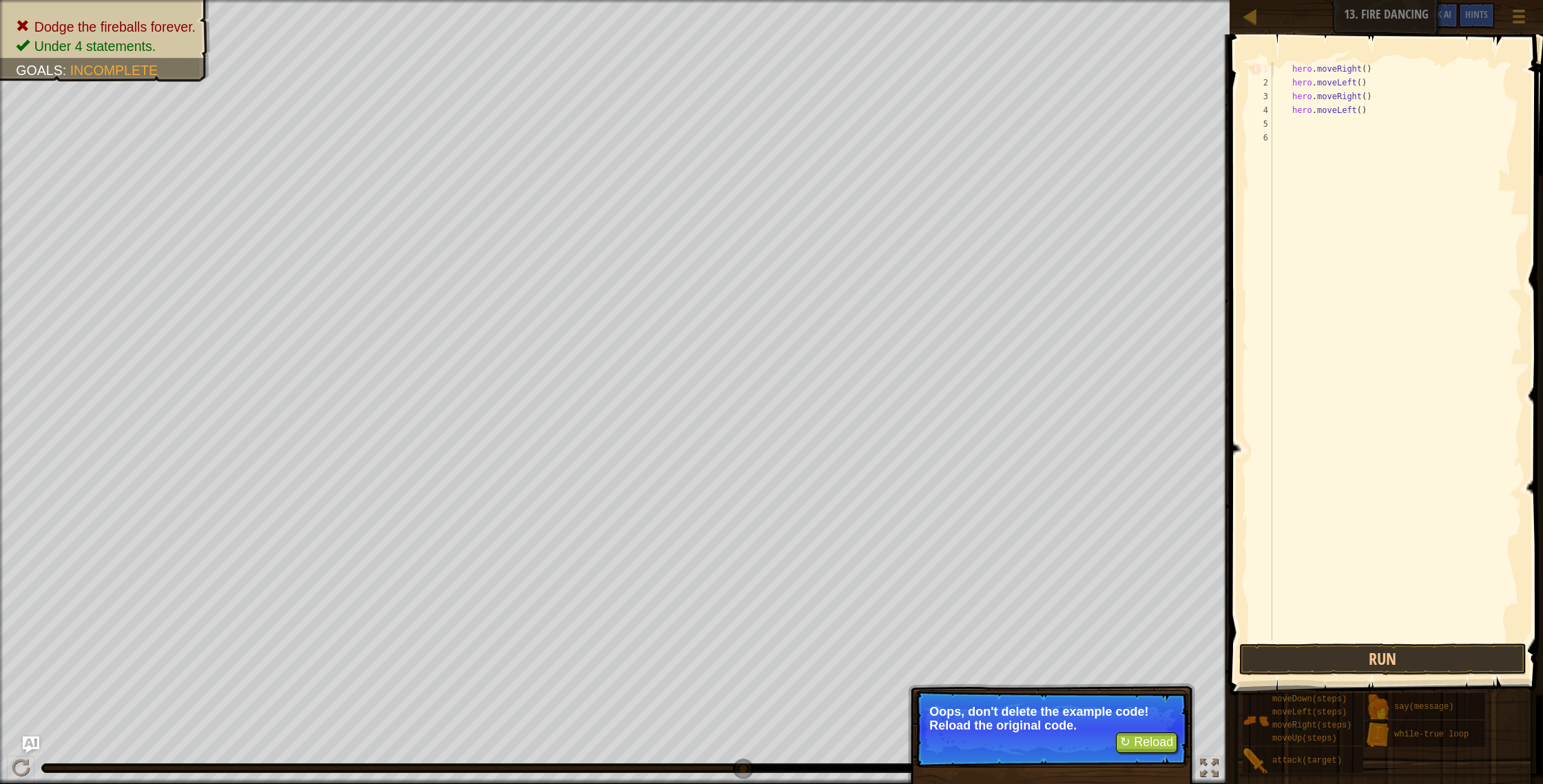
type textarea "hero.moveRight()"
click at [1149, 737] on button "↻ Reload" at bounding box center [1146, 742] width 62 height 21
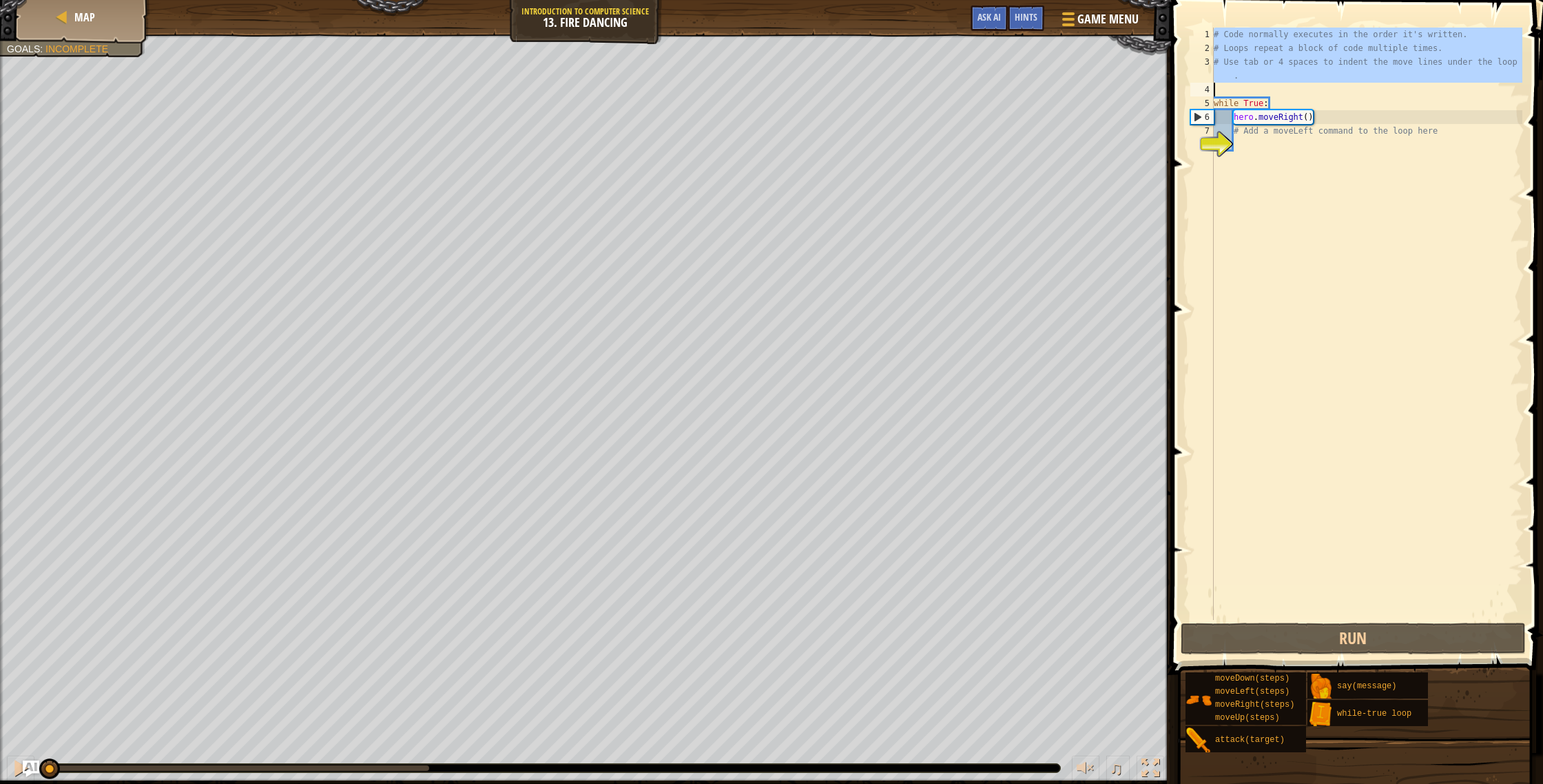
drag, startPoint x: 1216, startPoint y: 31, endPoint x: 1427, endPoint y: 90, distance: 219.1
click at [1427, 90] on div "# Code normally executes in the order it's written. # Loops repeat a block of c…" at bounding box center [1367, 337] width 312 height 619
type textarea "# Use tab or 4 spaces to indent the move lines under the loop."
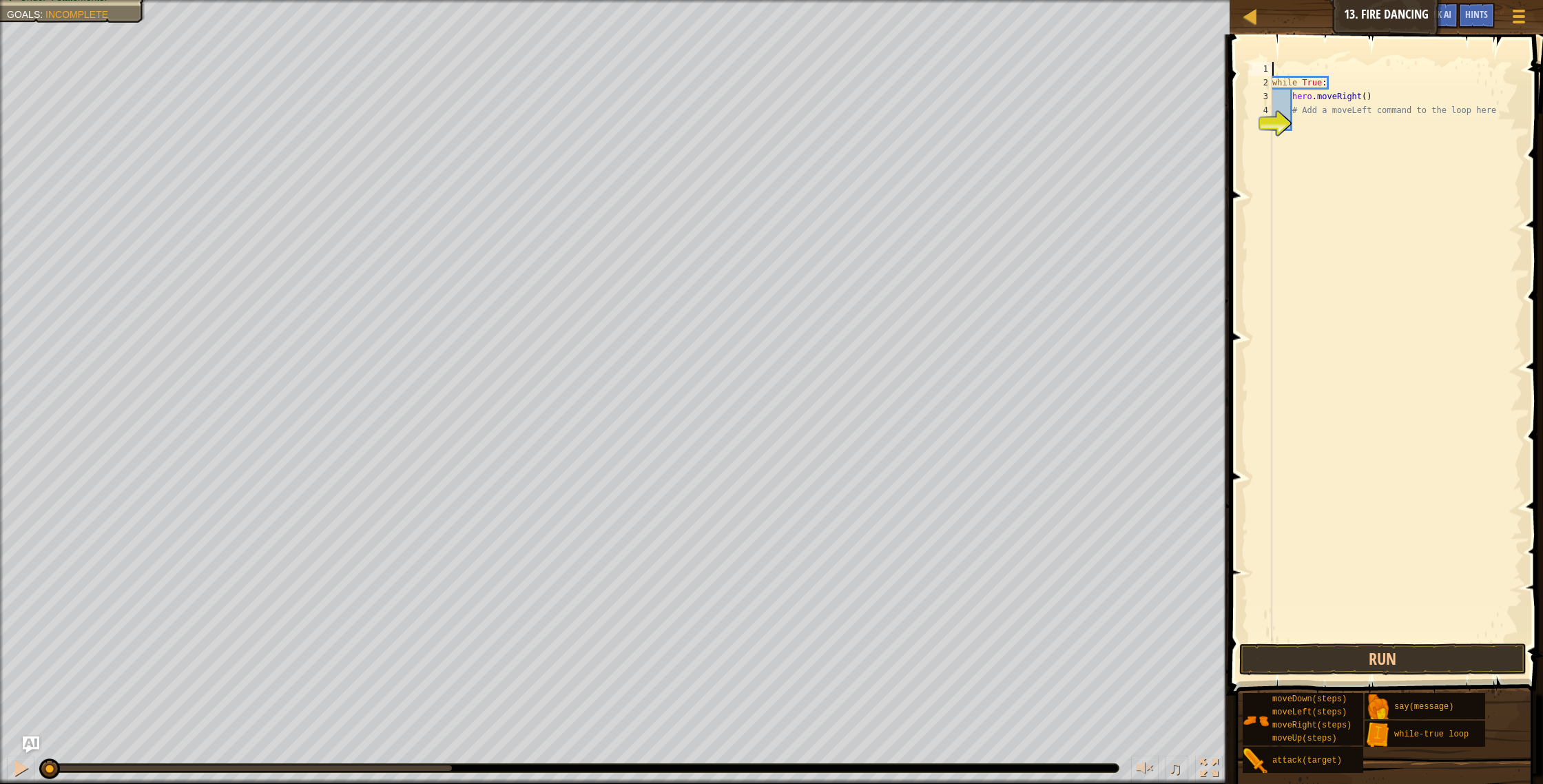
click at [1273, 82] on div "while True : hero . moveRight ( ) # Add a moveLeft command to the loop here" at bounding box center [1396, 365] width 253 height 606
drag, startPoint x: 1292, startPoint y: 96, endPoint x: 1538, endPoint y: 133, distance: 248.8
click at [1539, 133] on div "while True: 1 2 3 4 while True : hero . moveRight ( ) # Add a moveLeft command …" at bounding box center [1384, 391] width 318 height 701
type textarea "# Add a moveLeft command to the loop here"
type textarea "h"
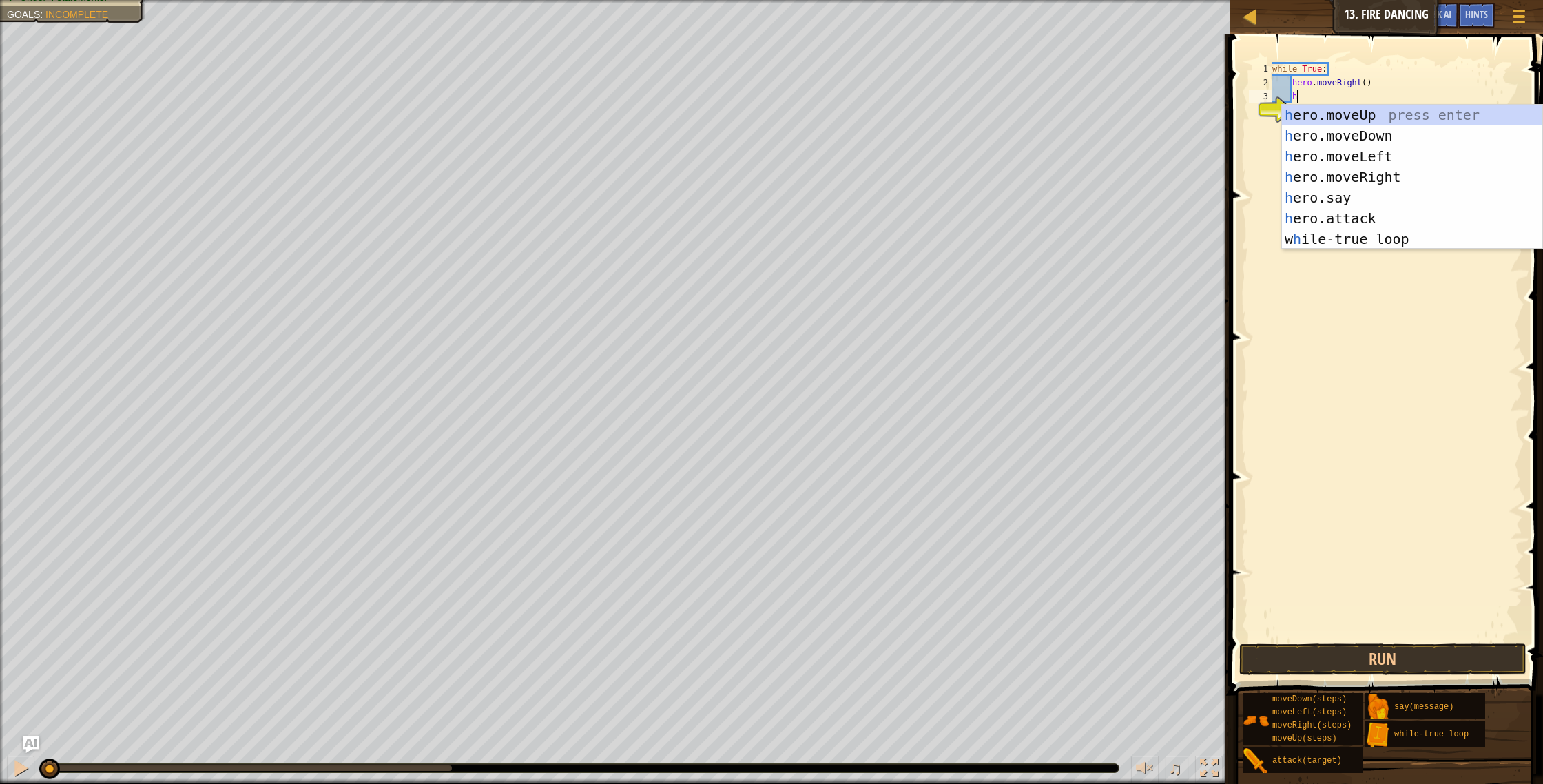
scroll to position [6, 1]
click at [1343, 160] on div "h ero.moveUp press enter h ero.moveDown press enter h ero.moveLeft press enter …" at bounding box center [1413, 198] width 261 height 186
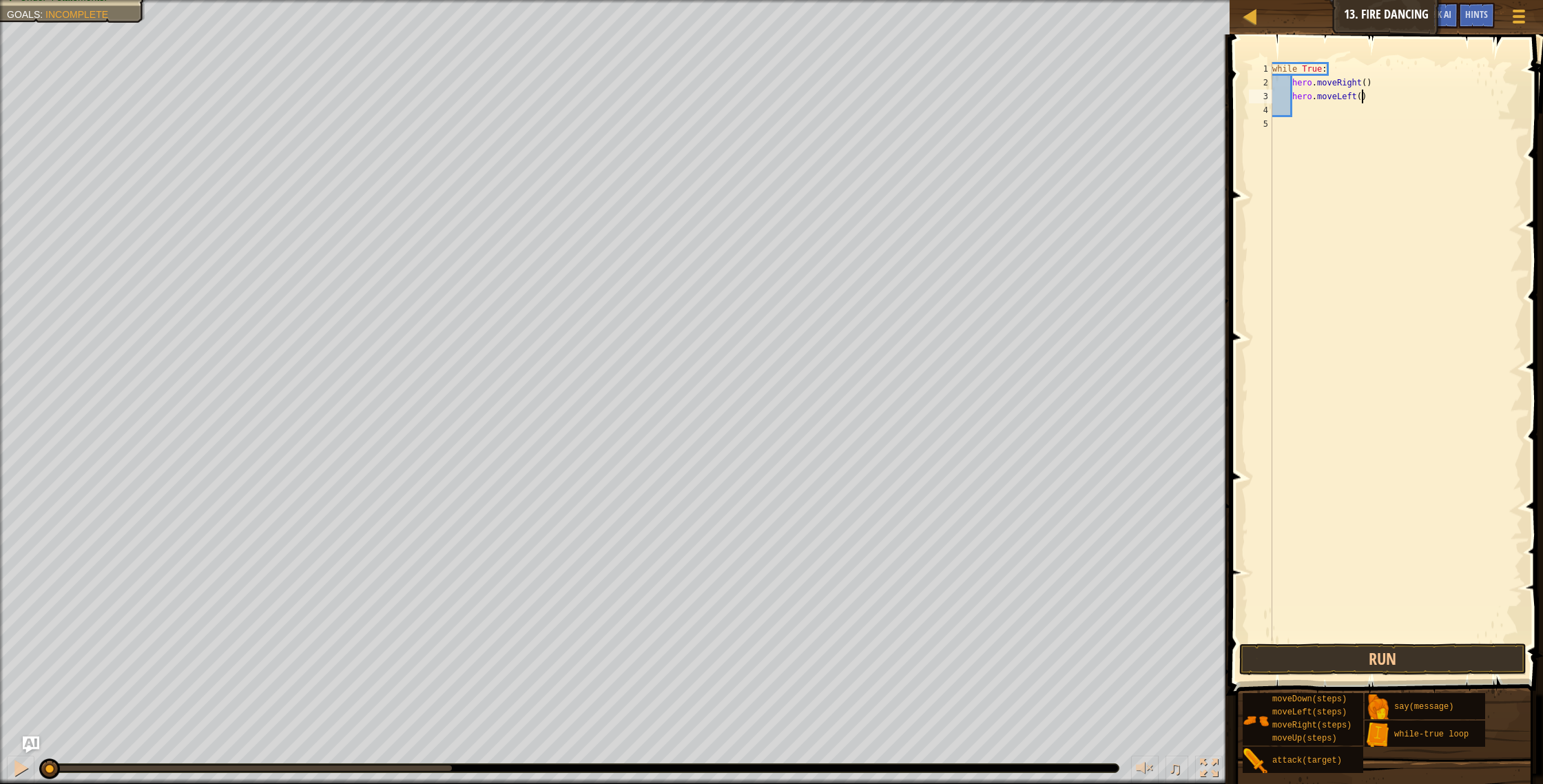
click at [1362, 98] on div "while True : hero . moveRight ( ) hero . moveLeft ( )" at bounding box center [1396, 365] width 253 height 606
click at [1367, 82] on div "while True : hero . moveRight ( ) hero . moveLeft ( 1 )" at bounding box center [1396, 365] width 253 height 606
click at [1369, 98] on div "while True : hero . moveRight ( 1 ) hero . moveLeft ( 1 )" at bounding box center [1396, 365] width 253 height 606
type textarea "hero.moveLeft(2)"
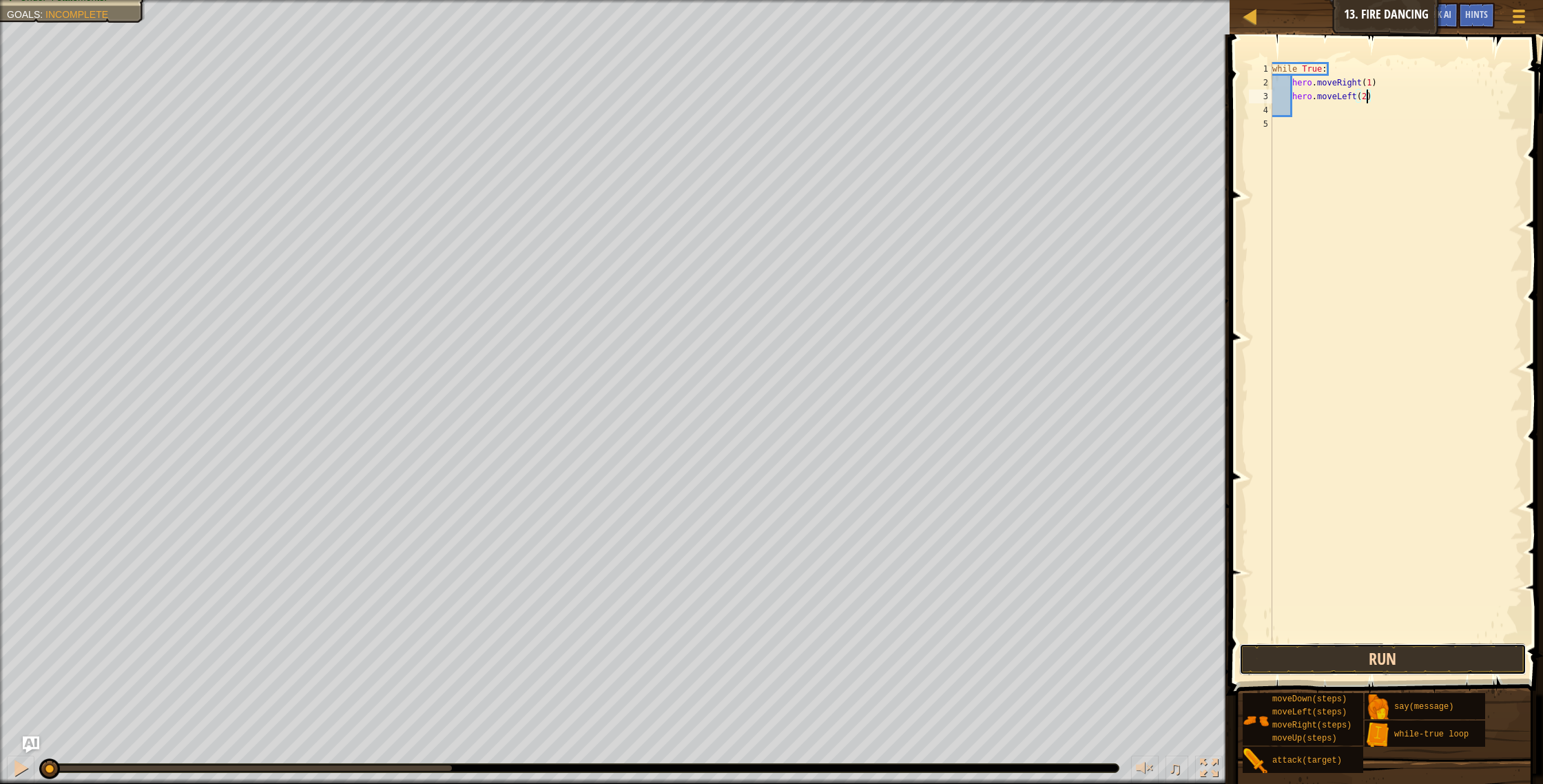
click at [1331, 651] on button "Run" at bounding box center [1383, 659] width 288 height 31
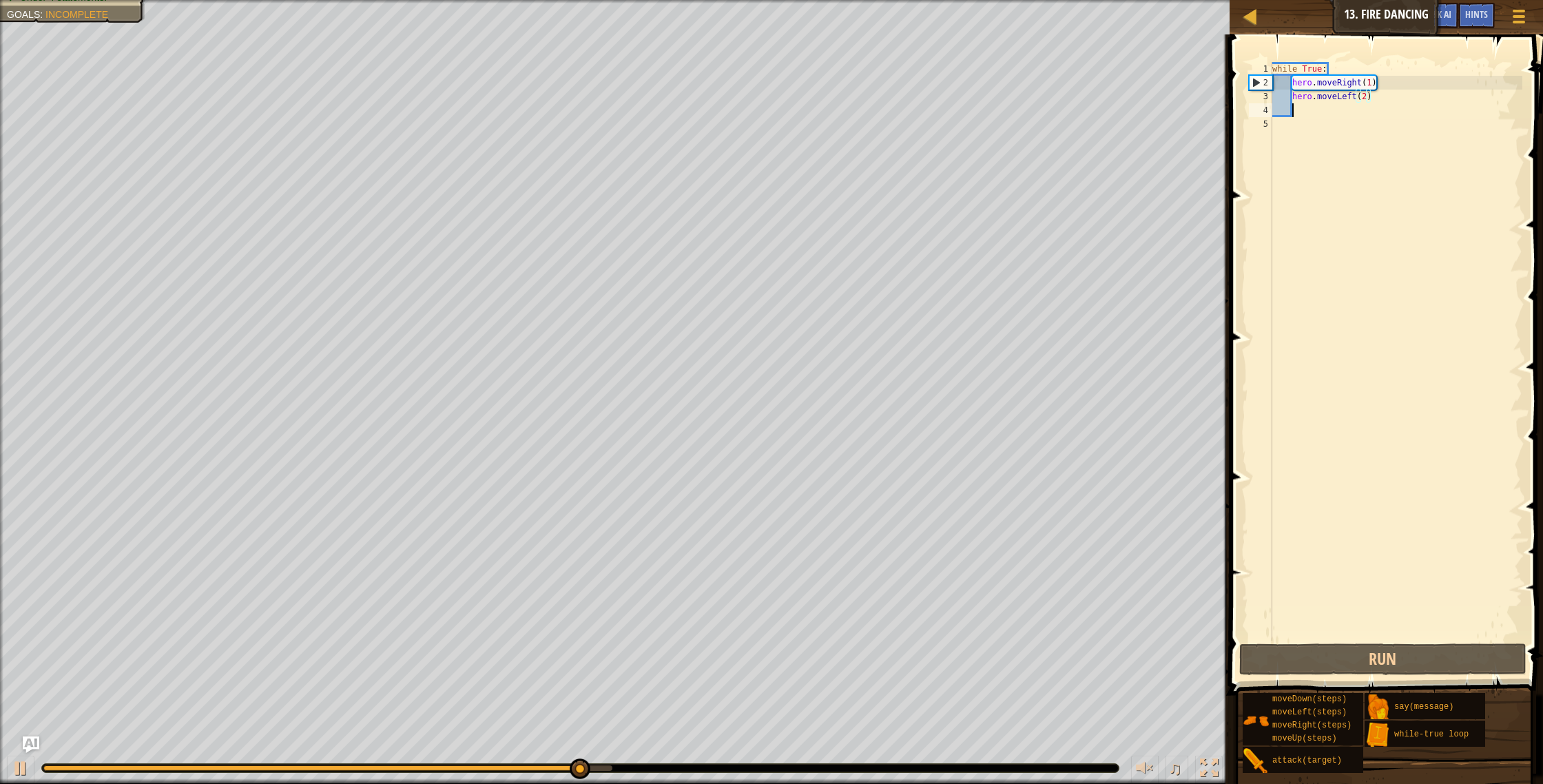
click at [1305, 115] on div "while True : hero . moveRight ( 1 ) hero . moveLeft ( 2 )" at bounding box center [1396, 365] width 253 height 606
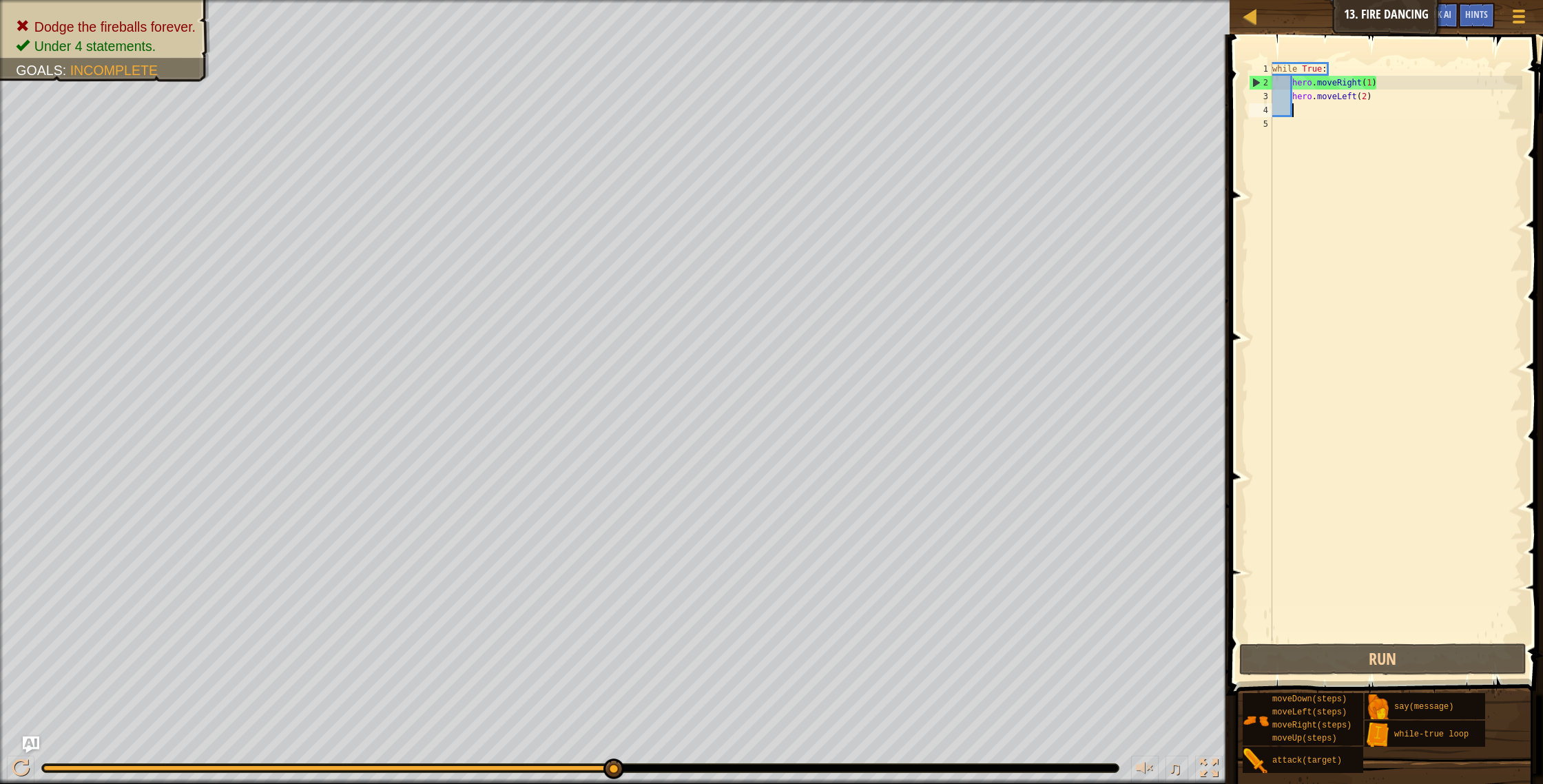
type textarea "h"
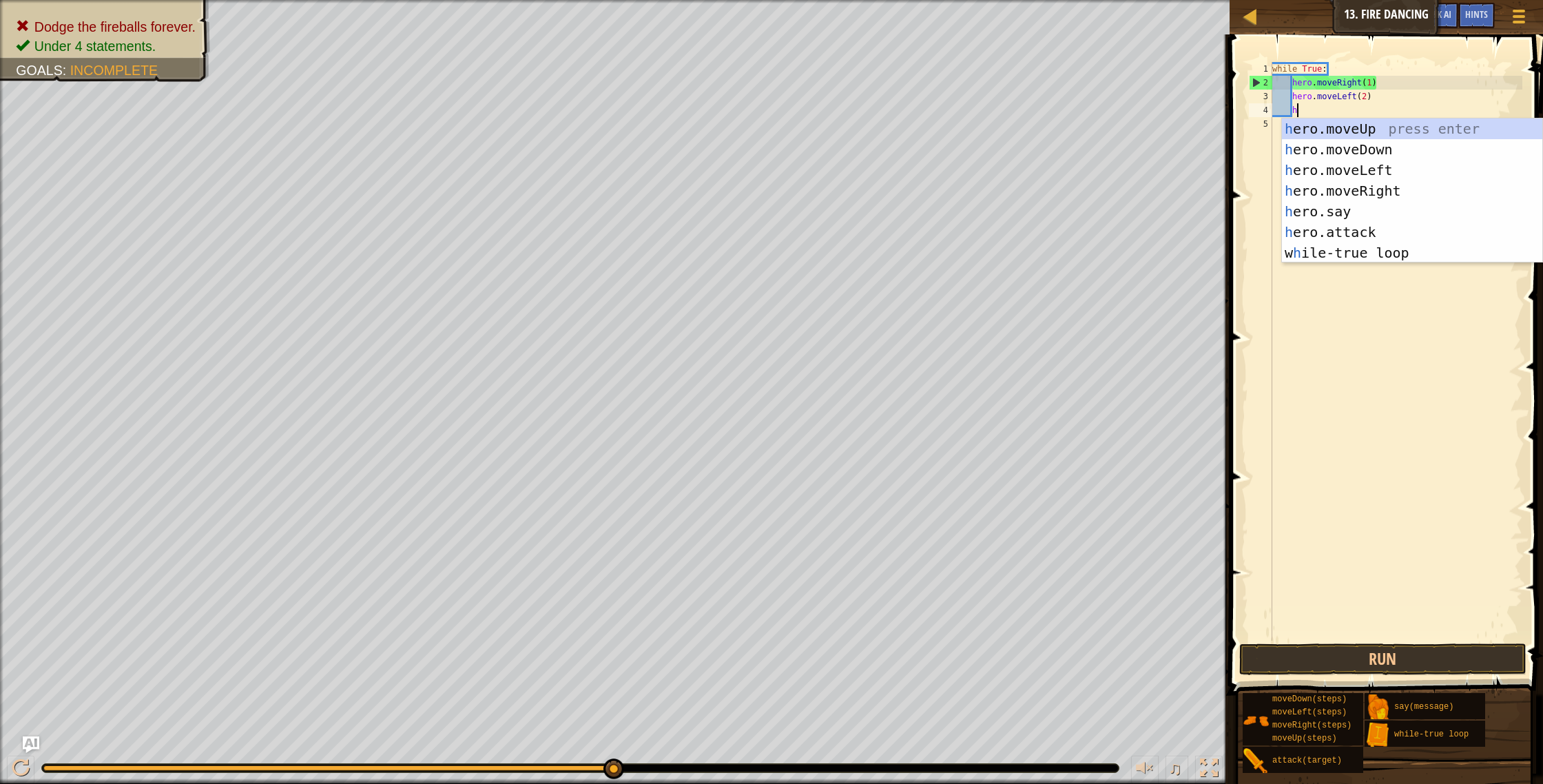
scroll to position [6, 1]
click at [1365, 184] on div "h ero.moveUp press enter h ero.moveDown press enter h ero.moveLeft press enter …" at bounding box center [1413, 212] width 261 height 186
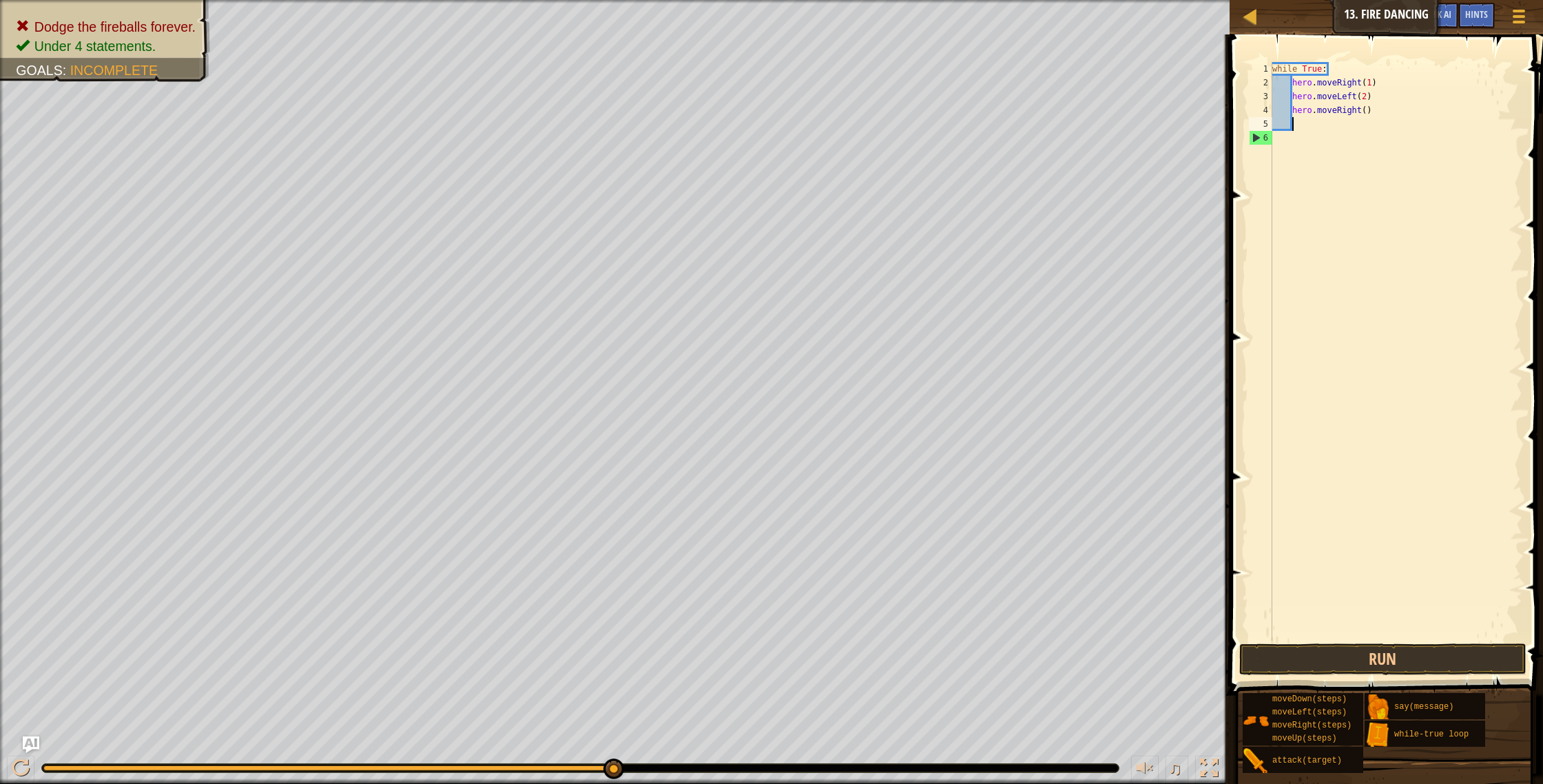
scroll to position [6, 1]
click at [1411, 673] on div "1 2 3 4 5 6 while True : hero . moveRight ( 1 ) hero . moveLeft ( 2 ) hero . mo…" at bounding box center [1384, 391] width 318 height 701
click at [1398, 658] on button "Run" at bounding box center [1383, 659] width 288 height 31
click at [1373, 117] on div "while True : hero . moveRight ( 1 ) hero . moveLeft ( 2 ) hero . moveRight ( )" at bounding box center [1396, 365] width 253 height 606
type textarea "h"
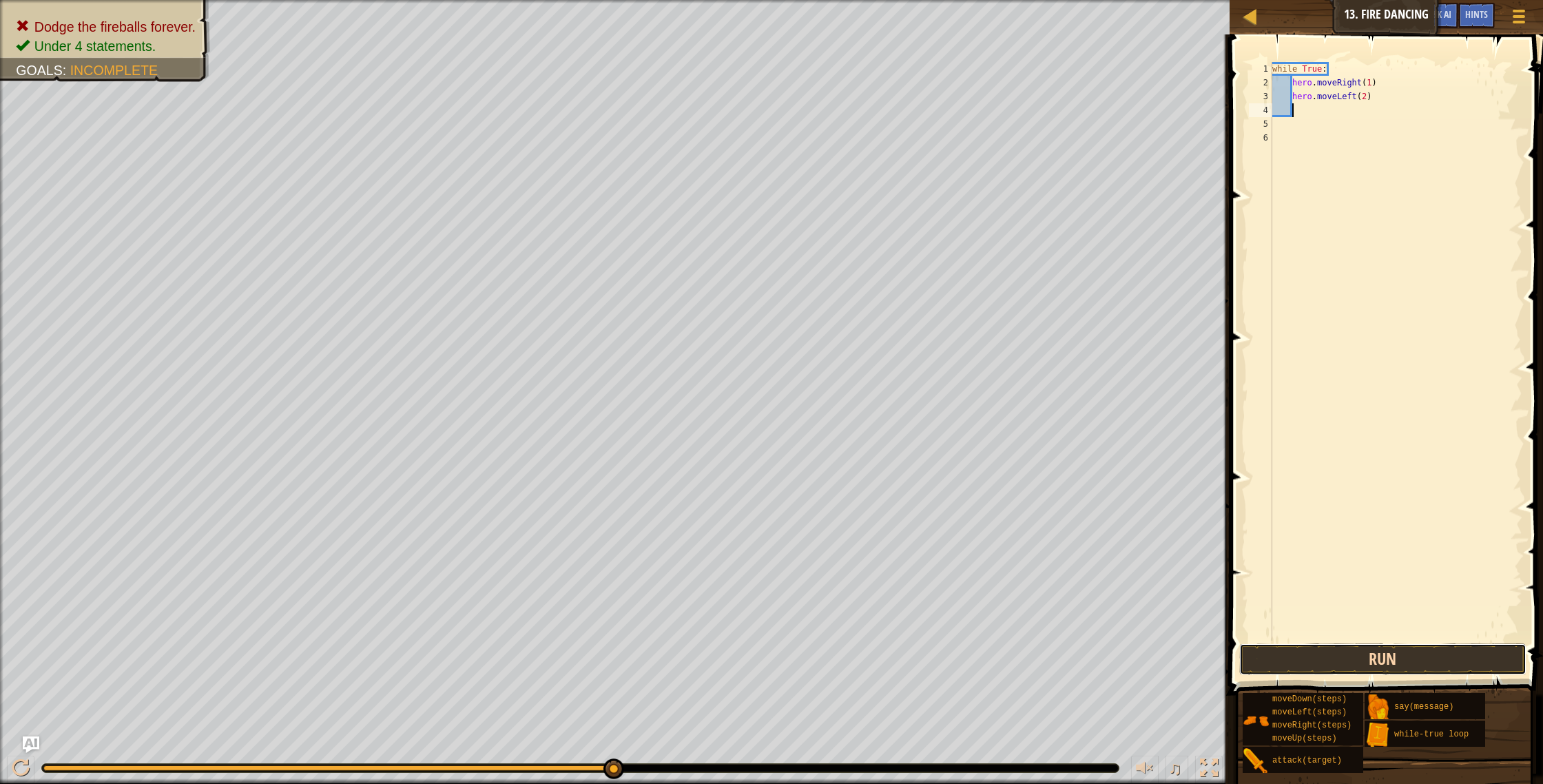
click at [1403, 664] on button "Run" at bounding box center [1383, 659] width 288 height 31
click at [1369, 98] on div "while True : hero . moveRight ( 1 ) hero . moveLeft ( 2 )" at bounding box center [1396, 365] width 253 height 606
click at [1366, 96] on div "while True : hero . moveRight ( 1 ) hero . moveLeft ( 2 )" at bounding box center [1396, 365] width 253 height 606
type textarea "hero.moveLeft(1)"
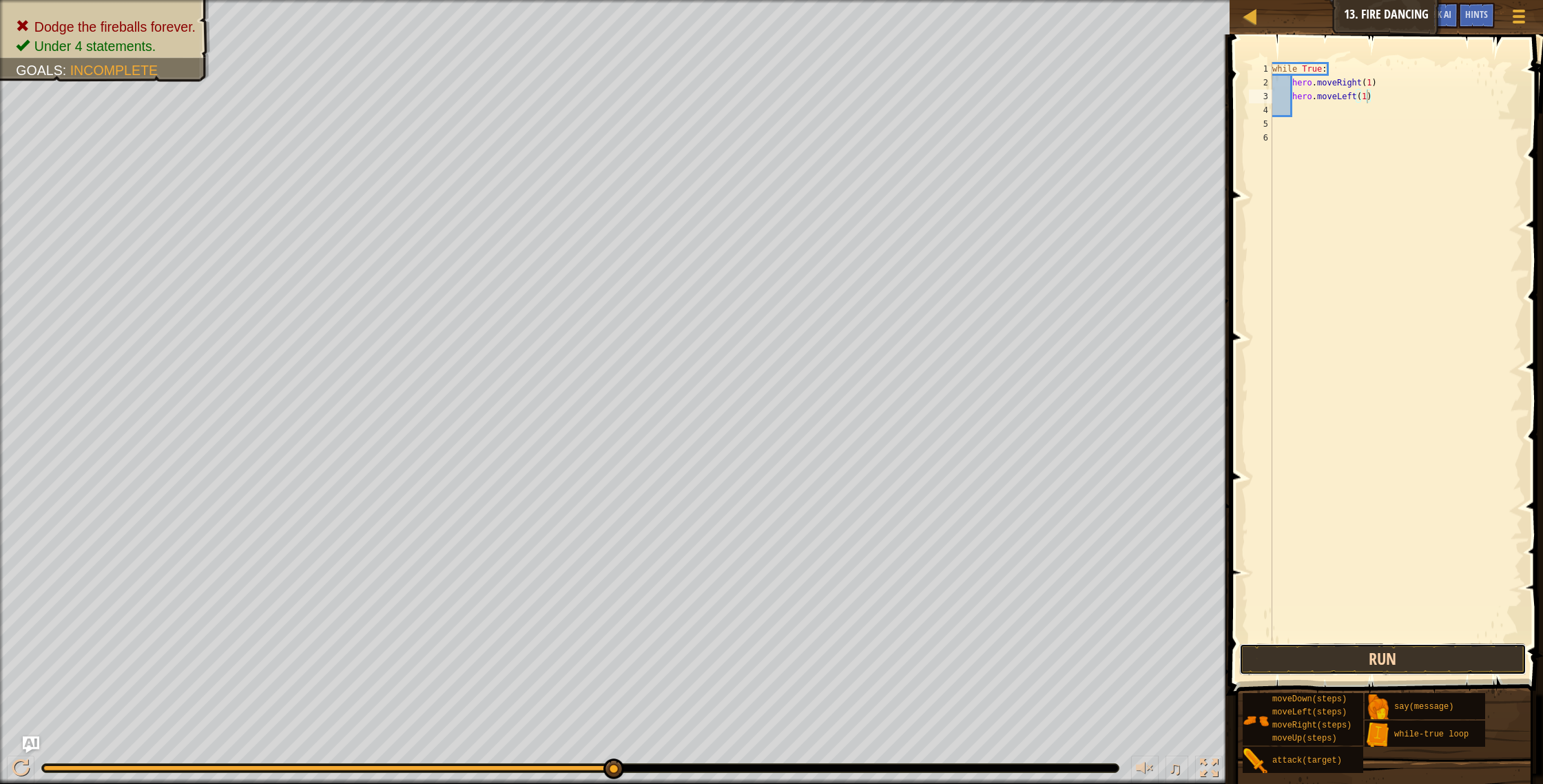
click at [1449, 665] on button "Run" at bounding box center [1383, 659] width 288 height 31
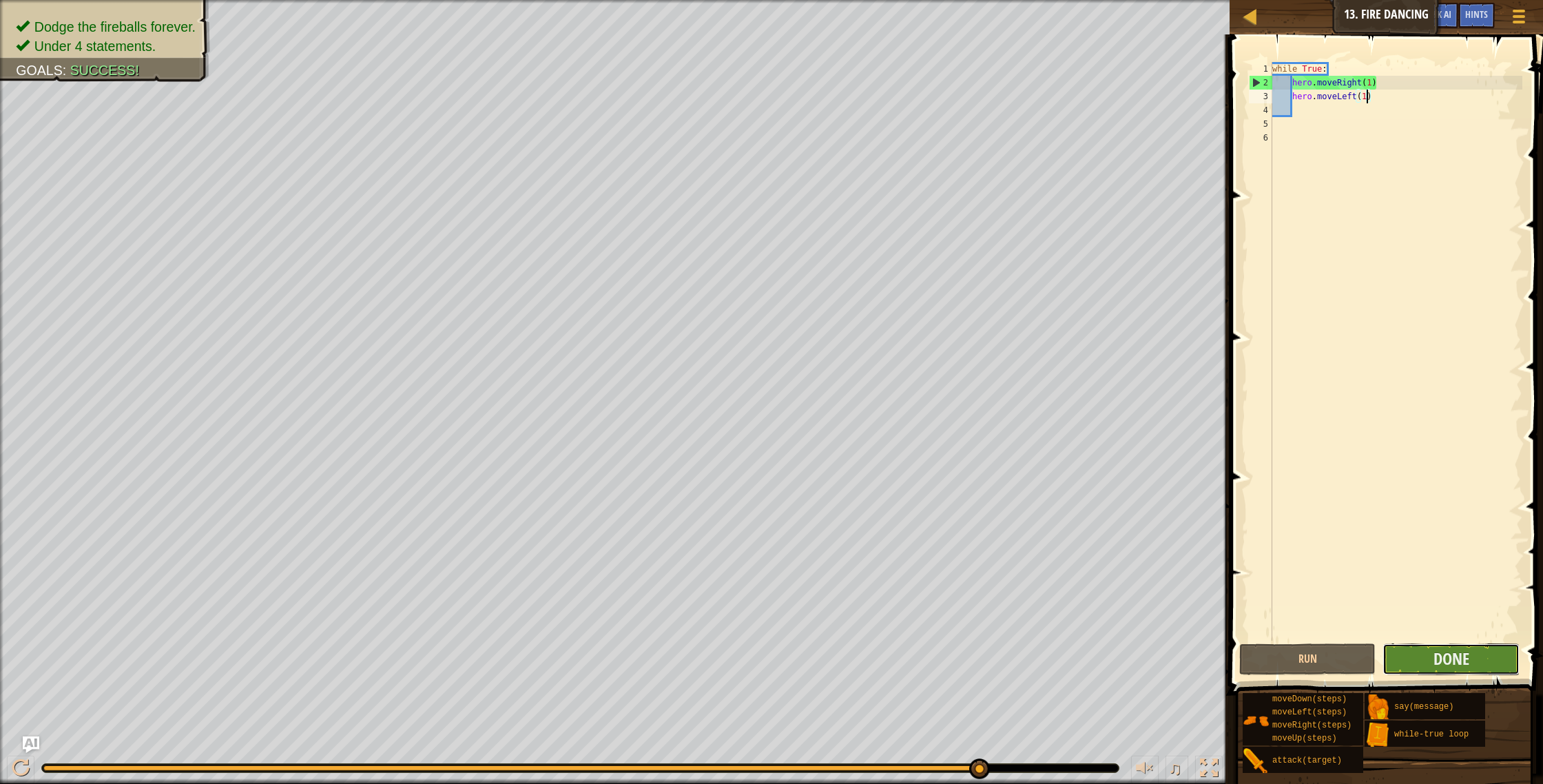
click at [1481, 660] on button "Done" at bounding box center [1451, 659] width 137 height 31
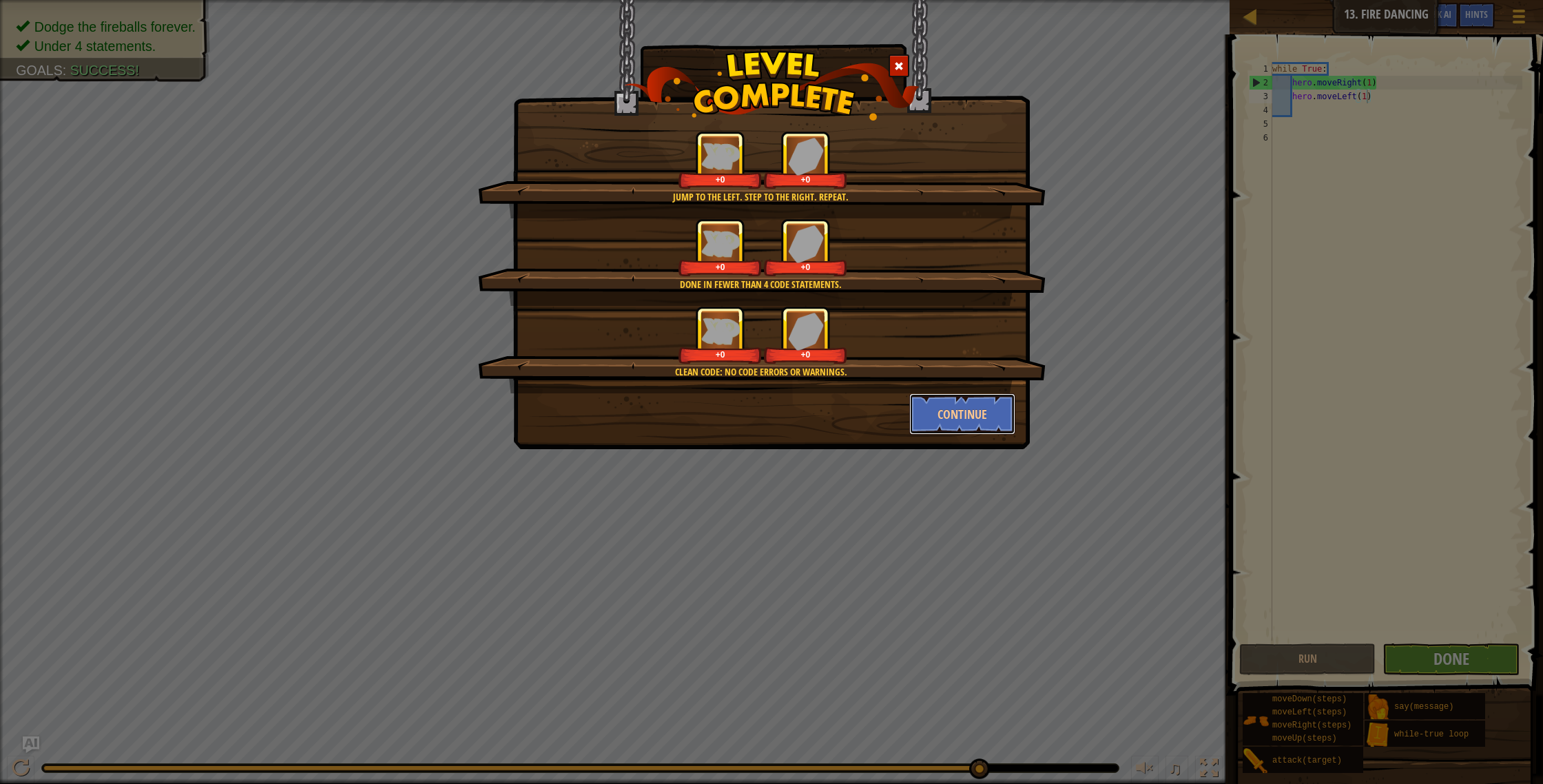
click at [991, 416] on button "Continue" at bounding box center [963, 414] width 107 height 41
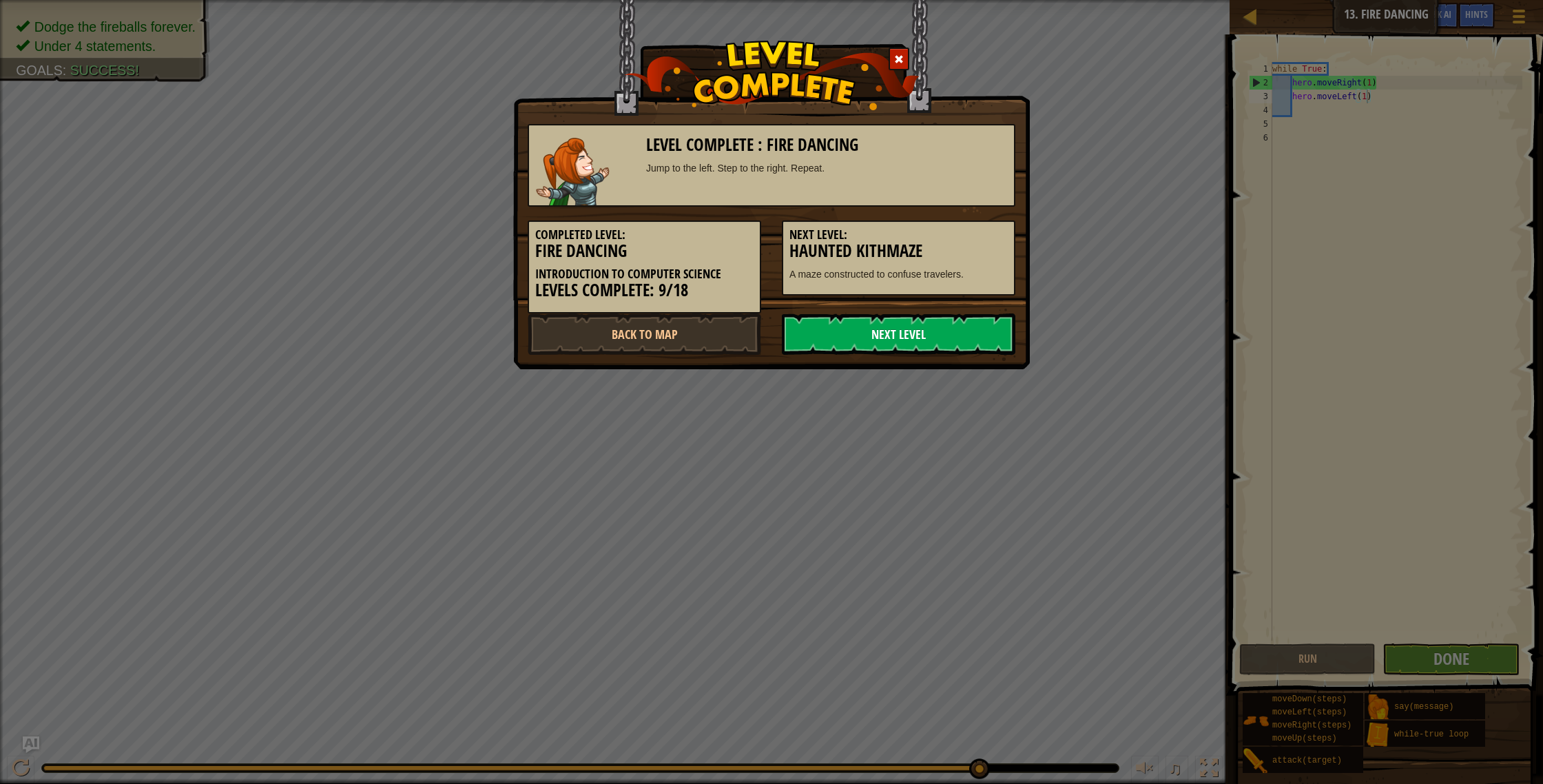
click at [912, 336] on link "Next Level" at bounding box center [899, 334] width 233 height 41
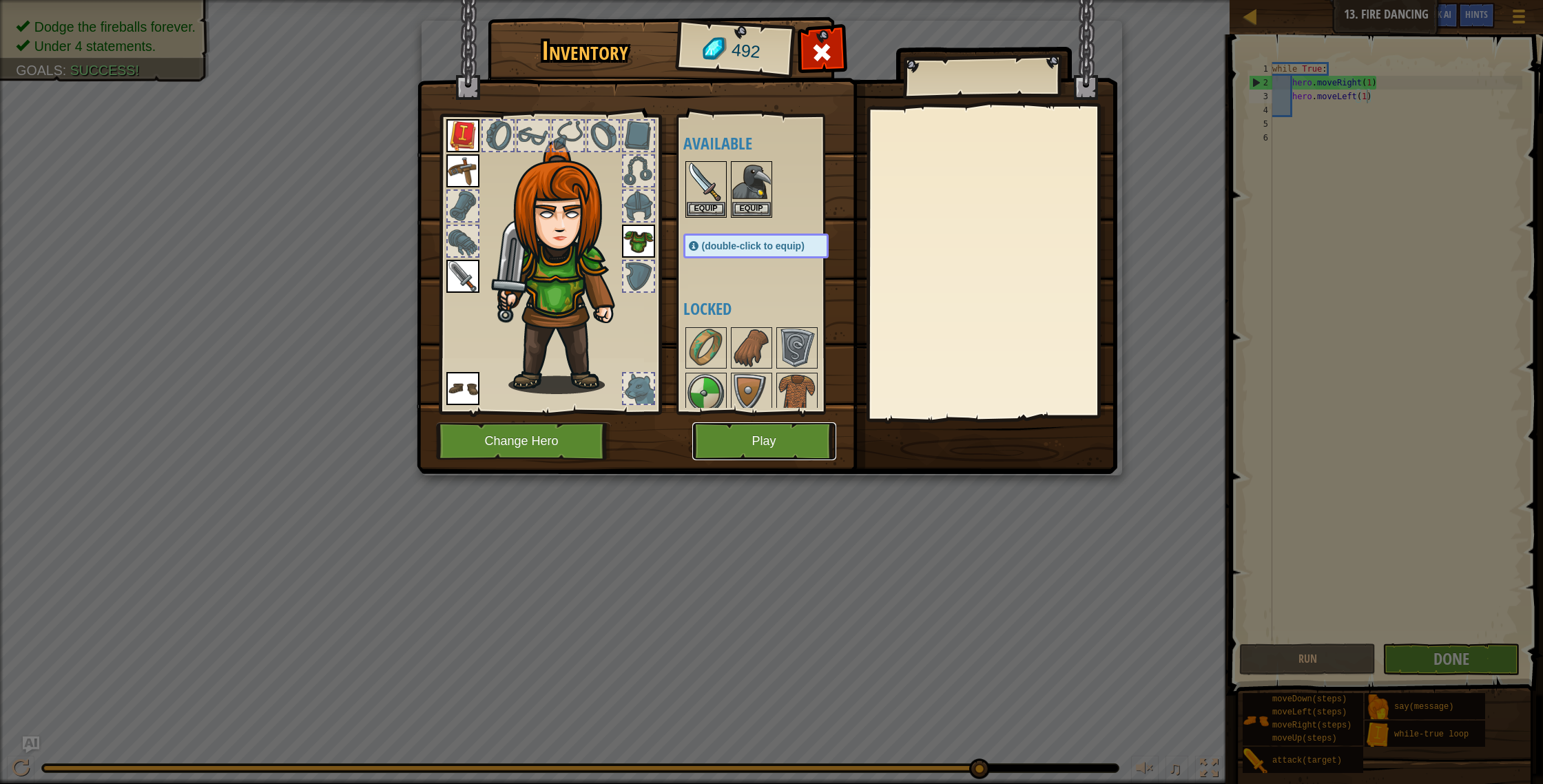
click at [801, 439] on button "Play" at bounding box center [764, 441] width 144 height 38
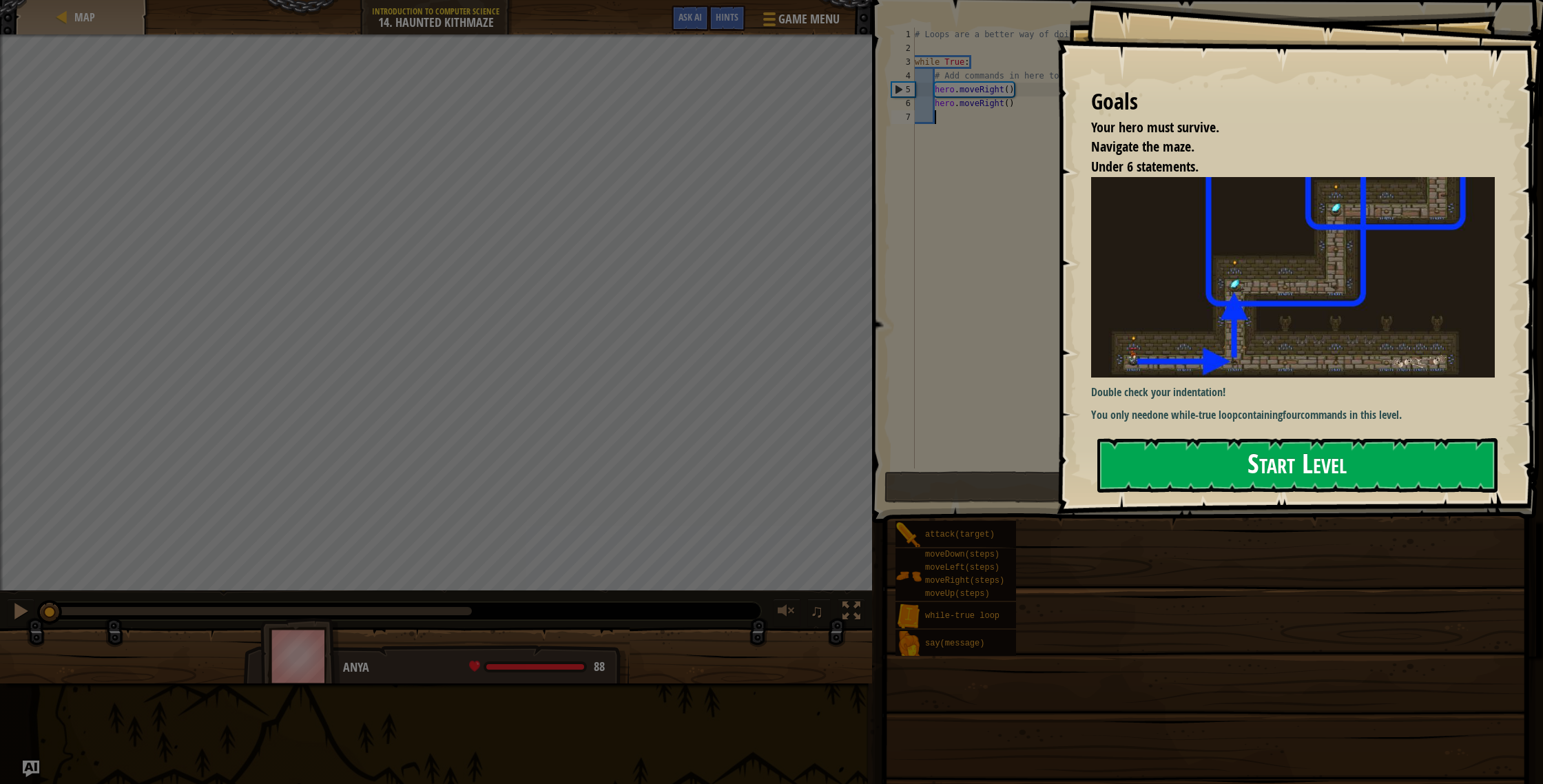
click at [1332, 463] on button "Start Level" at bounding box center [1297, 466] width 400 height 55
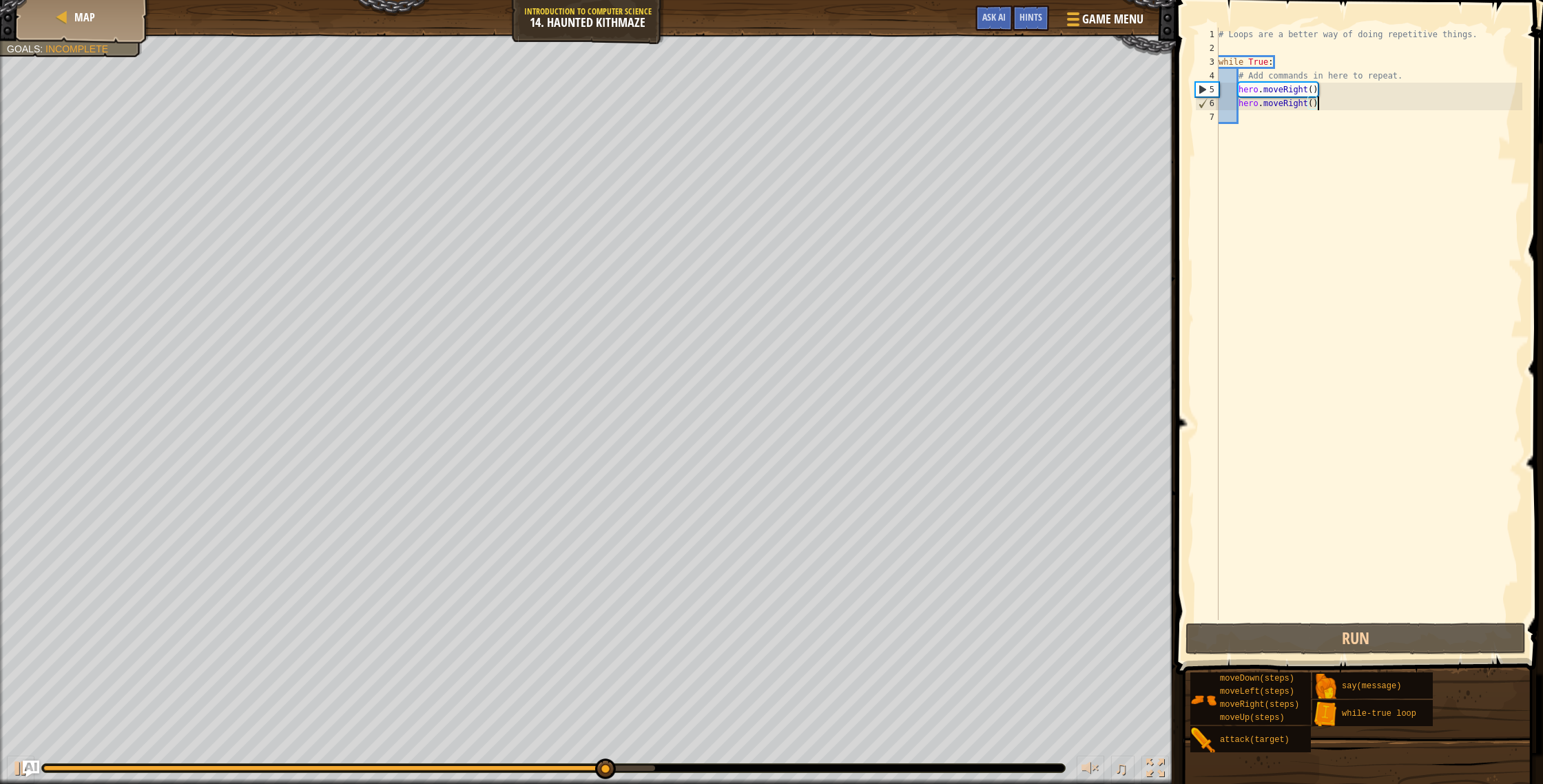
click at [1319, 101] on div "# Loops are a better way of doing repetitive things. while True : # Add command…" at bounding box center [1369, 337] width 307 height 619
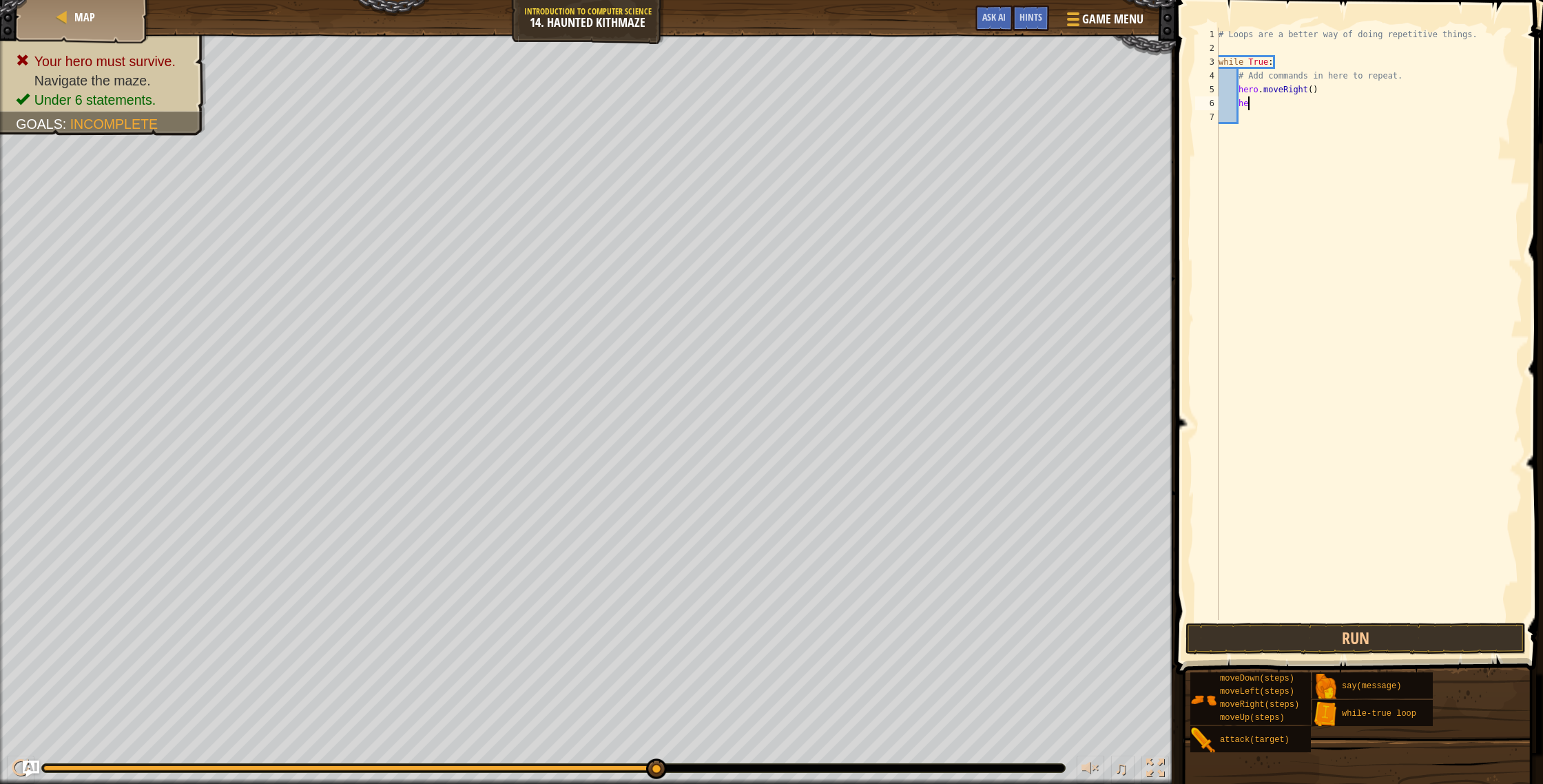
type textarea "h"
drag, startPoint x: 1218, startPoint y: 34, endPoint x: 1248, endPoint y: 33, distance: 30.0
click at [1248, 32] on div "1 2 3 4 5 6 7 # Loops are a better way of doing repetitive things. while True :…" at bounding box center [1357, 323] width 330 height 592
click at [1248, 33] on div "# Loops are a better way of doing repetitive things. while True : # Add command…" at bounding box center [1369, 337] width 307 height 619
type textarea "# Loops are a better way of doing repetitive things."
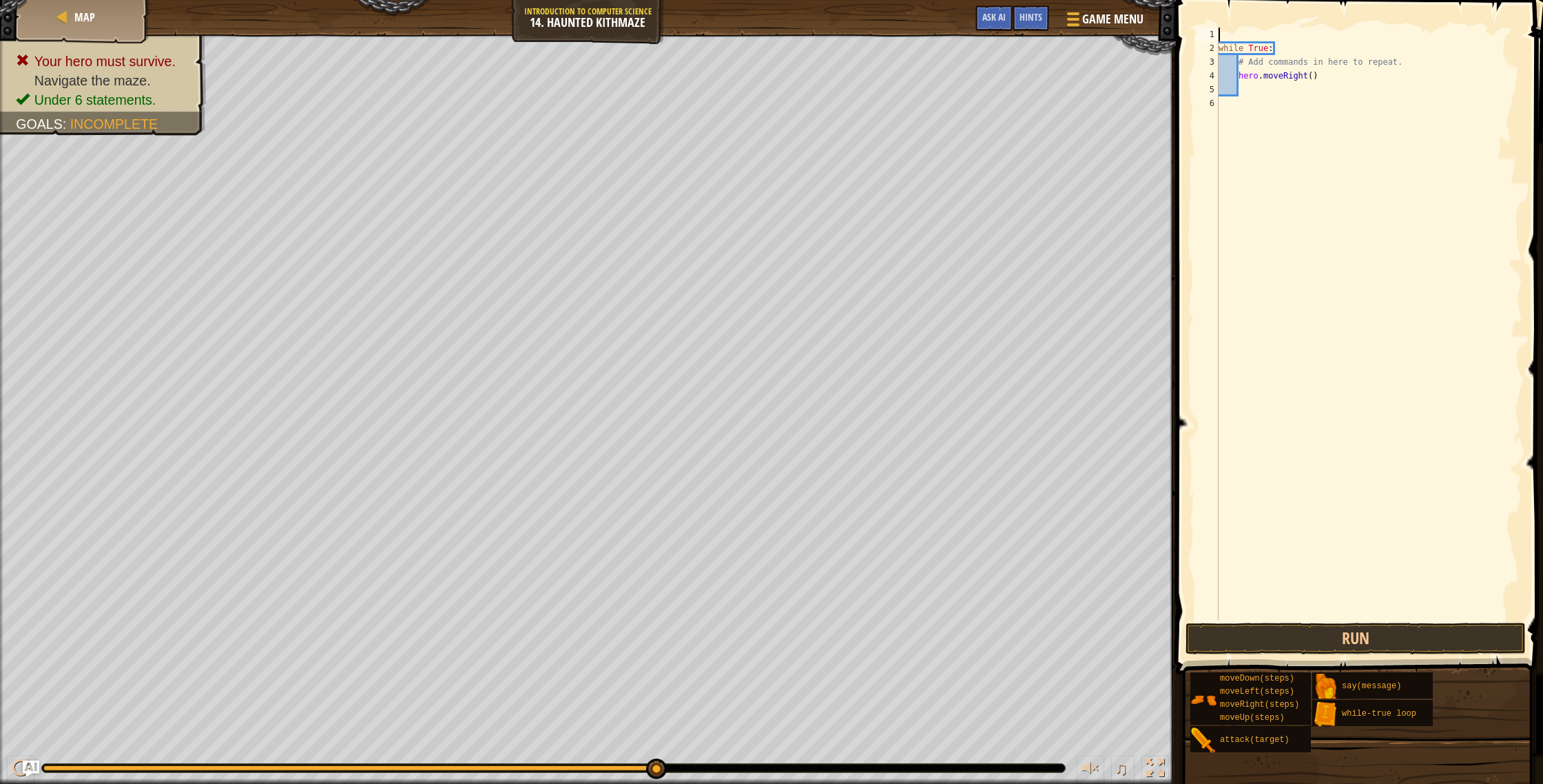
drag, startPoint x: 1219, startPoint y: 31, endPoint x: 1375, endPoint y: 48, distance: 156.9
click at [1382, 48] on div "while True : # Add commands in here to repeat. hero . moveRight ( )" at bounding box center [1369, 337] width 307 height 619
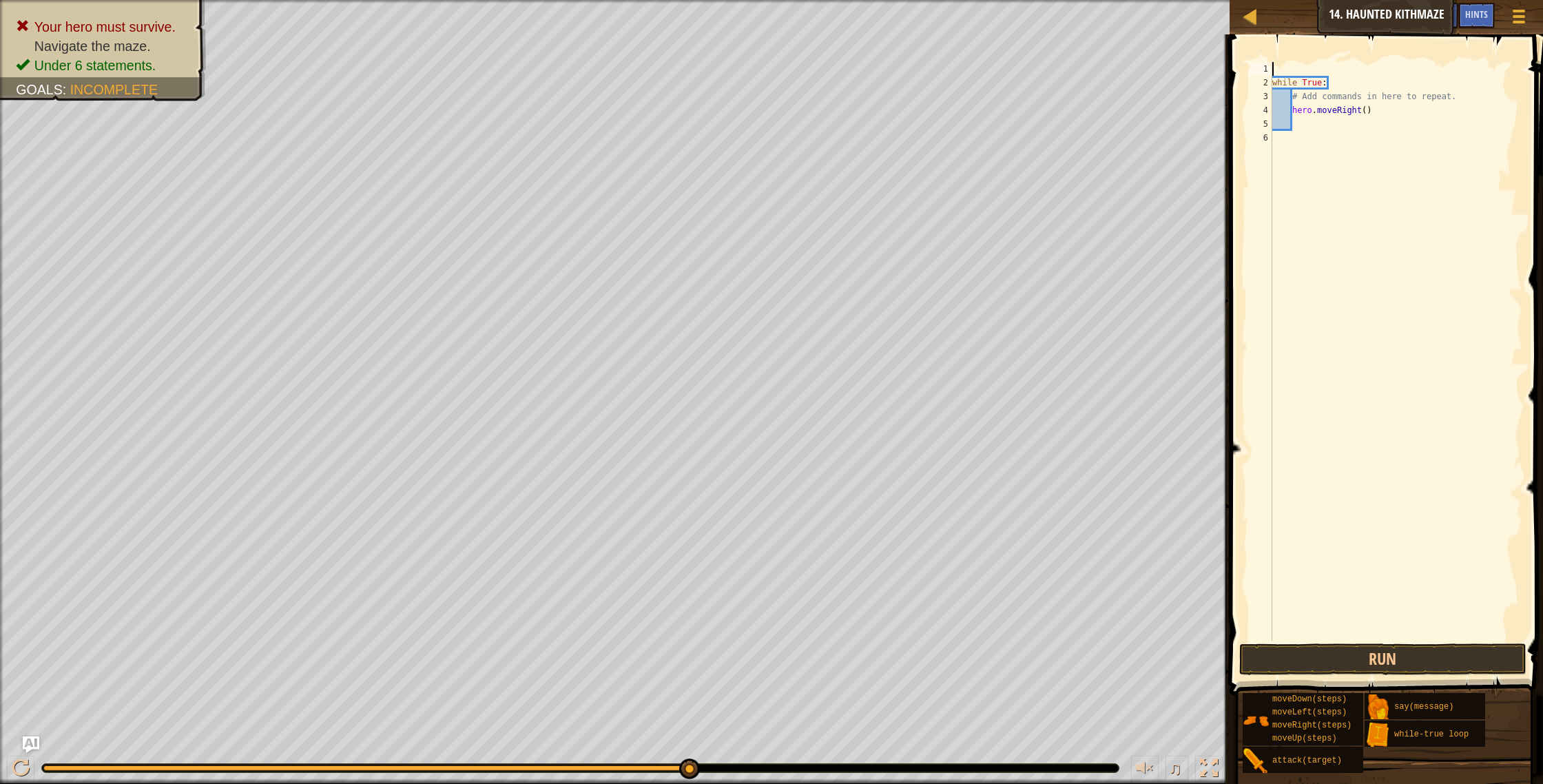
click at [1273, 80] on div "while True : # Add commands in here to repeat. hero . moveRight ( )" at bounding box center [1396, 365] width 253 height 606
drag, startPoint x: 1294, startPoint y: 80, endPoint x: 1452, endPoint y: 82, distance: 158.0
click at [1459, 80] on div "while True : # Add commands in here to repeat. hero . moveRight ( )" at bounding box center [1396, 365] width 253 height 606
type textarea "# Add commands in here to repeat."
drag, startPoint x: 631, startPoint y: 761, endPoint x: 524, endPoint y: 761, distance: 107.0
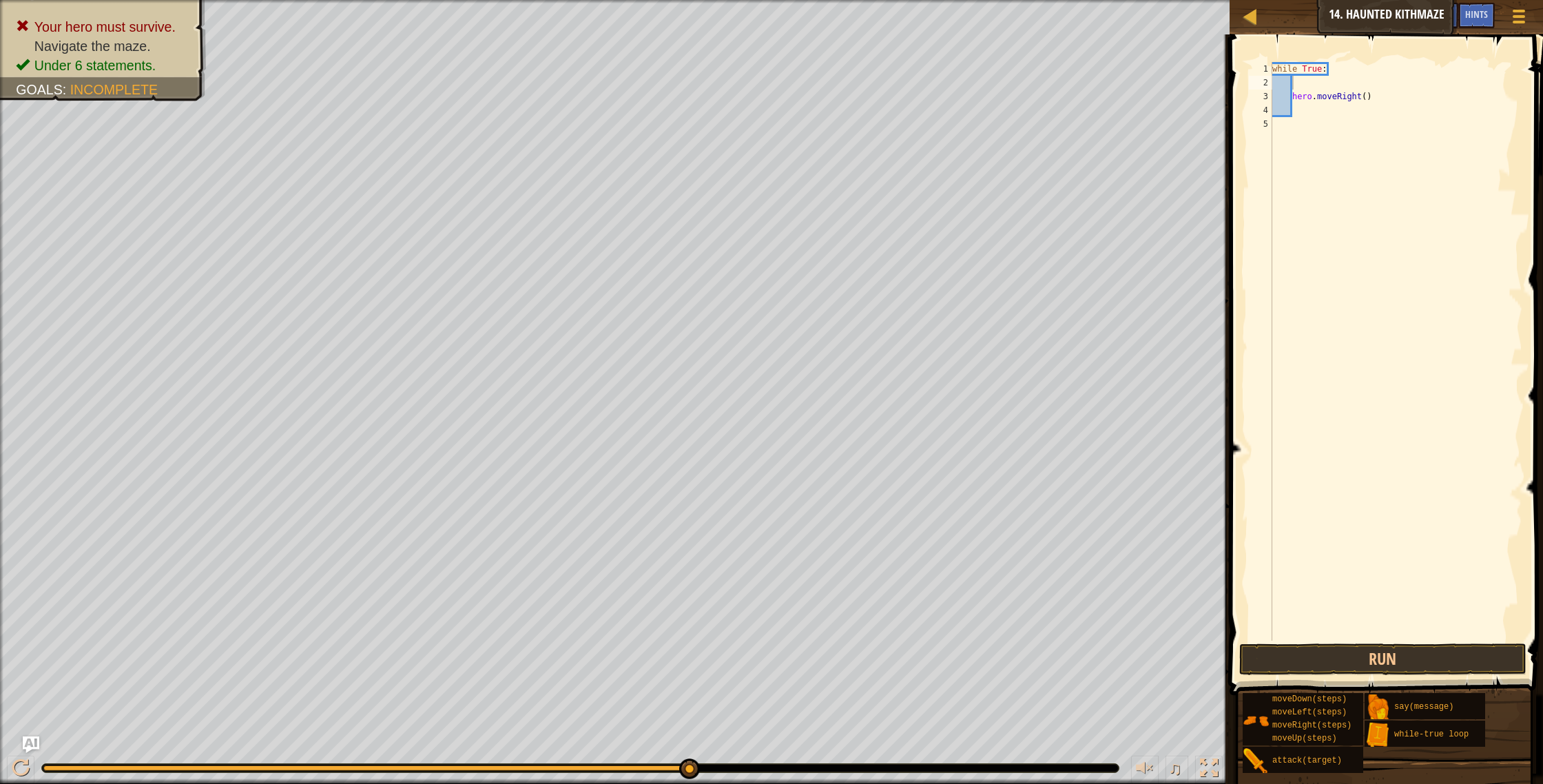
click at [521, 761] on div "♫" at bounding box center [615, 764] width 1229 height 41
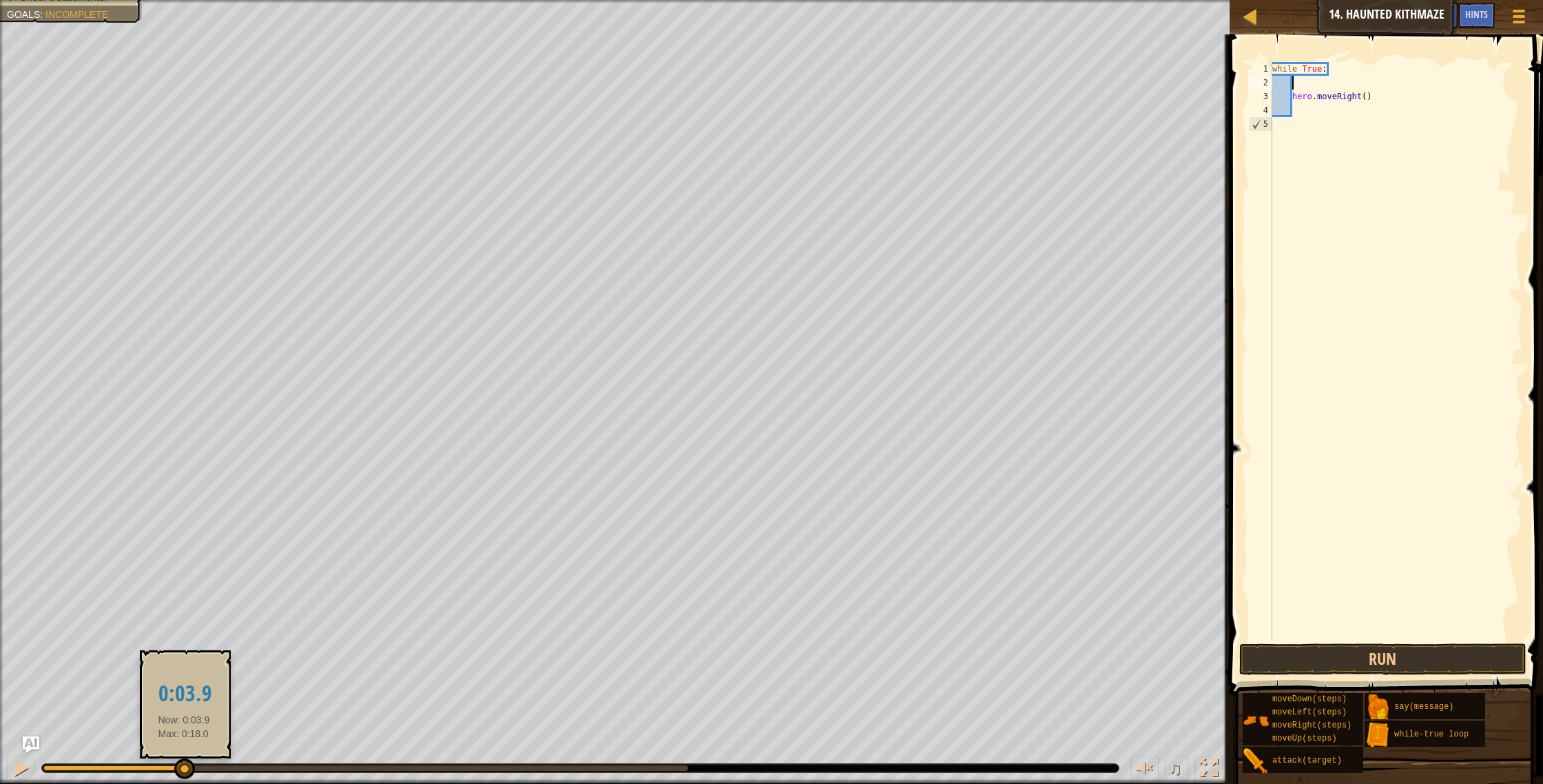
drag, startPoint x: 524, startPoint y: 767, endPoint x: 184, endPoint y: 775, distance: 340.1
click at [183, 770] on div at bounding box center [113, 768] width 140 height 6
click at [1294, 95] on div "while True : hero . moveRight ( )" at bounding box center [1396, 365] width 253 height 606
type textarea "hero.moveRight()"
click at [1298, 87] on div "while True : hero . moveRight ( )" at bounding box center [1396, 365] width 253 height 606
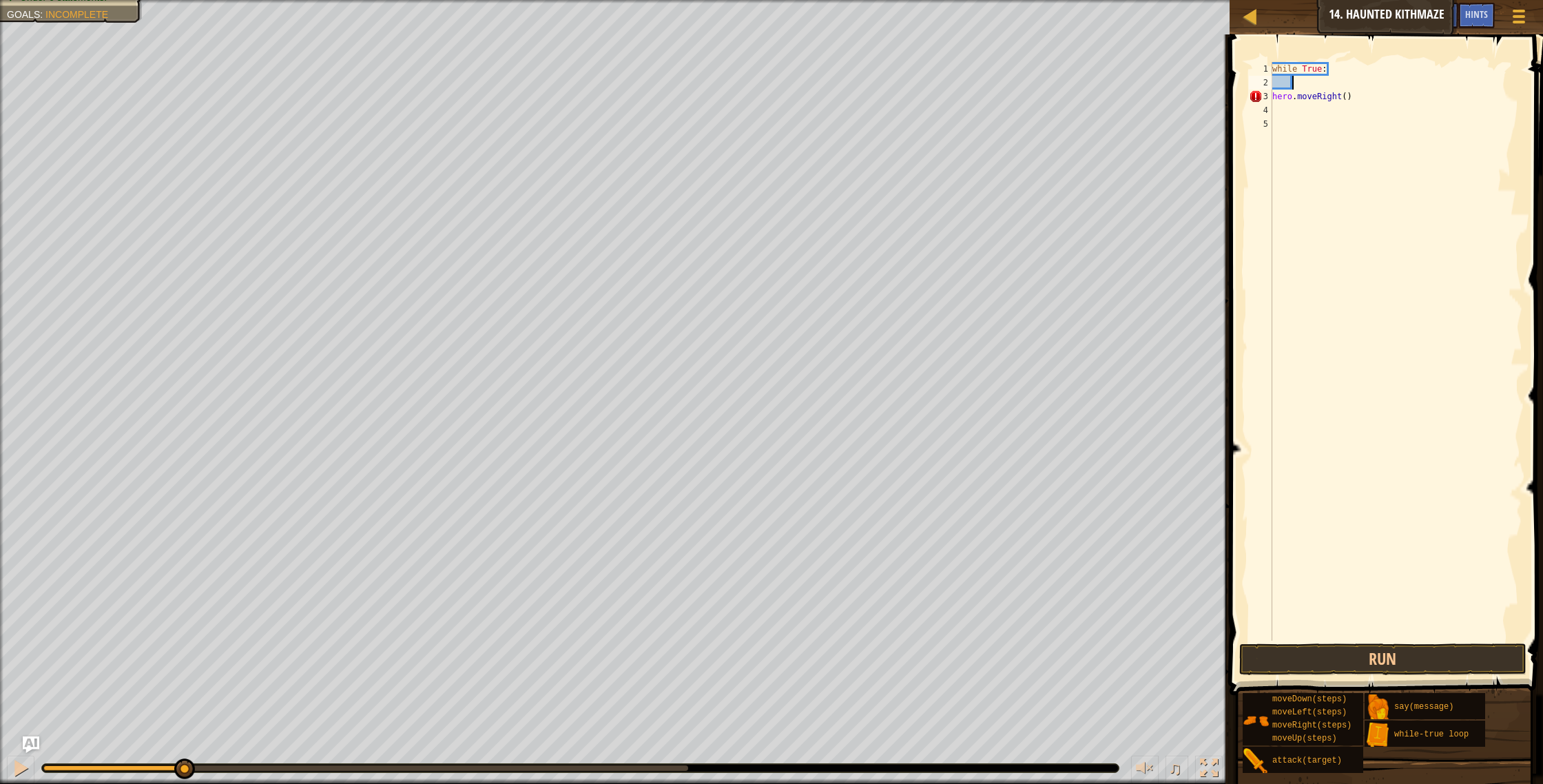
type textarea "h"
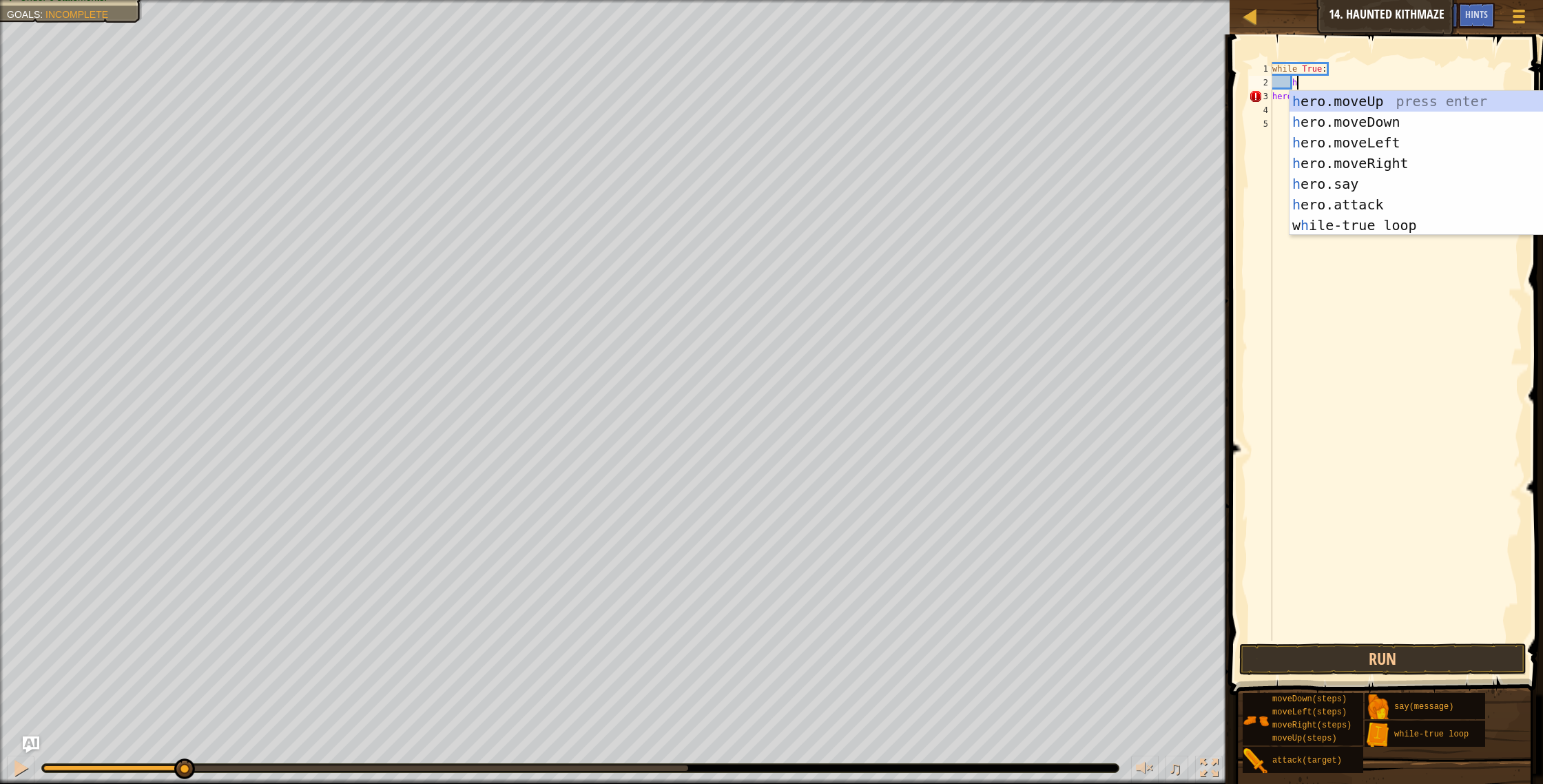
scroll to position [6, 1]
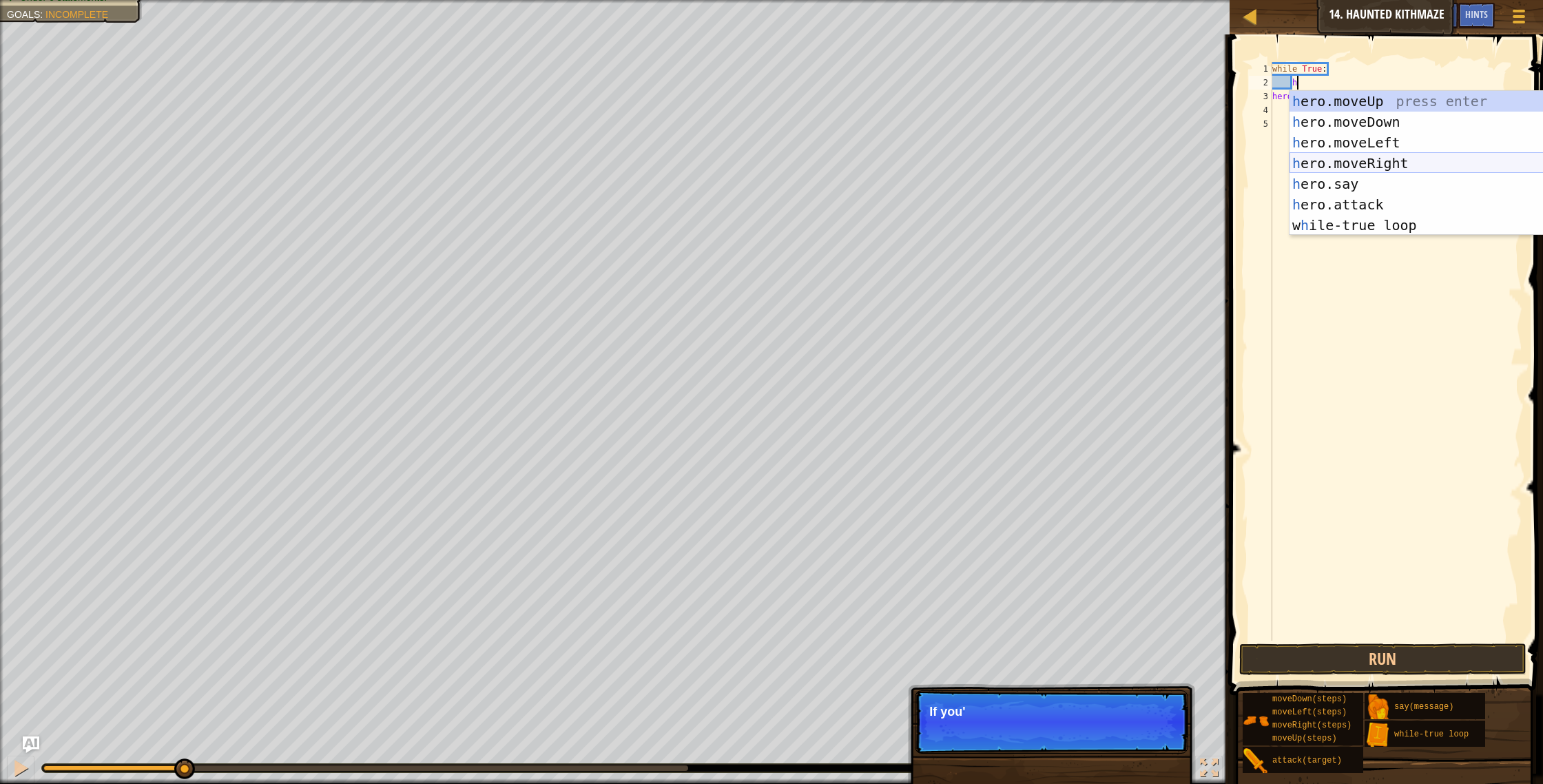
click at [1351, 164] on div "h ero.moveUp press enter h ero.moveDown press enter h ero.moveLeft press enter …" at bounding box center [1420, 184] width 261 height 186
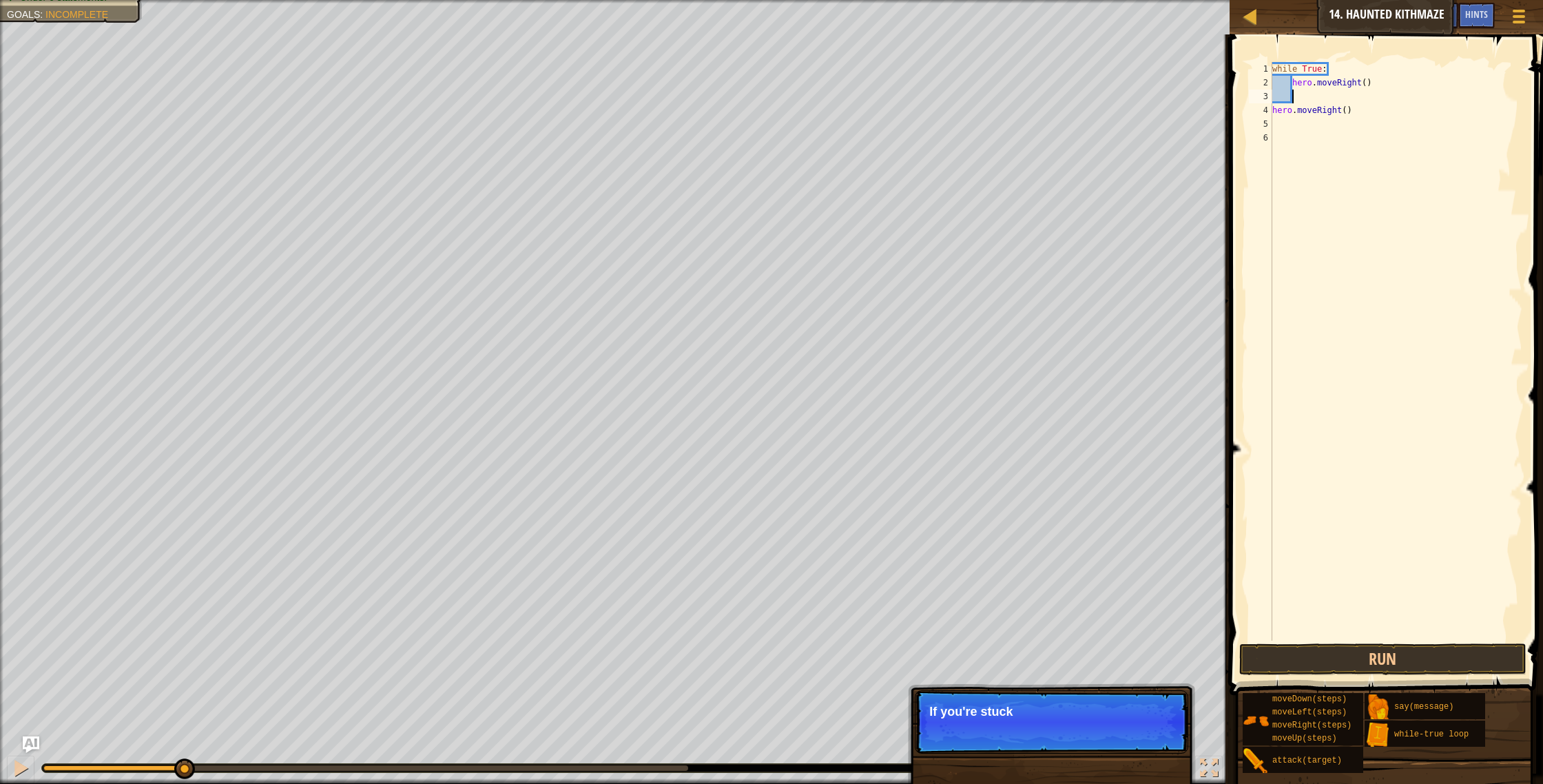
scroll to position [6, 1]
drag, startPoint x: 1355, startPoint y: 117, endPoint x: 1272, endPoint y: 109, distance: 83.4
click at [1272, 109] on div "1 2 3 4 5 6 while True : hero . moveRight ( ) hero . moveRight ( ) הההההההההההה…" at bounding box center [1384, 351] width 276 height 578
type textarea "hero.moveRight()"
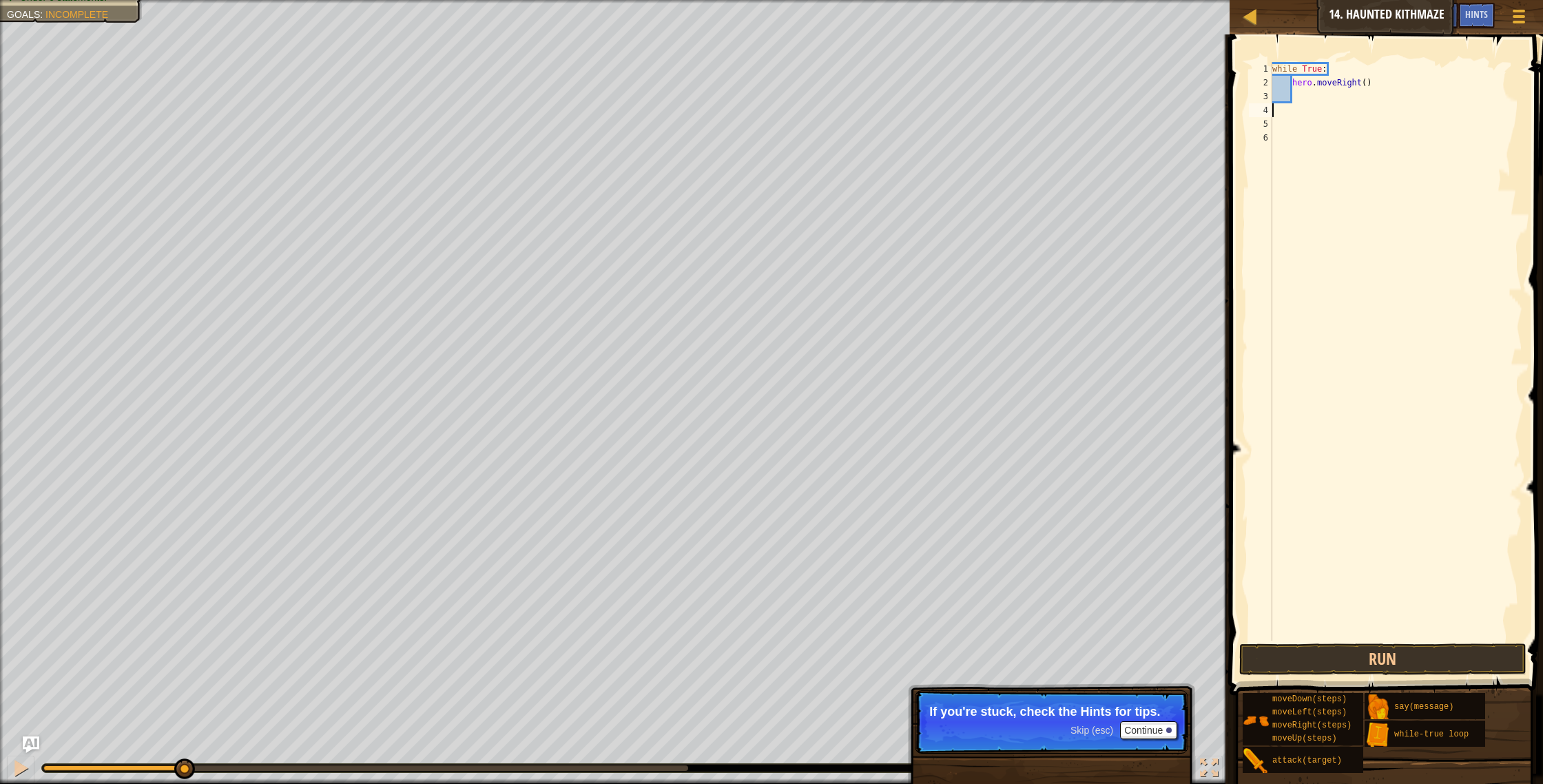
click at [1300, 90] on div "while True : hero . moveRight ( )" at bounding box center [1396, 365] width 253 height 606
type textarea "h"
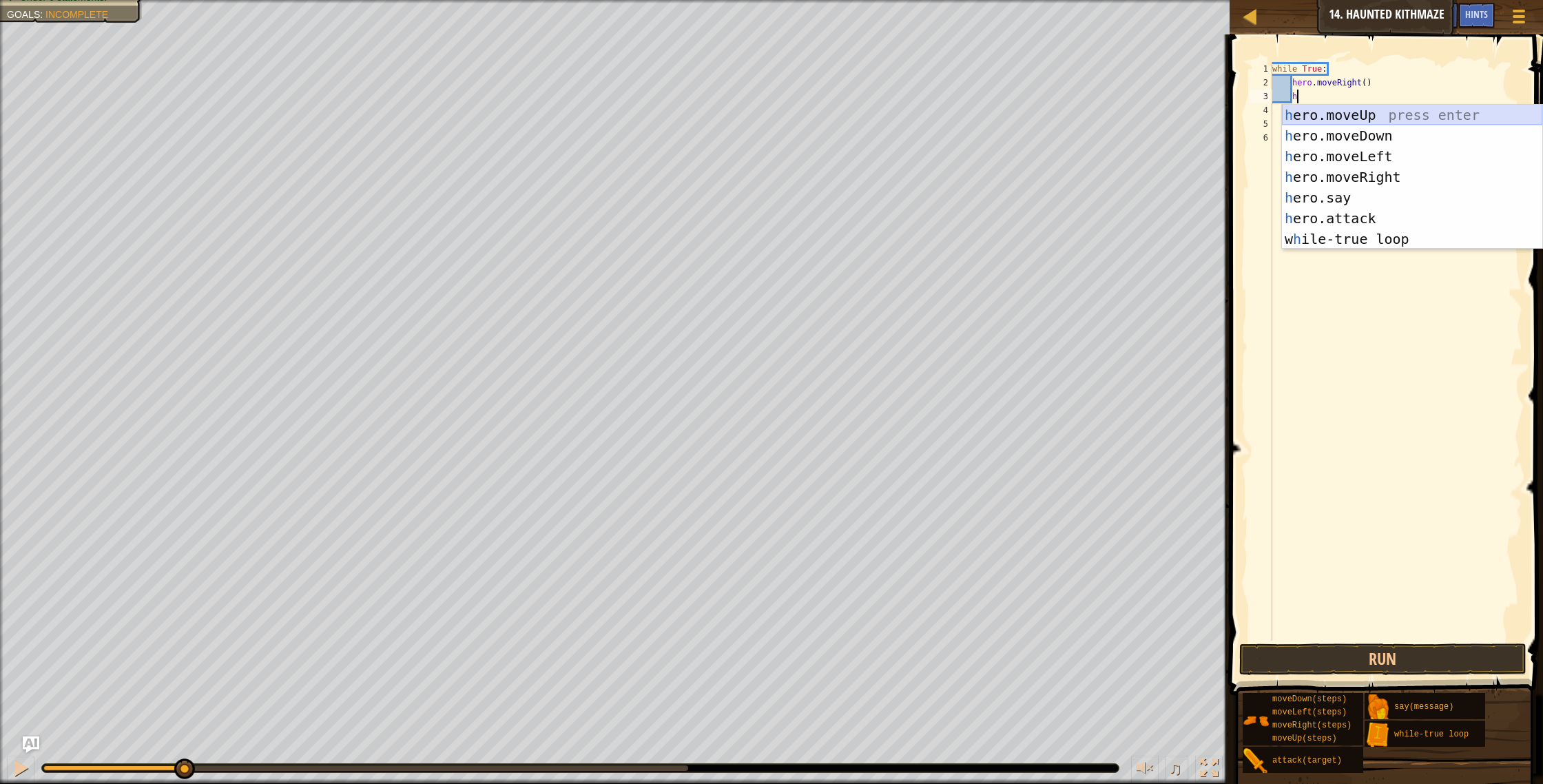
click at [1368, 122] on div "h ero.moveUp press enter h ero.moveDown press enter h ero.moveLeft press enter …" at bounding box center [1413, 198] width 261 height 186
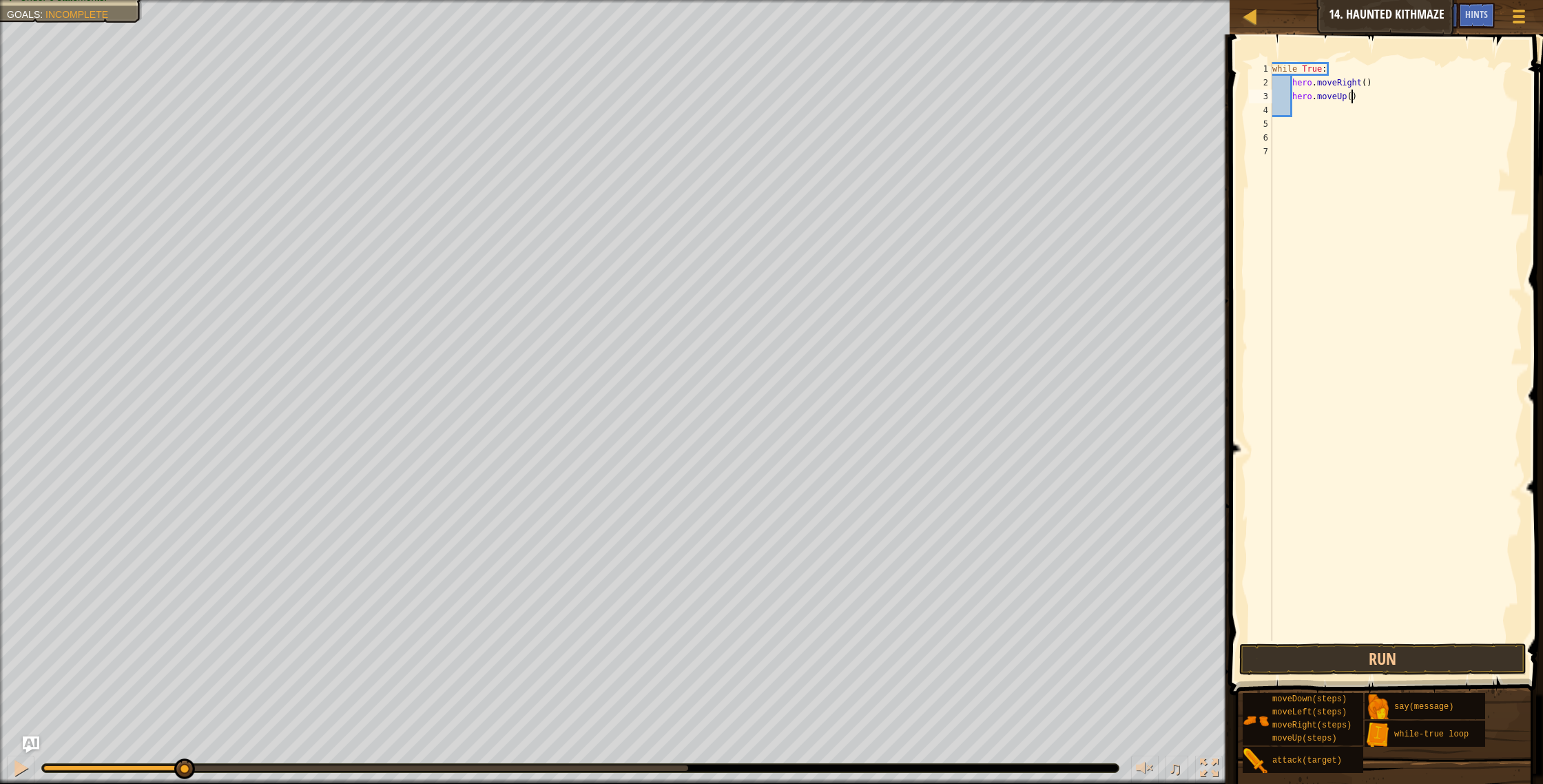
click at [1354, 99] on div "while True : hero . moveRight ( ) hero . moveUp ( )" at bounding box center [1396, 365] width 253 height 606
type textarea "hero.moveUp(2)"
click at [1301, 109] on div "while True : hero . moveRight ( ) hero . moveUp ( 2 )" at bounding box center [1396, 365] width 253 height 606
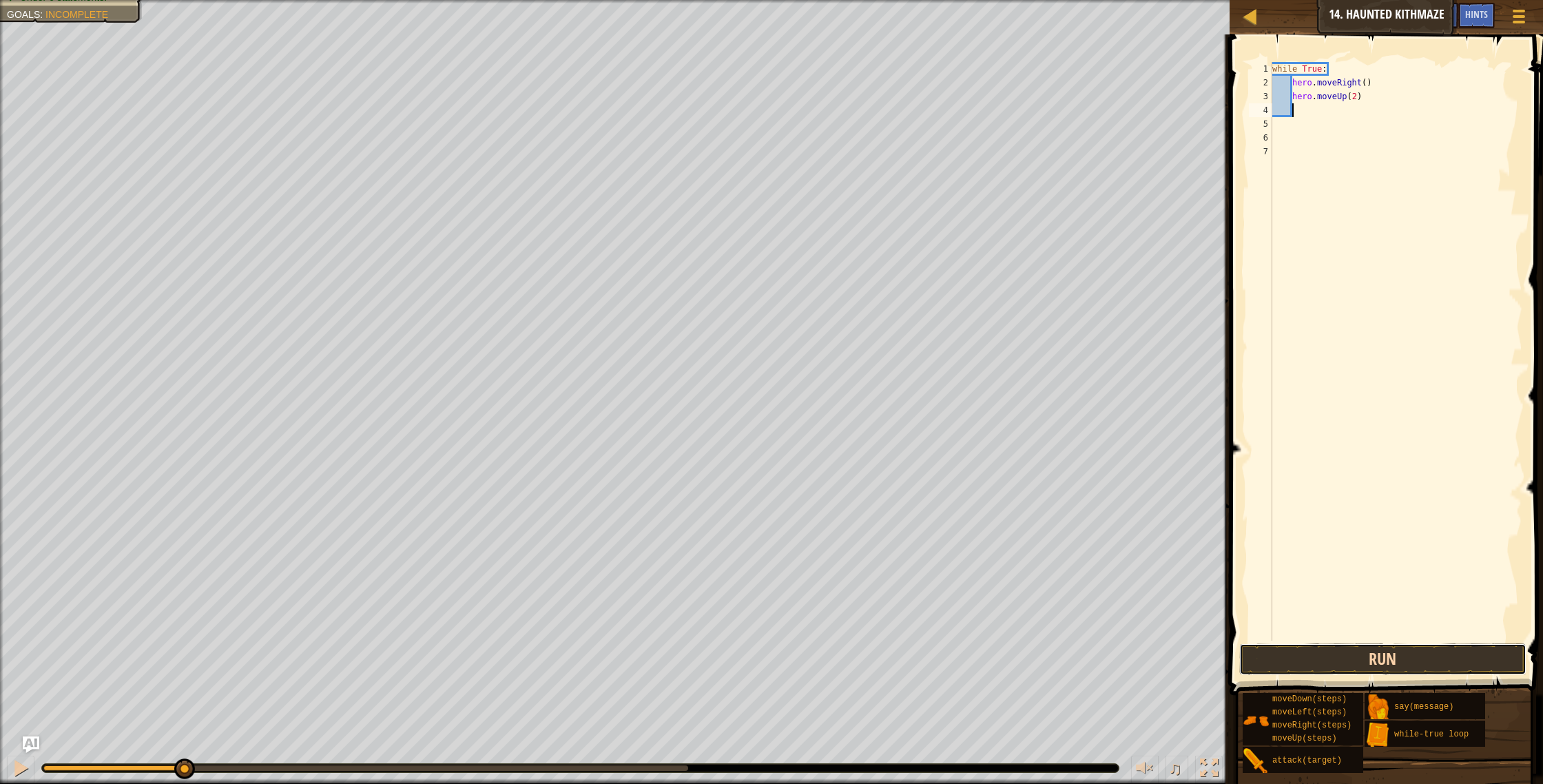
click at [1357, 664] on button "Run" at bounding box center [1383, 659] width 288 height 31
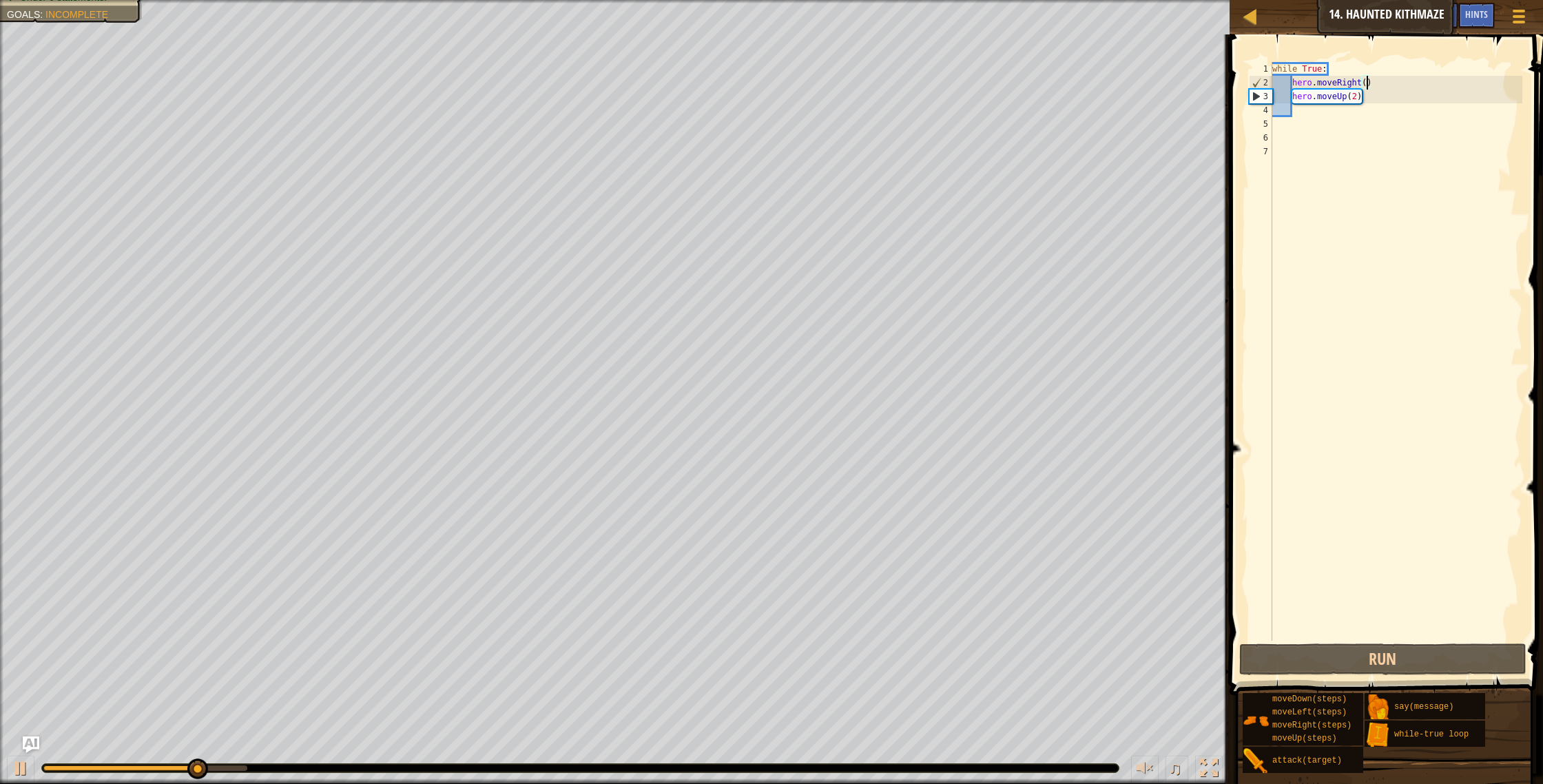
click at [1368, 83] on div "while True : hero . moveRight ( ) hero . moveUp ( 2 )" at bounding box center [1396, 365] width 253 height 606
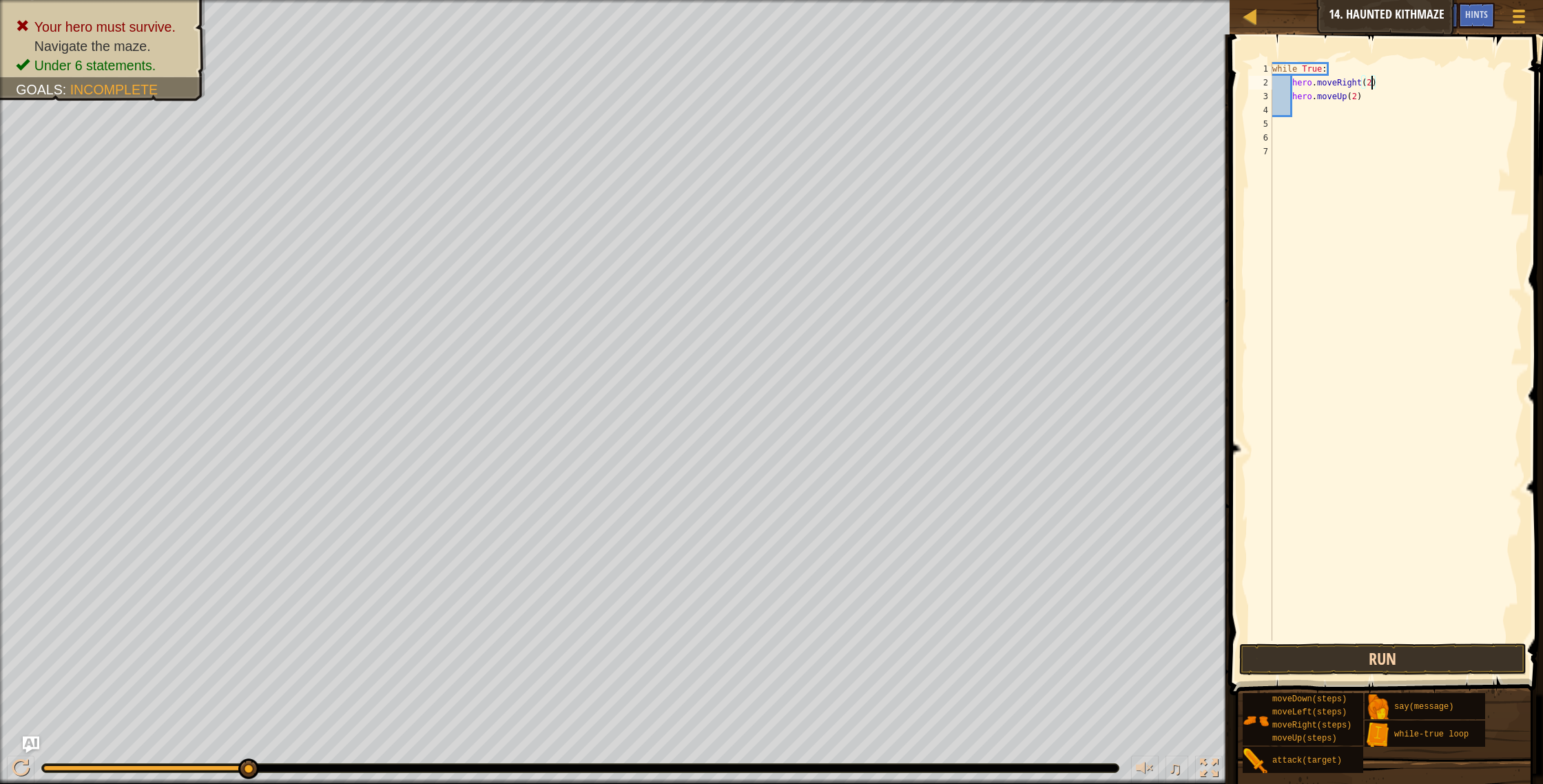
type textarea "hero.moveRight(2)"
click at [1387, 655] on button "Run" at bounding box center [1383, 659] width 288 height 31
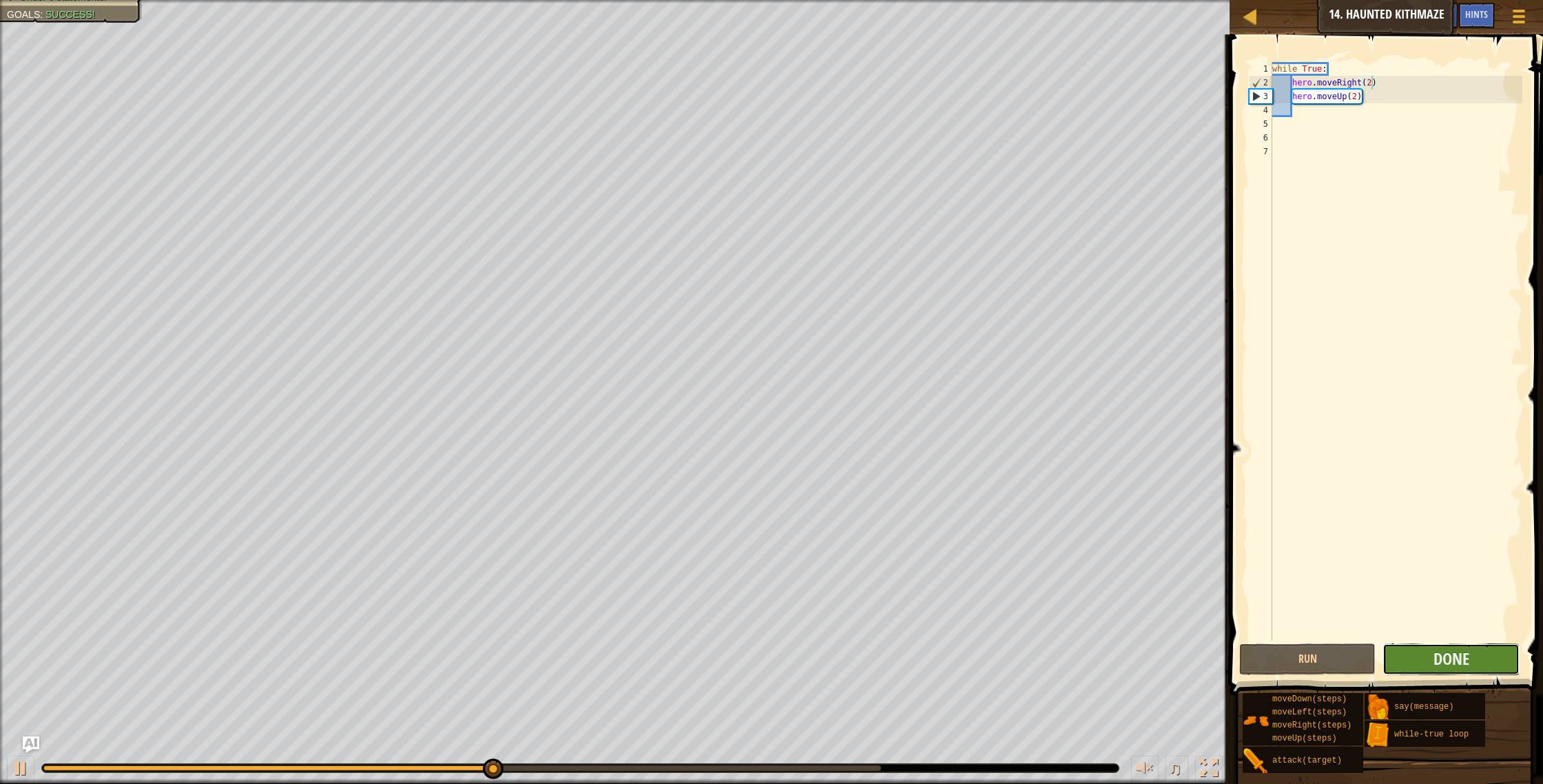
click at [1477, 666] on button "Done" at bounding box center [1451, 659] width 137 height 31
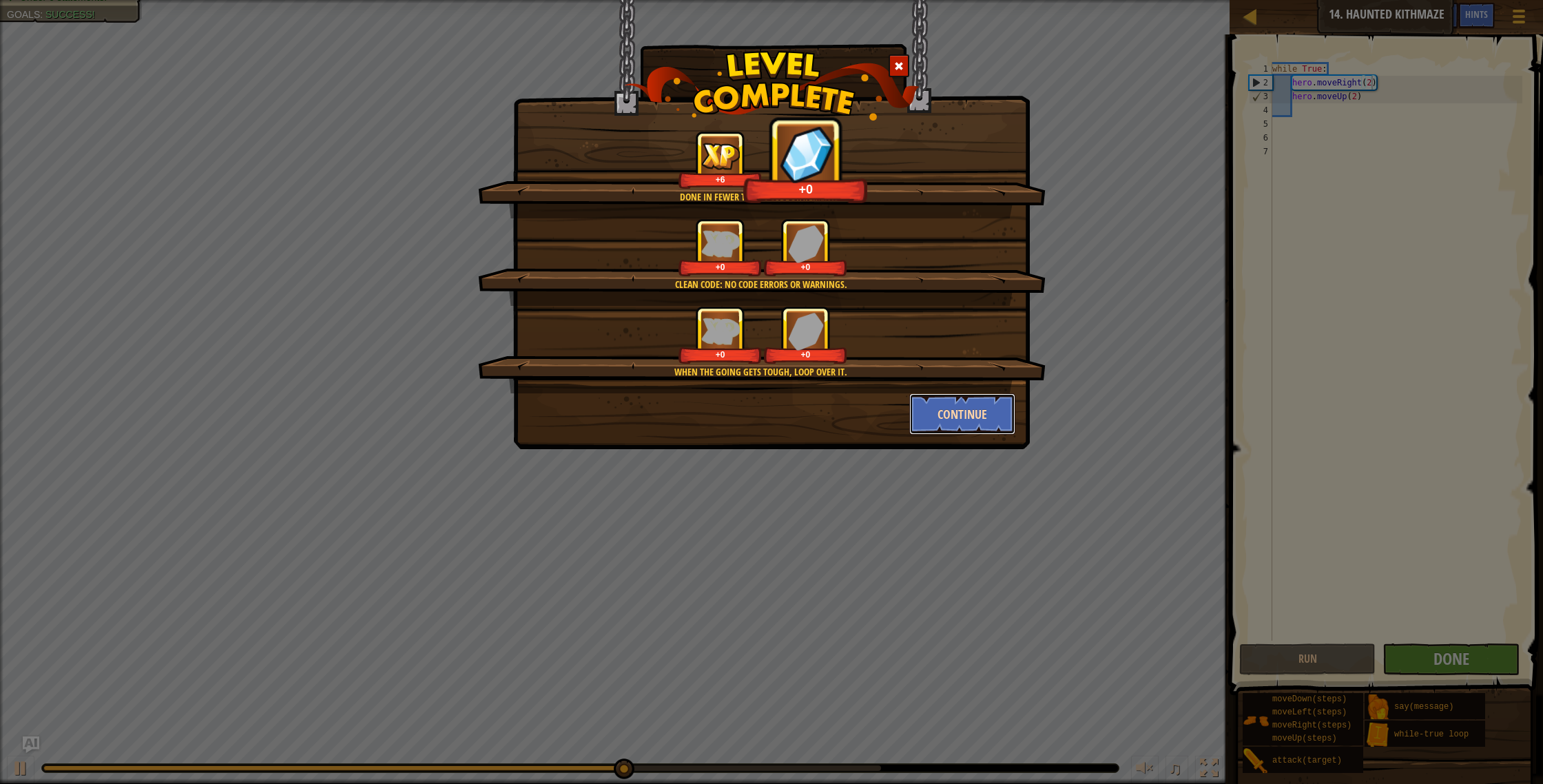
click at [979, 406] on button "Continue" at bounding box center [963, 414] width 107 height 41
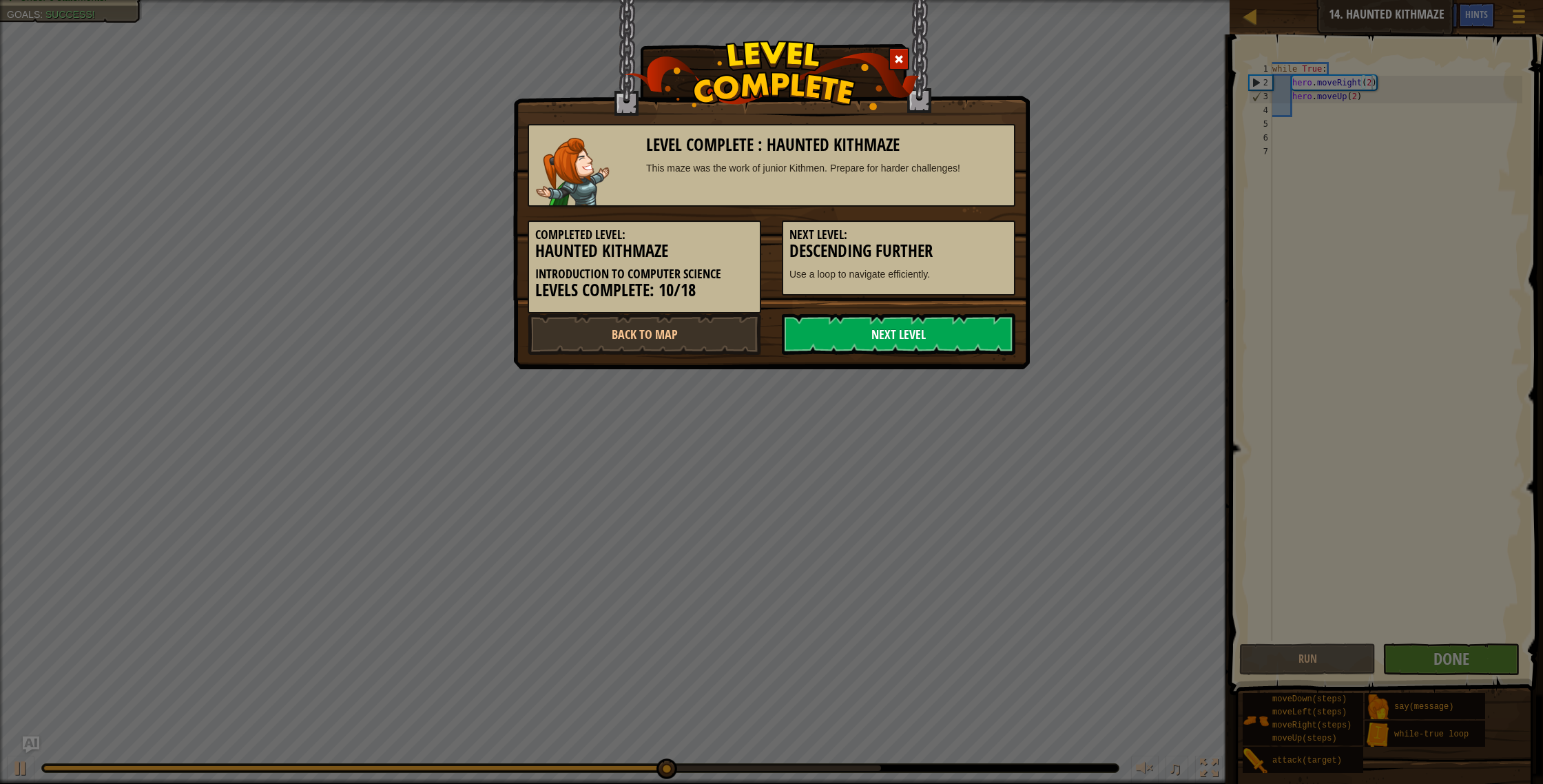
click at [974, 343] on link "Next Level" at bounding box center [899, 334] width 233 height 41
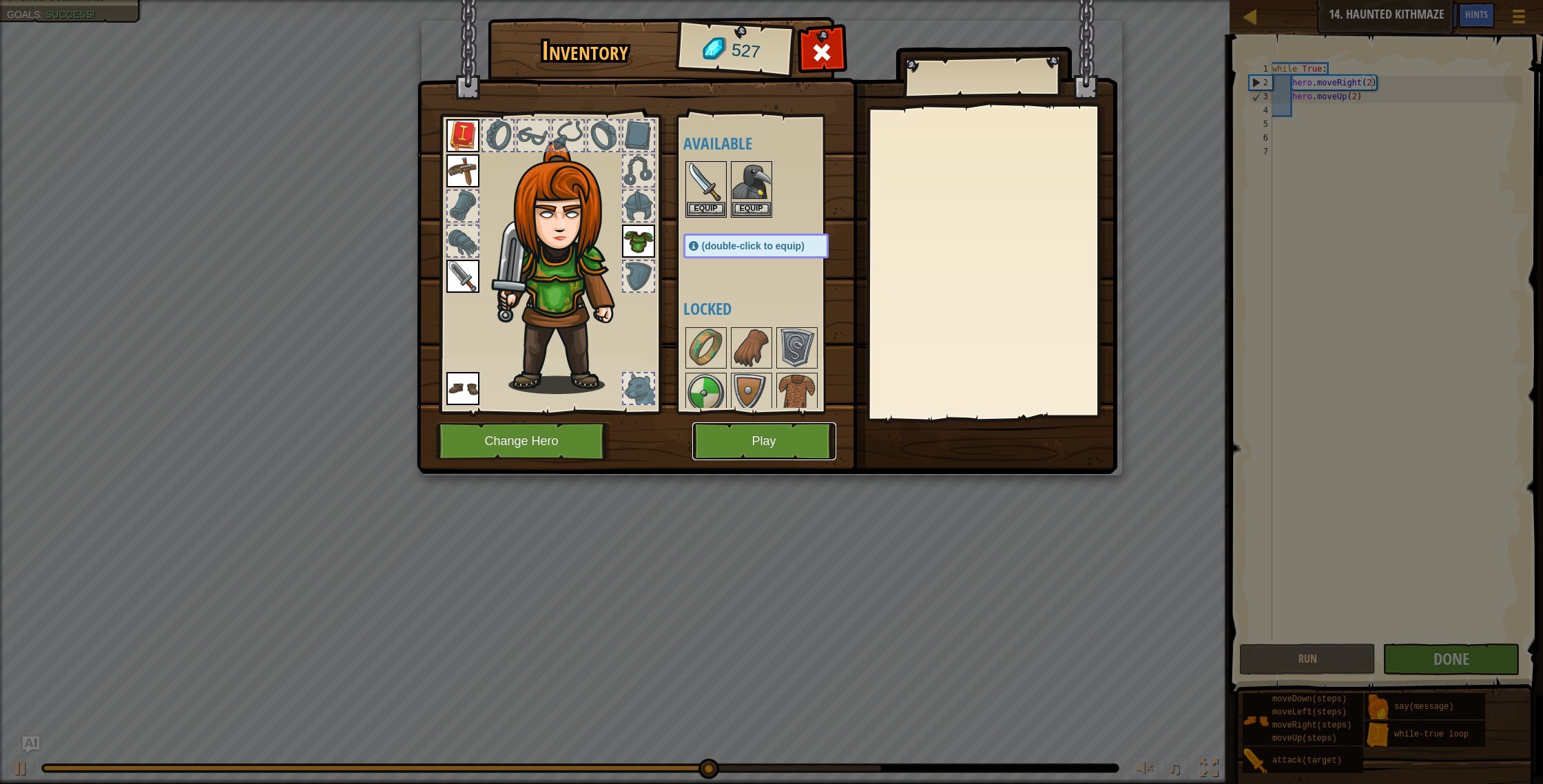
click at [790, 449] on button "Play" at bounding box center [764, 441] width 144 height 38
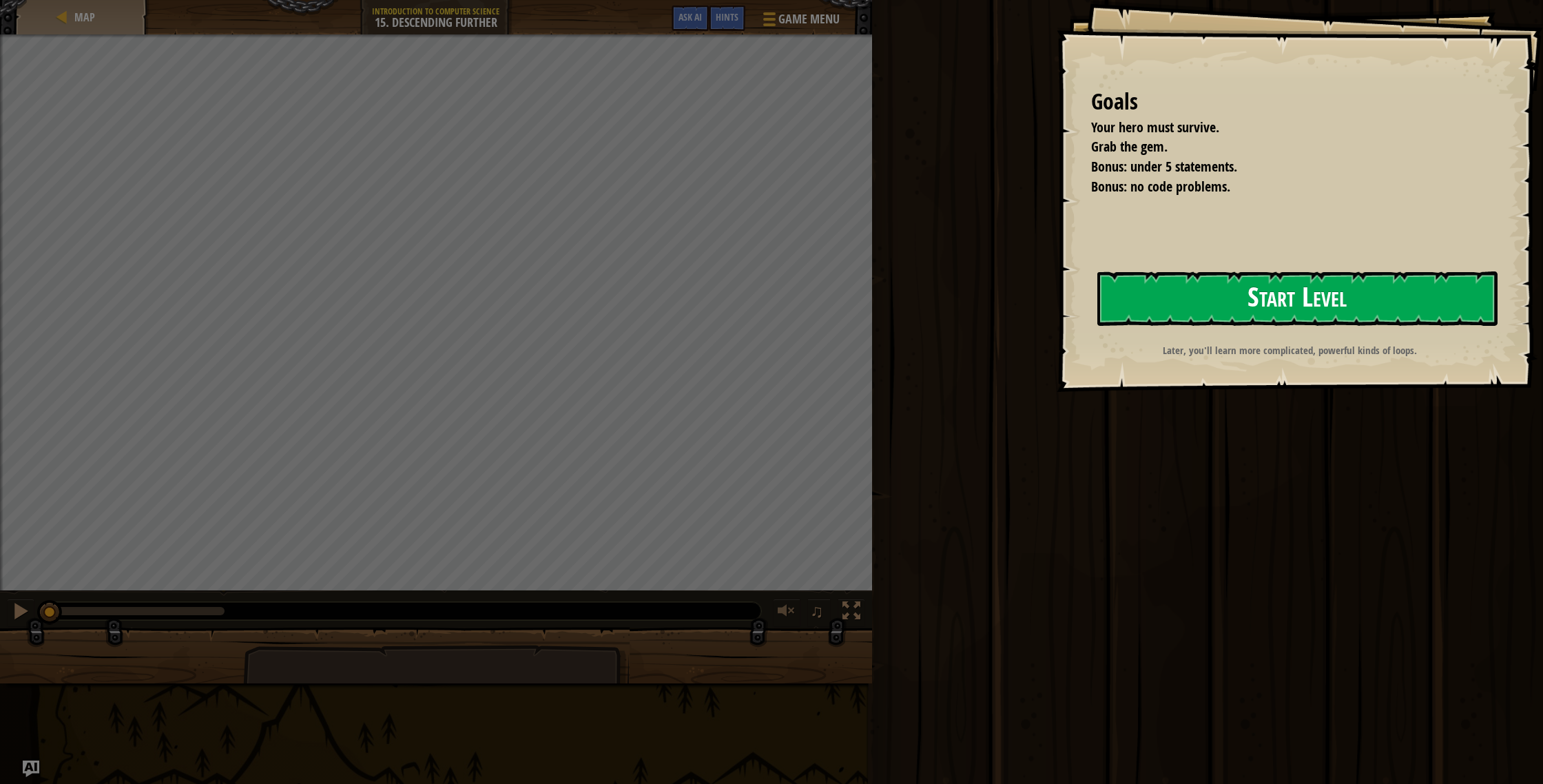
drag, startPoint x: 1422, startPoint y: 306, endPoint x: 1413, endPoint y: 308, distance: 9.2
click at [1421, 307] on button "Start Level" at bounding box center [1297, 299] width 400 height 55
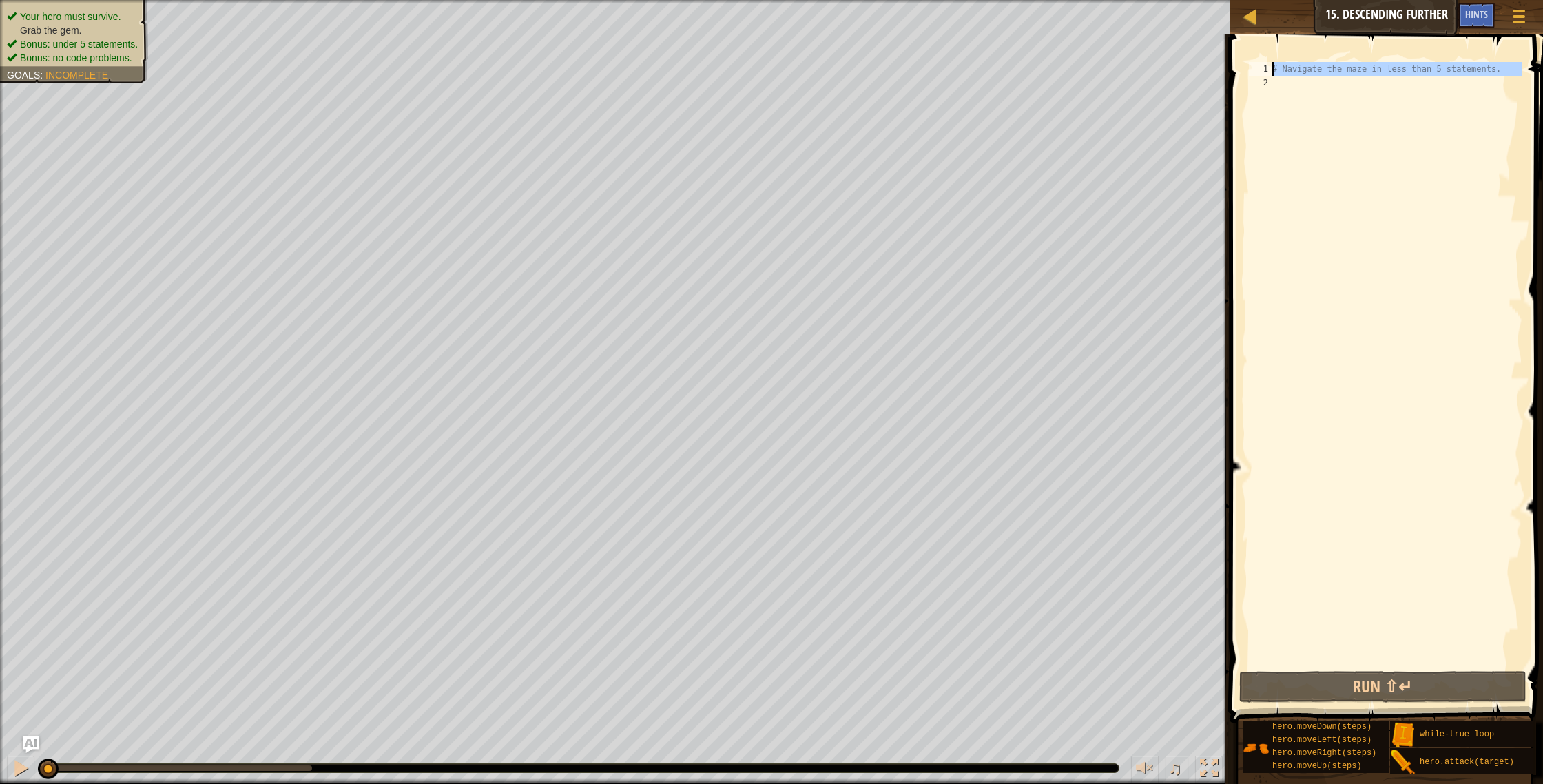
drag, startPoint x: 1271, startPoint y: 66, endPoint x: 1281, endPoint y: 64, distance: 10.2
click at [1281, 64] on div "1 2 # Navigate the maze in less than 5 statements. הההההההההההההההההההההההההההה…" at bounding box center [1384, 365] width 276 height 606
type textarea "h"
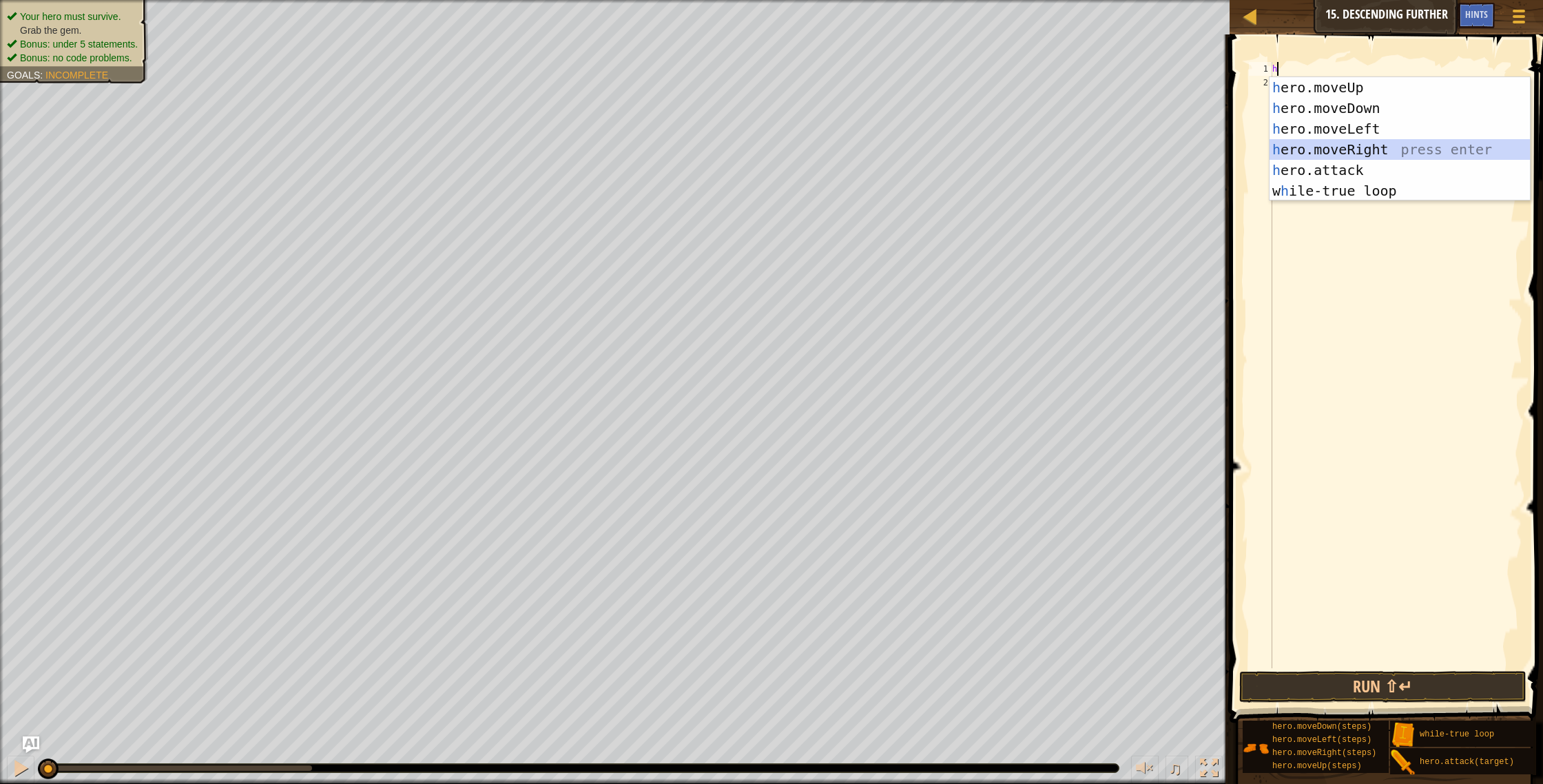
click at [1383, 143] on div "h ero.moveUp press enter h ero.moveDown press enter h ero.moveLeft press enter …" at bounding box center [1400, 160] width 261 height 166
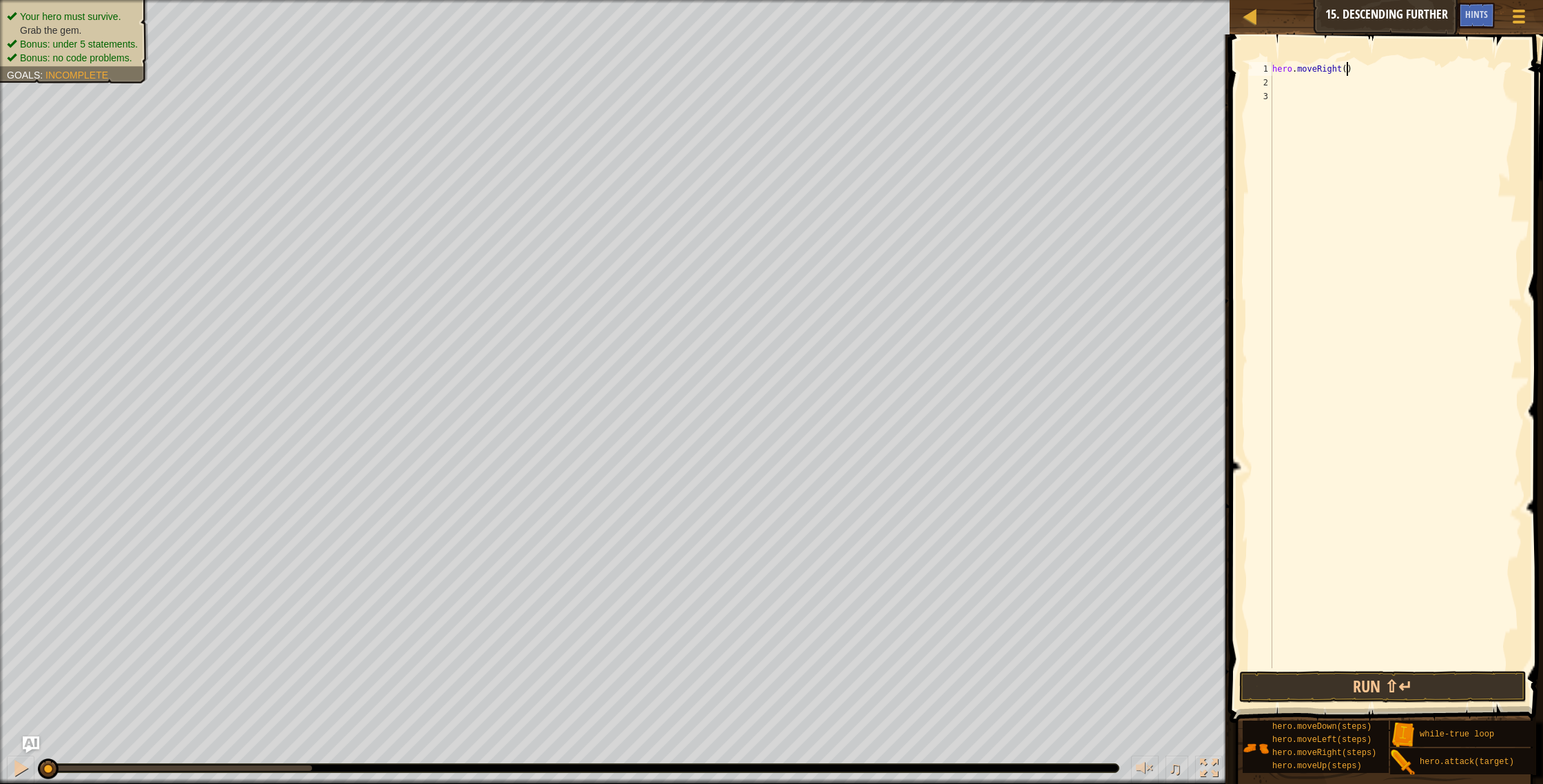
click at [1348, 74] on div "hero . moveRight ( )" at bounding box center [1396, 378] width 253 height 634
type textarea "hero.moveRight(2)"
click at [1280, 84] on div "hero . moveRight ( 2 )" at bounding box center [1396, 378] width 253 height 634
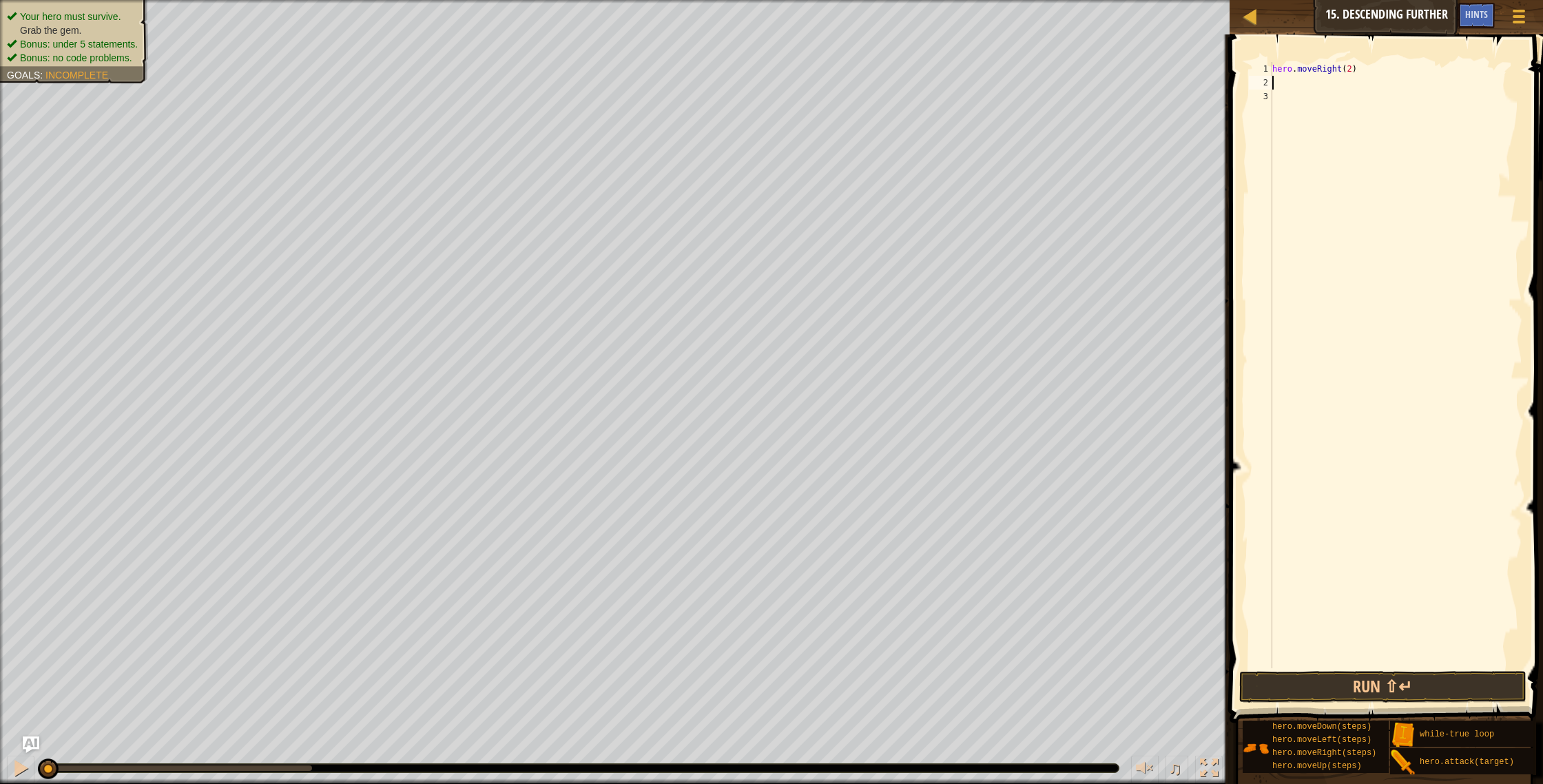
type textarea "h"
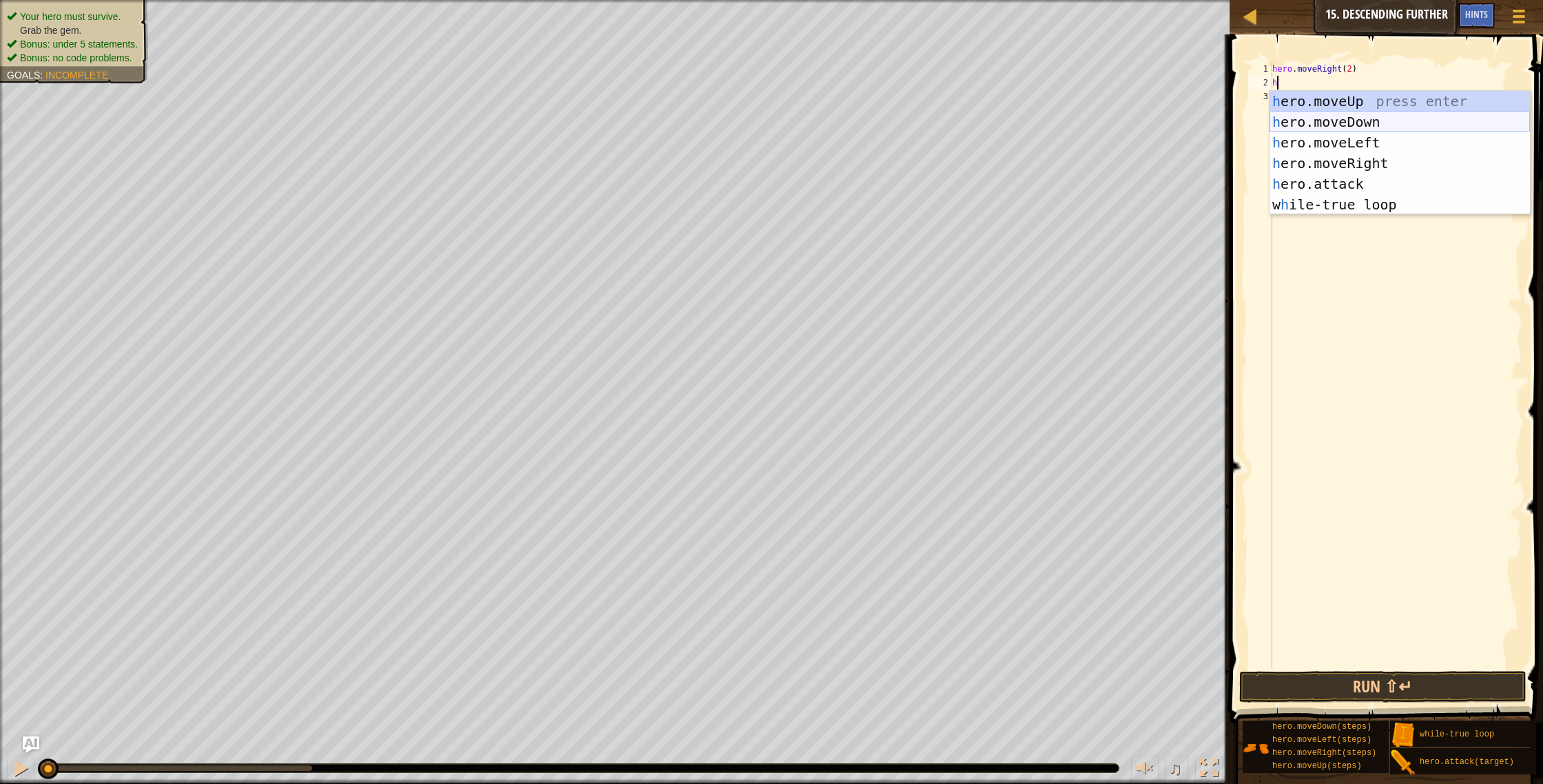
click at [1336, 123] on div "h ero.moveUp press enter h ero.moveDown press enter h ero.moveLeft press enter …" at bounding box center [1400, 173] width 261 height 166
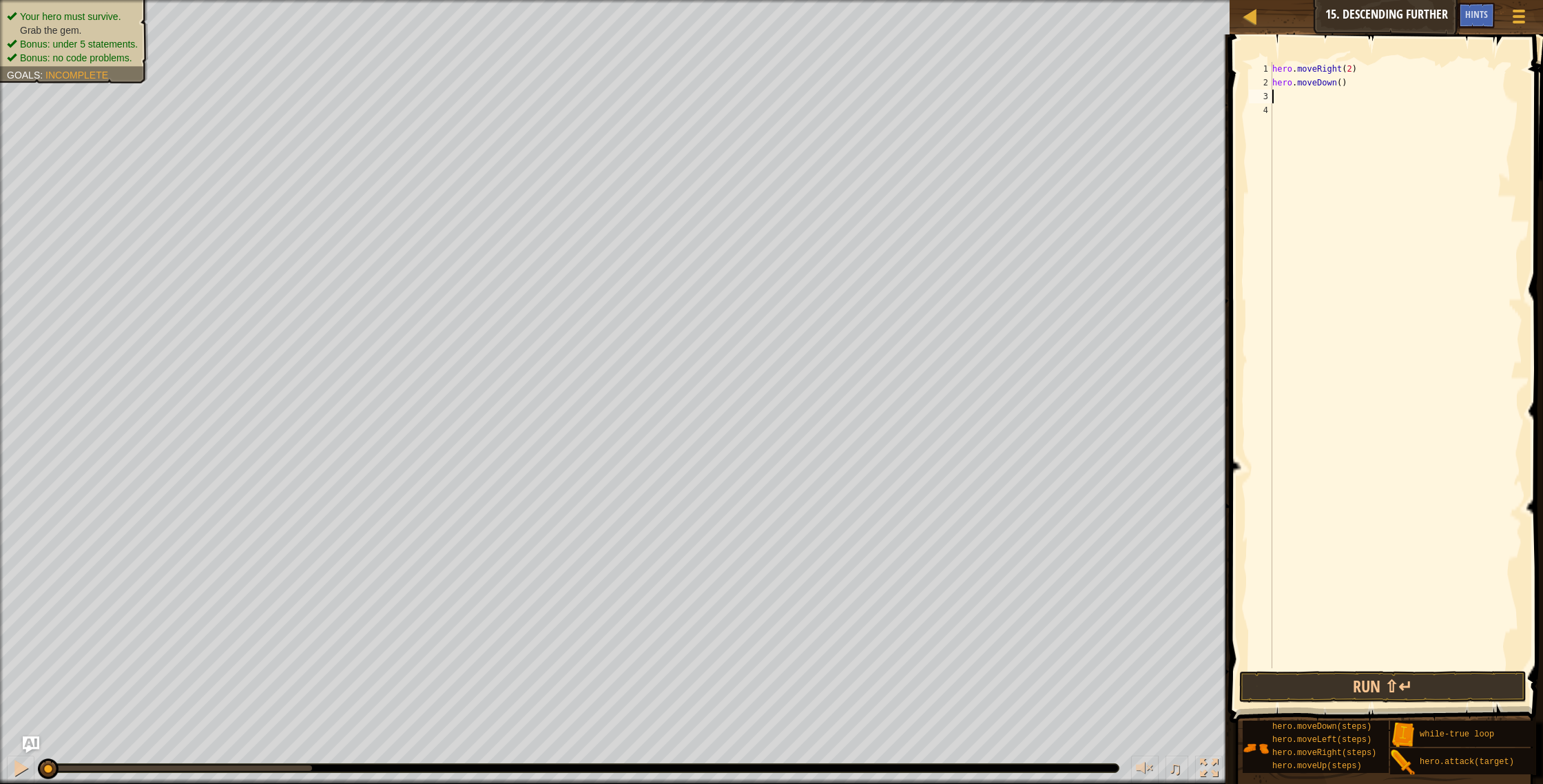
type textarea "h"
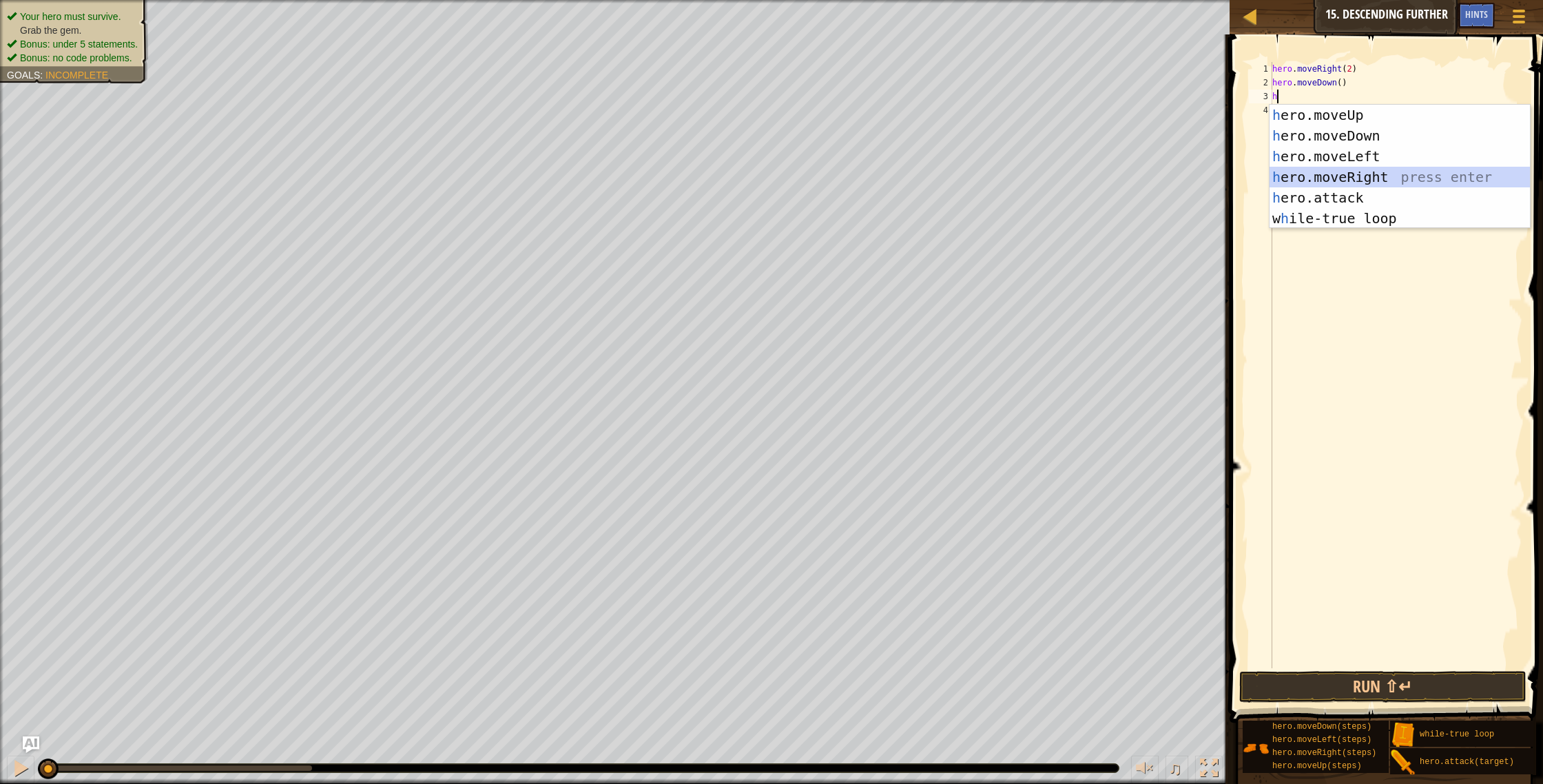
click at [1341, 171] on div "h ero.moveUp press enter h ero.moveDown press enter h ero.moveLeft press enter …" at bounding box center [1400, 187] width 261 height 166
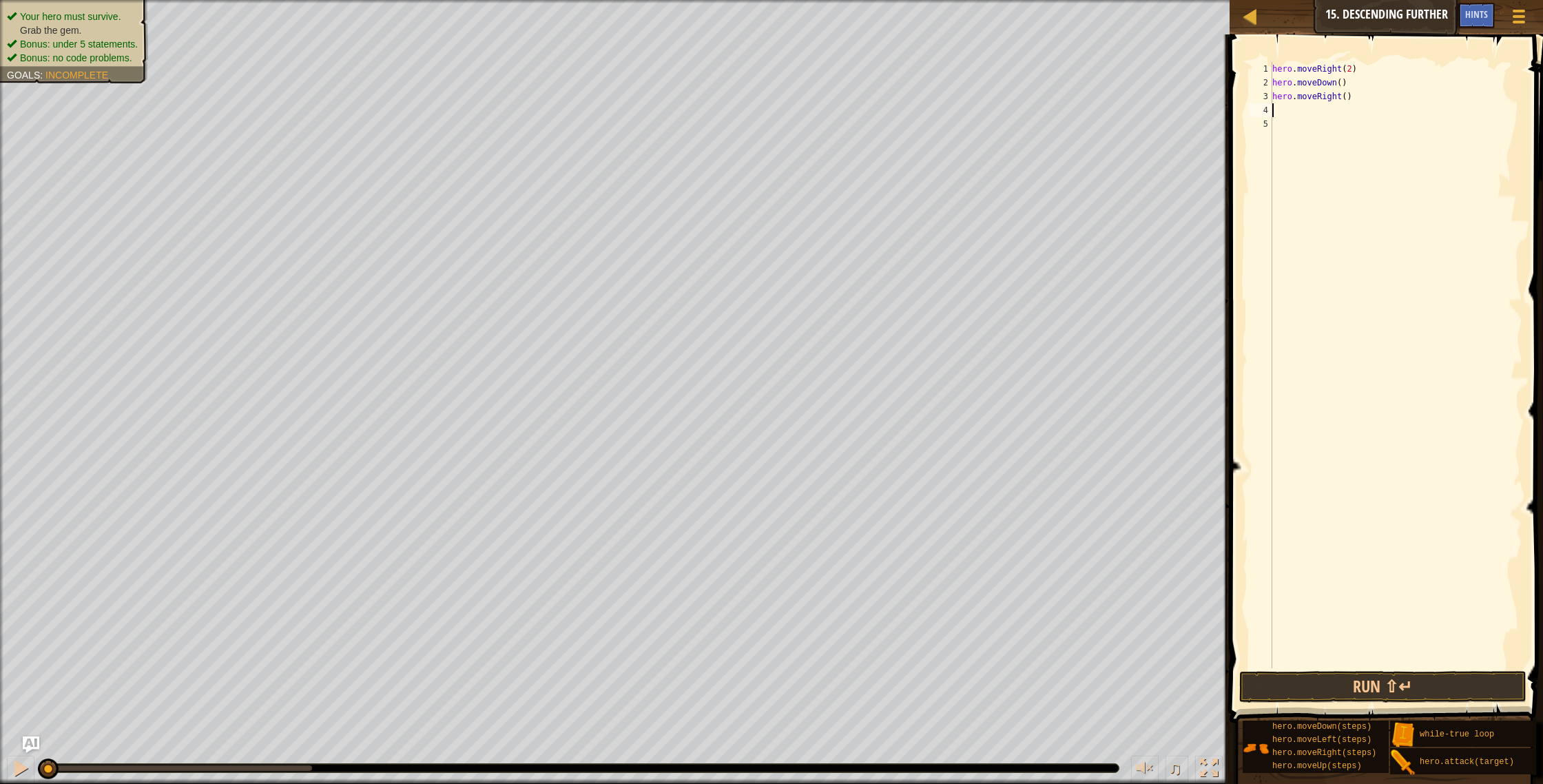
drag, startPoint x: 1348, startPoint y: 95, endPoint x: 1334, endPoint y: 97, distance: 14.1
click at [1335, 97] on div "hero . moveRight ( 2 ) hero . moveDown ( ) hero . moveRight ( )" at bounding box center [1396, 378] width 253 height 634
click at [1346, 99] on div "hero . moveRight ( 2 ) hero . moveDown ( ) hero . moveRight ( )" at bounding box center [1396, 378] width 253 height 634
type textarea "hero.moveRight(2)"
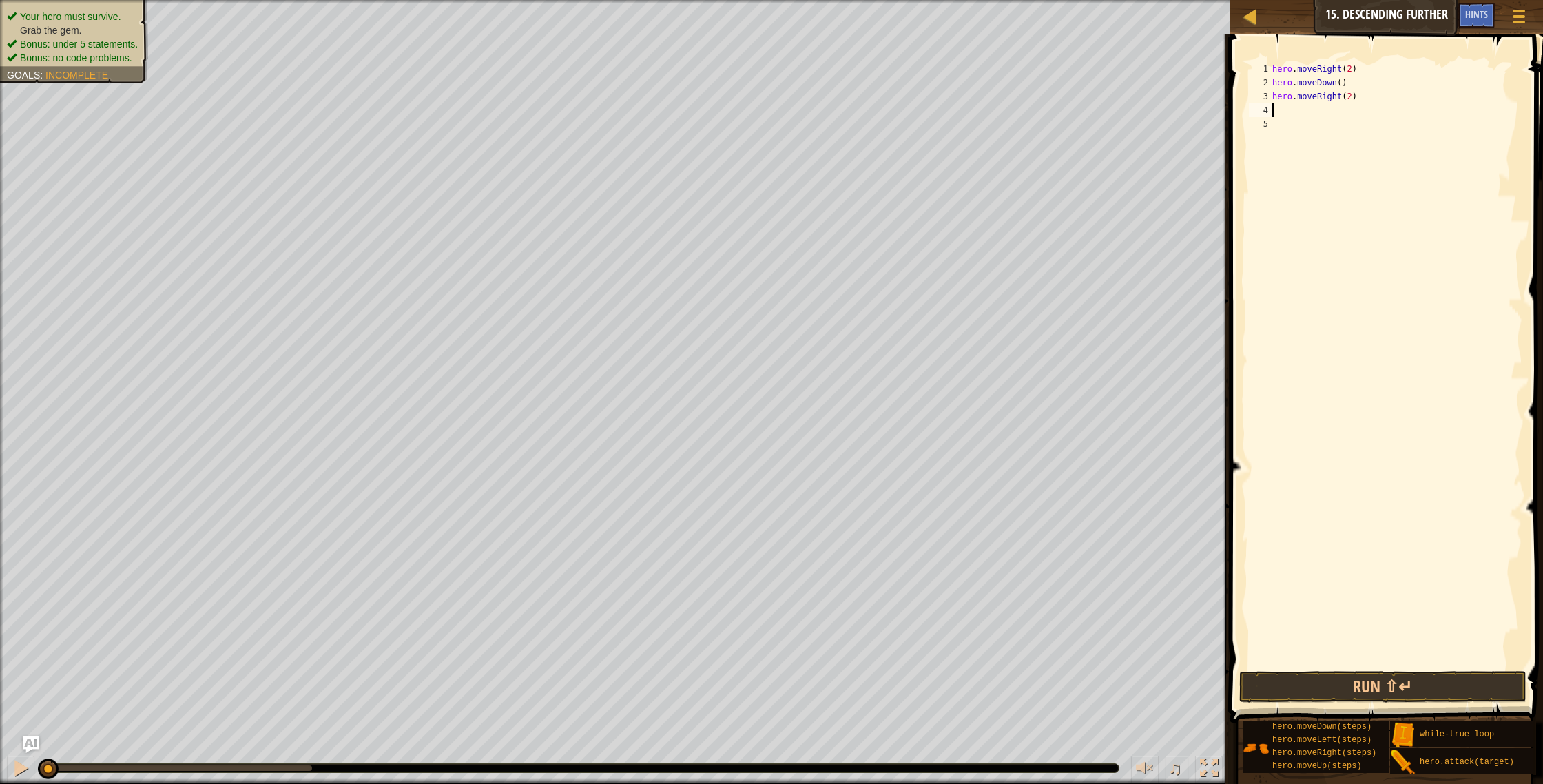
click at [1294, 114] on div "hero . moveRight ( 2 ) hero . moveDown ( ) hero . moveRight ( 2 )" at bounding box center [1396, 378] width 253 height 634
type textarea "h"
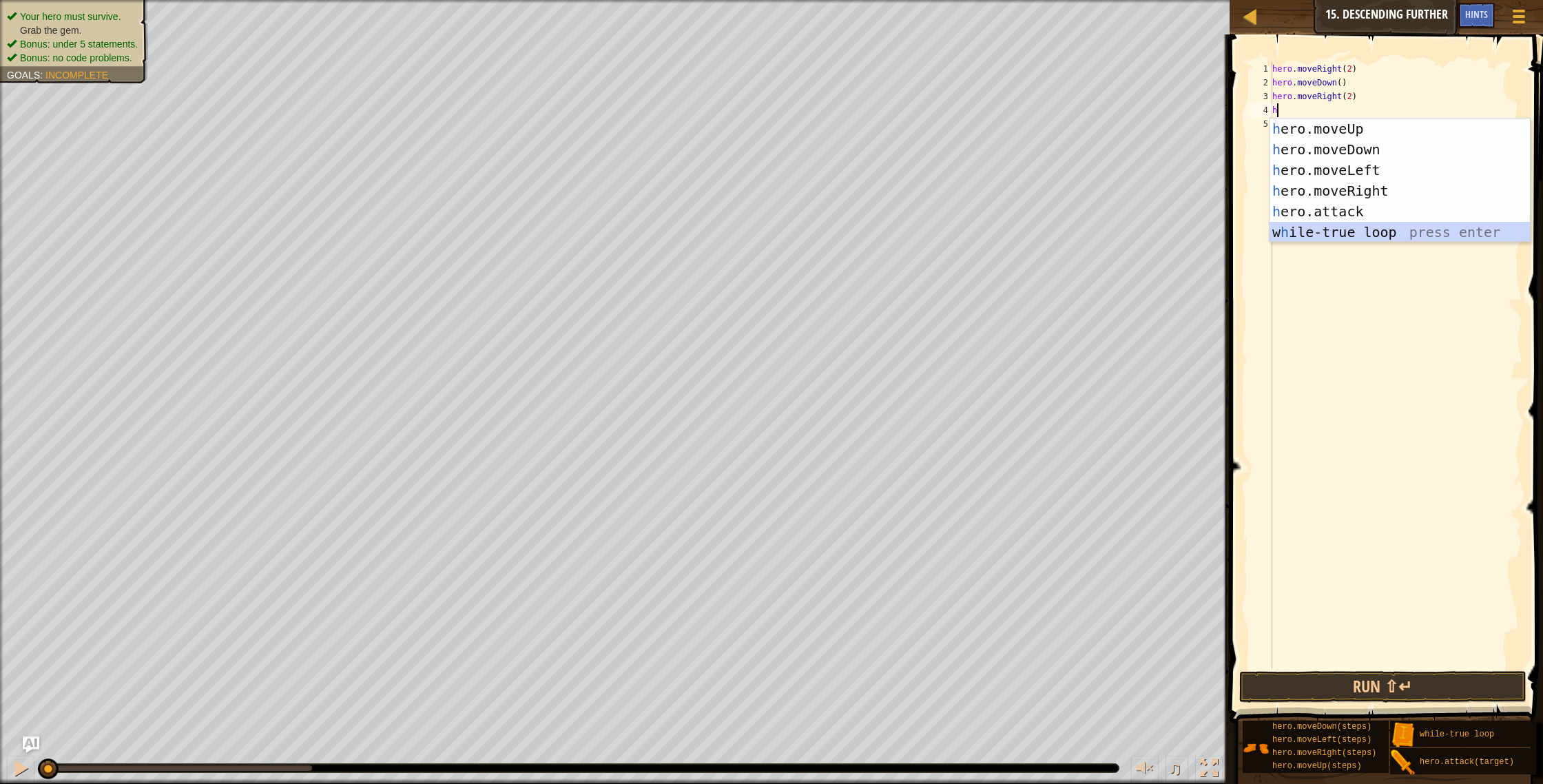
click at [1303, 225] on div "h ero.moveUp press enter h ero.moveDown press enter h ero.moveLeft press enter …" at bounding box center [1400, 201] width 261 height 166
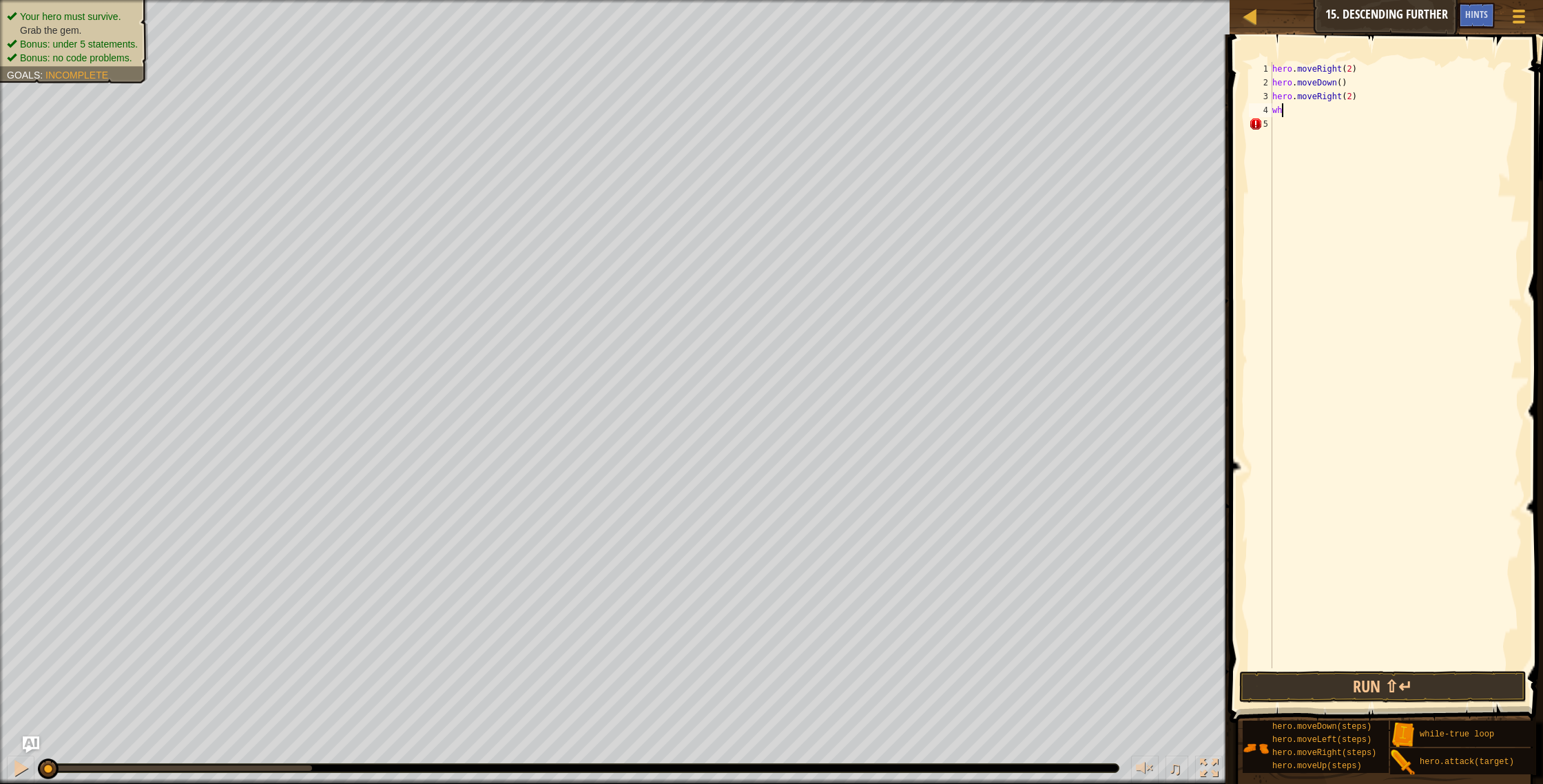
type textarea "w"
click at [1273, 69] on div "hero . moveRight ( 2 ) hero . moveDown ( ) hero . moveRight ( 2 )" at bounding box center [1396, 378] width 253 height 634
type textarea "hero.moveRight(2)"
click at [1280, 71] on div "hero . moveRight ( 2 ) hero . moveDown ( ) hero . moveRight ( 2 )" at bounding box center [1396, 378] width 253 height 634
type textarea "h"
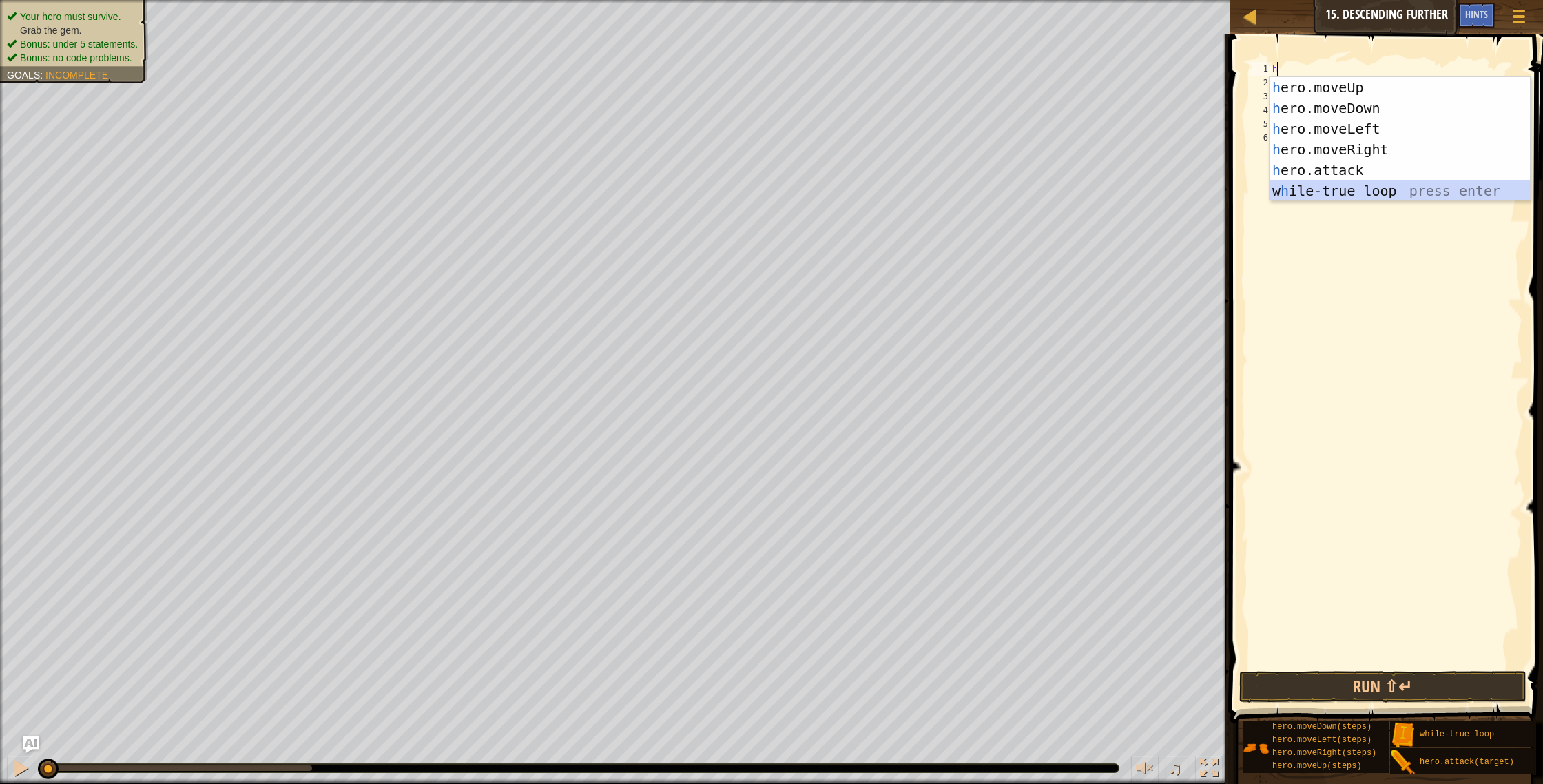
click at [1328, 188] on div "h ero.moveUp press enter h ero.moveDown press enter h ero.moveLeft press enter …" at bounding box center [1400, 160] width 261 height 166
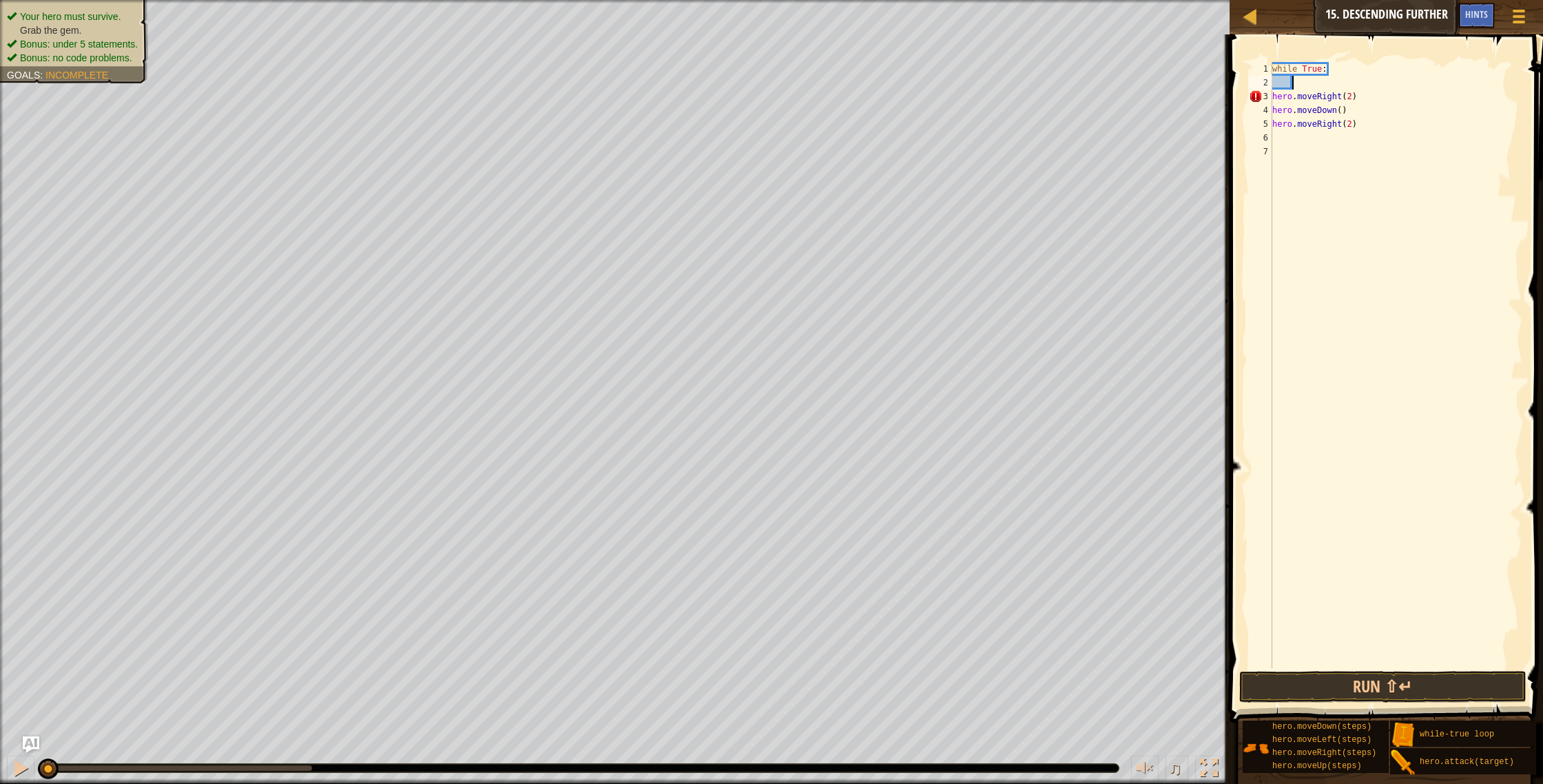
type textarea "h"
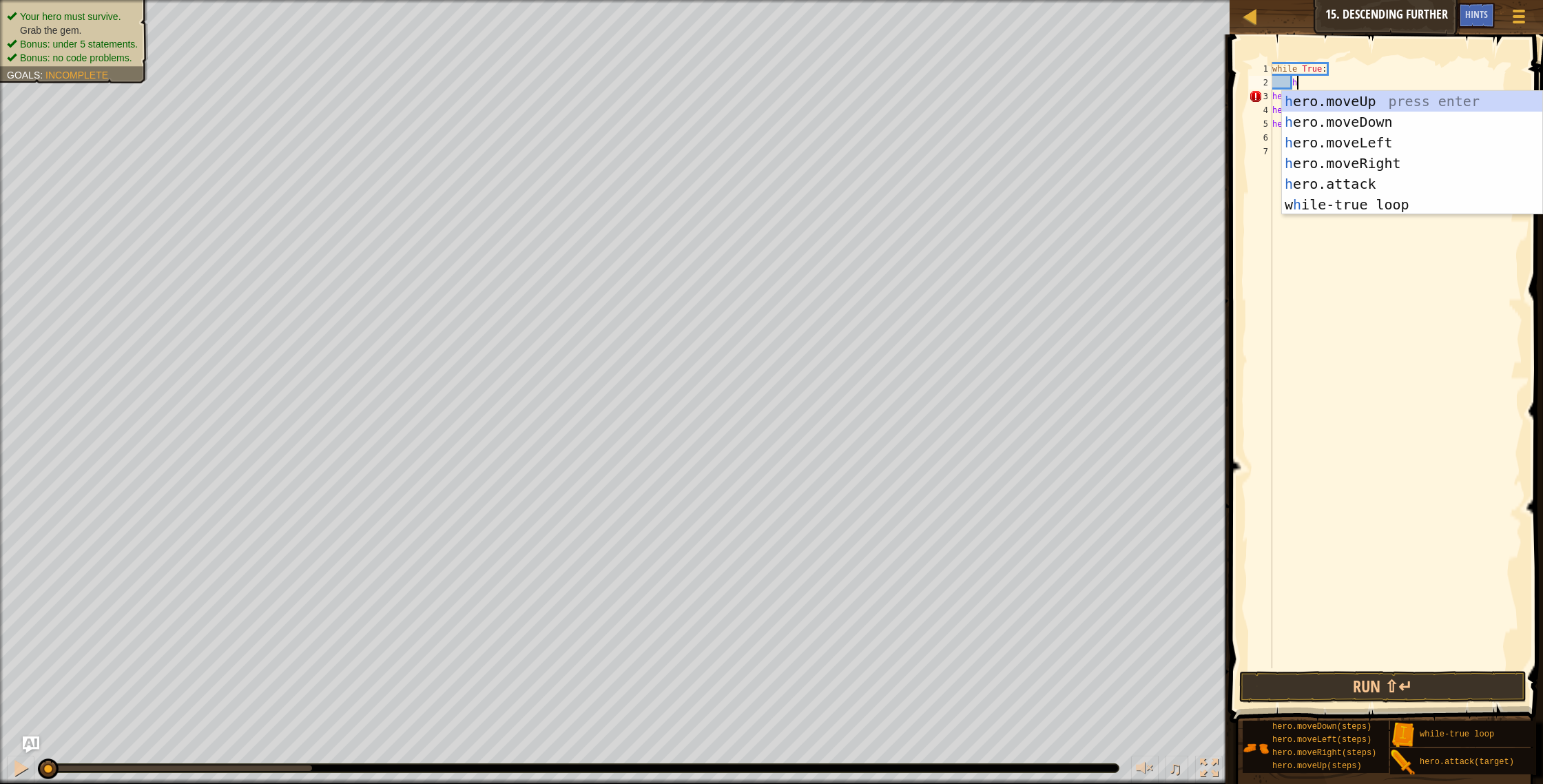
scroll to position [6, 1]
click at [1342, 161] on div "h ero.moveUp press enter h ero.moveDown press enter h ero.moveLeft press enter …" at bounding box center [1413, 173] width 261 height 166
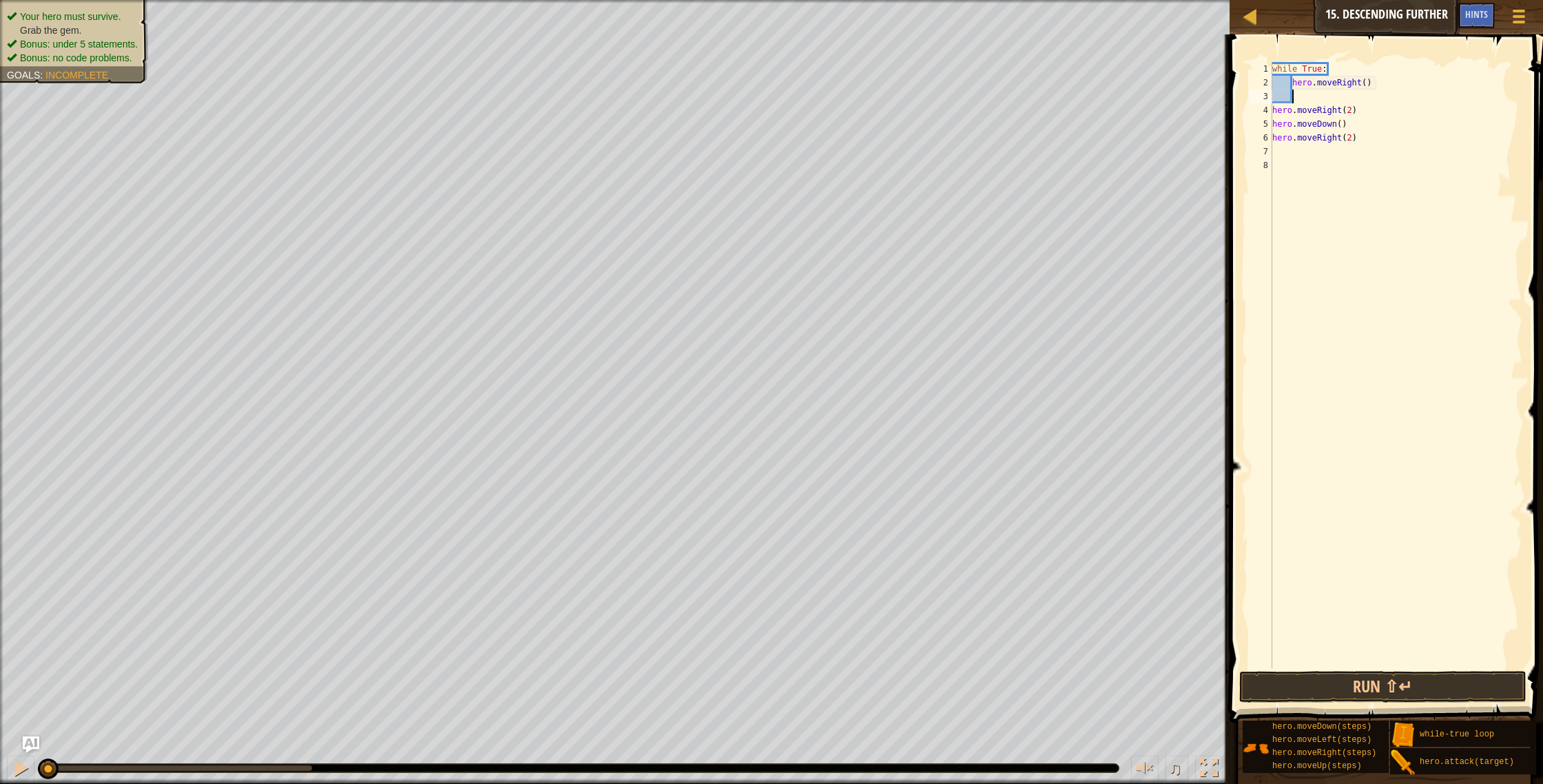
type textarea "h"
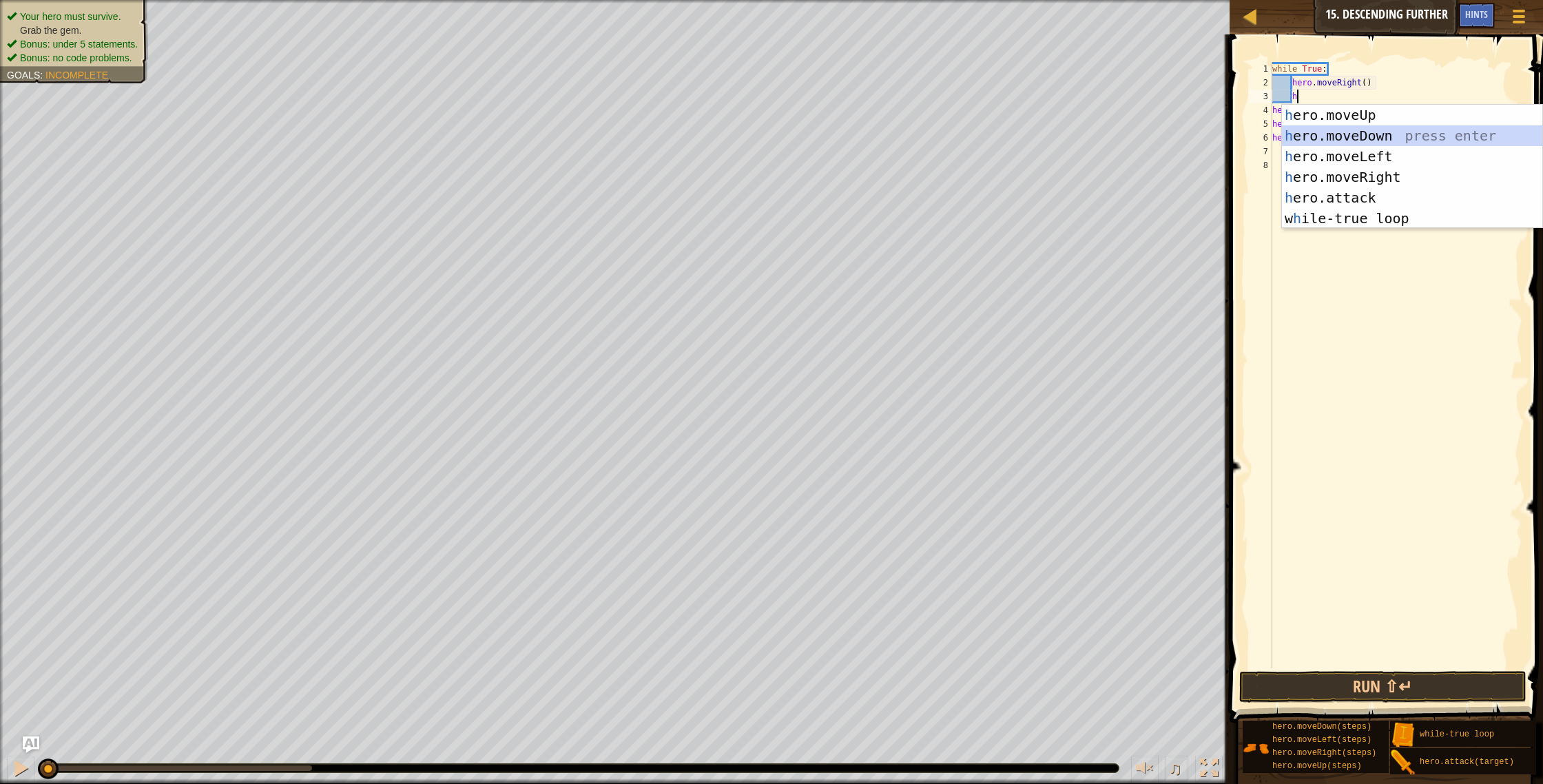
click at [1338, 142] on div "h ero.moveUp press enter h ero.moveDown press enter h ero.moveLeft press enter …" at bounding box center [1413, 187] width 261 height 166
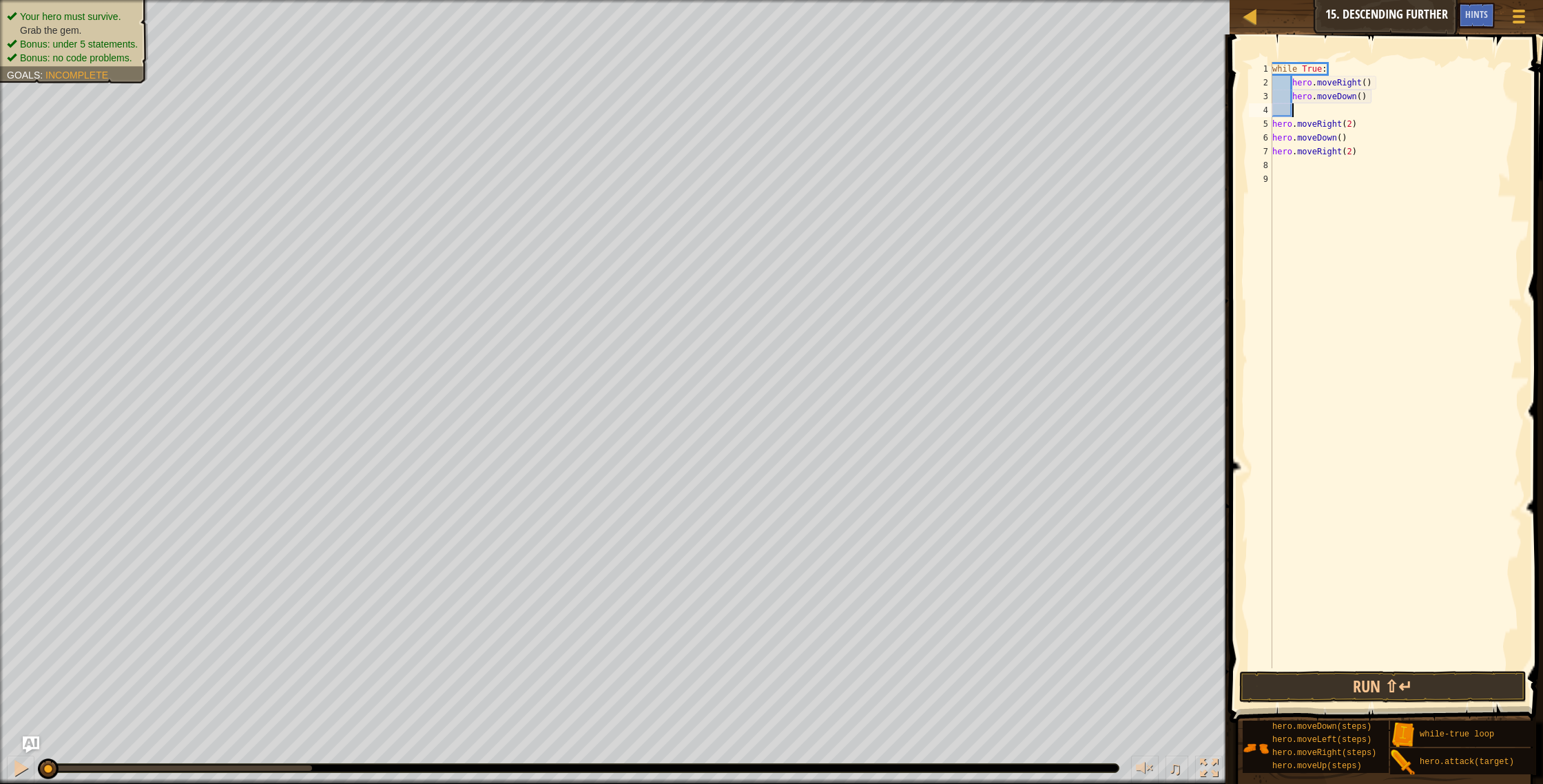
type textarea "h"
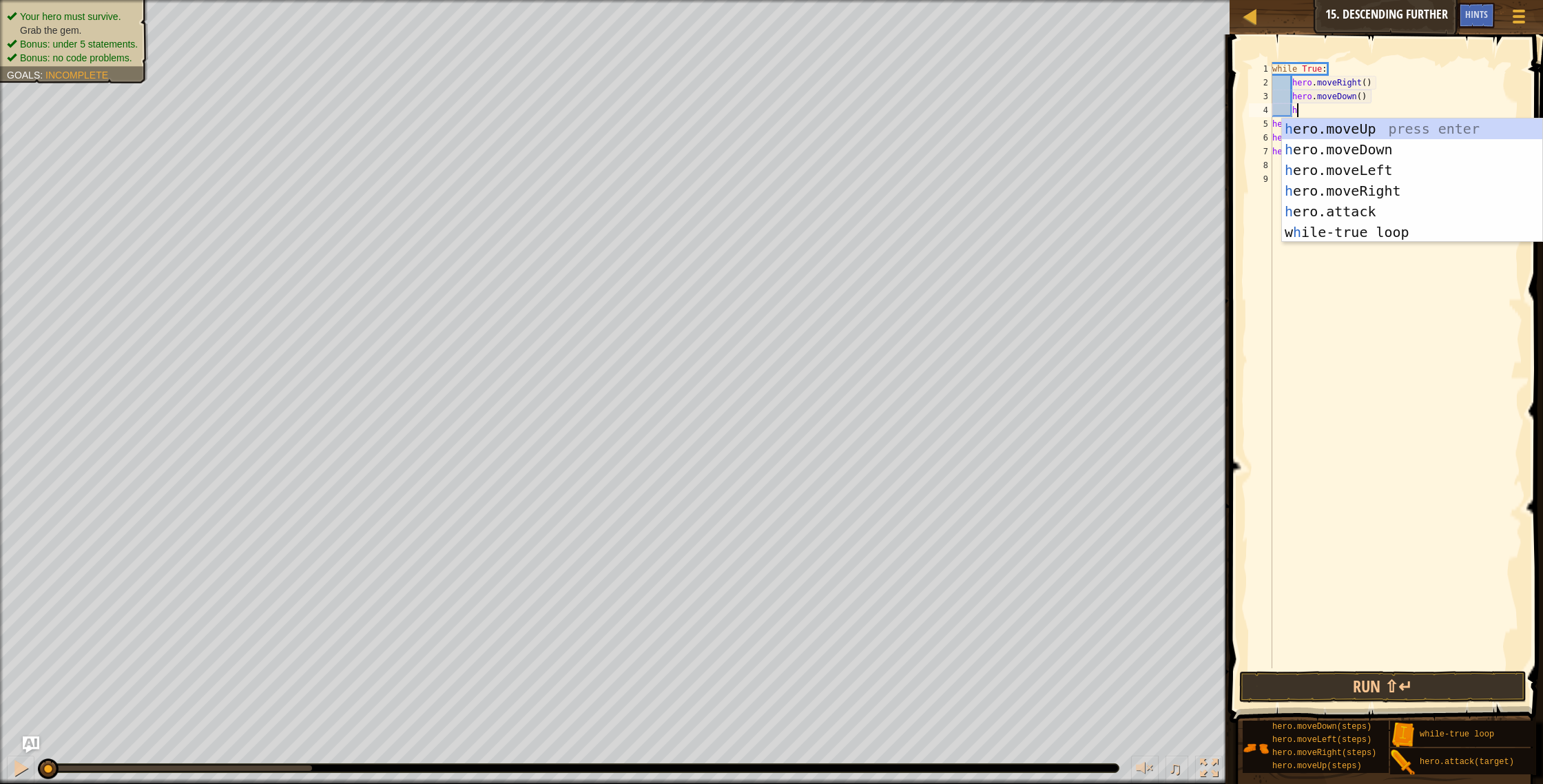
scroll to position [6, 1]
click at [1323, 190] on div "h ero.moveUp press enter h ero.moveDown press enter h ero.moveLeft press enter …" at bounding box center [1413, 201] width 261 height 166
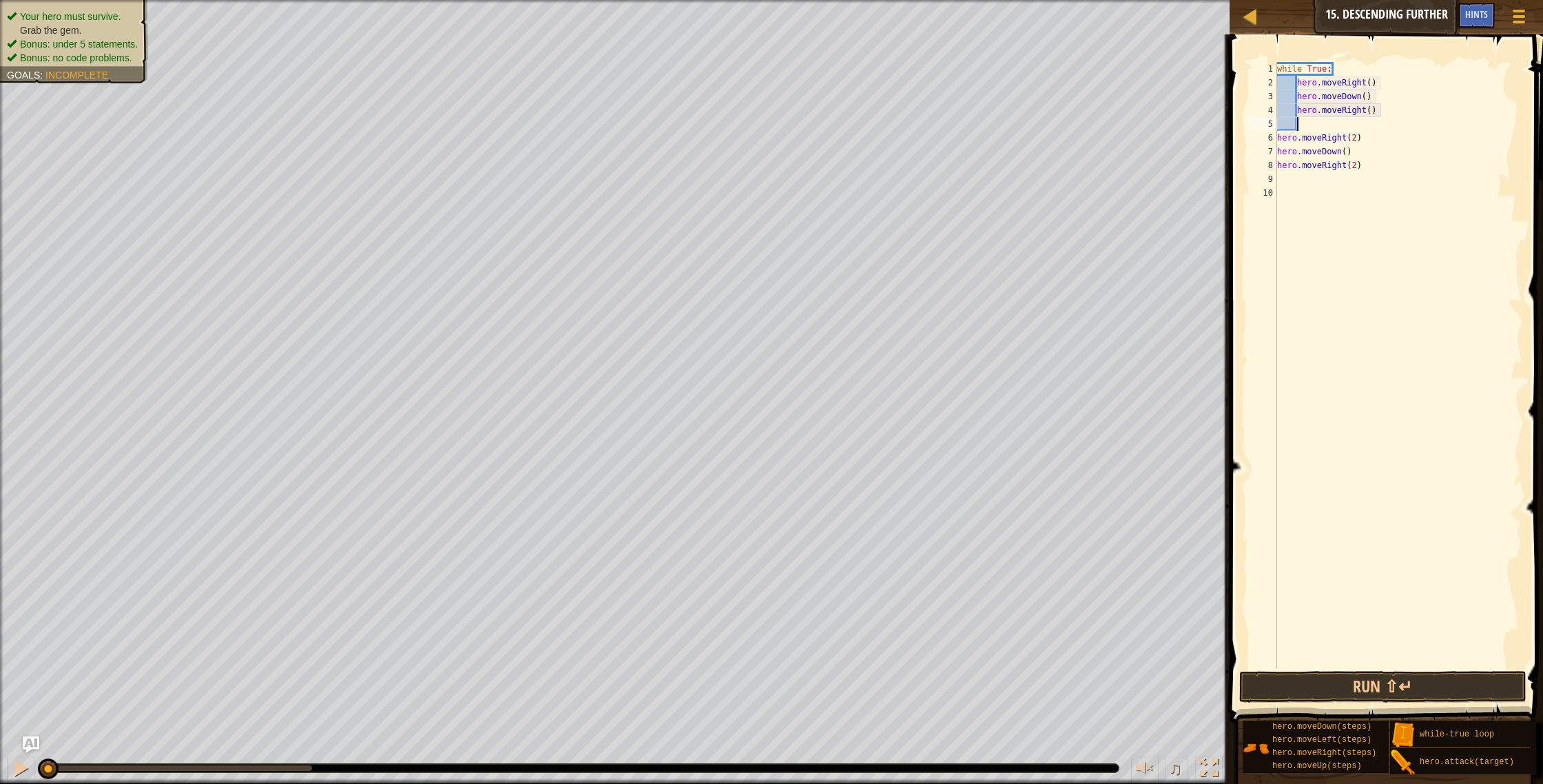
scroll to position [6, 1]
drag, startPoint x: 1370, startPoint y: 82, endPoint x: 1372, endPoint y: 91, distance: 9.2
click at [1372, 91] on div "while True : hero . moveRight ( ) hero . moveDown ( ) hero . moveRight ( ) hero…" at bounding box center [1399, 378] width 249 height 634
click at [1370, 80] on div "while True : hero . moveRight ( ) hero . moveDown ( ) hero . moveRight ( ) hero…" at bounding box center [1398, 365] width 248 height 606
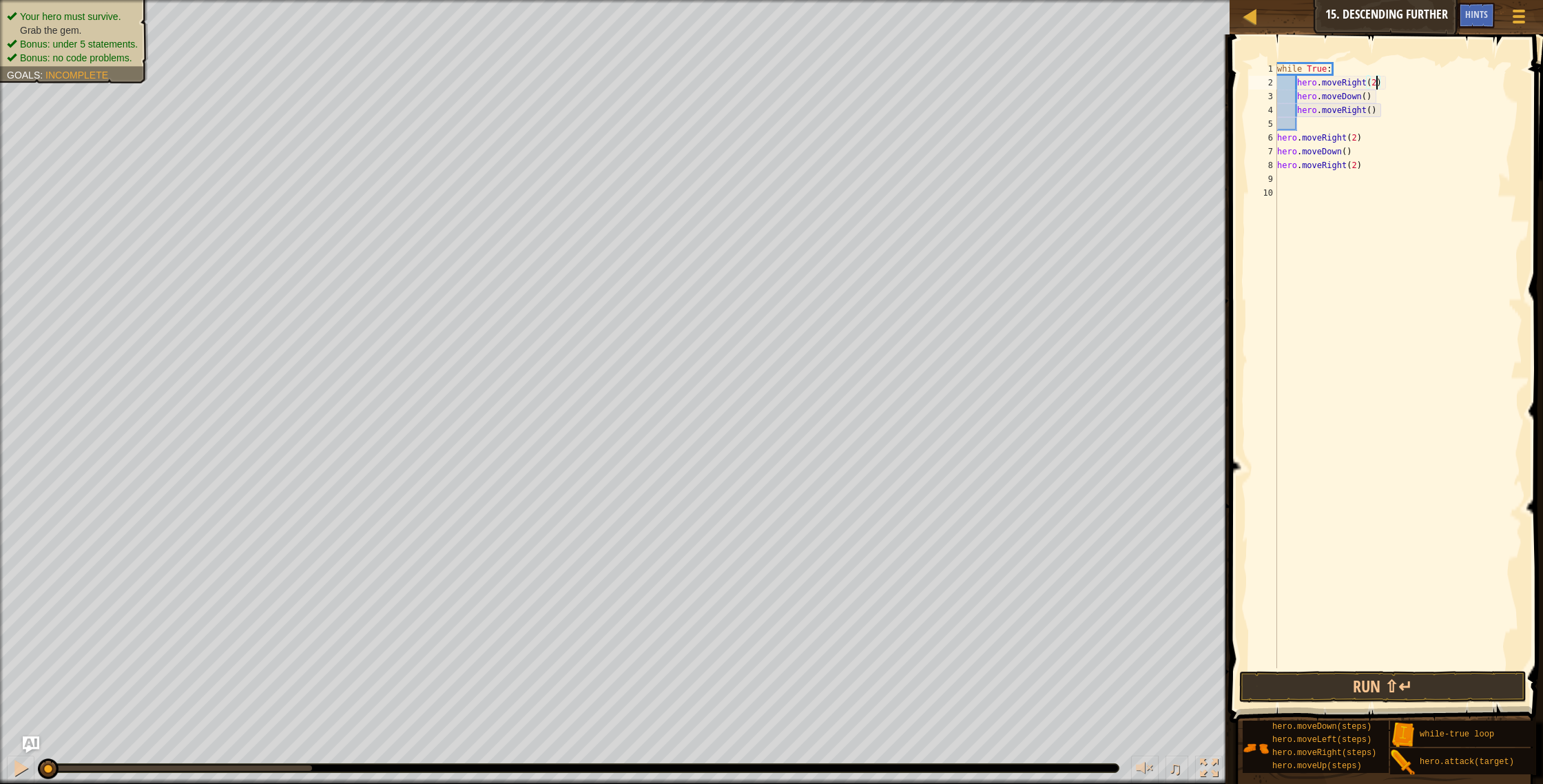
click at [1370, 113] on div "while True : hero . moveRight ( 2 ) hero . moveDown ( ) hero . moveRight ( ) he…" at bounding box center [1399, 378] width 249 height 634
drag, startPoint x: 1279, startPoint y: 135, endPoint x: 1380, endPoint y: 166, distance: 105.7
click at [1380, 166] on div "while True : hero . moveRight ( 2 ) hero . moveDown ( ) hero . moveRight ( 2 ) …" at bounding box center [1399, 378] width 249 height 634
type textarea "hero.moveDown() hero.moveRight(2)"
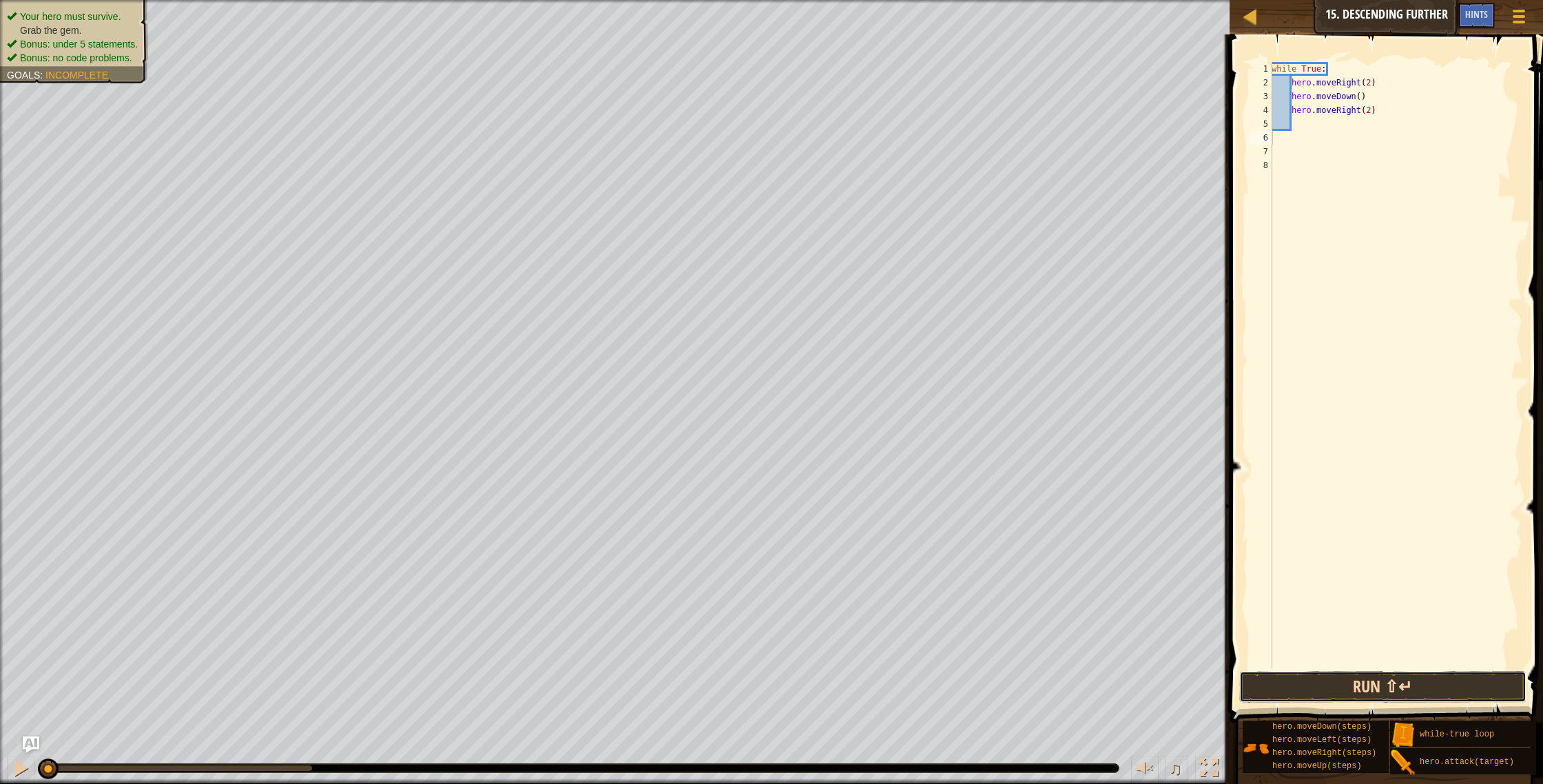
click at [1312, 679] on button "Run ⇧↵" at bounding box center [1383, 686] width 288 height 31
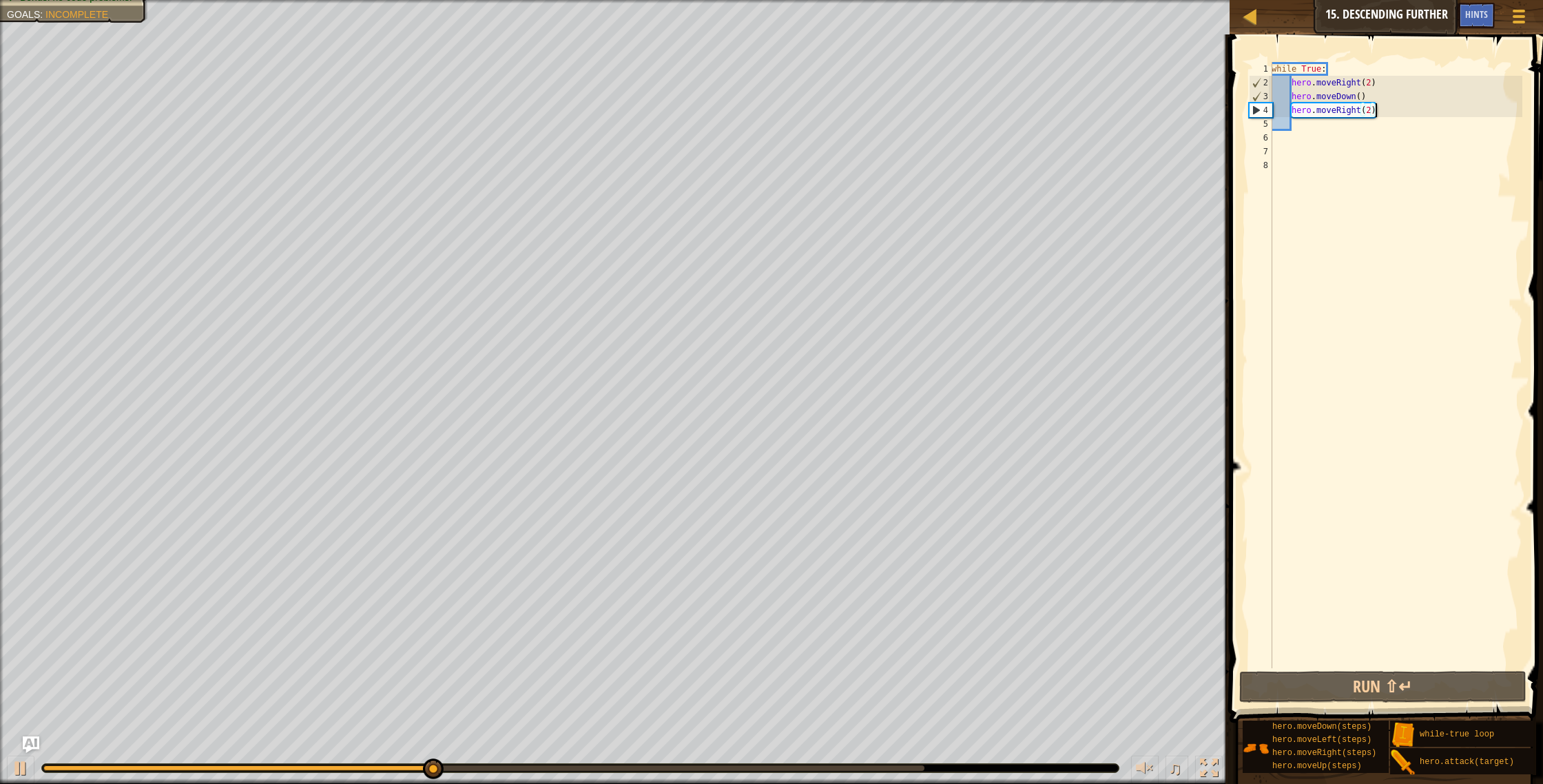
click at [1403, 114] on div "while True : hero . moveRight ( 2 ) hero . moveDown ( ) hero . moveRight ( 2 )" at bounding box center [1395, 378] width 254 height 634
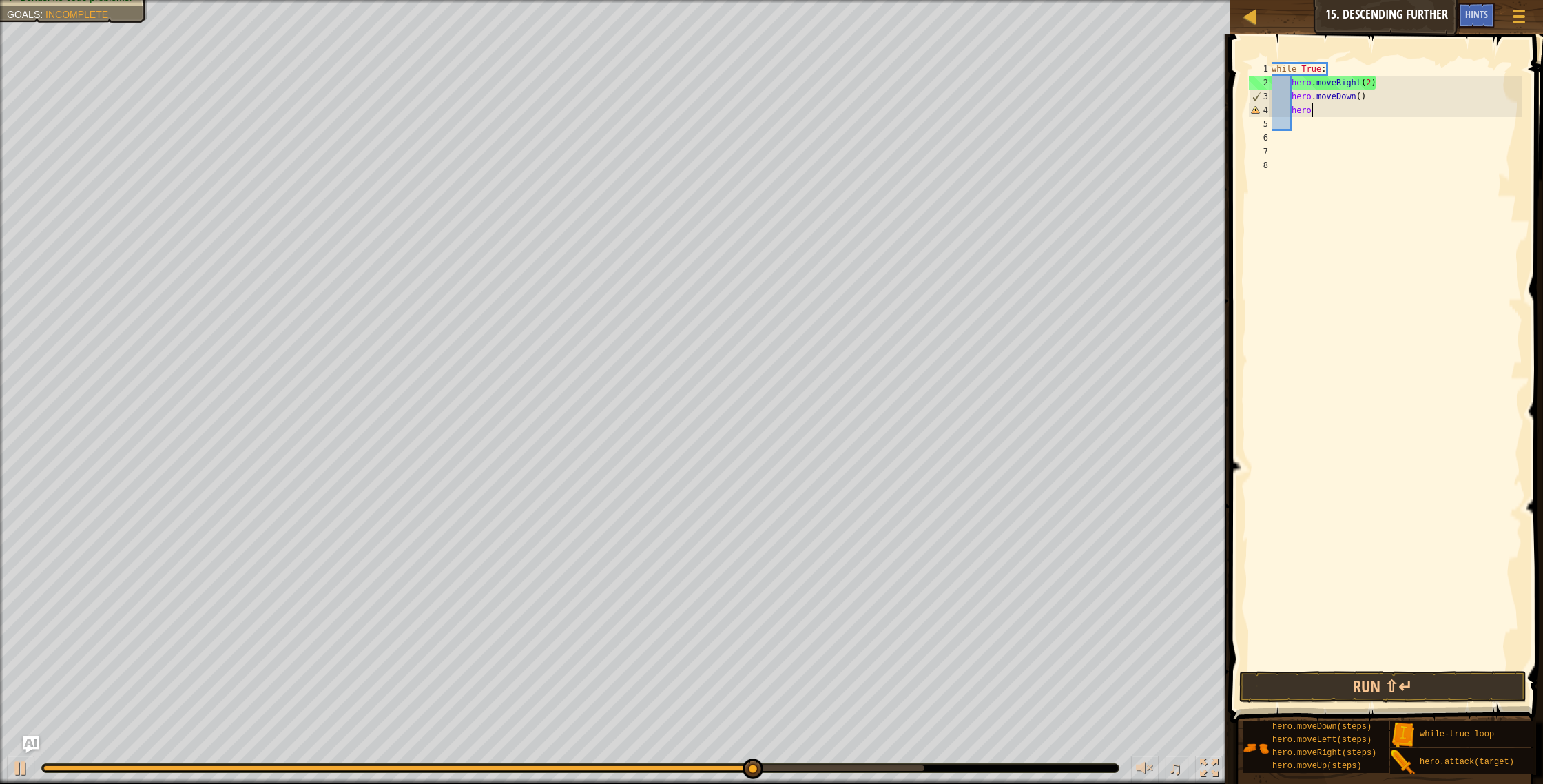
scroll to position [6, 2]
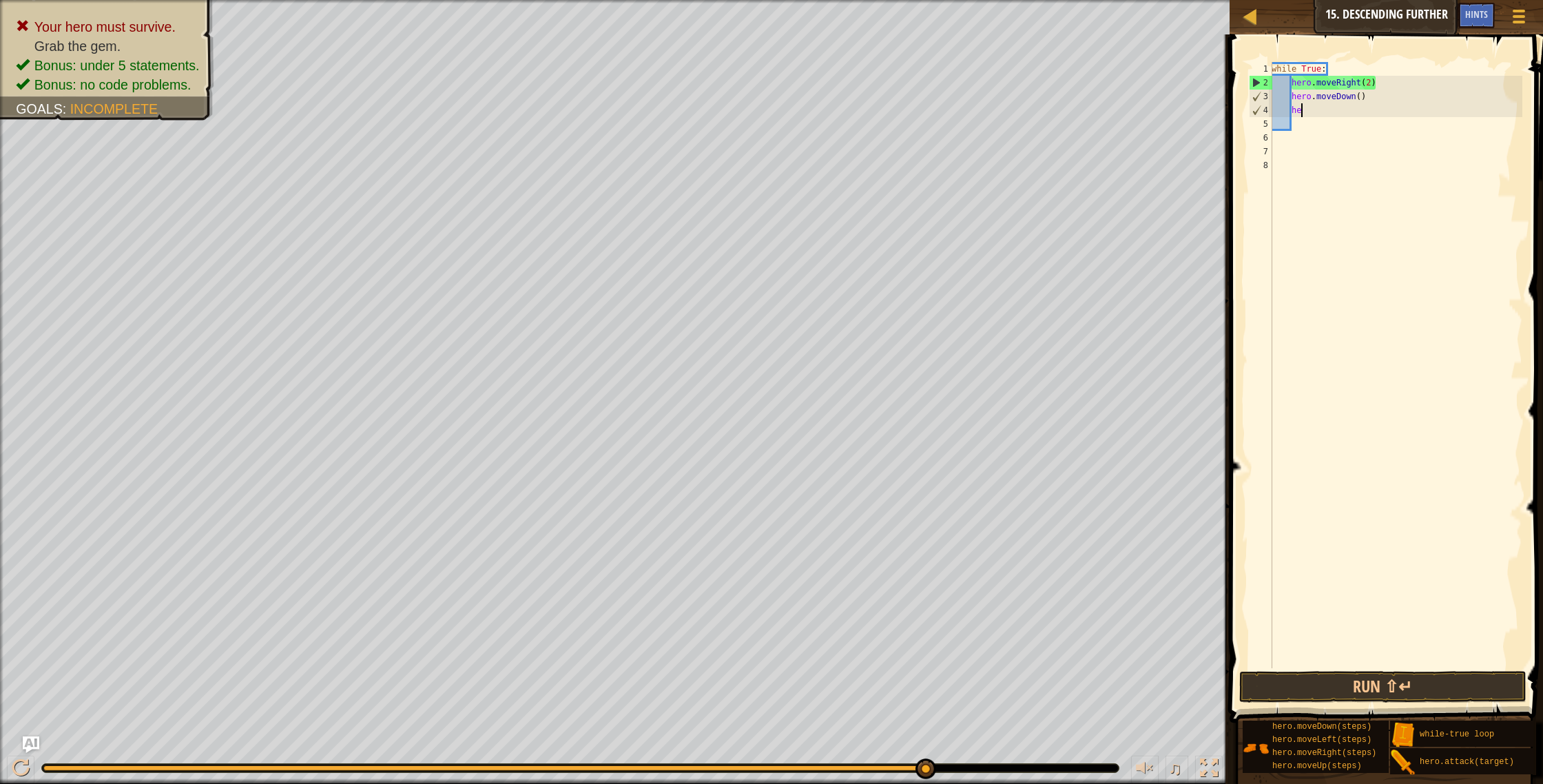
type textarea "h"
click at [1294, 678] on button "Run ⇧↵" at bounding box center [1383, 686] width 288 height 31
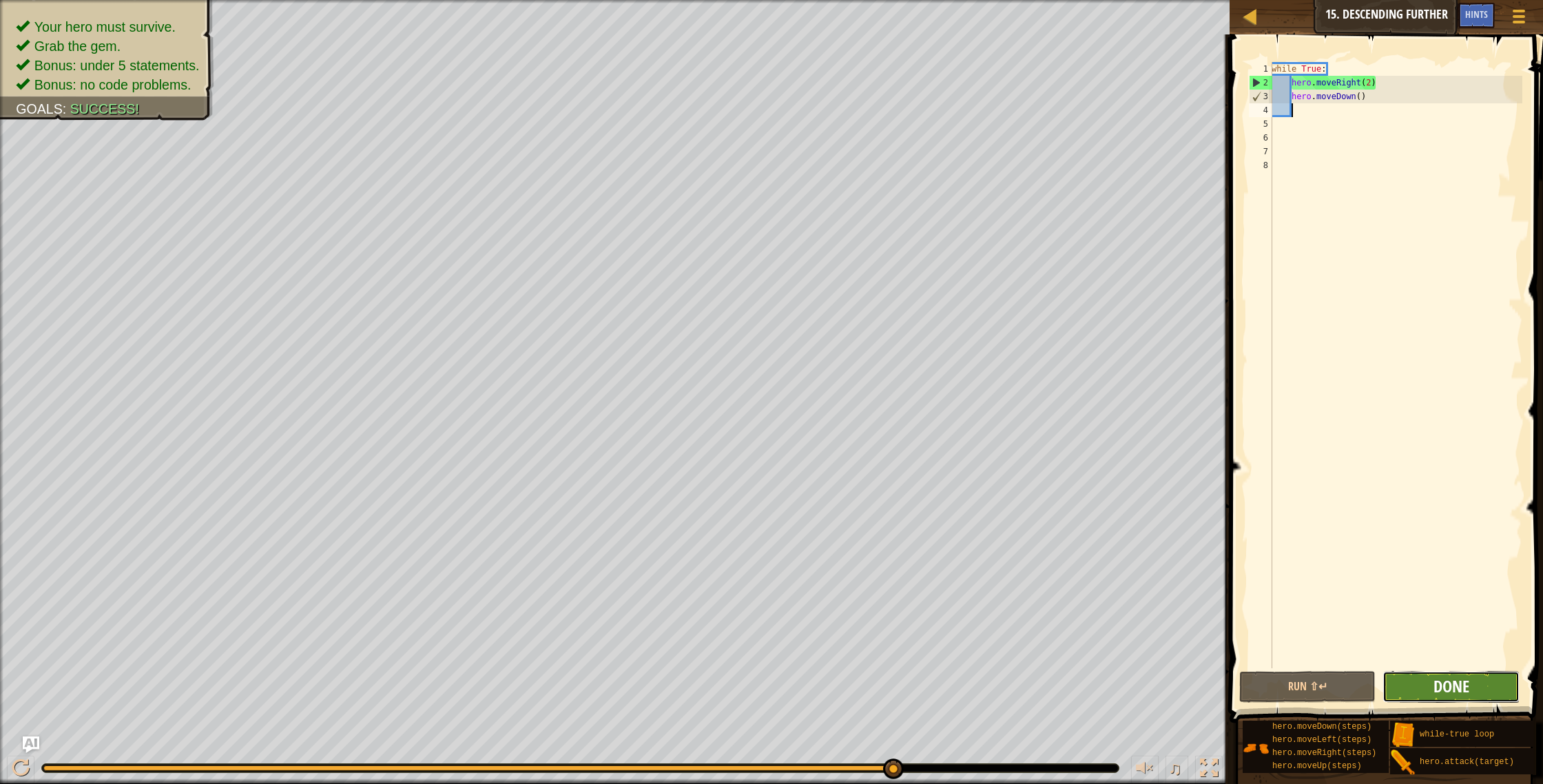
click at [1453, 688] on span "Done" at bounding box center [1451, 686] width 36 height 22
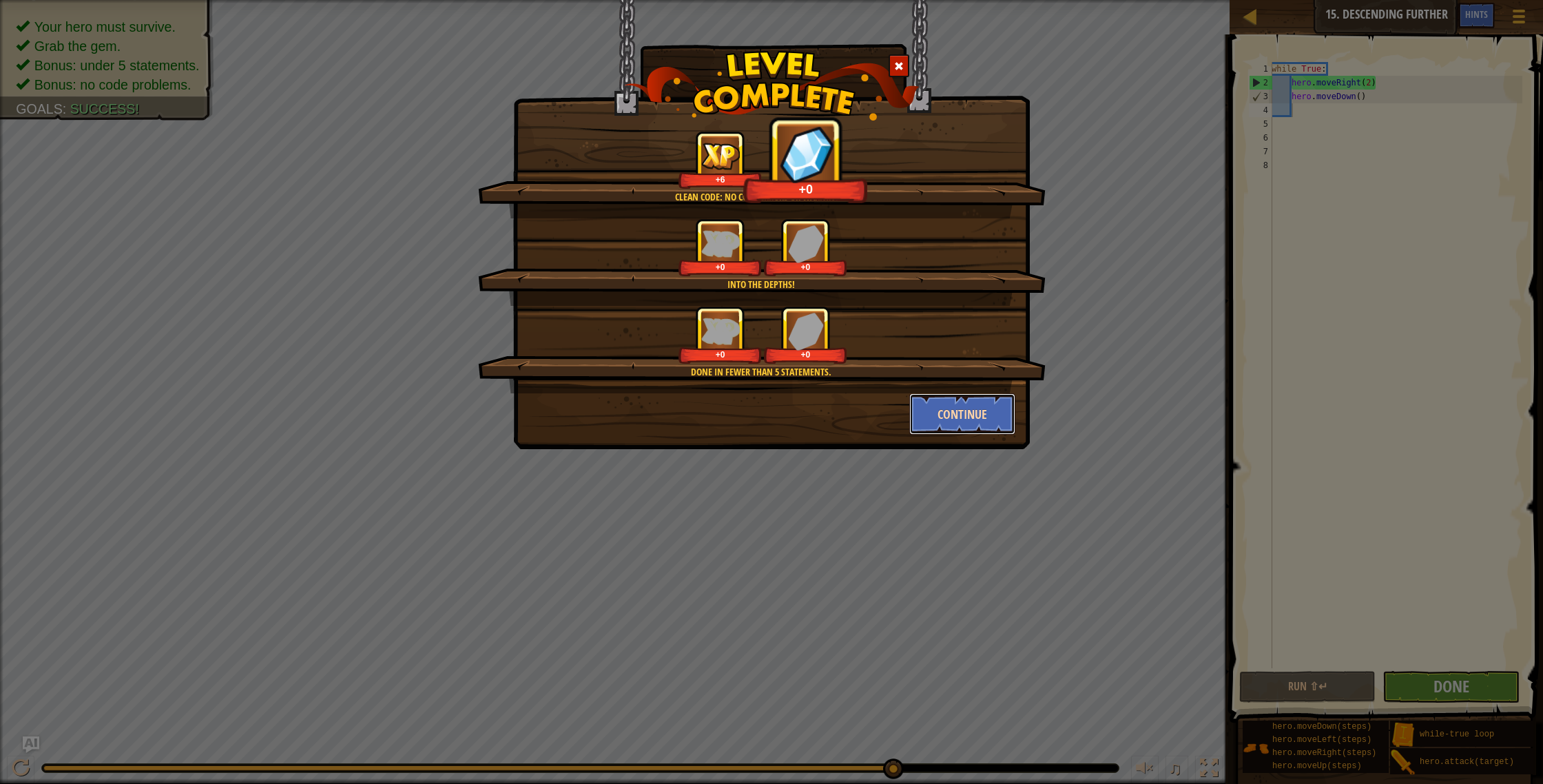
click at [910, 405] on button "Continue" at bounding box center [963, 414] width 107 height 41
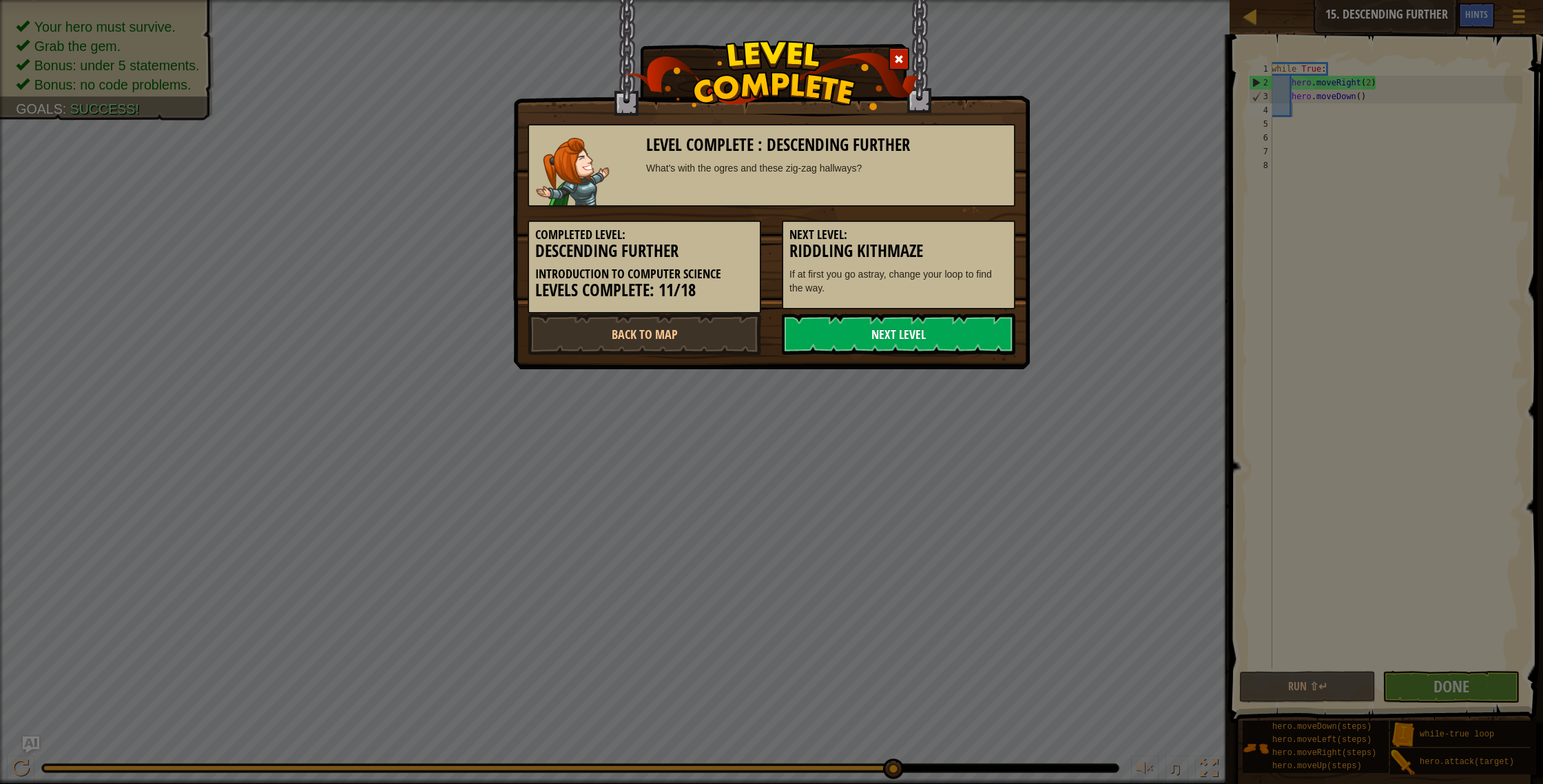
click at [908, 334] on link "Next Level" at bounding box center [899, 334] width 233 height 41
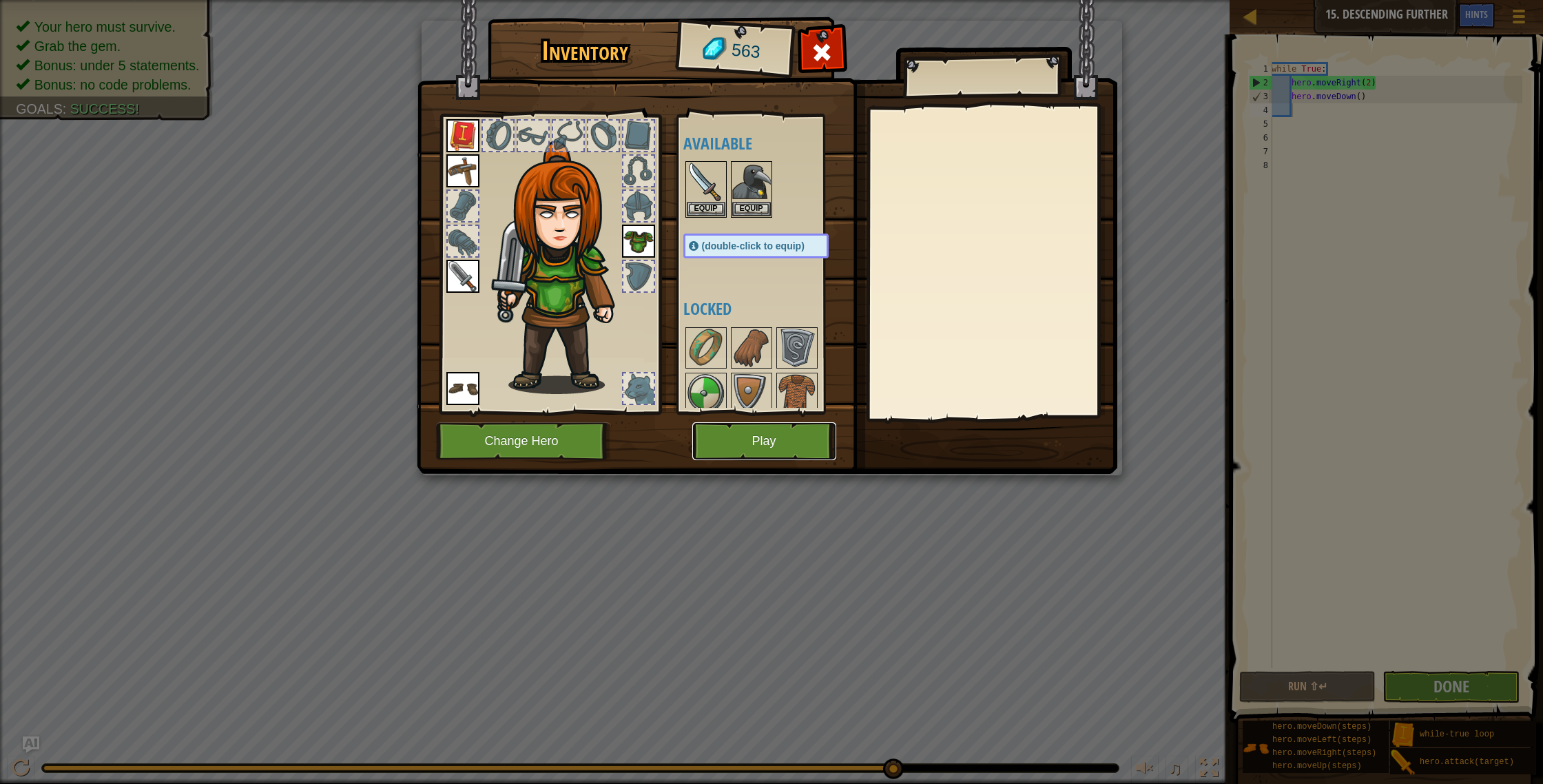
click at [810, 443] on button "Play" at bounding box center [764, 441] width 144 height 38
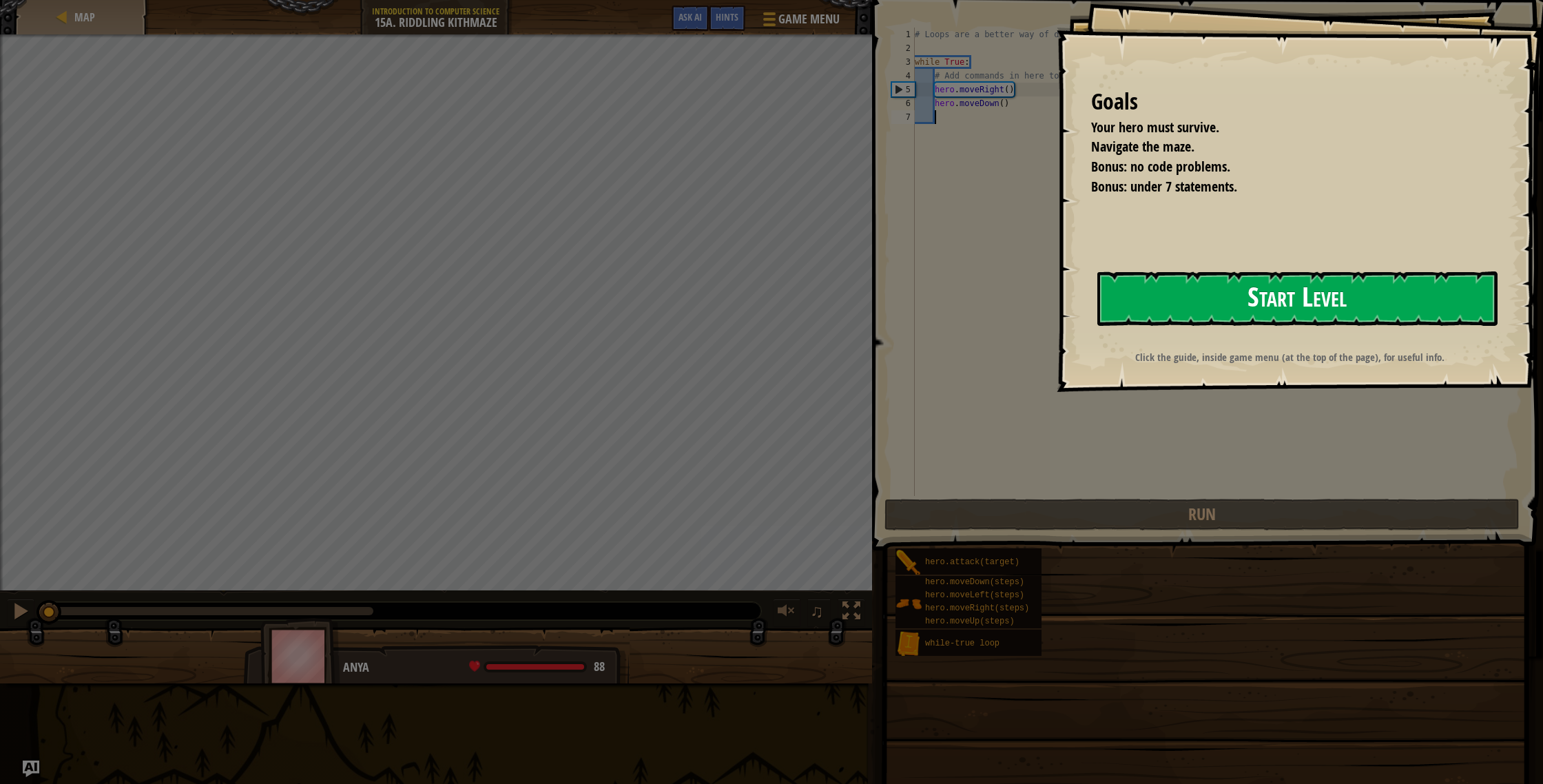
click at [1172, 287] on button "Start Level" at bounding box center [1297, 299] width 400 height 55
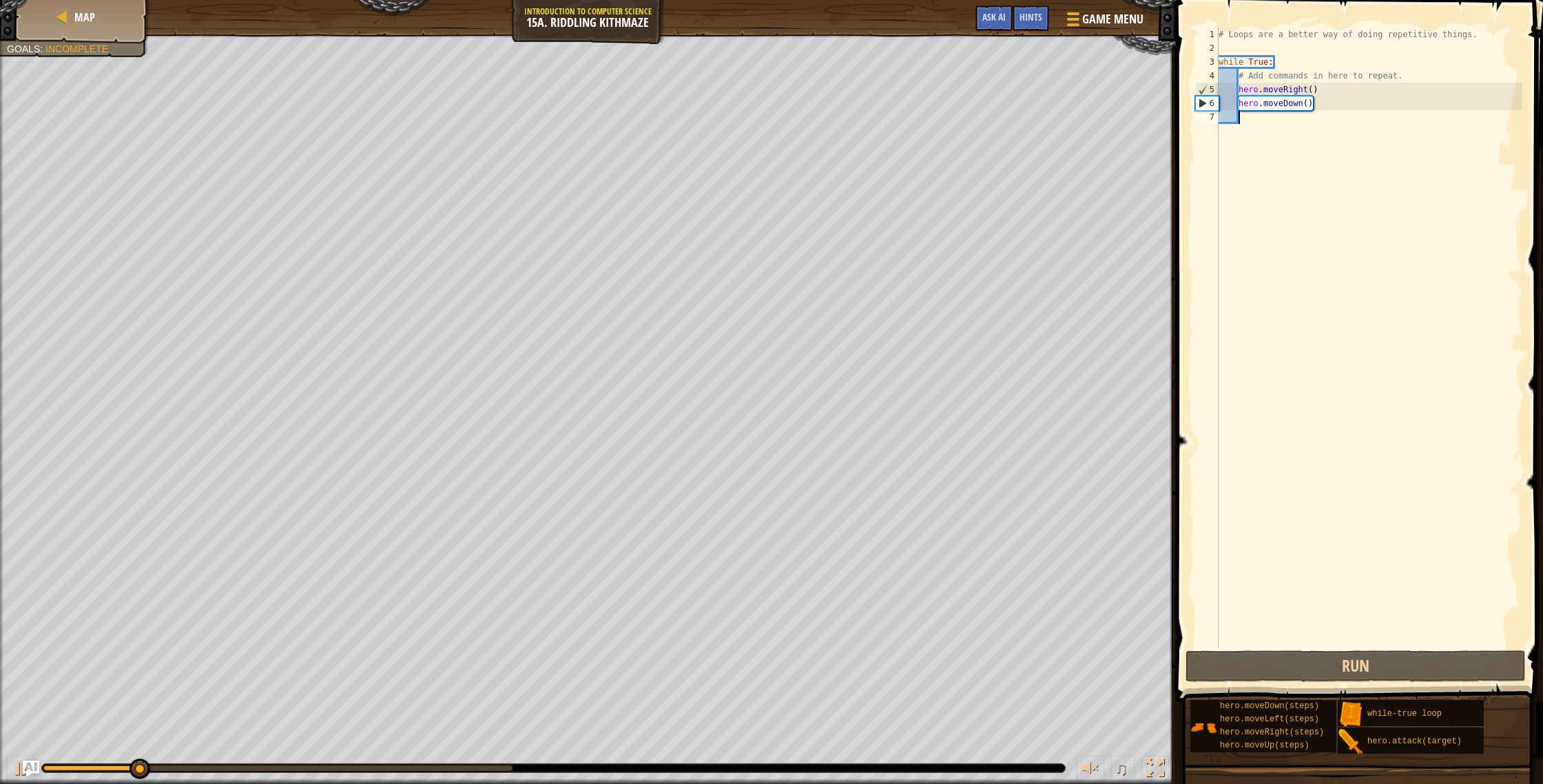
type textarea "h"
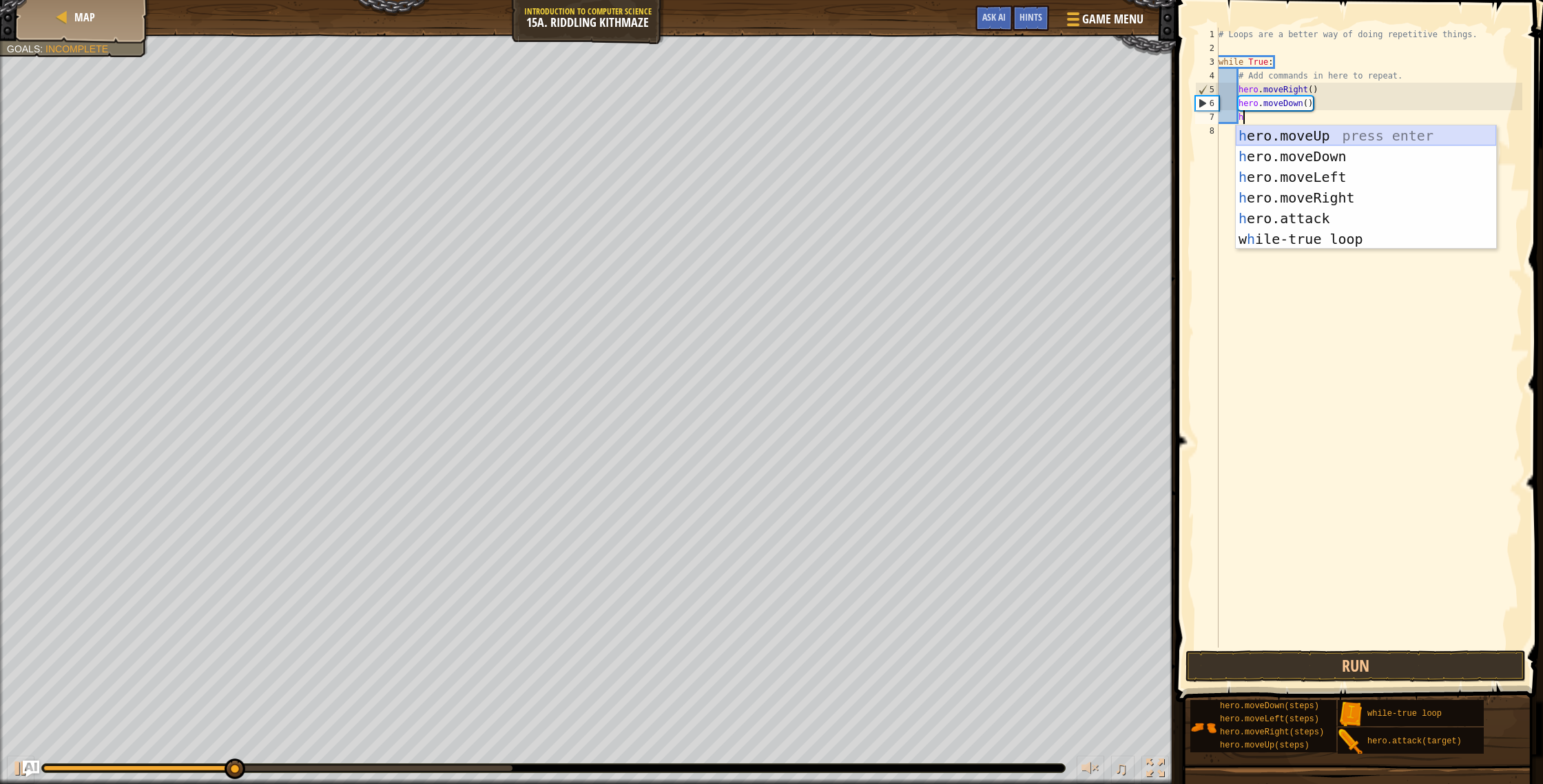
click at [1308, 139] on div "h ero.moveUp press enter h ero.moveDown press enter h ero.moveLeft press enter …" at bounding box center [1367, 208] width 261 height 166
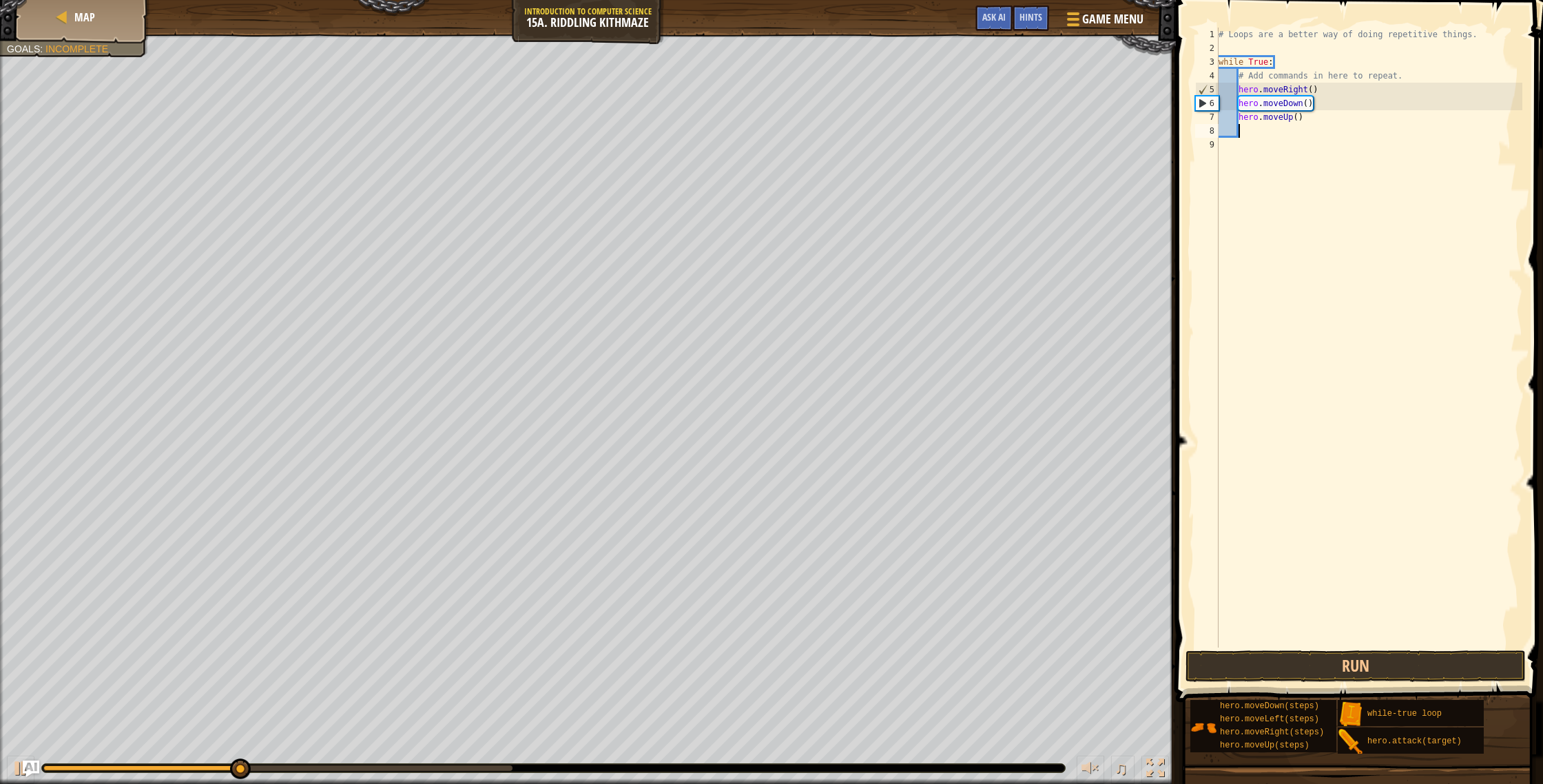
scroll to position [6, 1]
click at [1263, 673] on button "Run" at bounding box center [1355, 665] width 340 height 31
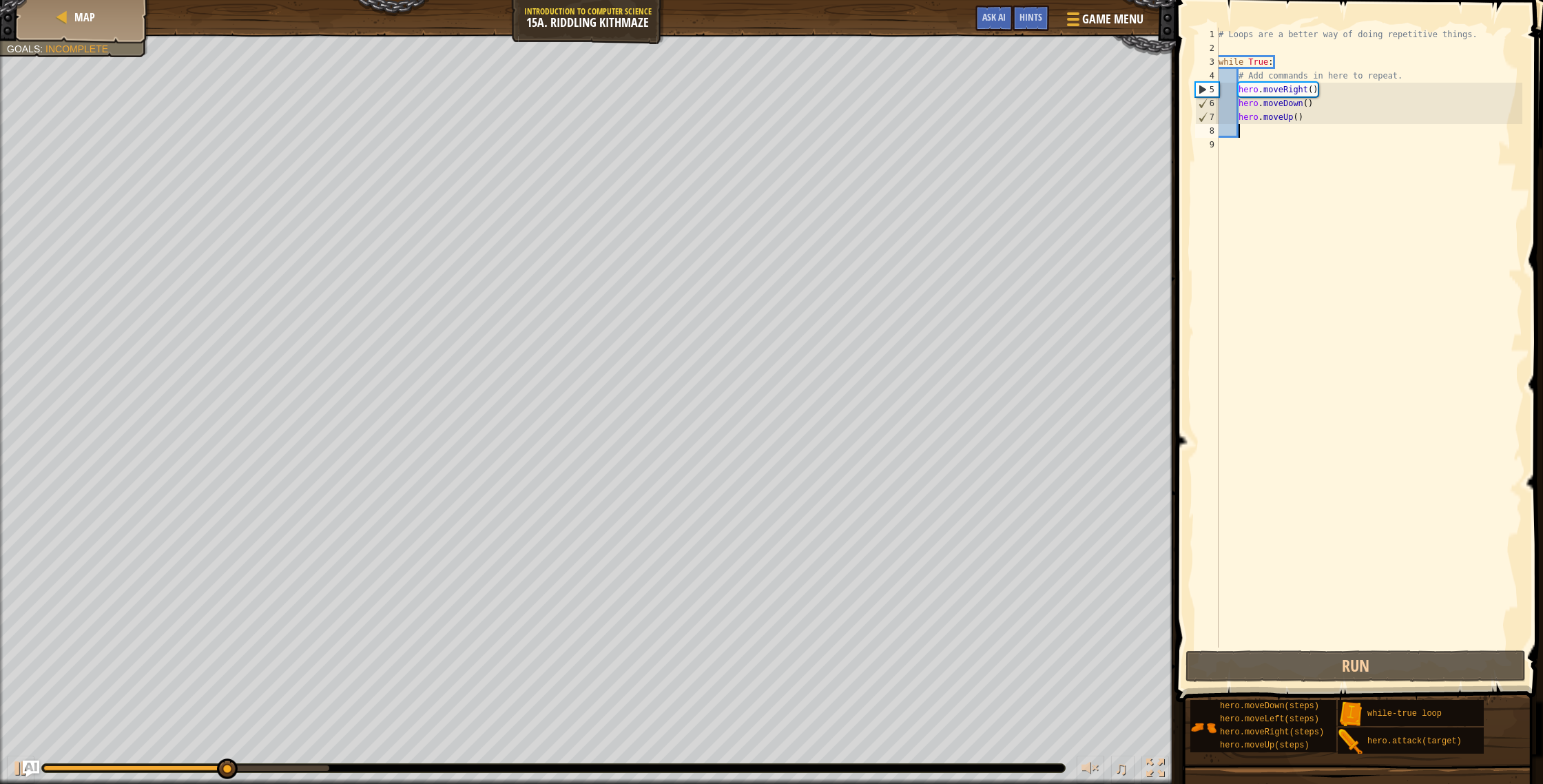
click at [1309, 122] on div "# Loops are a better way of doing repetitive things. while True : # Add command…" at bounding box center [1369, 351] width 307 height 648
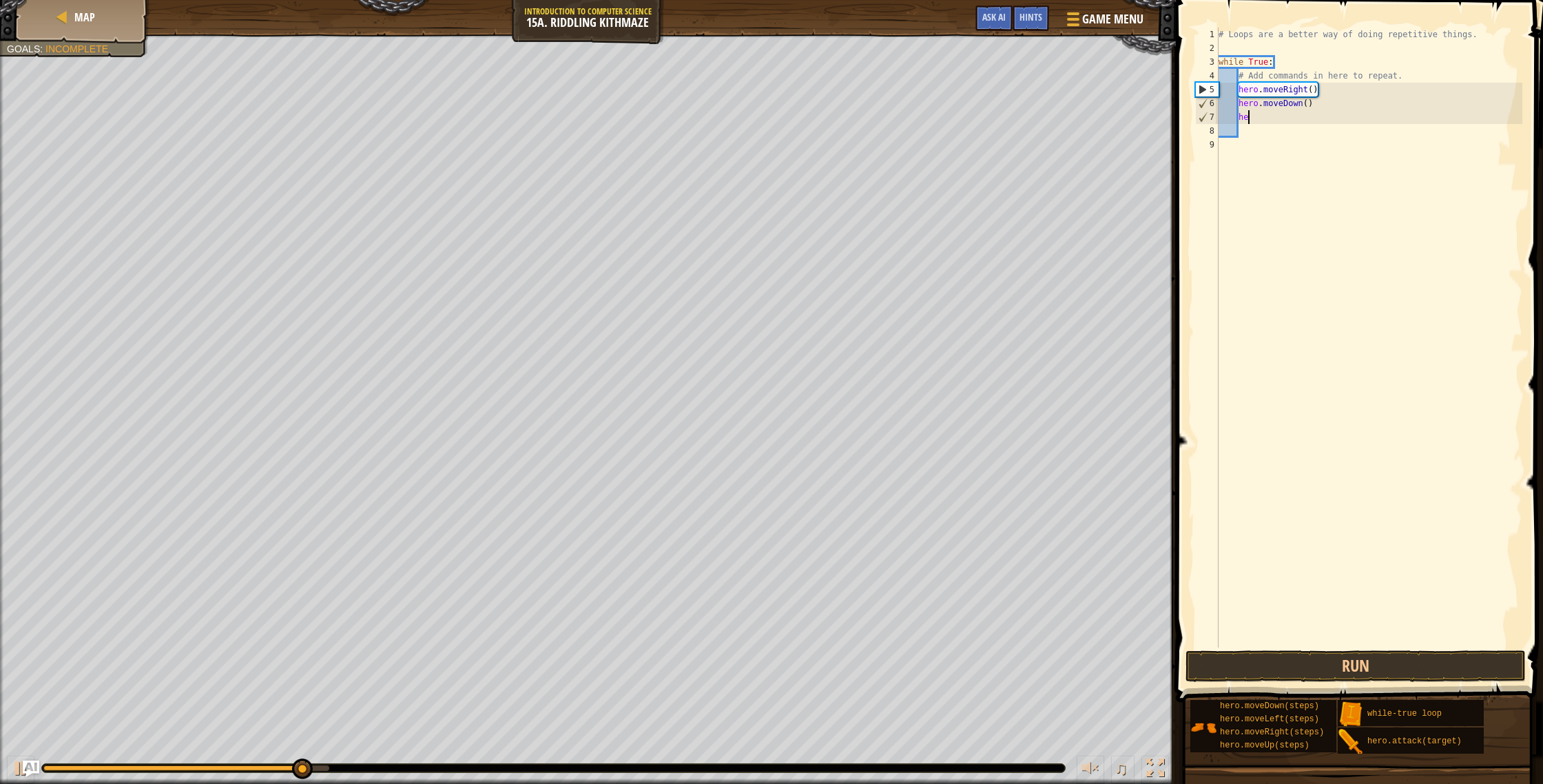
type textarea "h"
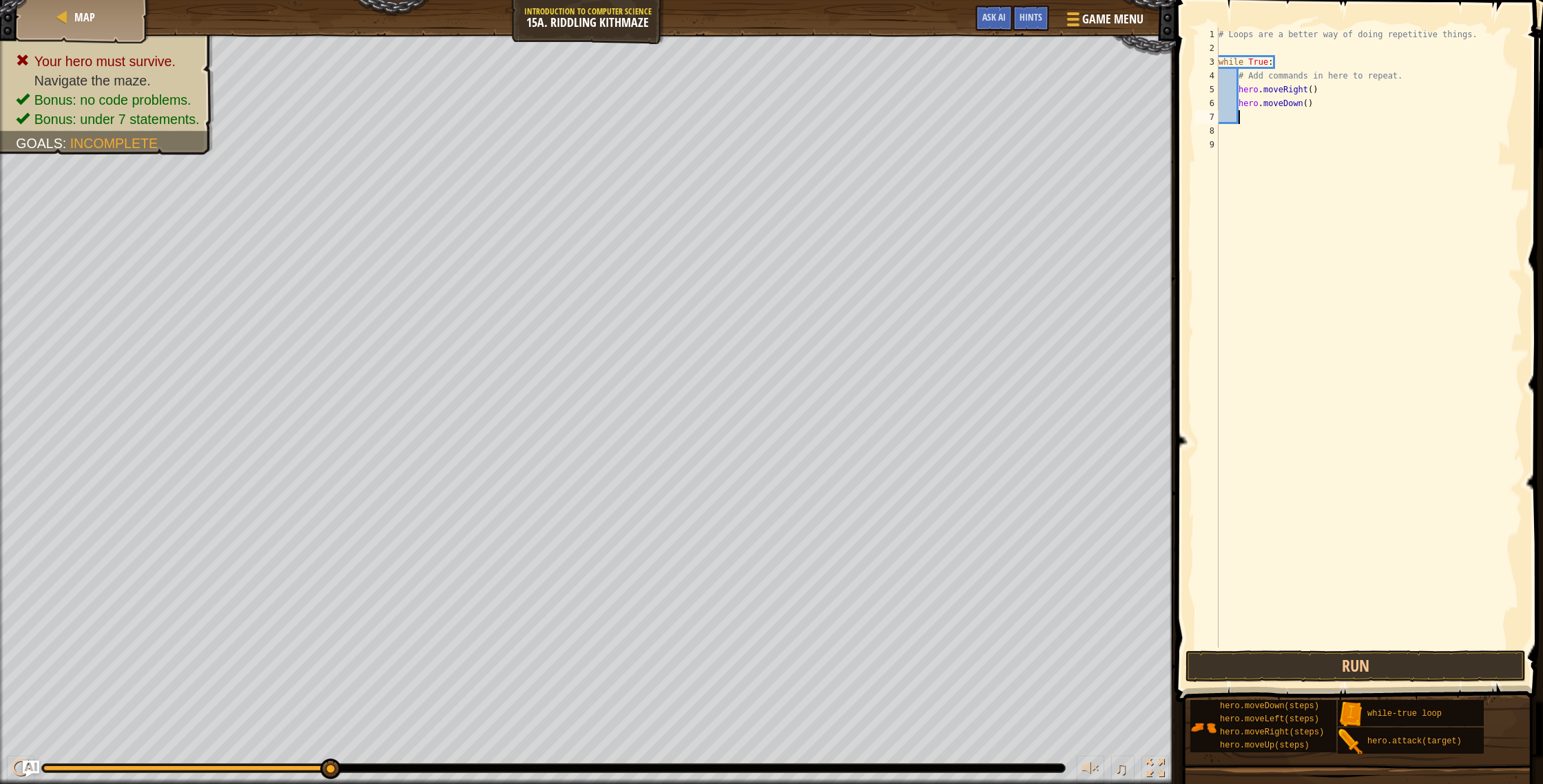
type textarea "h"
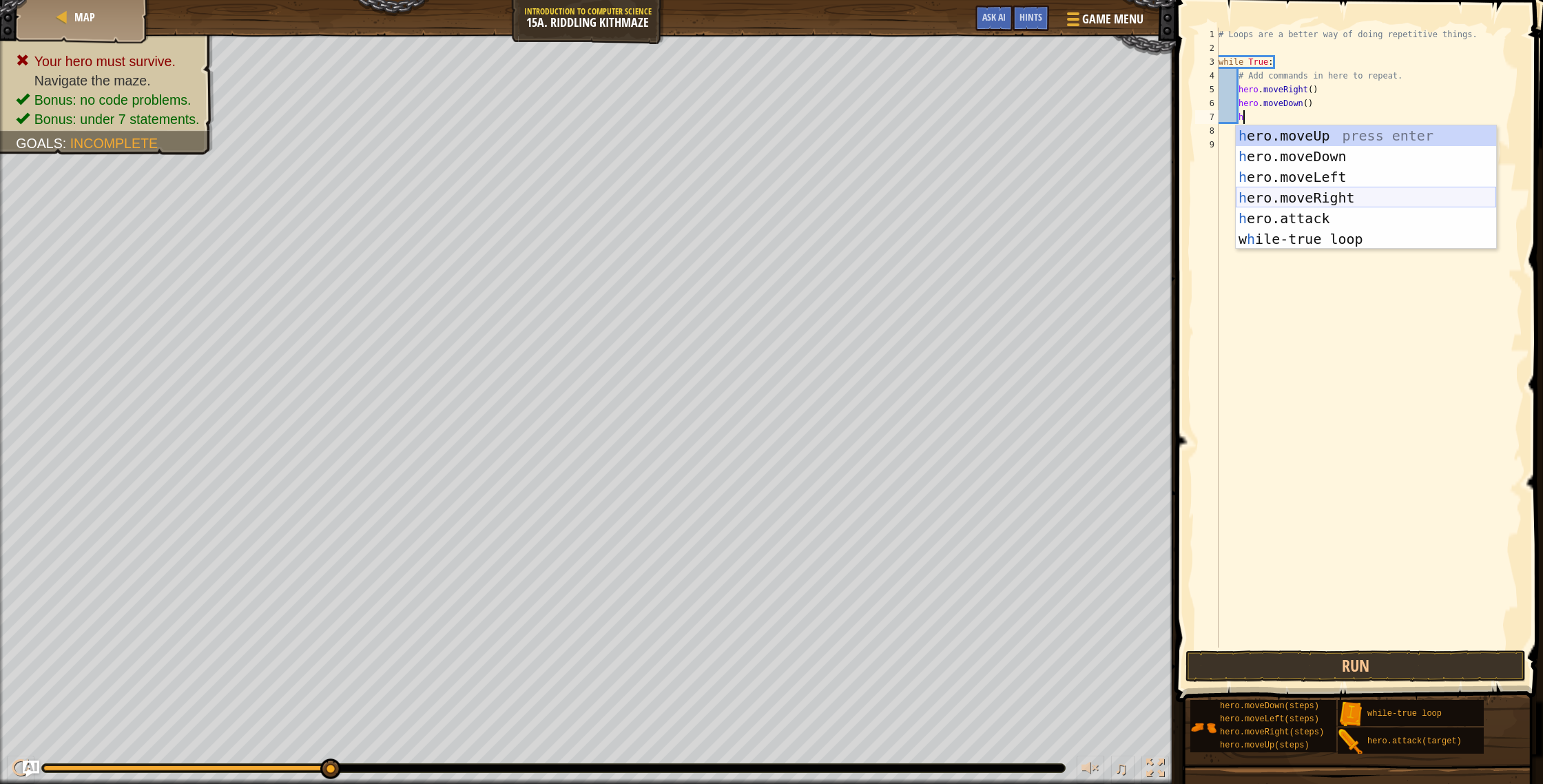
click at [1328, 192] on div "h ero.moveUp press enter h ero.moveDown press enter h ero.moveLeft press enter …" at bounding box center [1367, 208] width 261 height 166
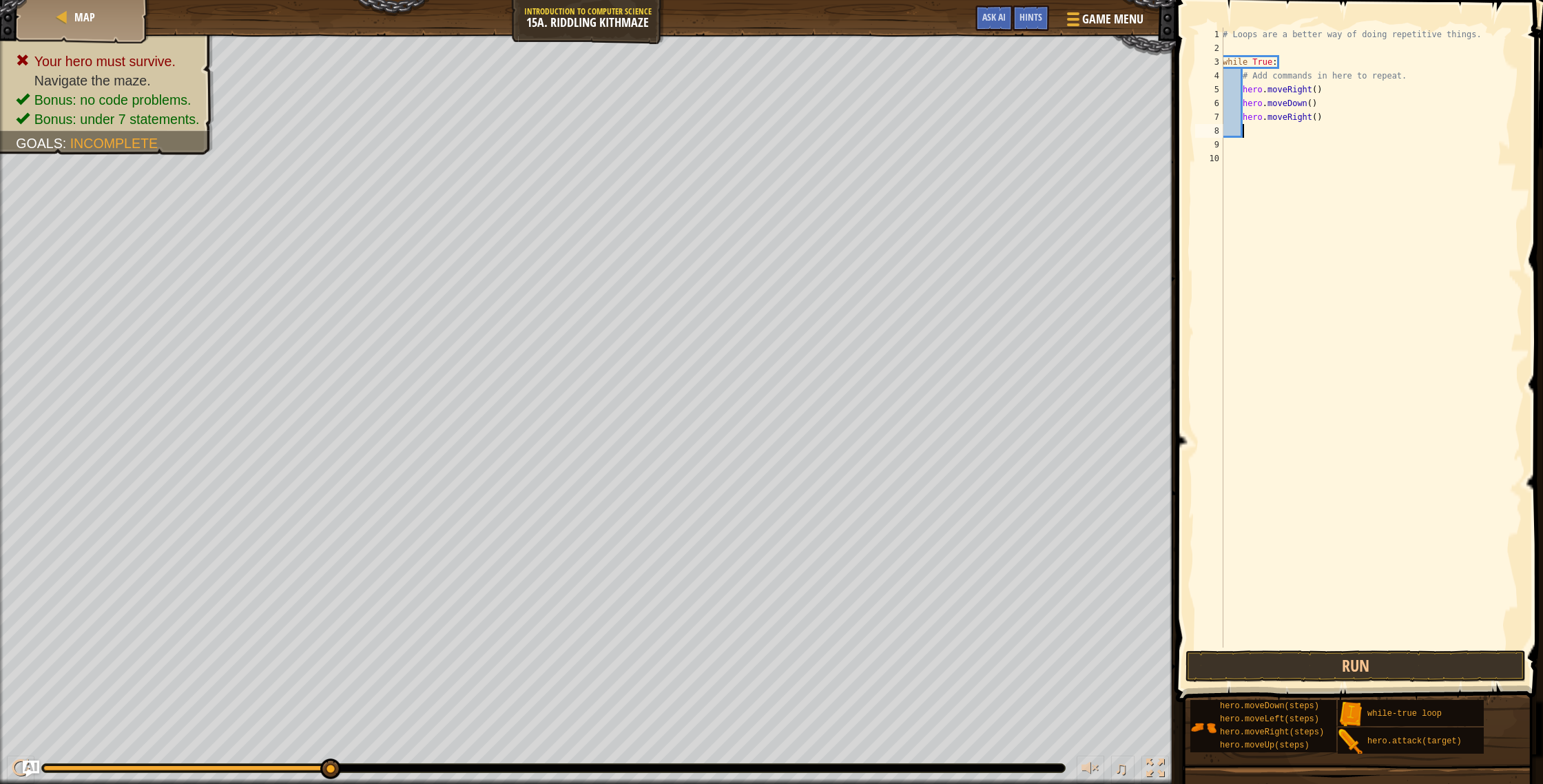
scroll to position [6, 1]
click at [1379, 662] on button "Run" at bounding box center [1355, 665] width 340 height 31
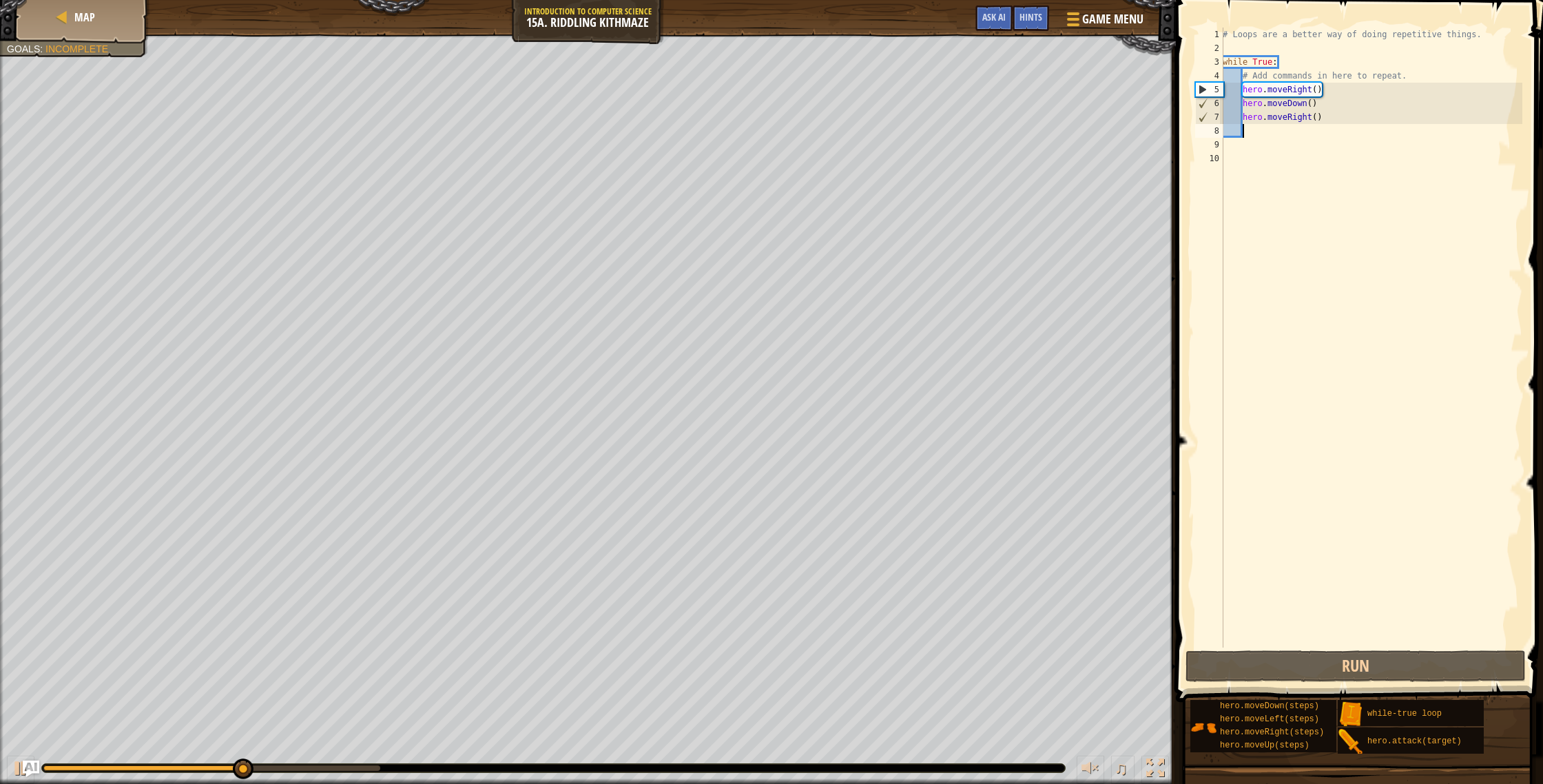
type textarea "h"
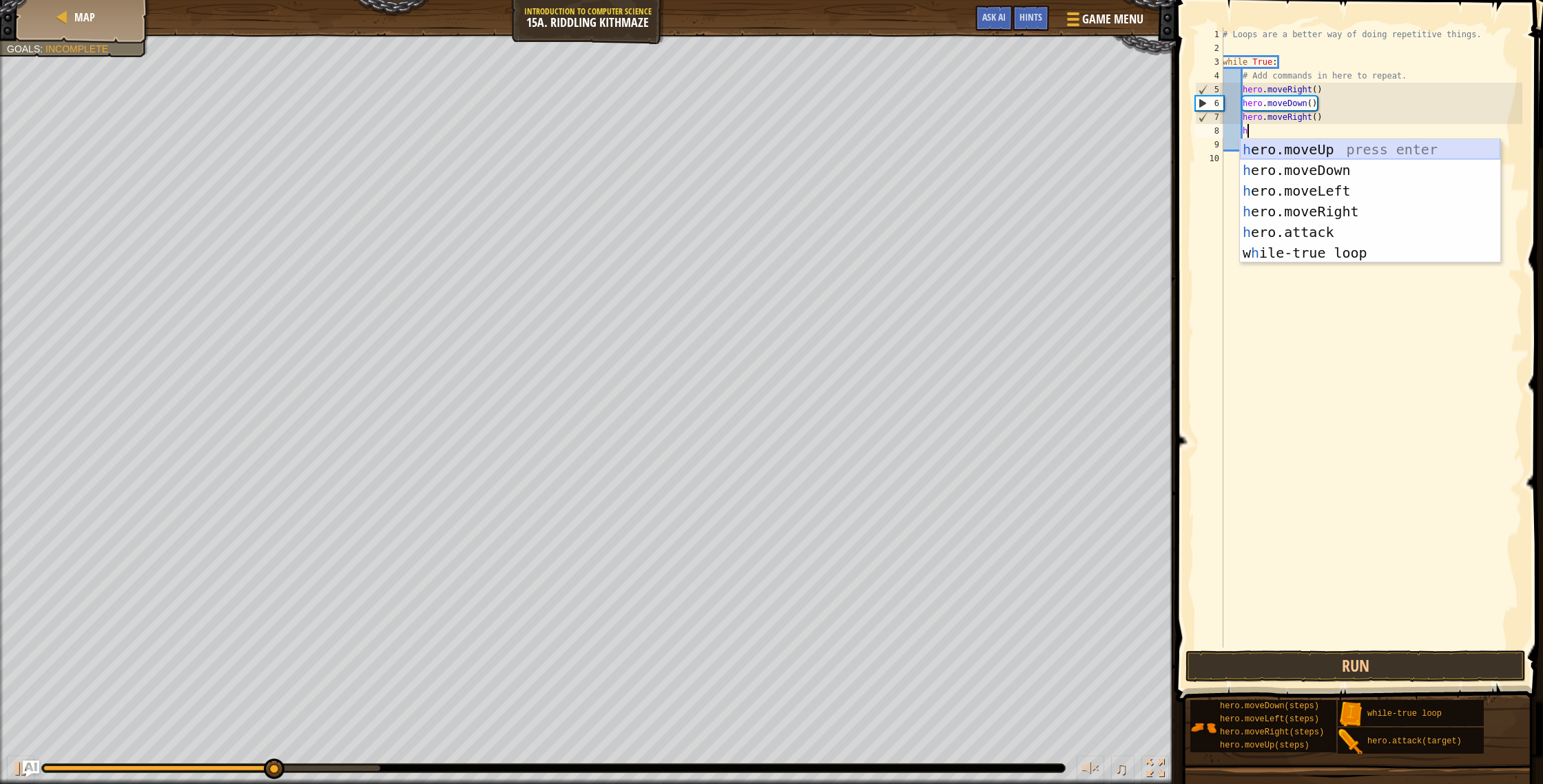
drag, startPoint x: 1287, startPoint y: 149, endPoint x: 1288, endPoint y: 168, distance: 19.0
click at [1287, 150] on div "h ero.moveUp press enter h ero.moveDown press enter h ero.moveLeft press enter …" at bounding box center [1370, 221] width 261 height 166
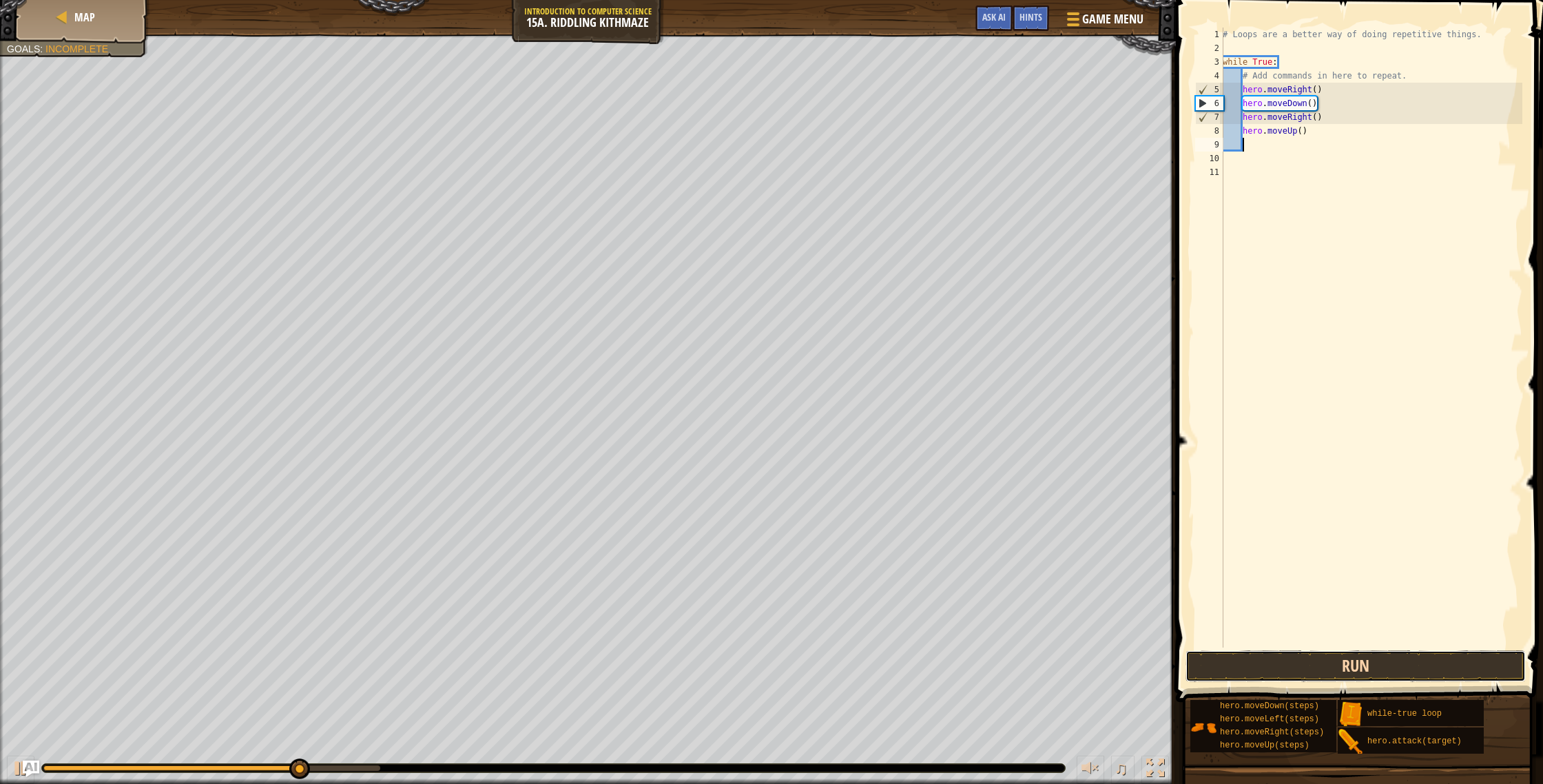
click at [1311, 671] on button "Run" at bounding box center [1355, 665] width 340 height 31
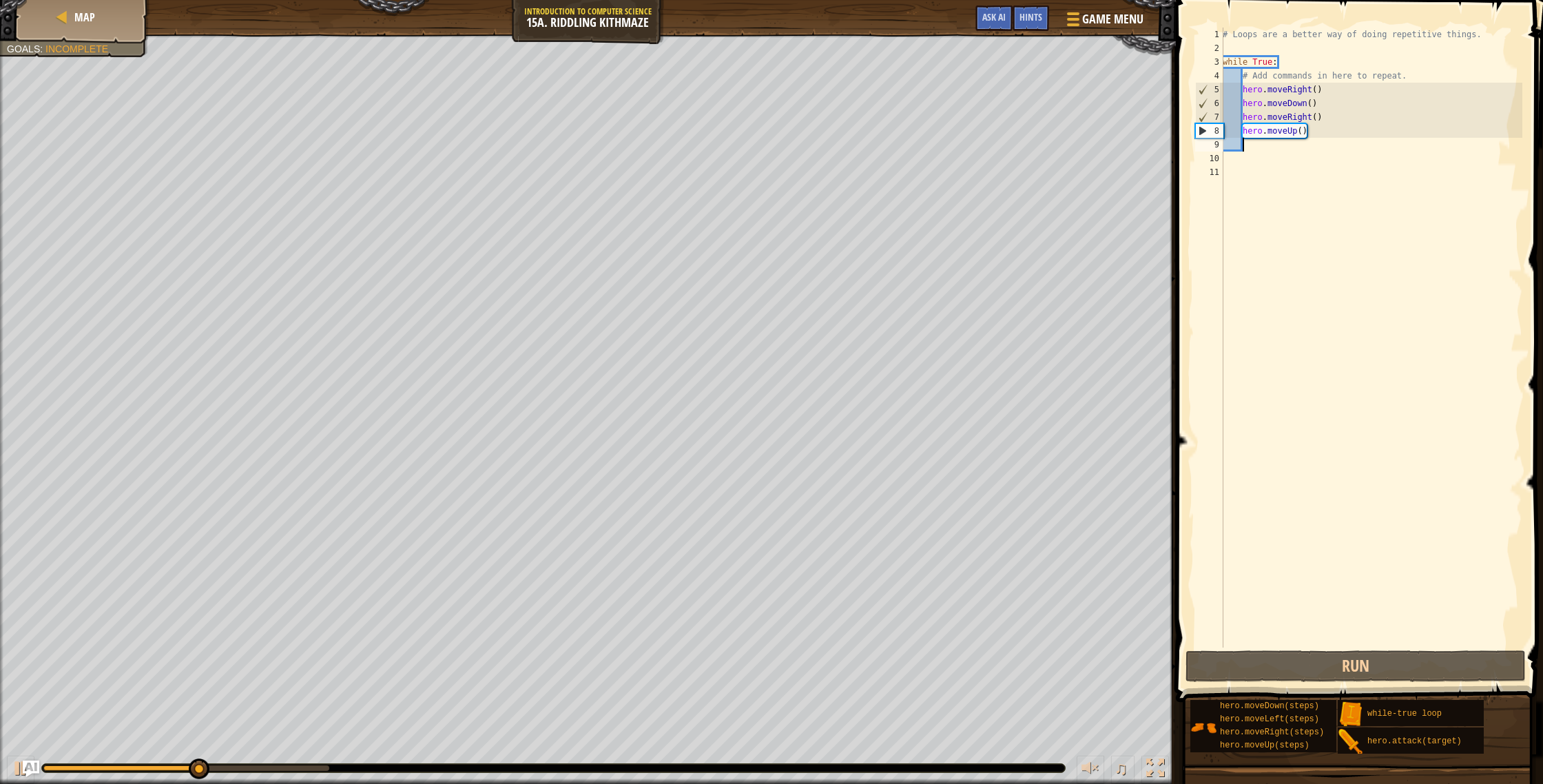
click at [1320, 103] on div "# Loops are a better way of doing repetitive things. while True : # Add command…" at bounding box center [1371, 351] width 302 height 648
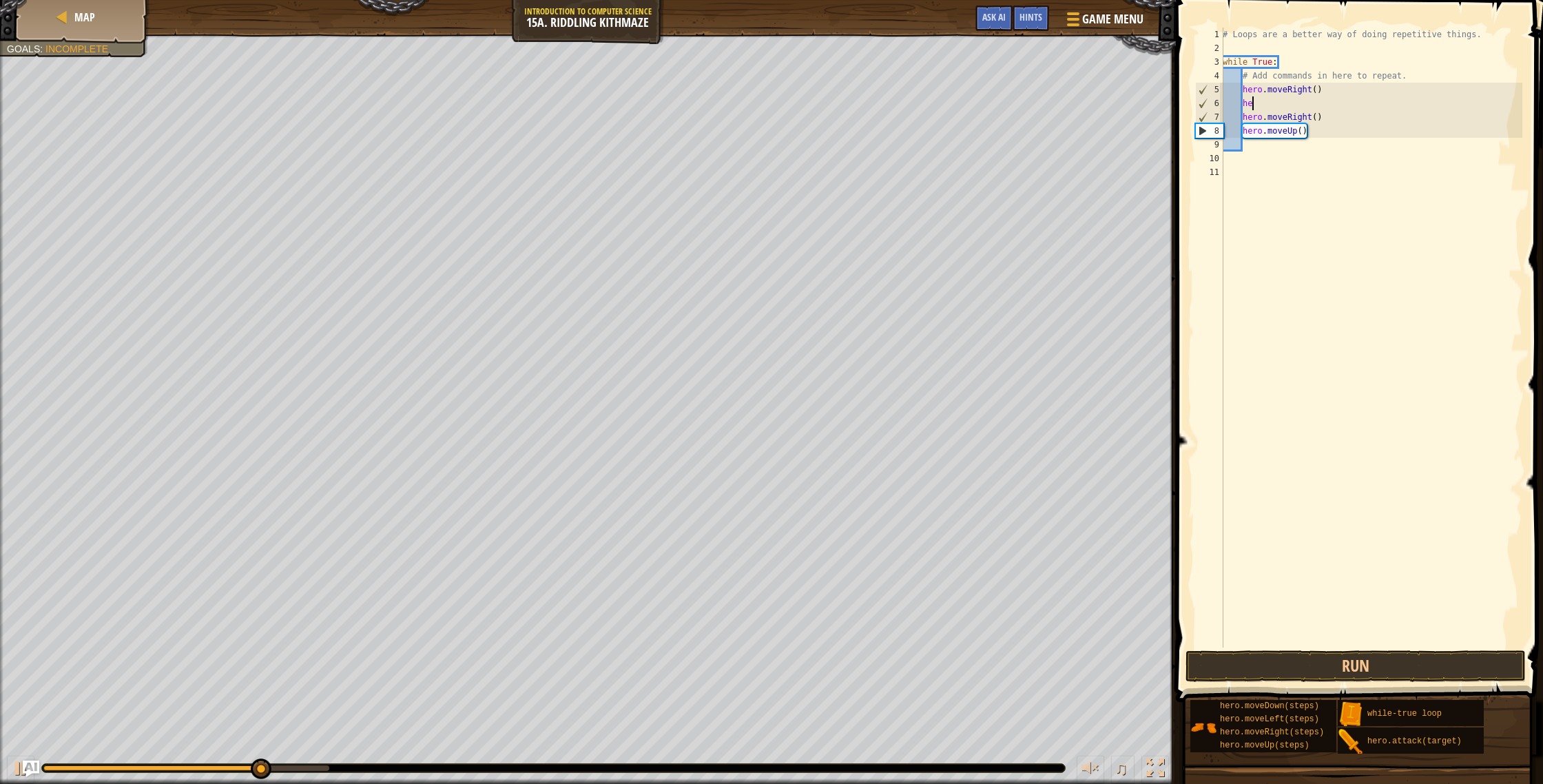
type textarea "h"
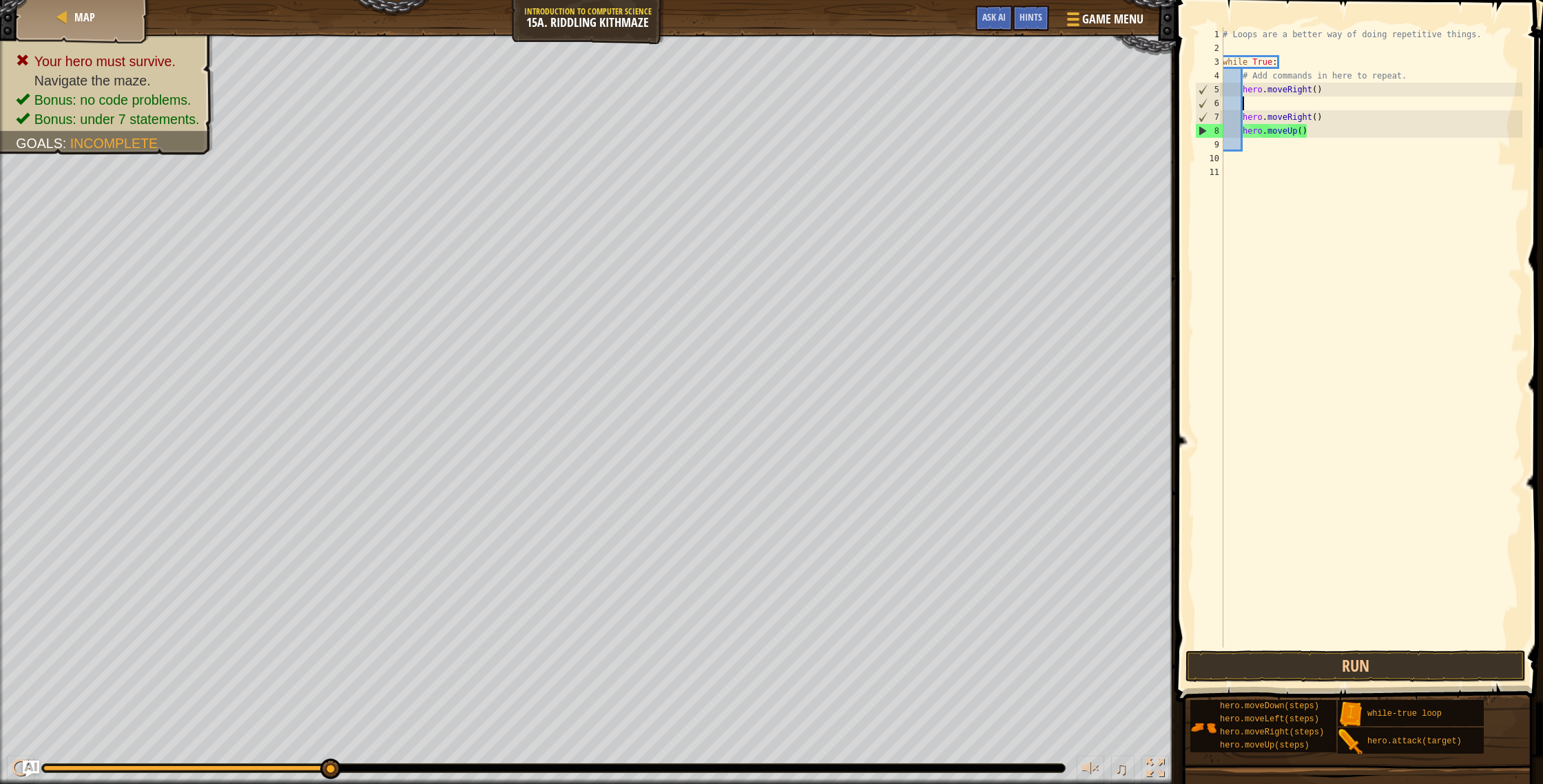
type textarea "h"
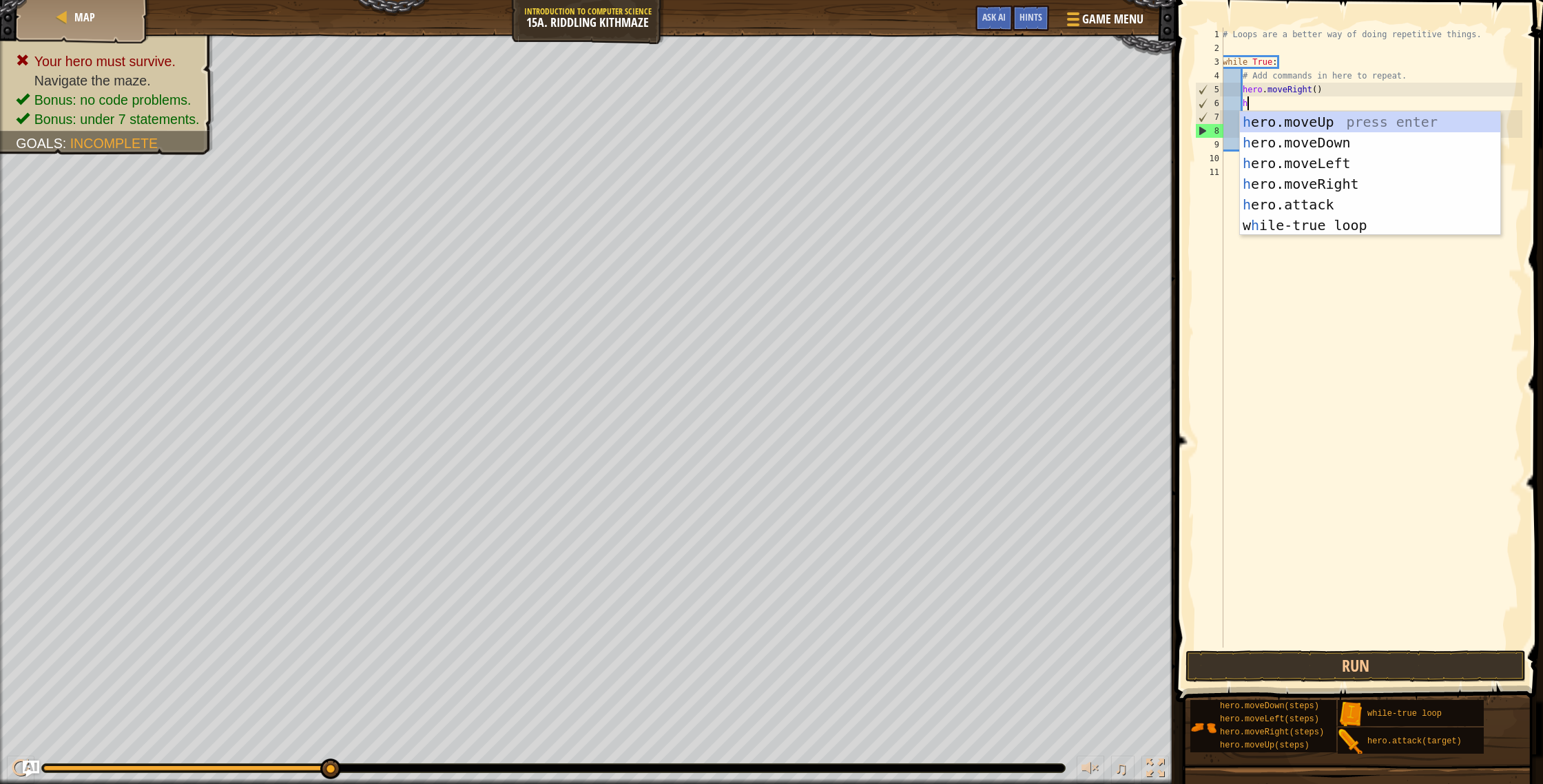
scroll to position [6, 1]
click at [1294, 146] on div "h ero.moveUp press enter h ero.moveDown press enter h ero.moveLeft press enter …" at bounding box center [1370, 194] width 261 height 166
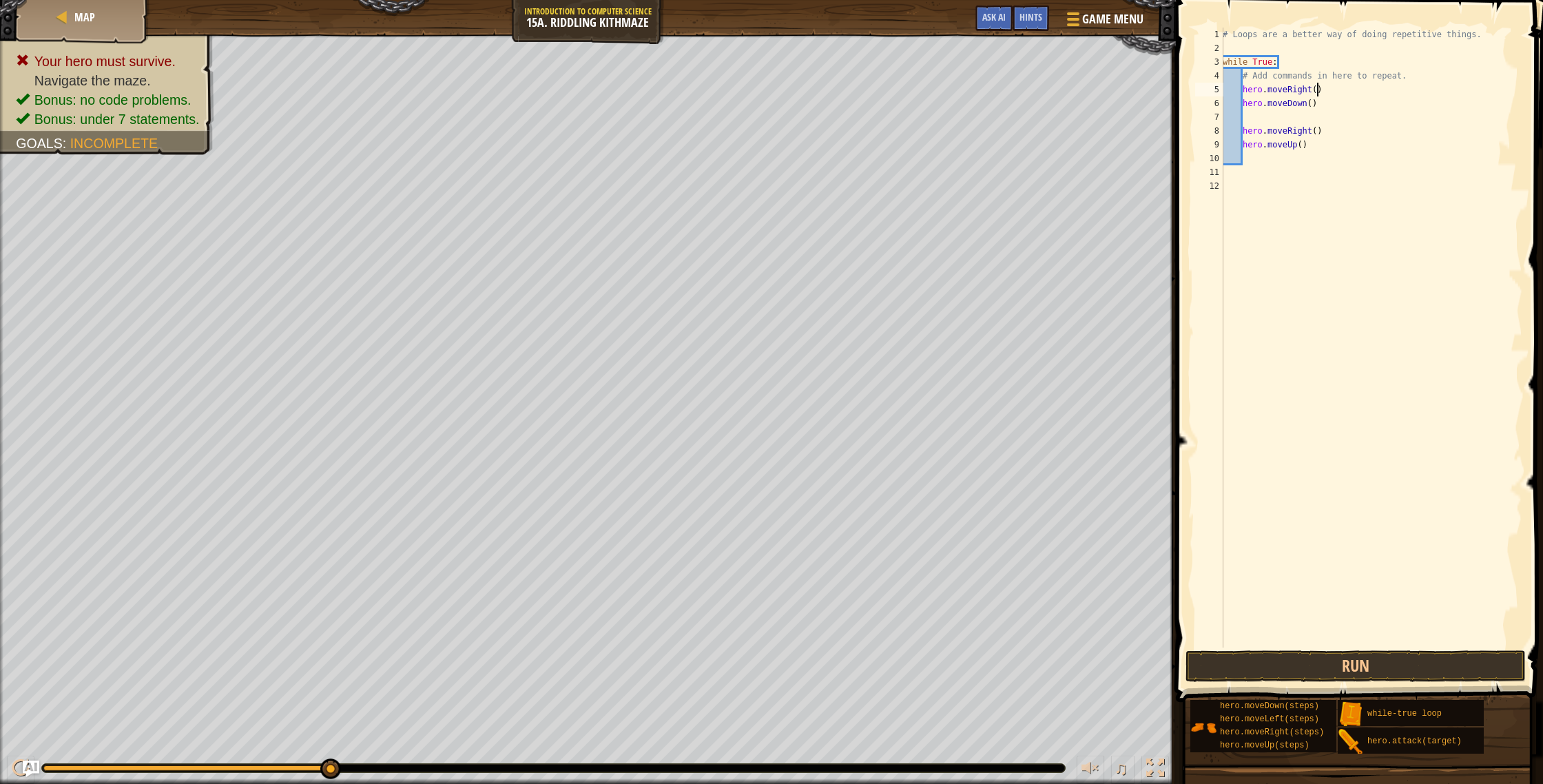
click at [1318, 89] on div "# Loops are a better way of doing repetitive things. while True : # Add command…" at bounding box center [1371, 351] width 302 height 648
click at [1244, 125] on div "# Loops are a better way of doing repetitive things. while True : # Add command…" at bounding box center [1371, 351] width 302 height 648
click at [1255, 108] on div "# Loops are a better way of doing repetitive things. while True : # Add command…" at bounding box center [1371, 351] width 302 height 648
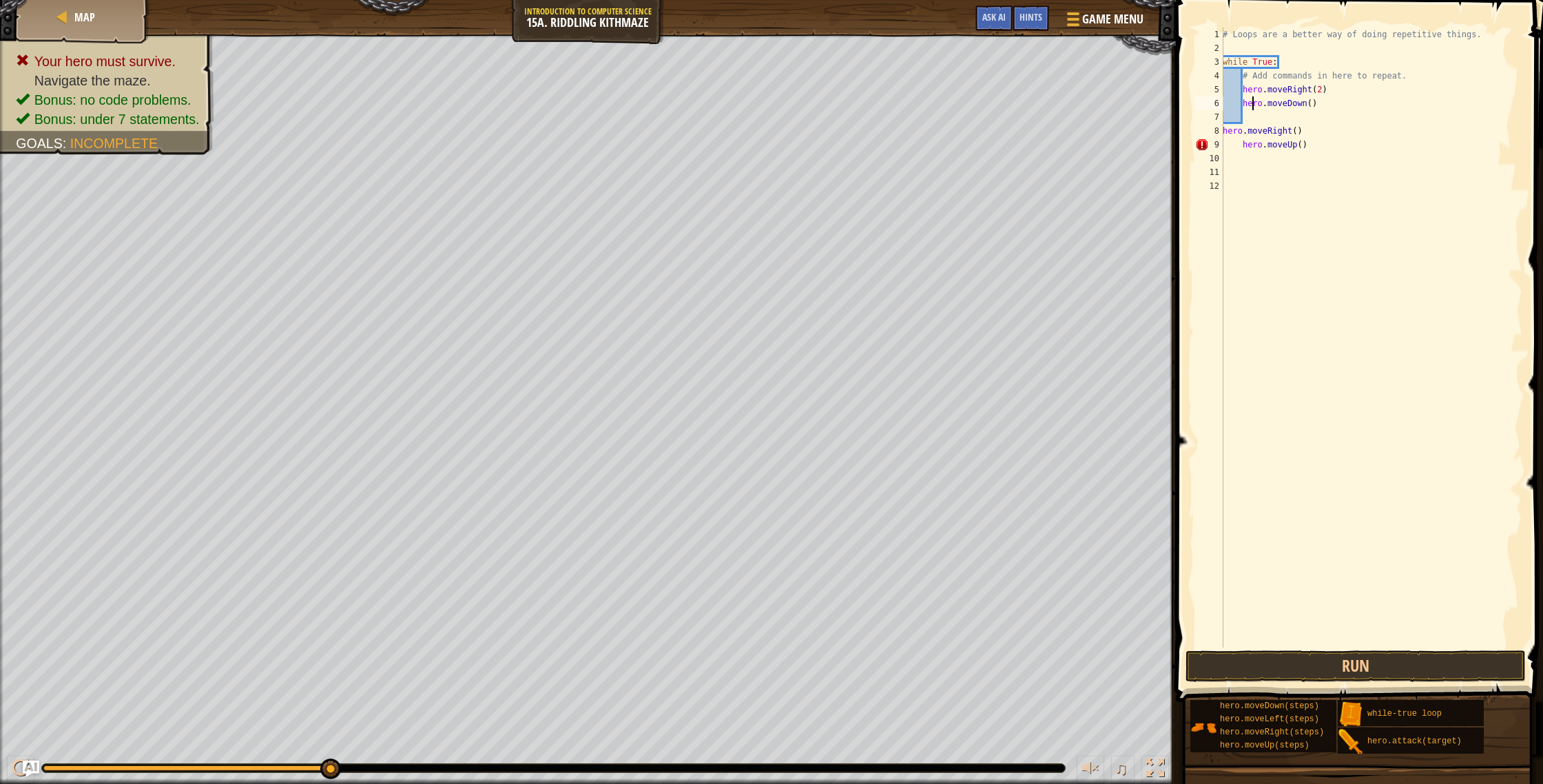
type textarea "hero.moveDown()"
click at [1253, 112] on div "# Loops are a better way of doing repetitive things. while True : # Add command…" at bounding box center [1371, 351] width 302 height 648
type textarea "h"
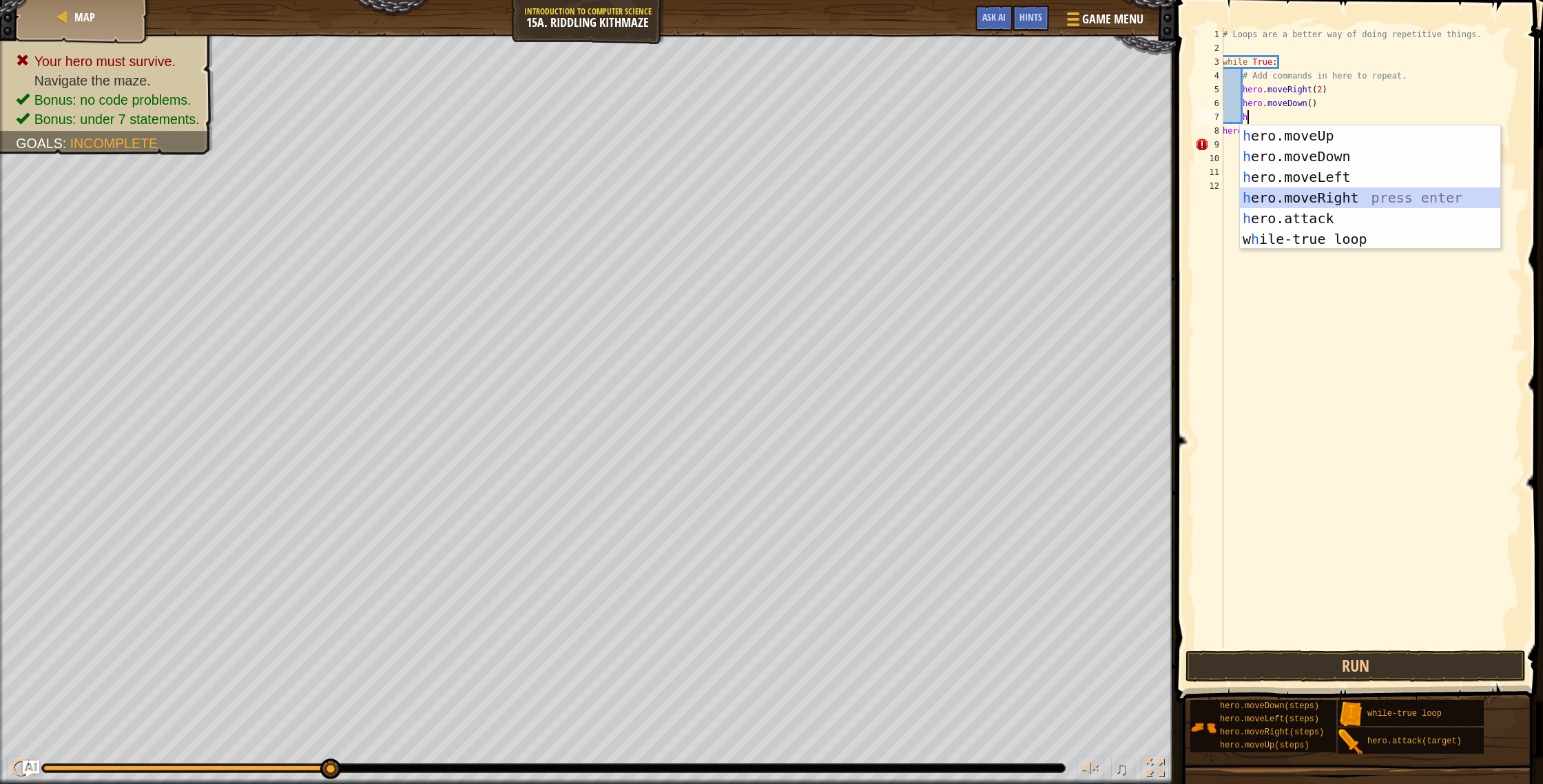
click at [1288, 196] on div "h ero.moveUp press enter h ero.moveDown press enter h ero.moveLeft press enter …" at bounding box center [1370, 208] width 261 height 166
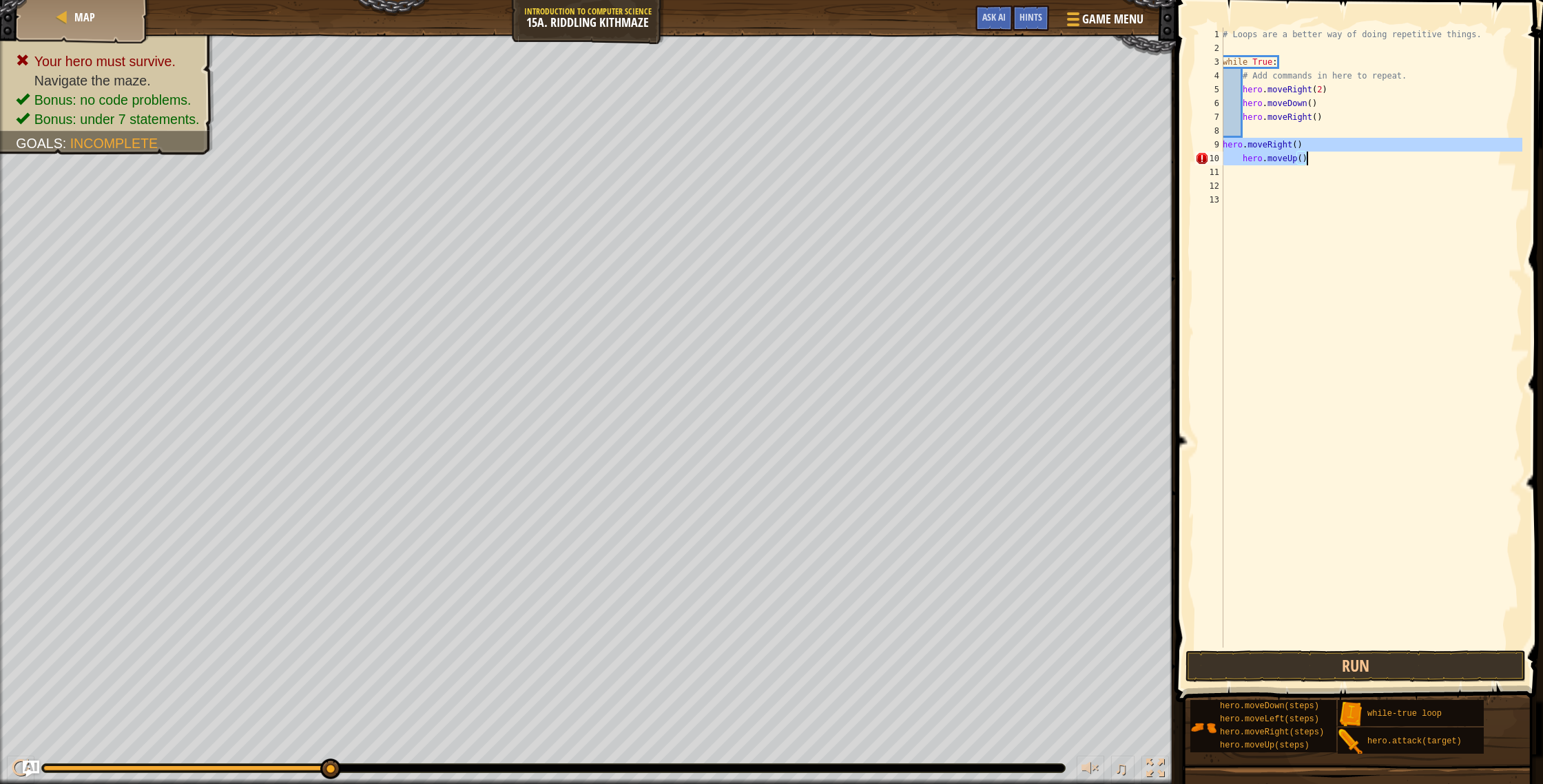
drag, startPoint x: 1222, startPoint y: 146, endPoint x: 1319, endPoint y: 167, distance: 99.2
click at [1319, 167] on div "# Loops are a better way of doing repetitive things. while True : # Add command…" at bounding box center [1371, 351] width 302 height 648
type textarea "hero.moveUp()"
click at [1292, 669] on button "Run" at bounding box center [1355, 665] width 340 height 31
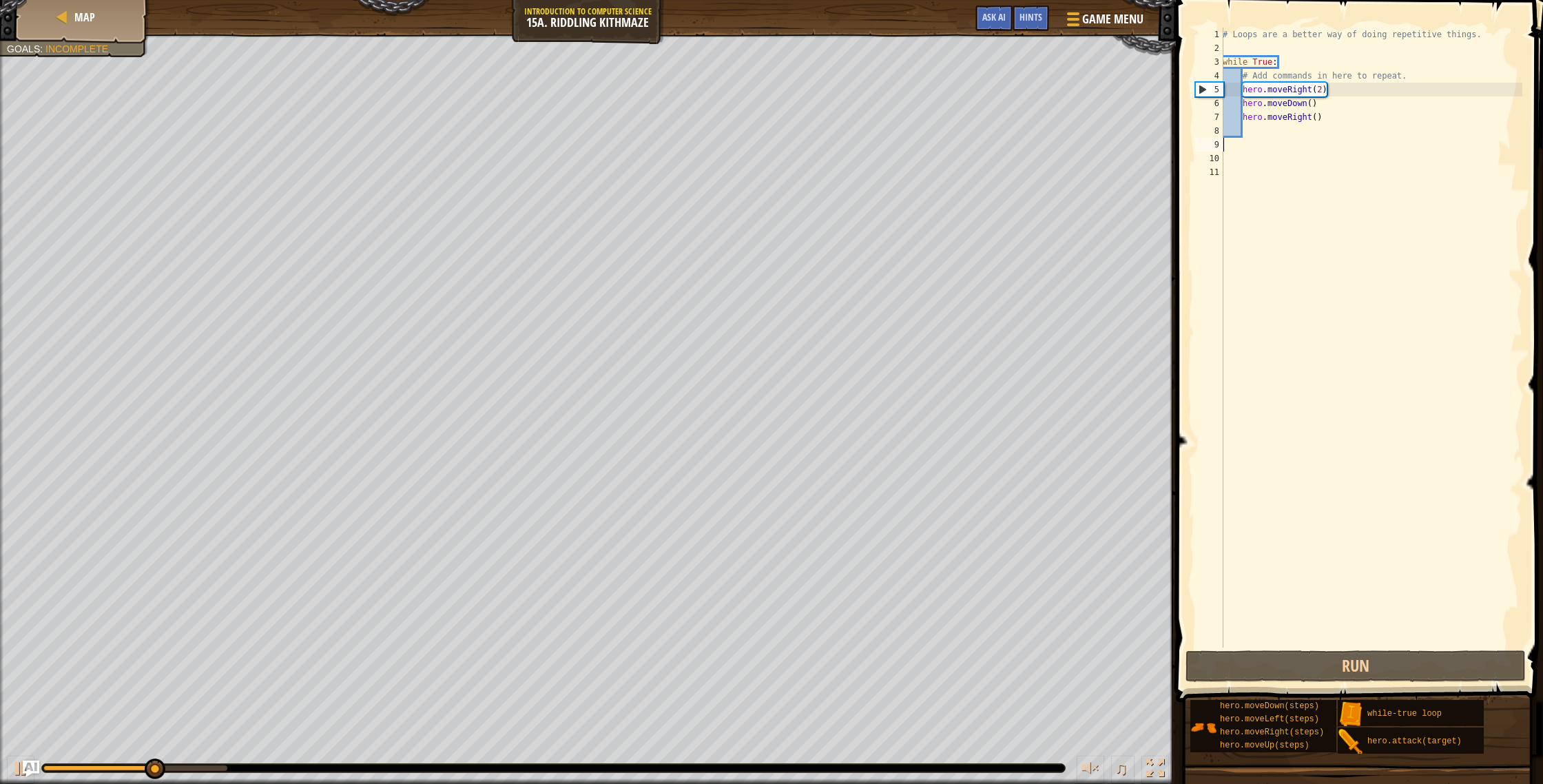
click at [1321, 91] on div "# Loops are a better way of doing repetitive things. while True : # Add command…" at bounding box center [1371, 351] width 302 height 648
click at [1257, 668] on button "Run" at bounding box center [1355, 665] width 340 height 31
click at [1323, 122] on div "# Loops are a better way of doing repetitive things. while True : # Add command…" at bounding box center [1371, 351] width 302 height 648
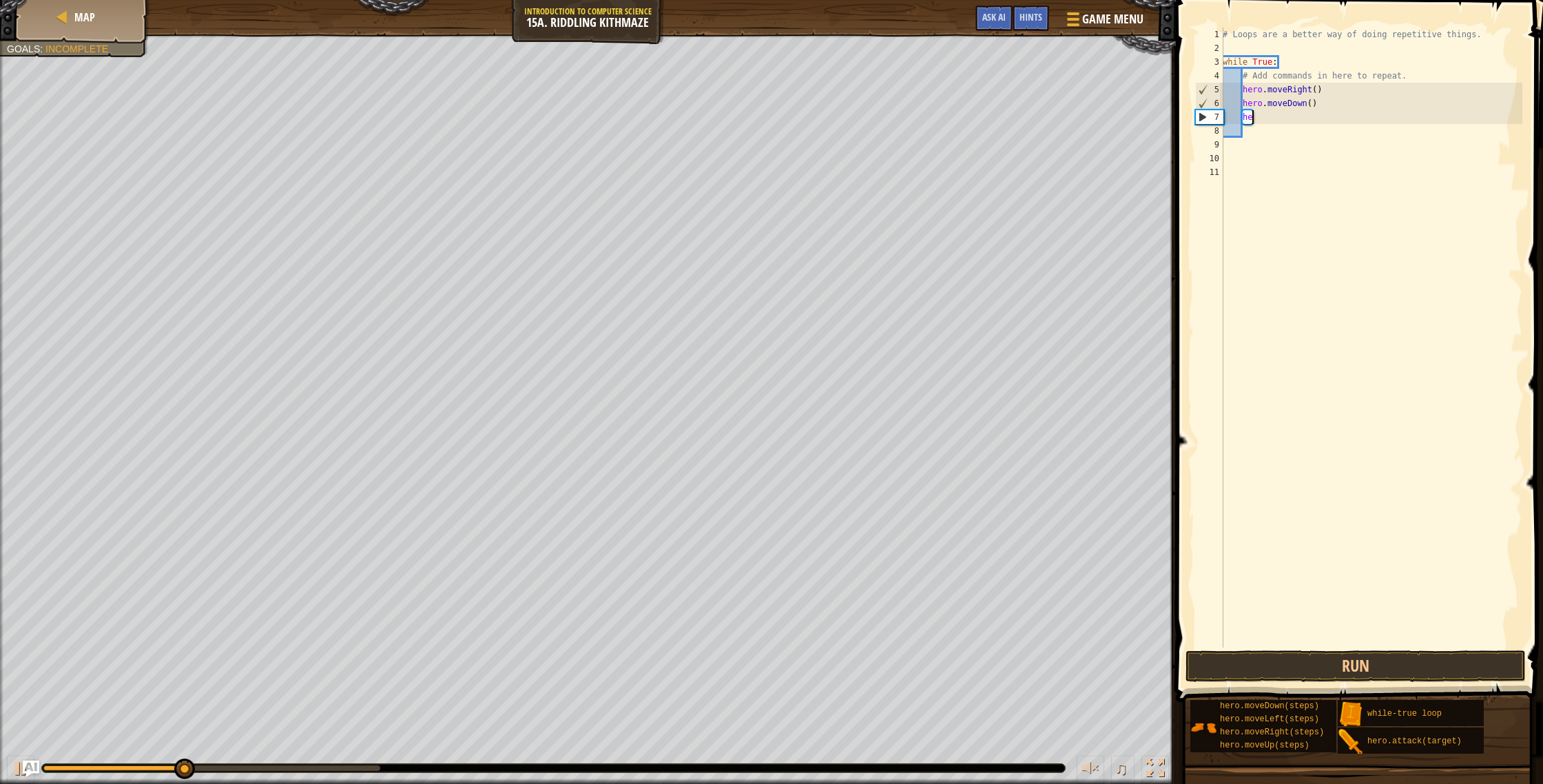
type textarea "h"
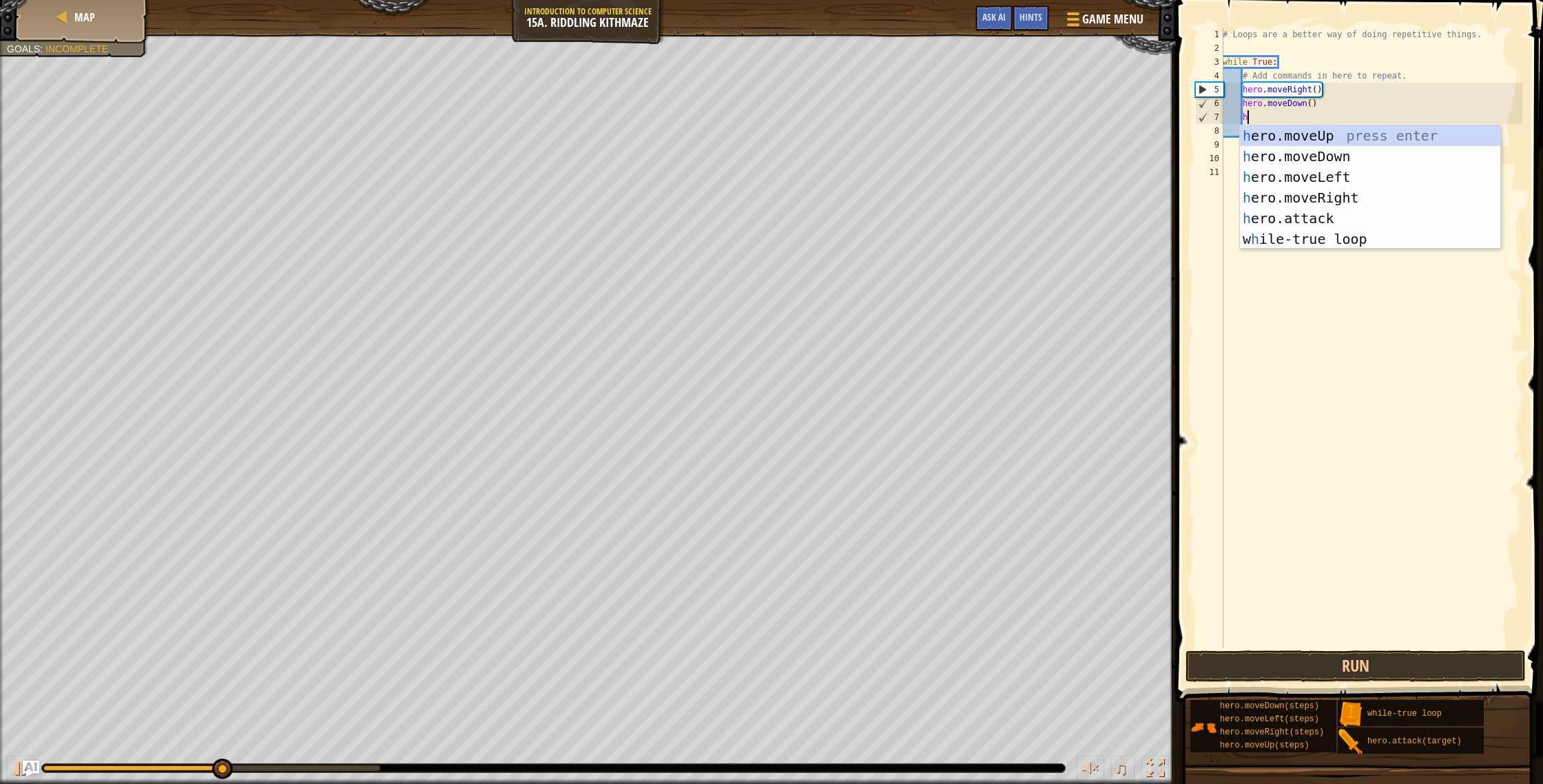
scroll to position [6, 1]
click at [1312, 141] on div "h ero.moveUp press enter h ero.moveDown press enter h ero.moveLeft press enter …" at bounding box center [1370, 208] width 261 height 166
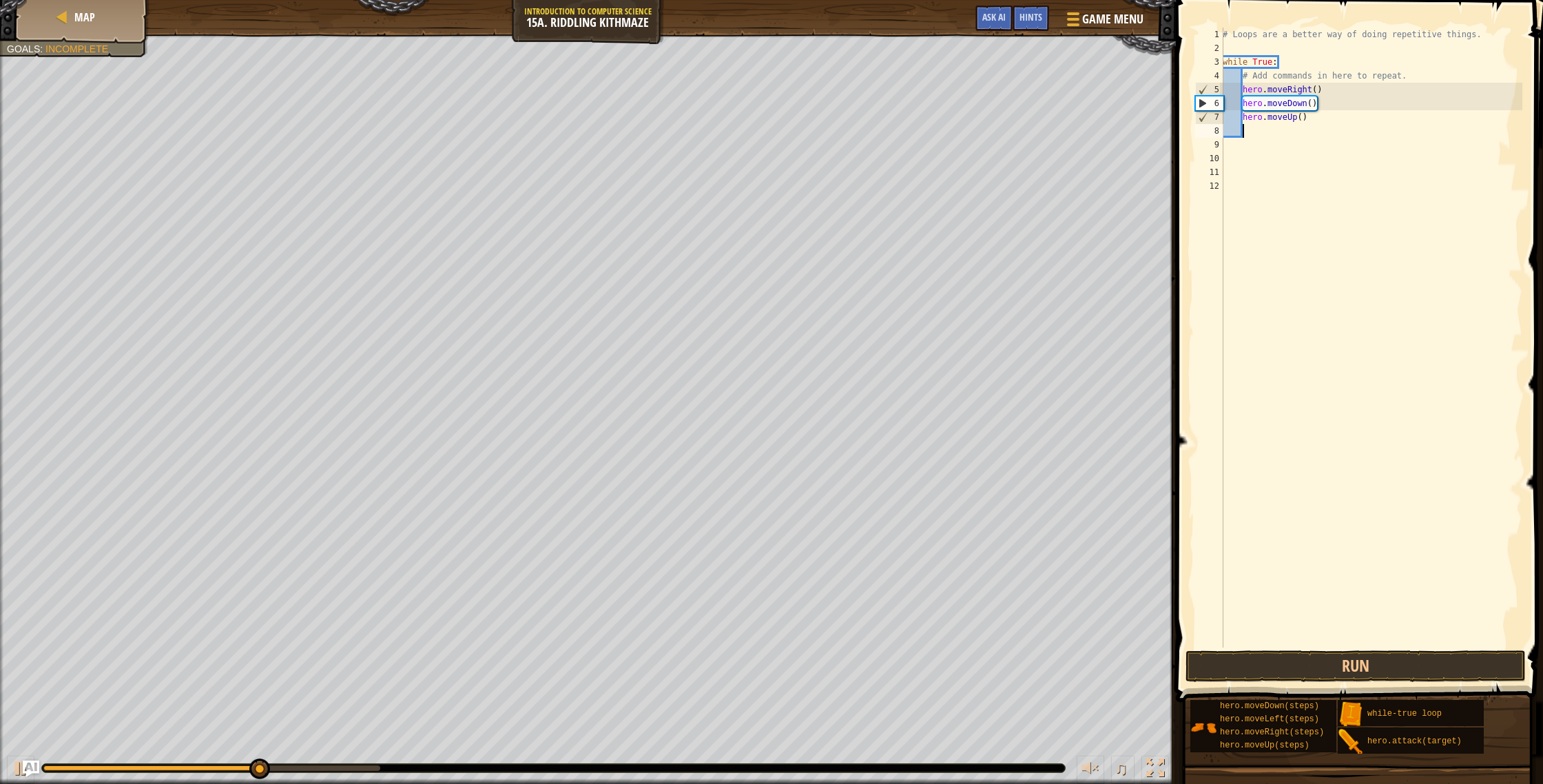
scroll to position [6, 1]
click at [1331, 662] on button "Run" at bounding box center [1355, 665] width 340 height 31
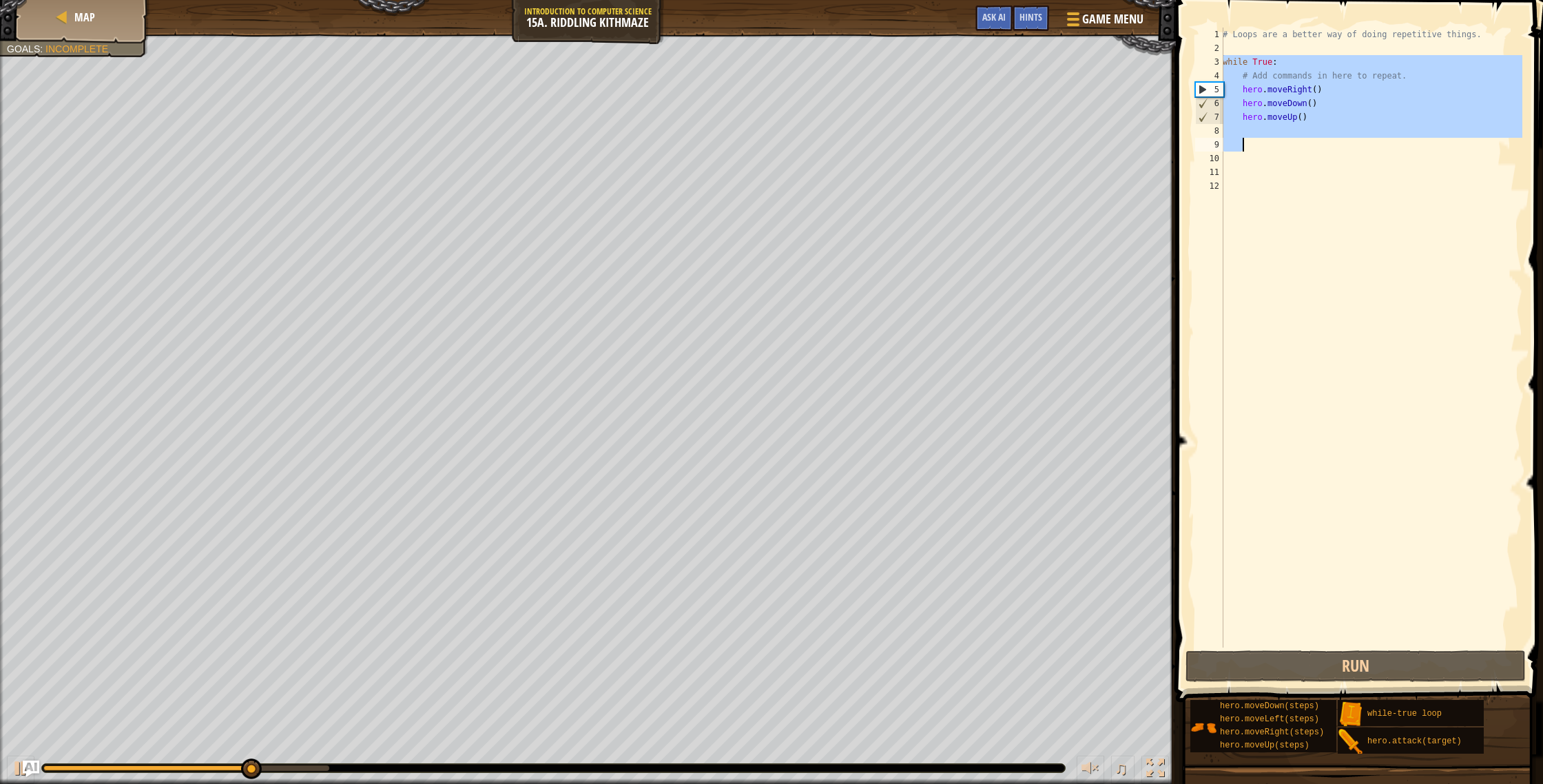
drag, startPoint x: 1224, startPoint y: 57, endPoint x: 1327, endPoint y: 142, distance: 133.5
click at [1327, 142] on div "# Loops are a better way of doing repetitive things. while True : # Add command…" at bounding box center [1371, 351] width 302 height 648
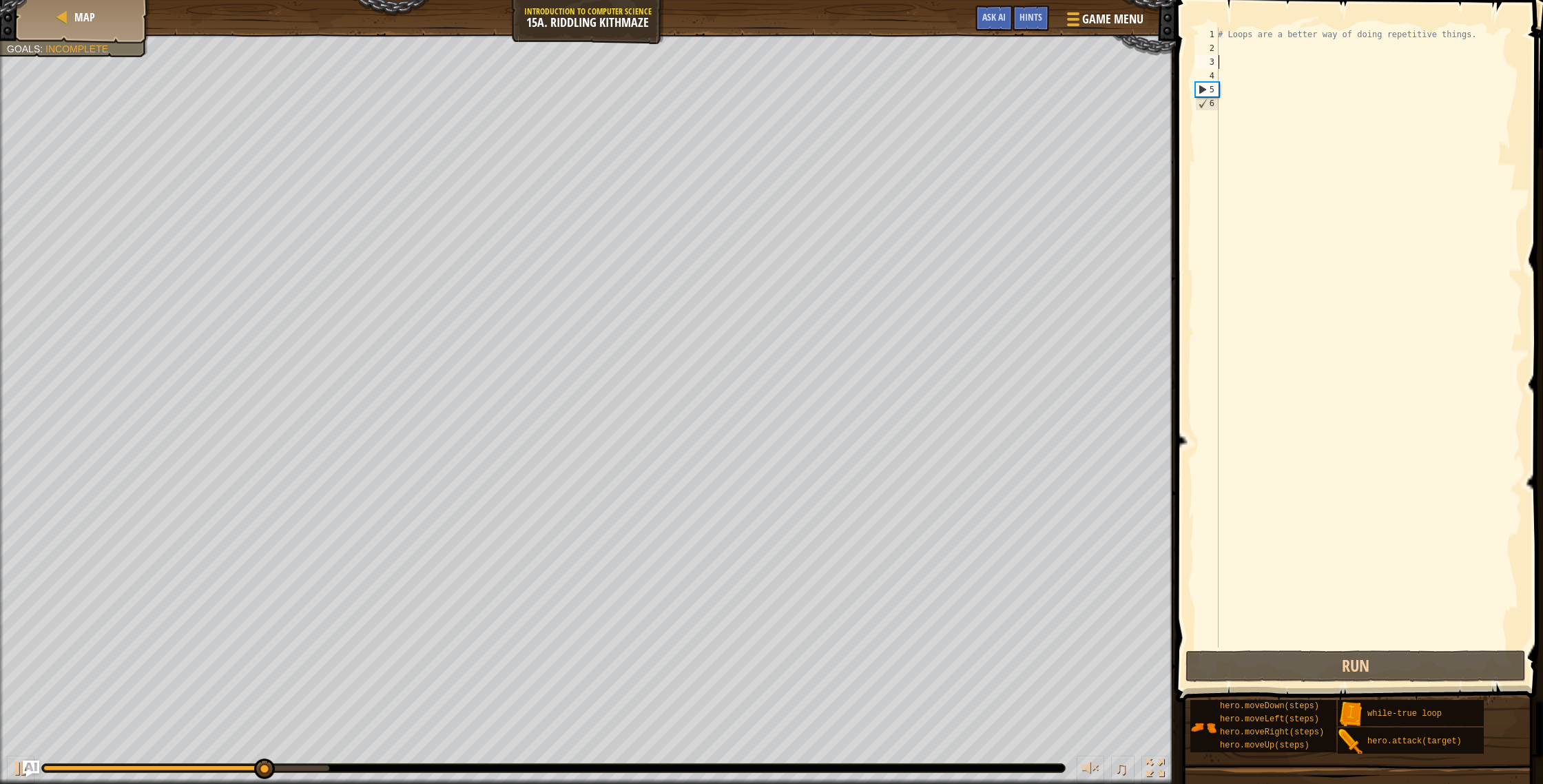
scroll to position [6, 0]
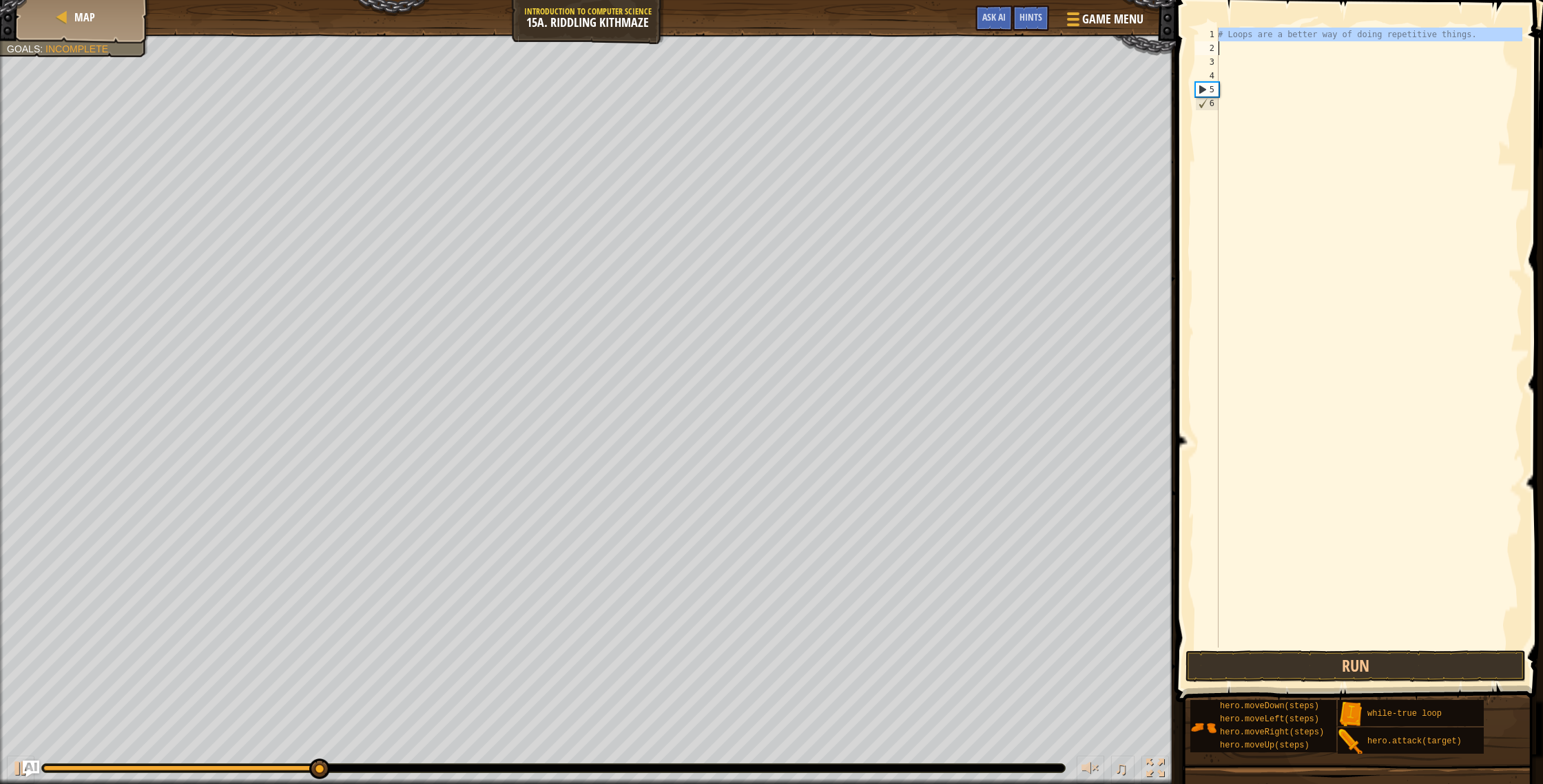
drag, startPoint x: 1218, startPoint y: 33, endPoint x: 1269, endPoint y: 36, distance: 51.1
click at [1269, 36] on div "1 2 3 4 5 6 # Loops are a better way of doing repetitive things. הההההההההההההה…" at bounding box center [1357, 337] width 330 height 619
type textarea "# Loops are a better way of doing repetitive things."
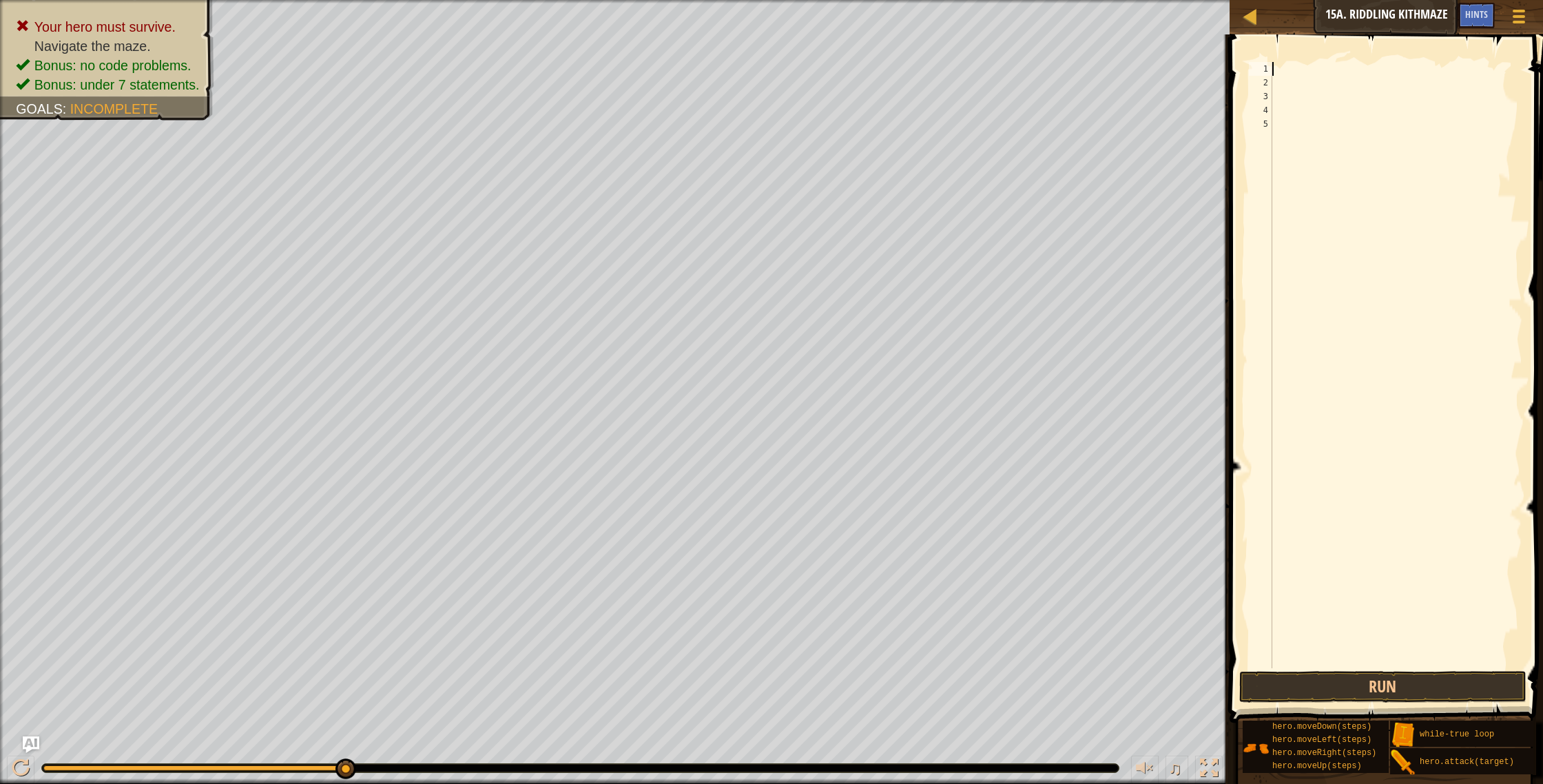
type textarea "h"
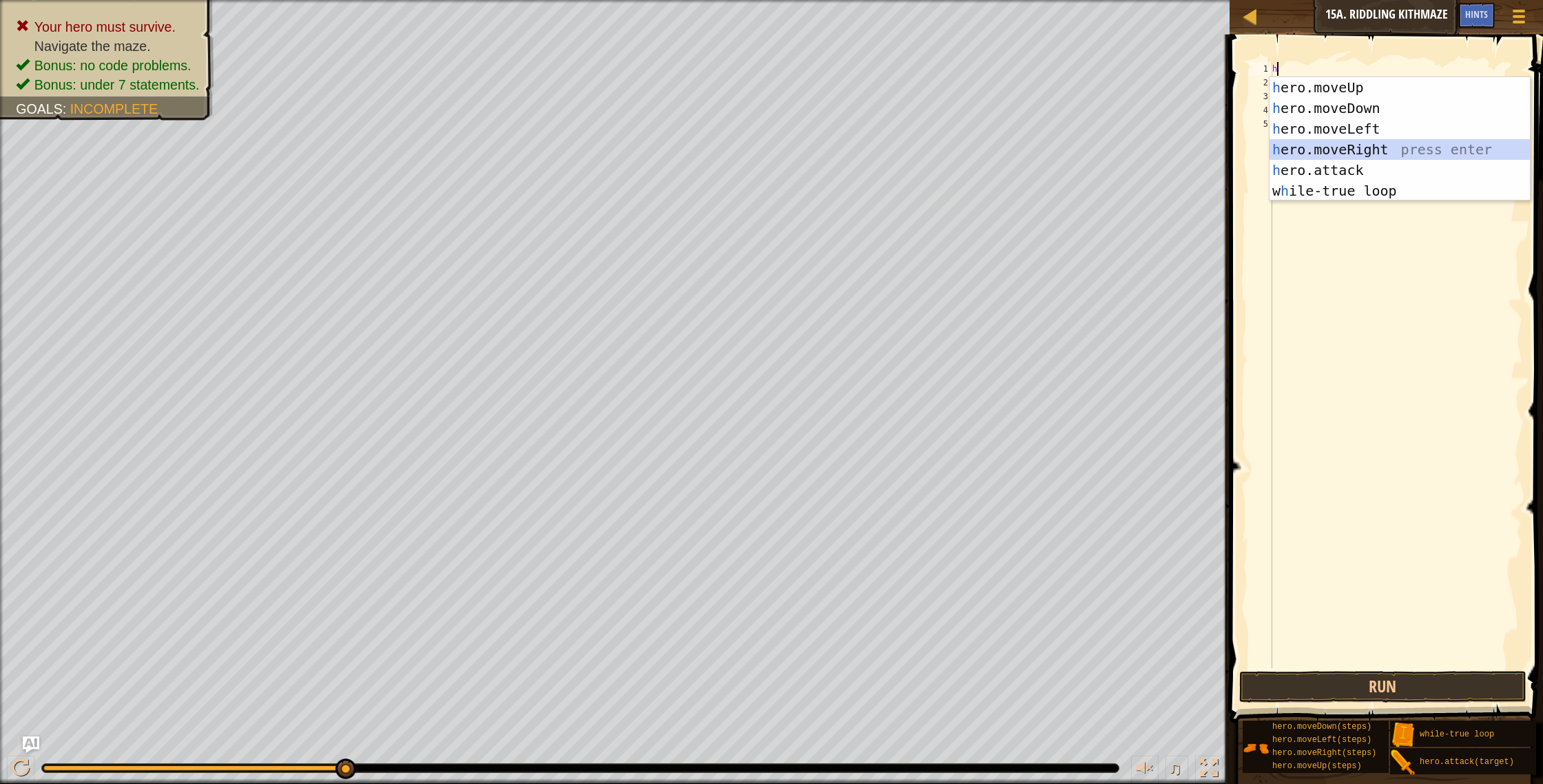
click at [1338, 152] on div "h ero.moveUp press enter h ero.moveDown press enter h ero.moveLeft press enter …" at bounding box center [1400, 160] width 261 height 166
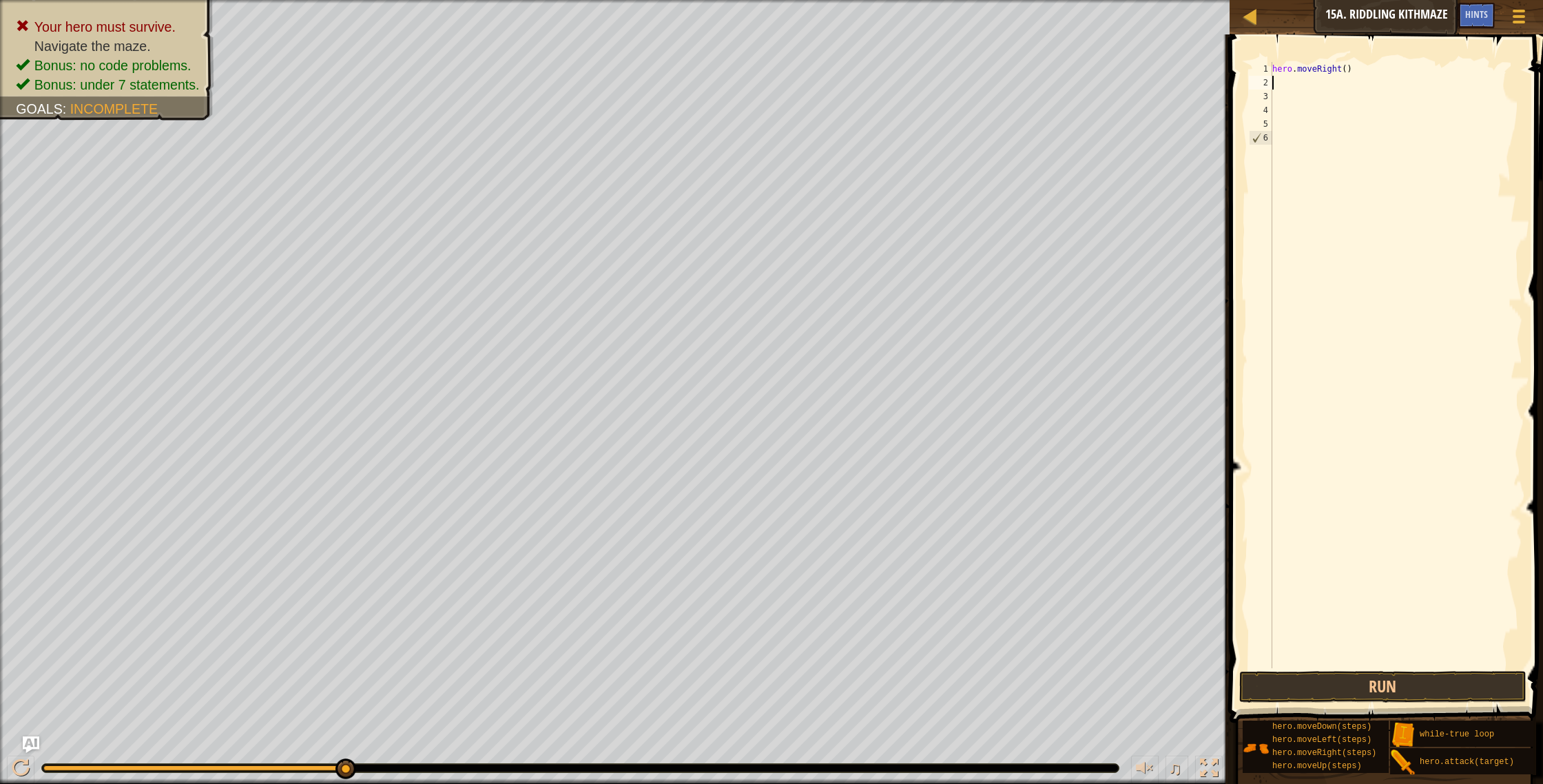
type textarea "h"
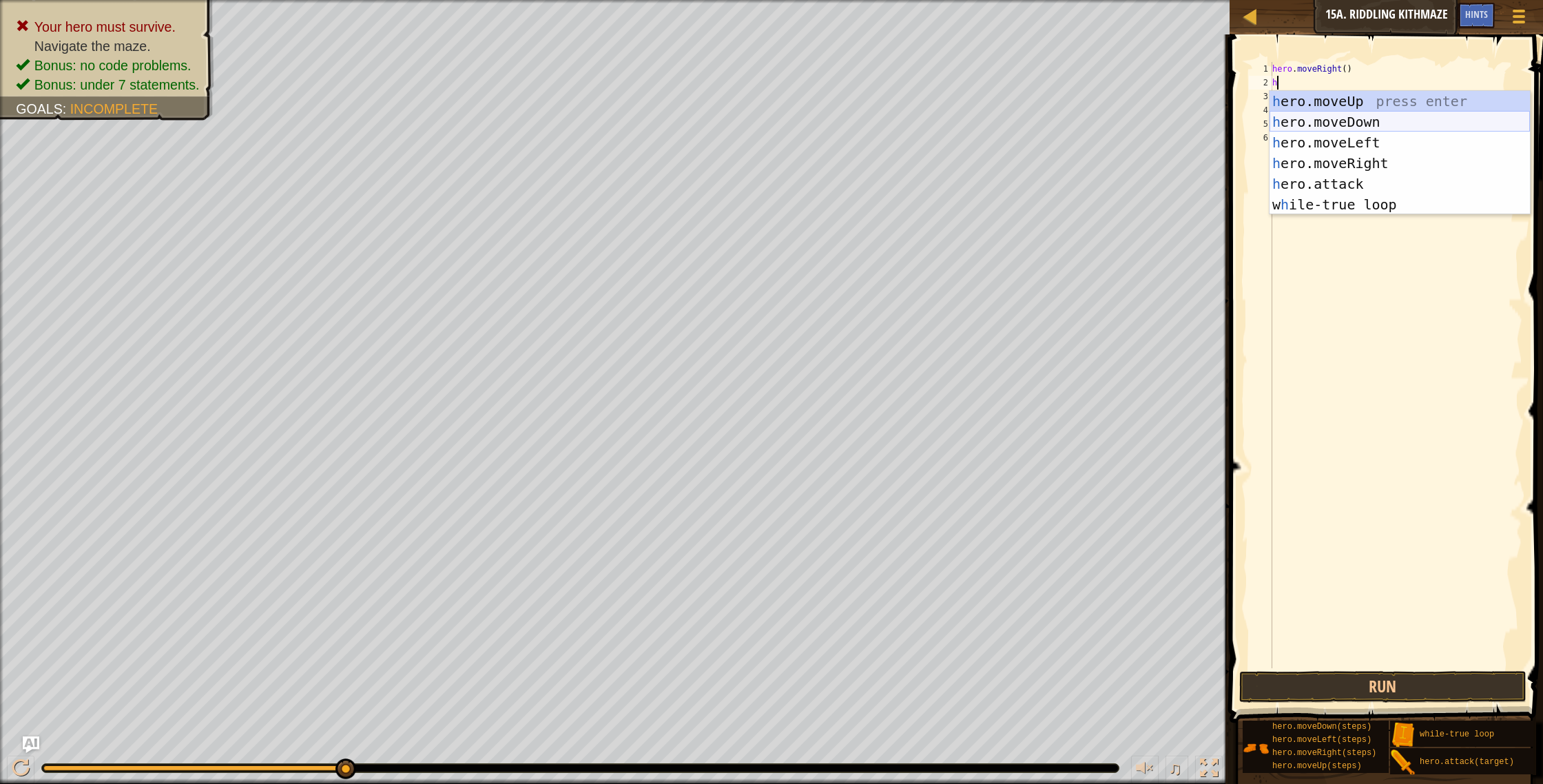
click at [1320, 122] on div "h ero.moveUp press enter h ero.moveDown press enter h ero.moveLeft press enter …" at bounding box center [1400, 173] width 261 height 166
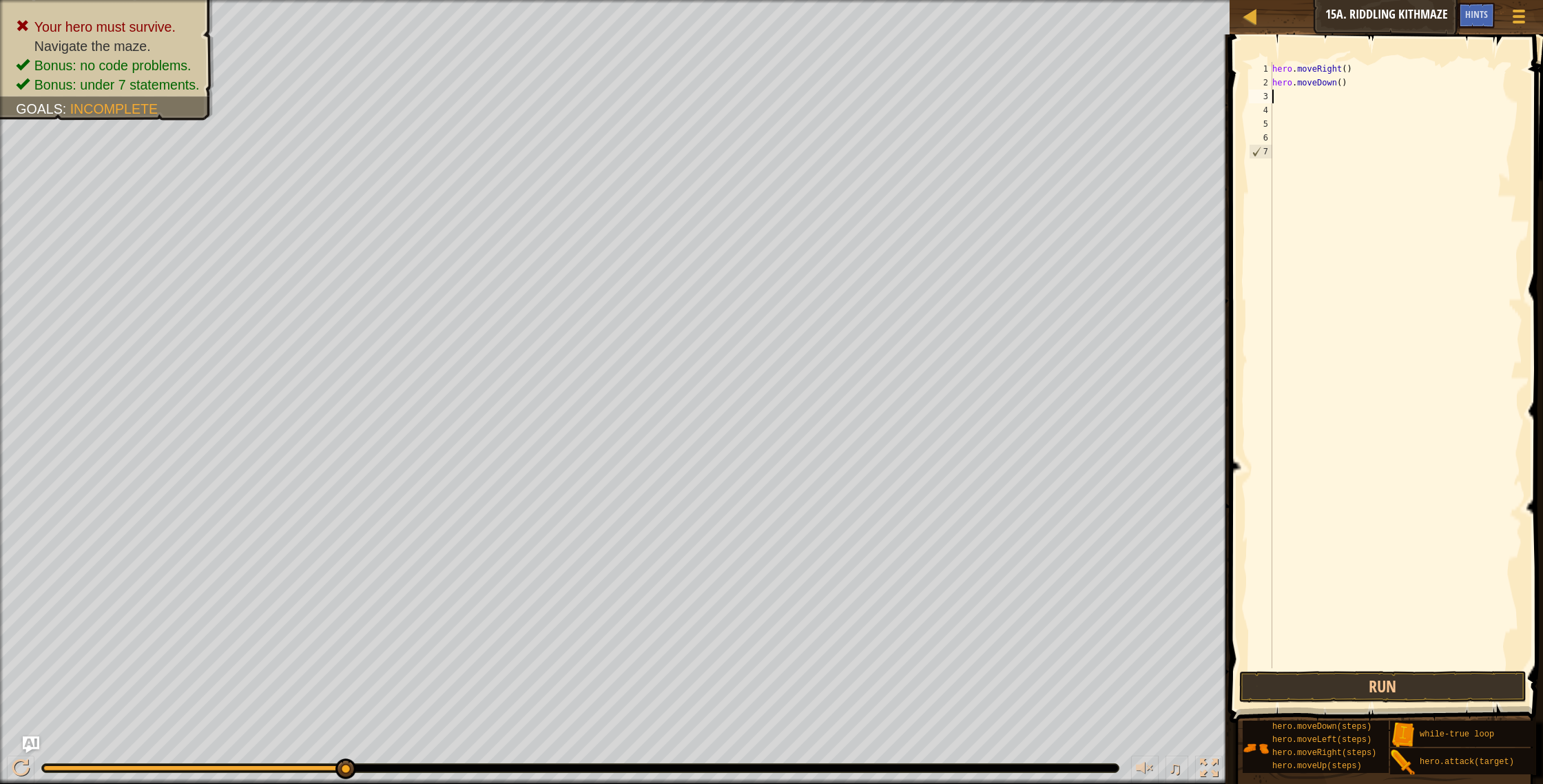
type textarea "h"
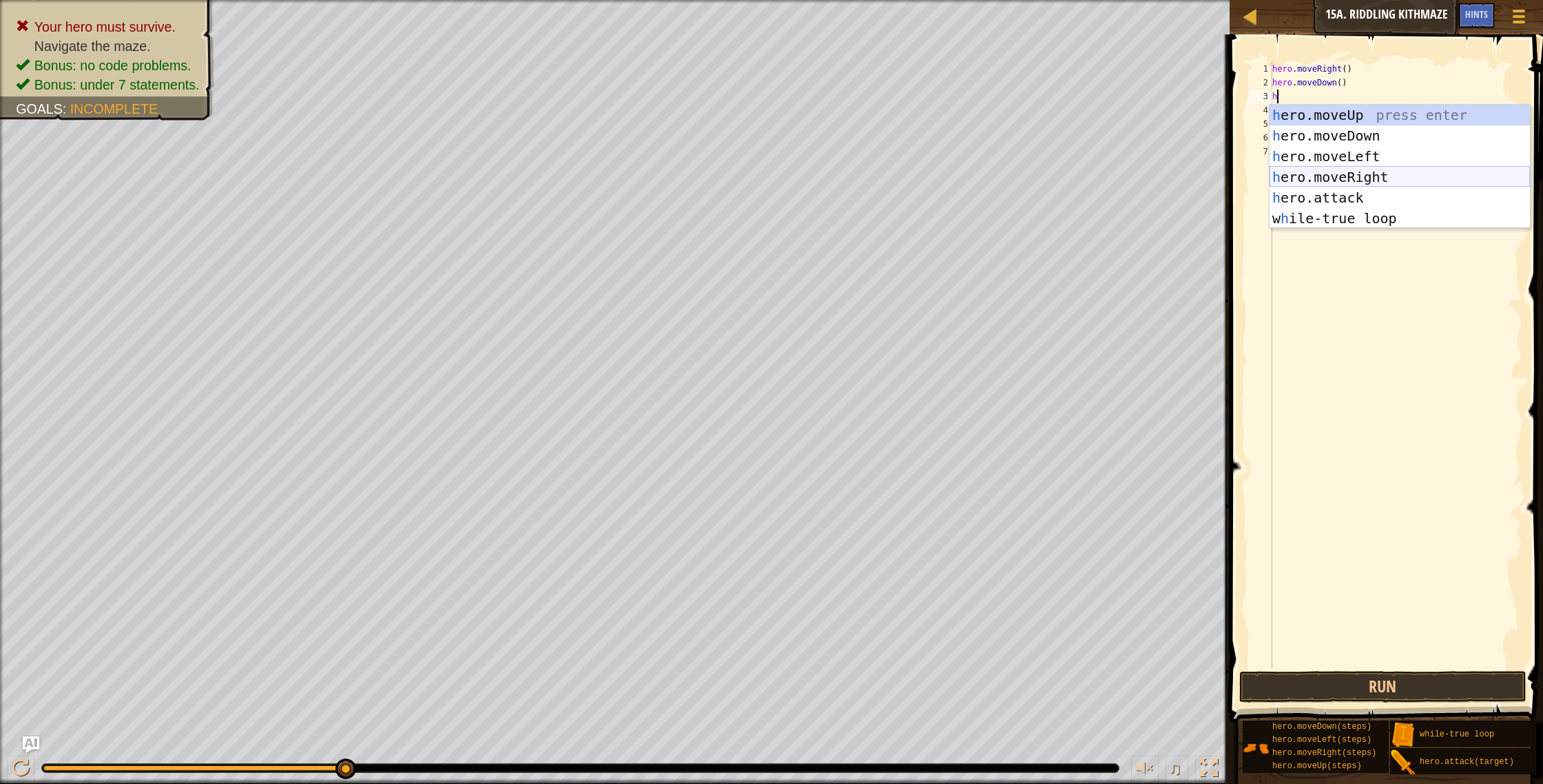
click at [1347, 180] on div "h ero.moveUp press enter h ero.moveDown press enter h ero.moveLeft press enter …" at bounding box center [1400, 187] width 261 height 166
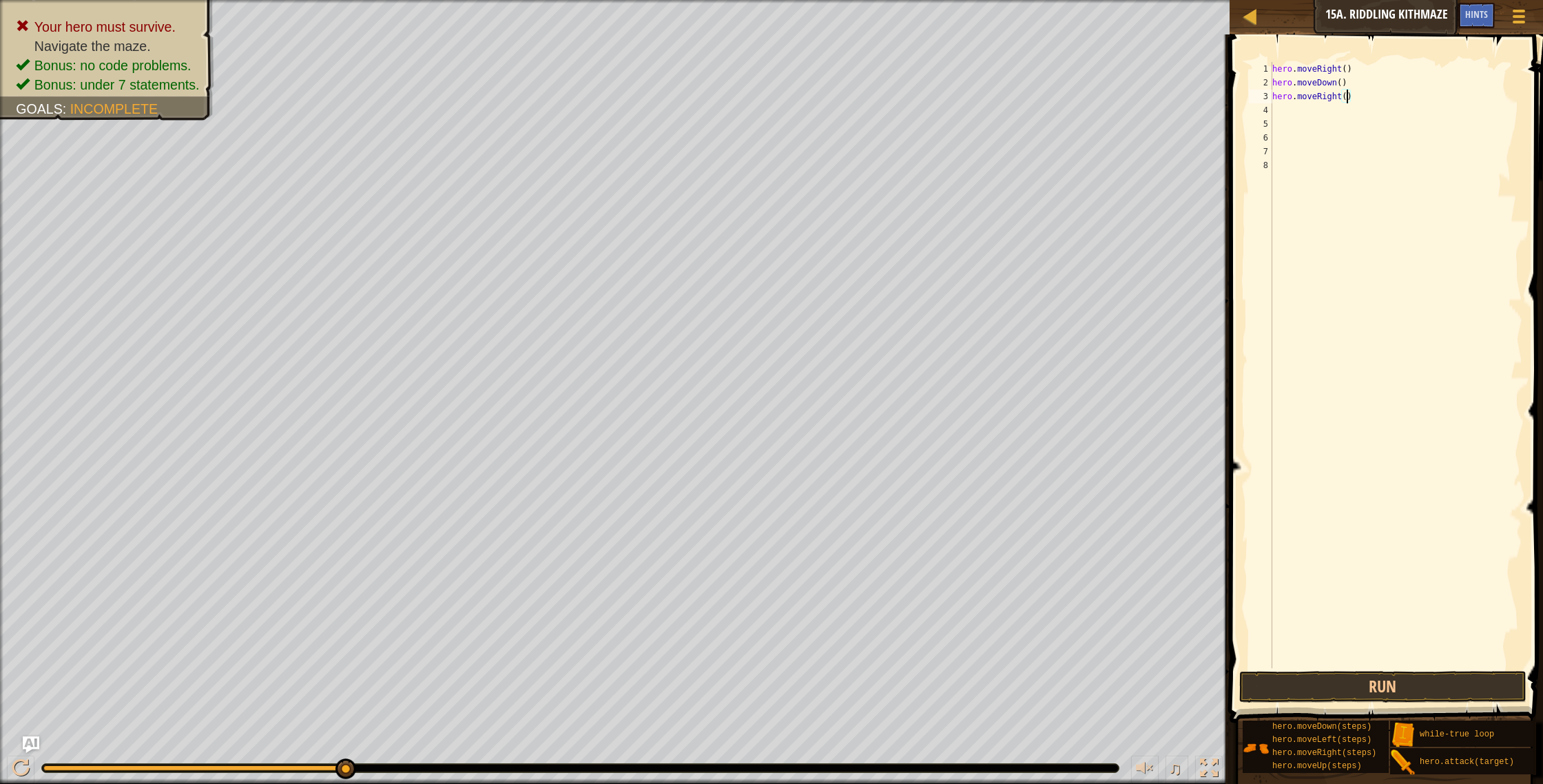
click at [1348, 96] on div "hero . moveRight ( ) hero . moveDown ( ) hero . moveRight ( )" at bounding box center [1396, 378] width 253 height 634
type textarea "hero.moveRight(2)"
click at [1290, 110] on div "hero . moveRight ( ) hero . moveDown ( ) hero . moveRight ( 2 )" at bounding box center [1396, 378] width 253 height 634
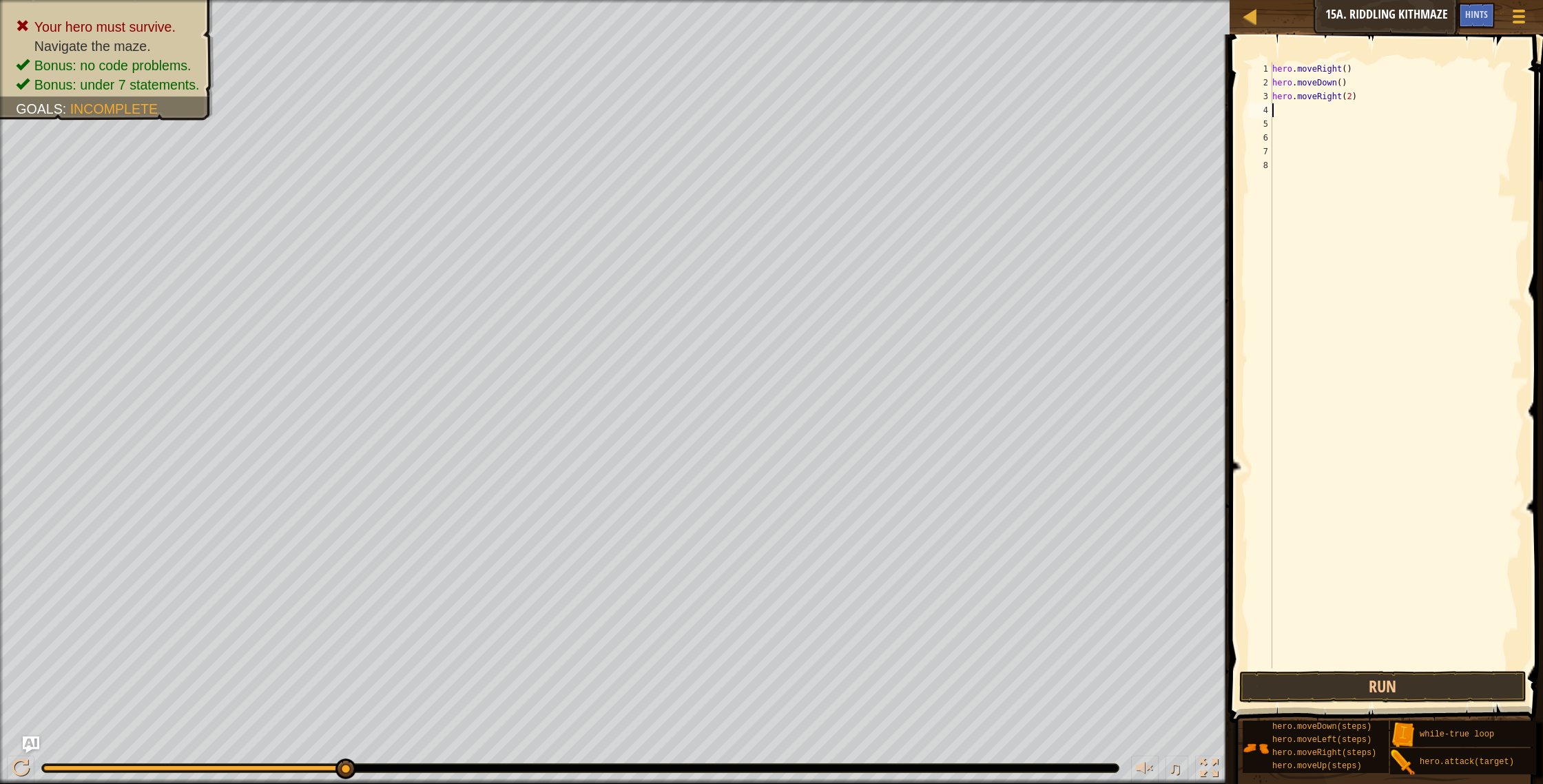
type textarea "h"
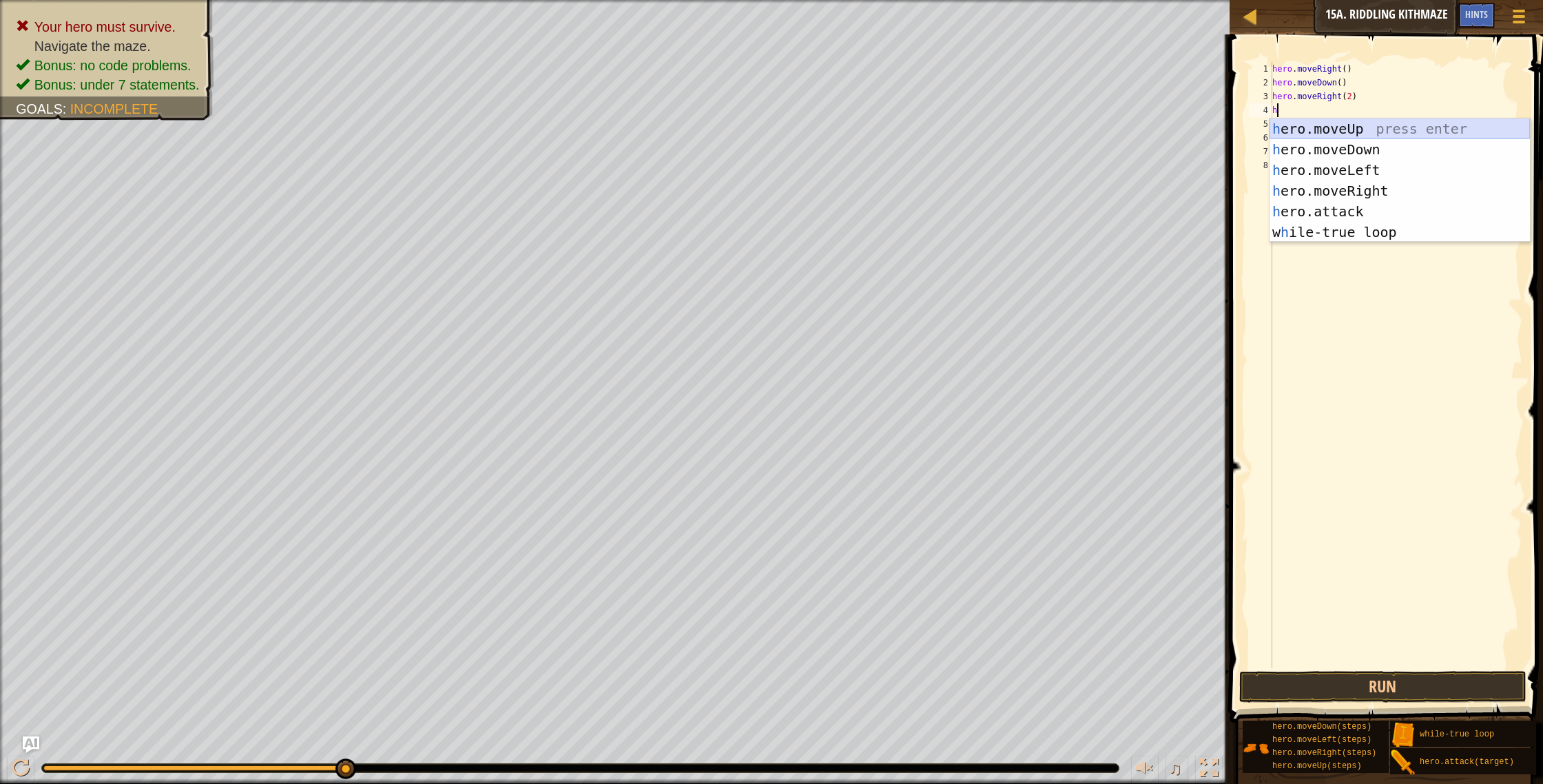
click at [1316, 132] on div "h ero.moveUp press enter h ero.moveDown press enter h ero.moveLeft press enter …" at bounding box center [1400, 201] width 261 height 166
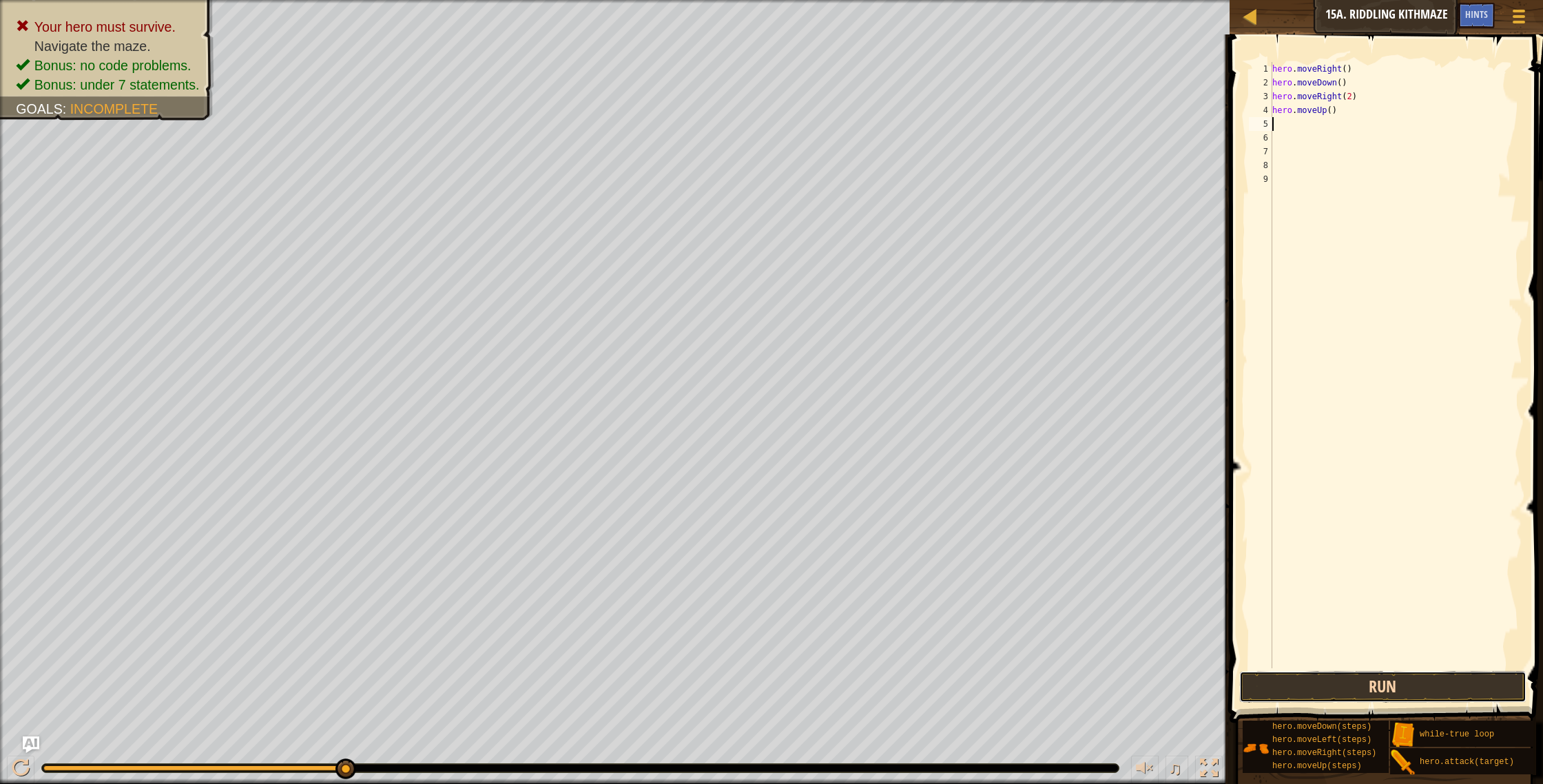
click at [1338, 677] on button "Run" at bounding box center [1383, 686] width 288 height 31
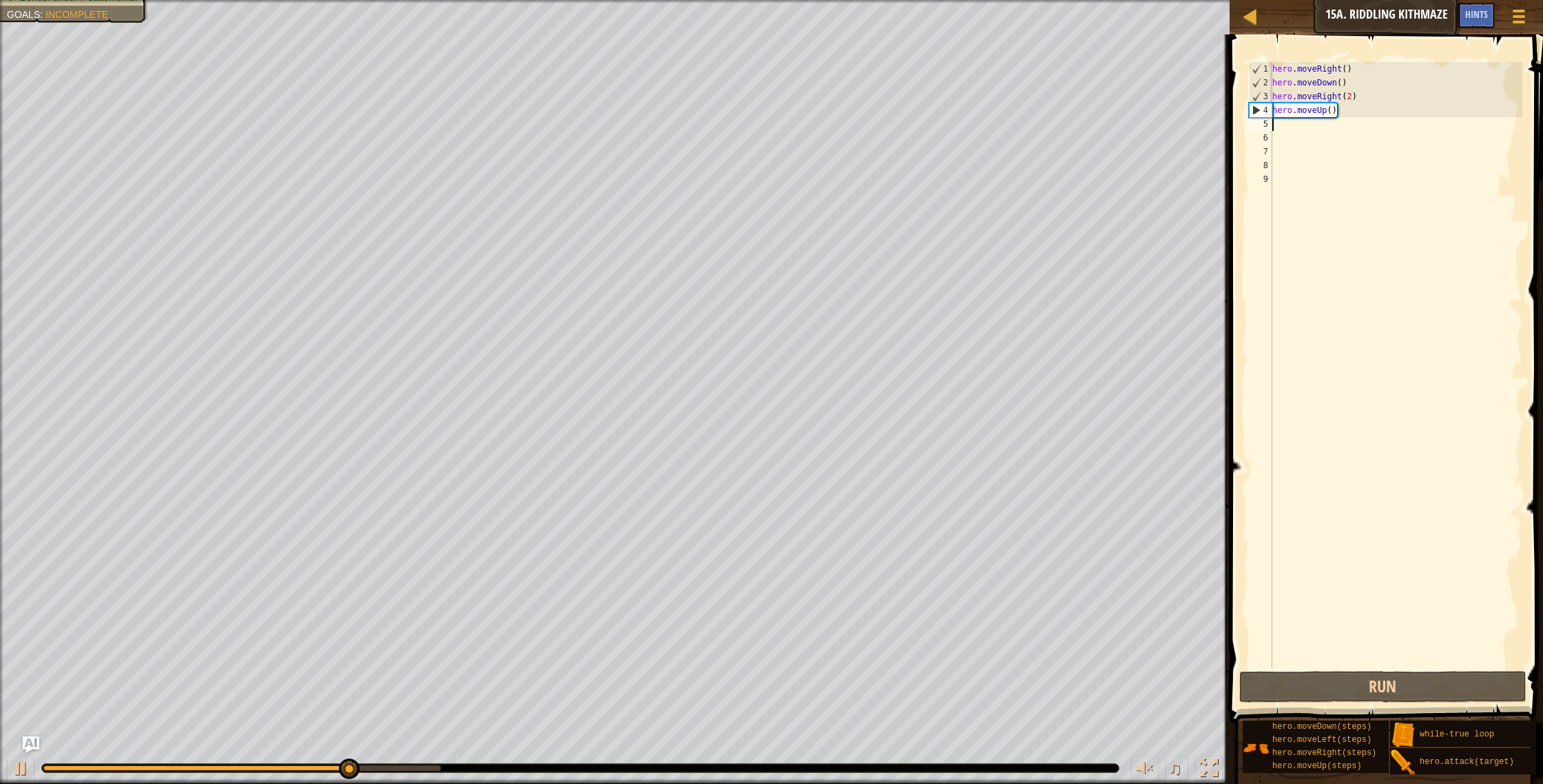
click at [1285, 133] on div "hero . moveRight ( ) hero . moveDown ( ) hero . moveRight ( 2 ) hero . moveUp (…" at bounding box center [1396, 378] width 253 height 634
click at [1285, 126] on div "hero . moveRight ( ) hero . moveDown ( ) hero . moveRight ( 2 ) hero . moveUp (…" at bounding box center [1396, 378] width 253 height 634
type textarea "h"
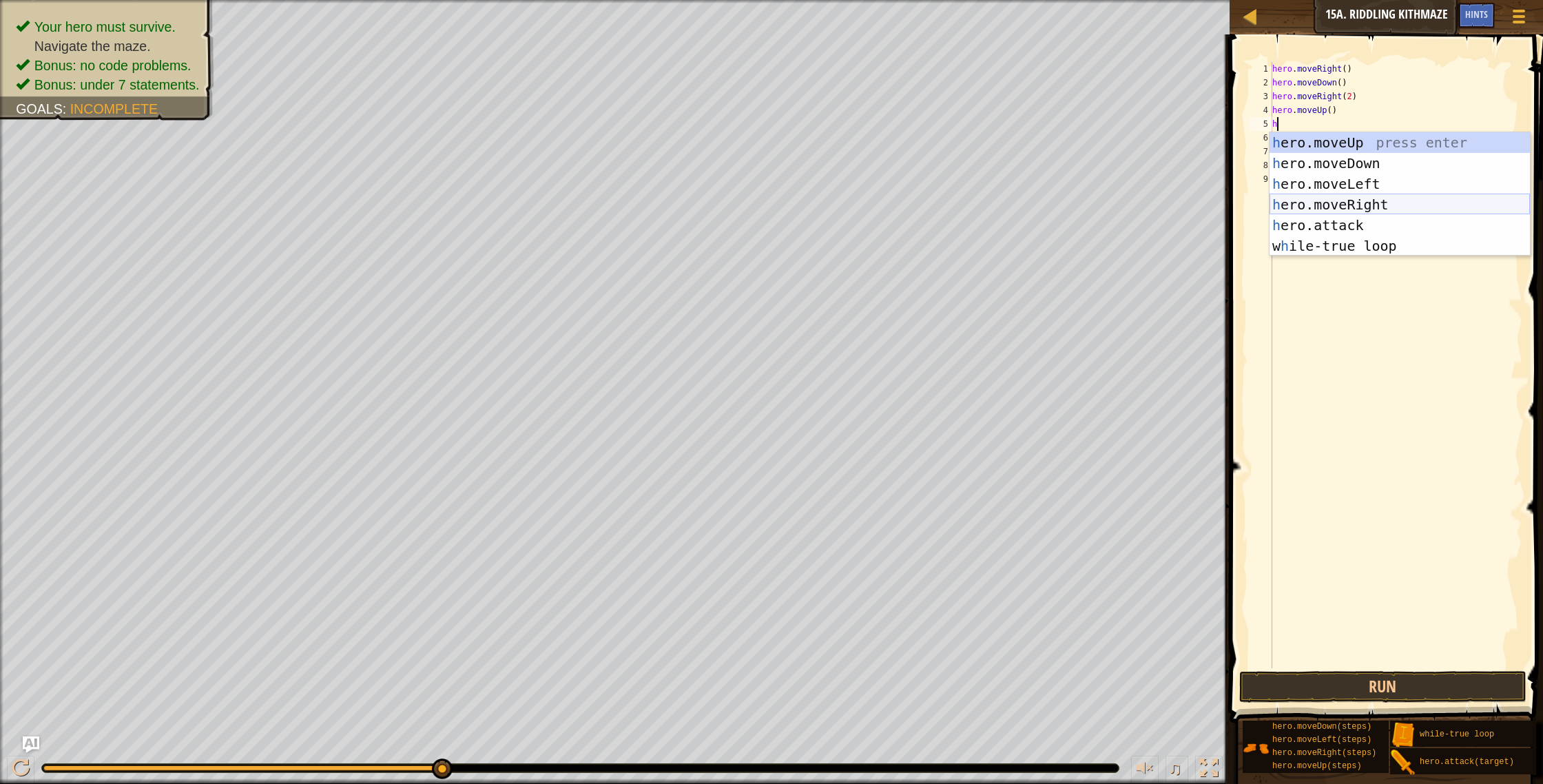
click at [1308, 204] on div "h ero.moveUp press enter h ero.moveDown press enter h ero.moveLeft press enter …" at bounding box center [1400, 215] width 261 height 166
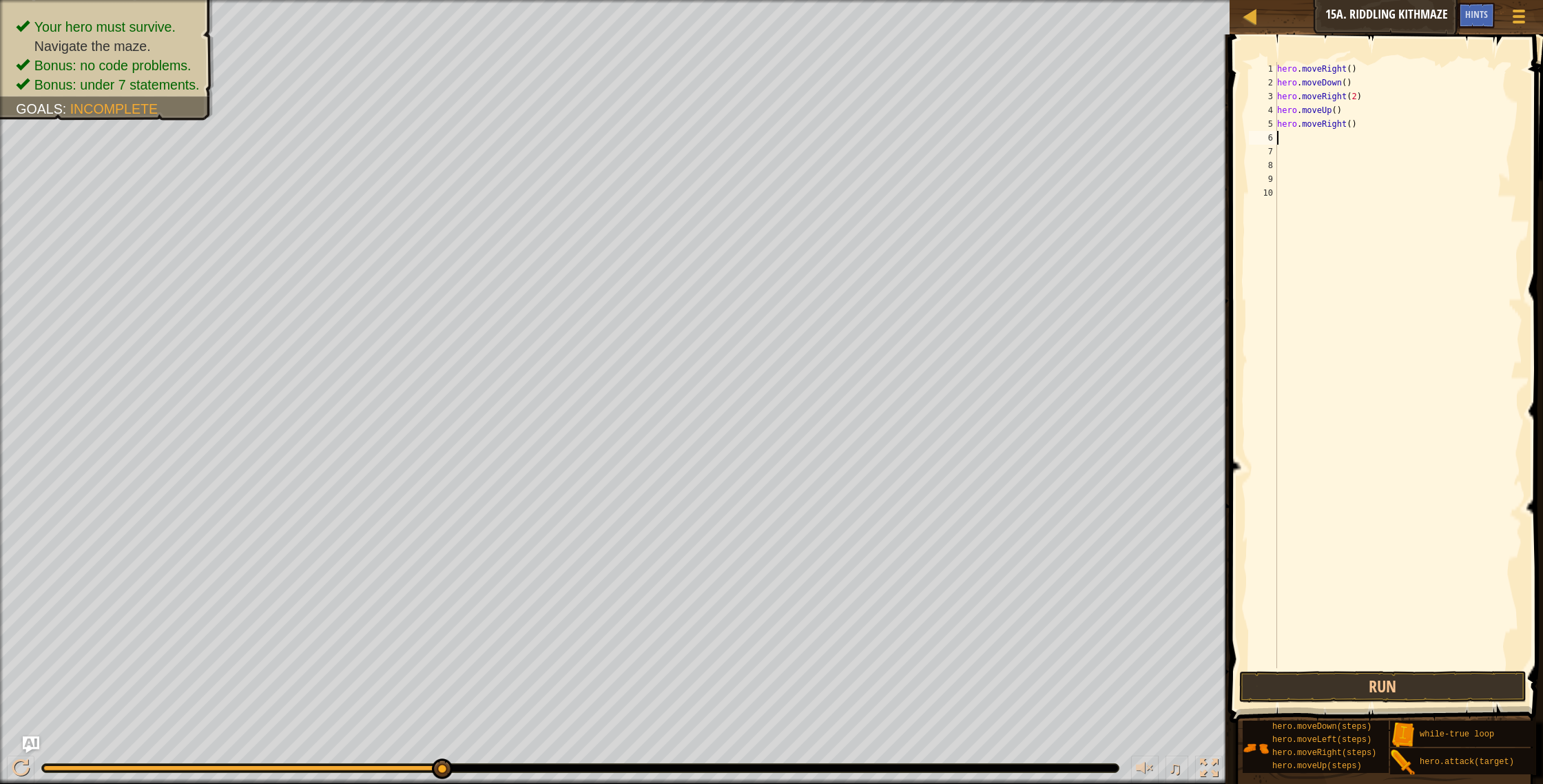
type textarea "h"
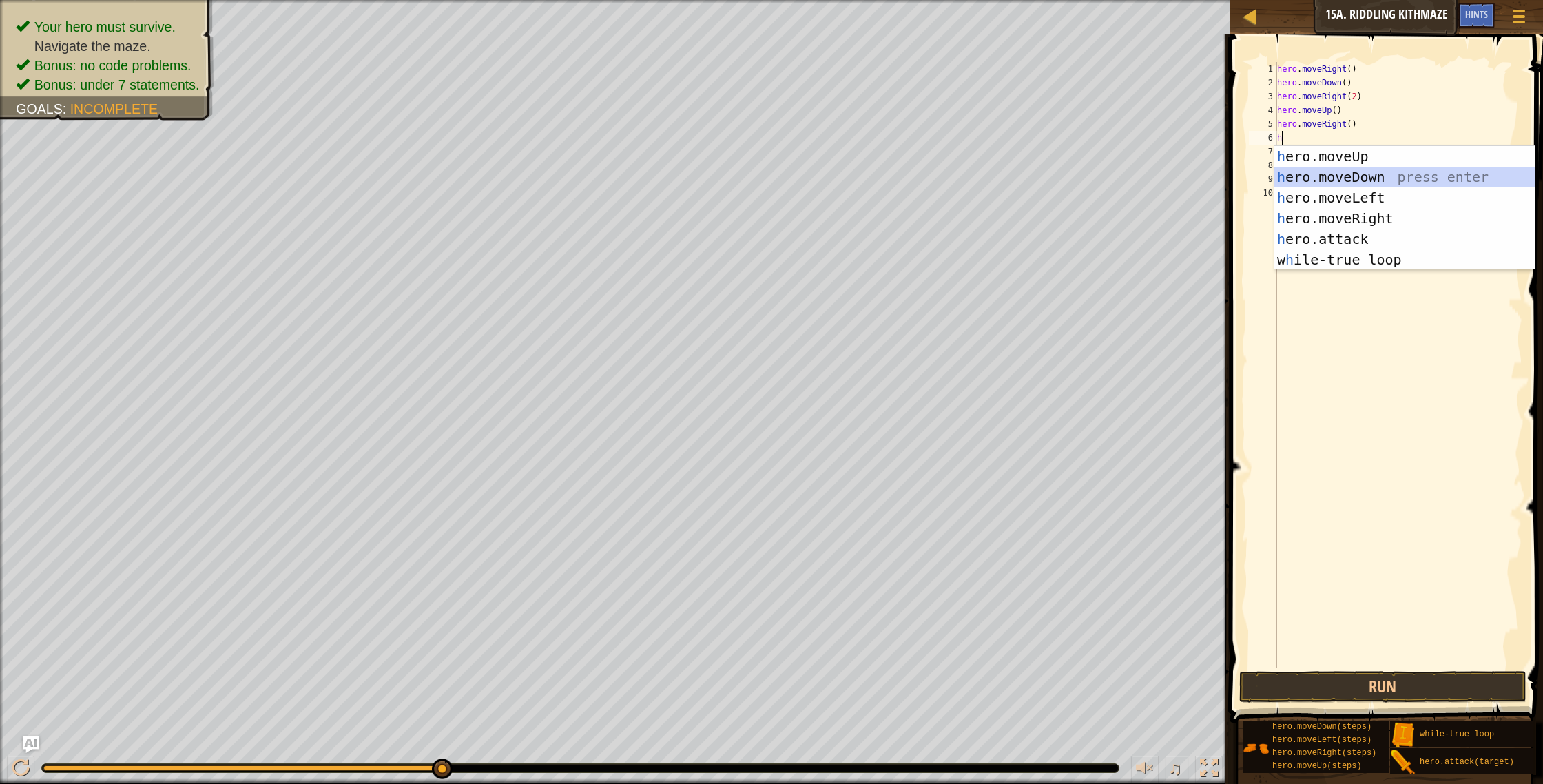
click at [1316, 177] on div "h ero.moveUp press enter h ero.moveDown press enter h ero.moveLeft press enter …" at bounding box center [1405, 228] width 261 height 166
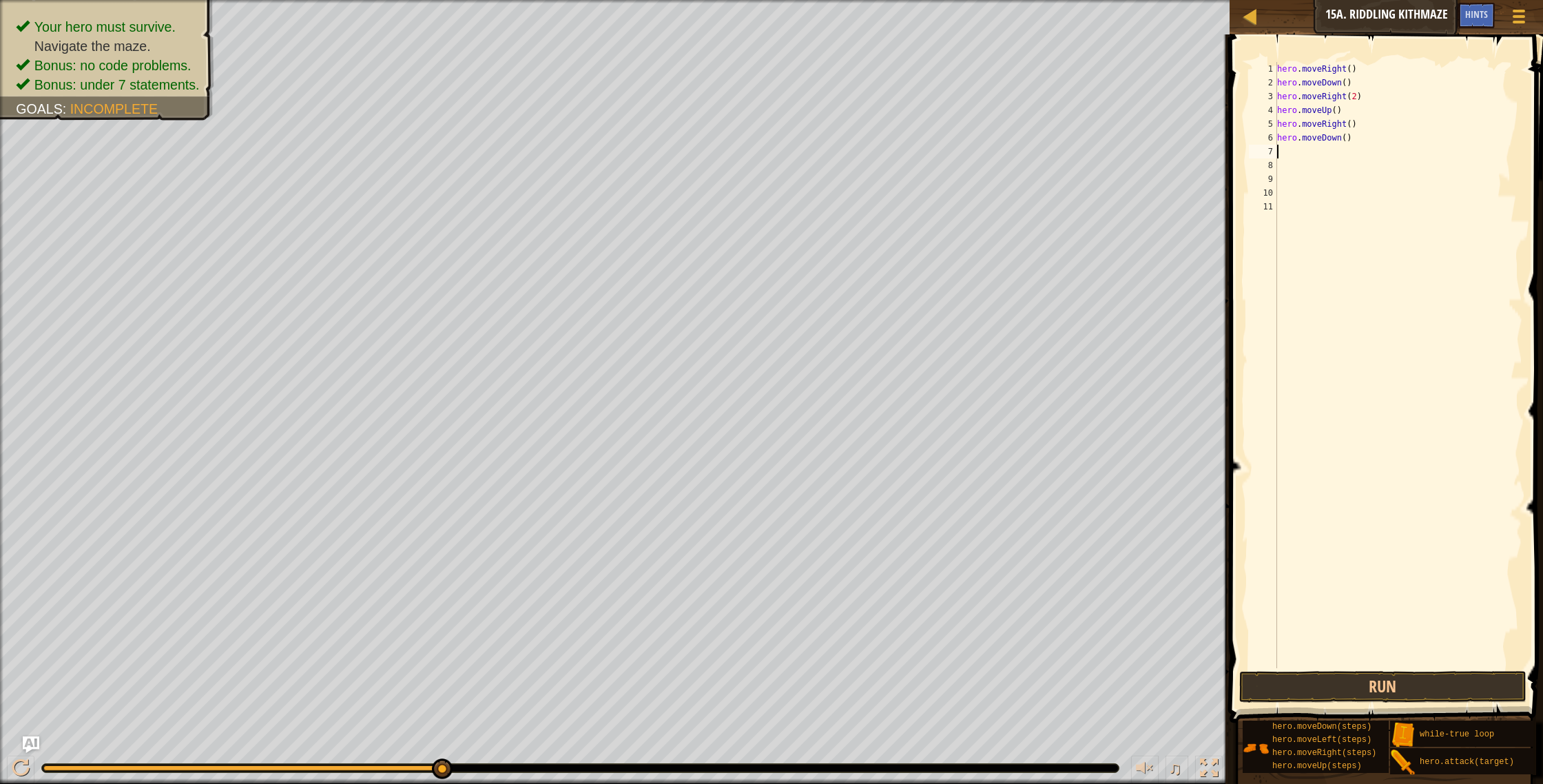
type textarea "h"
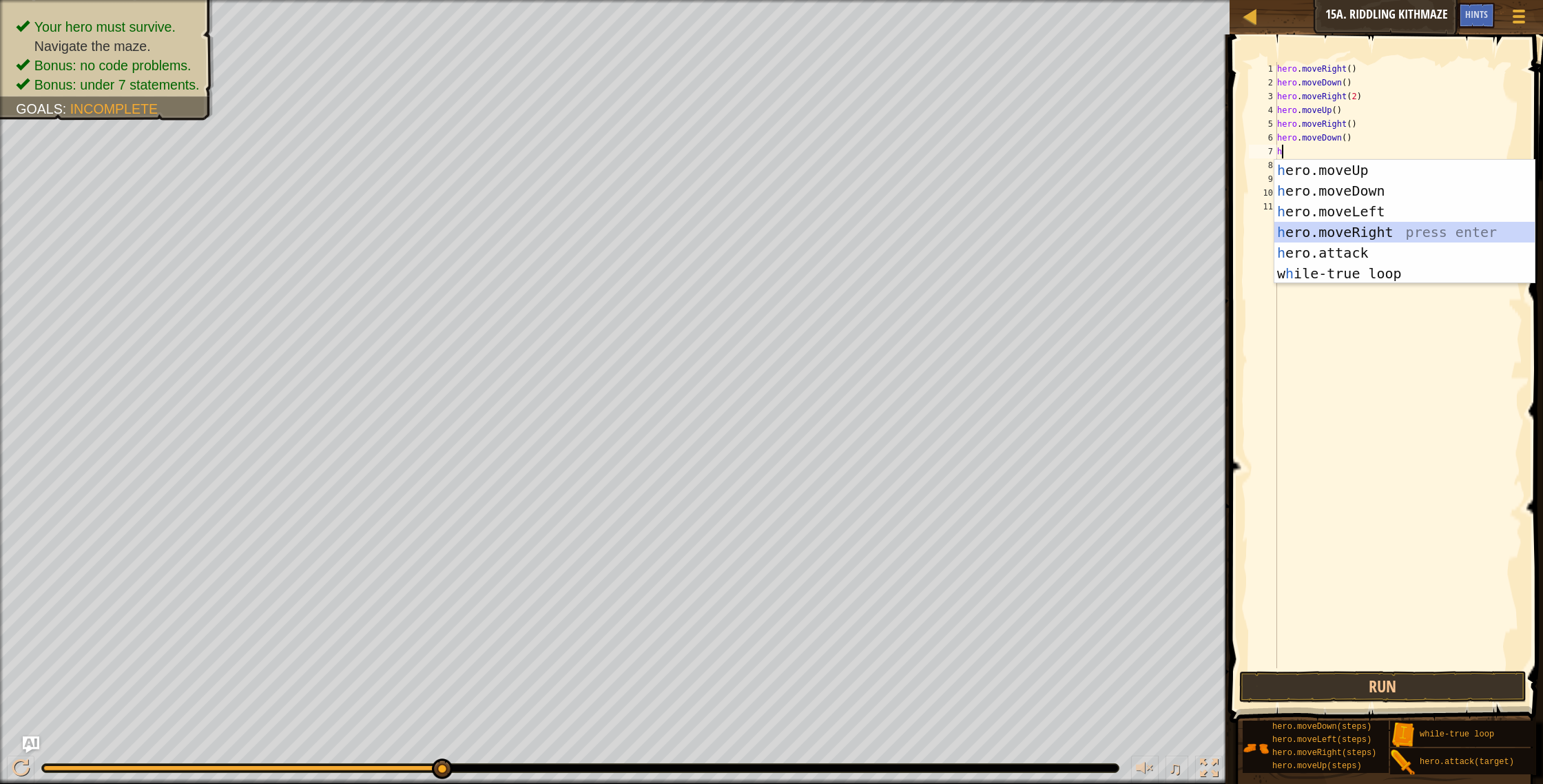
click at [1326, 230] on div "h ero.moveUp press enter h ero.moveDown press enter h ero.moveLeft press enter …" at bounding box center [1405, 242] width 261 height 166
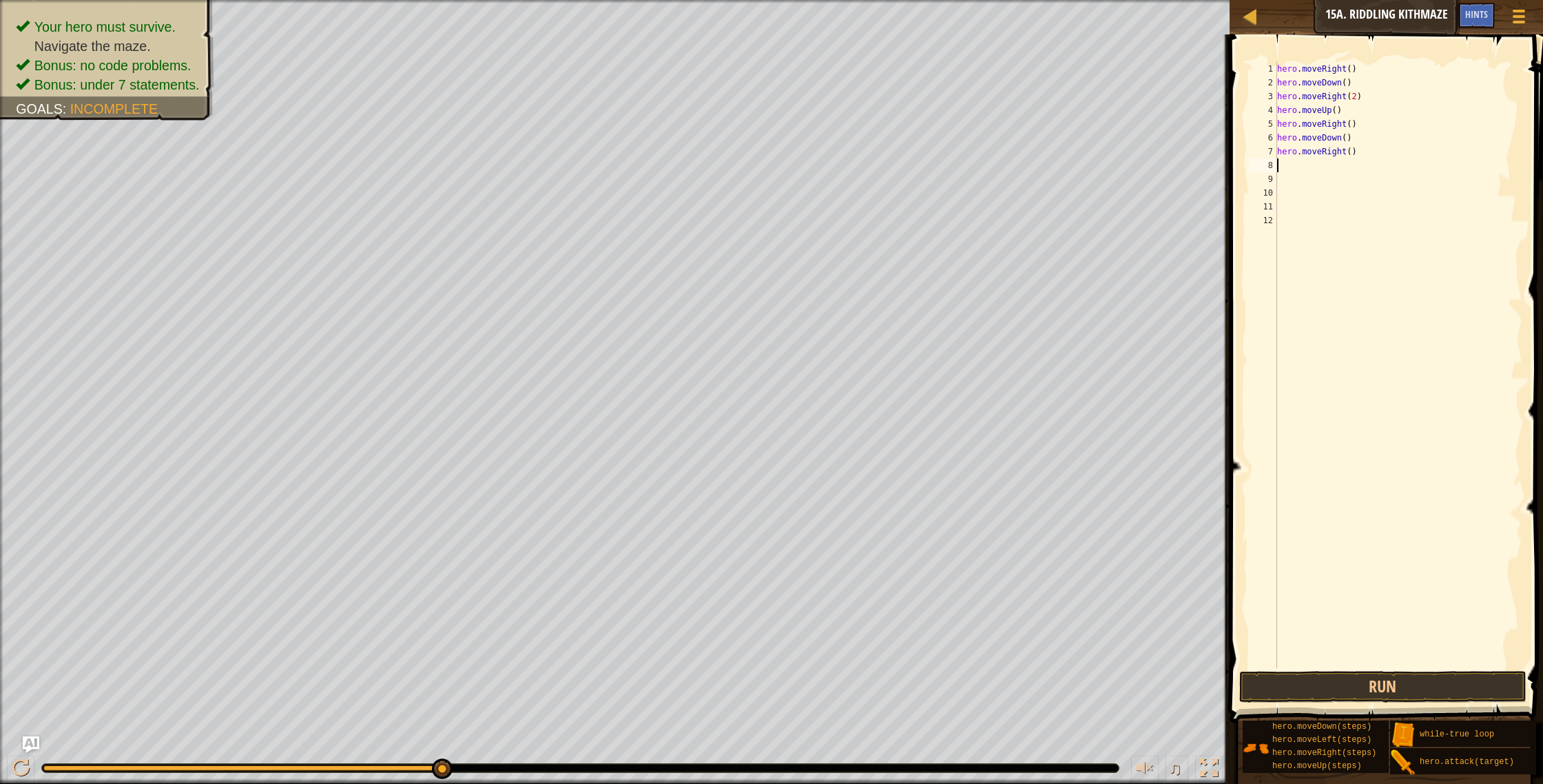
click at [1350, 154] on div "hero . moveRight ( ) hero . moveDown ( ) hero . moveRight ( 2 ) hero . moveUp (…" at bounding box center [1399, 378] width 249 height 634
click at [1384, 677] on button "Run" at bounding box center [1383, 686] width 288 height 31
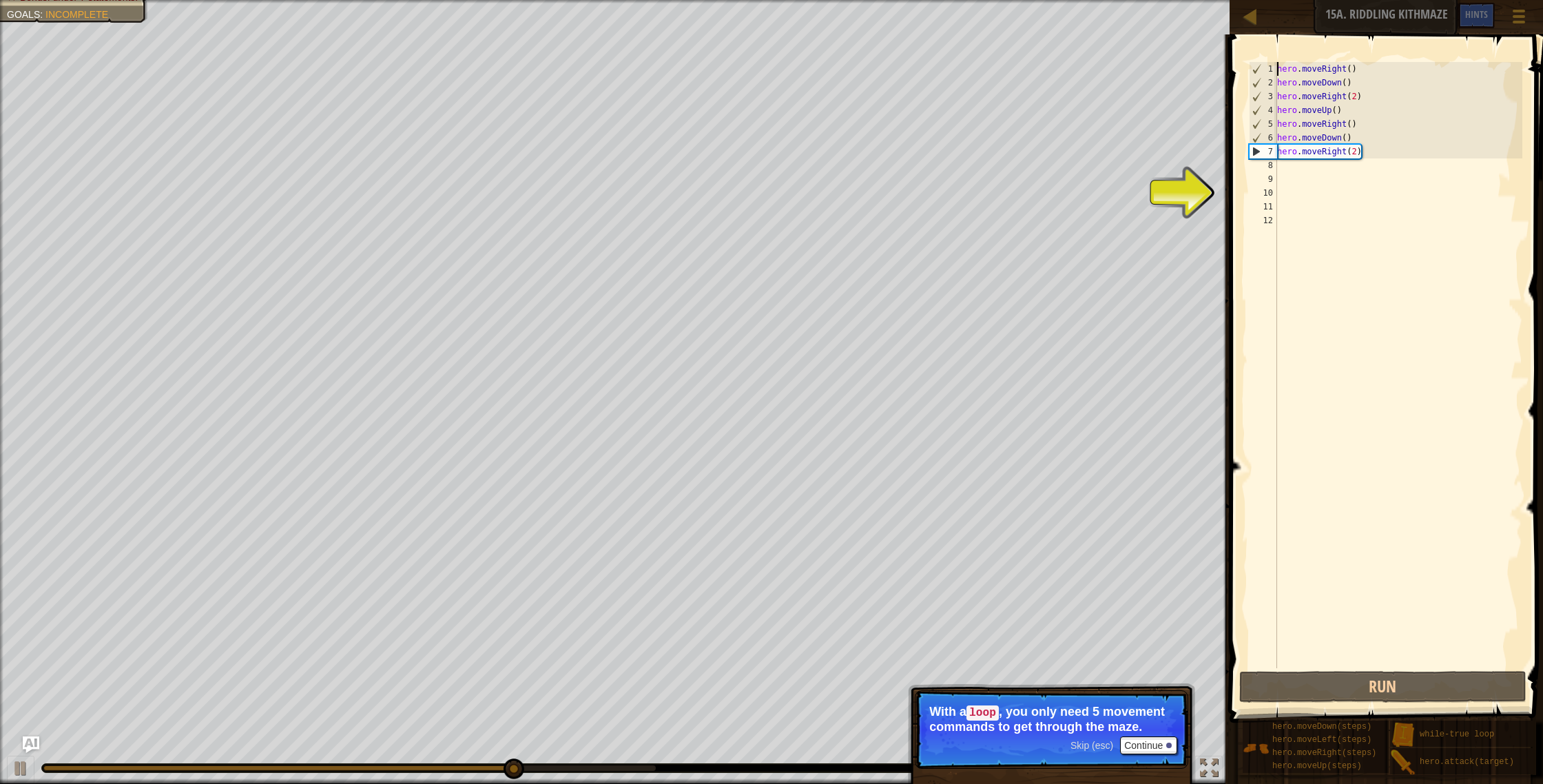
click at [1278, 68] on div "hero . moveRight ( ) hero . moveDown ( ) hero . moveRight ( 2 ) hero . moveUp (…" at bounding box center [1399, 378] width 249 height 634
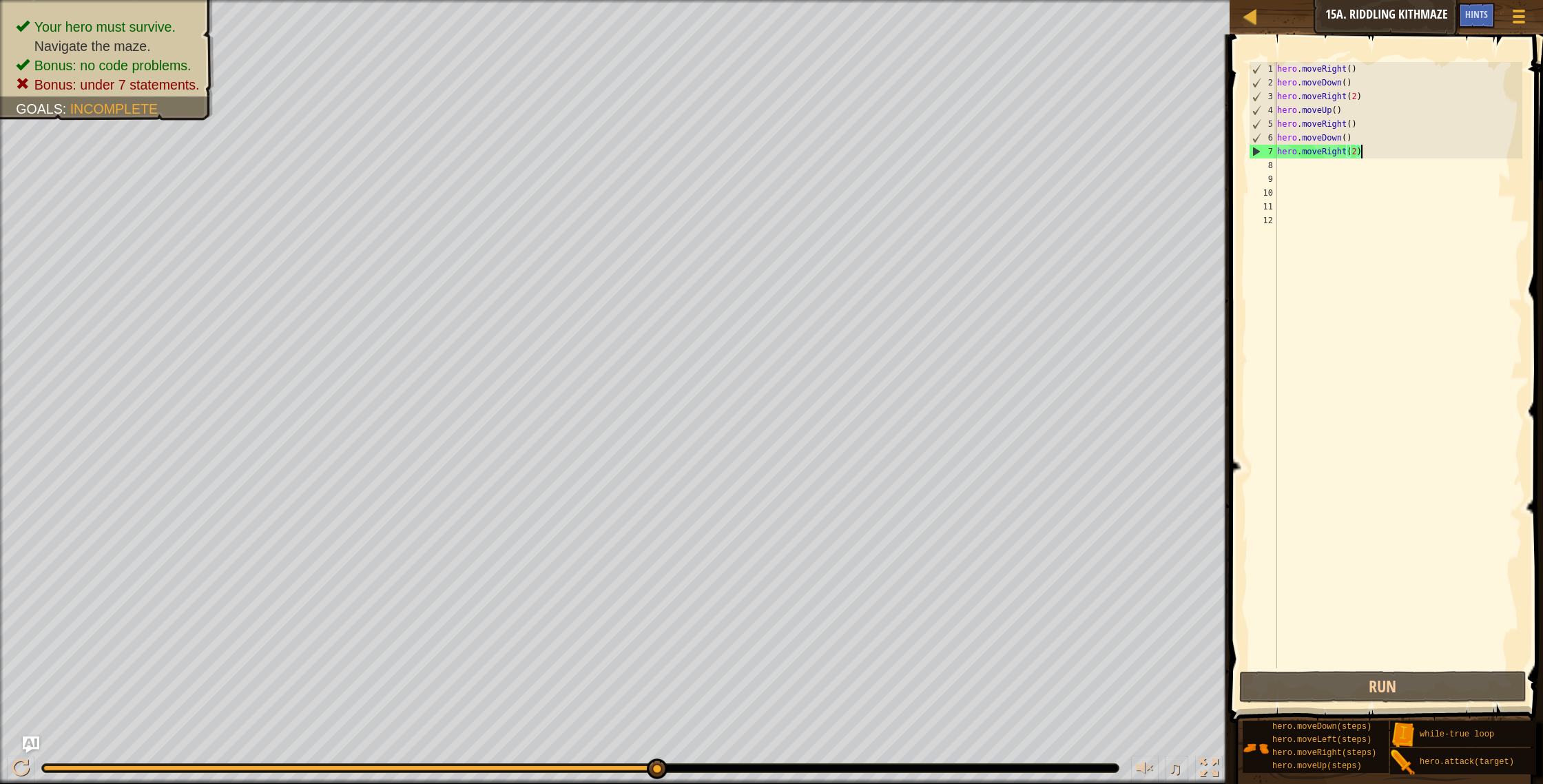
click at [1369, 151] on div "hero . moveRight ( ) hero . moveDown ( ) hero . moveRight ( 2 ) hero . moveUp (…" at bounding box center [1399, 378] width 249 height 634
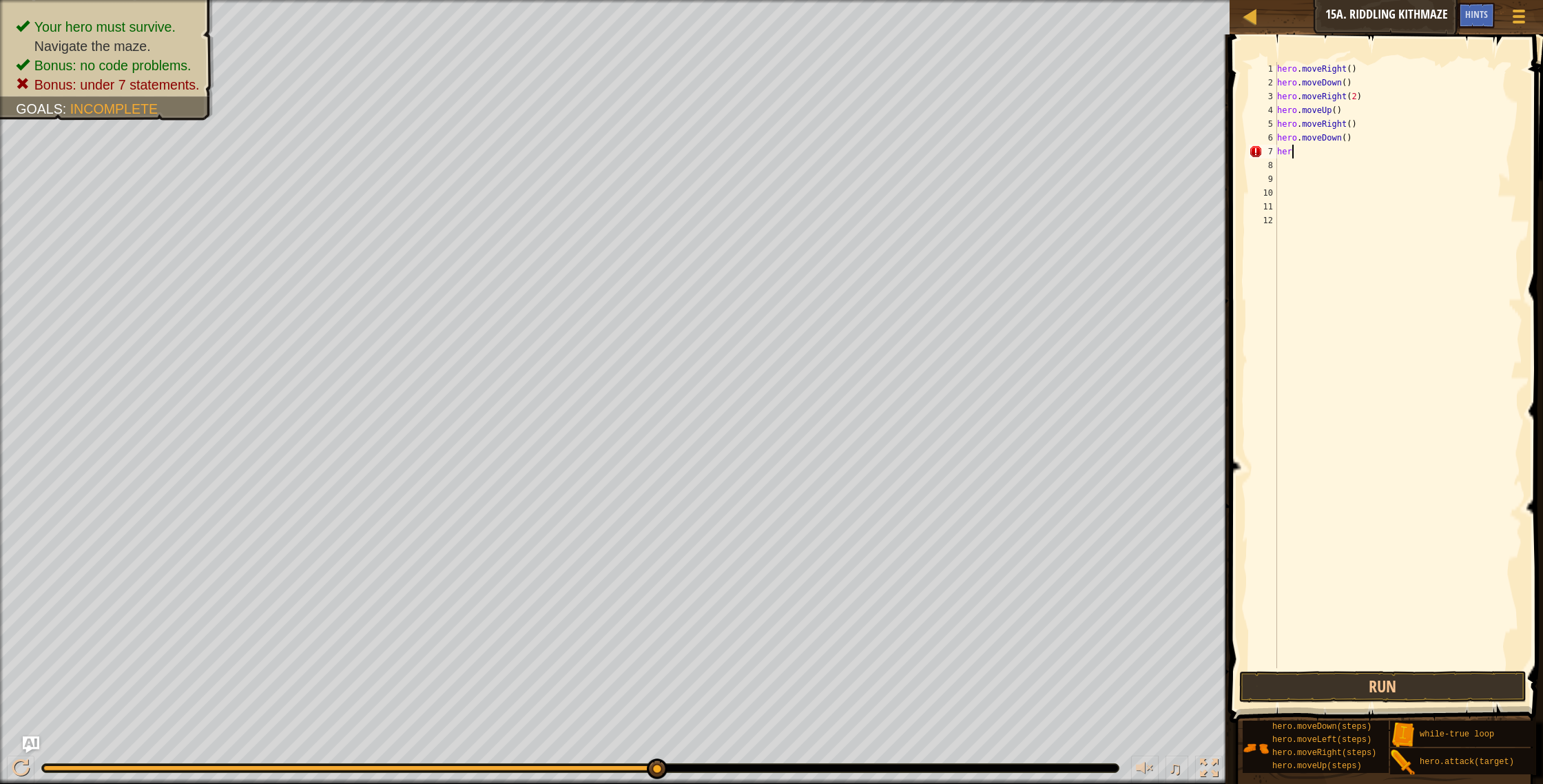
scroll to position [6, 0]
type textarea "h"
click at [1278, 67] on div "hero . moveRight ( ) hero . moveDown ( ) hero . moveRight ( 2 ) hero . moveUp (…" at bounding box center [1399, 378] width 249 height 634
type textarea "hero.moveRight()"
click at [1281, 68] on div "hero . moveRight ( ) hero . moveDown ( ) hero . moveRight ( 2 ) hero . moveUp (…" at bounding box center [1399, 378] width 249 height 634
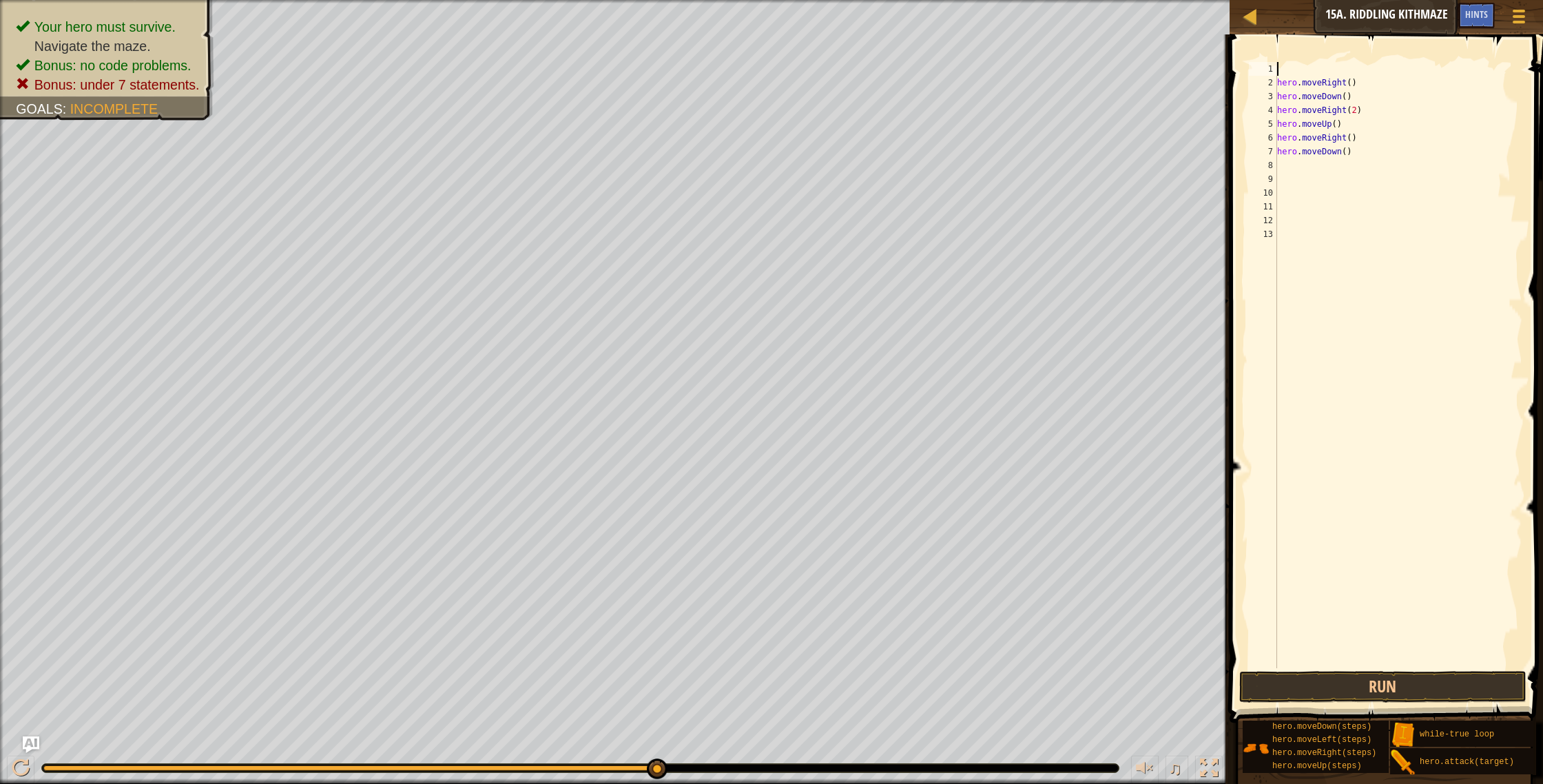
type textarea "h"
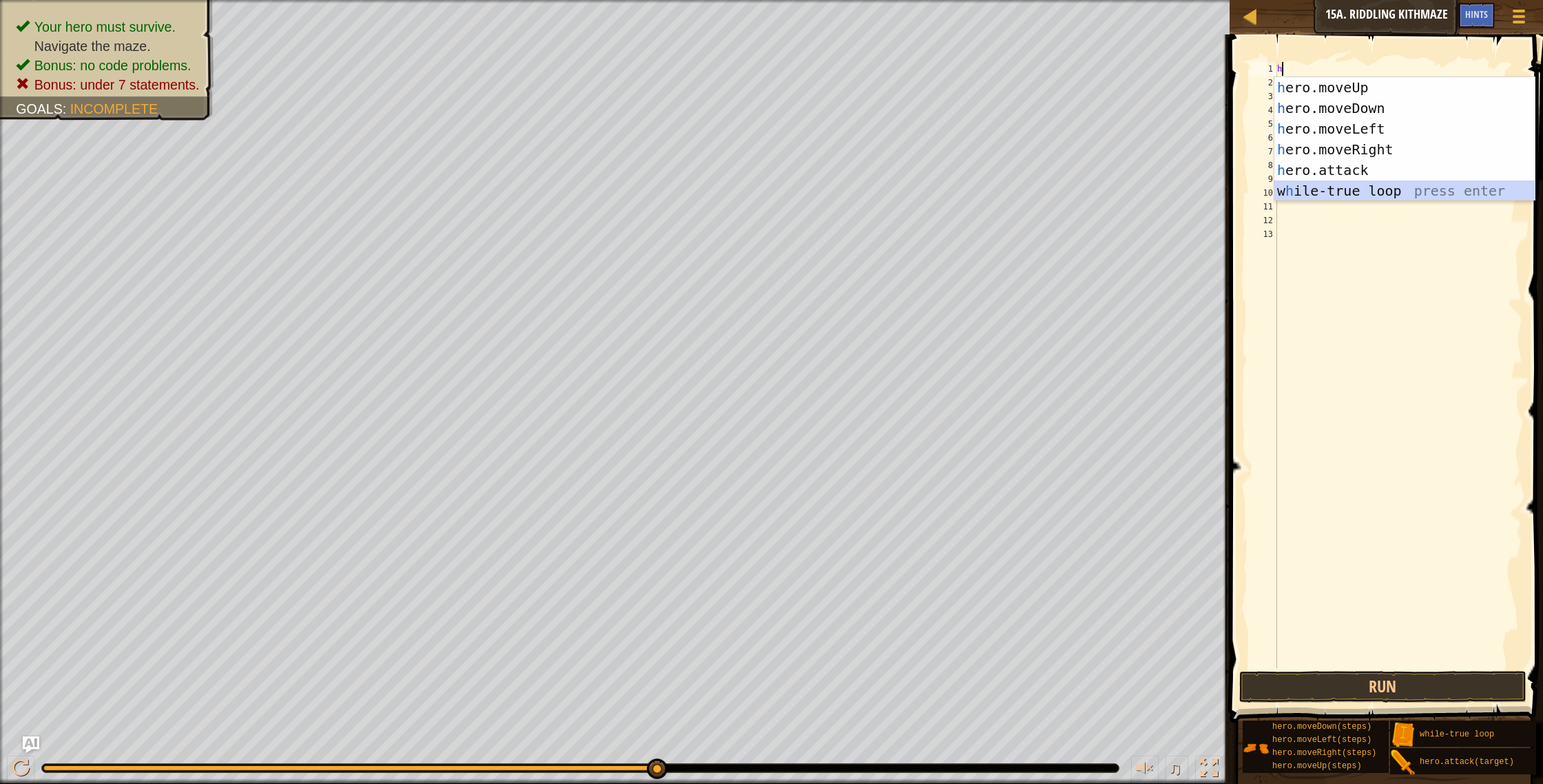
click at [1324, 189] on div "h ero.moveUp press enter h ero.moveDown press enter h ero.moveLeft press enter …" at bounding box center [1405, 160] width 261 height 166
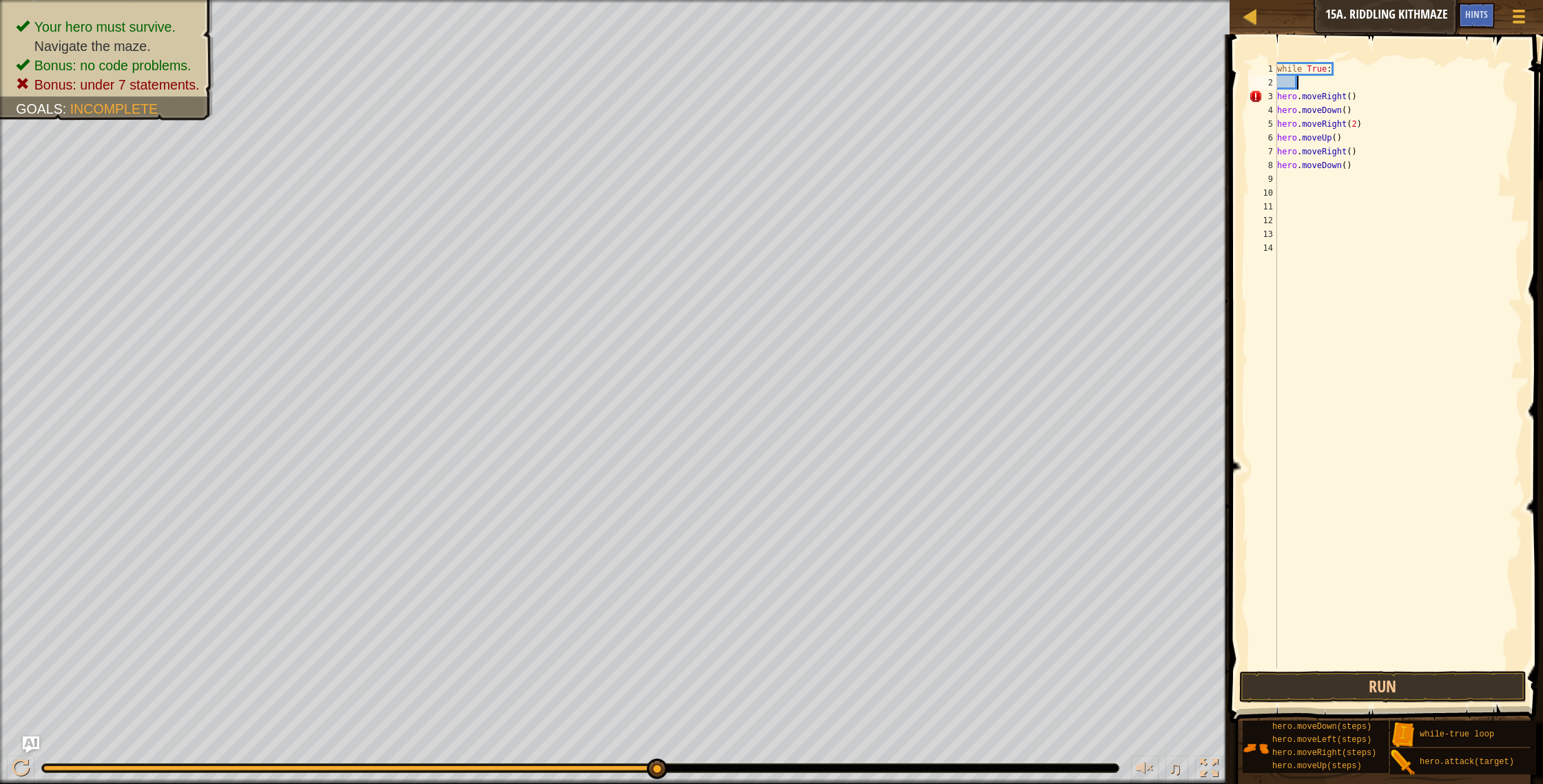
type textarea "h"
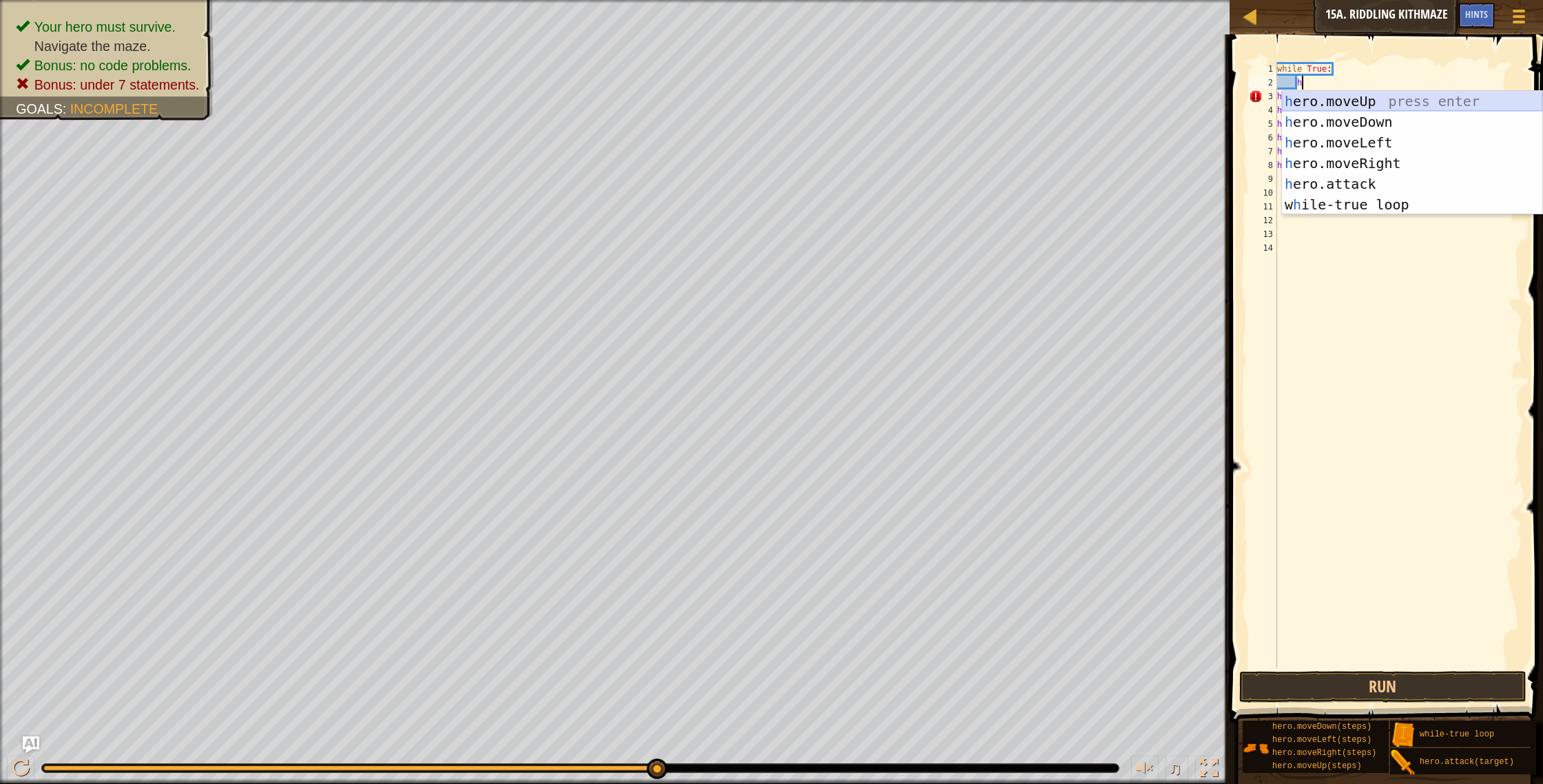
scroll to position [6, 1]
click at [1338, 168] on div "h ero.moveUp press enter h ero.moveDown press enter h ero.moveLeft press enter …" at bounding box center [1413, 173] width 261 height 166
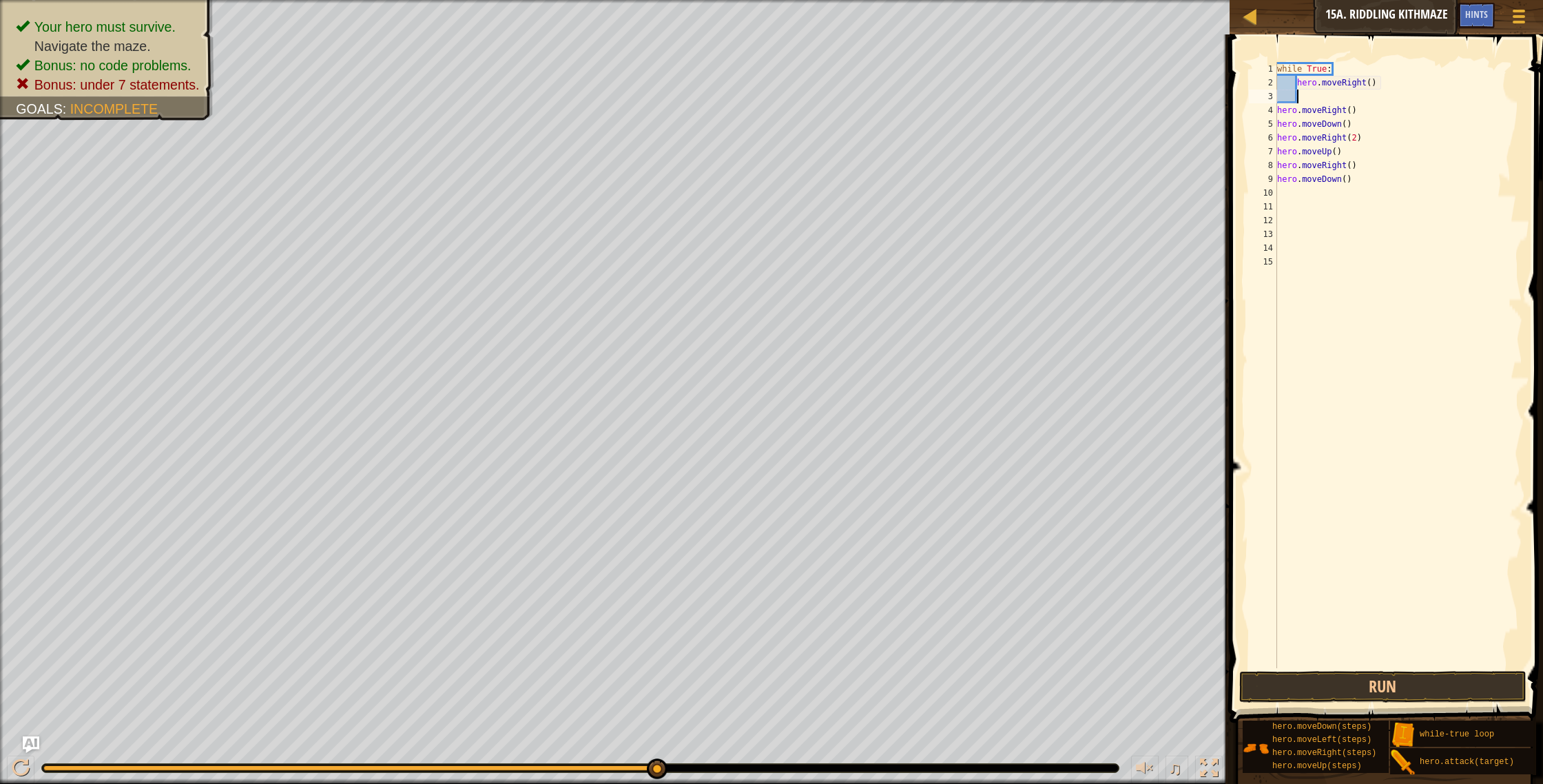
scroll to position [6, 1]
type textarea "h"
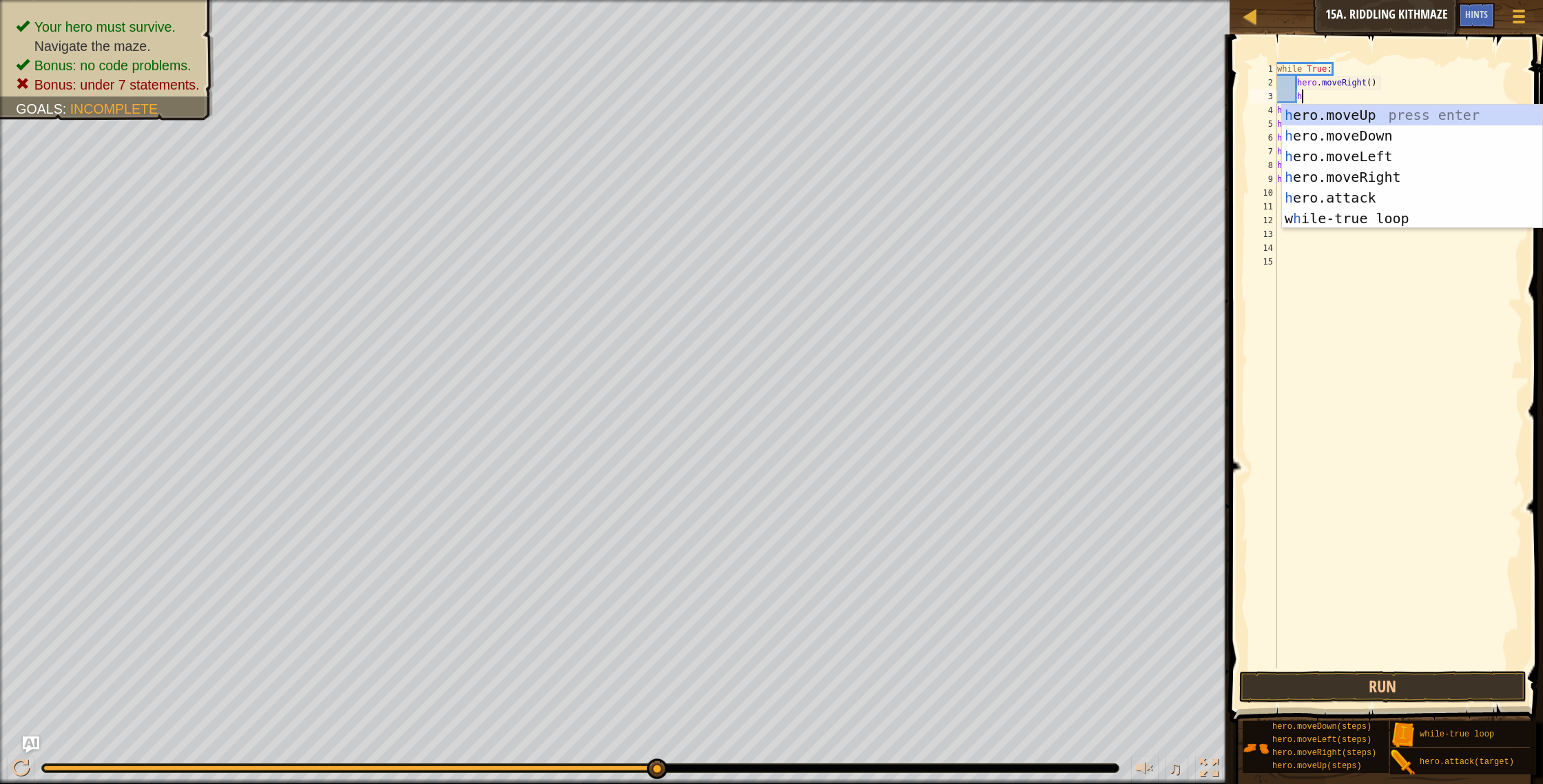
scroll to position [6, 1]
click at [1324, 138] on div "h ero.moveUp press enter h ero.moveDown press enter h ero.moveLeft press enter …" at bounding box center [1413, 187] width 261 height 166
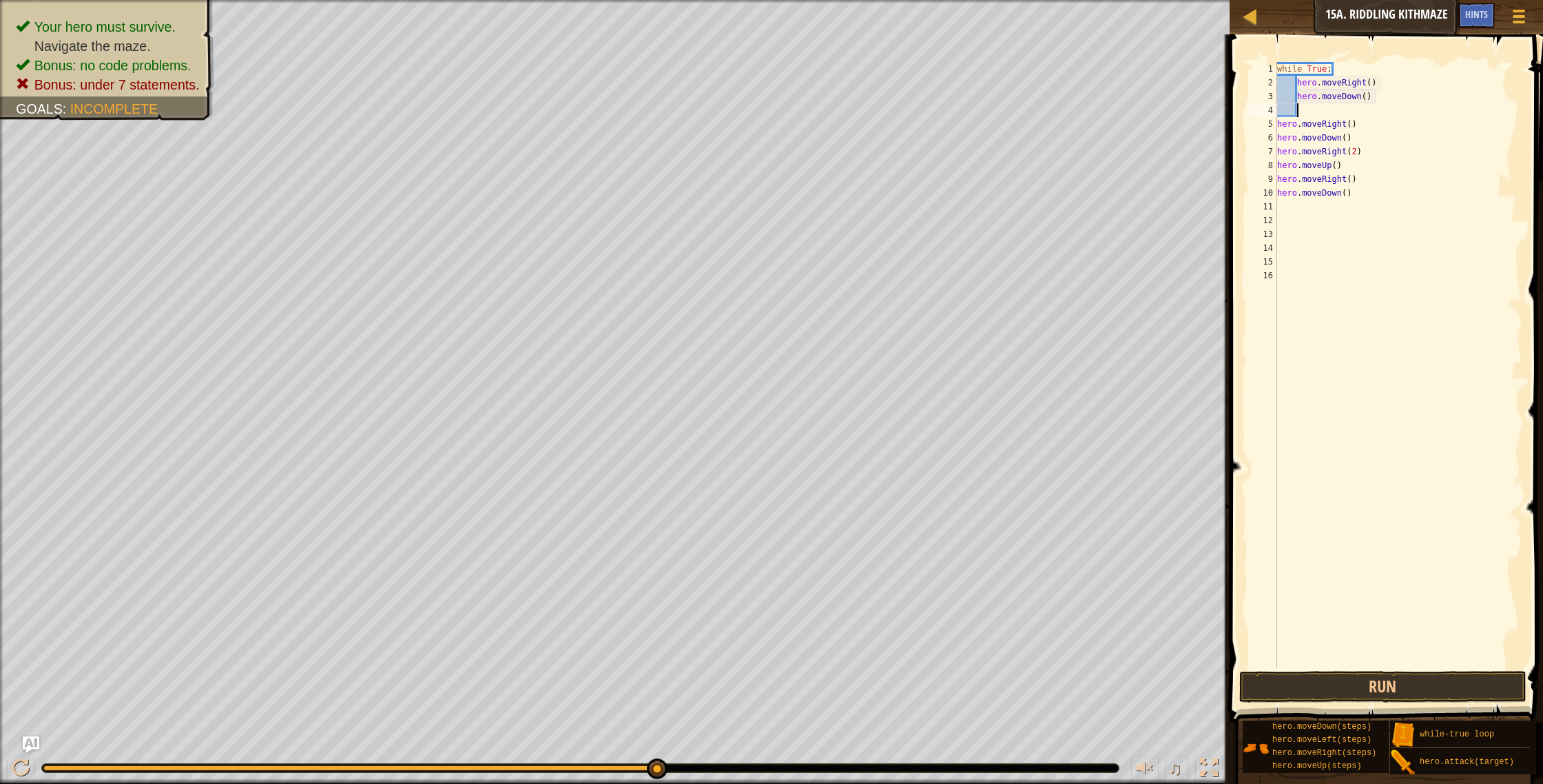
scroll to position [6, 1]
type textarea "h"
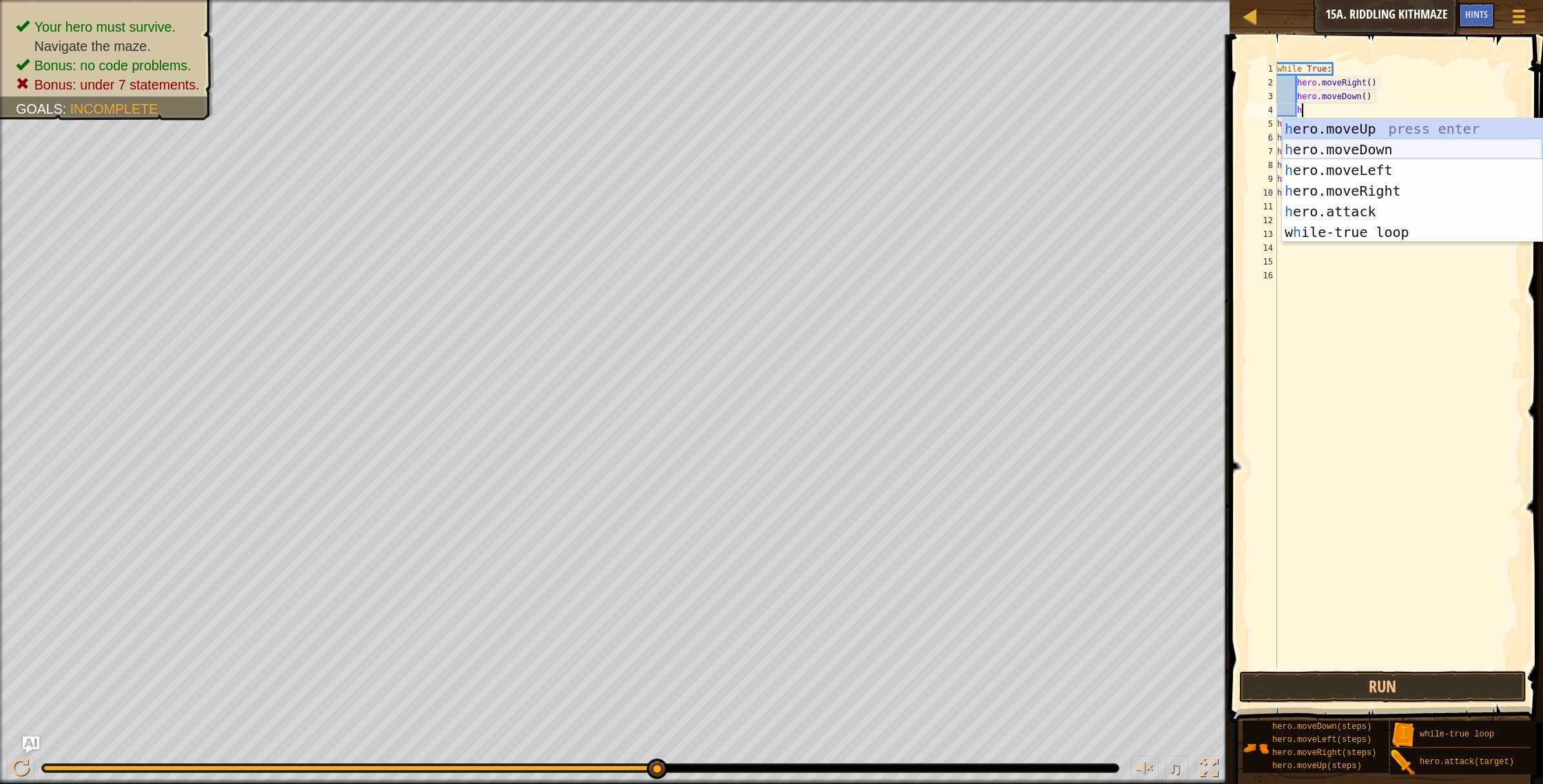
scroll to position [6, 1]
click at [1367, 186] on div "h ero.moveUp press enter h ero.moveDown press enter h ero.moveLeft press enter …" at bounding box center [1413, 201] width 261 height 166
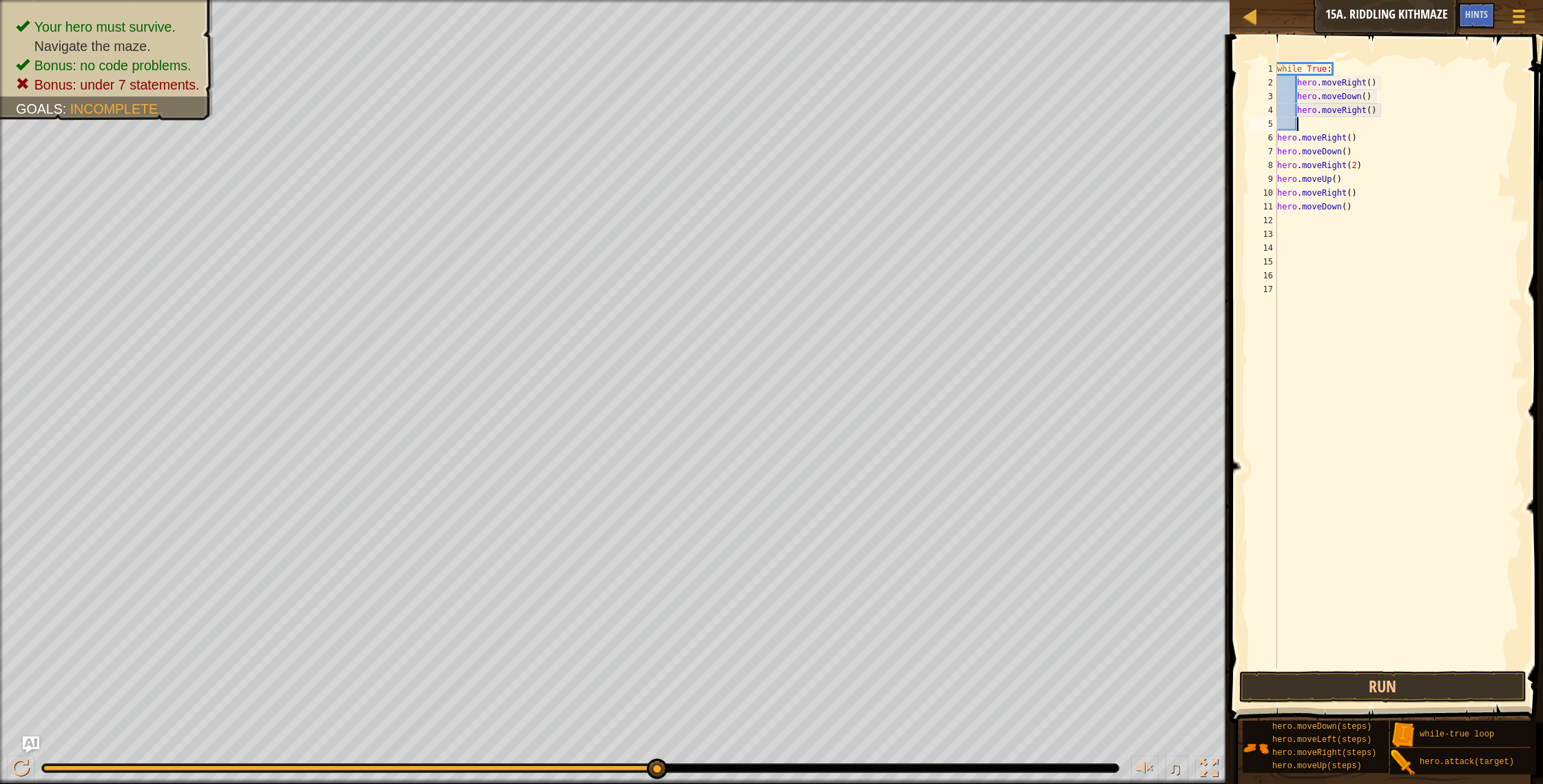
scroll to position [6, 1]
click at [1373, 112] on div "while True : hero . moveRight ( ) hero . moveDown ( ) hero . moveRight ( ) hero…" at bounding box center [1399, 378] width 249 height 634
type textarea "hero.moveRight(2)"
click at [1300, 124] on div "while True : hero . moveRight ( ) hero . moveDown ( ) hero . moveRight ( 2 ) he…" at bounding box center [1399, 378] width 249 height 634
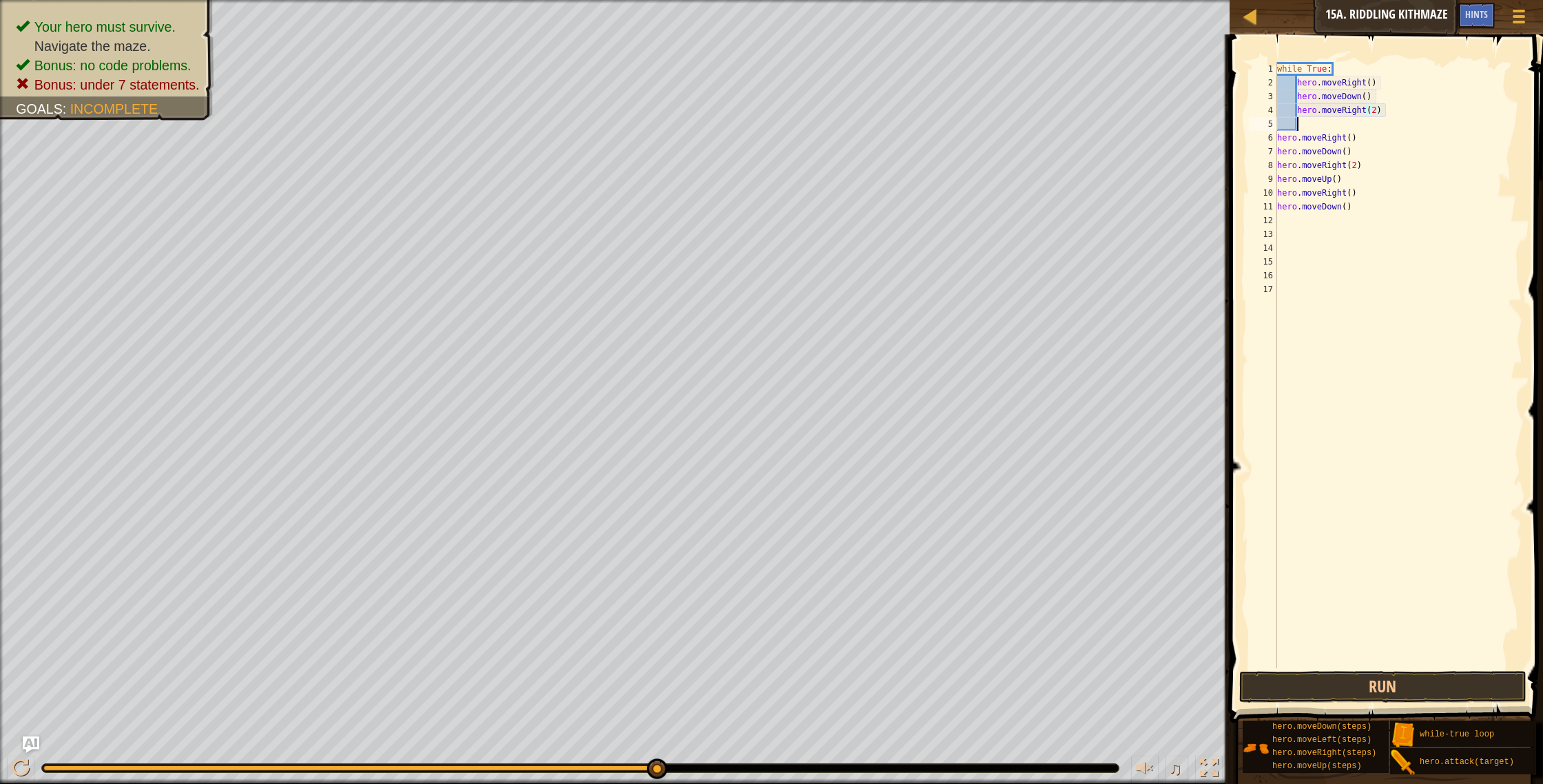
scroll to position [6, 1]
type textarea "h"
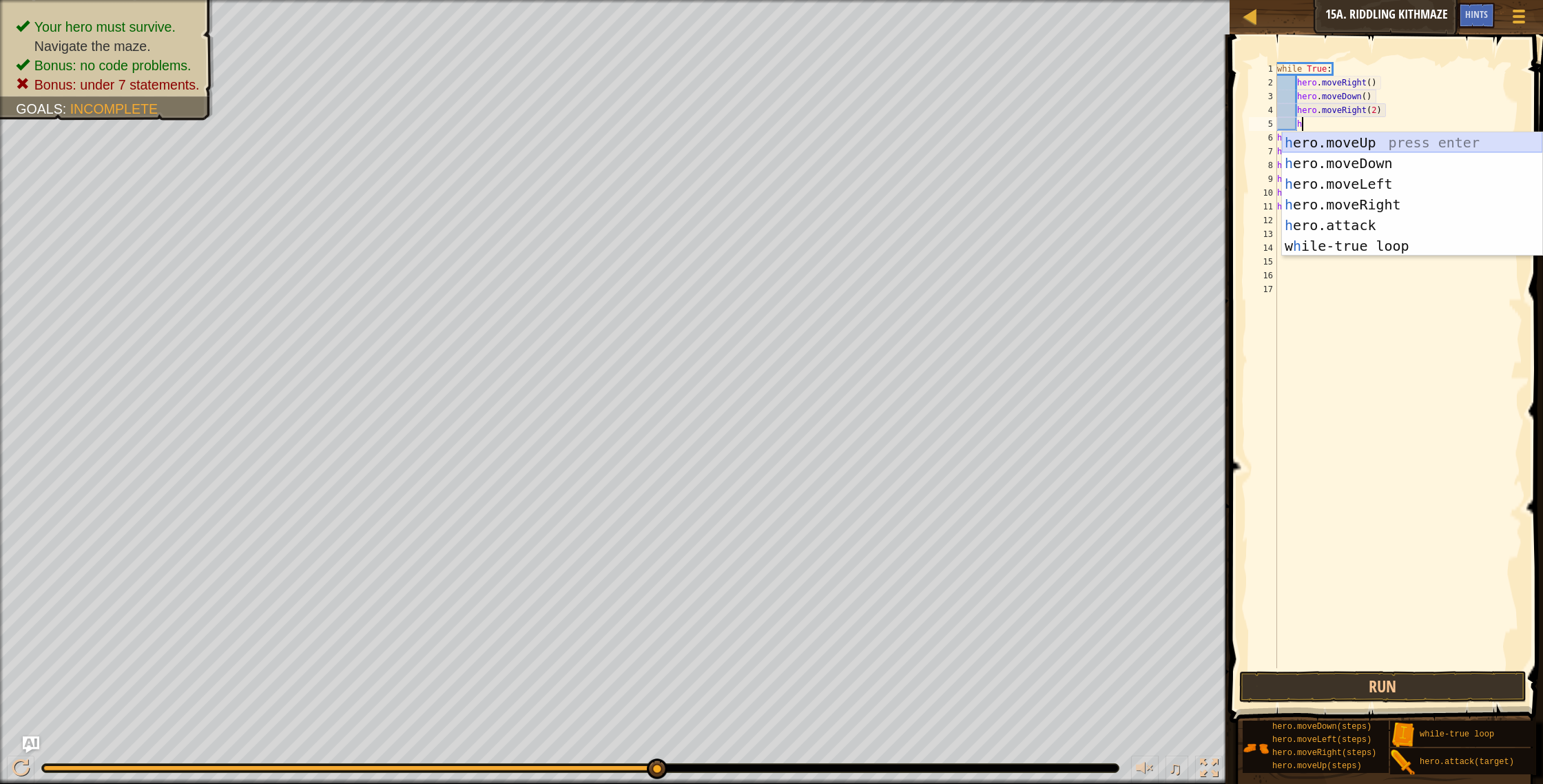
click at [1348, 138] on div "h ero.moveUp press enter h ero.moveDown press enter h ero.moveLeft press enter …" at bounding box center [1413, 215] width 261 height 166
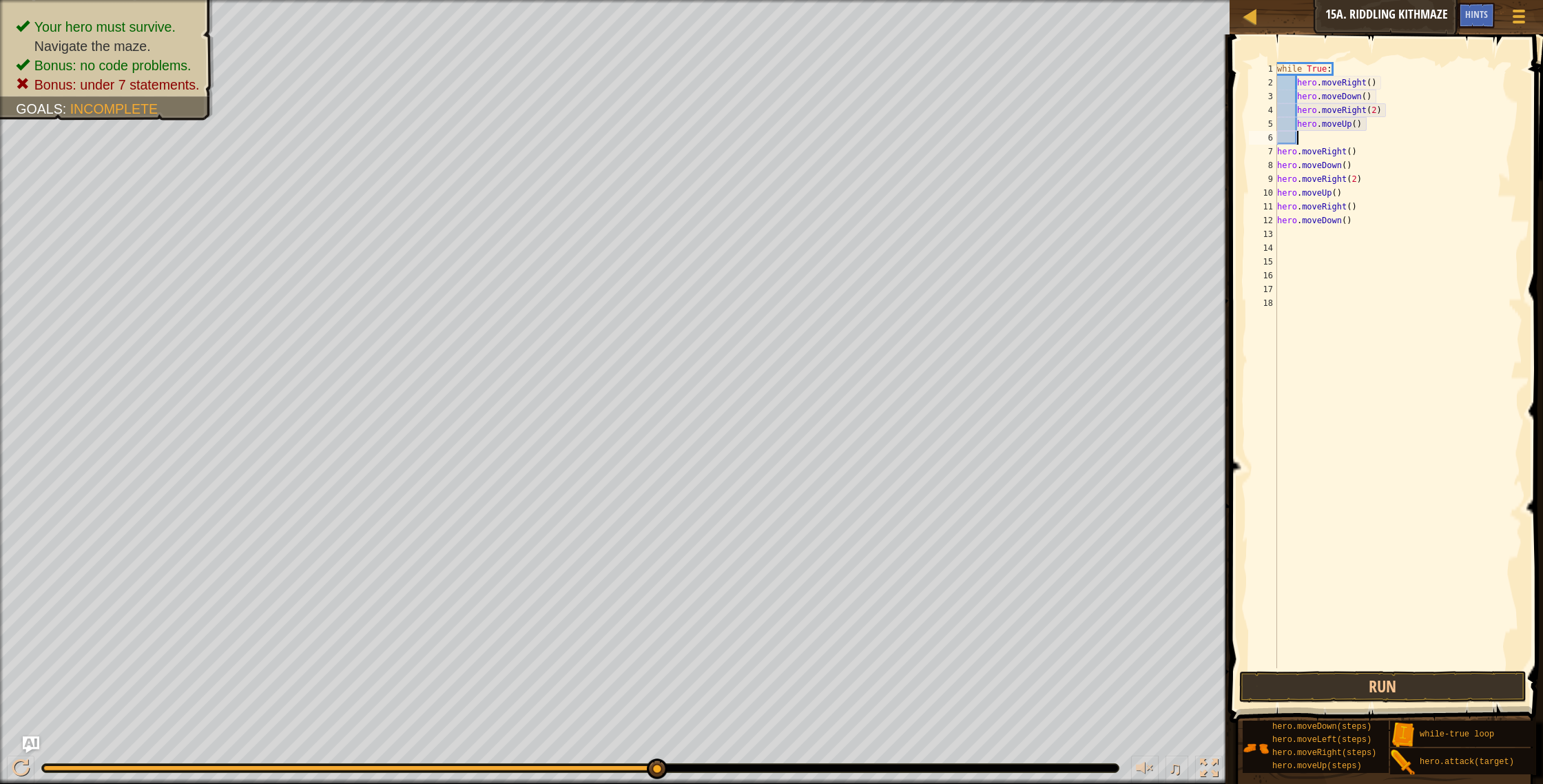
type textarea "h"
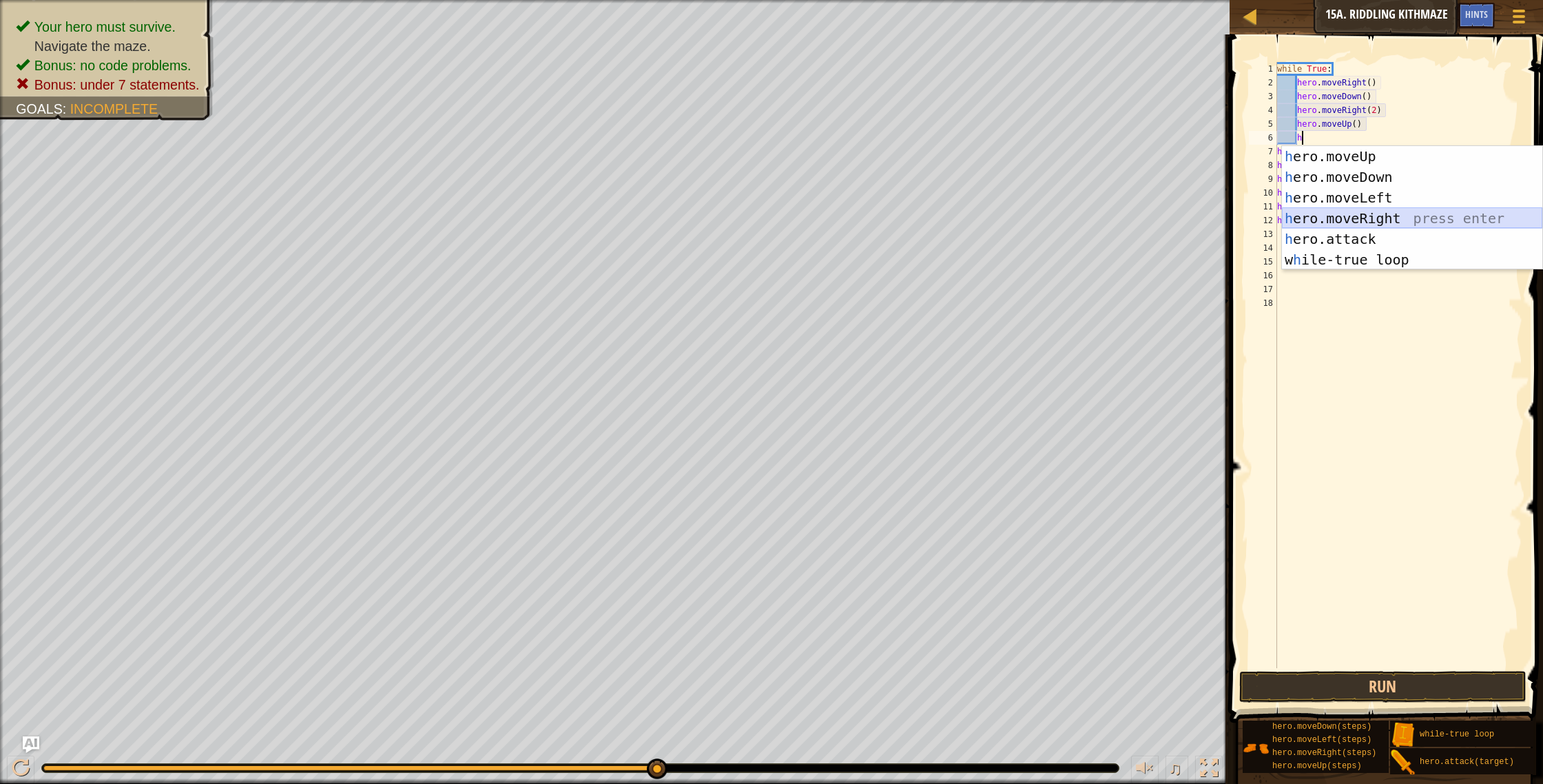
click at [1361, 220] on div "h ero.moveUp press enter h ero.moveDown press enter h ero.moveLeft press enter …" at bounding box center [1413, 228] width 261 height 166
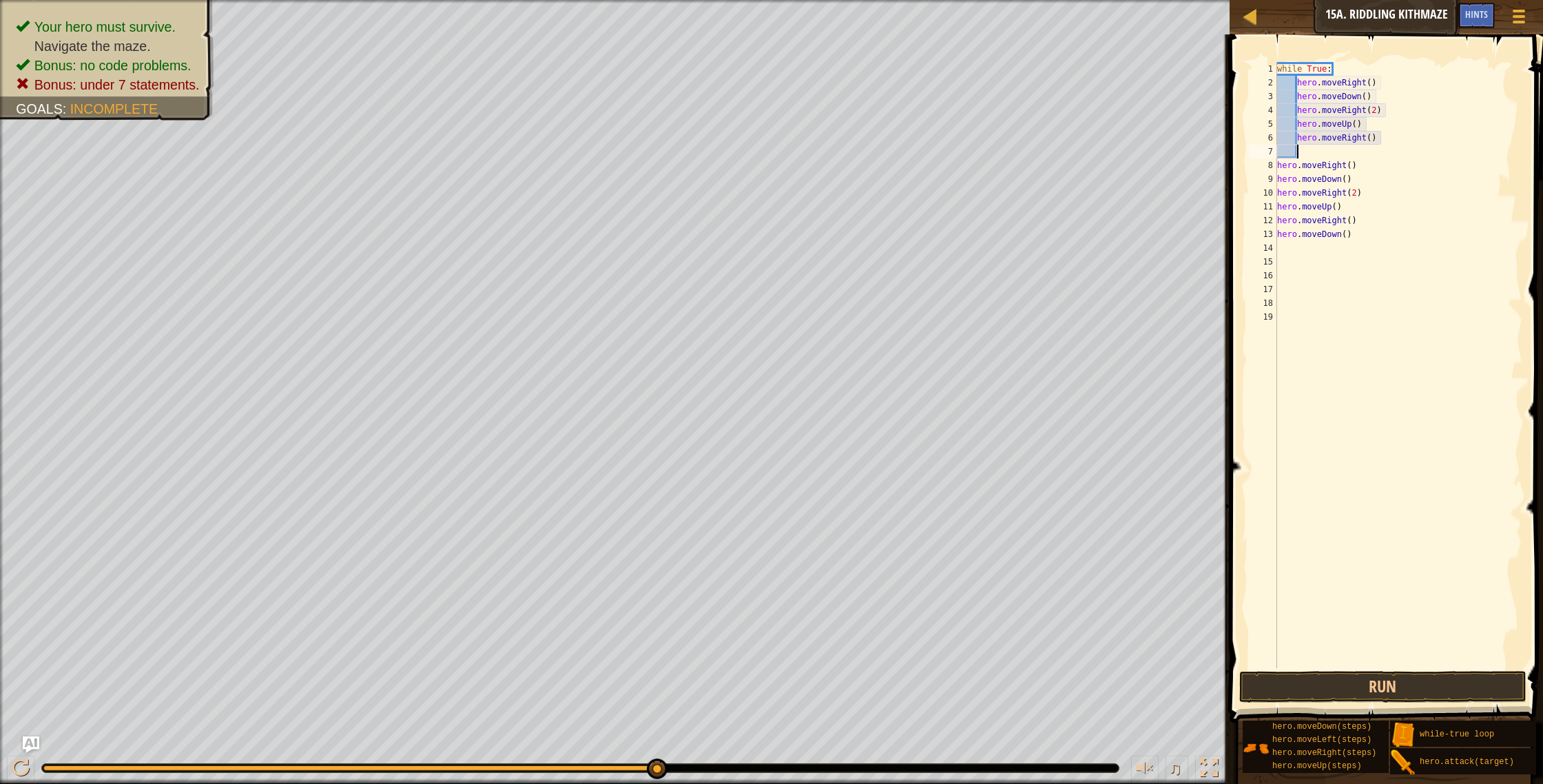
type textarea "h"
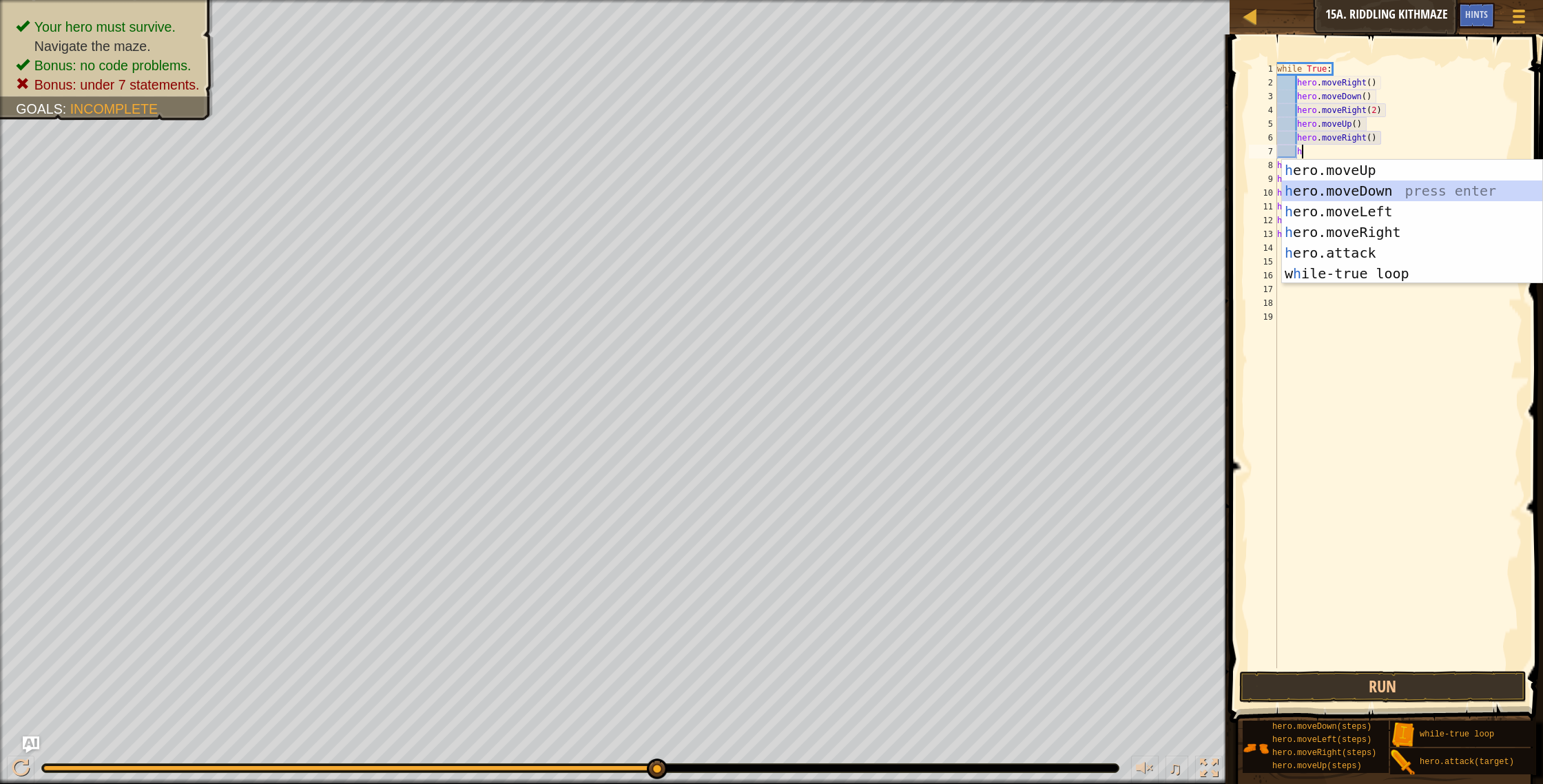
click at [1377, 199] on div "h ero.moveUp press enter h ero.moveDown press enter h ero.moveLeft press enter …" at bounding box center [1413, 242] width 261 height 166
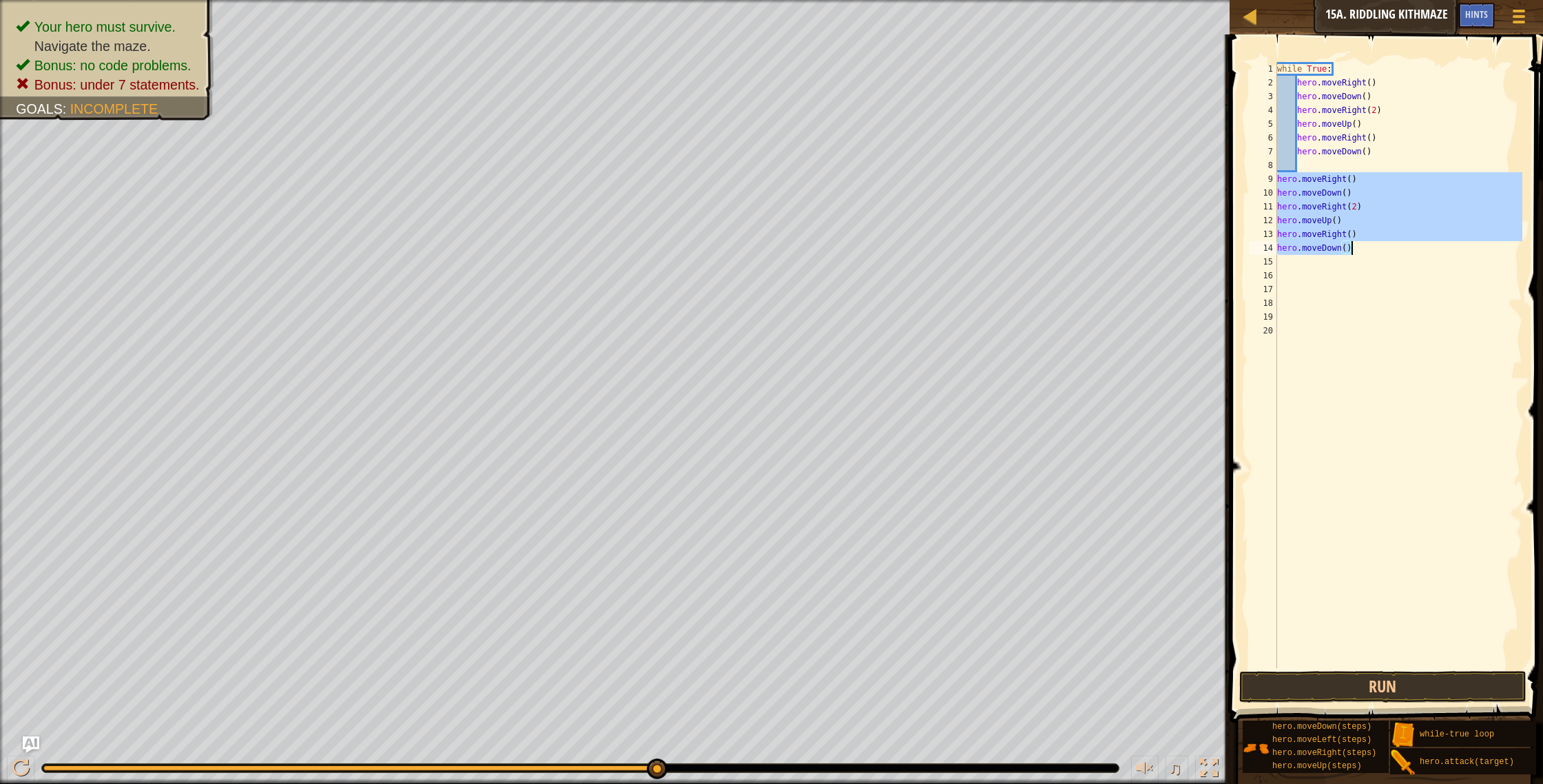
drag, startPoint x: 1278, startPoint y: 177, endPoint x: 1381, endPoint y: 252, distance: 127.4
click at [1381, 252] on div "while True : hero . moveRight ( ) hero . moveDown ( ) hero . moveRight ( 2 ) he…" at bounding box center [1399, 378] width 249 height 634
type textarea "hero.moveRight() hero.moveDown()"
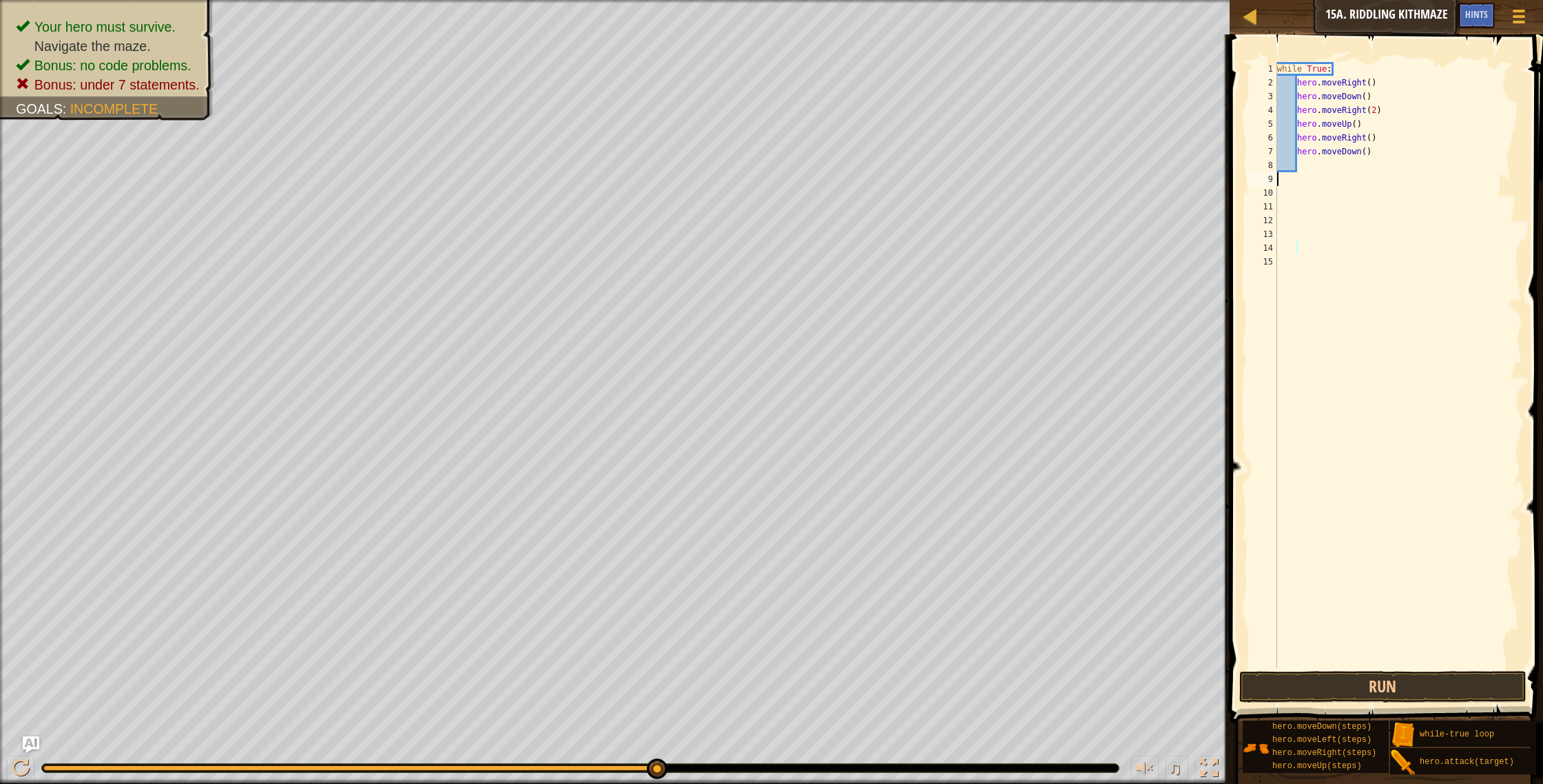
scroll to position [6, 0]
click at [1303, 166] on div "while True : hero . moveRight ( ) hero . moveDown ( ) hero . moveRight ( 2 ) he…" at bounding box center [1399, 378] width 249 height 634
click at [1369, 689] on button "Run" at bounding box center [1383, 686] width 288 height 31
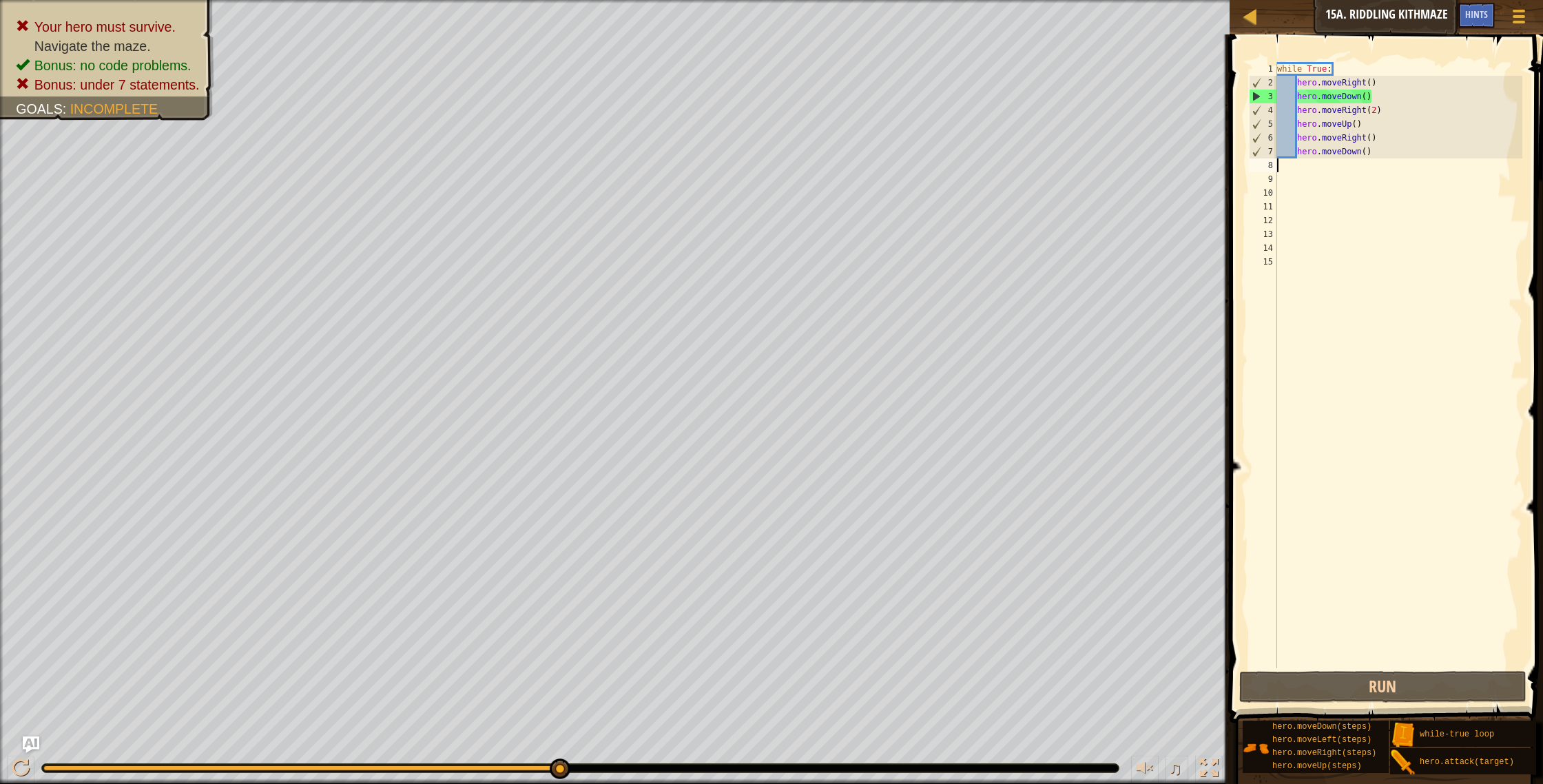
click at [1373, 97] on div "while True : hero . moveRight ( ) hero . moveDown ( ) hero . moveRight ( 2 ) he…" at bounding box center [1399, 378] width 249 height 634
type textarea "h"
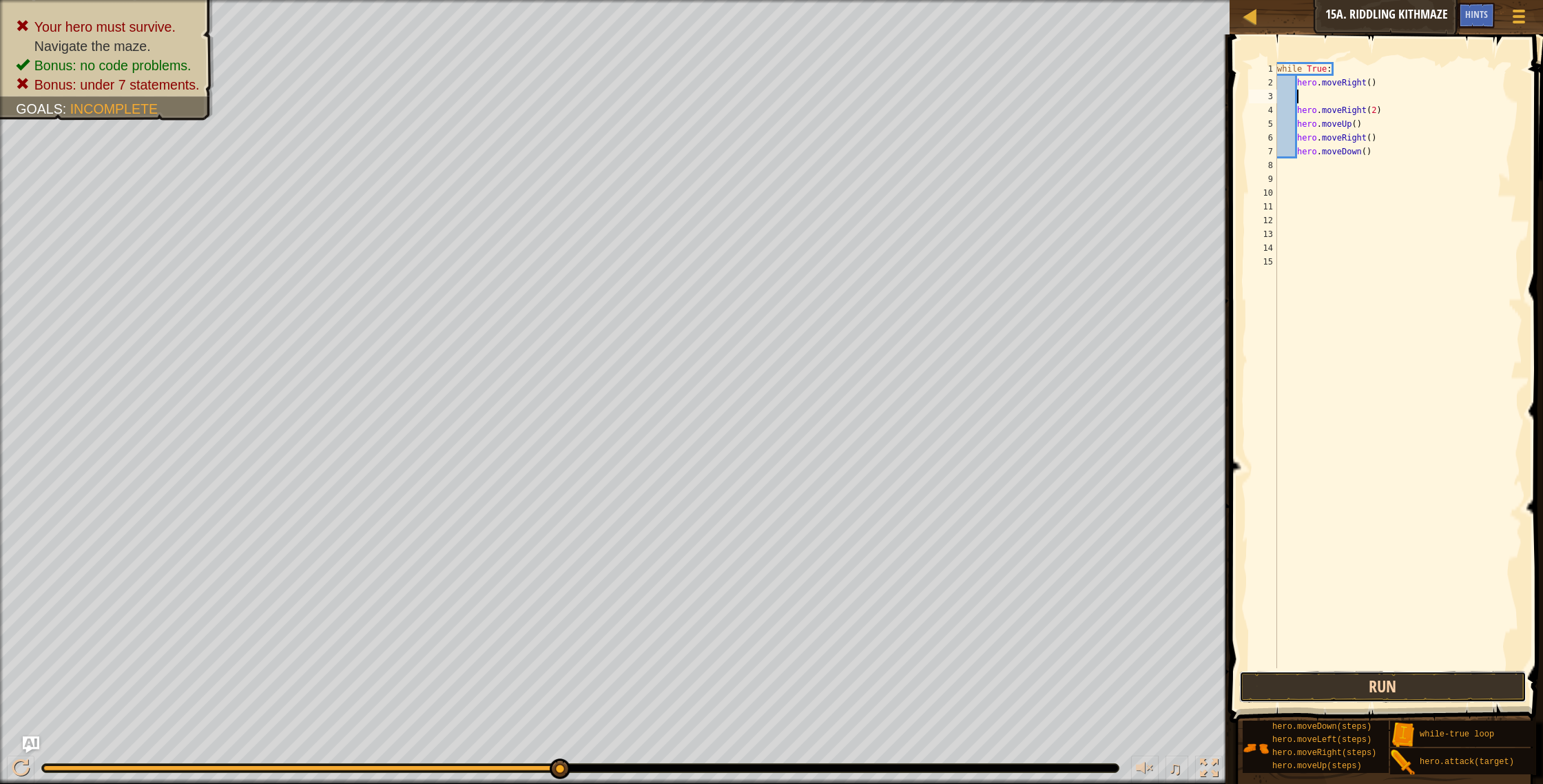
click at [1302, 673] on button "Run" at bounding box center [1383, 686] width 288 height 31
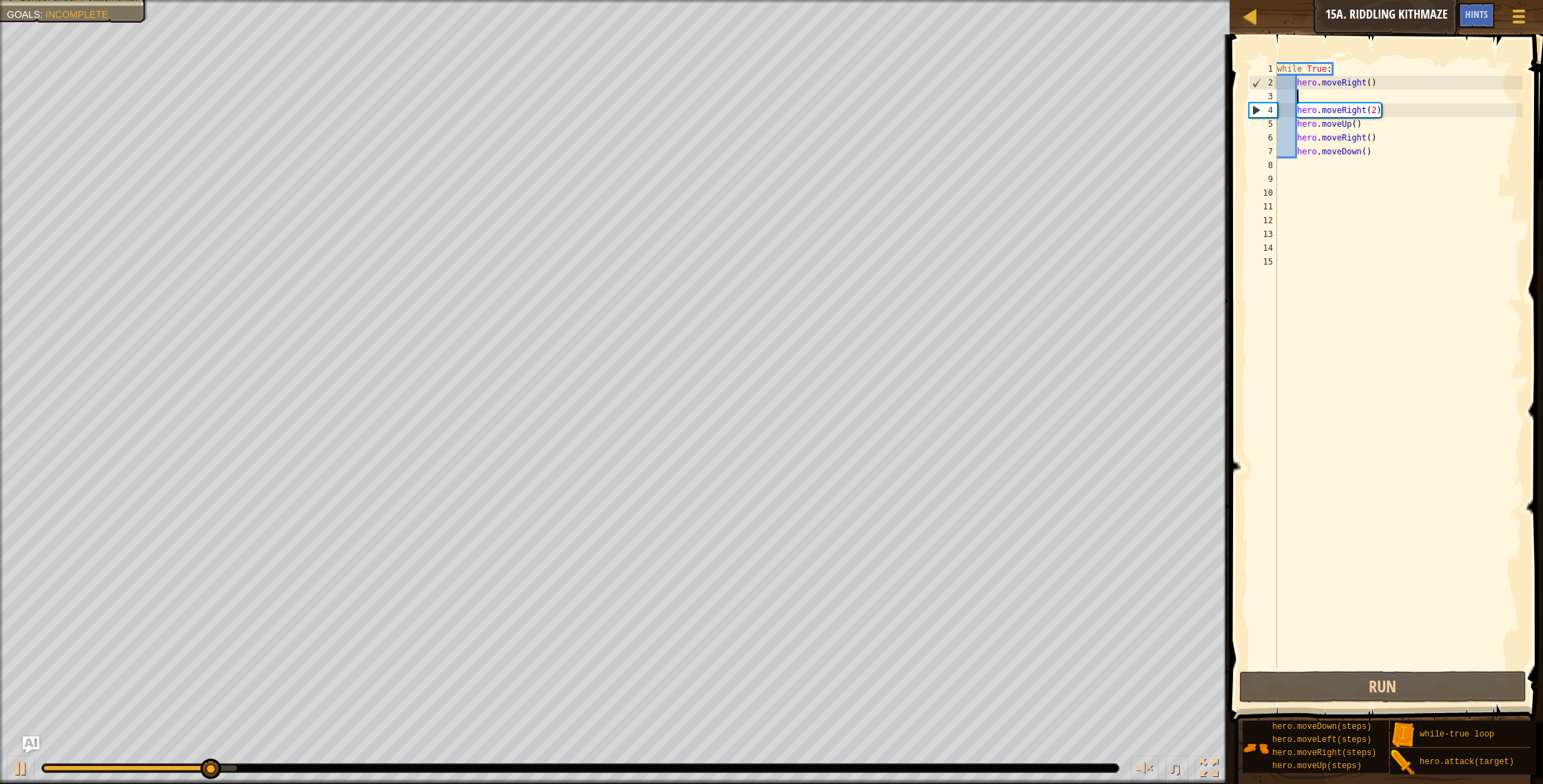
type textarea "h"
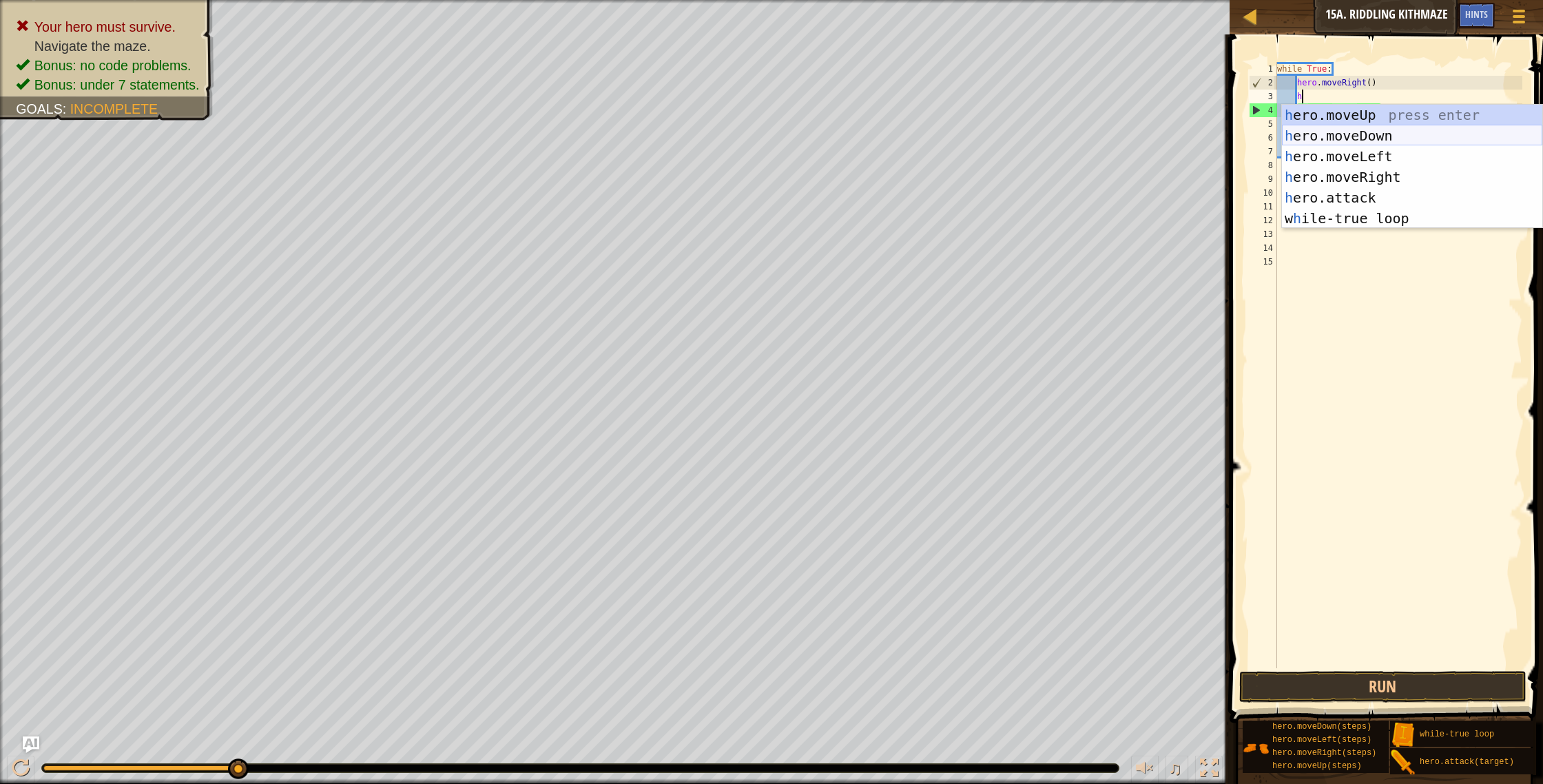
click at [1371, 130] on div "h ero.moveUp press enter h ero.moveDown press enter h ero.moveLeft press enter …" at bounding box center [1413, 187] width 261 height 166
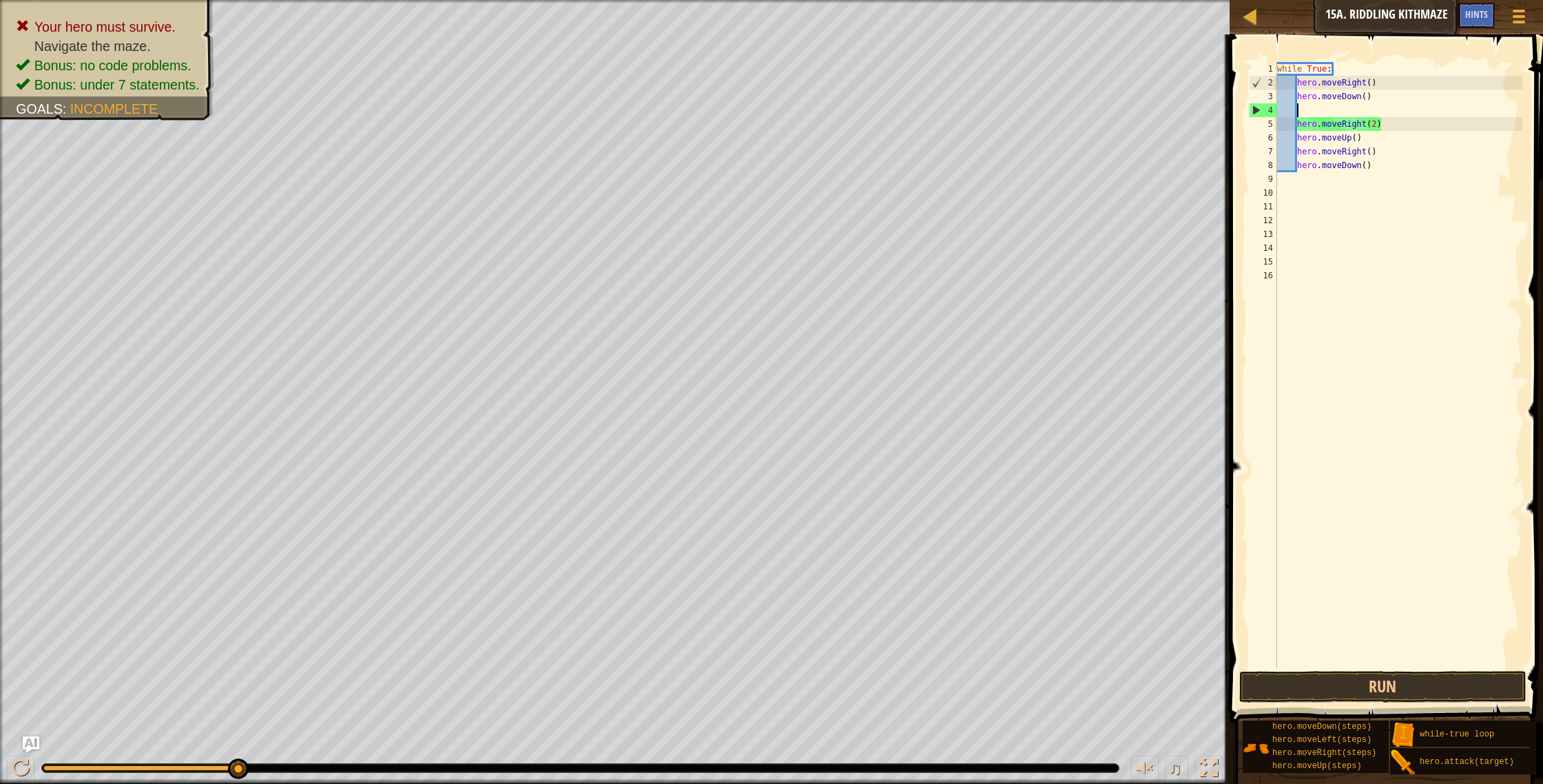
scroll to position [6, 1]
click at [1299, 122] on div "while True : hero . moveRight ( ) hero . moveDown ( ) hero . moveRight ( 2 ) he…" at bounding box center [1399, 378] width 249 height 634
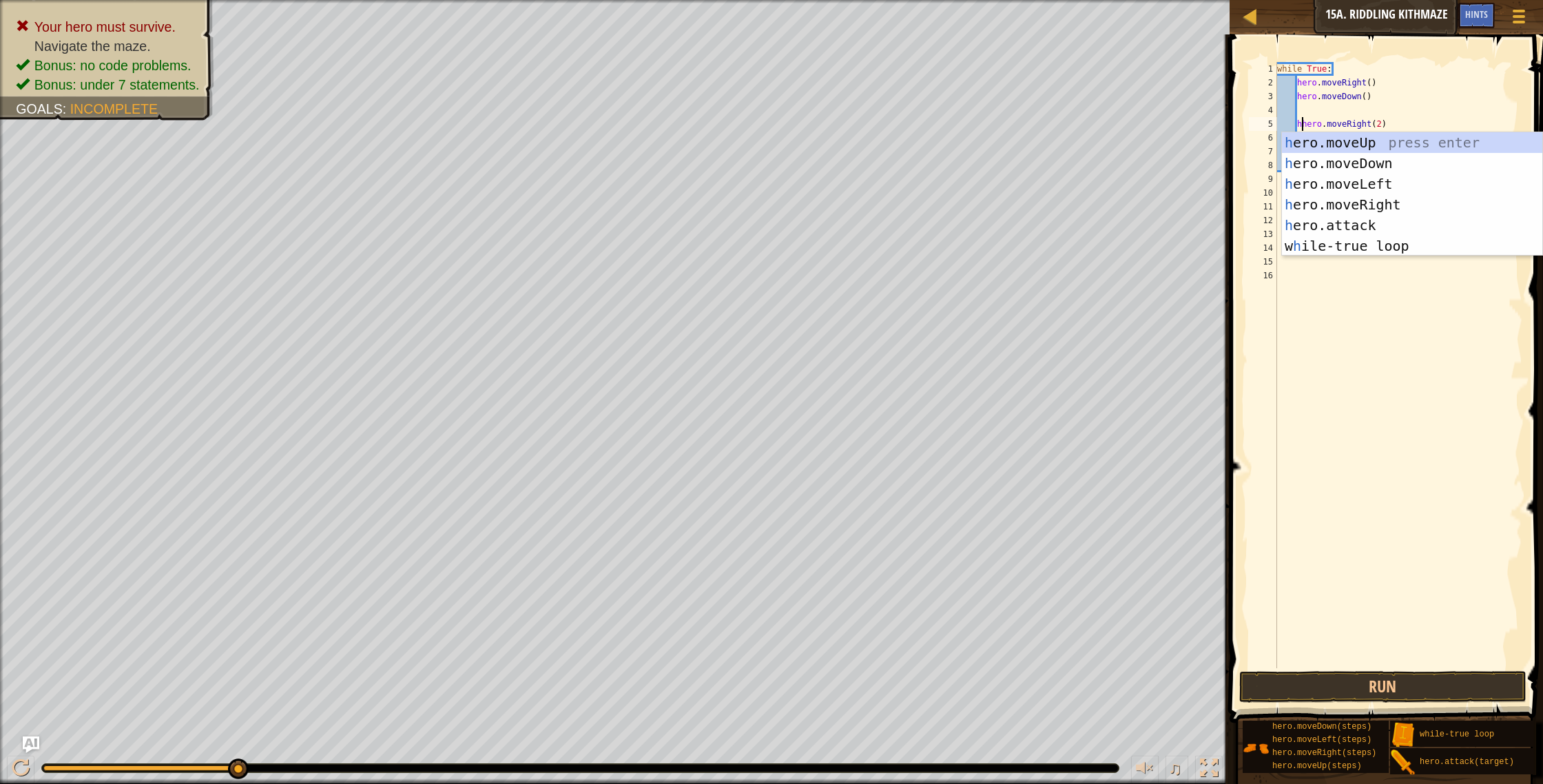
scroll to position [6, 2]
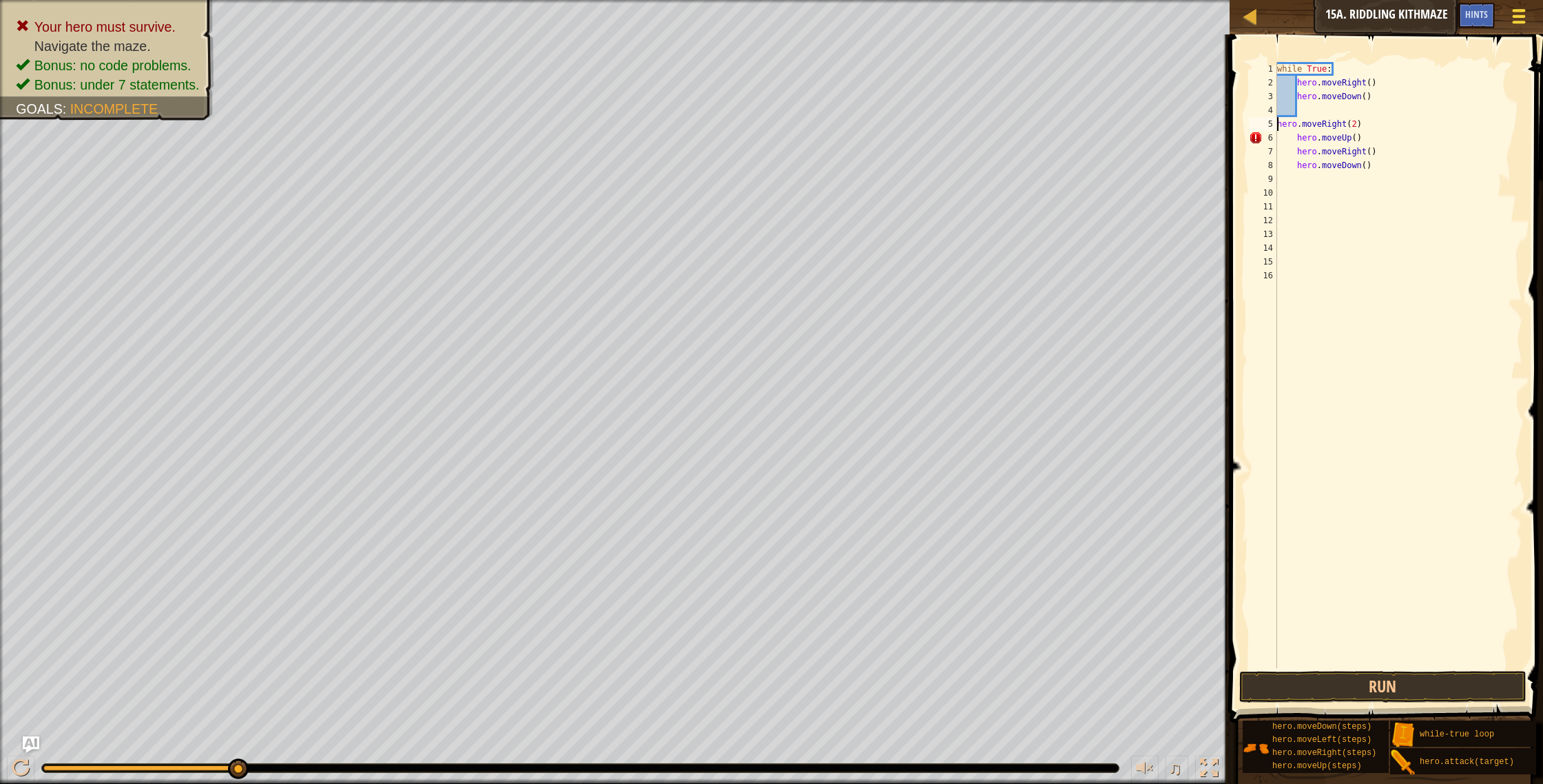
click at [1517, 25] on div at bounding box center [1518, 16] width 19 height 20
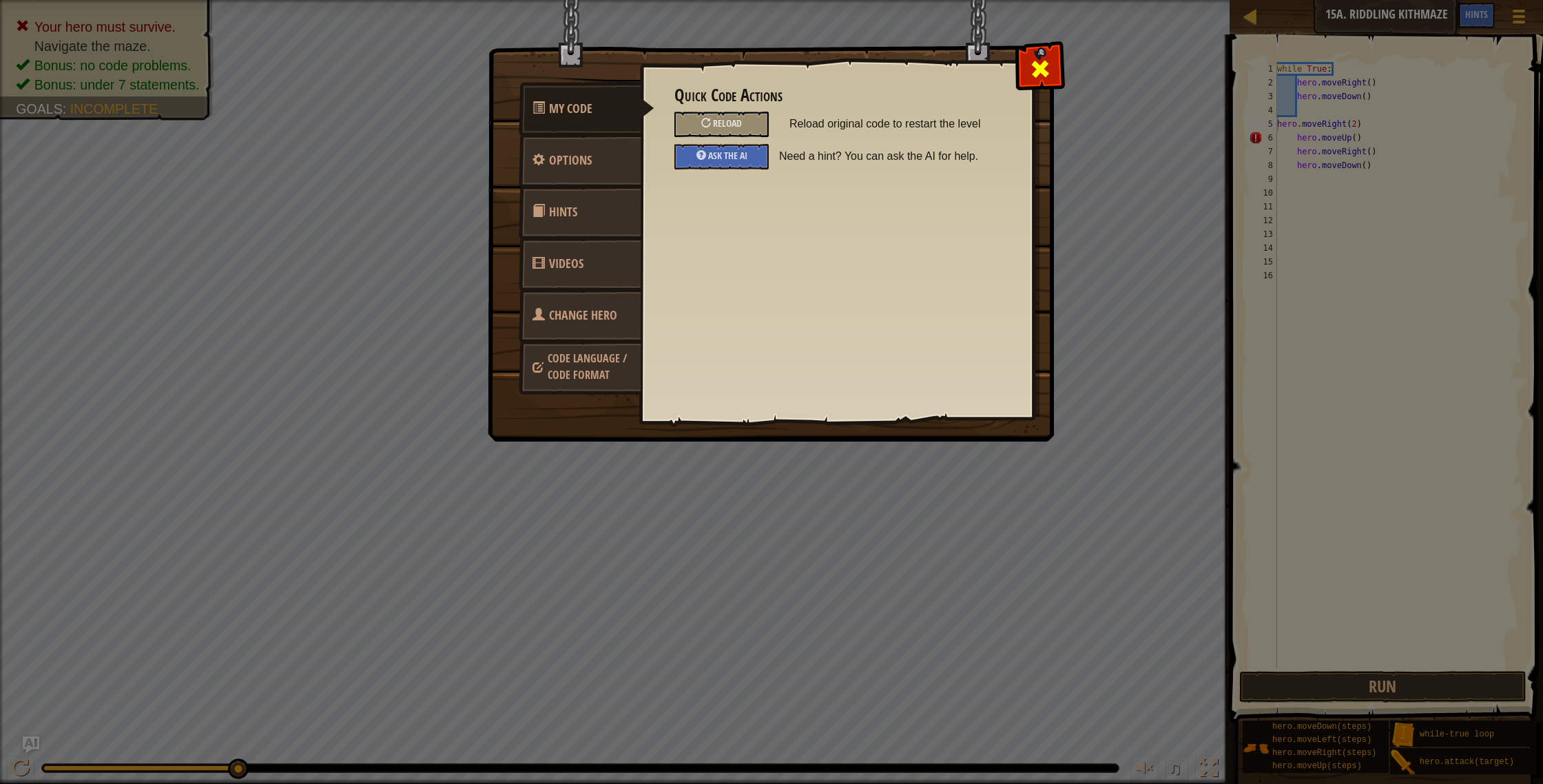
click at [1051, 67] on div at bounding box center [1040, 66] width 43 height 43
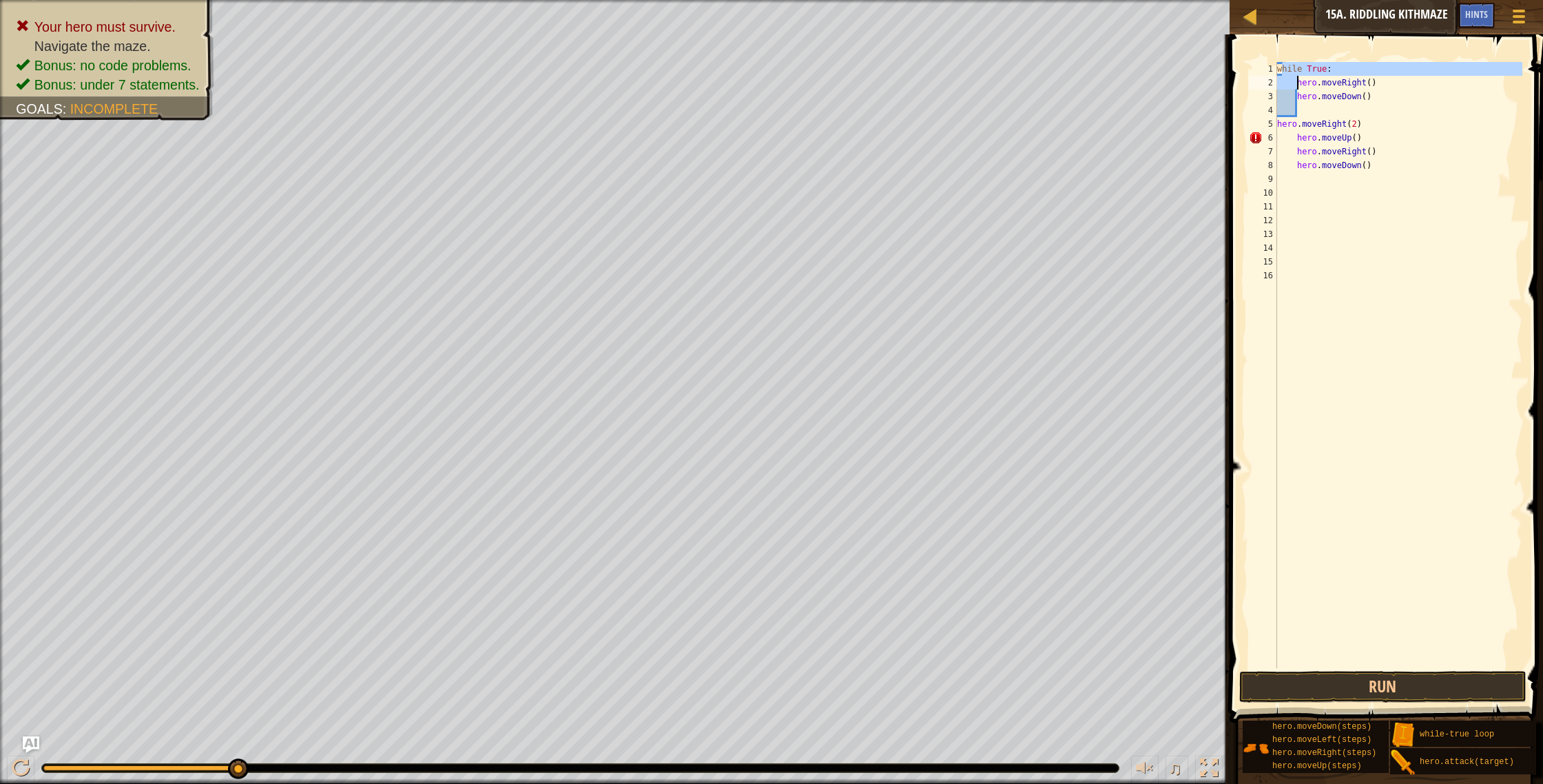
drag, startPoint x: 1280, startPoint y: 66, endPoint x: 1269, endPoint y: 71, distance: 12.1
click at [1287, 74] on div "while True : hero . moveRight ( ) hero . moveDown ( ) hero . moveRight ( 2 ) he…" at bounding box center [1398, 378] width 248 height 634
click at [1275, 69] on div "1" at bounding box center [1263, 69] width 28 height 14
click at [1278, 73] on div "while True: 1 2 3 4 5 6 7 8 9 10 11 12 13 14 15 16 while True : hero . moveRigh…" at bounding box center [1384, 365] width 276 height 606
type textarea "while True: hero.moveRight()"
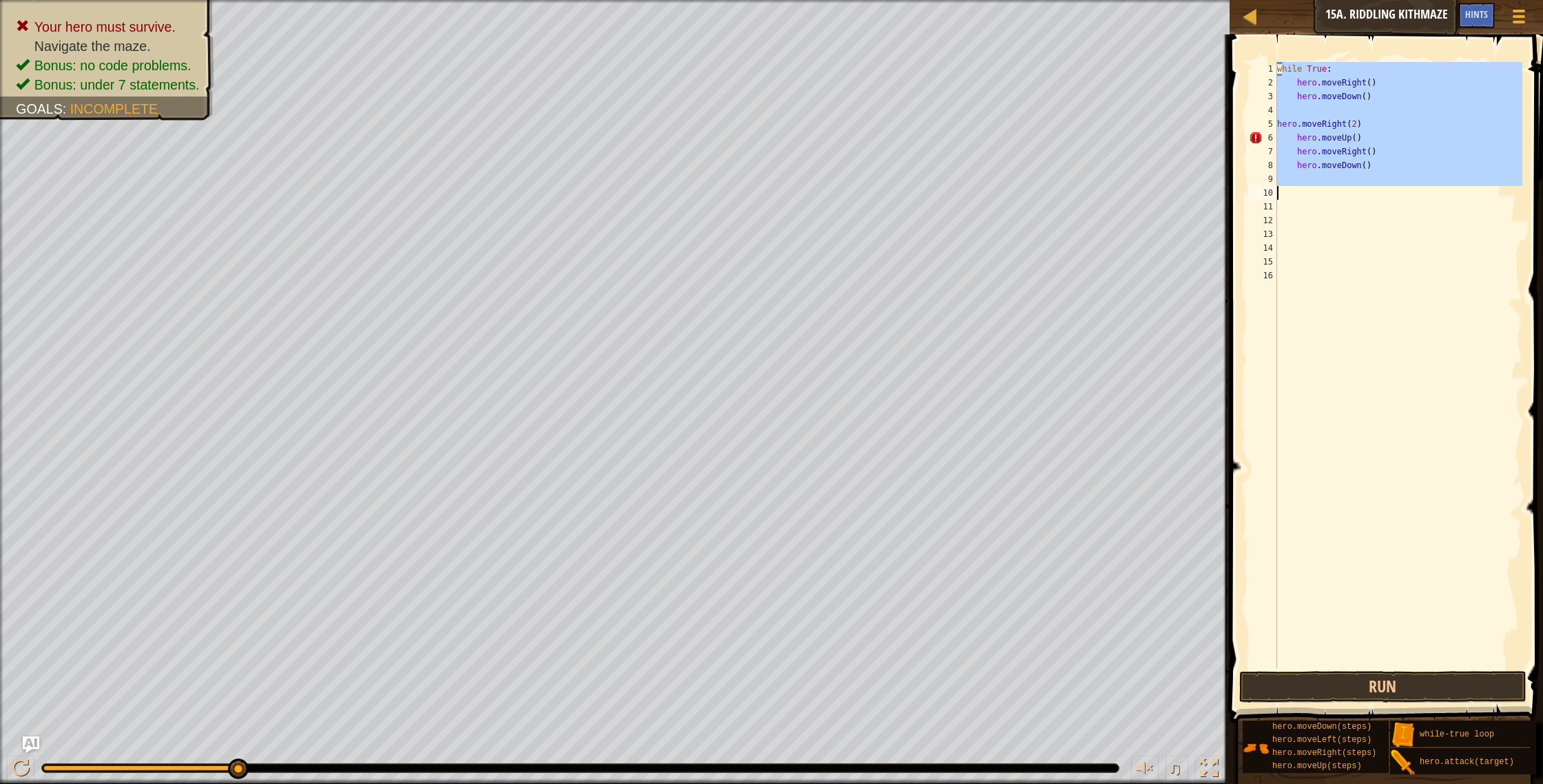
drag, startPoint x: 1280, startPoint y: 69, endPoint x: 1386, endPoint y: 191, distance: 161.6
click at [1386, 191] on div "while True : hero . moveRight ( ) hero . moveDown ( ) hero . moveRight ( 2 ) he…" at bounding box center [1398, 378] width 248 height 634
type textarea "w"
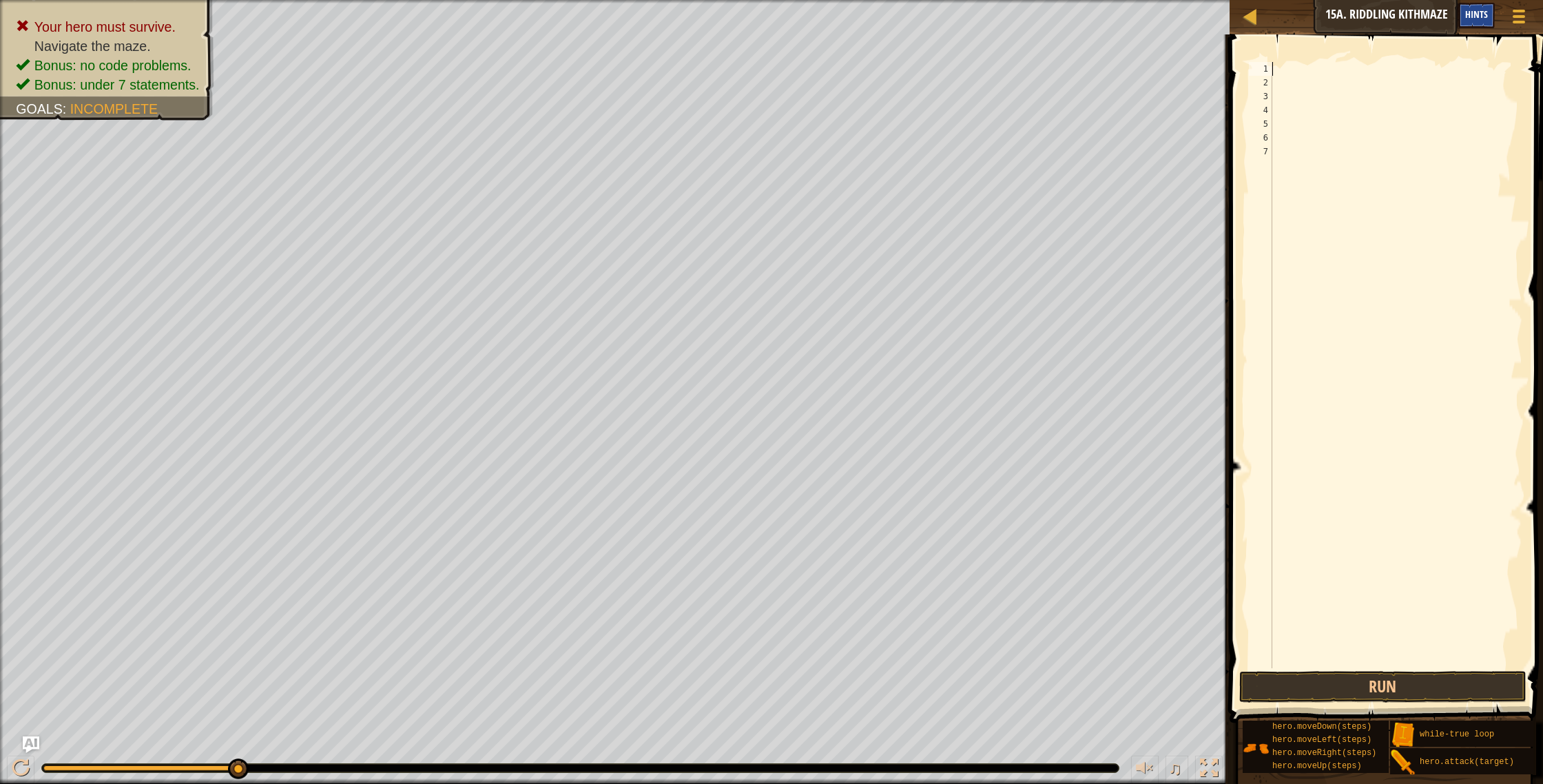
click at [1469, 6] on div "Hints" at bounding box center [1476, 16] width 36 height 25
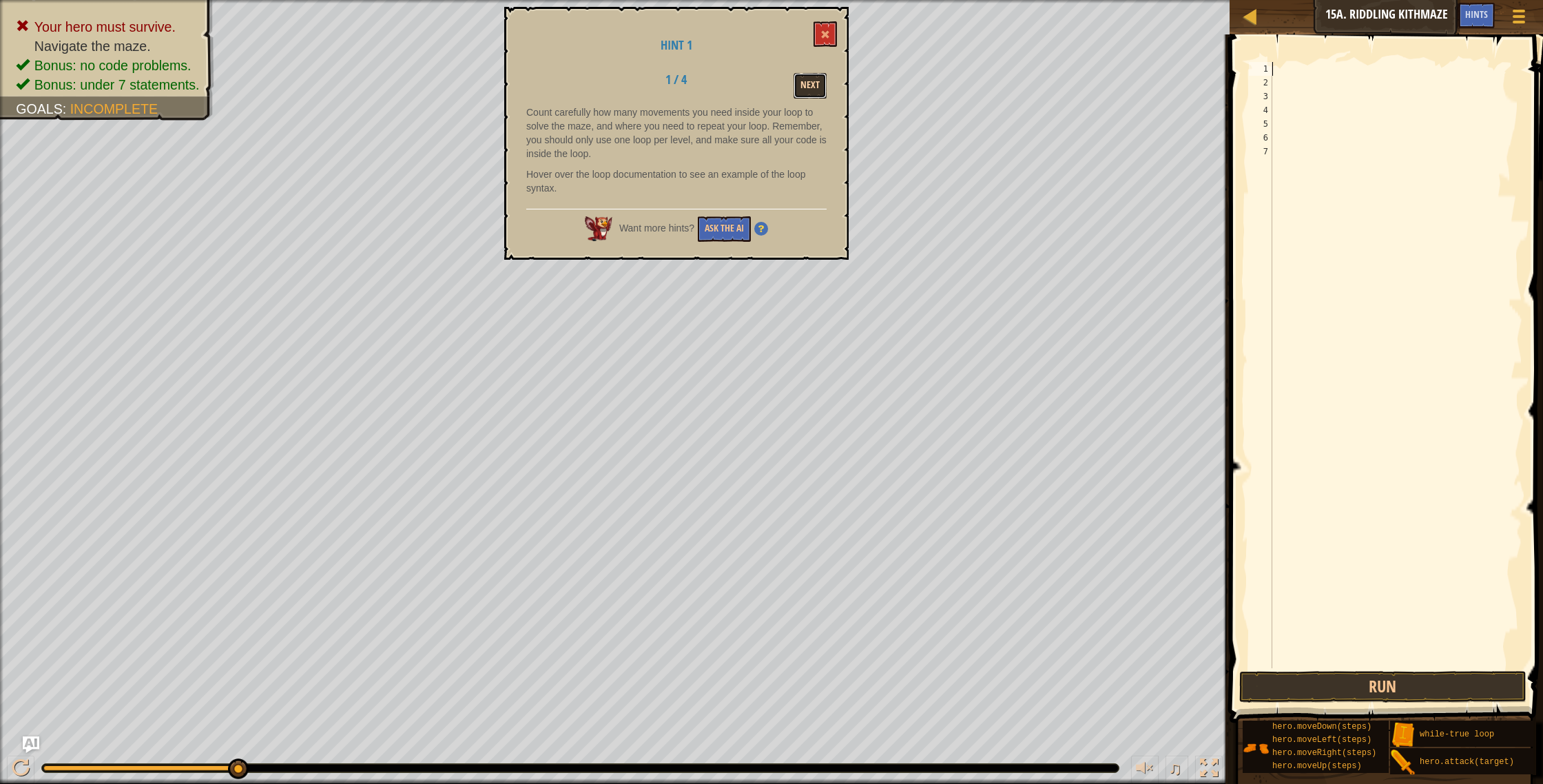
click at [808, 87] on button "Next" at bounding box center [811, 85] width 33 height 25
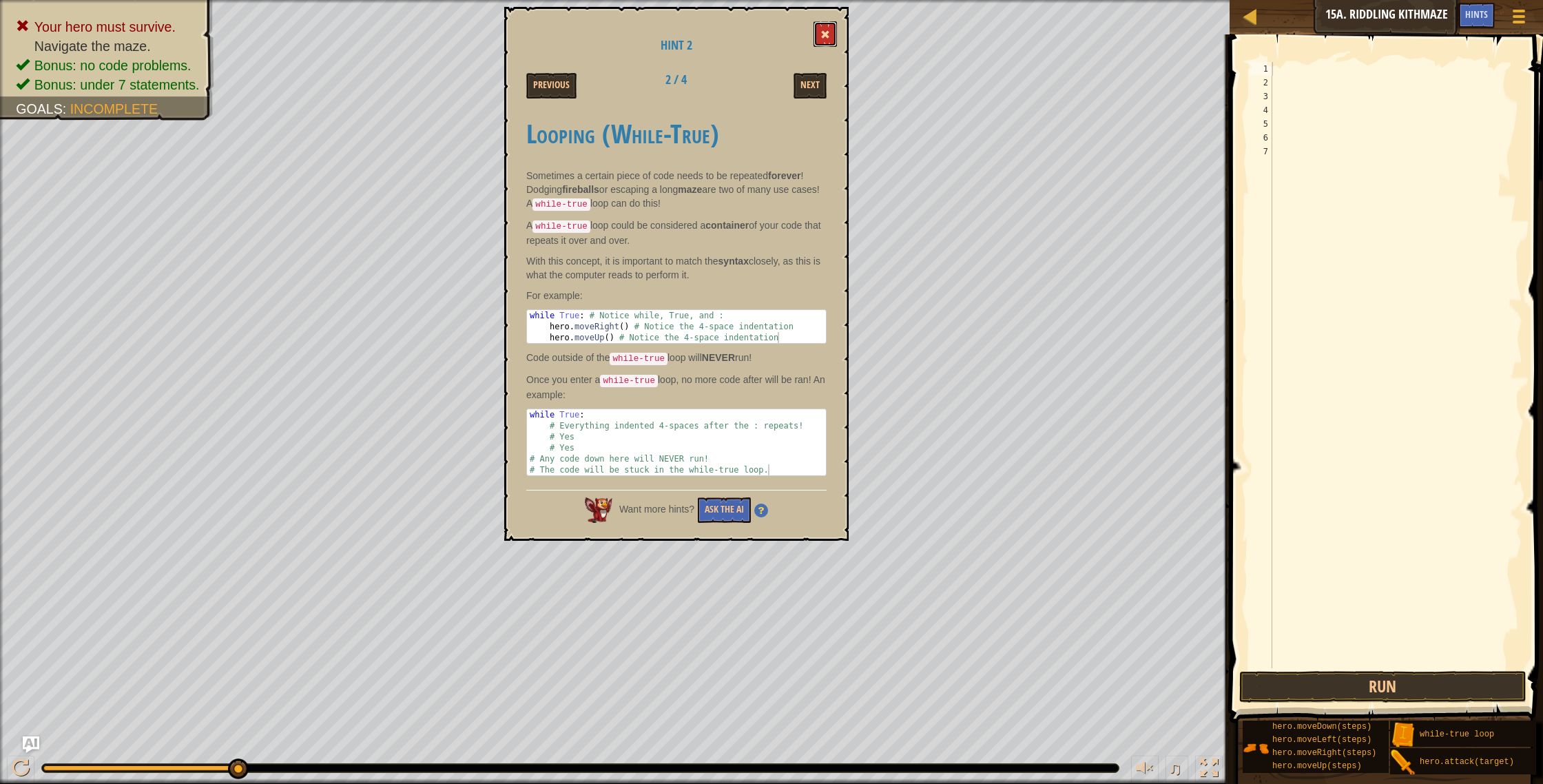
click at [823, 33] on span at bounding box center [825, 34] width 10 height 10
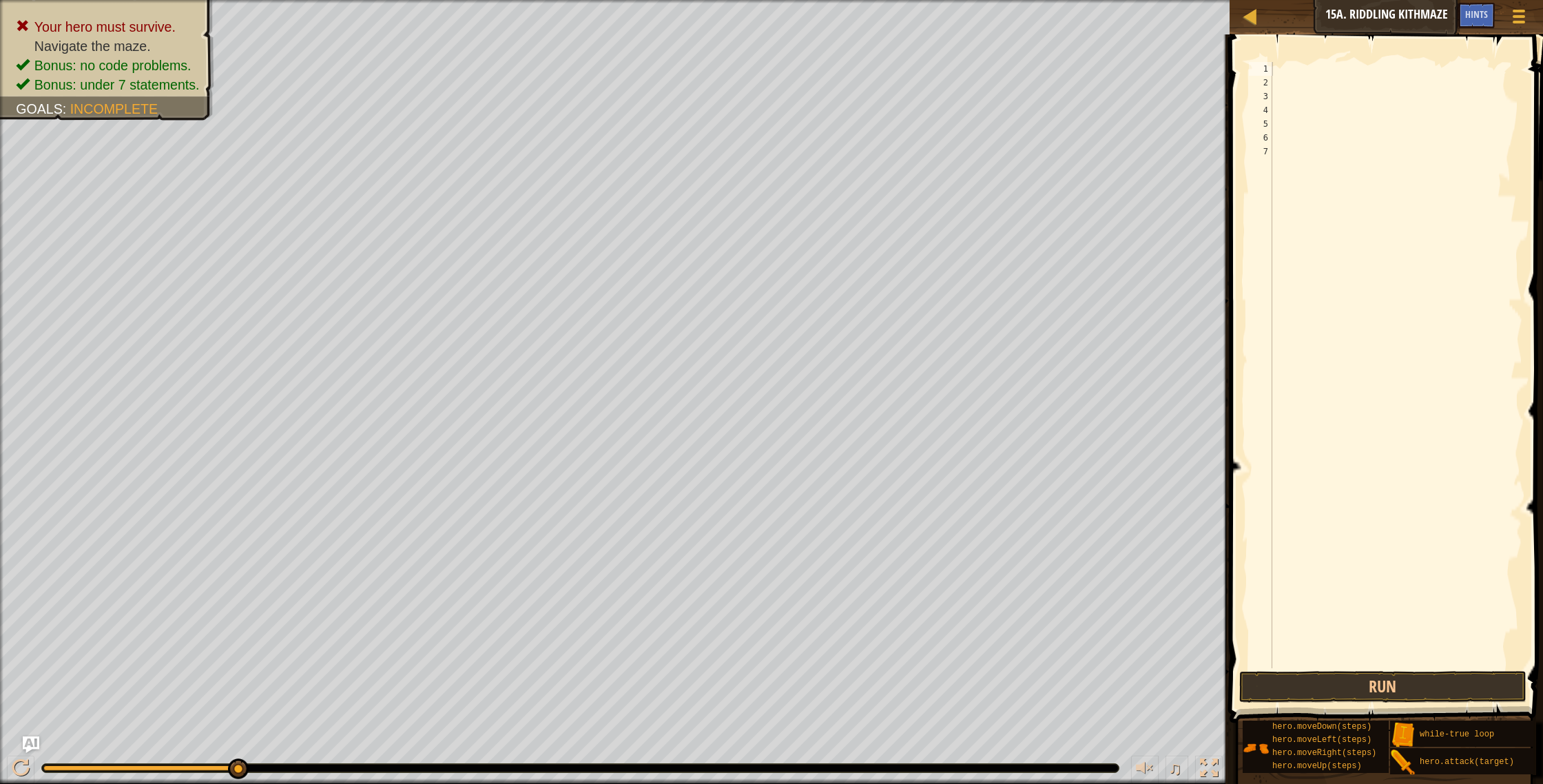
drag, startPoint x: 235, startPoint y: 780, endPoint x: 94, endPoint y: 767, distance: 141.6
click at [94, 768] on div "♫" at bounding box center [615, 764] width 1229 height 41
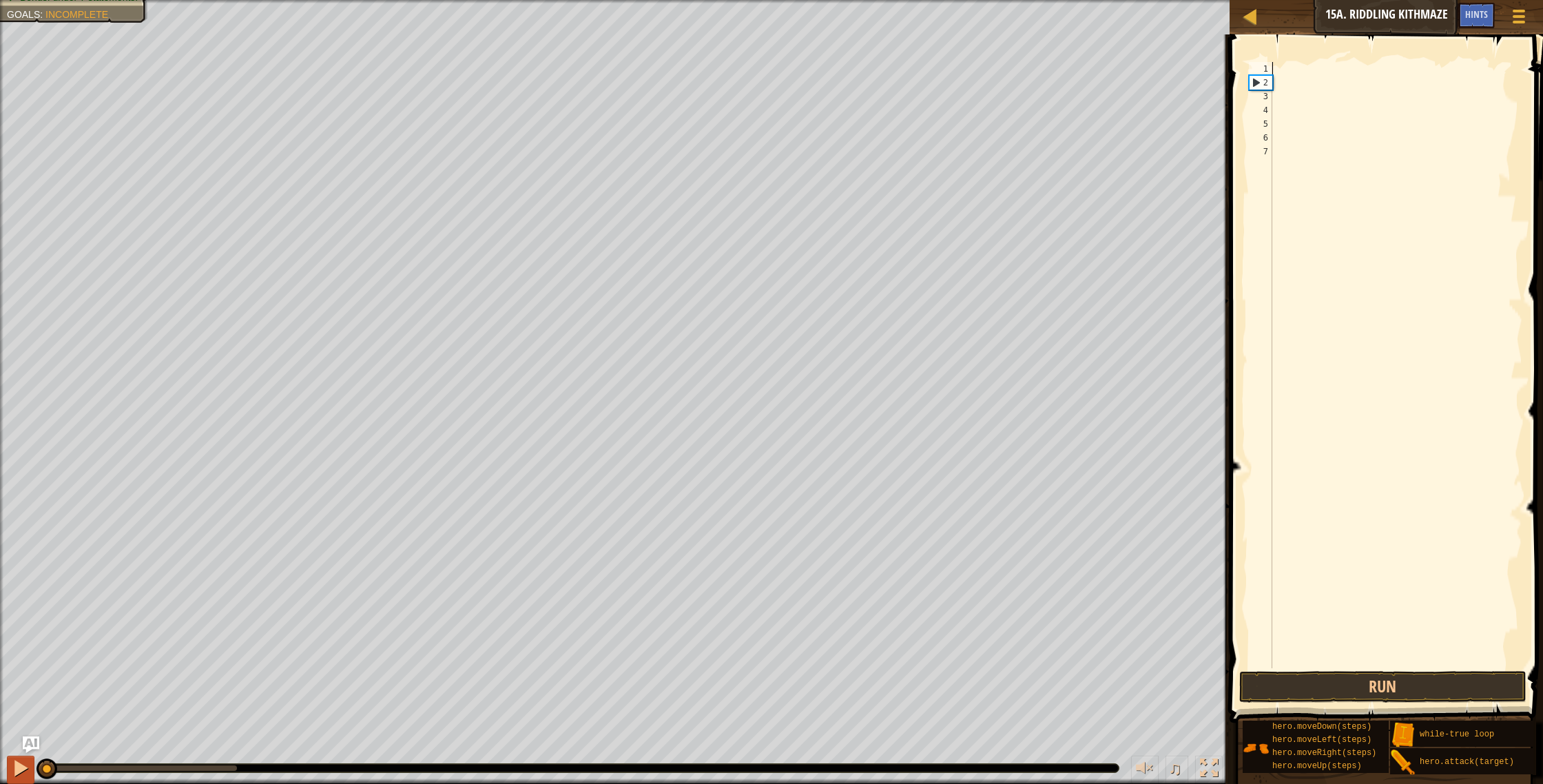
drag, startPoint x: 93, startPoint y: 765, endPoint x: 17, endPoint y: 766, distance: 76.0
click at [4, 772] on div "♫" at bounding box center [615, 764] width 1229 height 41
type textarea "h"
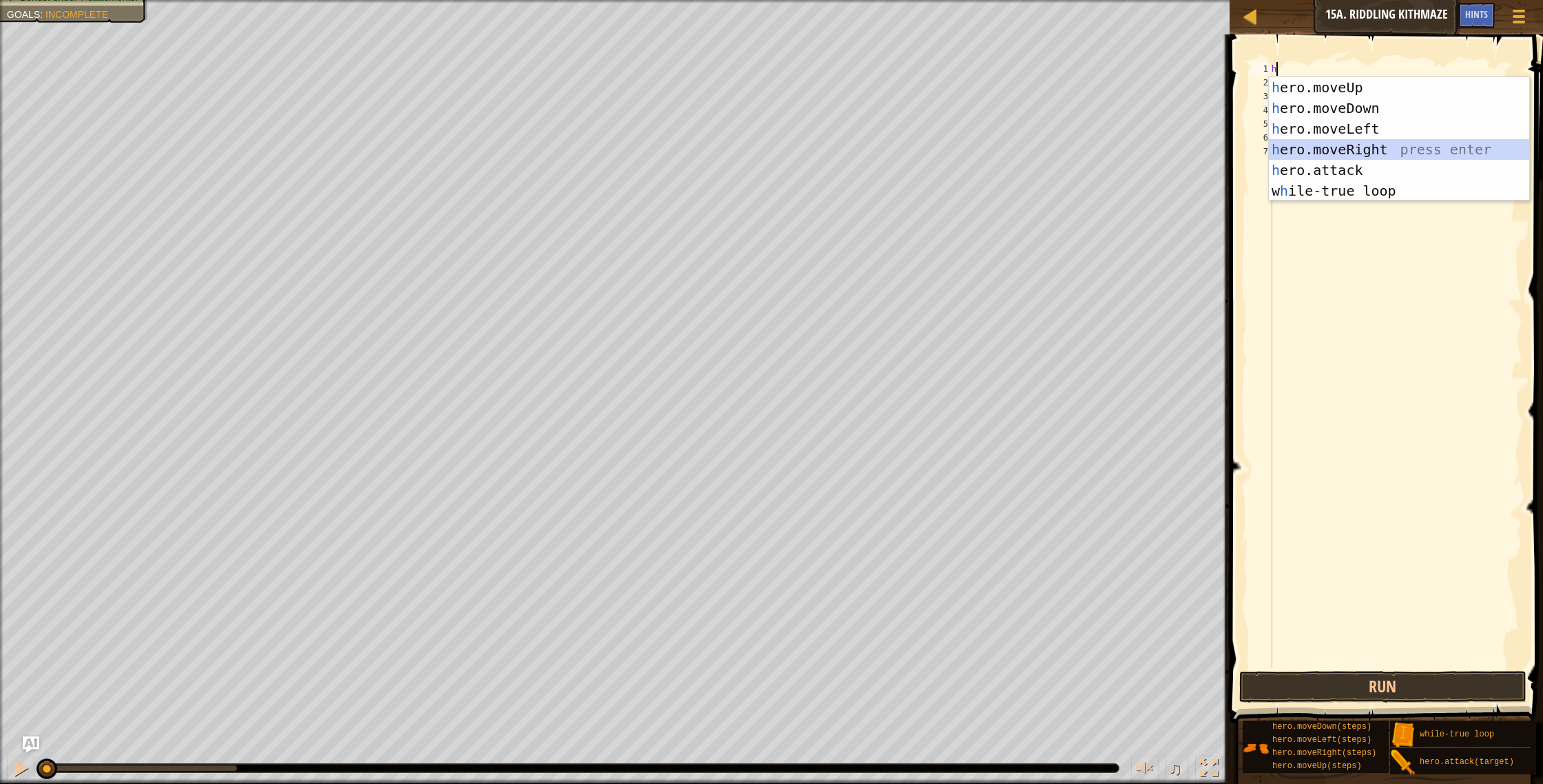
click at [1355, 150] on div "h ero.moveUp press enter h ero.moveDown press enter h ero.moveLeft press enter …" at bounding box center [1399, 160] width 261 height 166
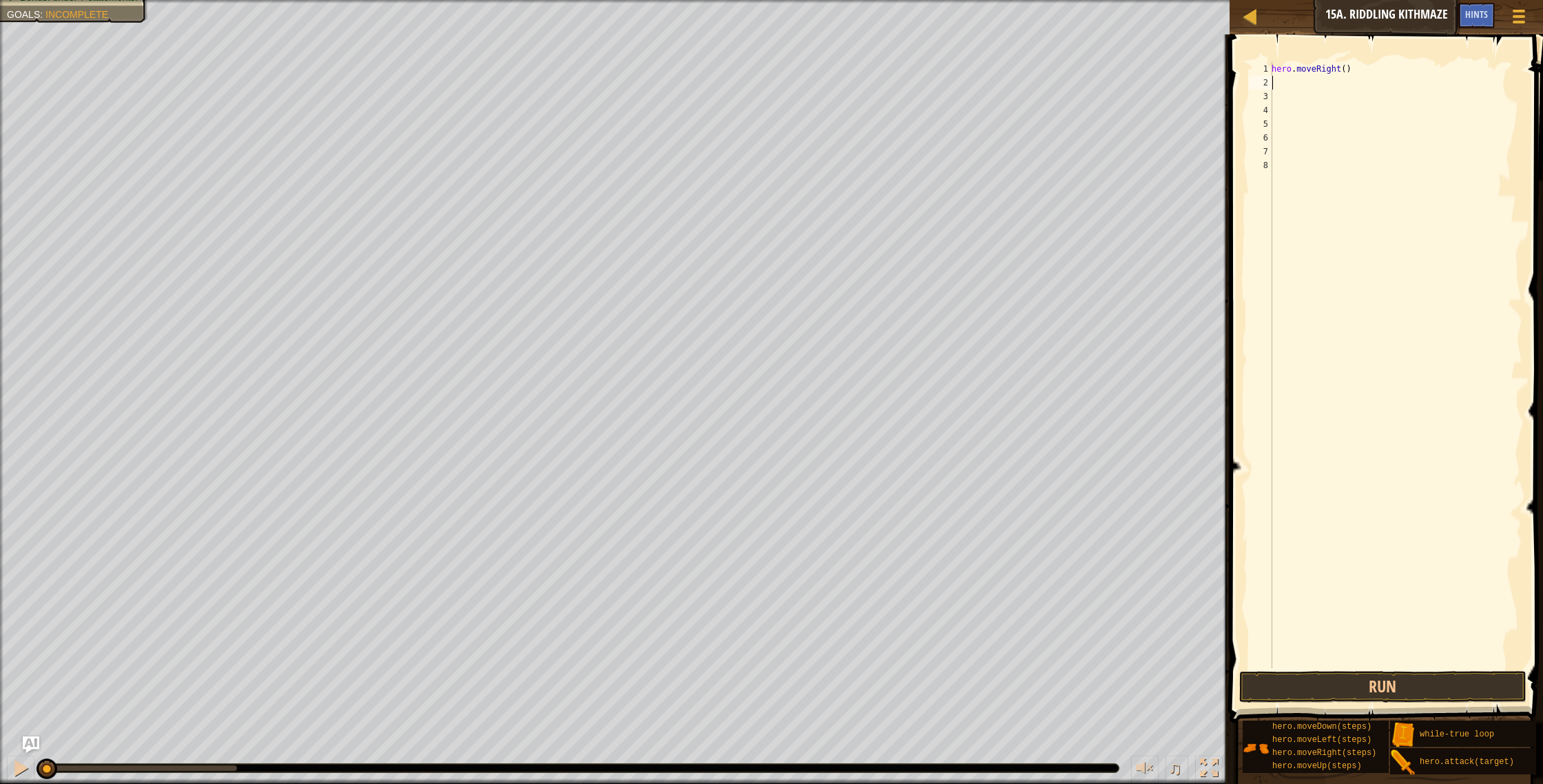
type textarea "h"
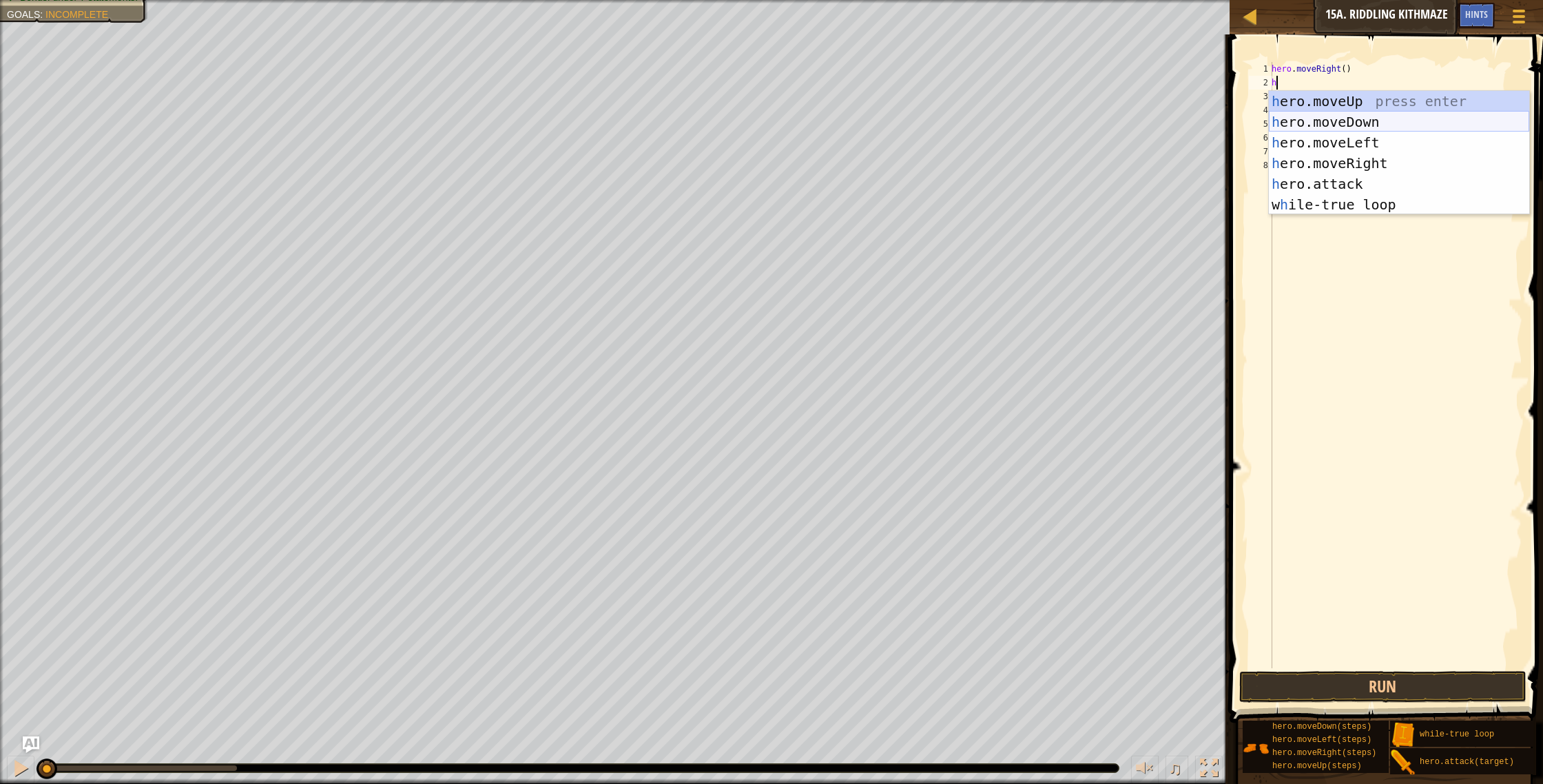
click at [1373, 122] on div "h ero.moveUp press enter h ero.moveDown press enter h ero.moveLeft press enter …" at bounding box center [1399, 173] width 261 height 166
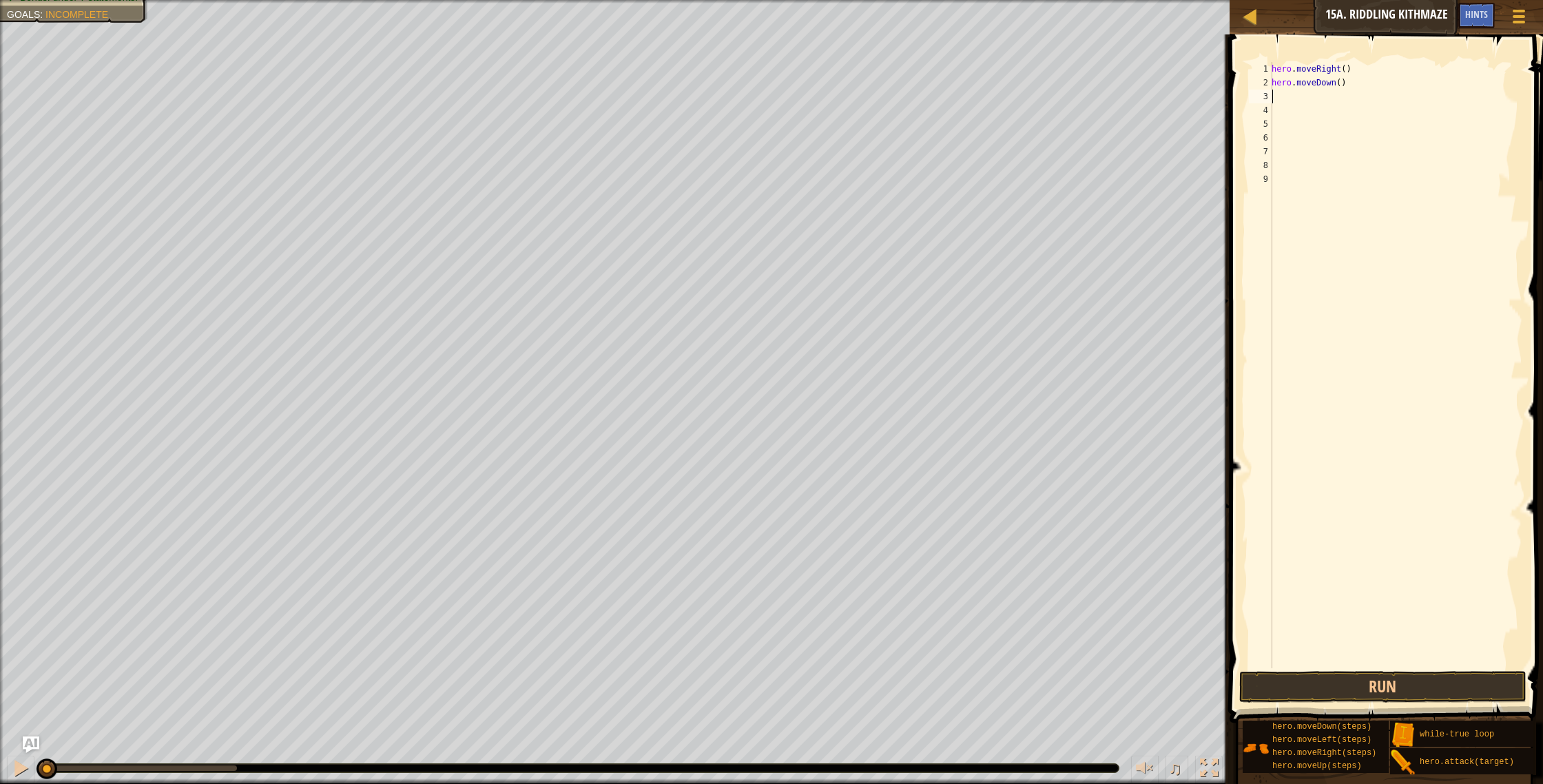
type textarea "h"
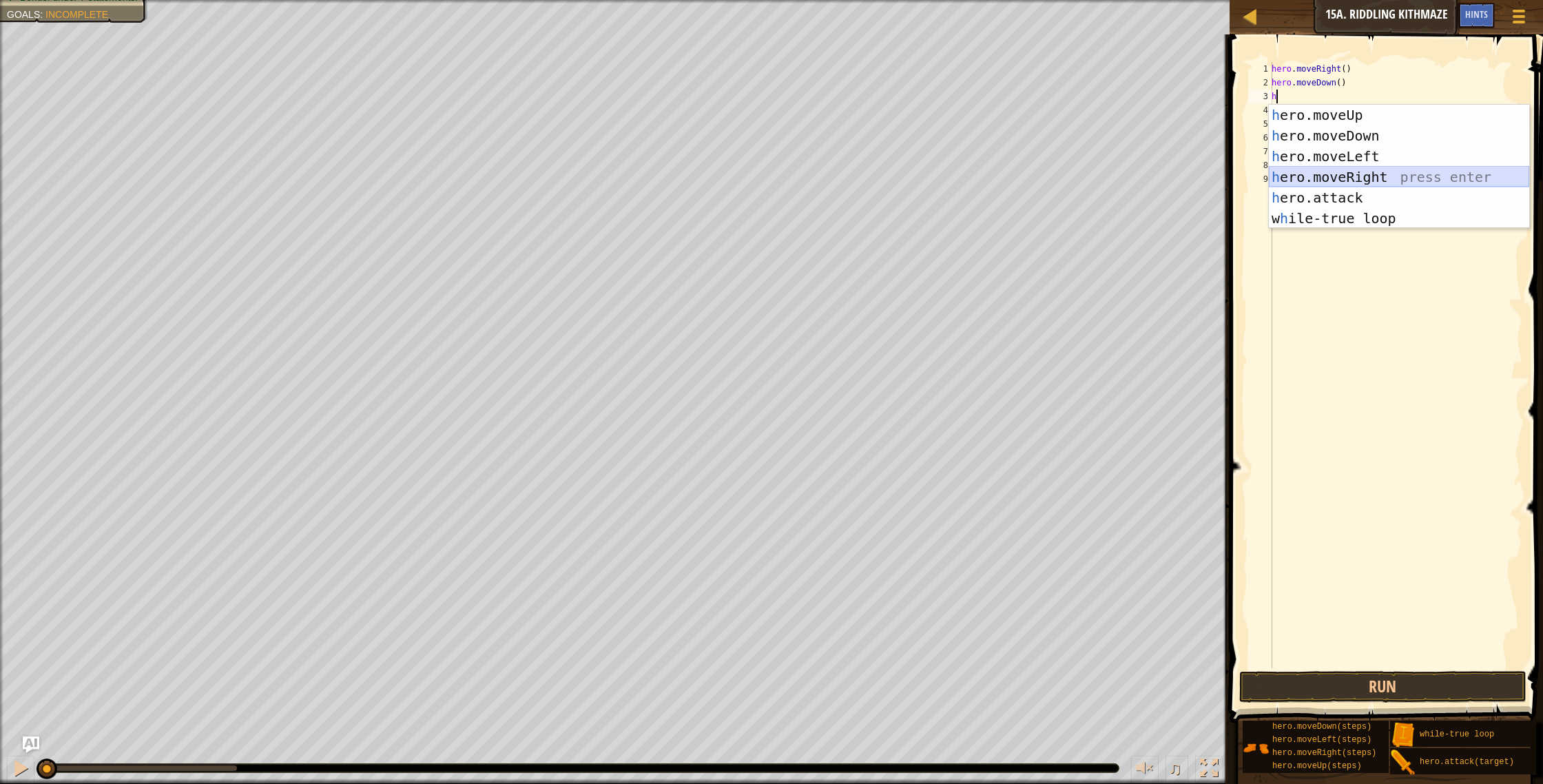
click at [1364, 179] on div "h ero.moveUp press enter h ero.moveDown press enter h ero.moveLeft press enter …" at bounding box center [1399, 187] width 261 height 166
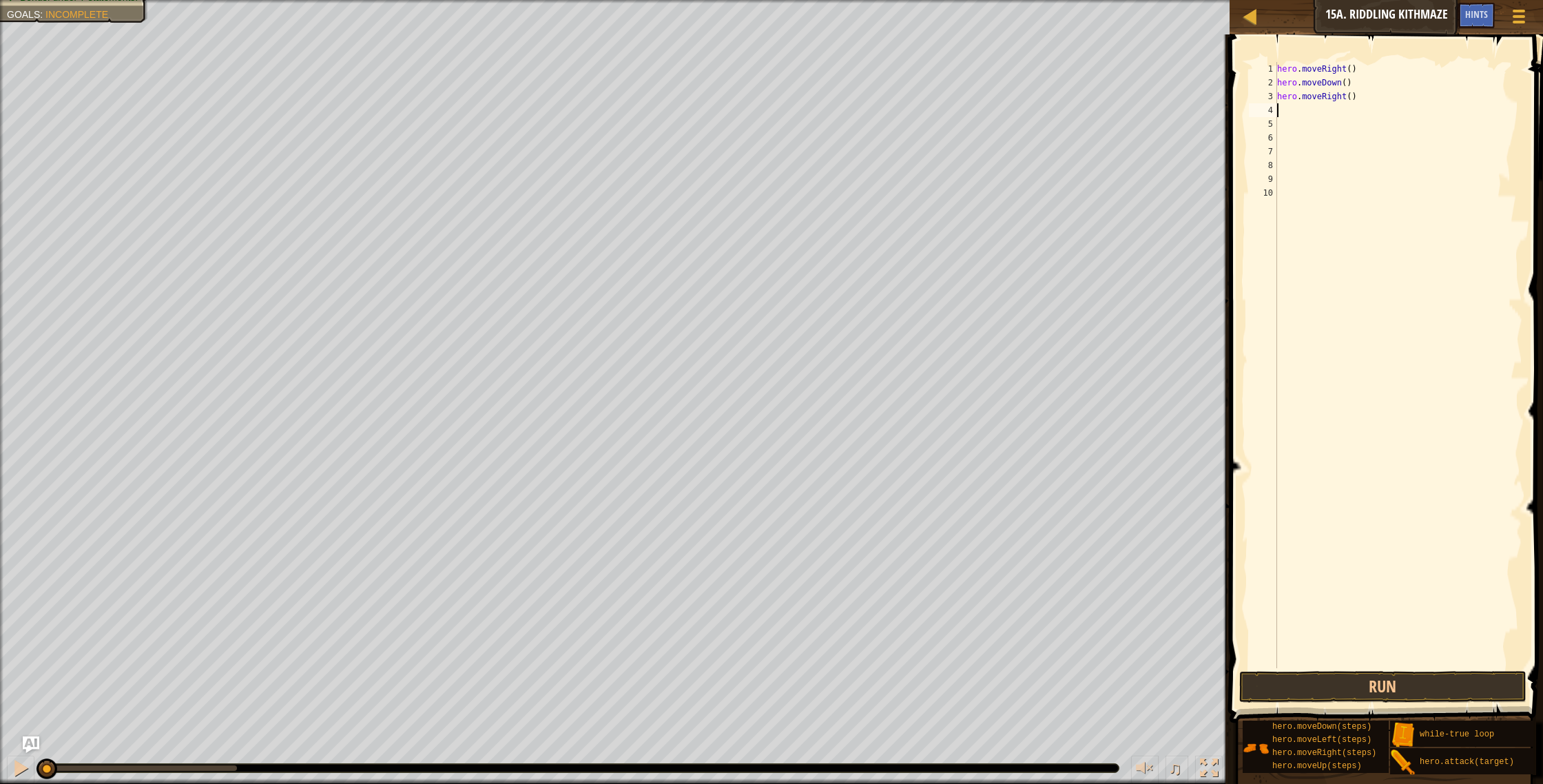
type textarea "h"
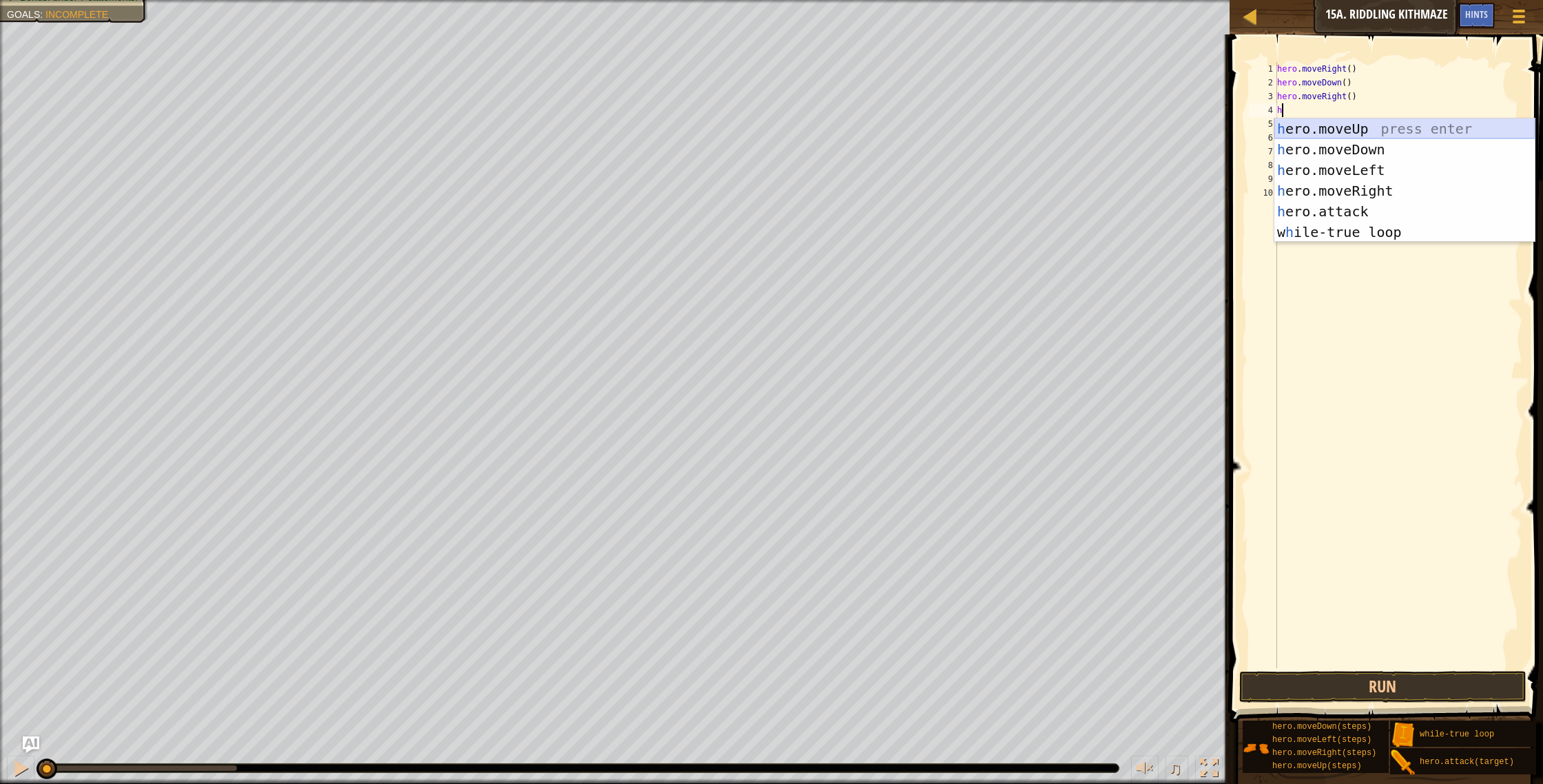
click at [1355, 129] on div "h ero.moveUp press enter h ero.moveDown press enter h ero.moveLeft press enter …" at bounding box center [1405, 201] width 261 height 166
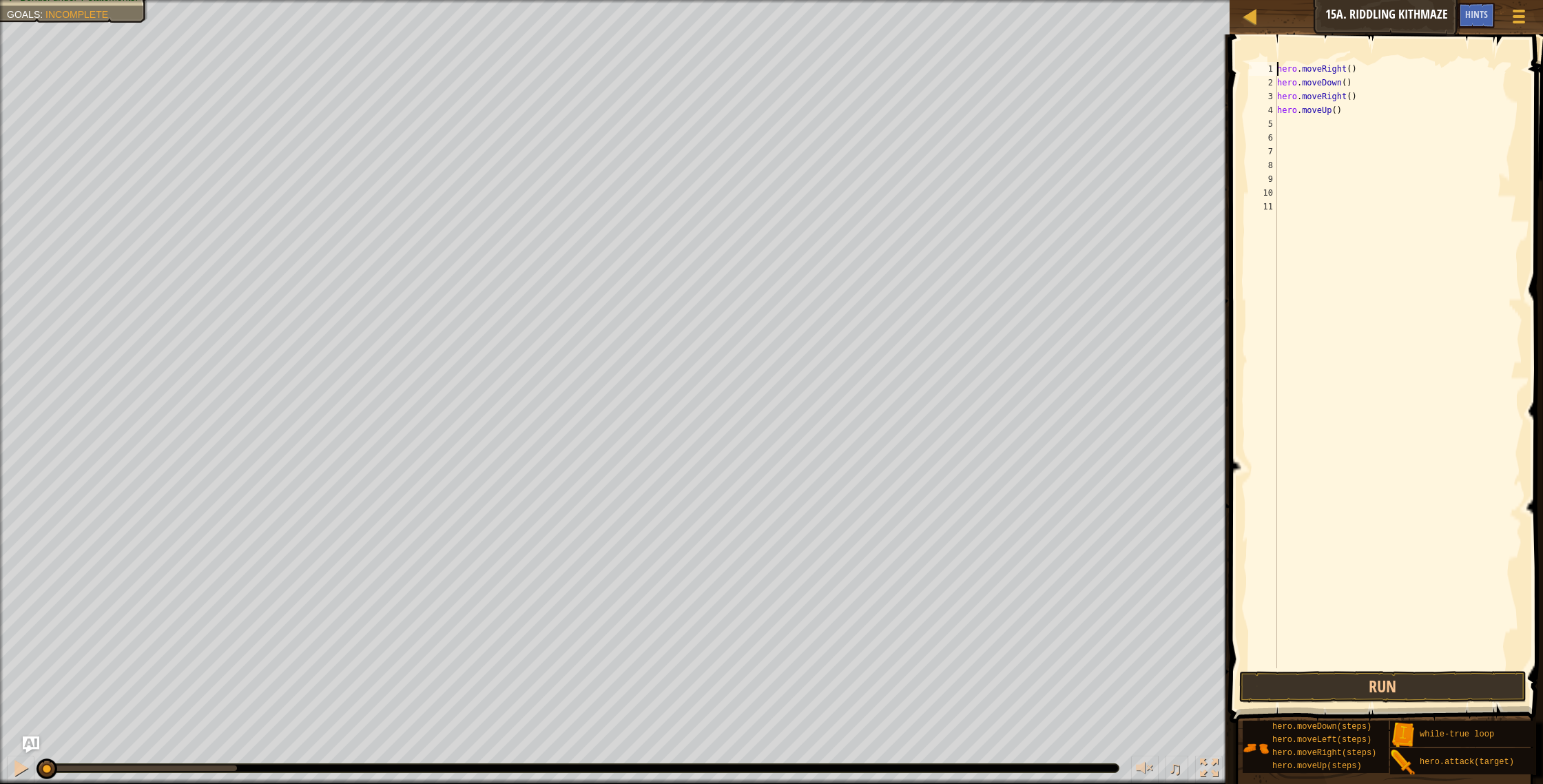
click at [1277, 68] on div "hero . moveRight ( ) hero . moveDown ( ) hero . moveRight ( ) hero . moveUp ( )" at bounding box center [1399, 378] width 249 height 634
type textarea "hero.moveRight()"
click at [1283, 71] on div "hero . moveRight ( ) hero . moveDown ( ) hero . moveRight ( ) hero . moveUp ( )" at bounding box center [1399, 378] width 249 height 634
drag, startPoint x: 1280, startPoint y: 78, endPoint x: 1352, endPoint y: 122, distance: 84.4
click at [1352, 122] on div "hero . moveRight ( ) hero . moveDown ( ) hero . moveRight ( ) hero . moveUp ( )" at bounding box center [1399, 378] width 249 height 634
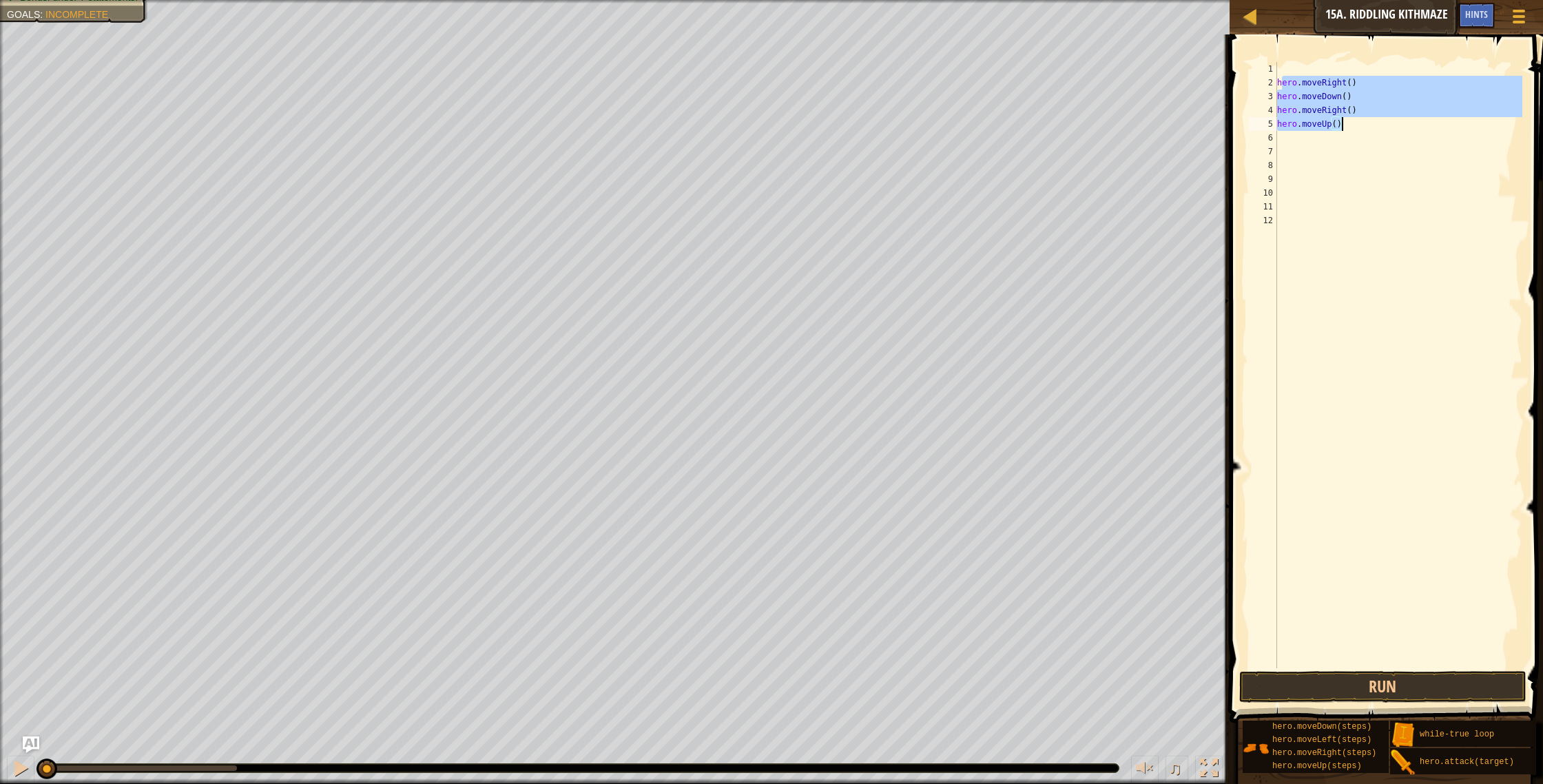
type textarea "h"
click at [1282, 68] on div at bounding box center [1395, 378] width 254 height 634
type textarea "h"
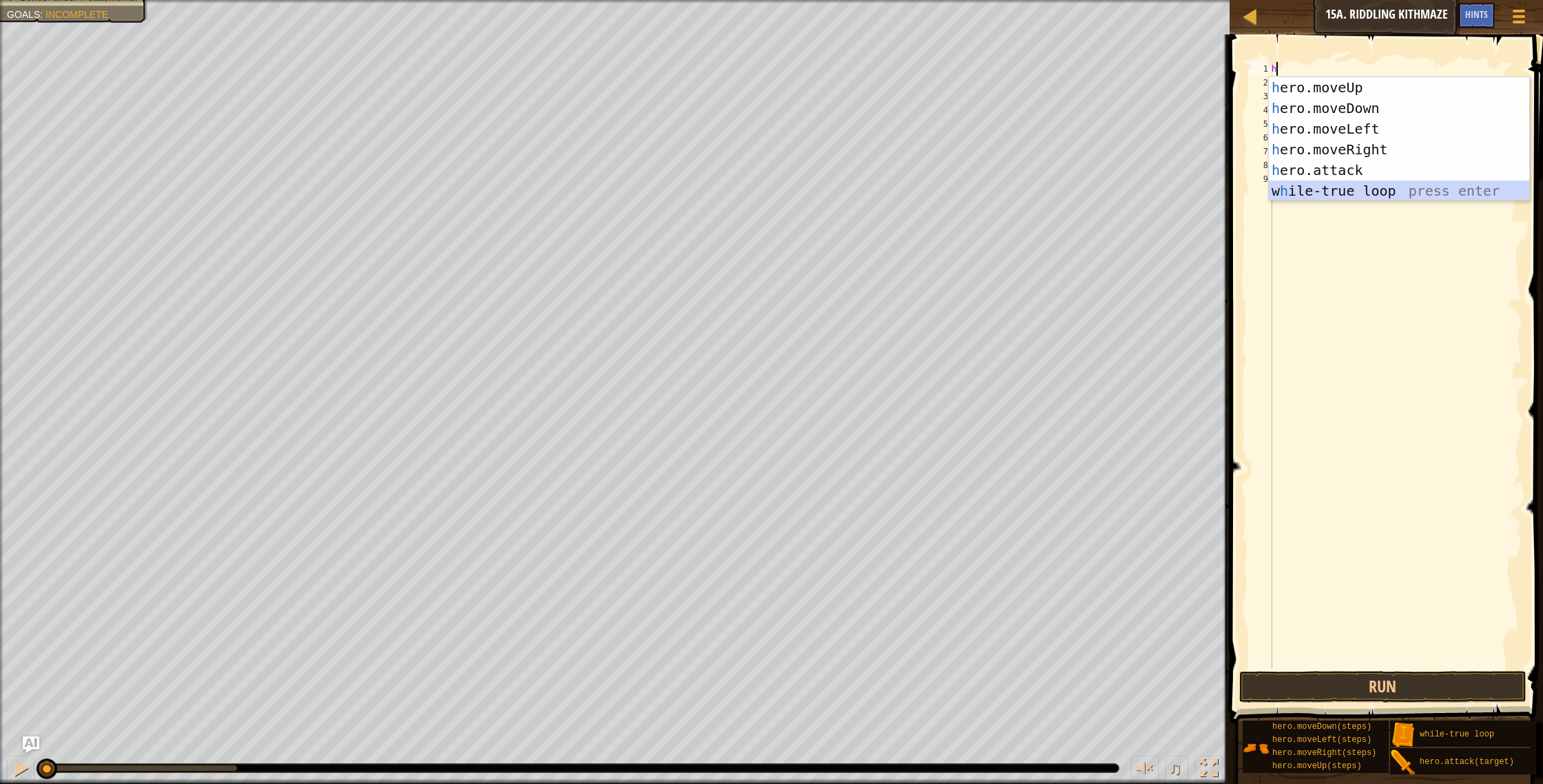
click at [1305, 184] on div "h ero.moveUp press enter h ero.moveDown press enter h ero.moveLeft press enter …" at bounding box center [1399, 160] width 261 height 166
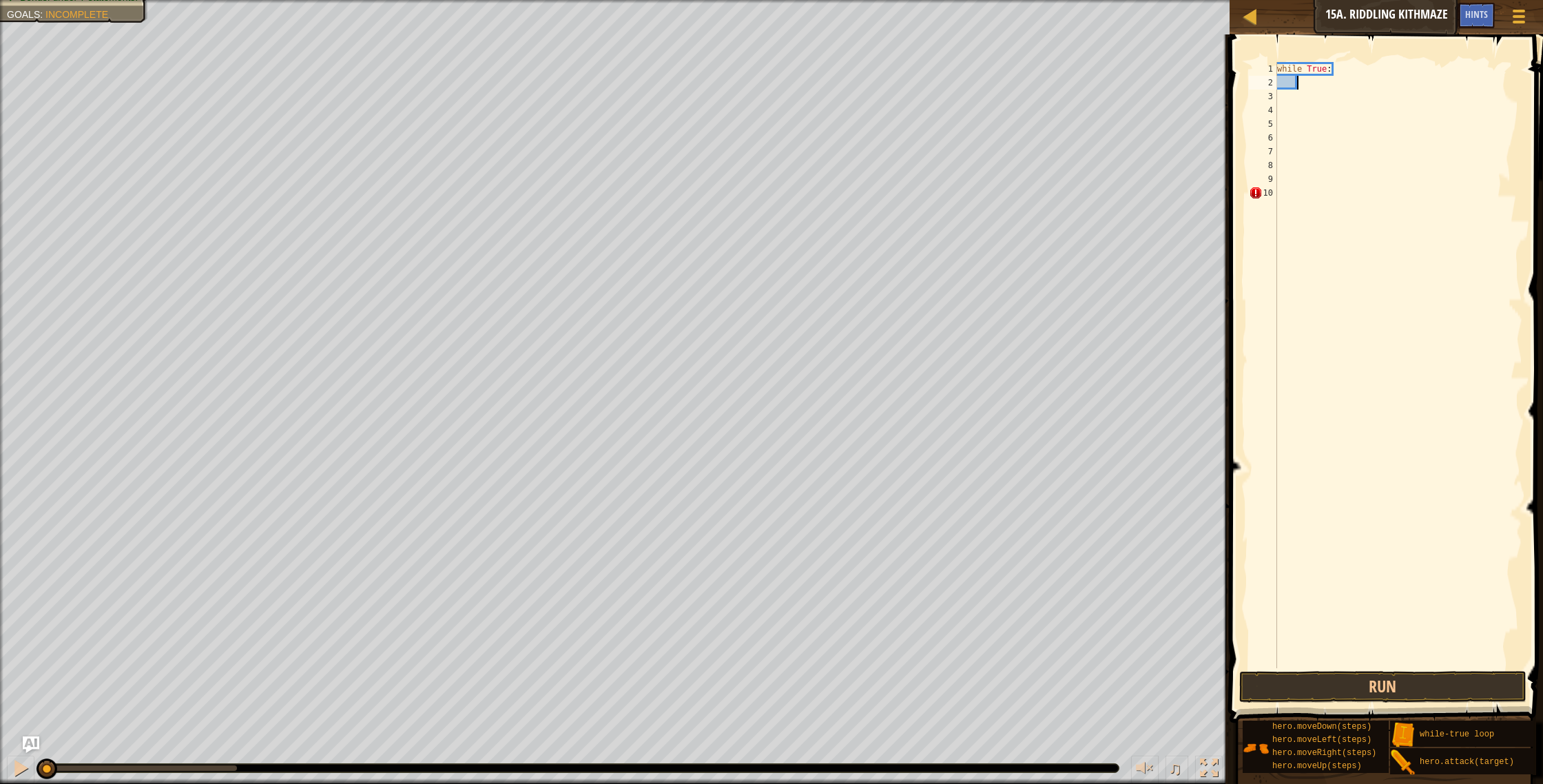
type textarea "h"
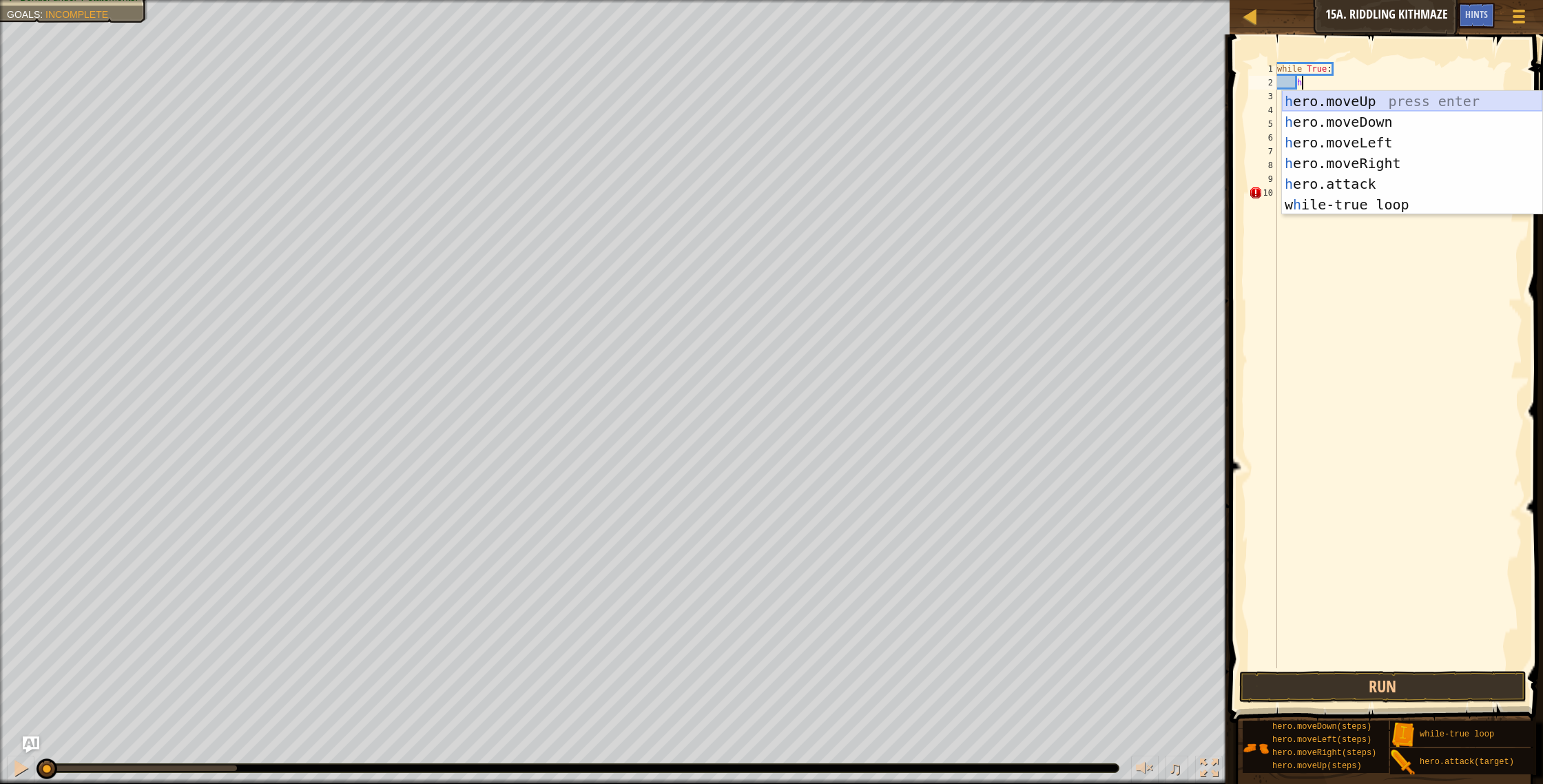
scroll to position [6, 1]
click at [1333, 157] on div "h ero.moveUp press enter h ero.moveDown press enter h ero.moveLeft press enter …" at bounding box center [1413, 173] width 261 height 166
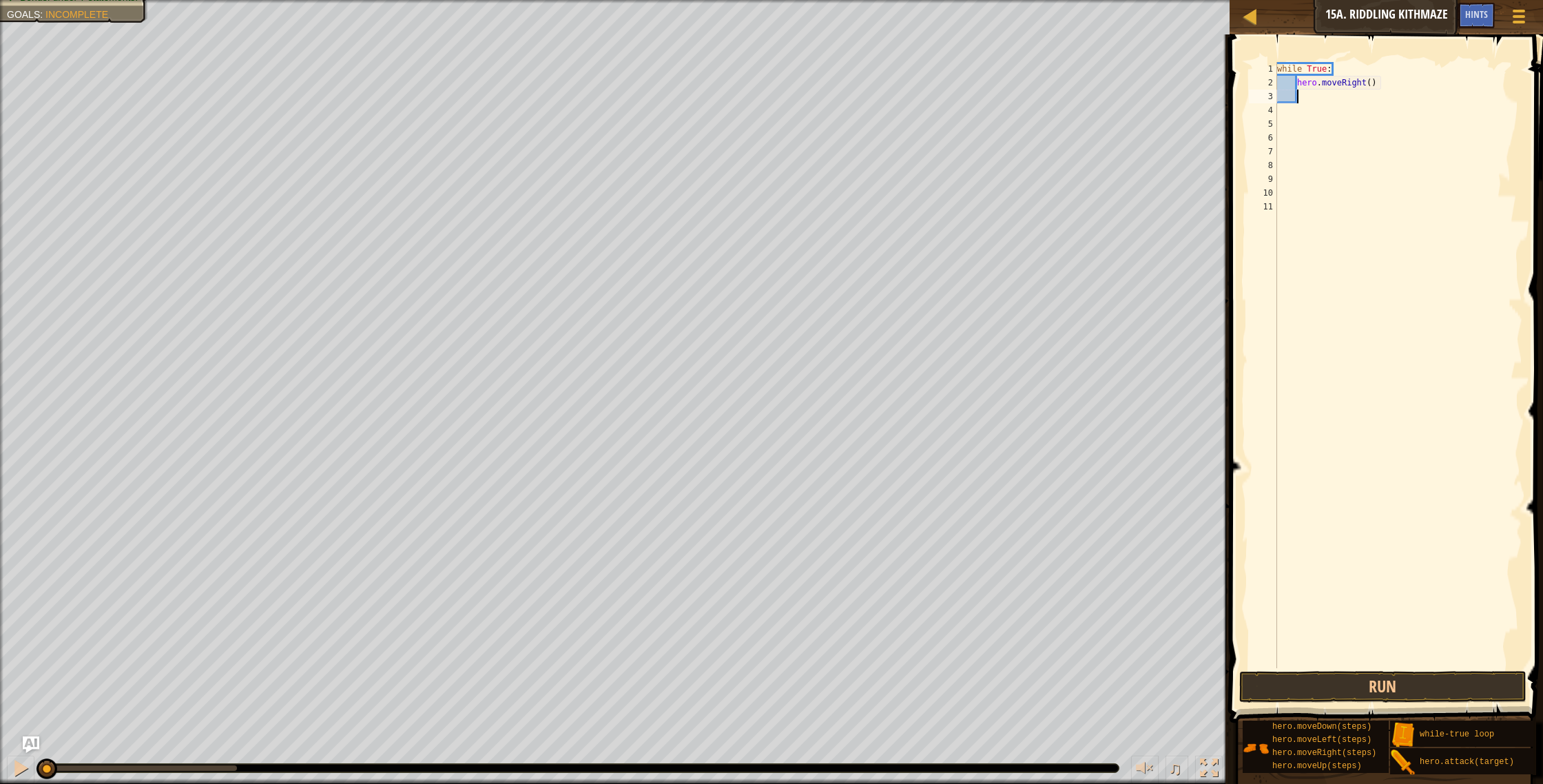
type textarea "h"
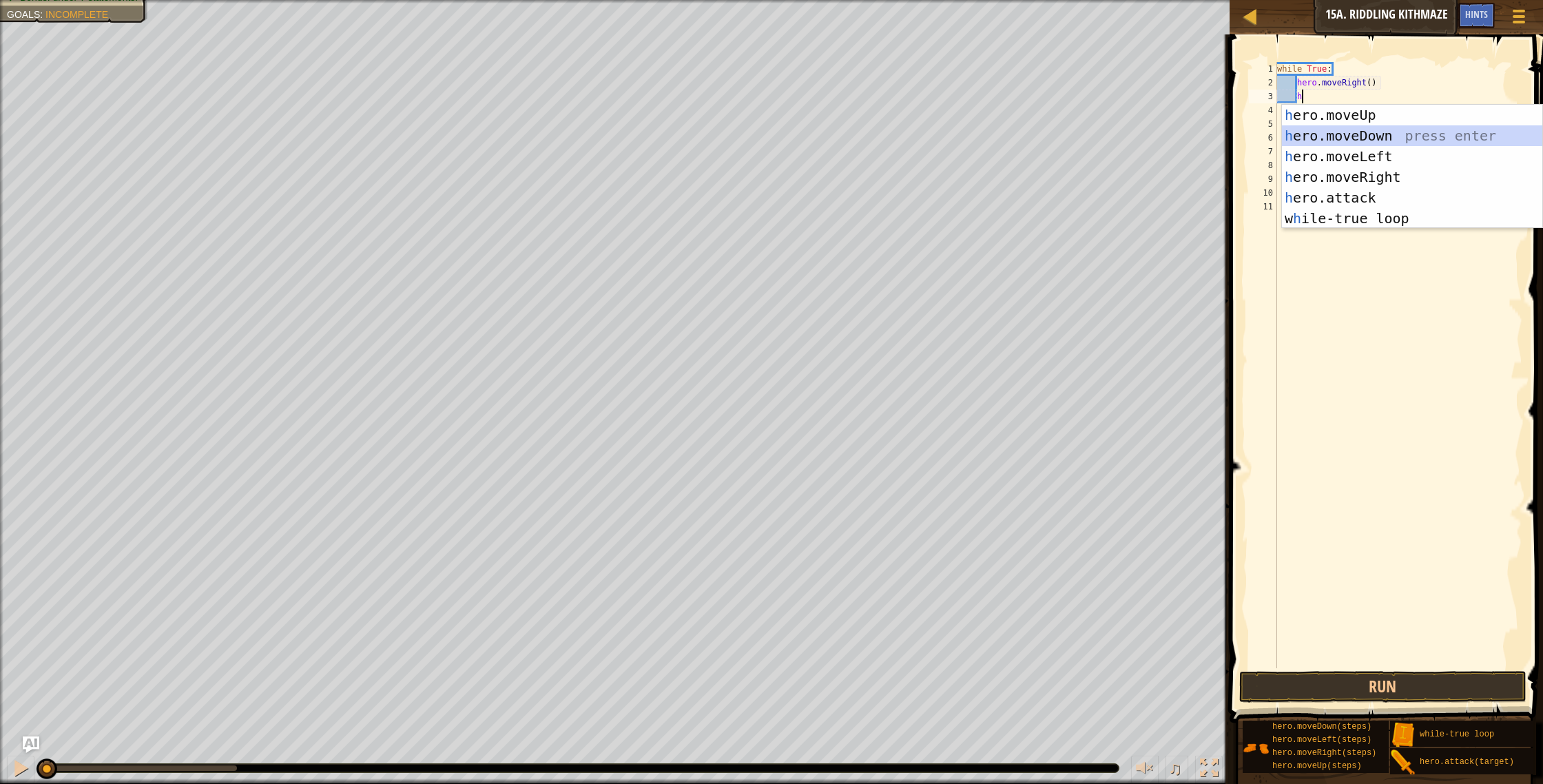
click at [1329, 128] on div "h ero.moveUp press enter h ero.moveDown press enter h ero.moveLeft press enter …" at bounding box center [1413, 187] width 261 height 166
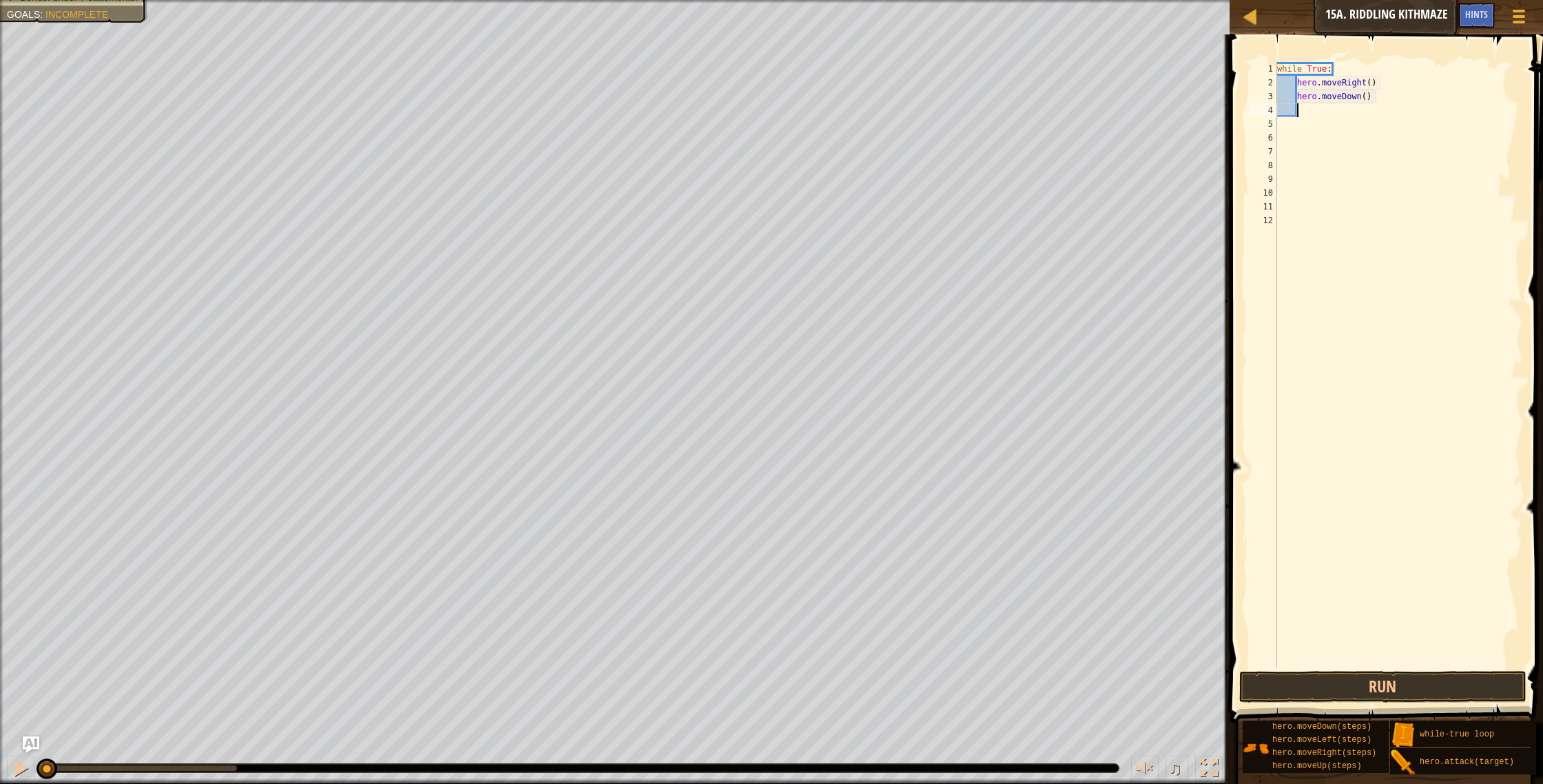
type textarea "h"
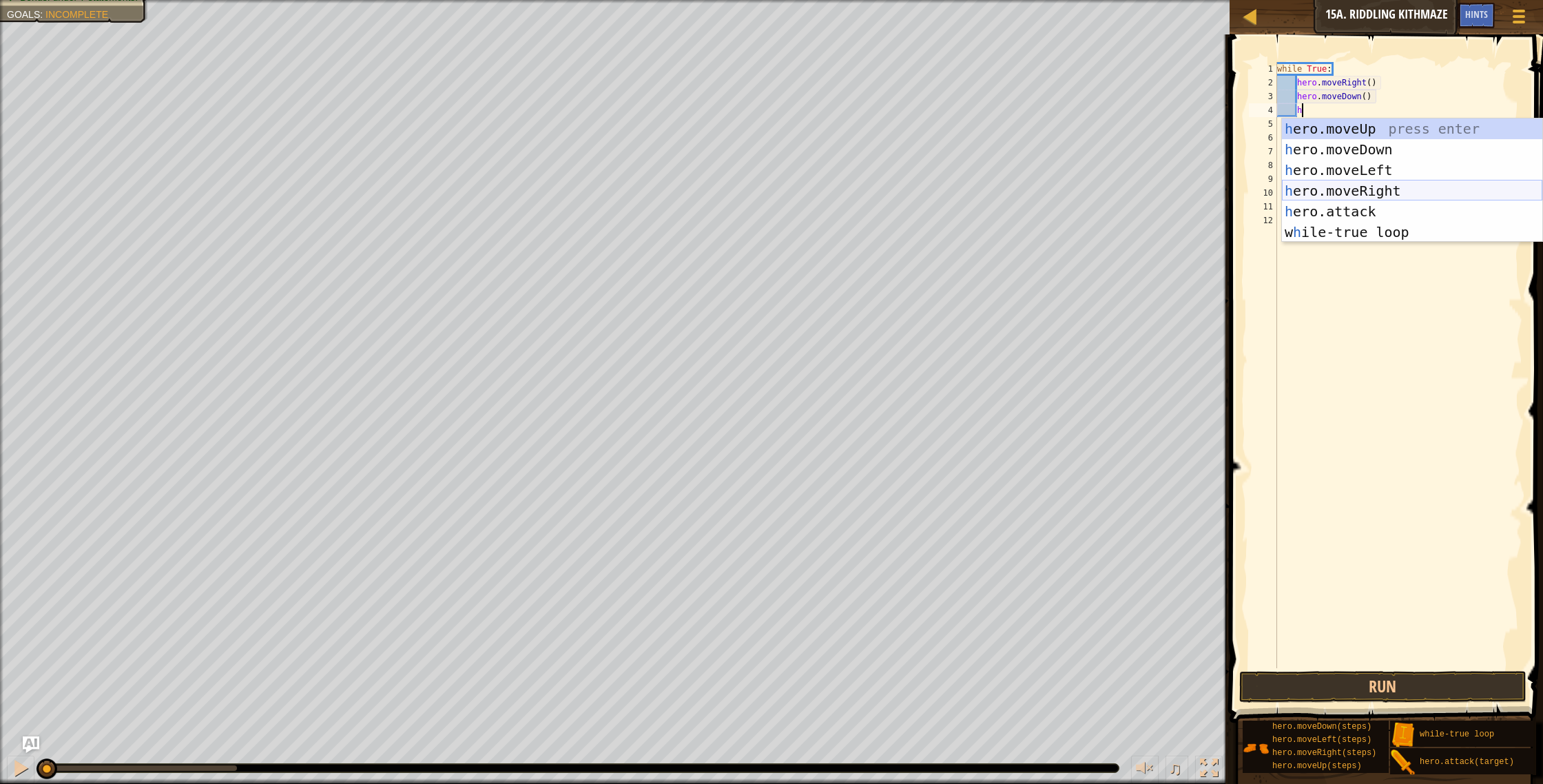
click at [1352, 182] on div "h ero.moveUp press enter h ero.moveDown press enter h ero.moveLeft press enter …" at bounding box center [1413, 201] width 261 height 166
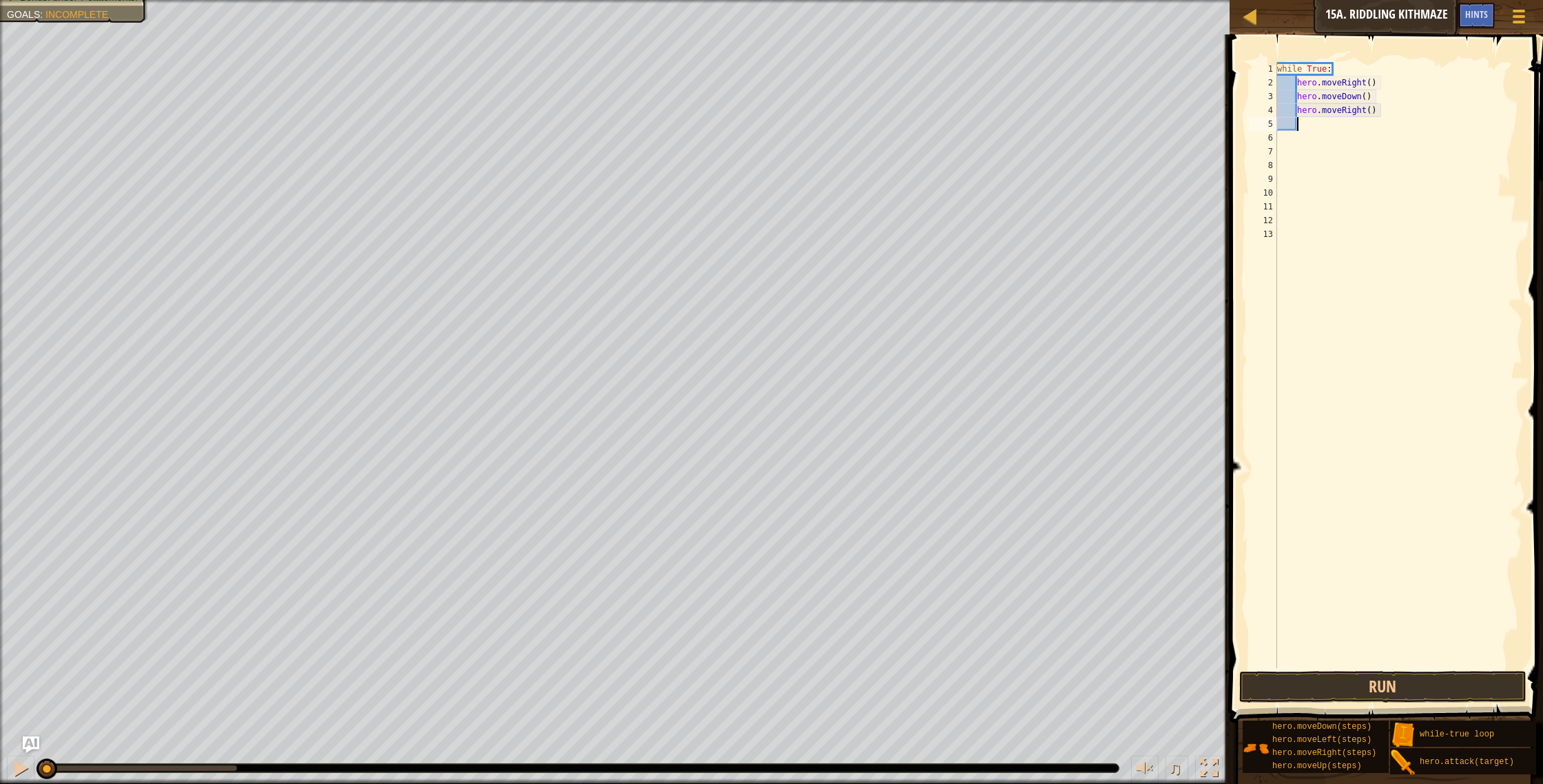
type textarea "h"
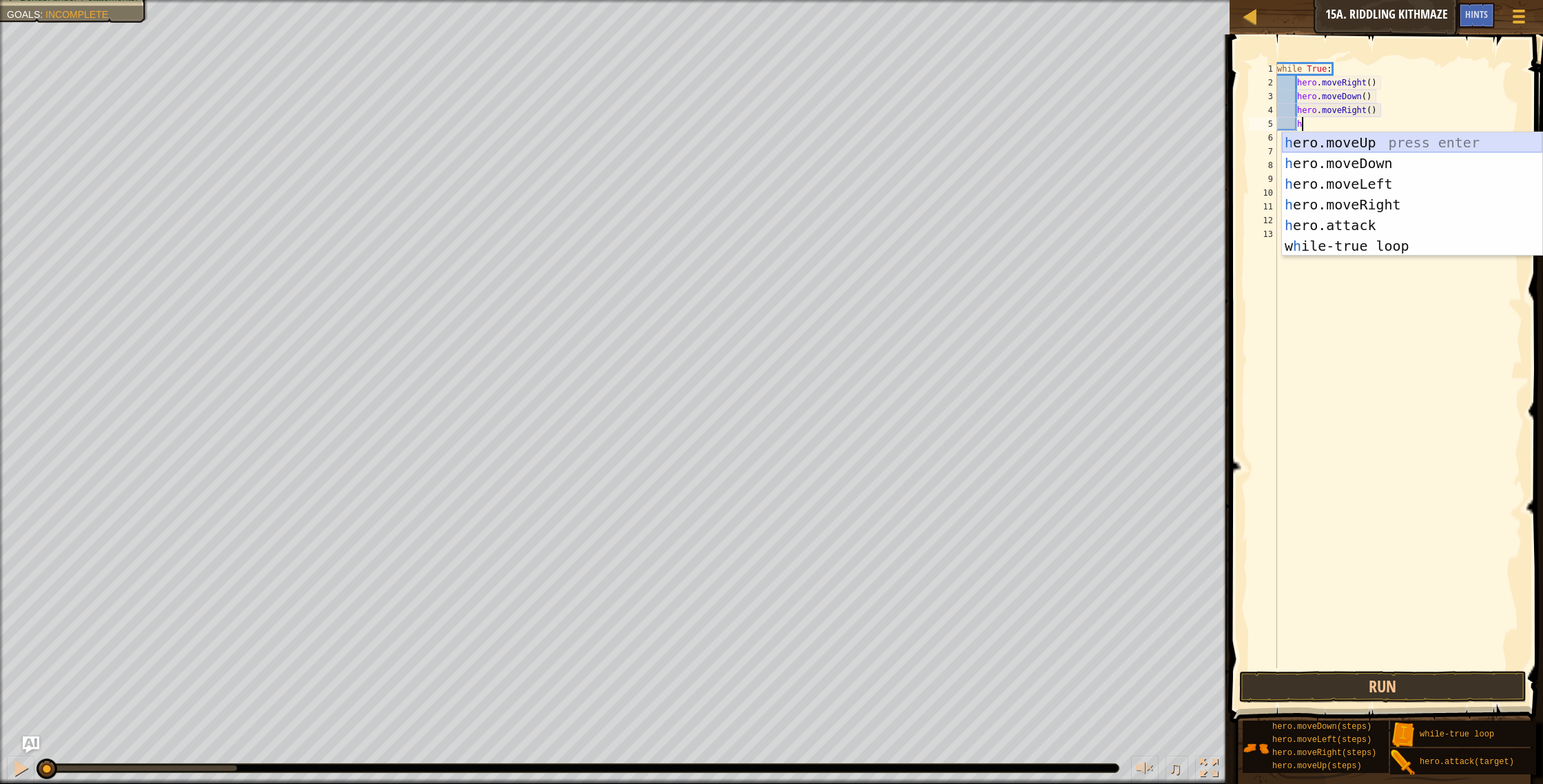
click at [1335, 144] on div "h ero.moveUp press enter h ero.moveDown press enter h ero.moveLeft press enter …" at bounding box center [1413, 215] width 261 height 166
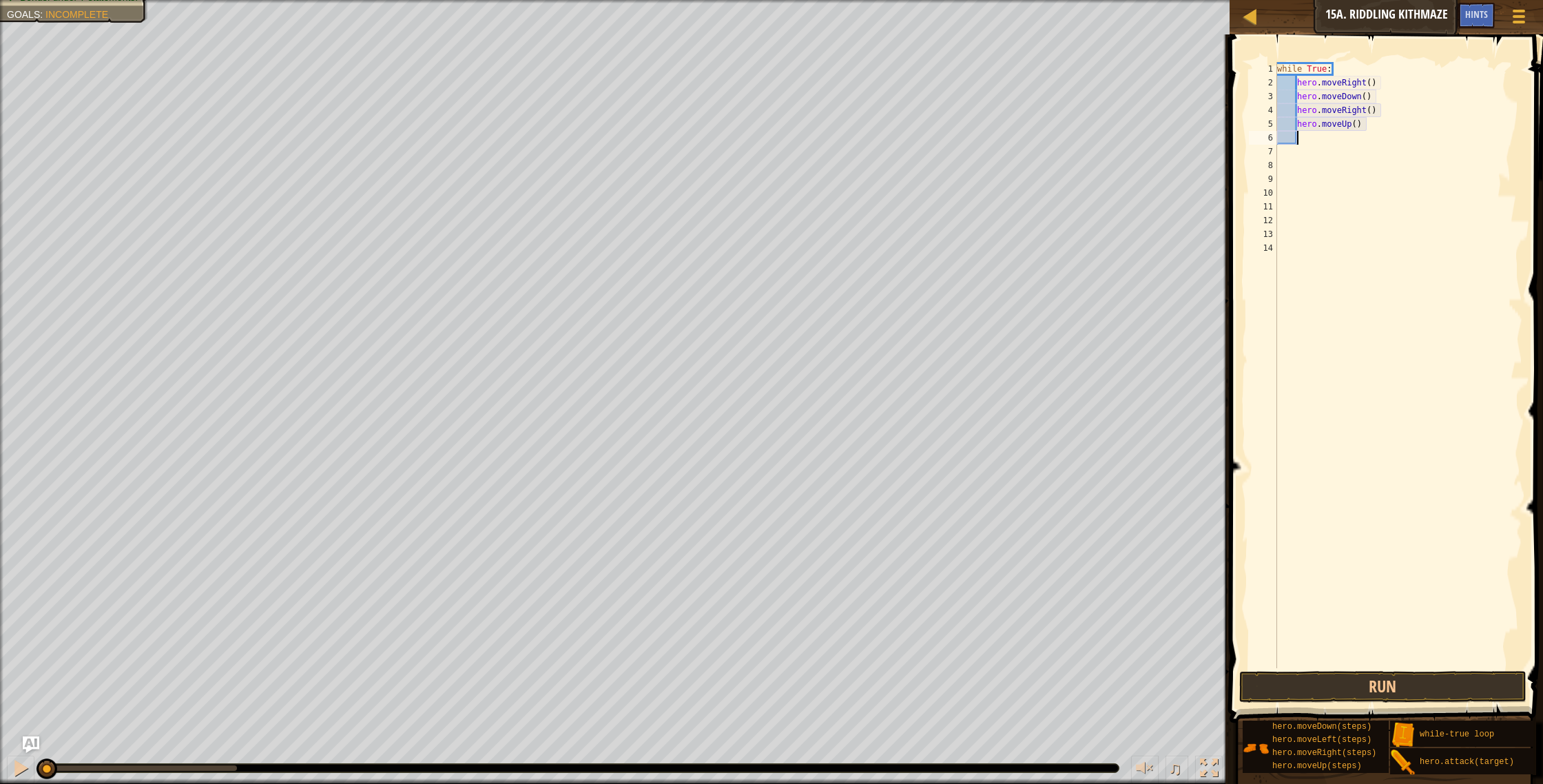
scroll to position [6, 1]
click at [1313, 692] on button "Run" at bounding box center [1383, 686] width 288 height 31
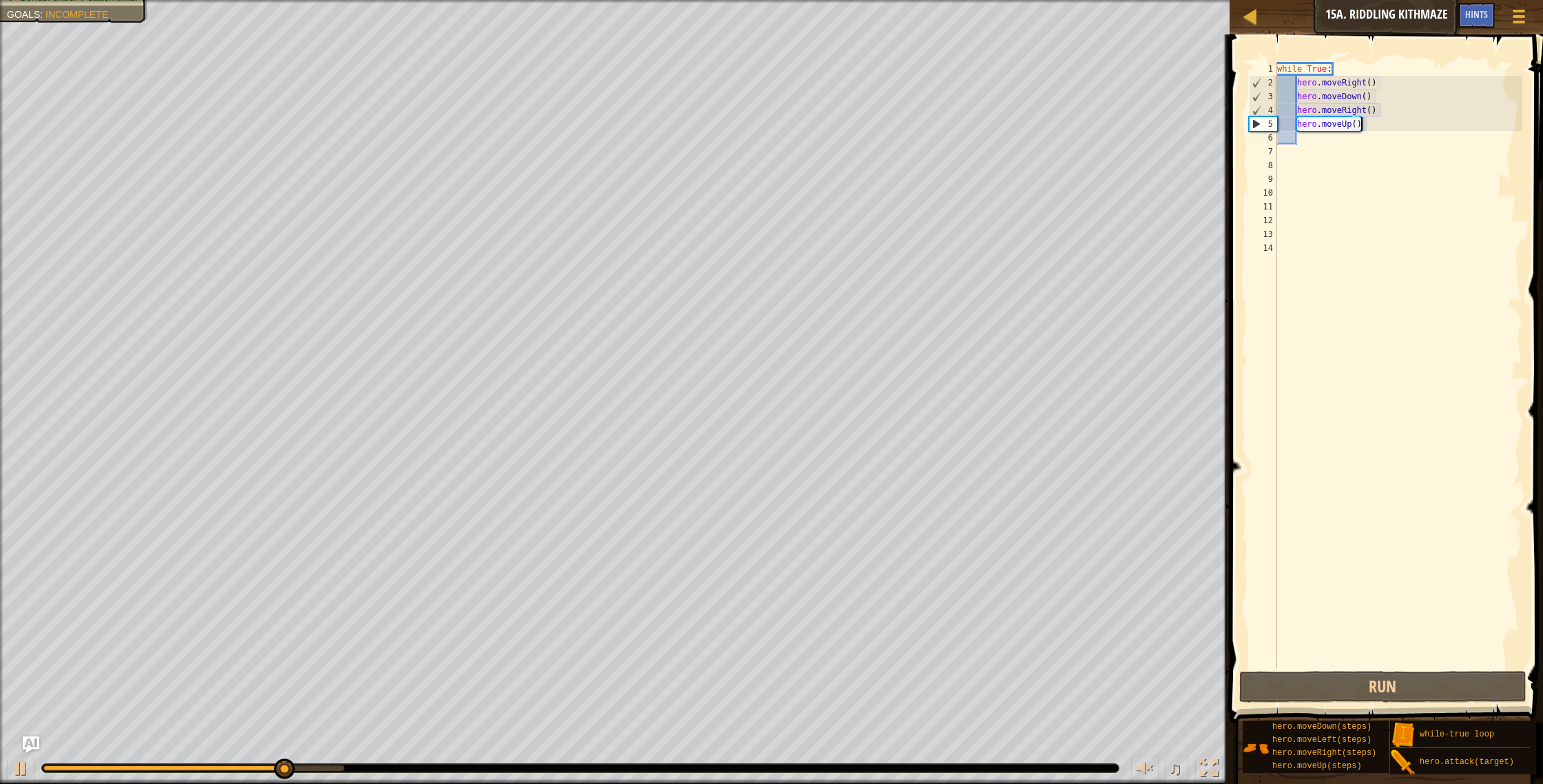
click at [1372, 128] on div "while True : hero . moveRight ( ) hero . moveDown ( ) hero . moveRight ( ) hero…" at bounding box center [1399, 378] width 249 height 634
type textarea "hero."
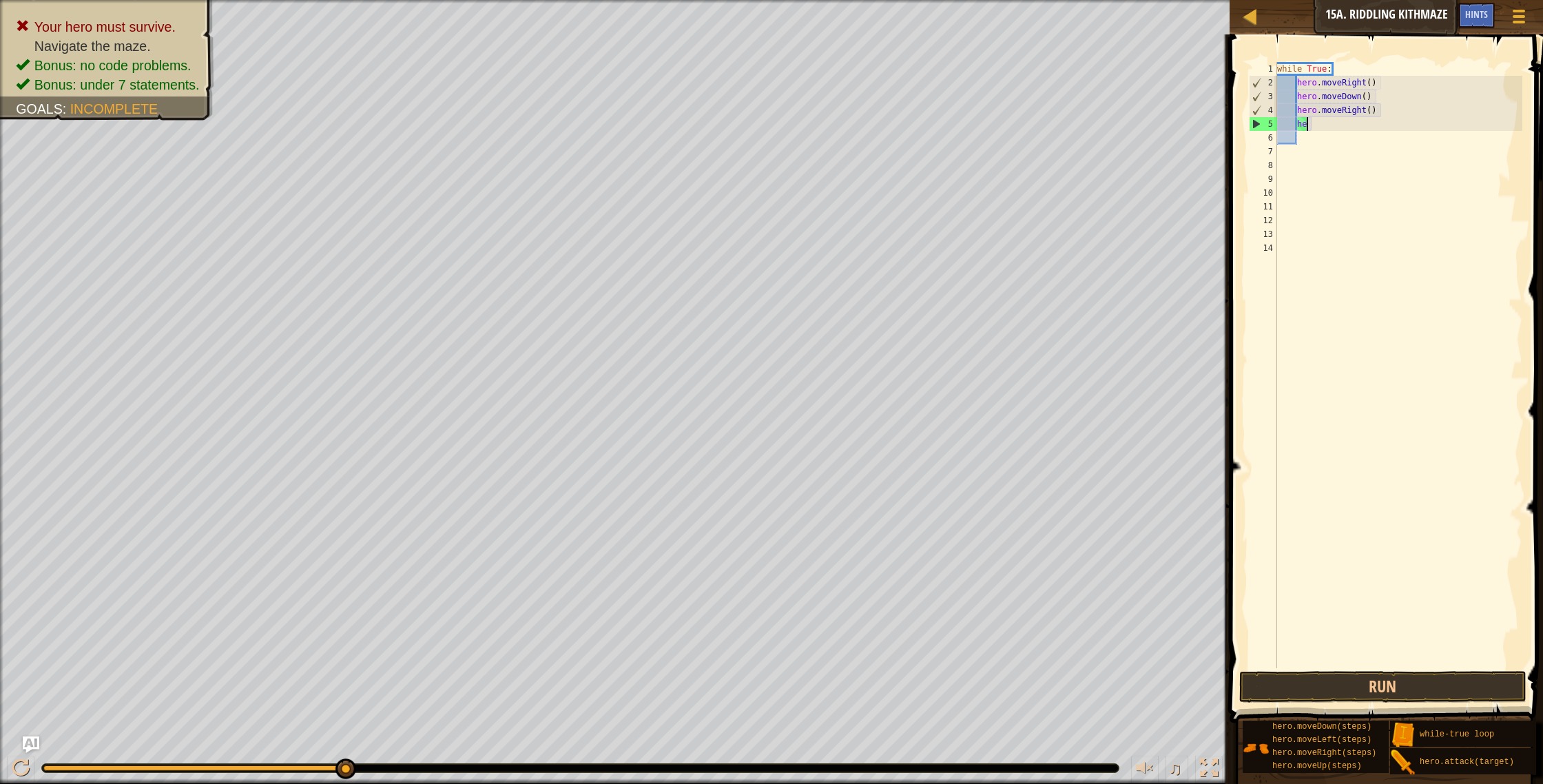
type textarea "h"
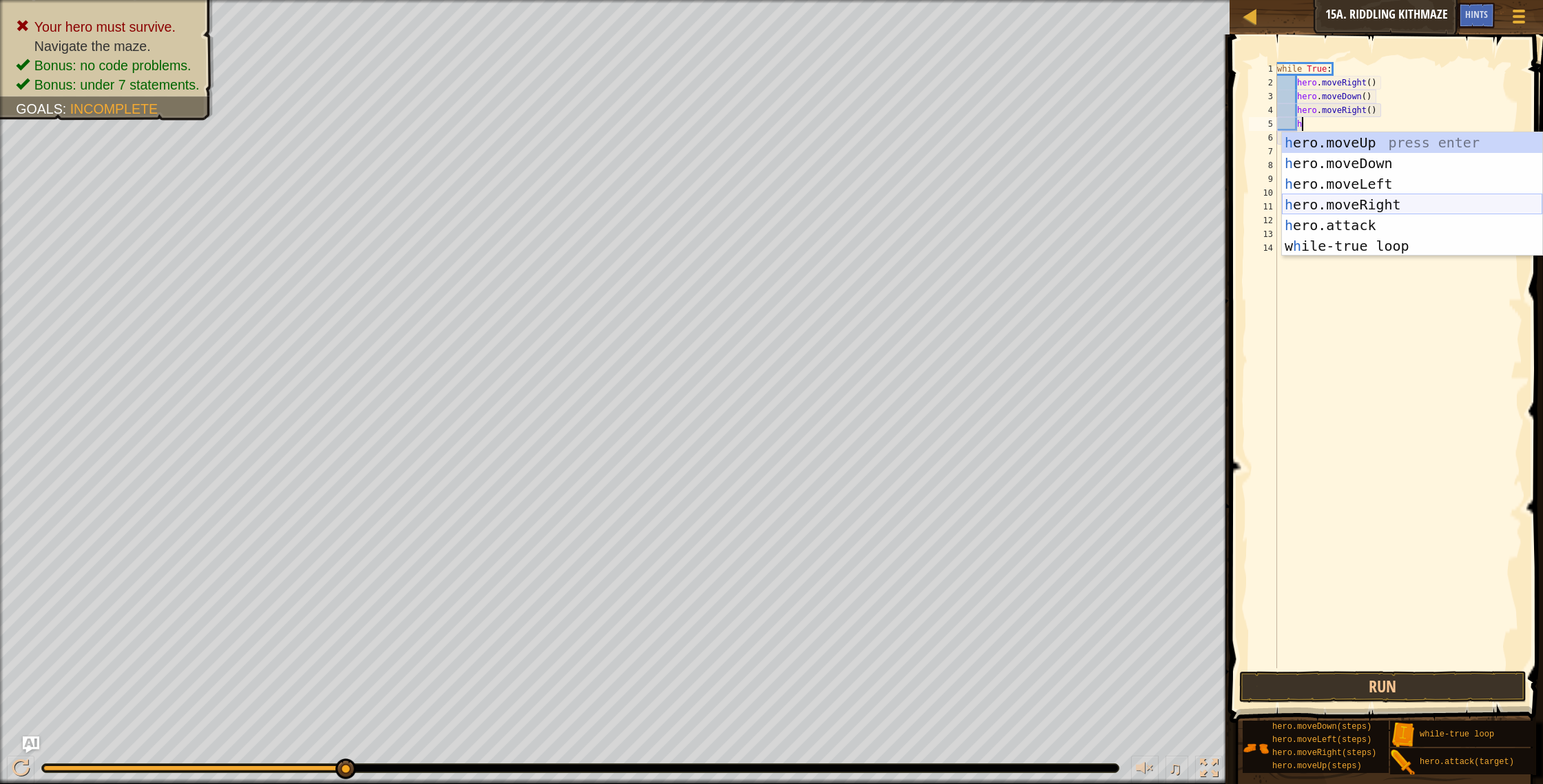
click at [1382, 200] on div "h ero.moveUp press enter h ero.moveDown press enter h ero.moveLeft press enter …" at bounding box center [1413, 215] width 261 height 166
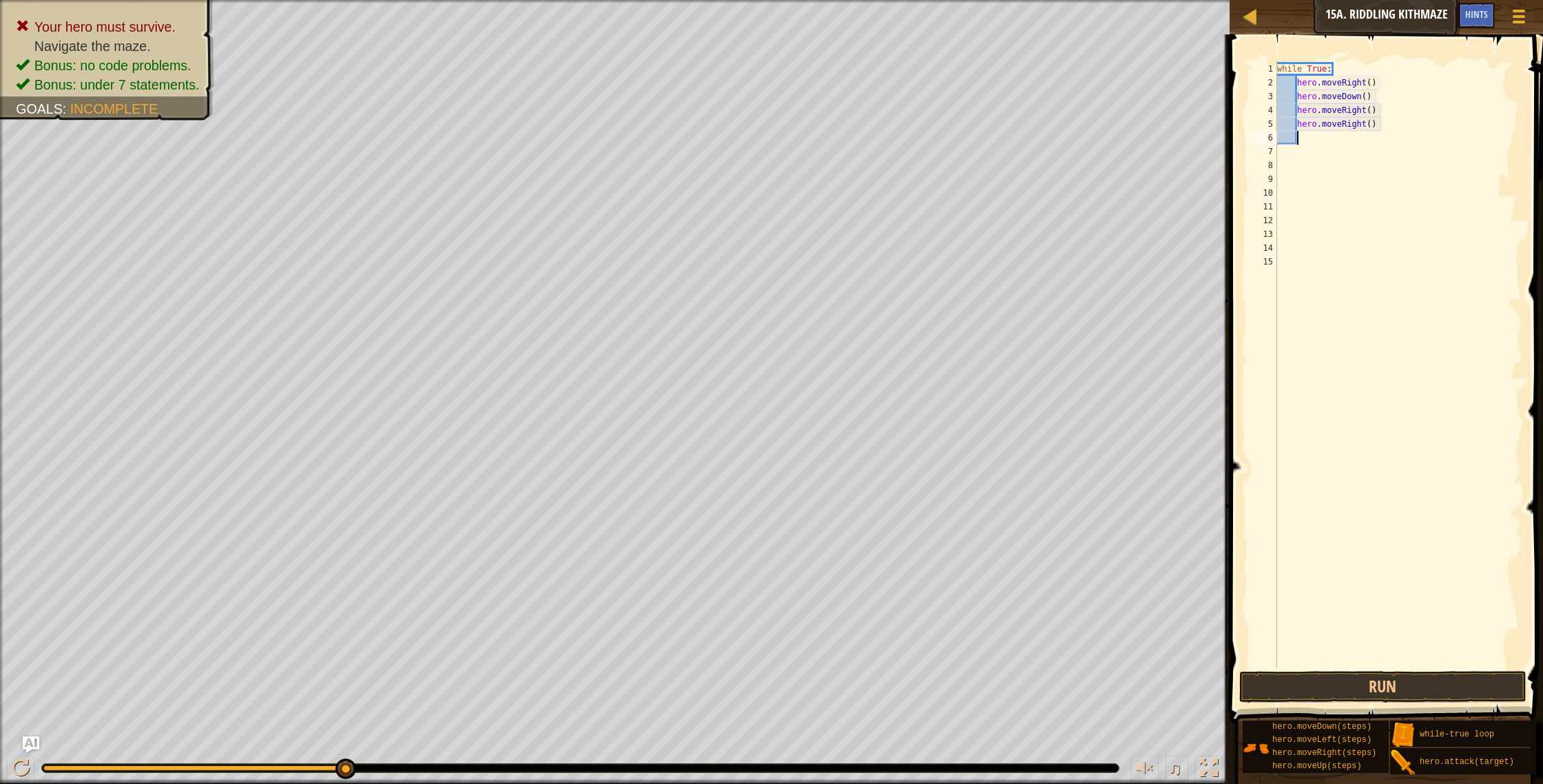
scroll to position [6, 1]
type textarea "h"
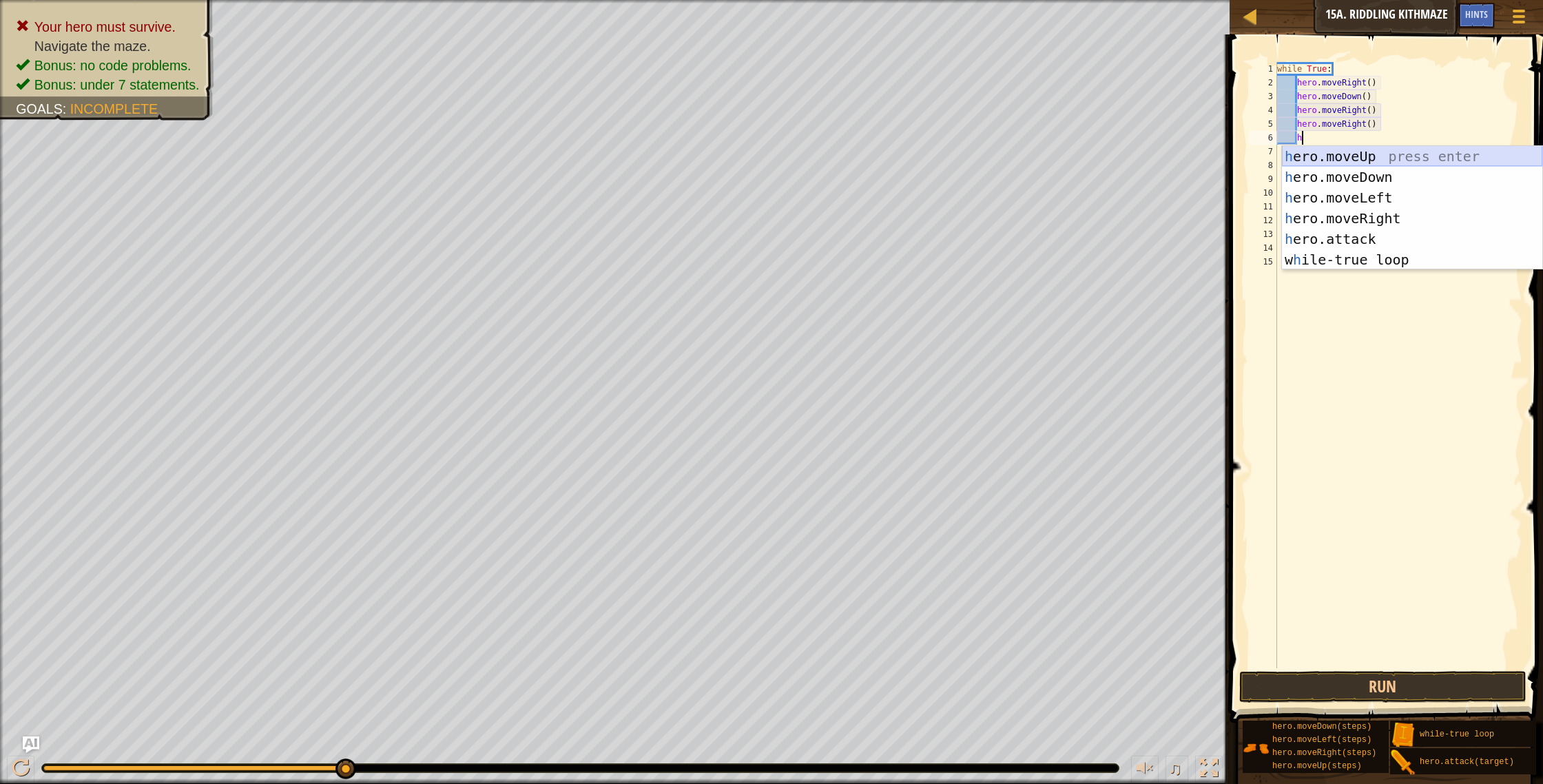
click at [1348, 148] on div "h ero.moveUp press enter h ero.moveDown press enter h ero.moveLeft press enter …" at bounding box center [1413, 228] width 261 height 166
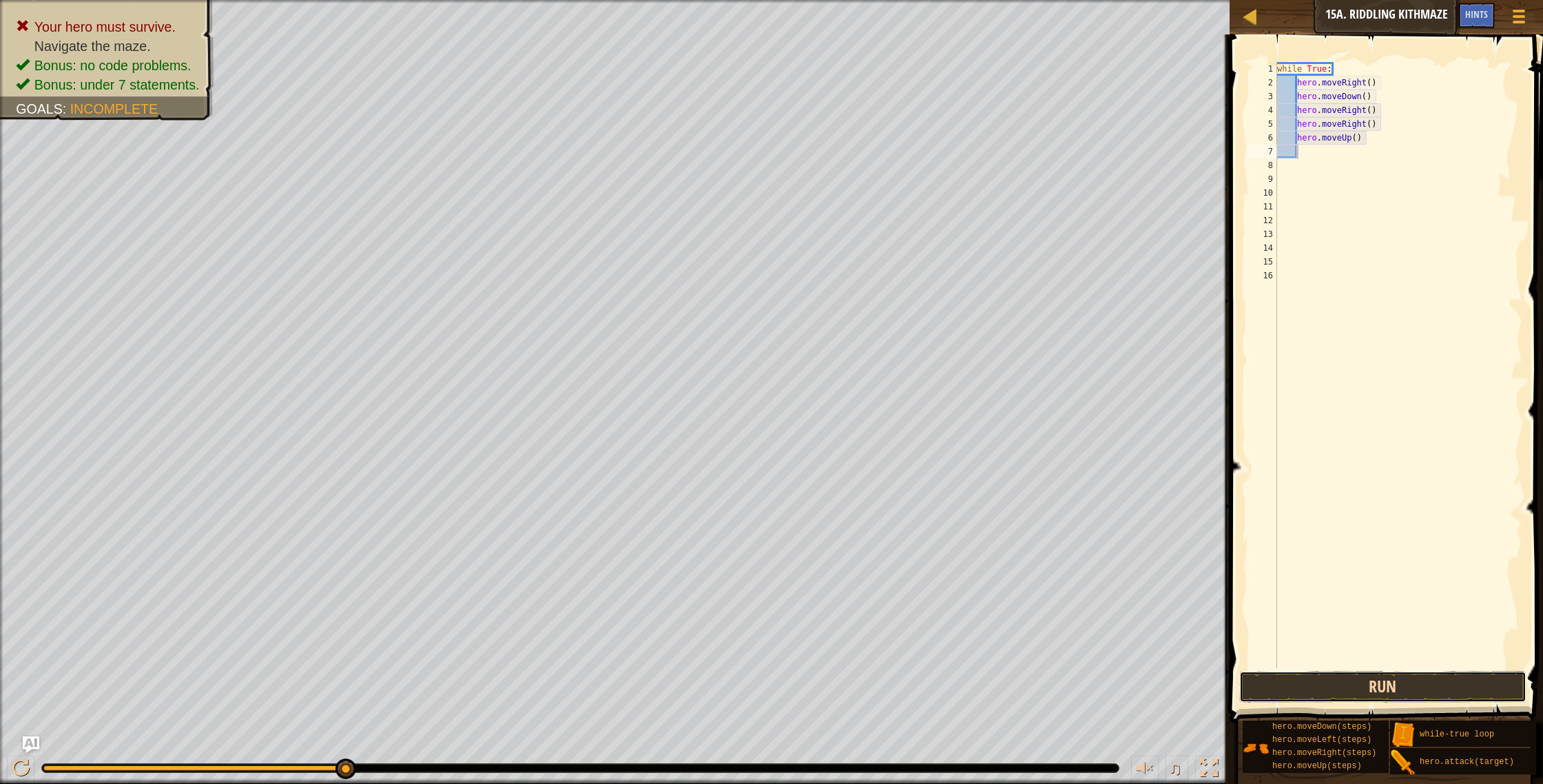
drag, startPoint x: 1374, startPoint y: 686, endPoint x: 1358, endPoint y: 679, distance: 17.5
click at [1374, 685] on button "Run" at bounding box center [1383, 686] width 288 height 31
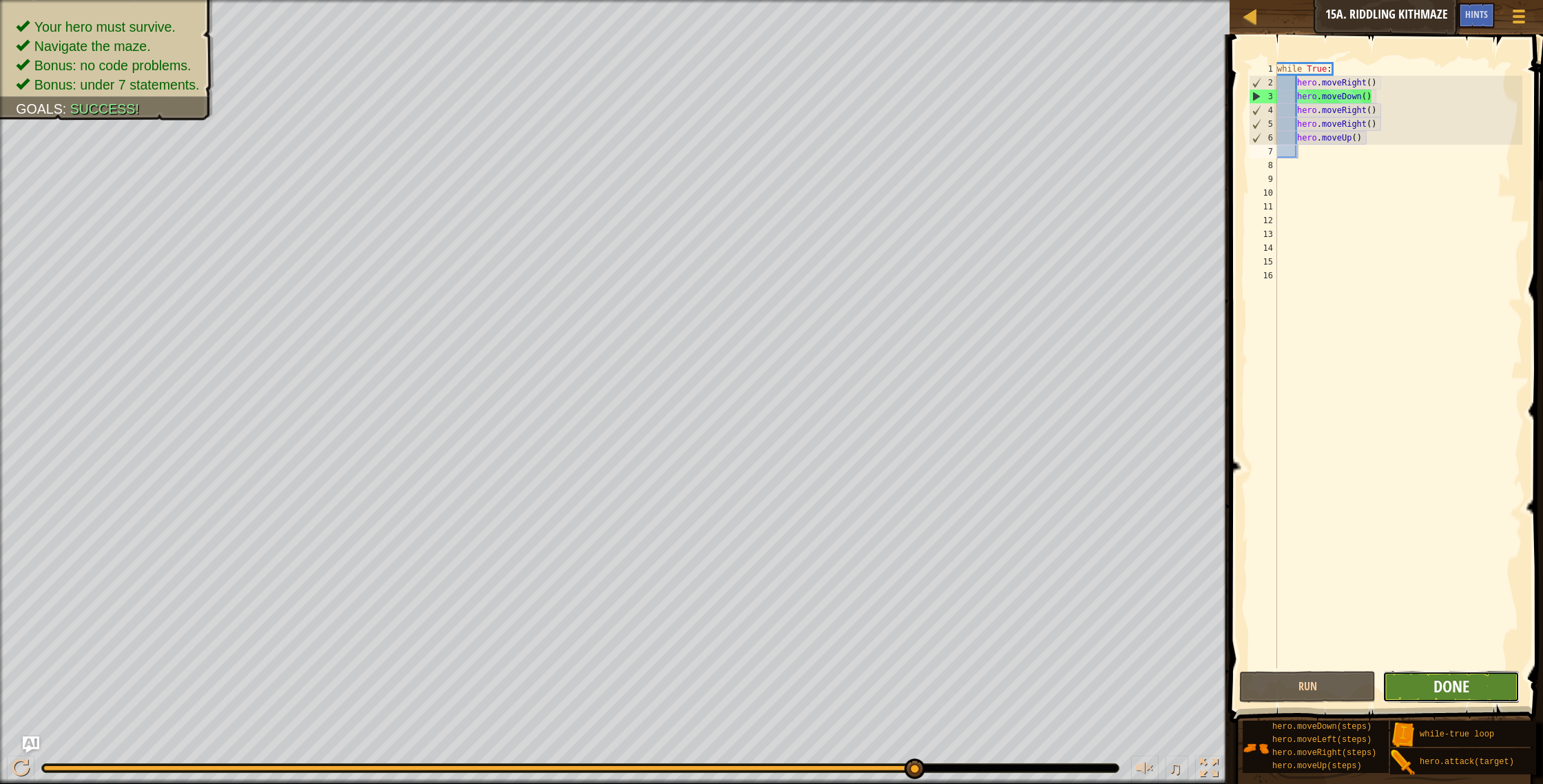
click at [1468, 686] on span "Done" at bounding box center [1451, 686] width 36 height 22
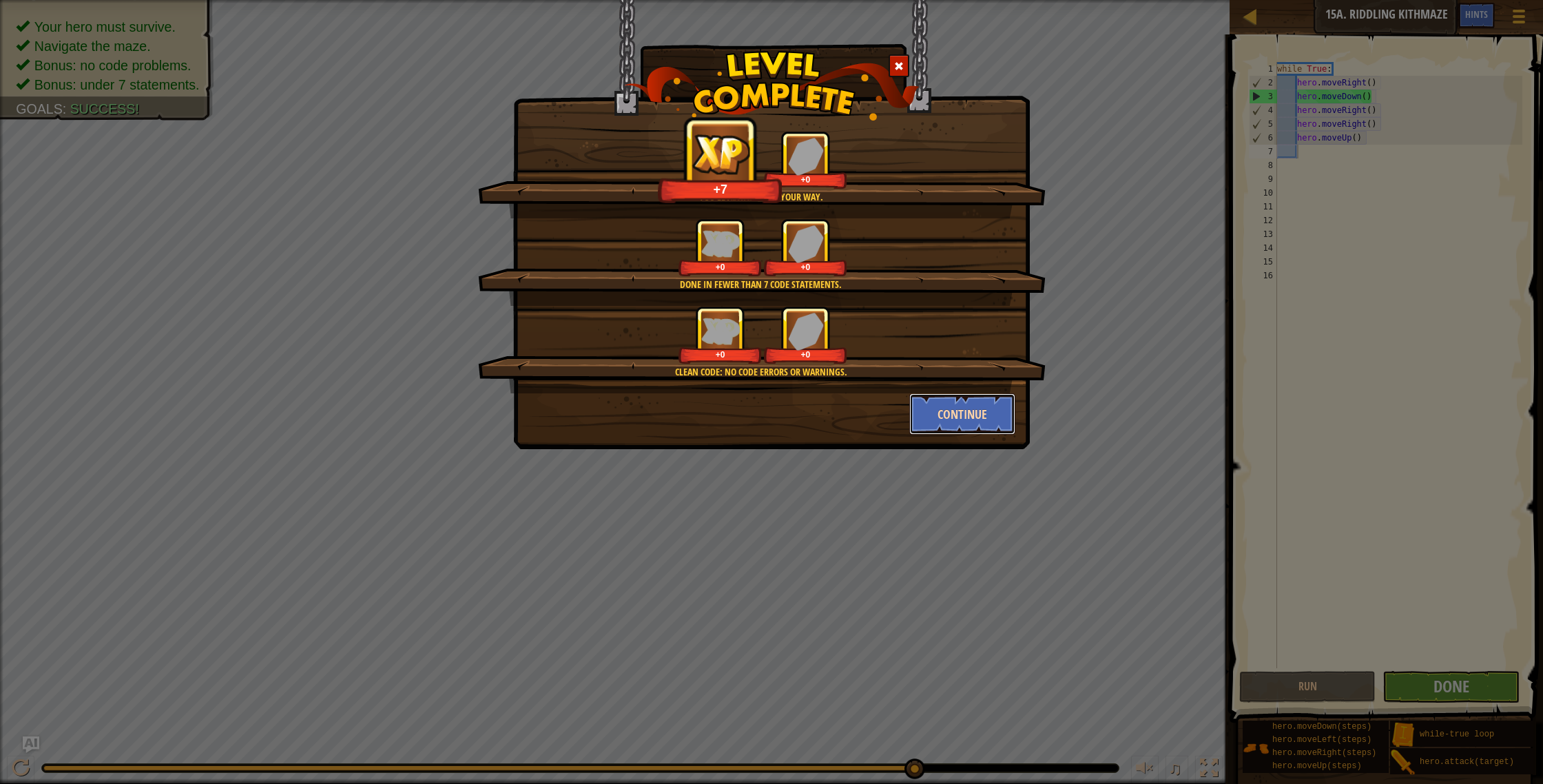
click at [993, 408] on button "Continue" at bounding box center [963, 414] width 107 height 41
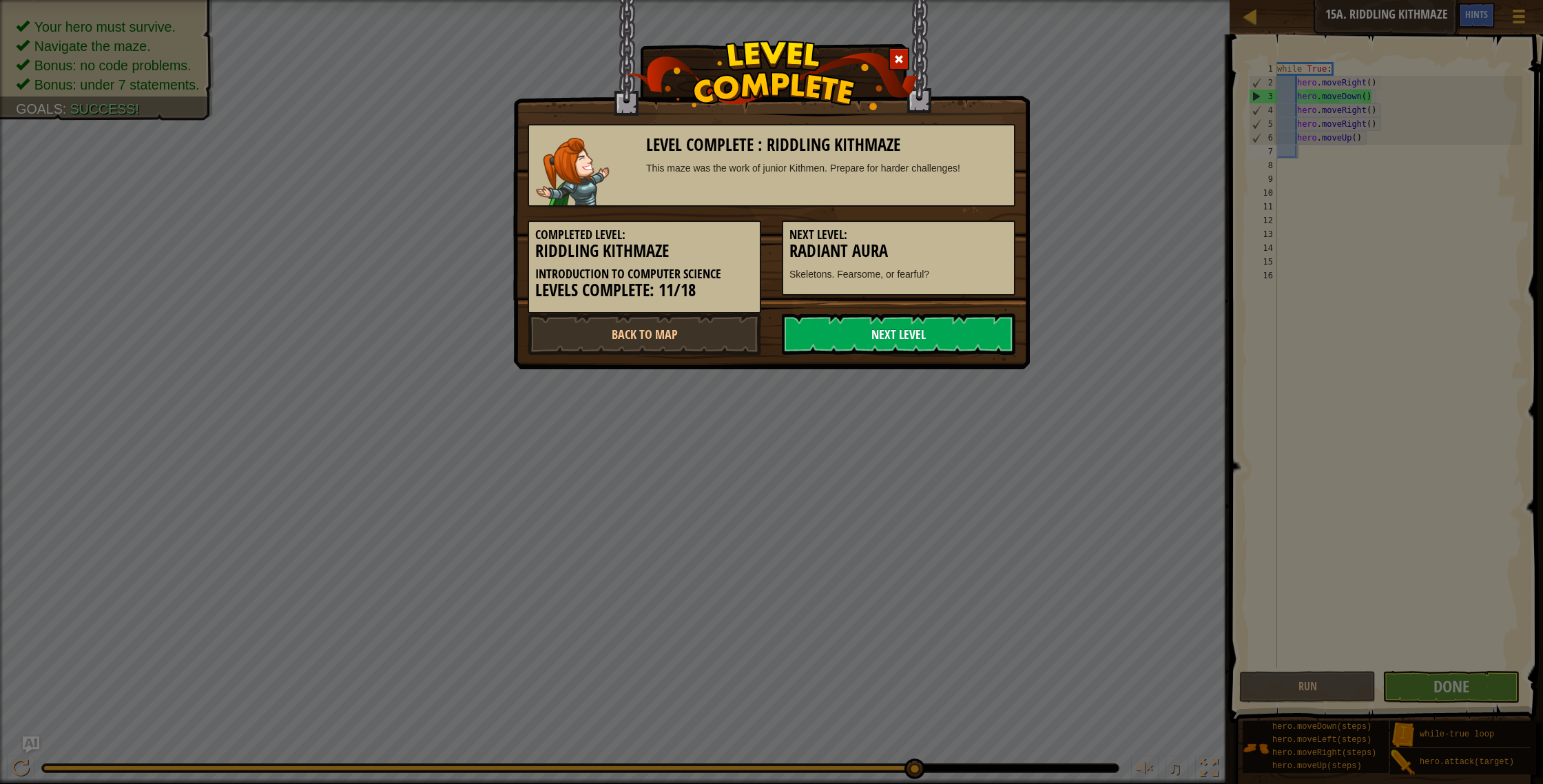
click at [971, 321] on link "Next Level" at bounding box center [899, 334] width 233 height 41
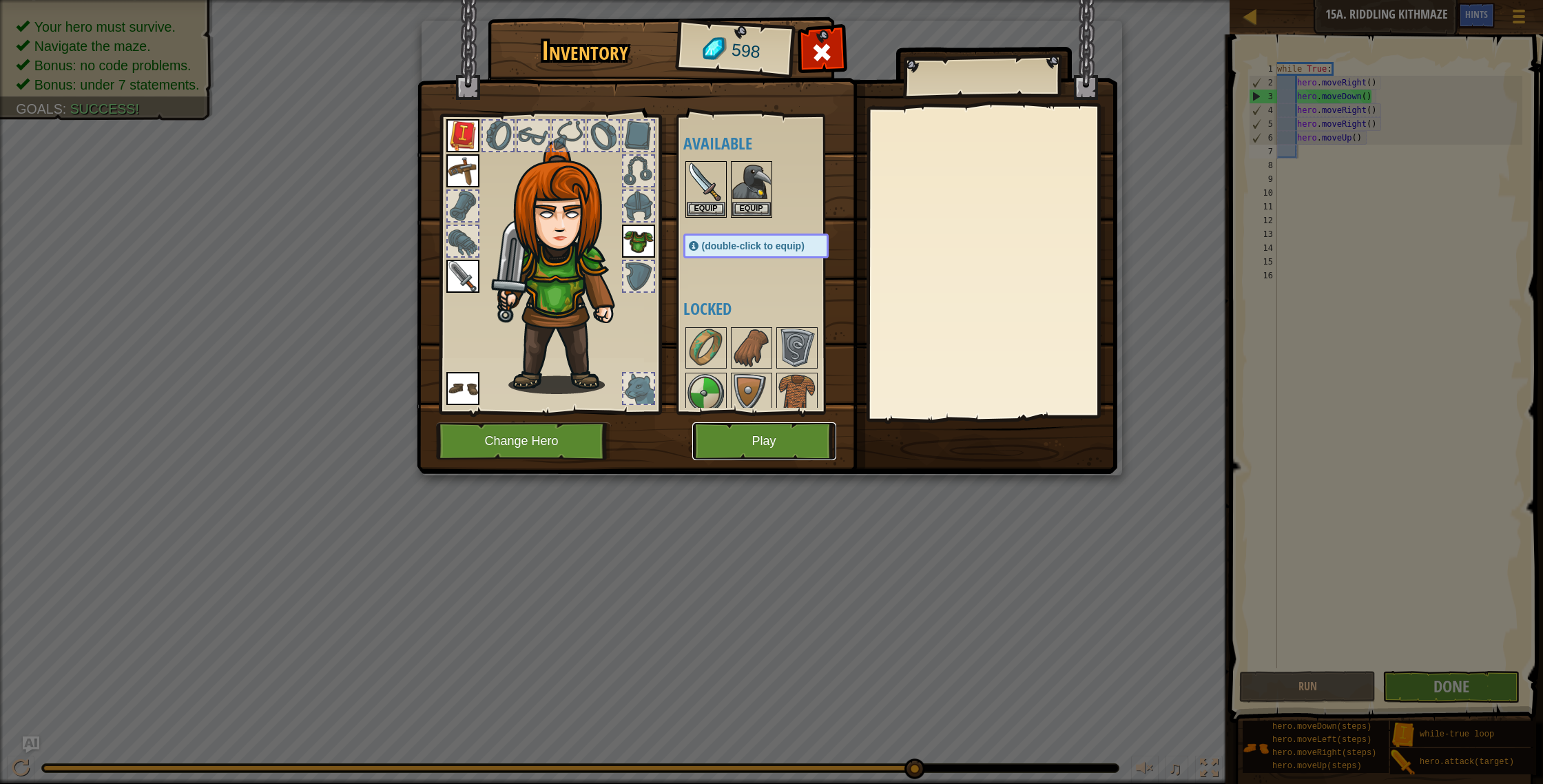
click at [783, 430] on button "Play" at bounding box center [764, 441] width 144 height 38
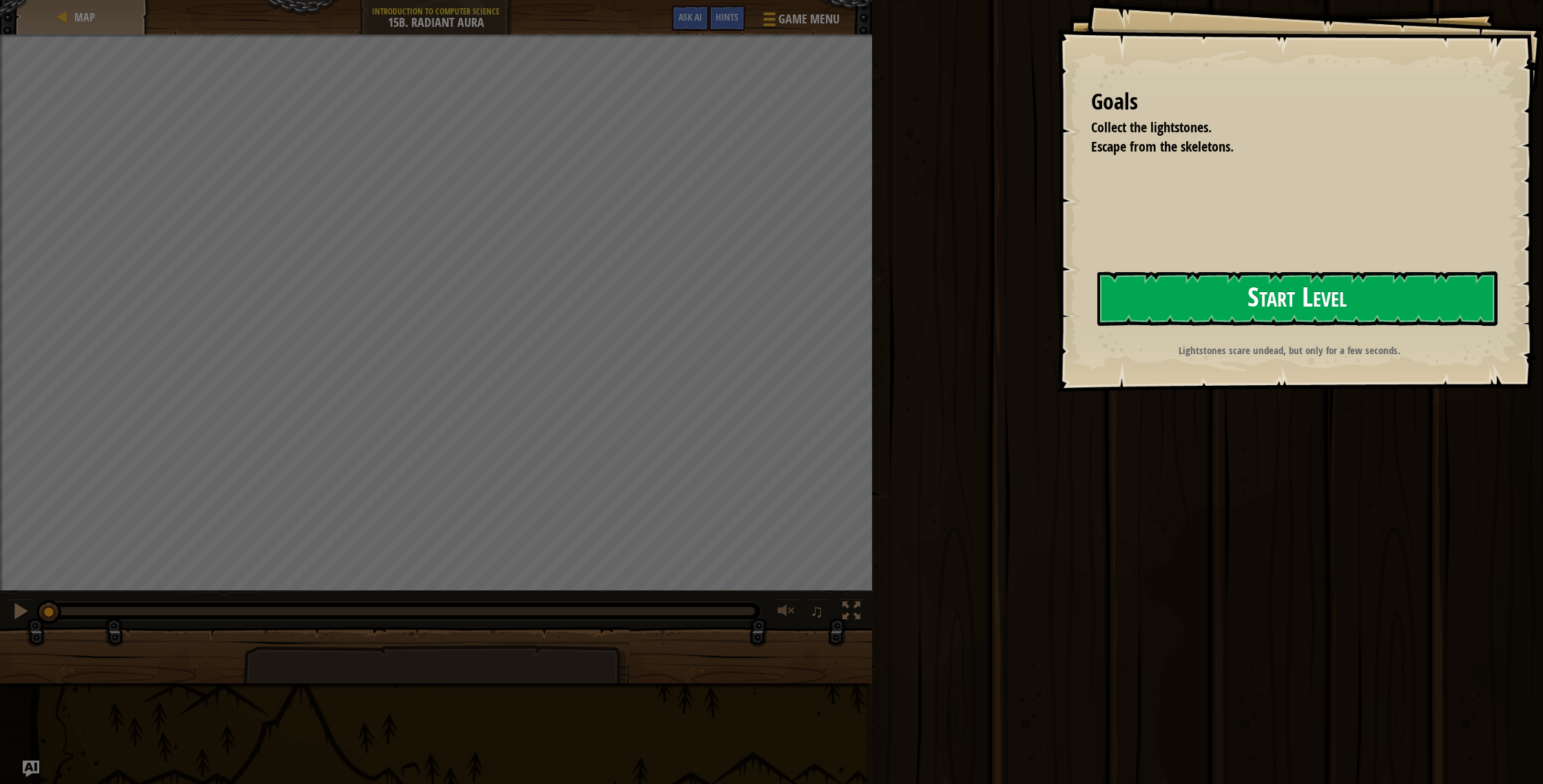
click at [1236, 310] on button "Start Level" at bounding box center [1297, 299] width 400 height 55
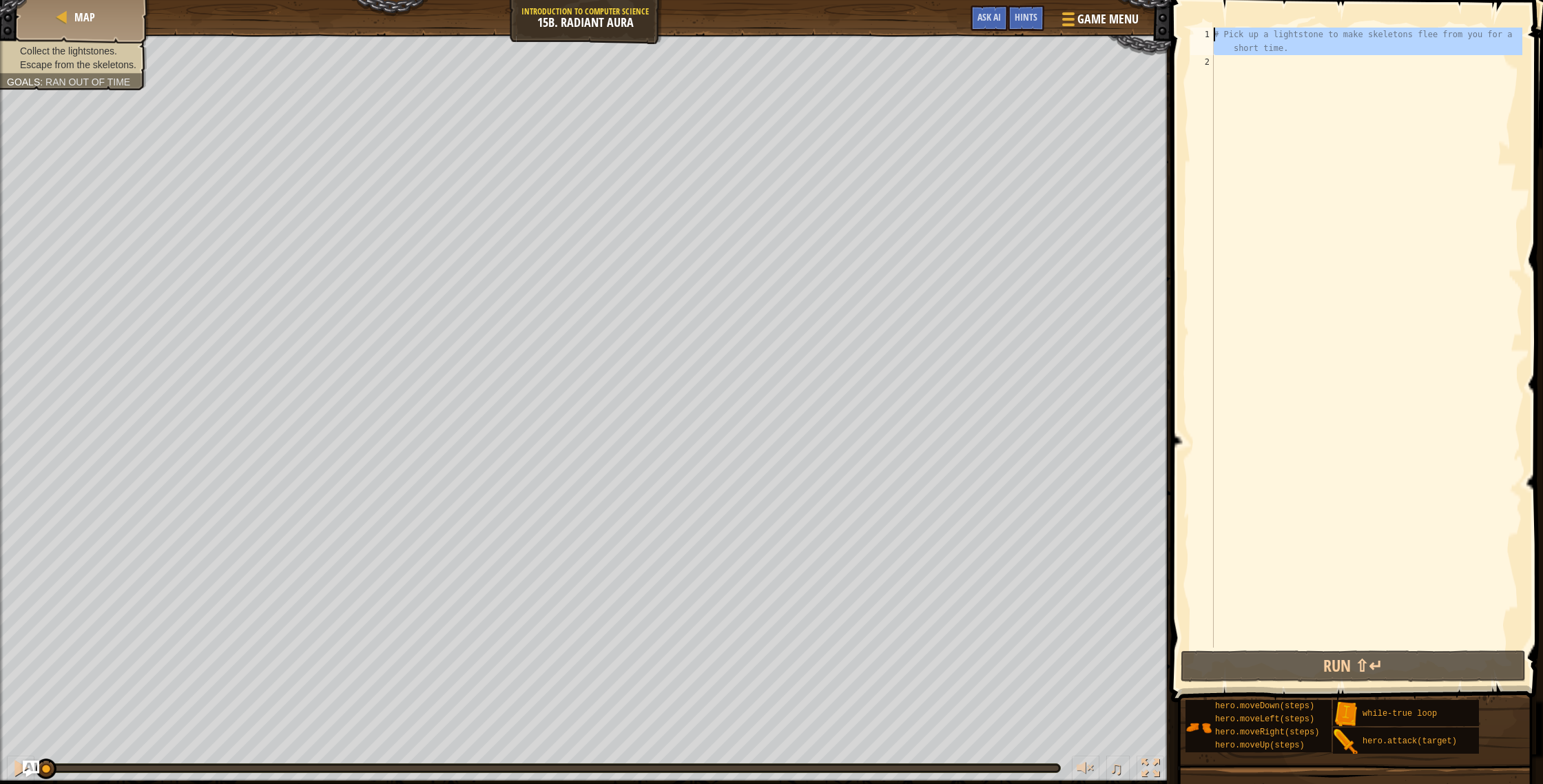
click at [1214, 36] on div "1 2 # Pick up a lightstone to make skeletons flee from you for a short time. הה…" at bounding box center [1356, 337] width 335 height 619
type textarea "# Pick up a lightstone to make skeletons flee from you for a short time."
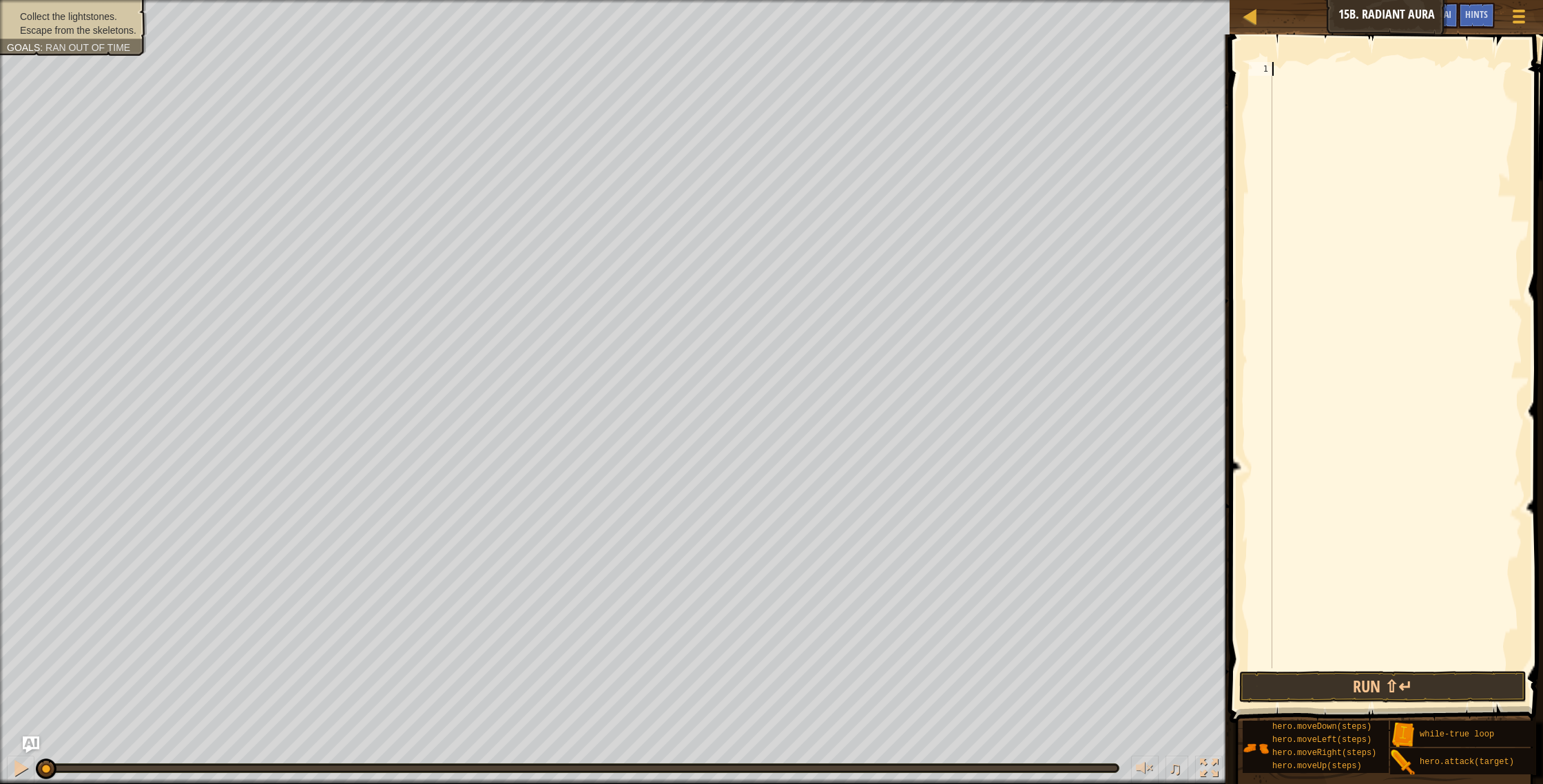
type textarea "h"
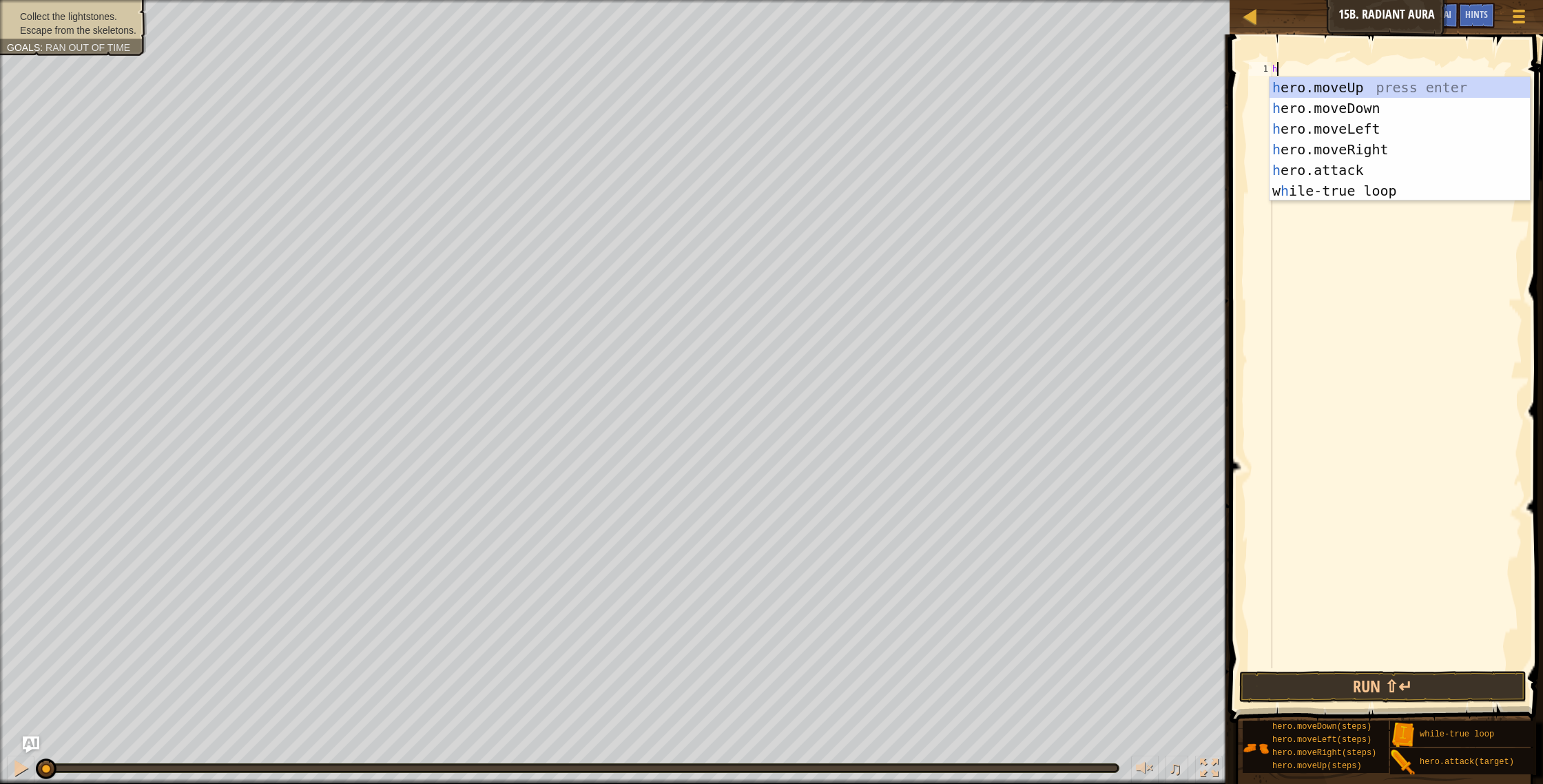
scroll to position [6, 0]
click at [1301, 91] on div "h ero.moveUp press enter h ero.moveDown press enter h ero.moveLeft press enter …" at bounding box center [1400, 160] width 261 height 166
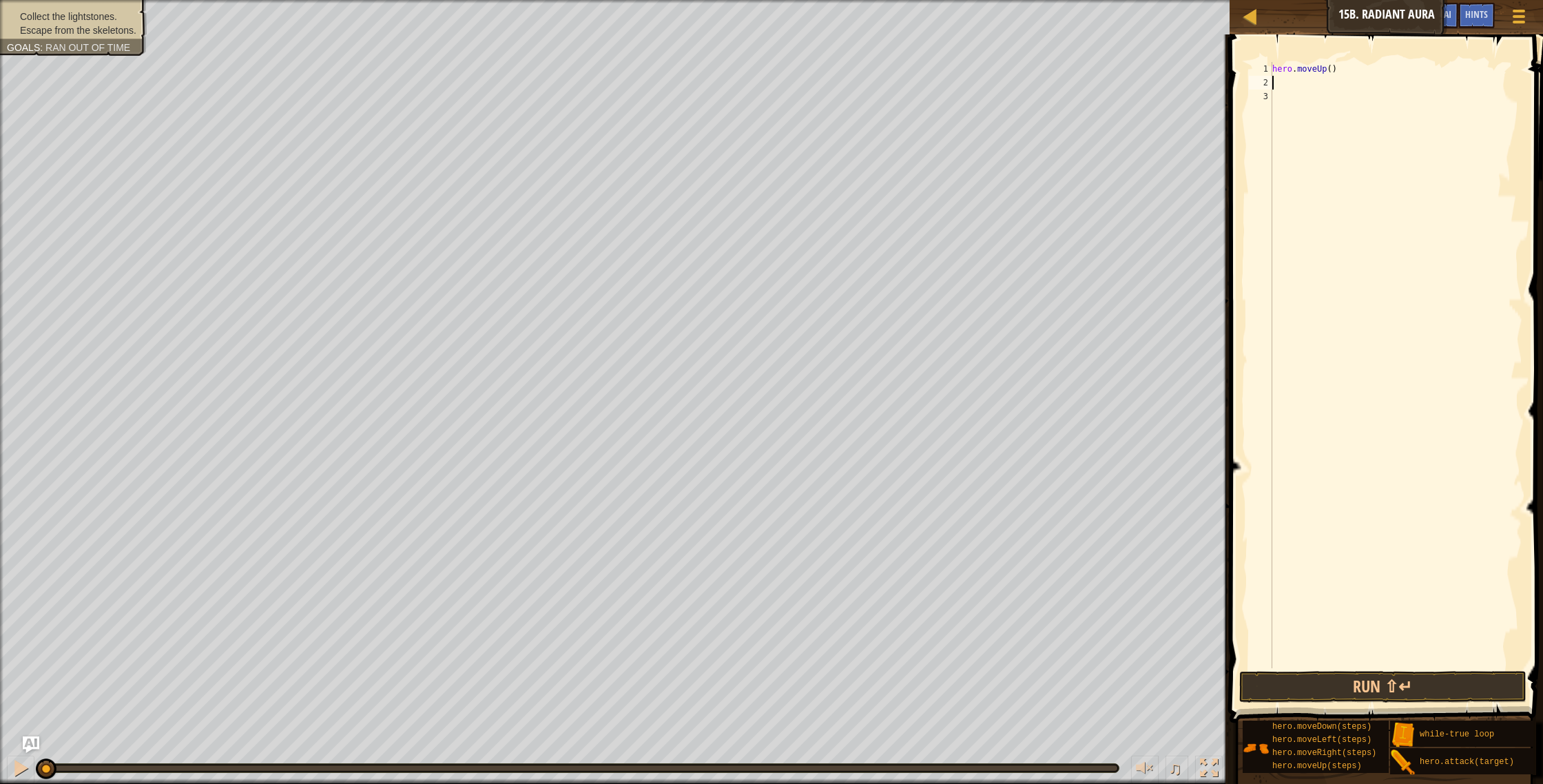
type textarea "h"
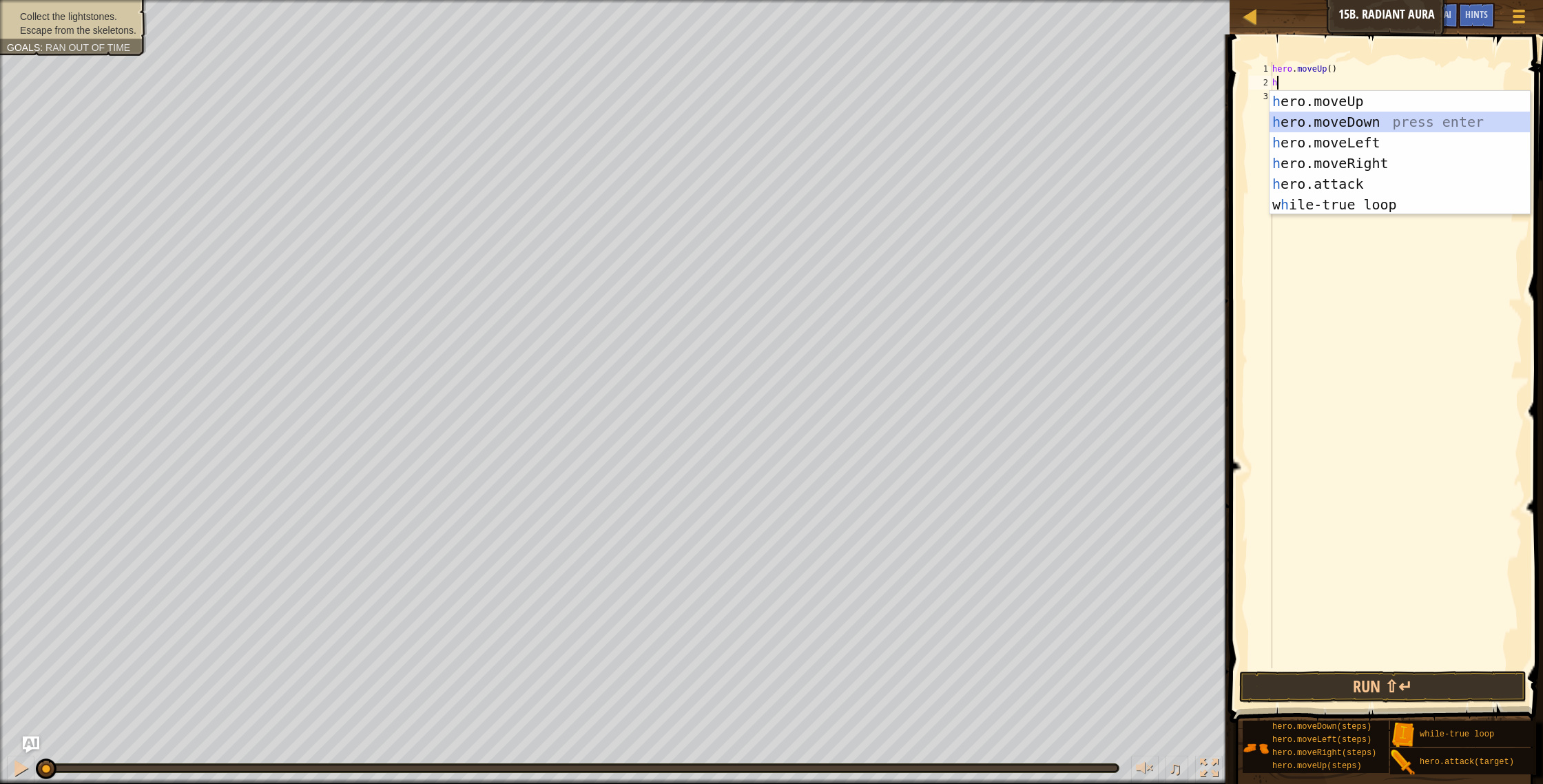
click at [1297, 113] on div "h ero.moveUp press enter h ero.moveDown press enter h ero.moveLeft press enter …" at bounding box center [1400, 173] width 261 height 166
type textarea "h"
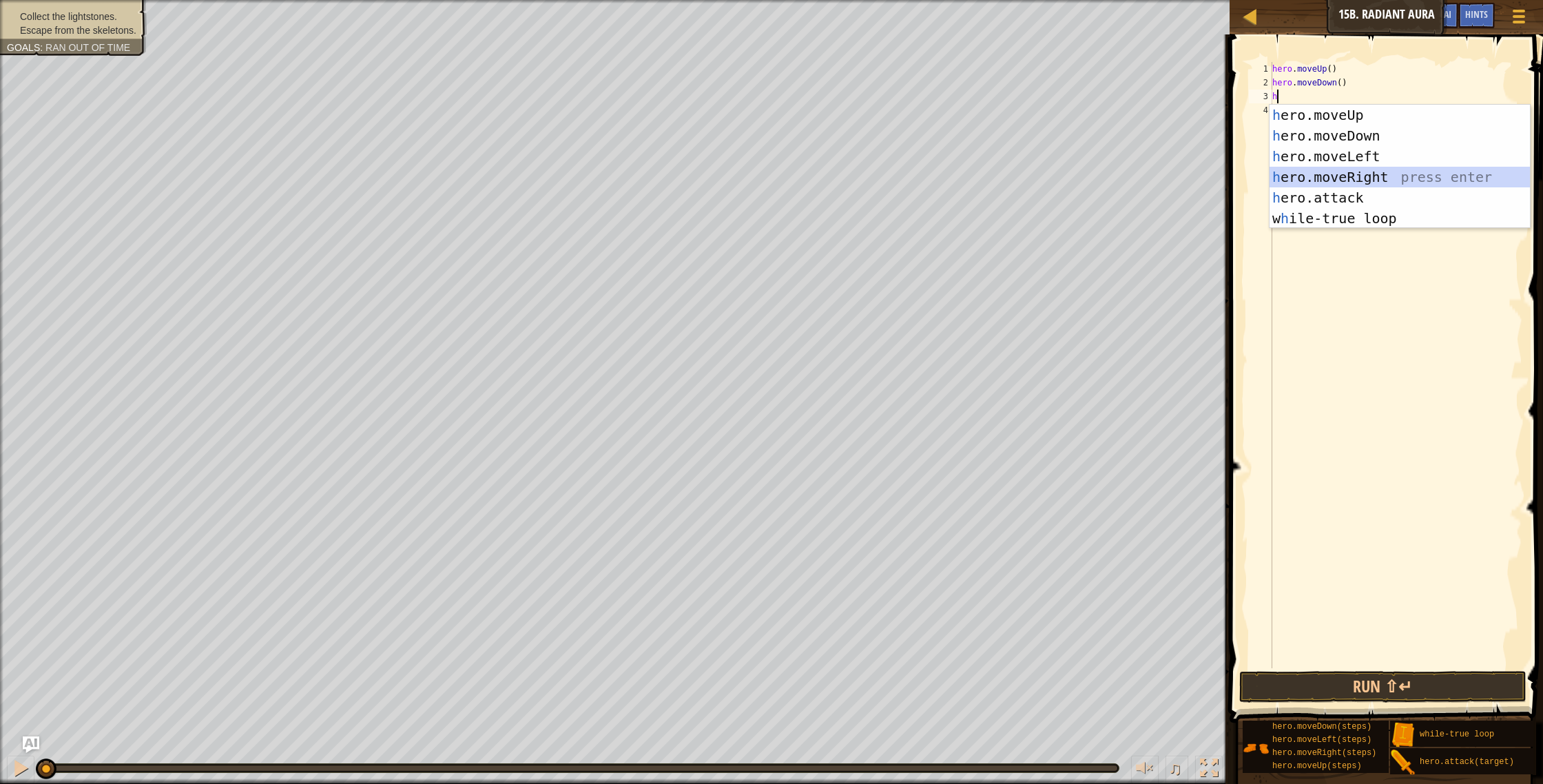
click at [1324, 173] on div "h ero.moveUp press enter h ero.moveDown press enter h ero.moveLeft press enter …" at bounding box center [1400, 187] width 261 height 166
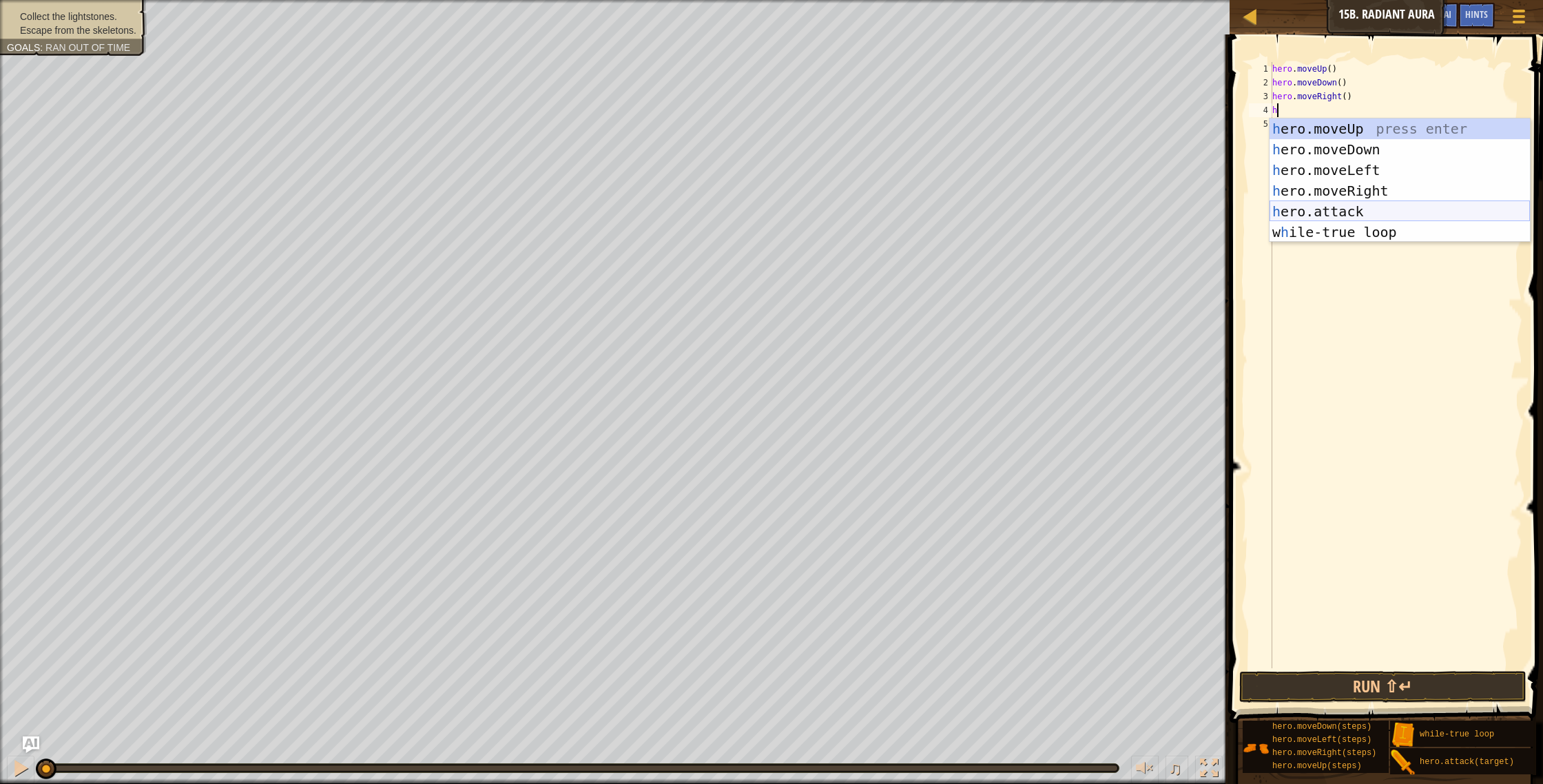
click at [1333, 217] on div "h ero.moveUp press enter h ero.moveDown press enter h ero.moveLeft press enter …" at bounding box center [1400, 201] width 261 height 166
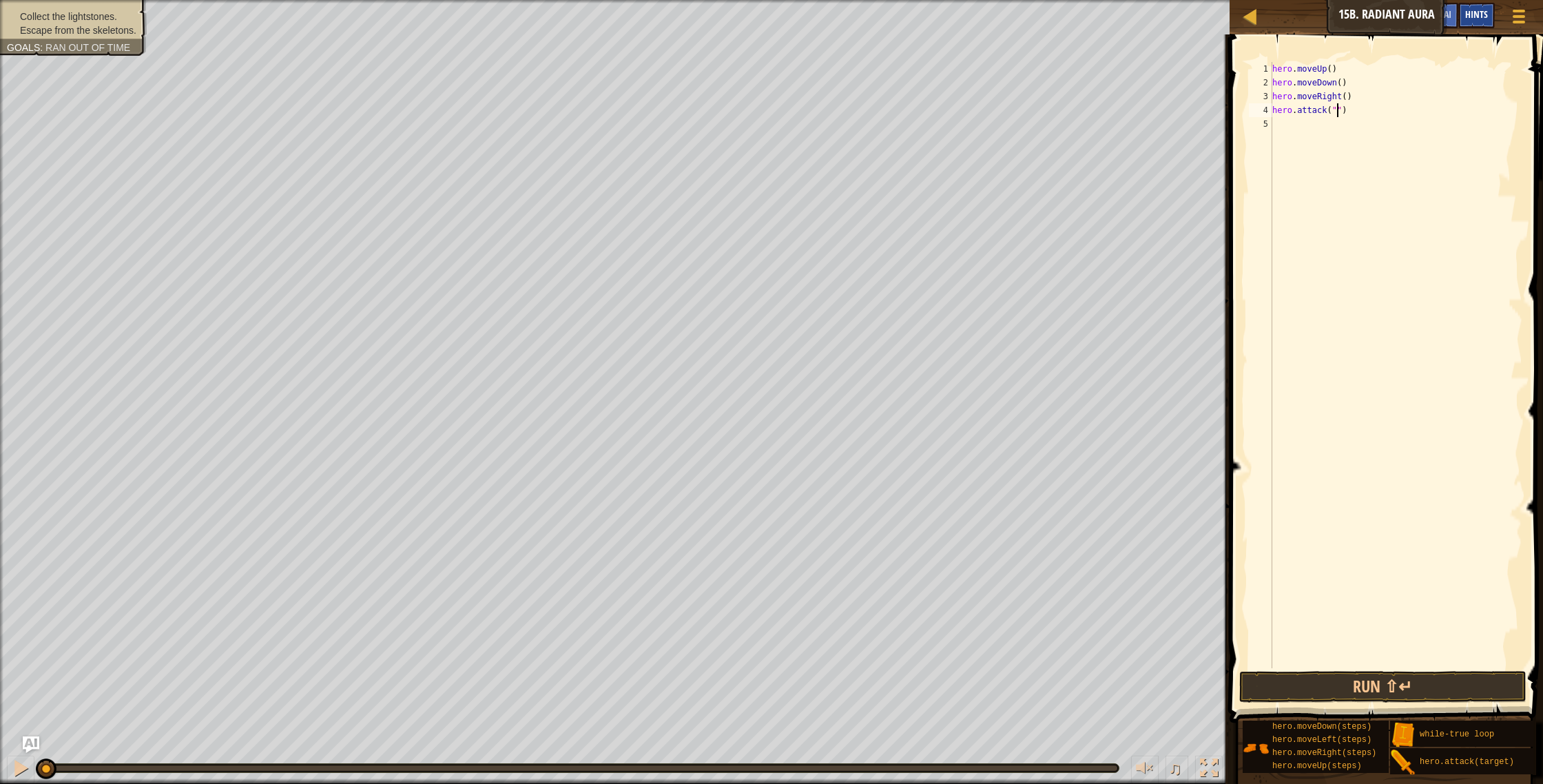
click at [1482, 20] on span "Hints" at bounding box center [1476, 14] width 23 height 13
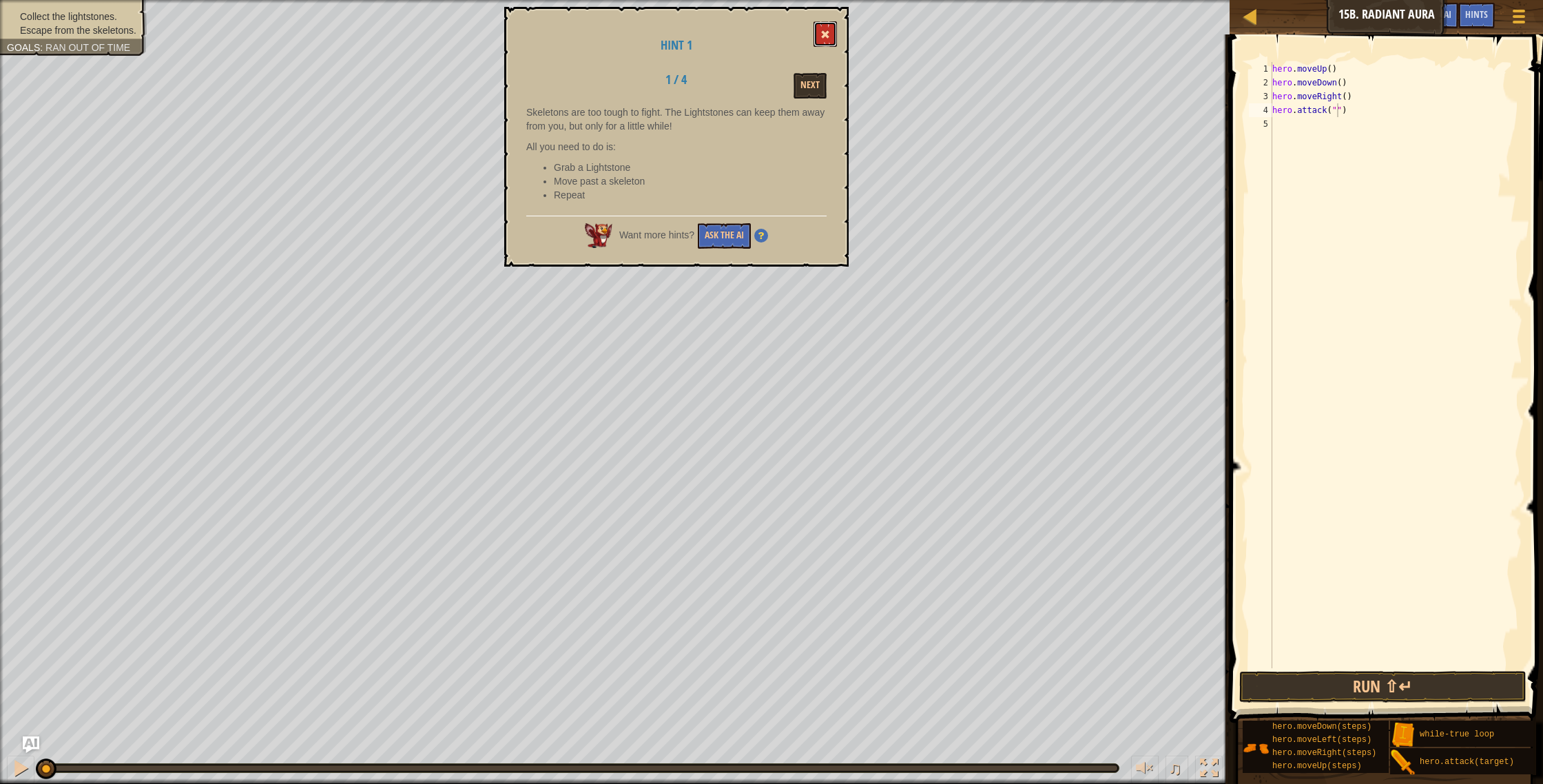
click at [822, 42] on button at bounding box center [825, 34] width 24 height 25
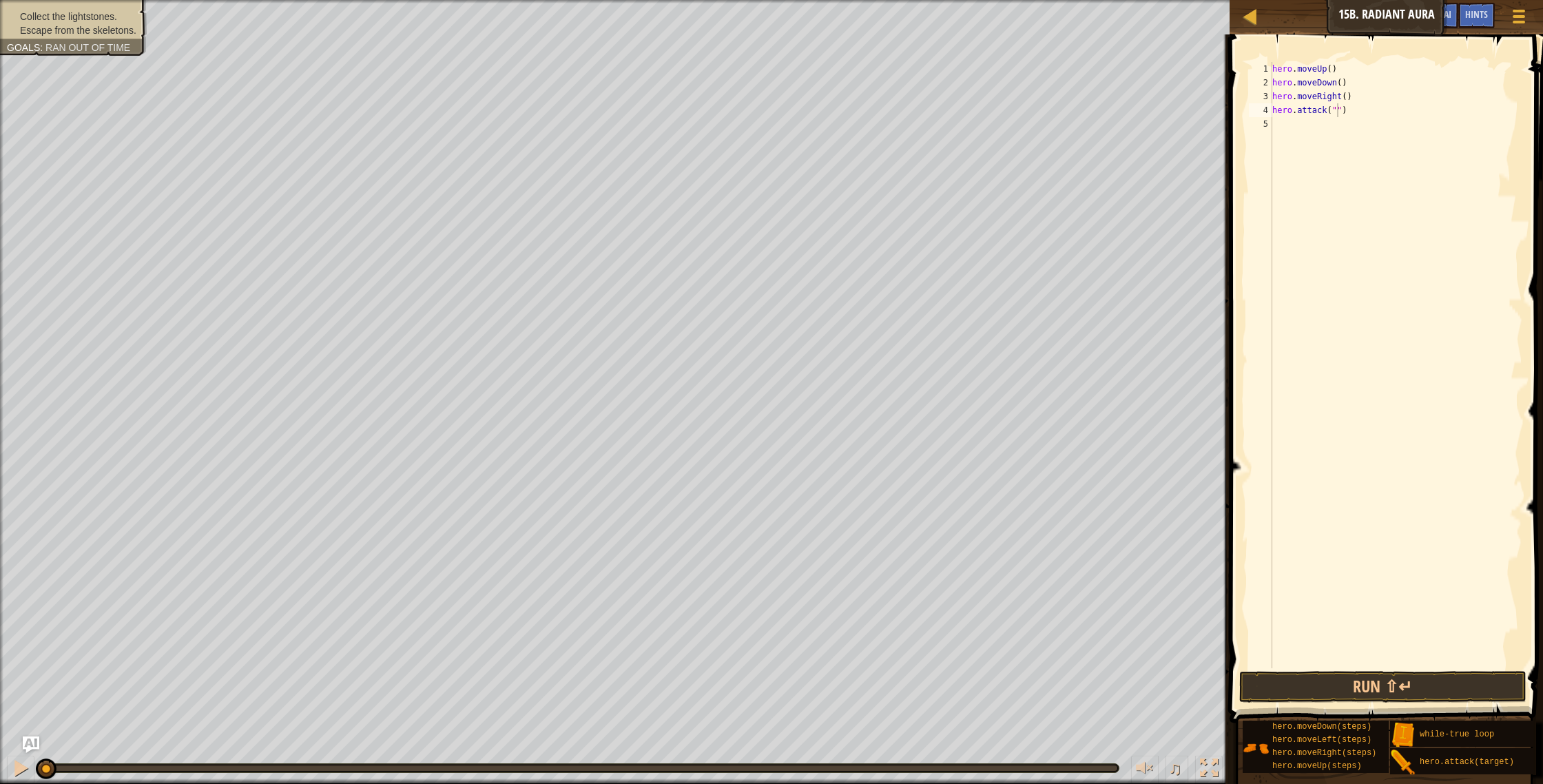
click at [1352, 115] on div "hero . moveUp ( ) hero . moveDown ( ) hero . moveRight ( ) hero . attack ( "" )" at bounding box center [1396, 378] width 253 height 634
type textarea "h"
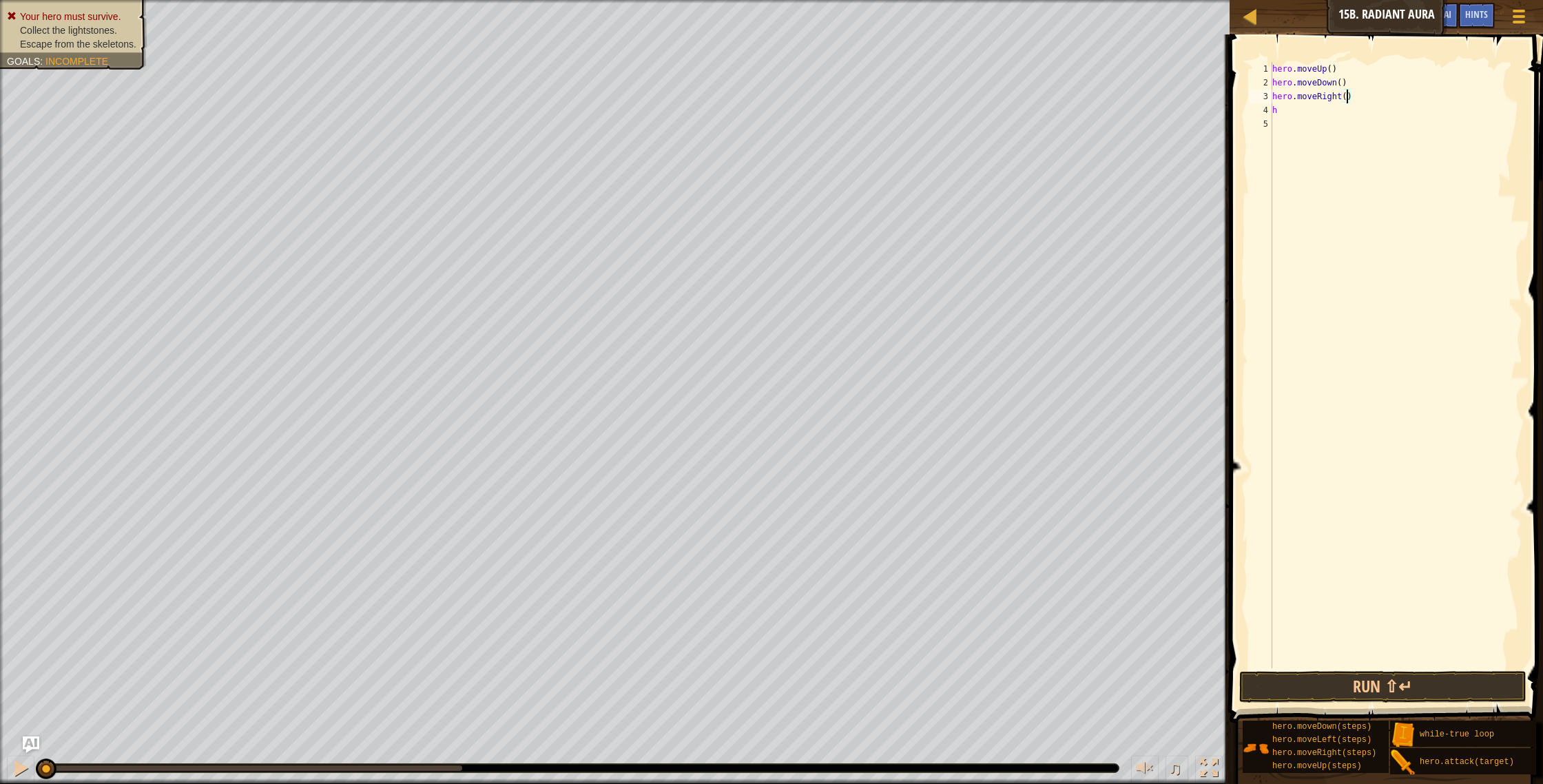
click at [1347, 98] on div "hero . moveUp ( ) hero . moveDown ( ) hero . moveRight ( ) h" at bounding box center [1396, 378] width 253 height 634
click at [1285, 117] on div "hero . moveUp ( ) hero . moveDown ( ) hero . moveRight ( 2 ) h" at bounding box center [1396, 378] width 253 height 634
type textarea "h"
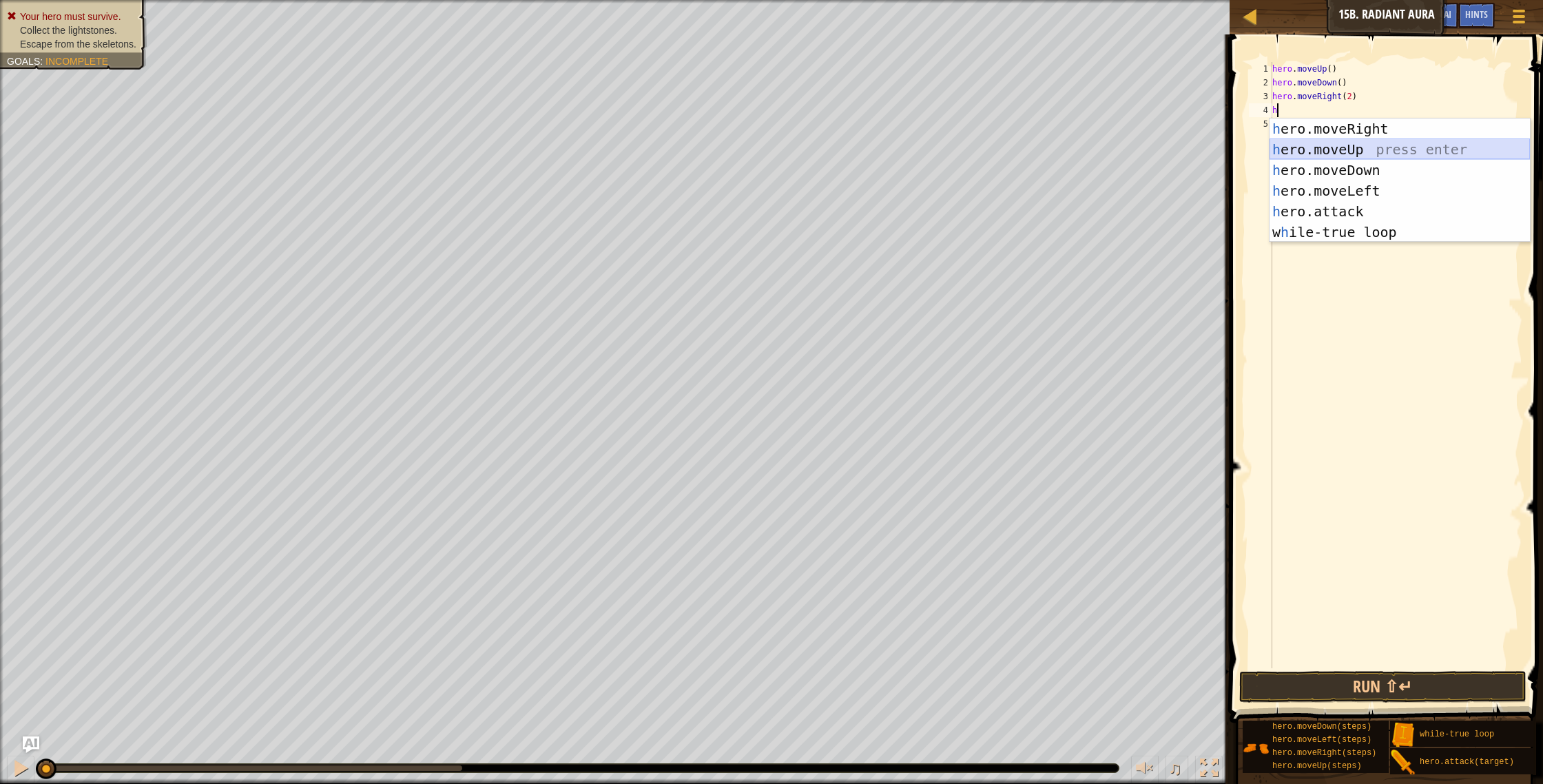
click at [1321, 147] on div "h ero.moveRight press enter h ero.moveUp press enter h ero.moveDown press enter…" at bounding box center [1400, 201] width 261 height 166
type textarea "h"
click at [1406, 692] on button "Run ⇧↵" at bounding box center [1383, 686] width 288 height 31
